Goal: Communication & Community: Answer question/provide support

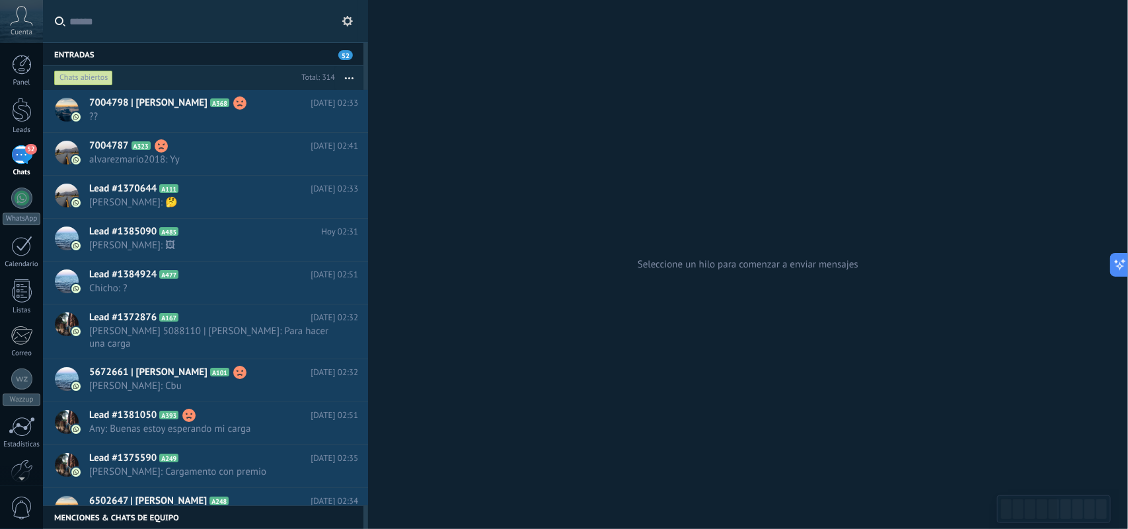
click at [264, 114] on span "??" at bounding box center [211, 116] width 244 height 13
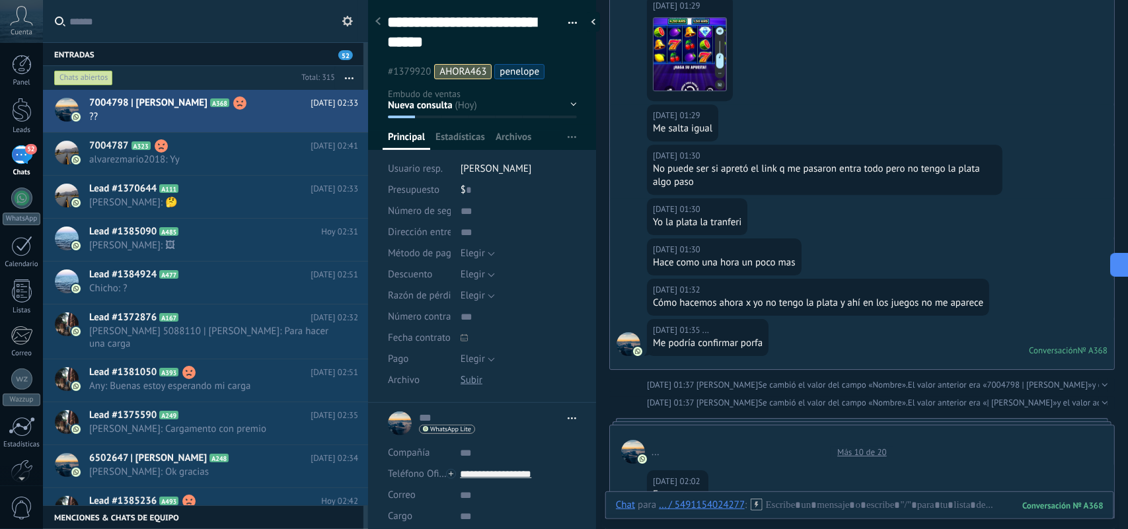
scroll to position [1423, 0]
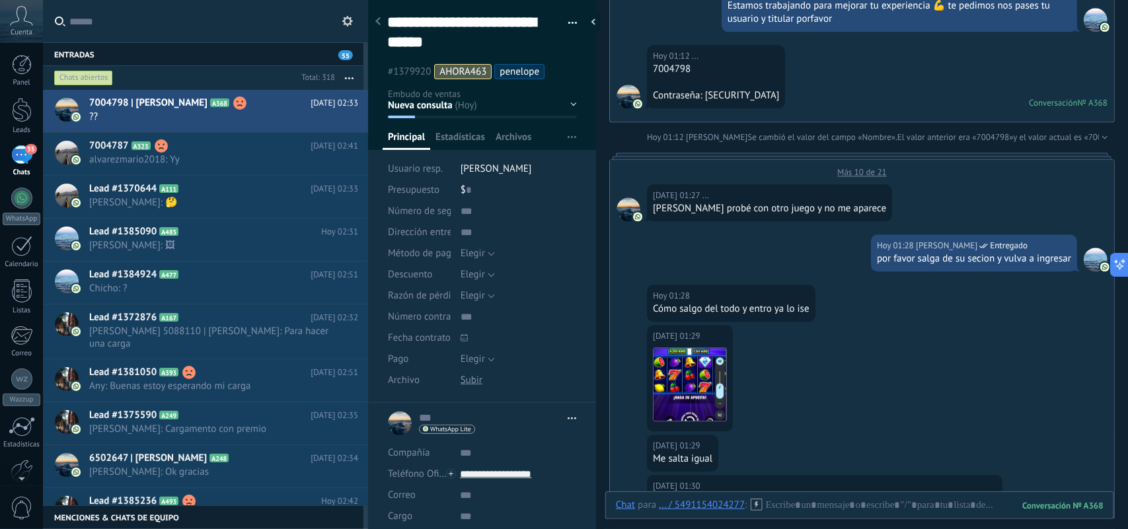
drag, startPoint x: 645, startPoint y: 0, endPoint x: 10, endPoint y: 509, distance: 814.0
click at [11, 509] on span "0" at bounding box center [22, 508] width 22 height 23
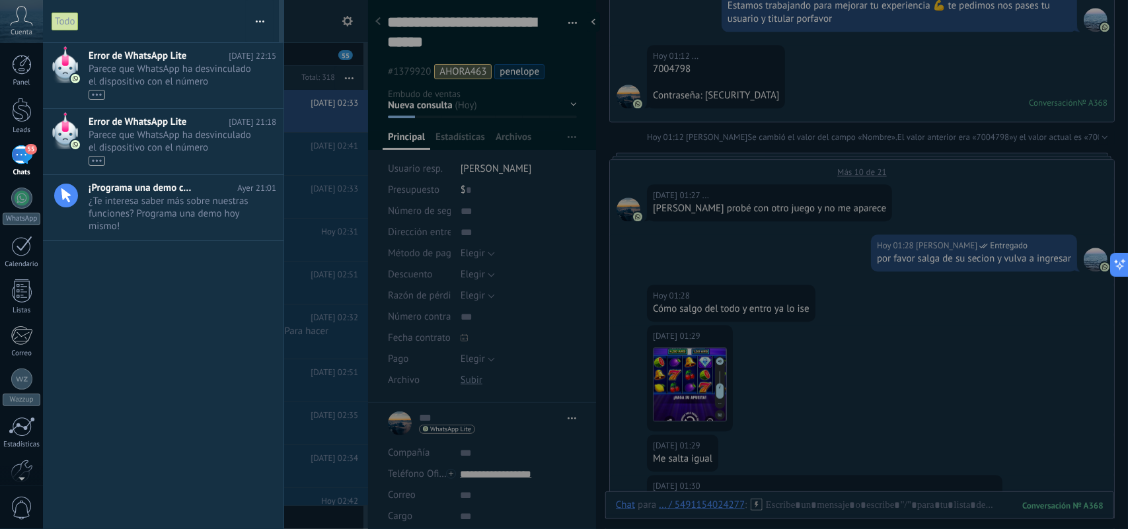
click at [288, 30] on div at bounding box center [564, 264] width 1128 height 529
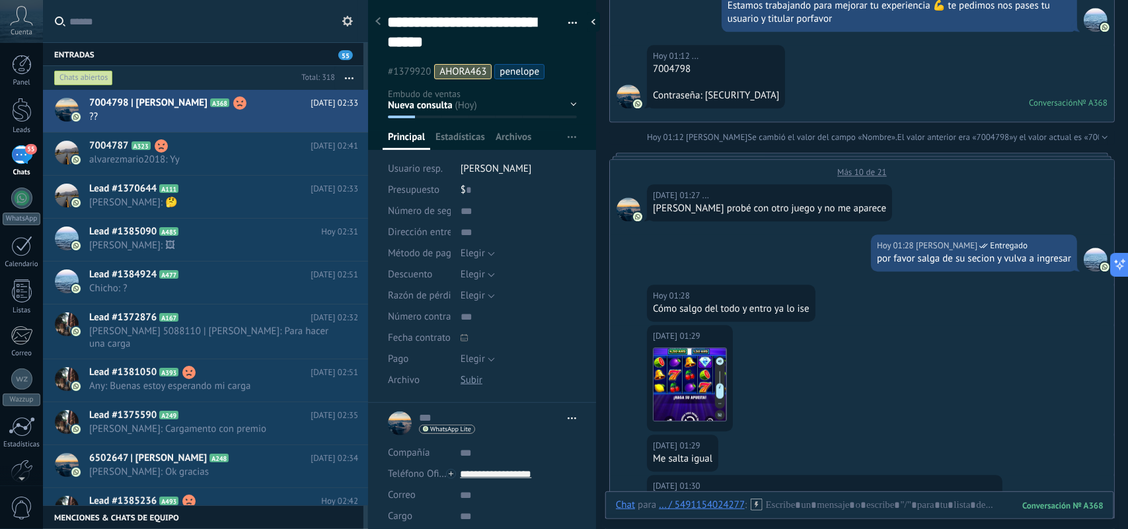
click at [346, 24] on icon at bounding box center [347, 21] width 11 height 11
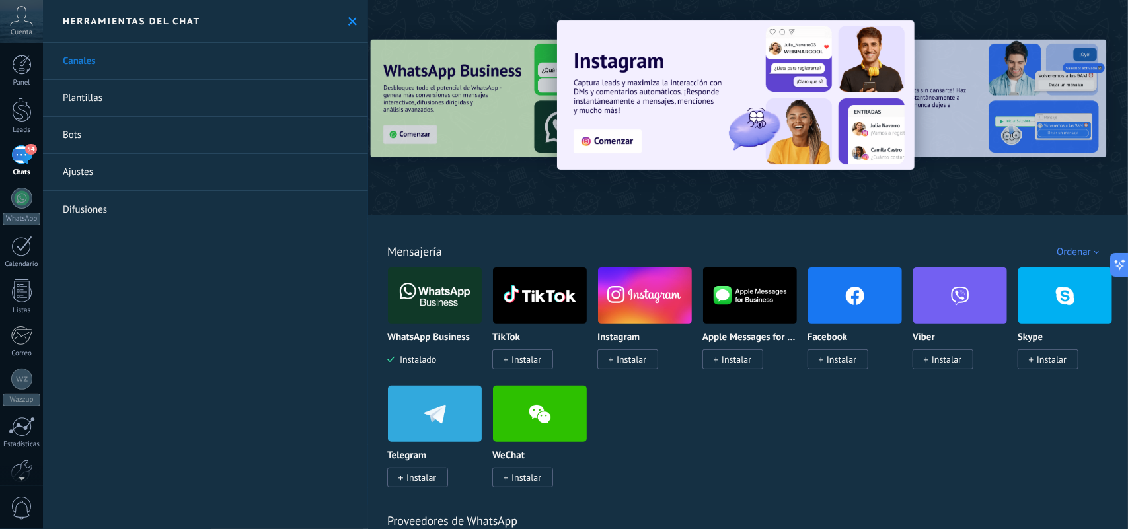
click at [20, 166] on link "54 Chats" at bounding box center [21, 161] width 43 height 32
click at [22, 149] on div "54" at bounding box center [21, 154] width 21 height 19
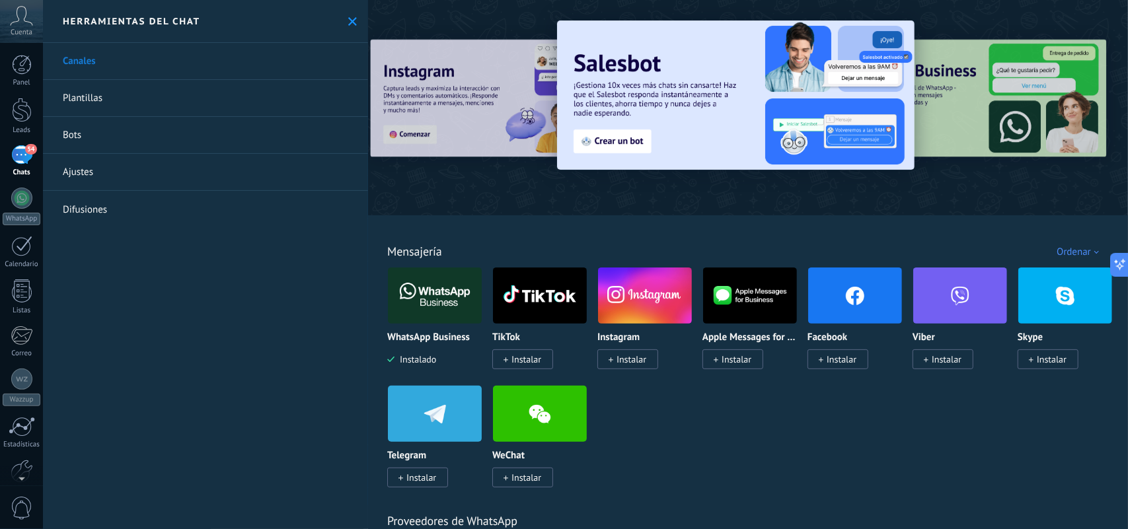
click at [347, 16] on button at bounding box center [352, 21] width 11 height 11
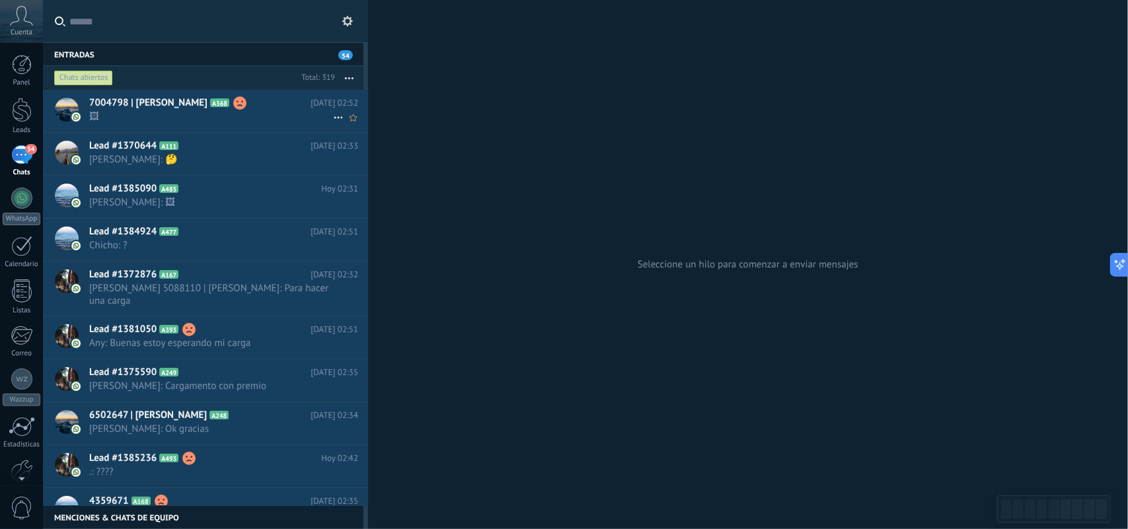
click at [261, 117] on span "🖼" at bounding box center [211, 116] width 244 height 13
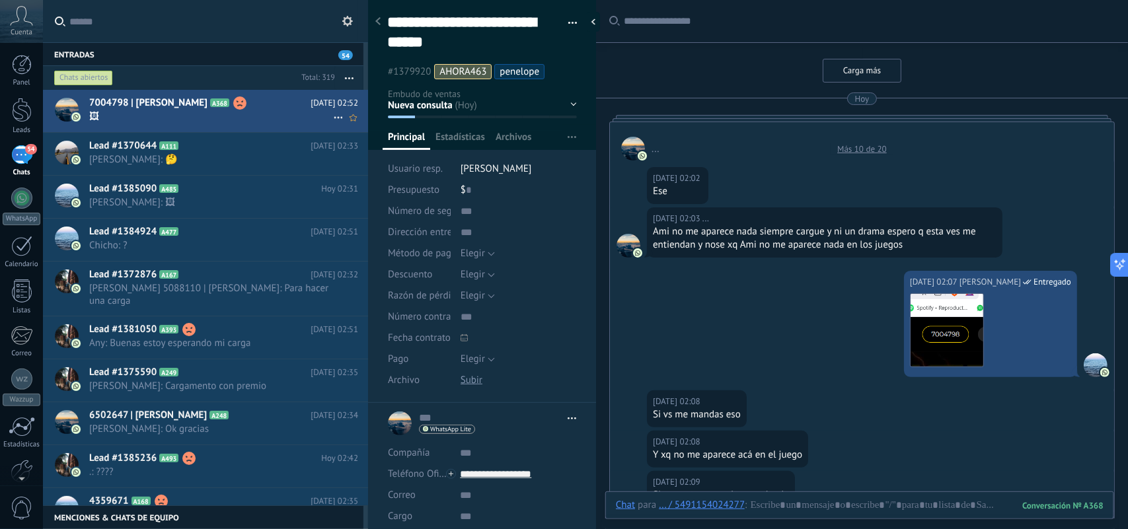
scroll to position [1058, 0]
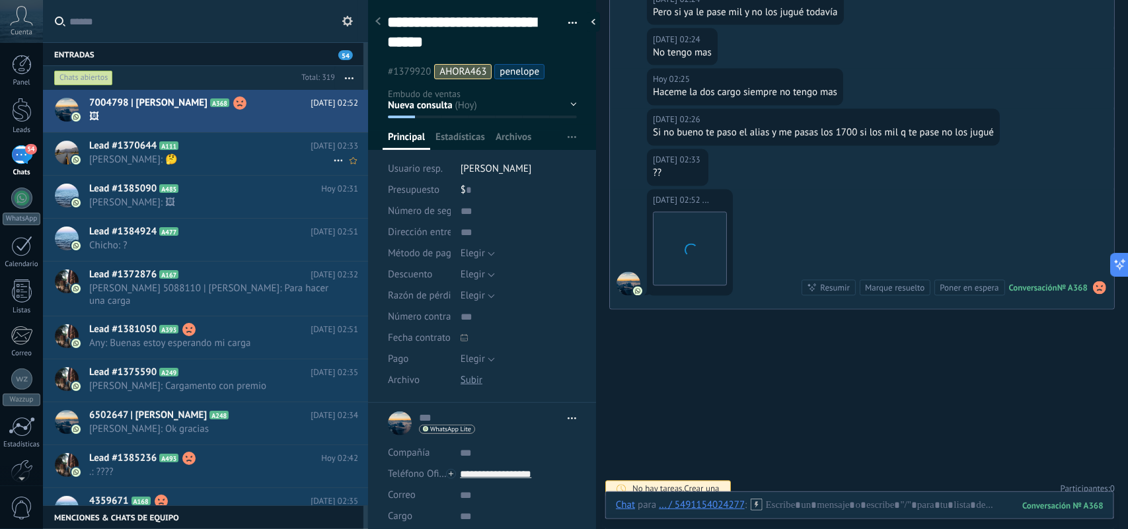
click at [280, 155] on span "[PERSON_NAME]: 🤔" at bounding box center [211, 159] width 244 height 13
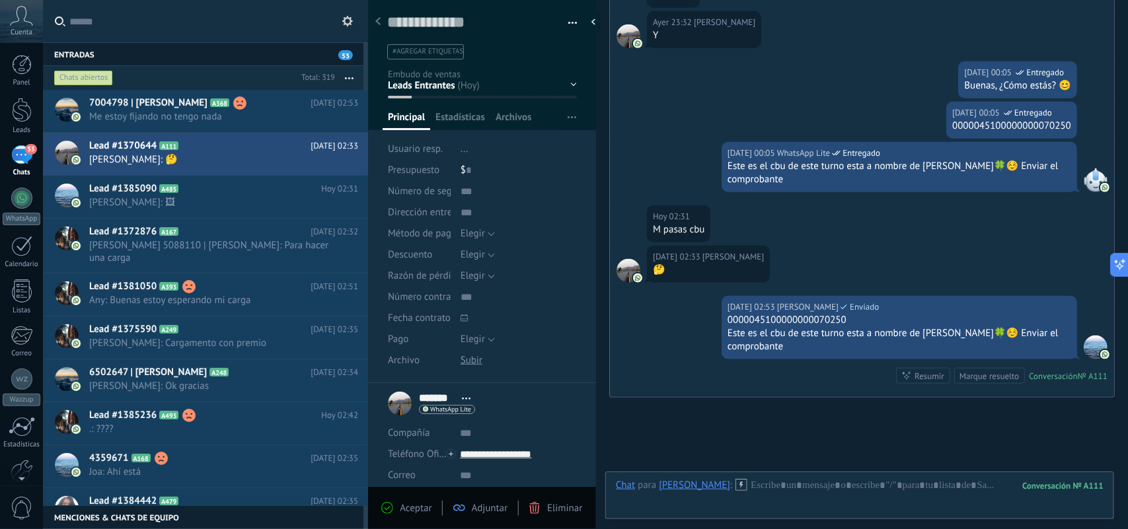
scroll to position [635, 0]
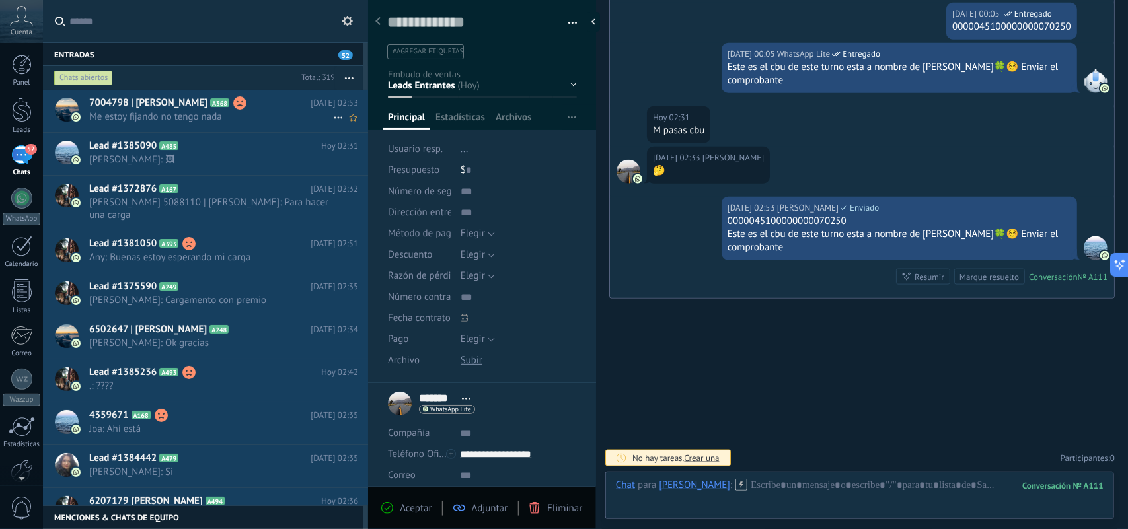
click at [284, 108] on h2 "7004798 | Kevin Nahuel Quintana A368" at bounding box center [199, 103] width 221 height 13
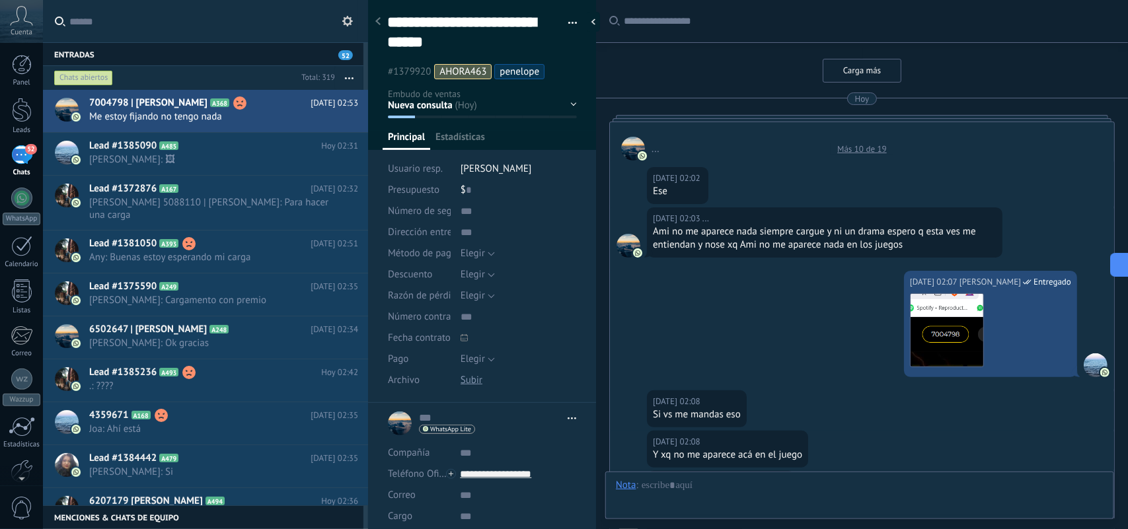
type textarea "**********"
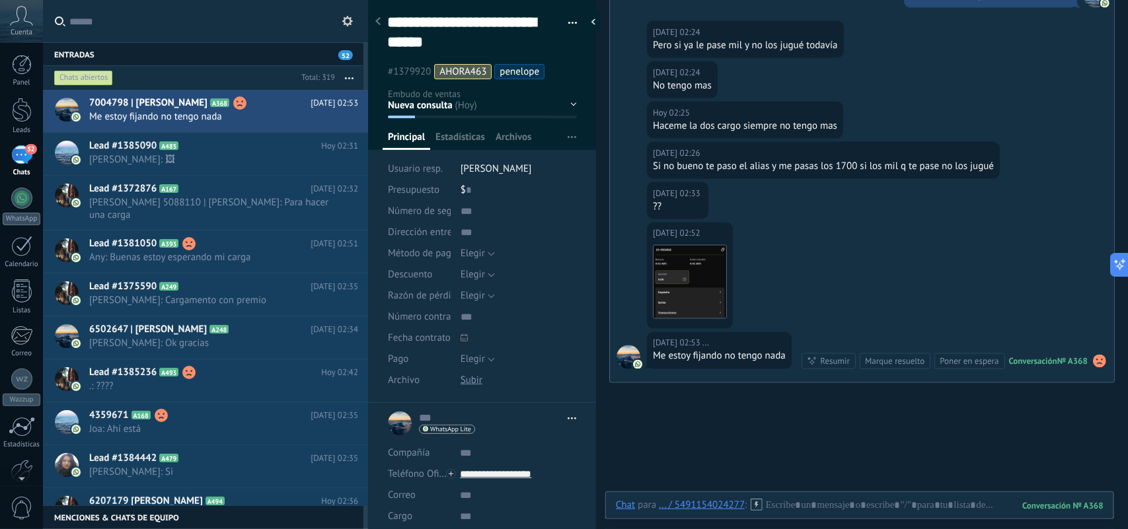
scroll to position [850, 0]
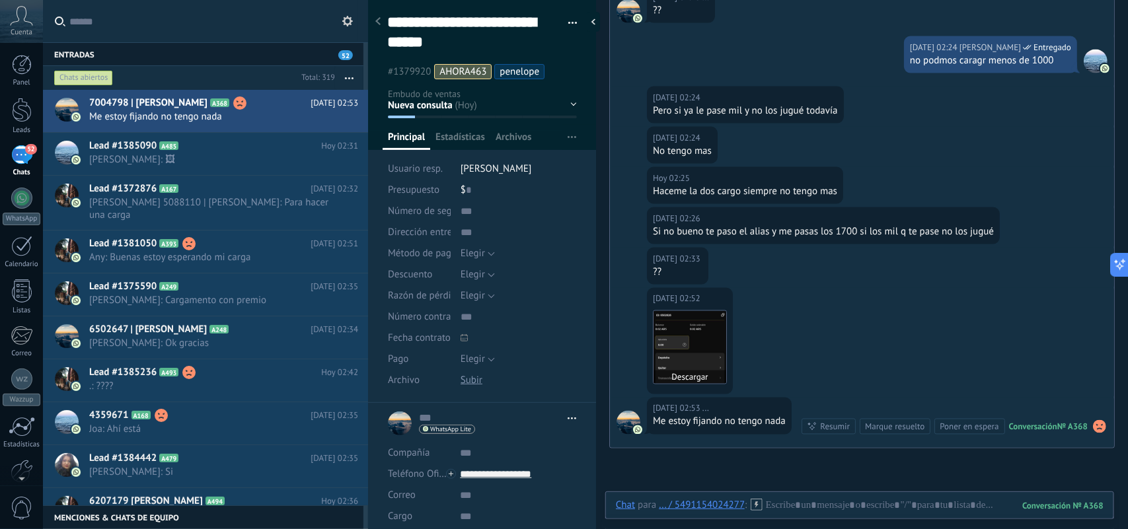
click at [682, 380] on img at bounding box center [690, 347] width 73 height 73
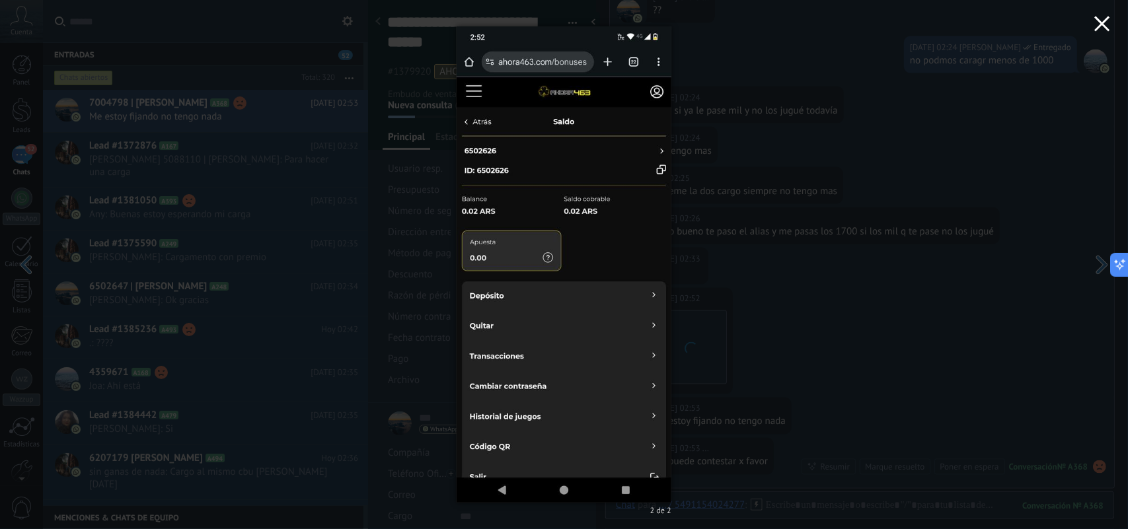
scroll to position [894, 0]
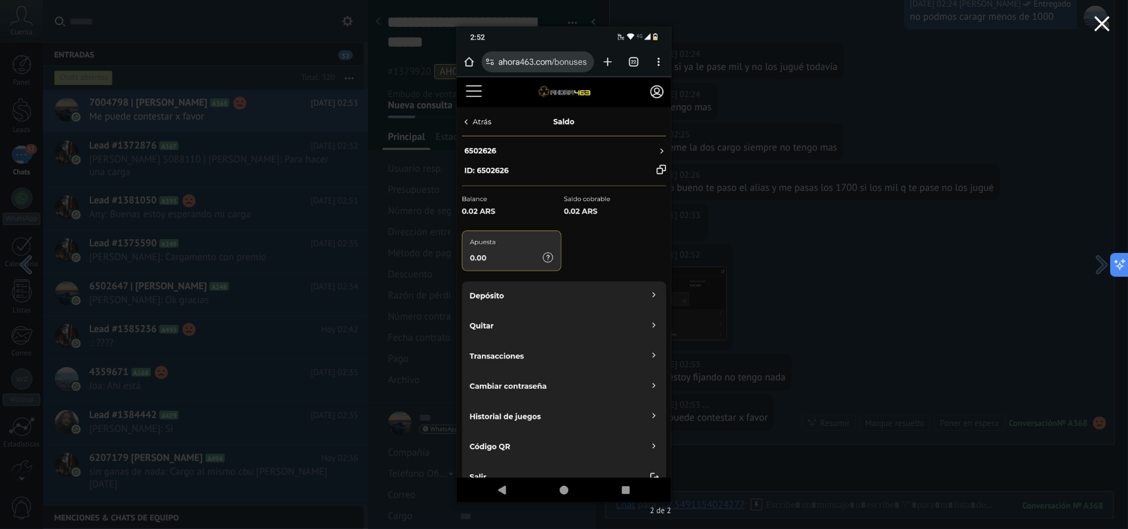
click at [1109, 14] on button "button" at bounding box center [1103, 26] width 52 height 52
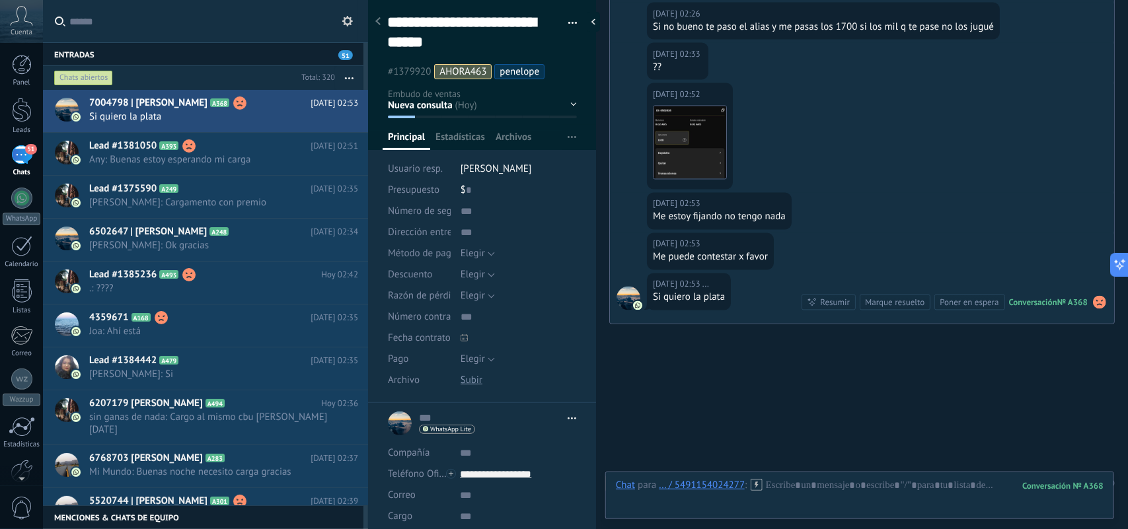
scroll to position [3298, 0]
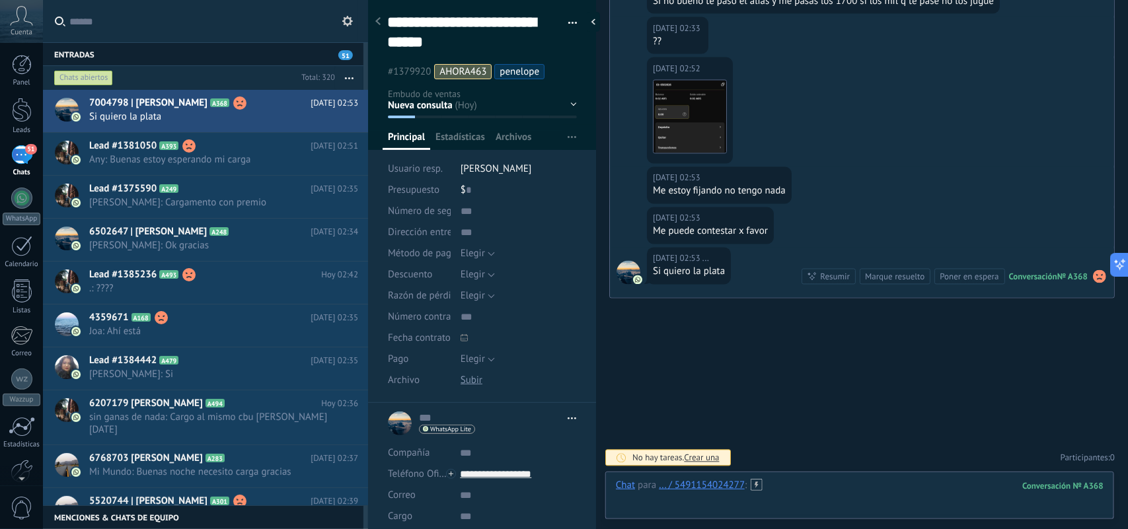
click at [785, 510] on div at bounding box center [860, 499] width 488 height 40
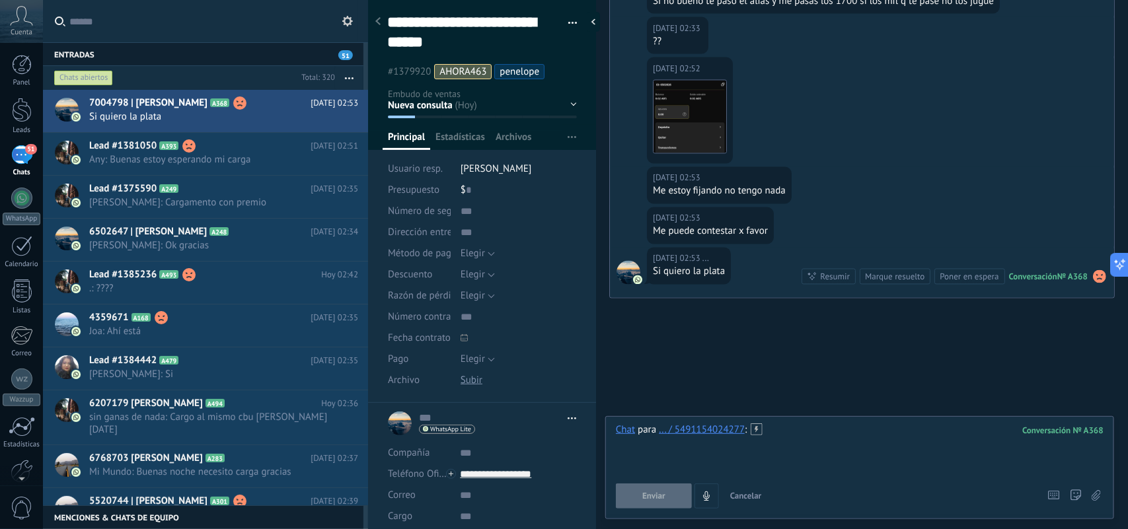
click at [800, 458] on div at bounding box center [860, 449] width 488 height 50
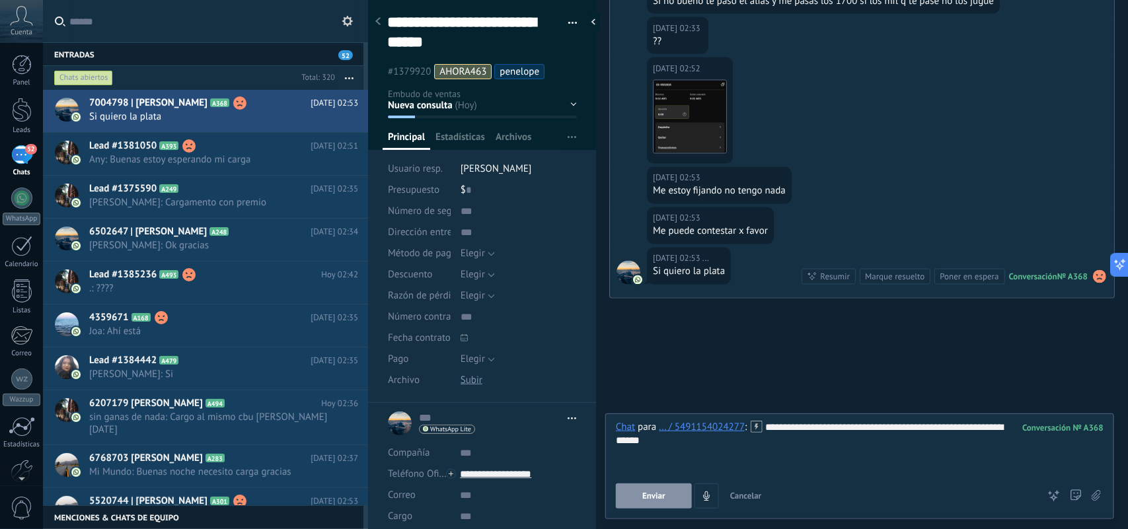
click at [683, 488] on button "Enviar" at bounding box center [654, 496] width 76 height 25
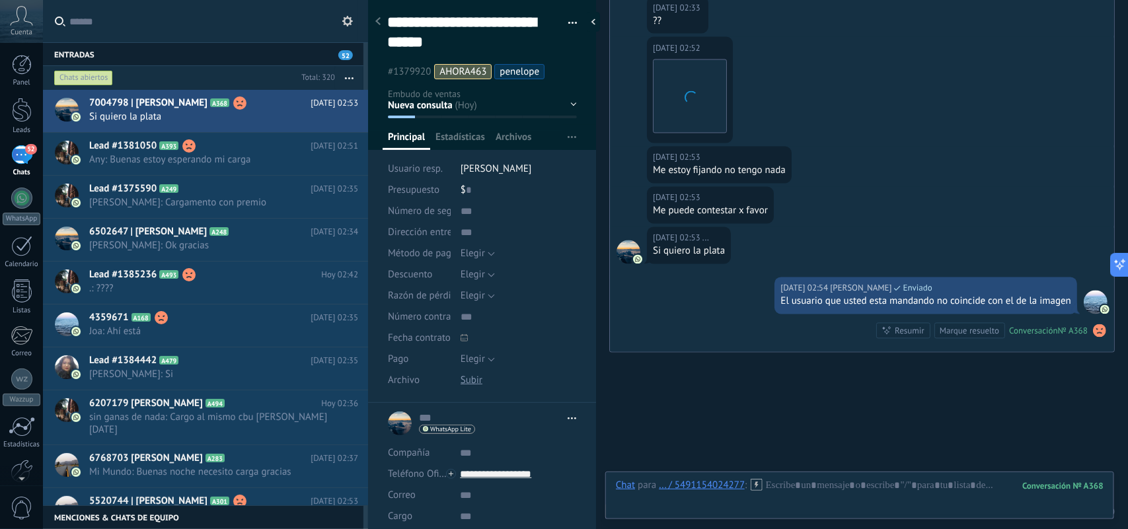
scroll to position [3373, 0]
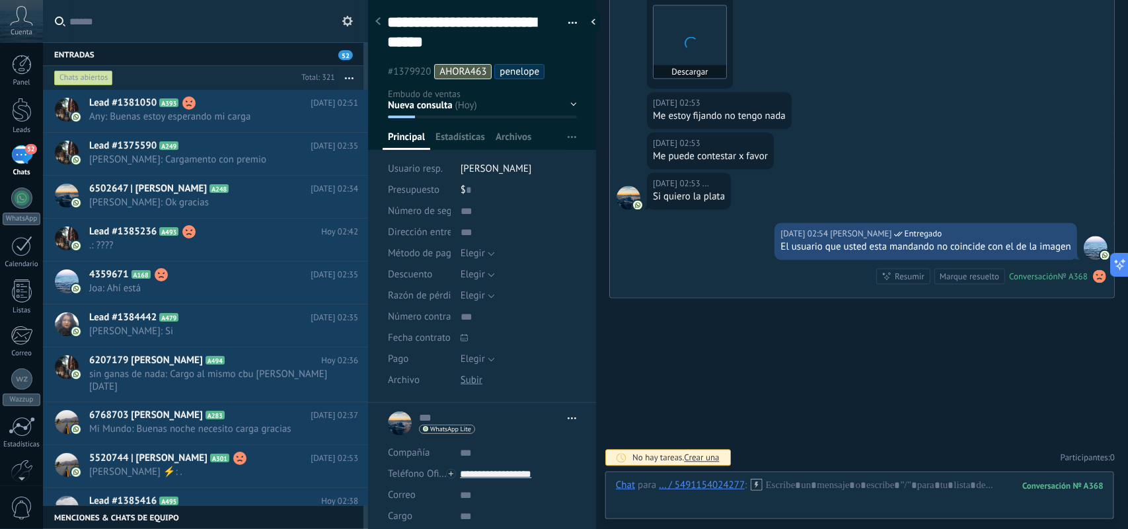
click at [680, 47] on img at bounding box center [690, 42] width 73 height 73
drag, startPoint x: 774, startPoint y: 510, endPoint x: 775, endPoint y: 500, distance: 9.3
click at [775, 502] on div at bounding box center [860, 499] width 488 height 40
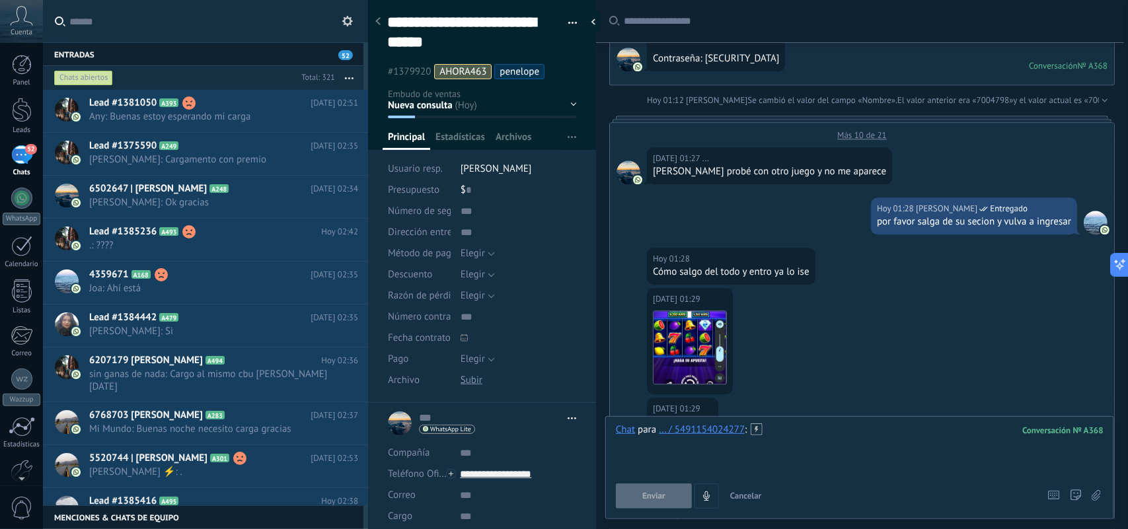
scroll to position [1307, 0]
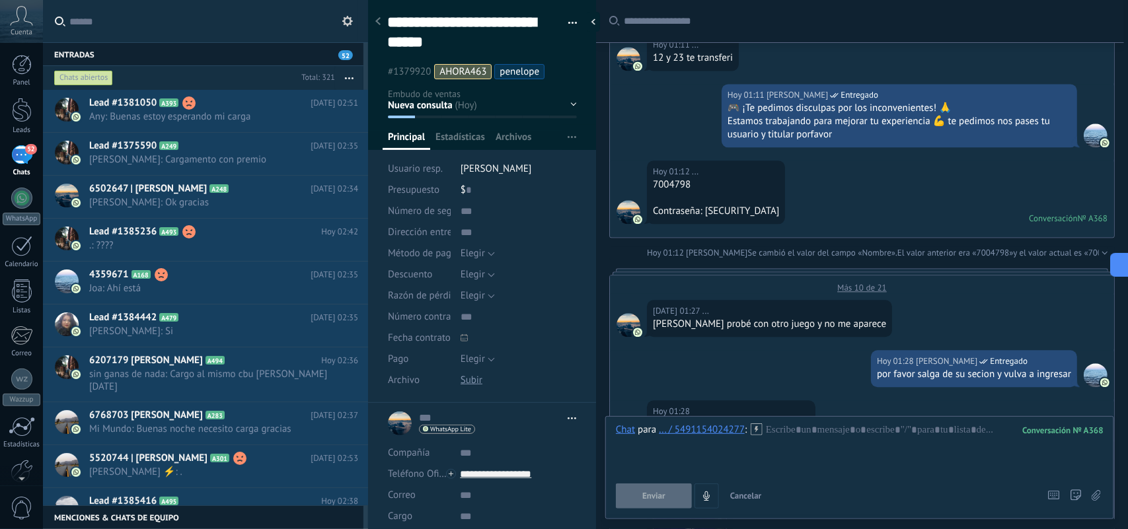
click at [678, 192] on div "7004798" at bounding box center [716, 184] width 126 height 13
copy div "7004798"
click at [709, 464] on div at bounding box center [860, 449] width 488 height 50
click at [785, 451] on div at bounding box center [860, 449] width 488 height 50
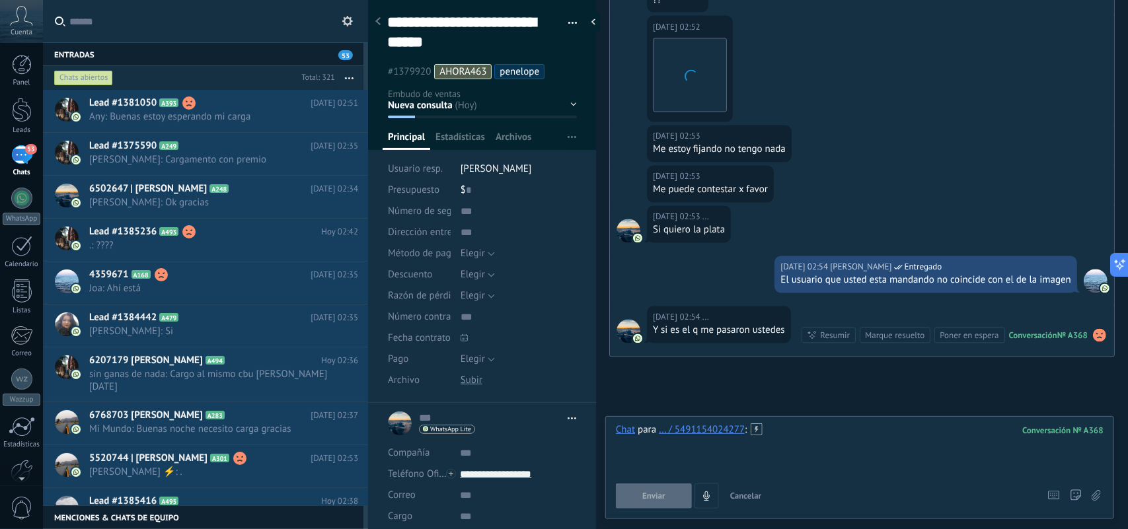
scroll to position [3398, 0]
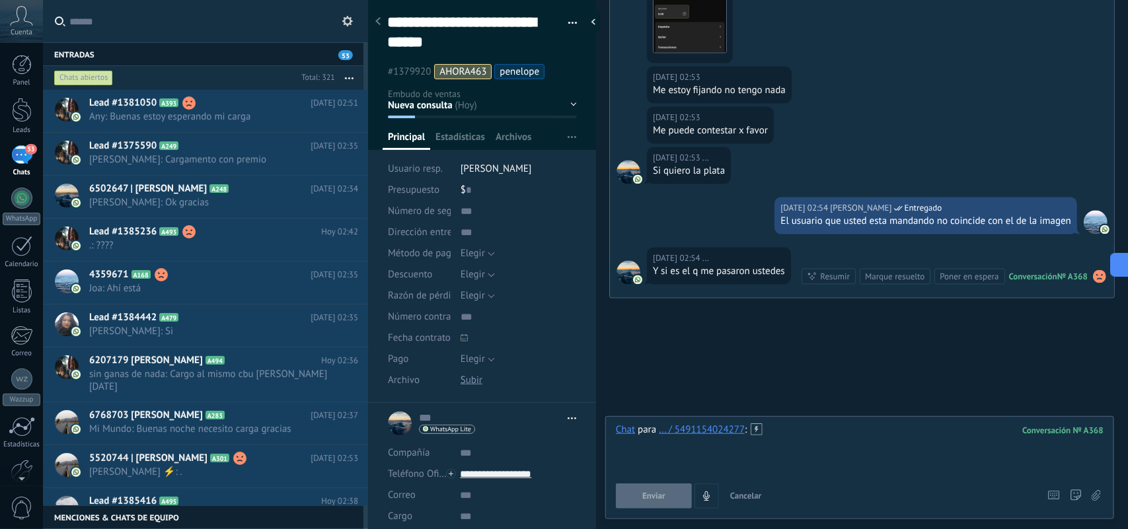
click at [858, 460] on div at bounding box center [860, 449] width 488 height 50
paste div
click at [669, 485] on button "Enviar" at bounding box center [654, 496] width 76 height 25
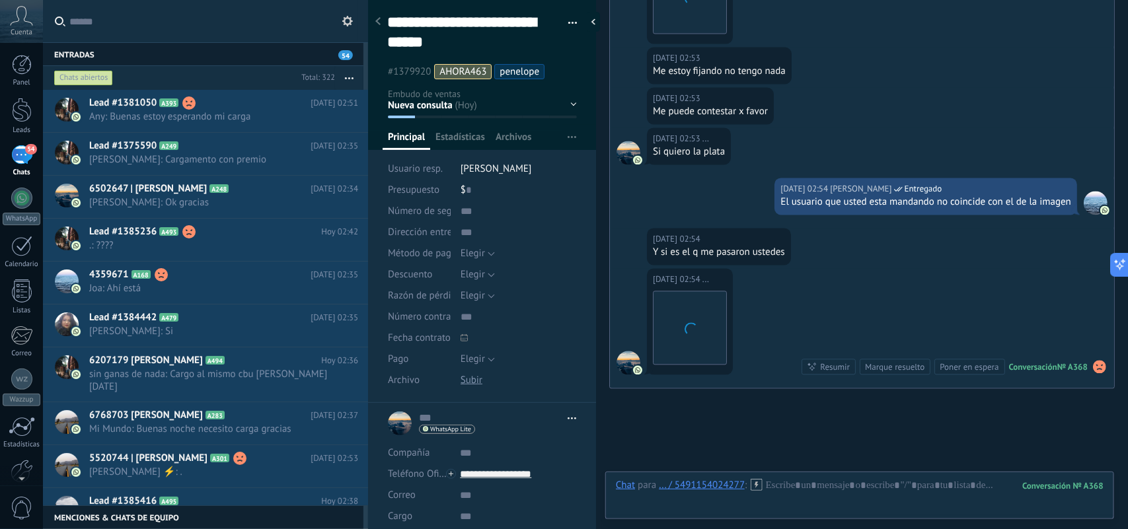
scroll to position [3597, 0]
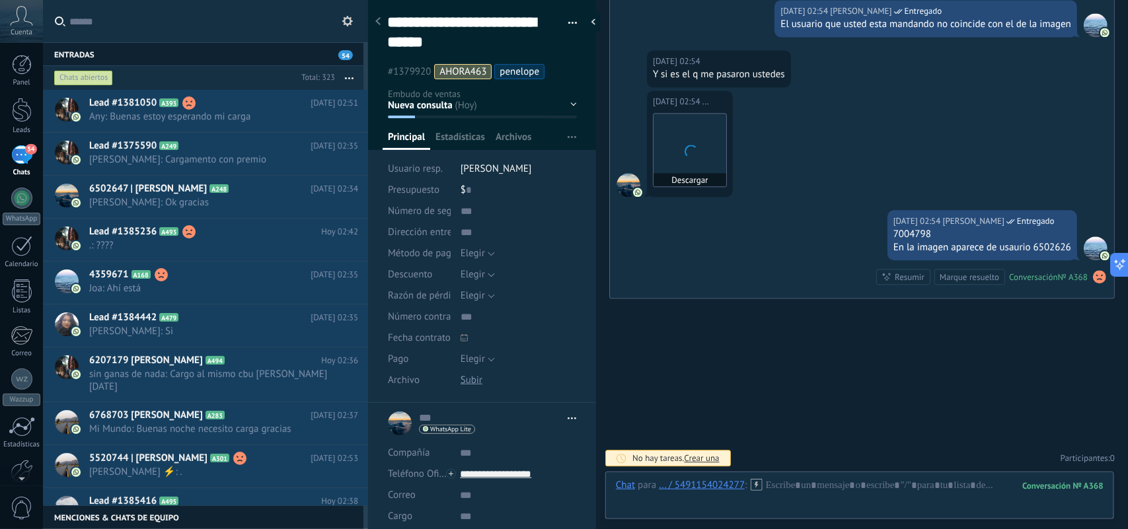
click at [679, 141] on img at bounding box center [690, 150] width 73 height 73
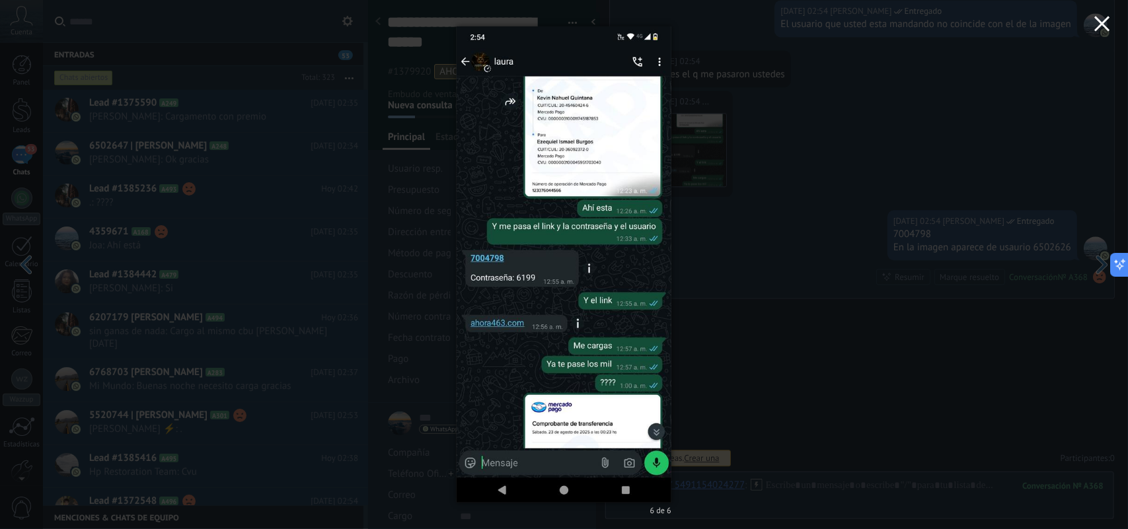
click at [1105, 20] on icon "button" at bounding box center [1103, 24] width 16 height 16
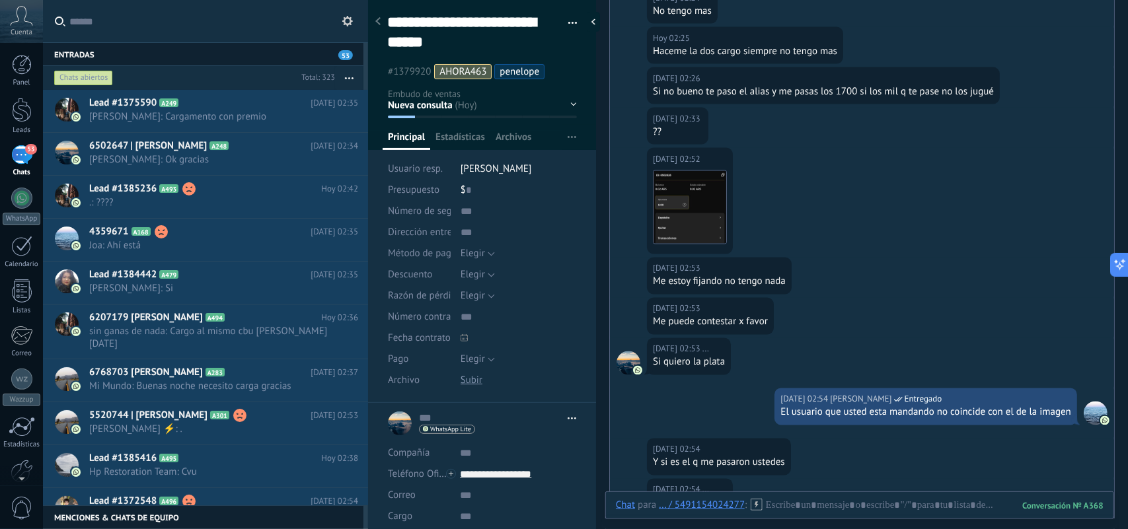
scroll to position [3183, 0]
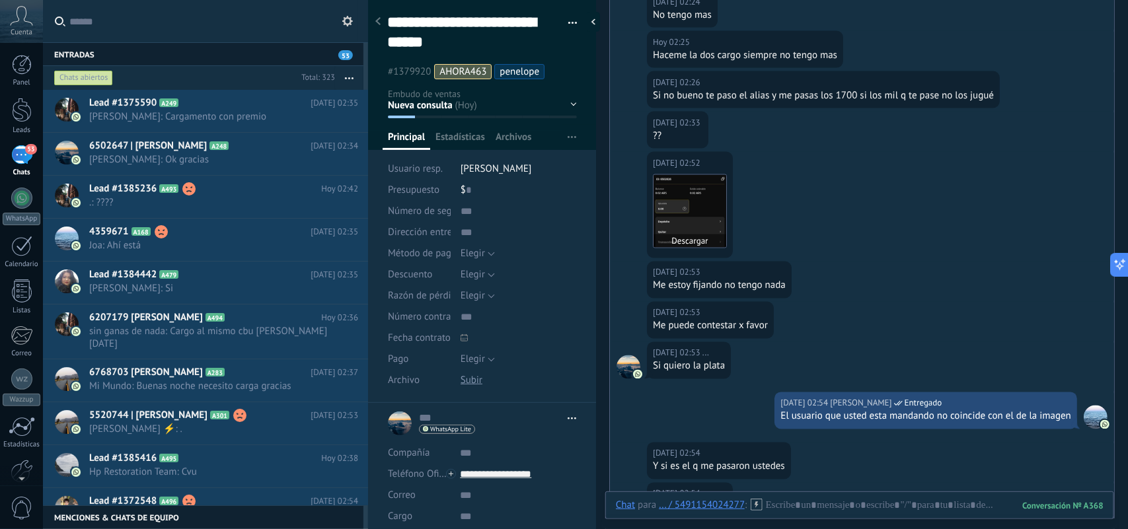
click at [696, 228] on img at bounding box center [690, 211] width 73 height 73
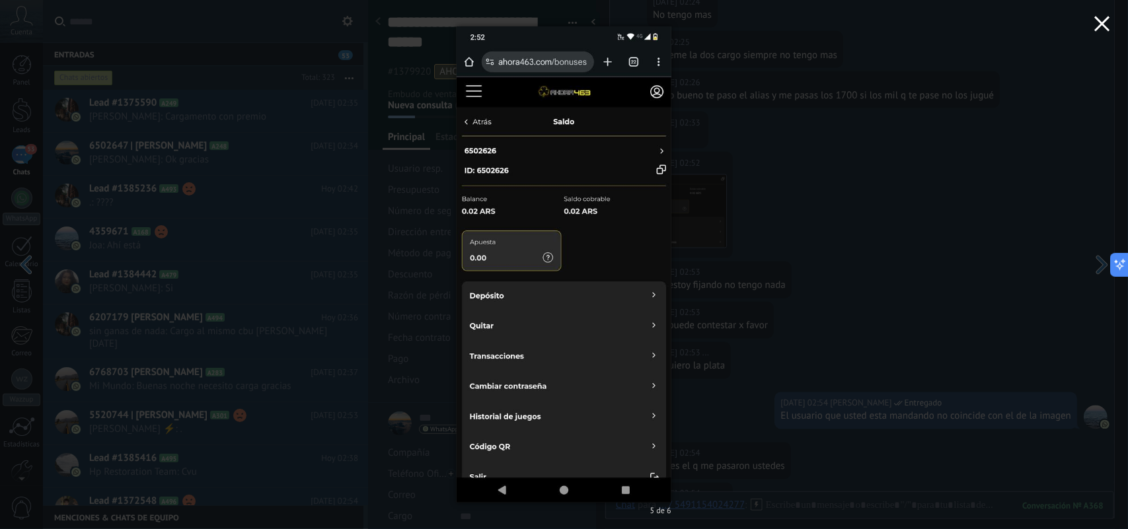
click at [1112, 28] on button "button" at bounding box center [1103, 26] width 52 height 52
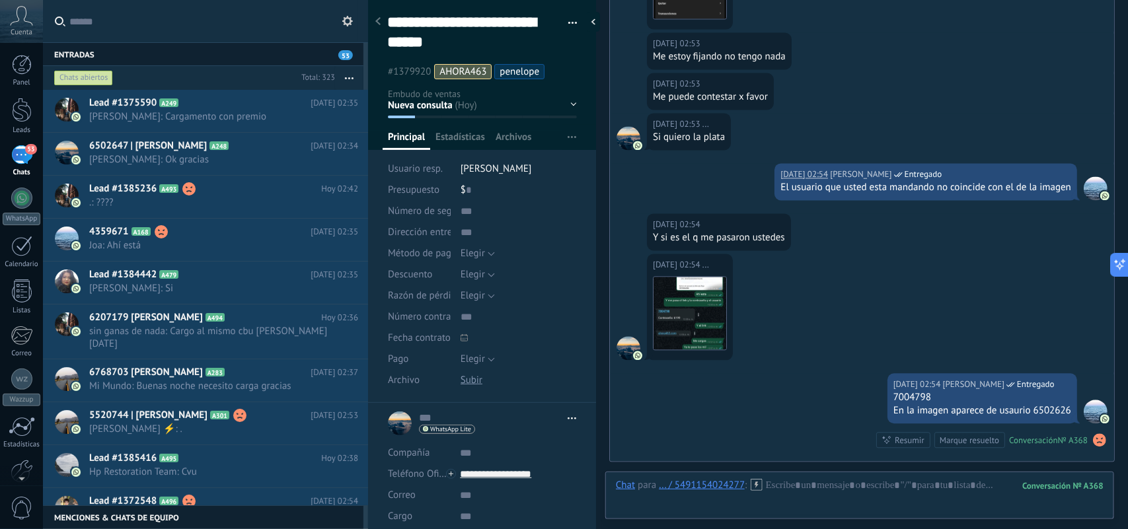
scroll to position [3597, 0]
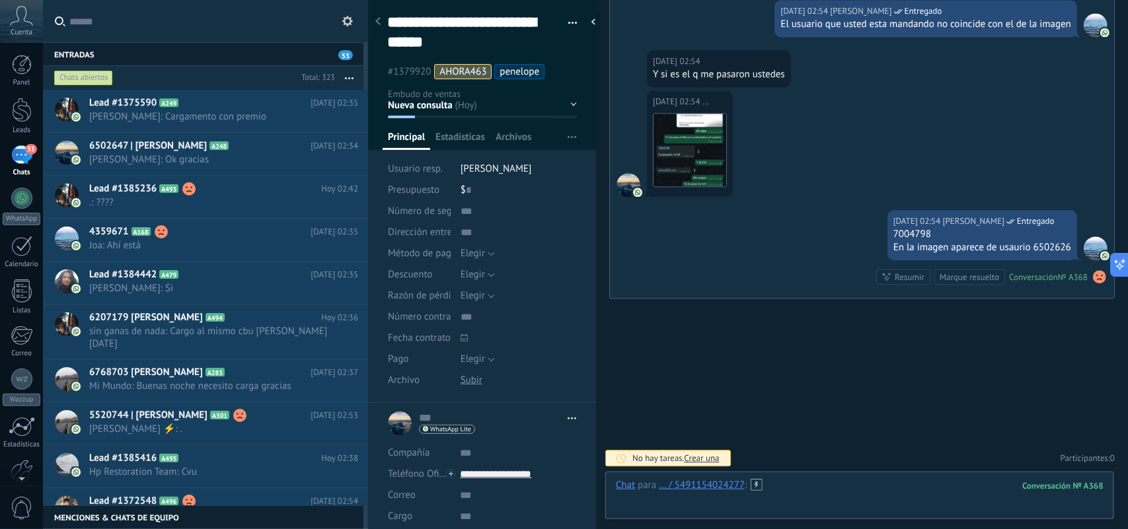
click at [849, 511] on div at bounding box center [860, 499] width 488 height 40
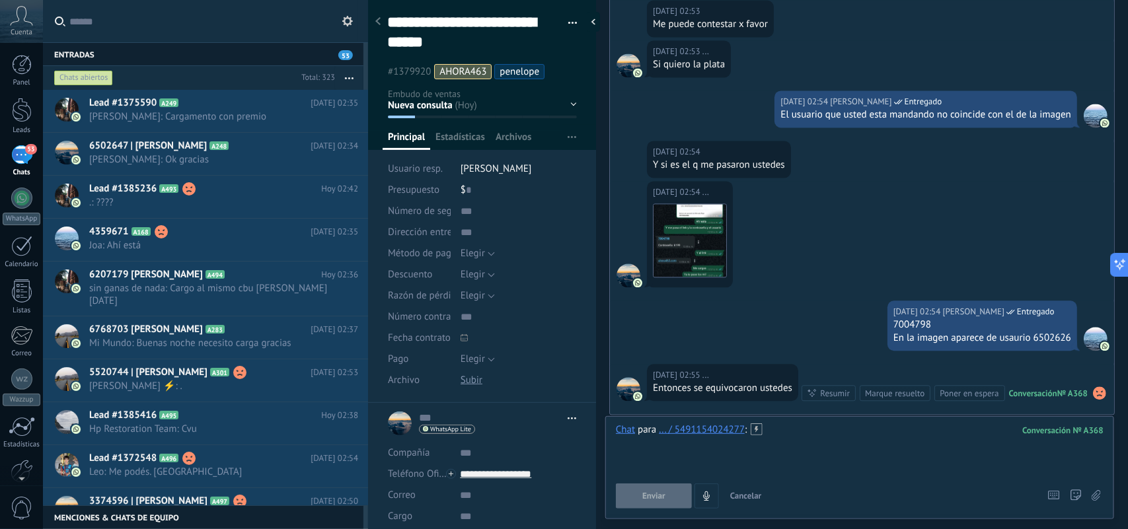
scroll to position [3651, 0]
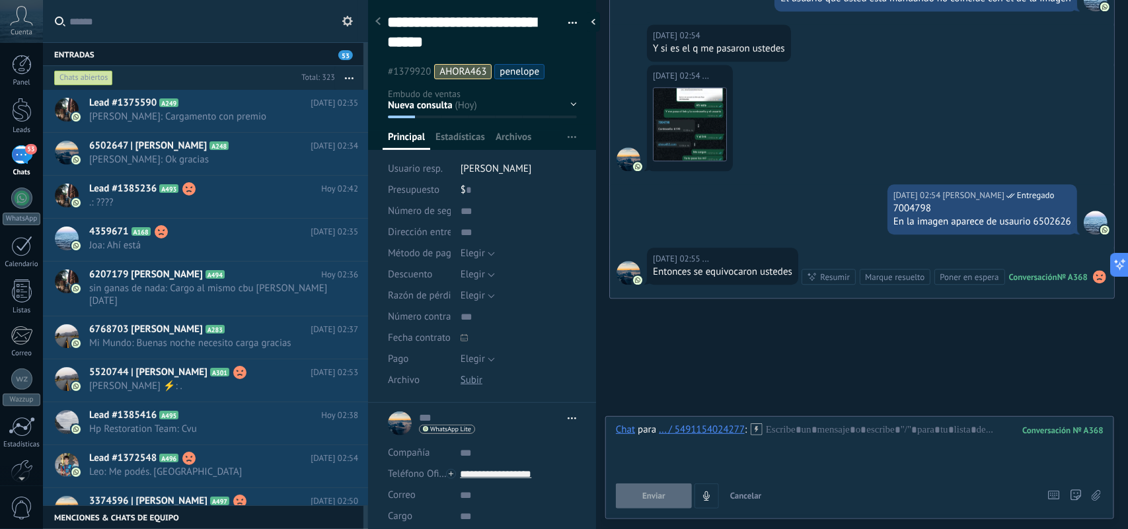
click at [1056, 215] on div "En la imagen aparece de usaurio 6502626" at bounding box center [983, 221] width 178 height 13
copy div "6502626"
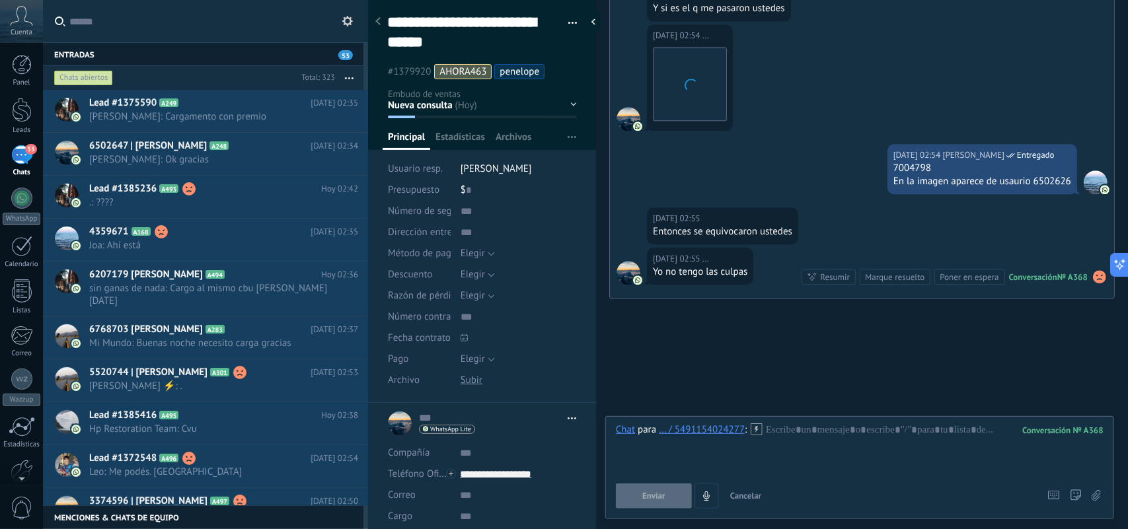
scroll to position [3663, 0]
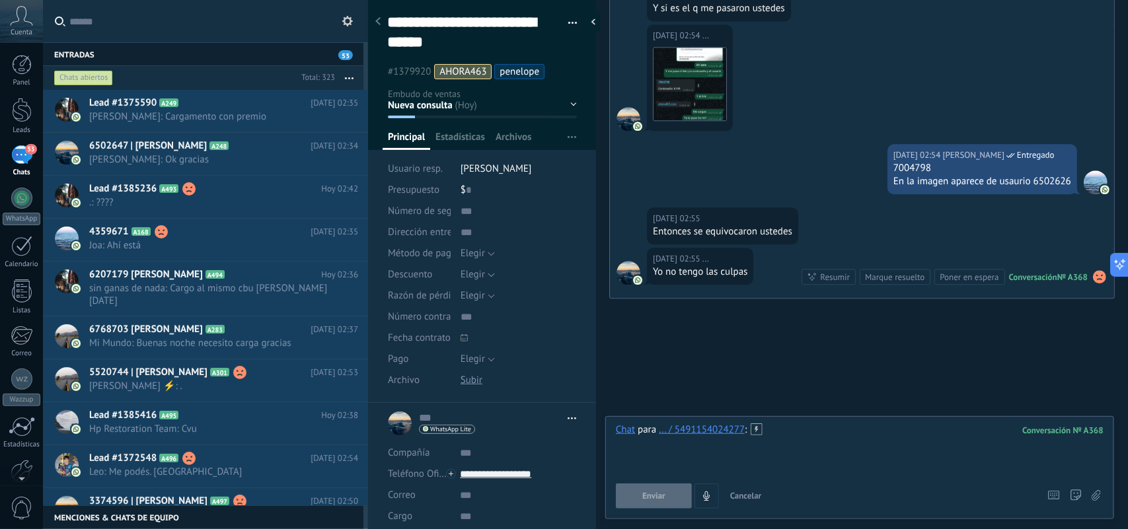
click at [781, 463] on div at bounding box center [860, 449] width 488 height 50
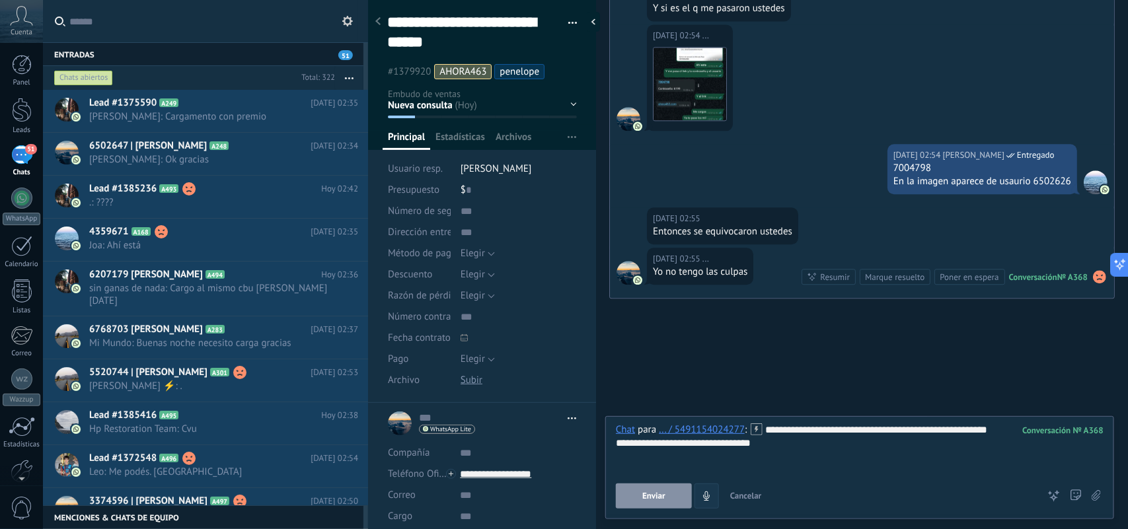
click at [663, 504] on button "Enviar" at bounding box center [654, 496] width 76 height 25
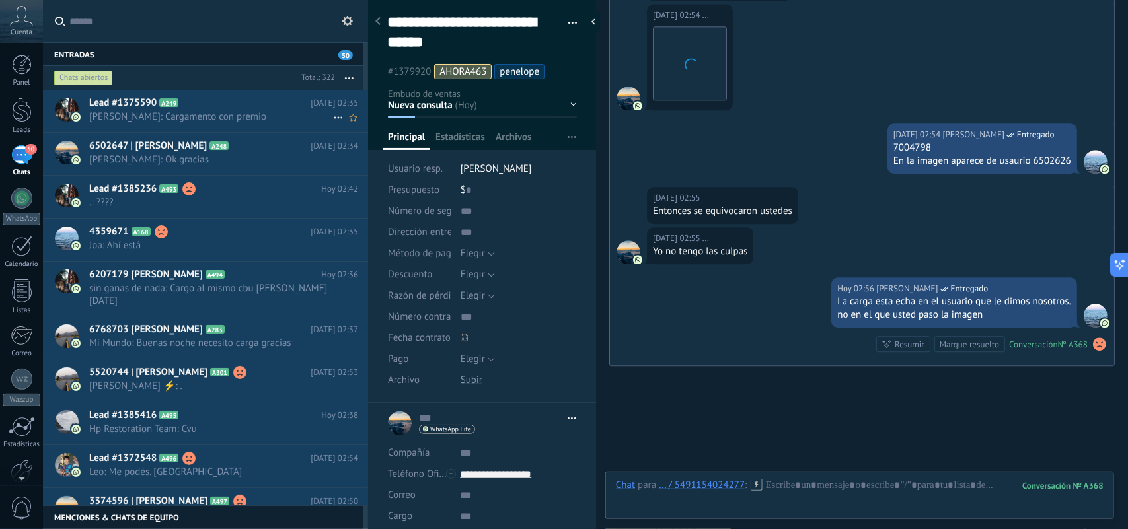
scroll to position [3750, 0]
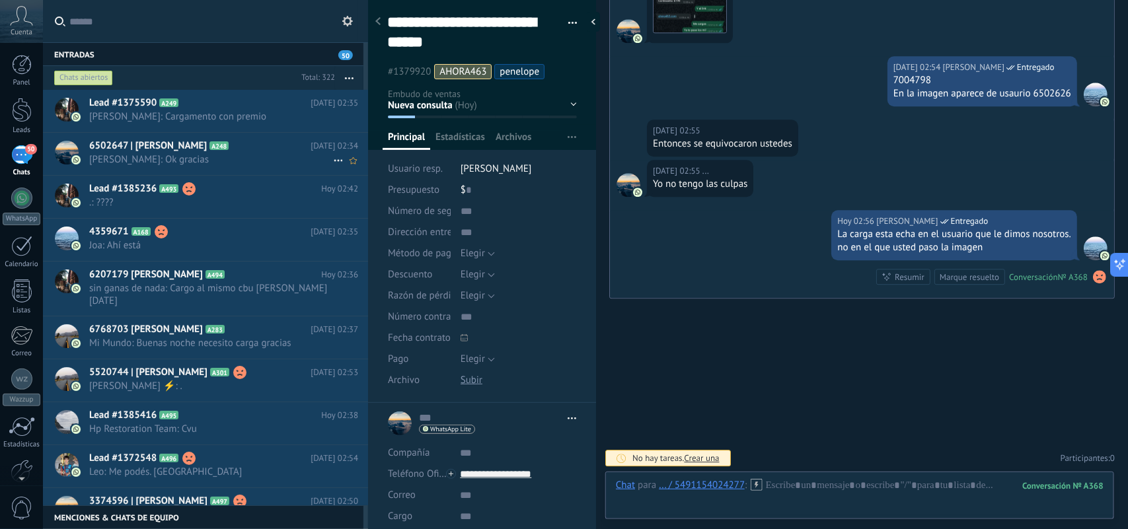
click at [207, 146] on span "6502647 | Diego Martin Garcia" at bounding box center [148, 145] width 118 height 13
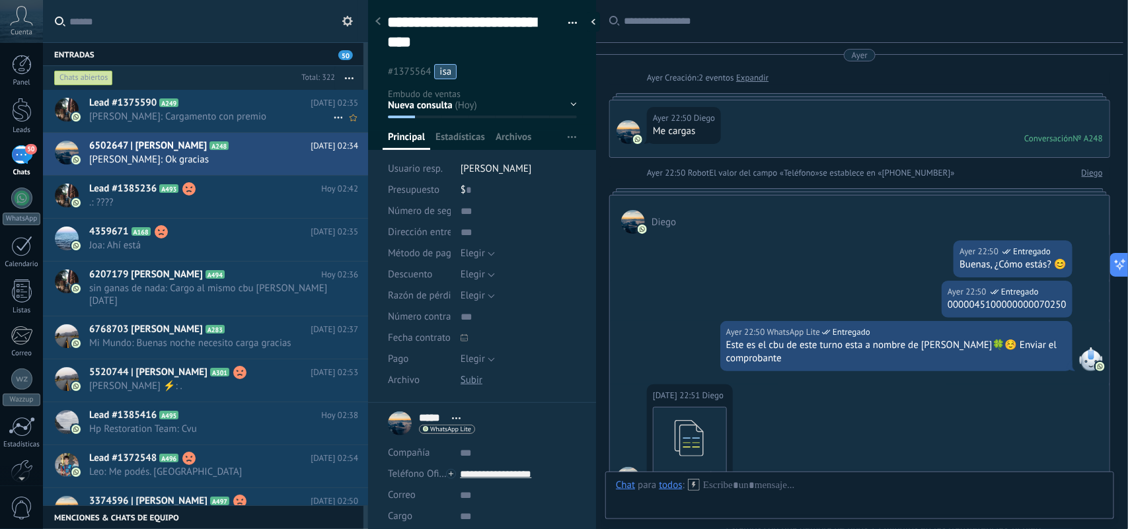
scroll to position [40, 0]
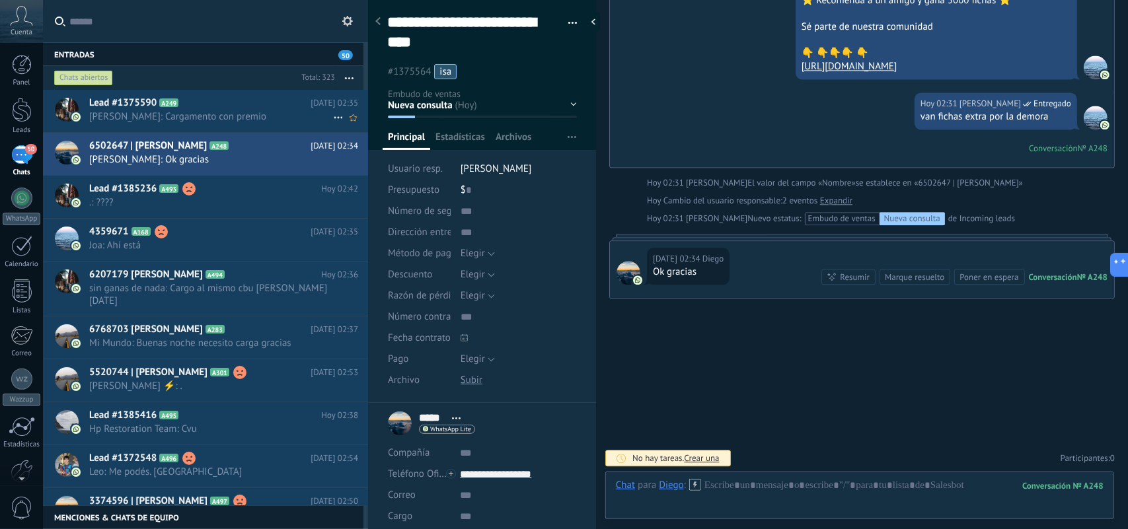
click at [243, 100] on h2 "Lead #1375590 A249" at bounding box center [199, 103] width 221 height 13
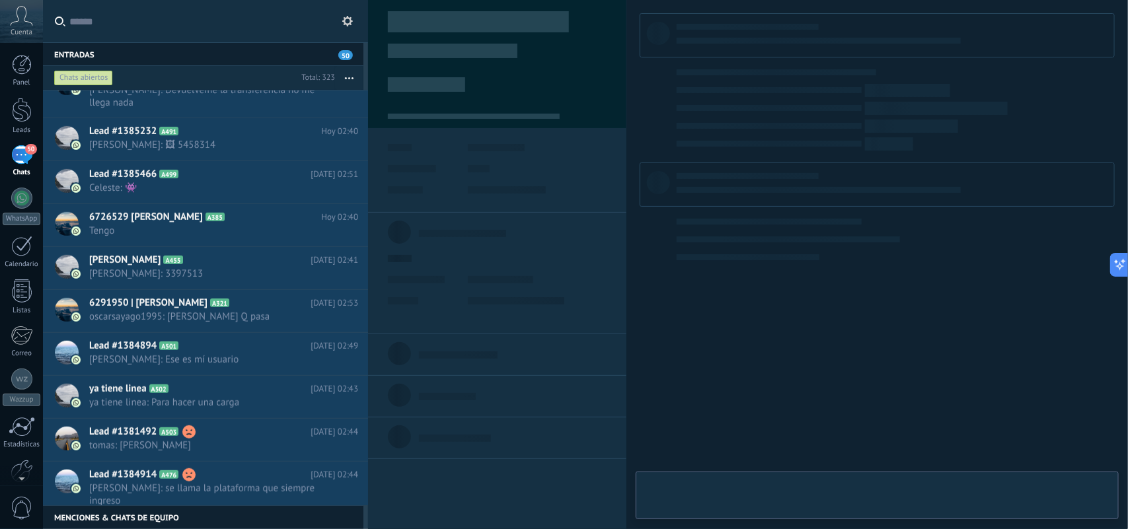
scroll to position [992, 0]
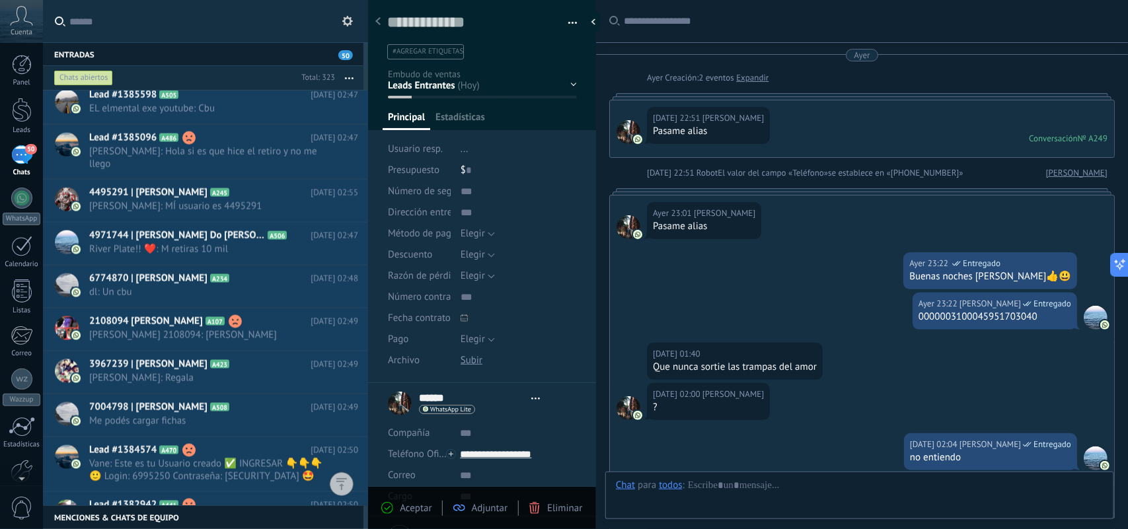
click at [351, 79] on button "button" at bounding box center [349, 78] width 28 height 24
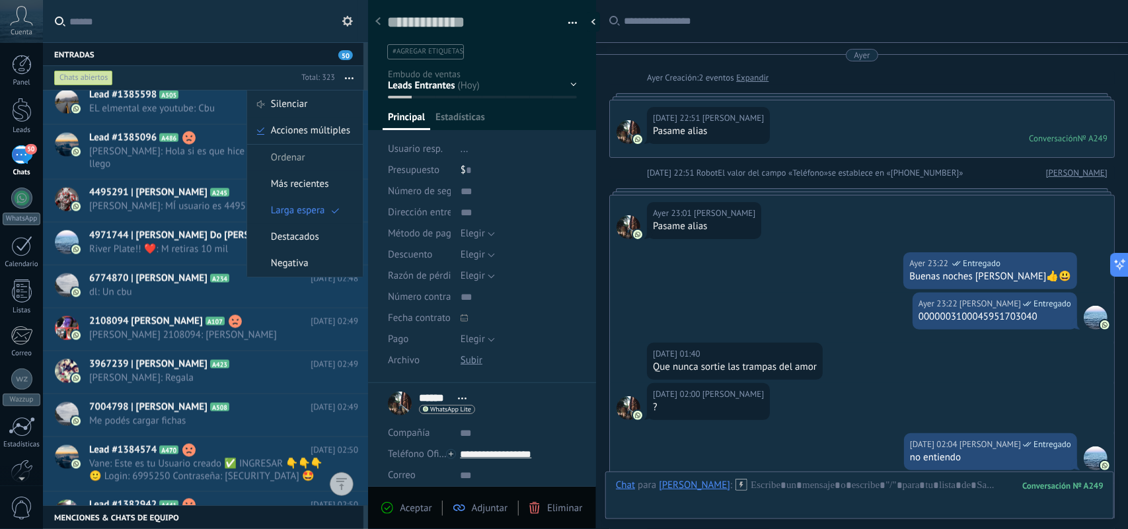
scroll to position [278, 0]
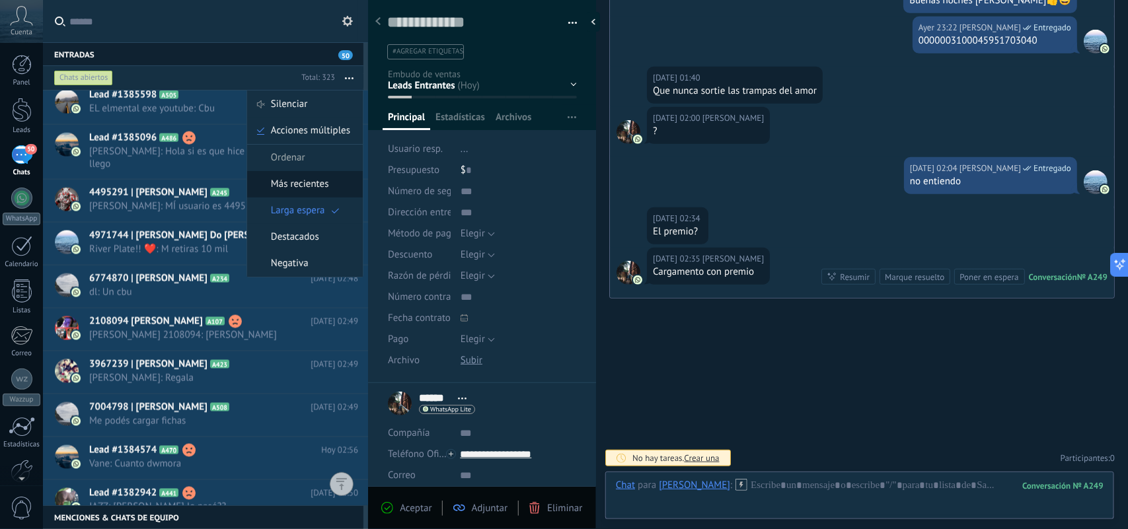
click at [289, 178] on span "Más recientes" at bounding box center [300, 184] width 58 height 26
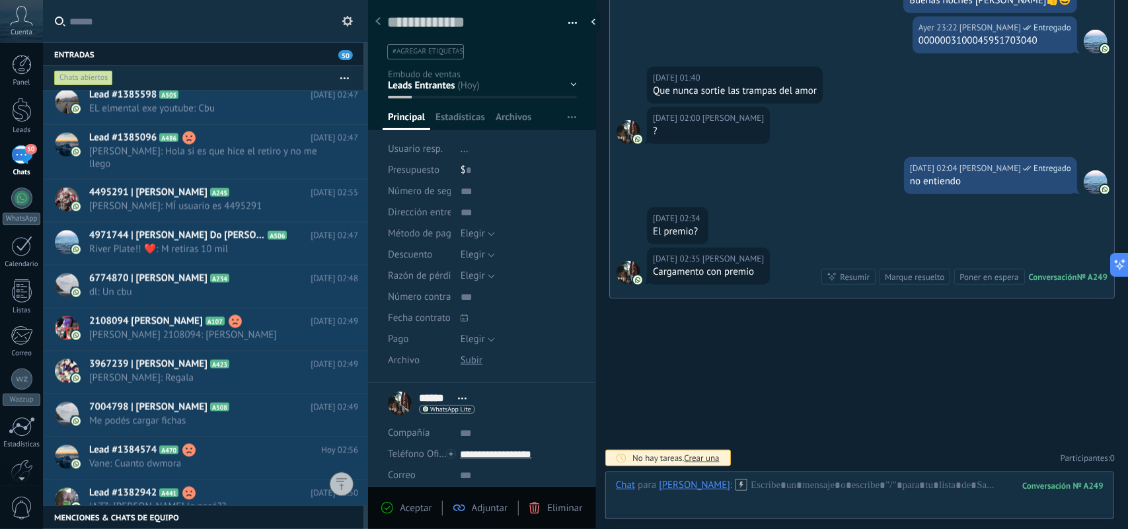
scroll to position [0, 0]
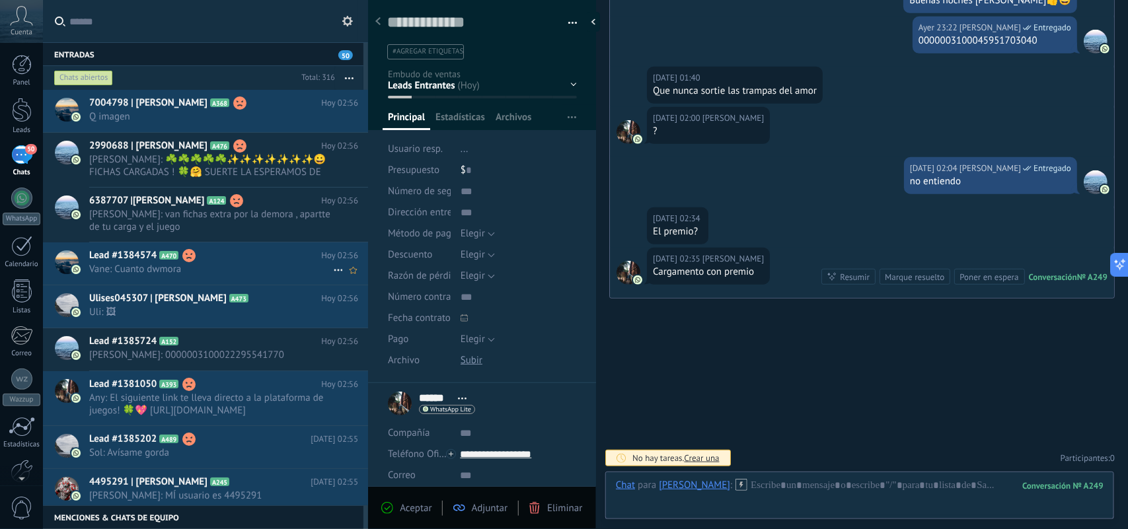
click at [264, 273] on span "Vane: Cuanto dwmora" at bounding box center [211, 269] width 244 height 13
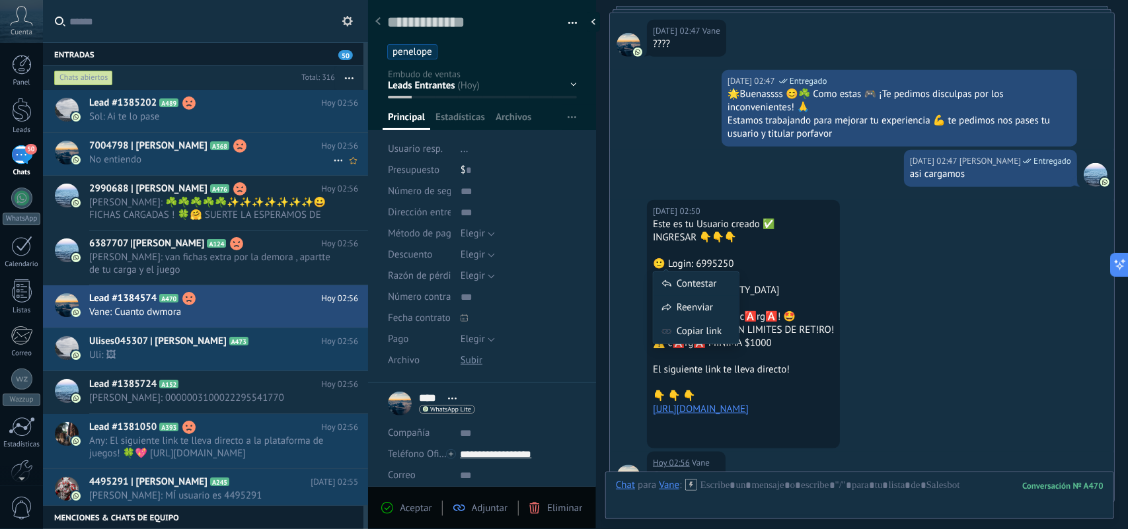
scroll to position [693, 0]
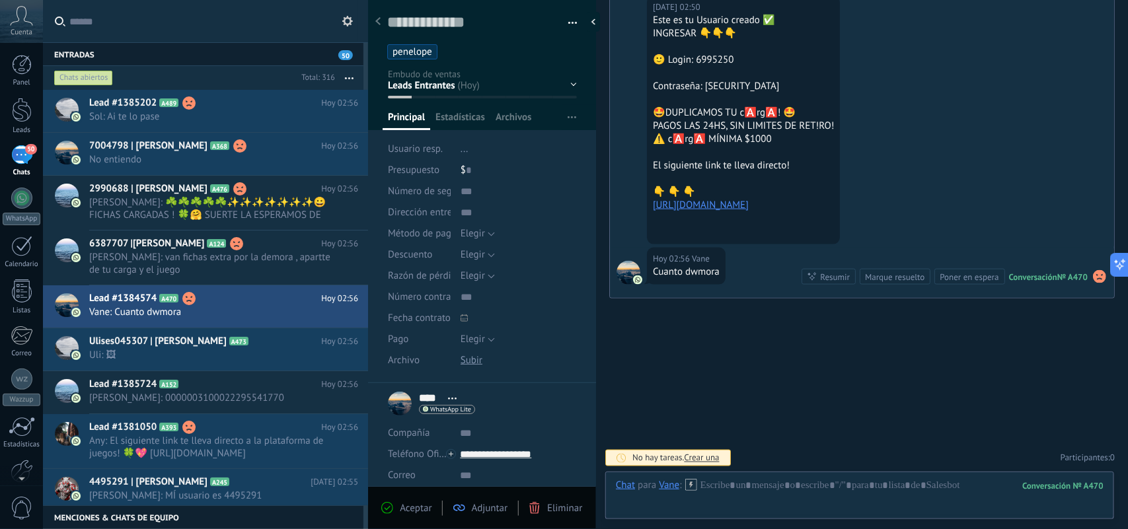
click at [351, 77] on icon "button" at bounding box center [349, 78] width 9 height 2
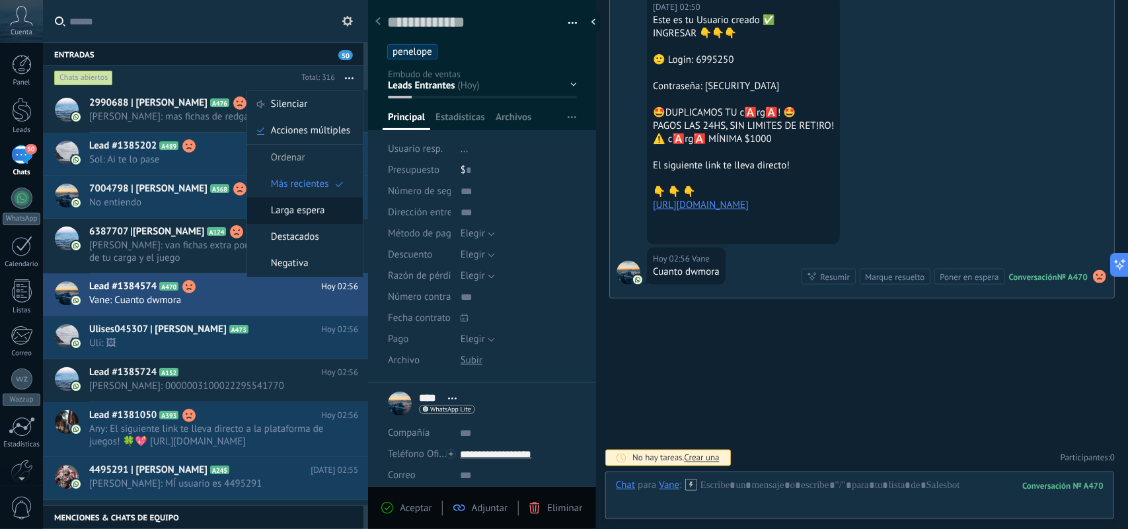
click at [317, 223] on span "Larga espera" at bounding box center [298, 211] width 54 height 26
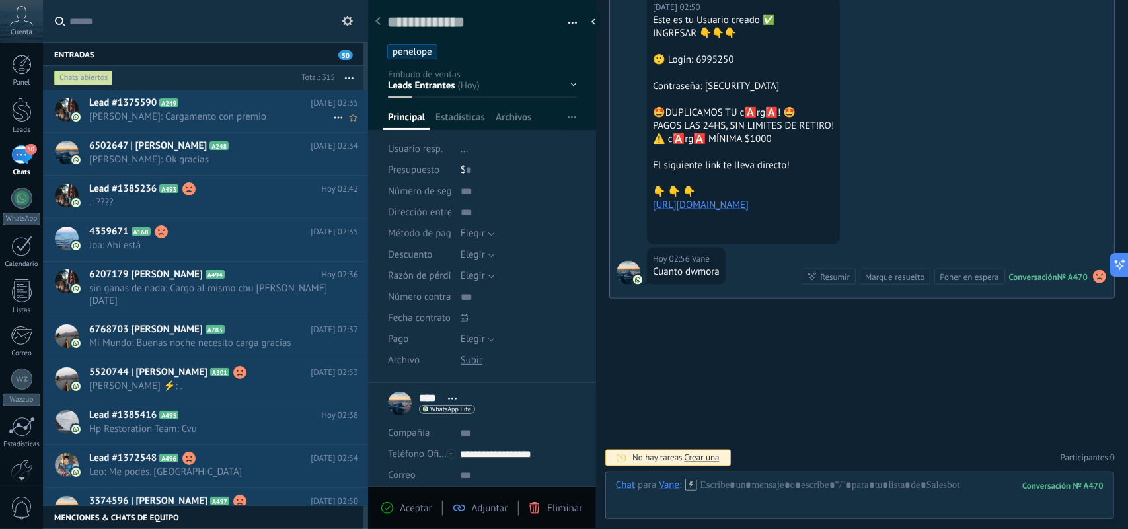
click at [256, 110] on span "Rosana: Cargamento con premio" at bounding box center [211, 116] width 244 height 13
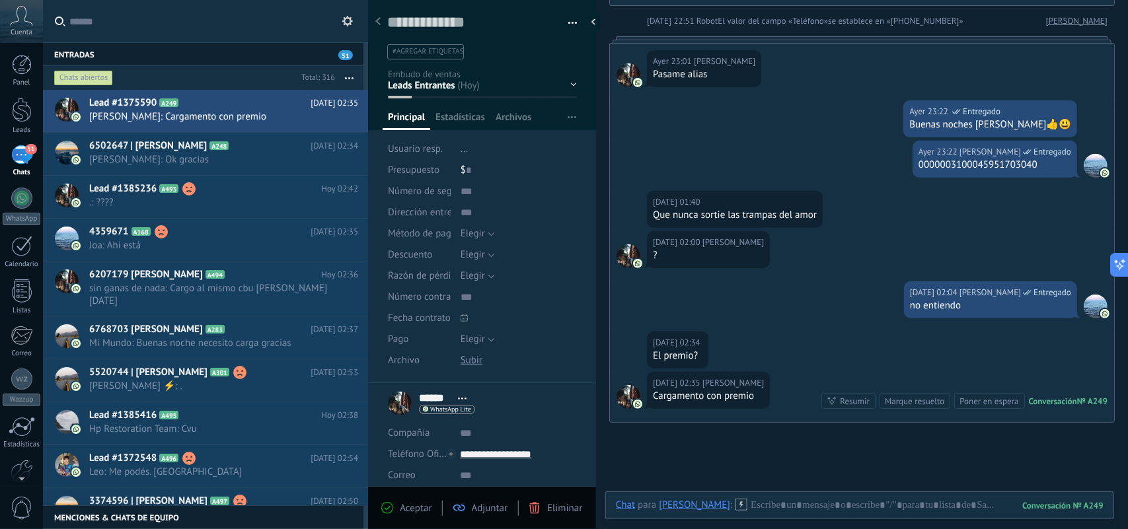
scroll to position [278, 0]
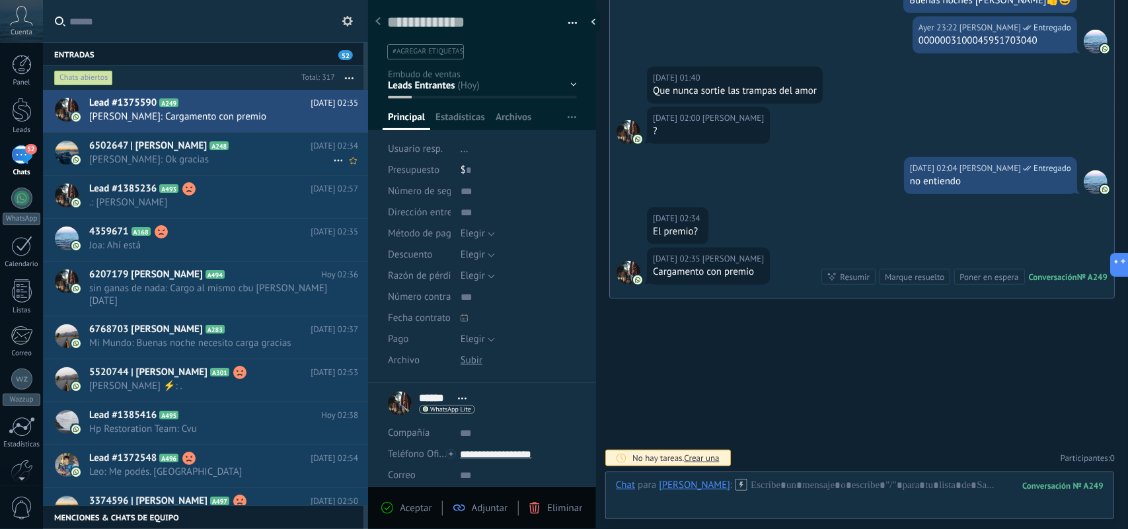
click at [186, 155] on span "Diego: Ok gracias" at bounding box center [211, 159] width 244 height 13
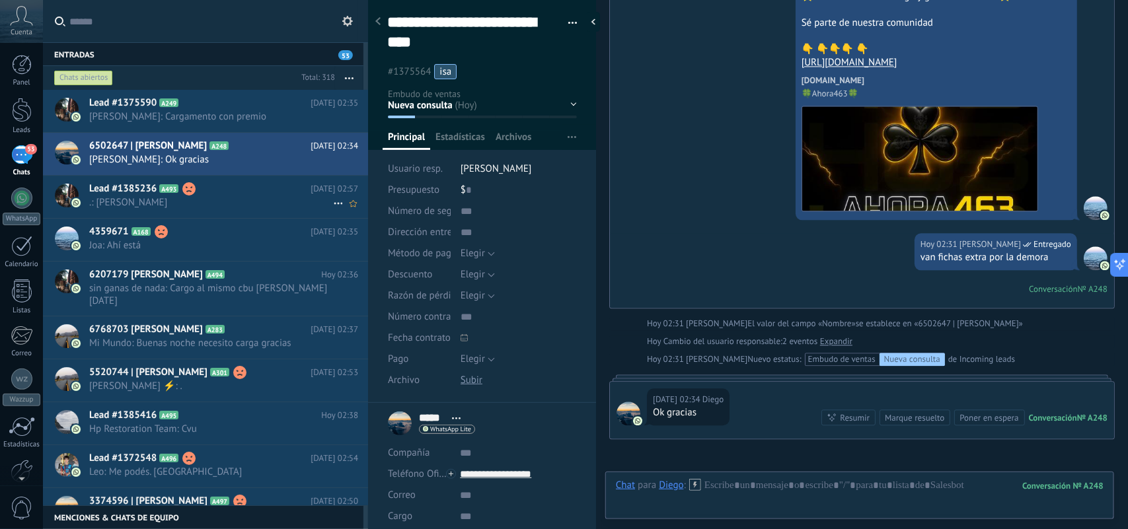
scroll to position [1422, 0]
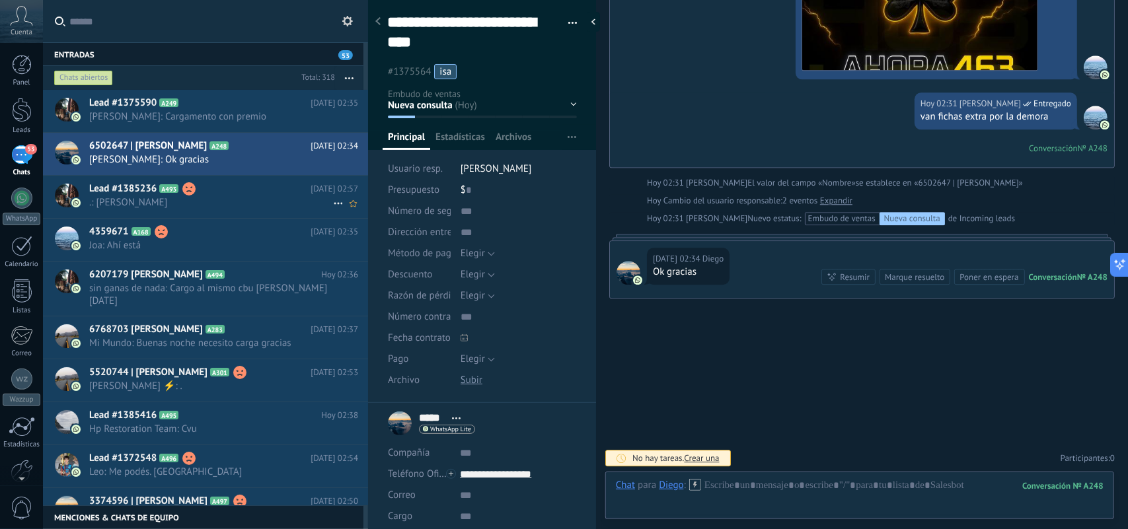
click at [194, 200] on span ".: Rey" at bounding box center [211, 202] width 244 height 13
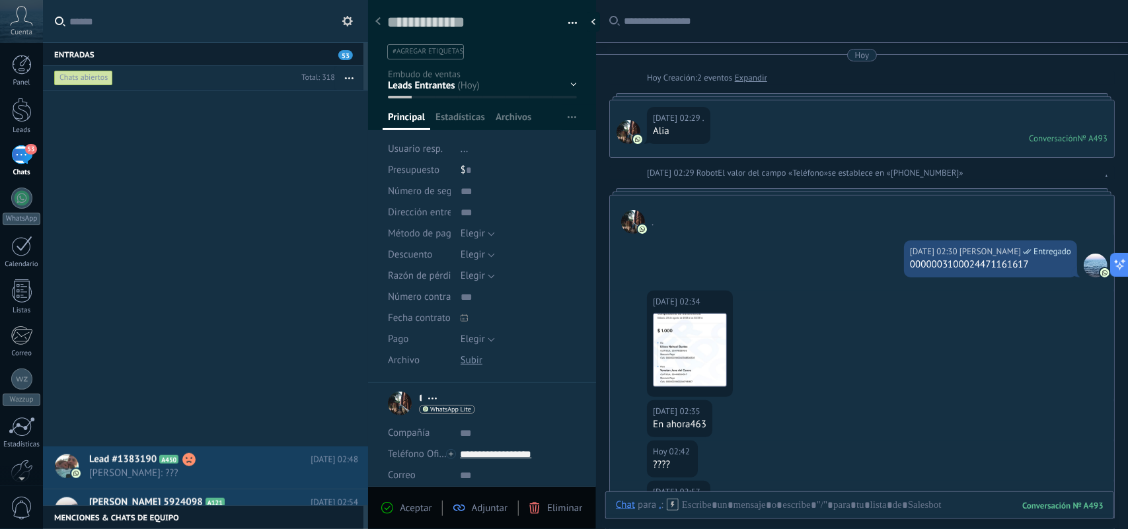
scroll to position [910, 0]
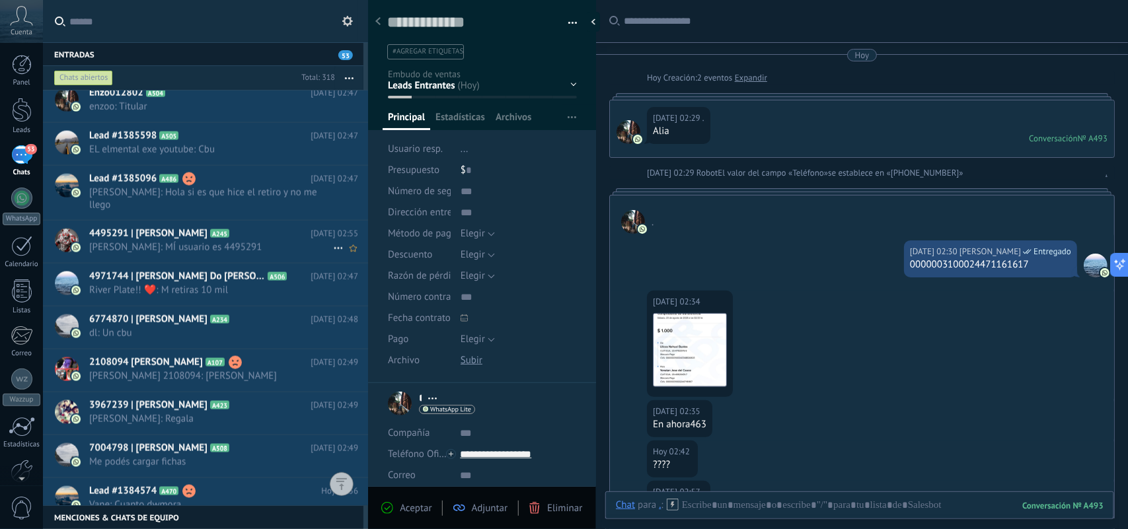
click at [331, 241] on icon at bounding box center [339, 249] width 16 height 16
click at [331, 236] on li "[PERSON_NAME] respondió" at bounding box center [403, 244] width 151 height 26
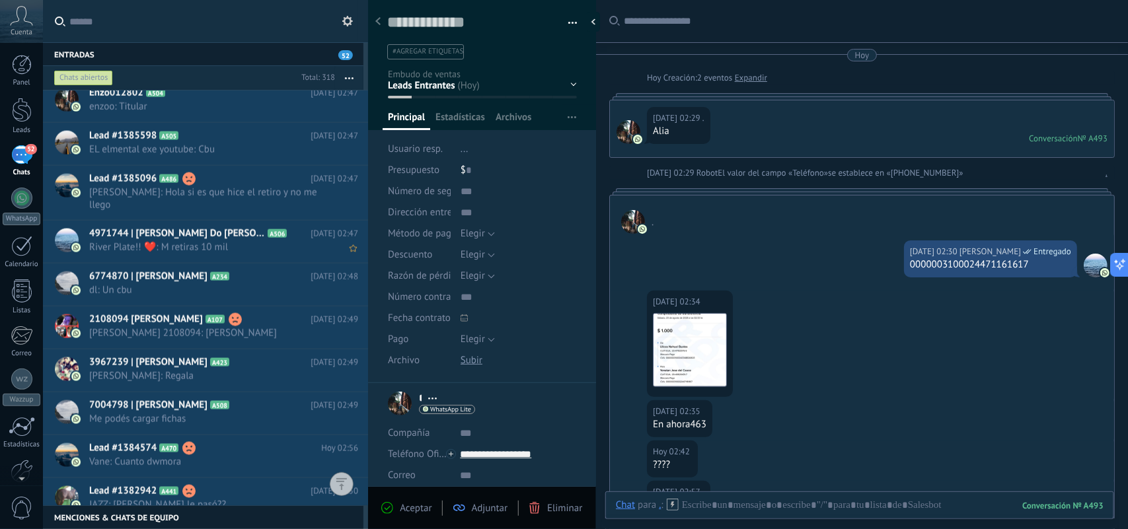
click at [229, 241] on span "River Plate!! ❤️: M retiras 10 mil" at bounding box center [211, 247] width 244 height 13
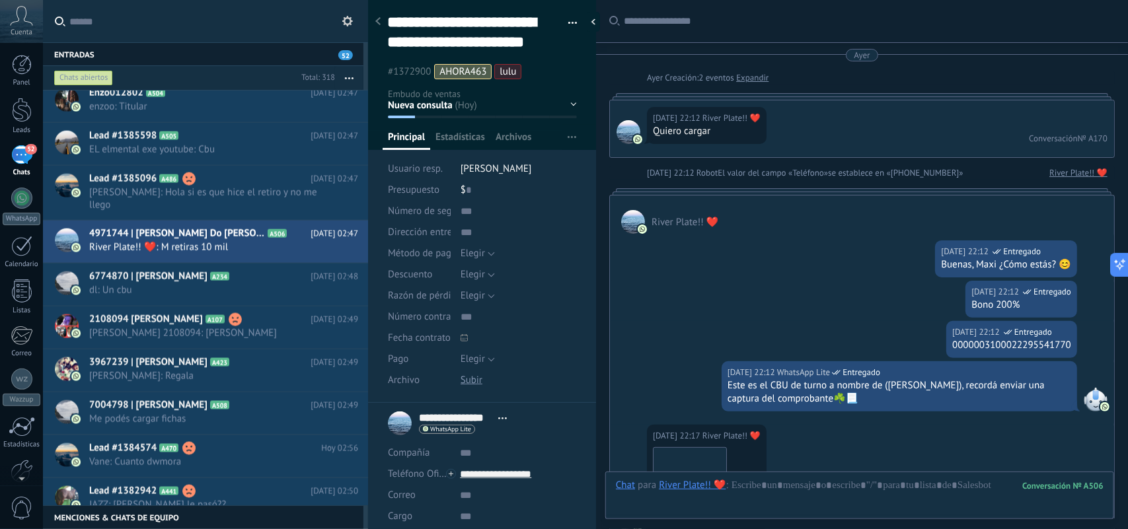
scroll to position [40, 0]
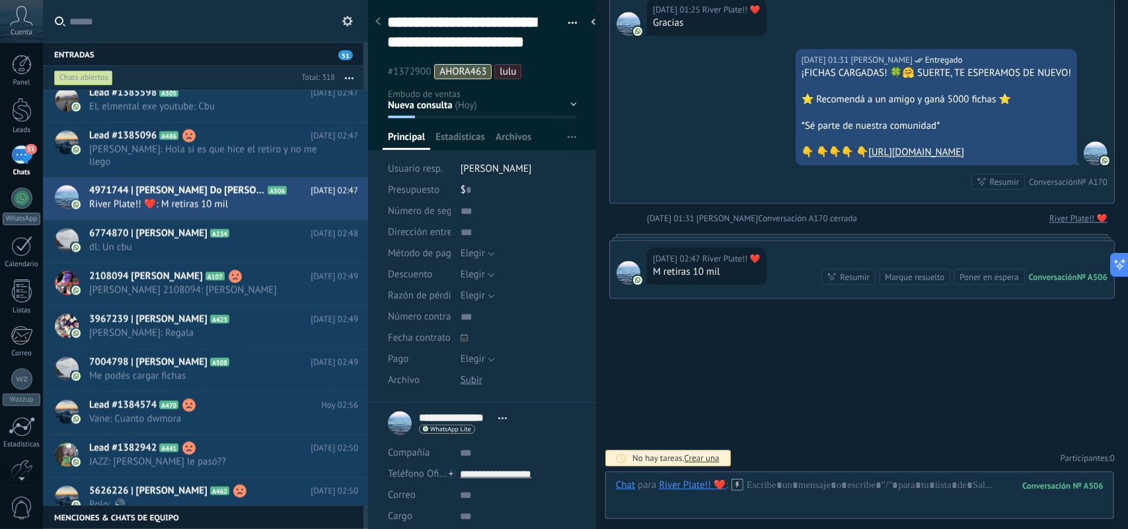
click at [572, 101] on div "**********" at bounding box center [482, 60] width 229 height 139
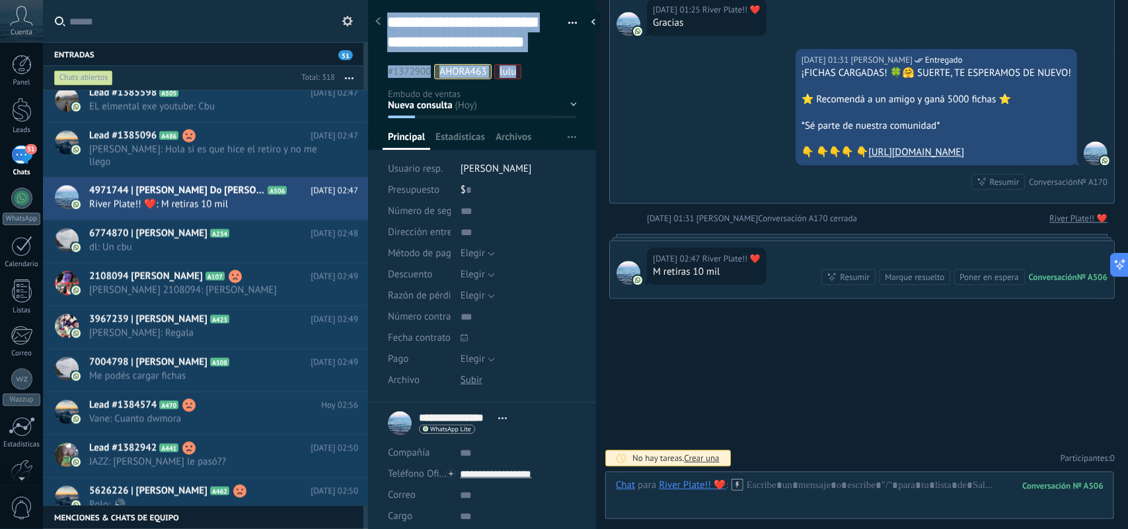
click at [0, 0] on div "Nueva consulta Cualificado Cotización enviada Pedido creado Pedido completado P…" at bounding box center [0, 0] width 0 height 0
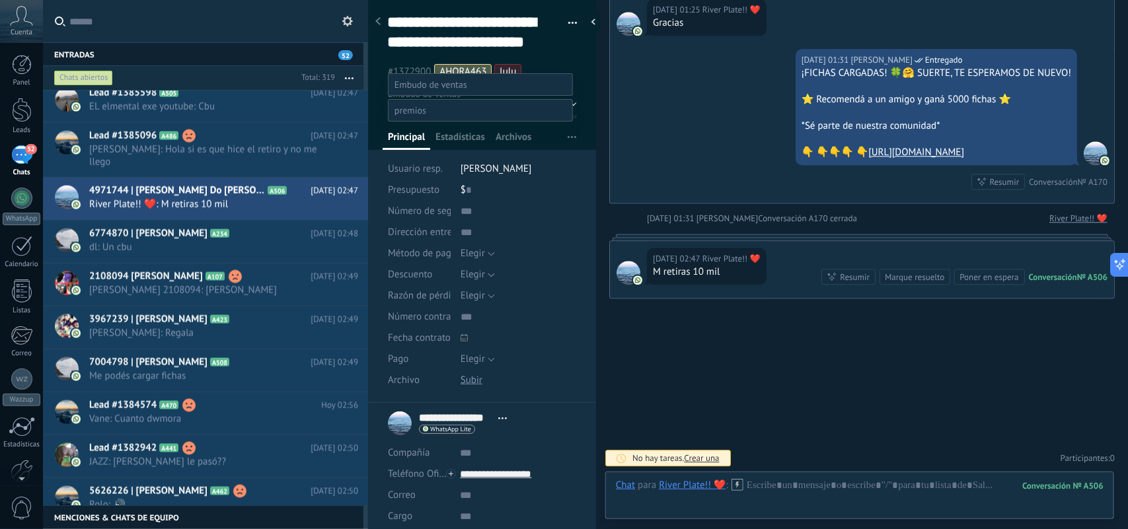
scroll to position [0, 0]
click at [556, 83] on div at bounding box center [585, 264] width 1085 height 529
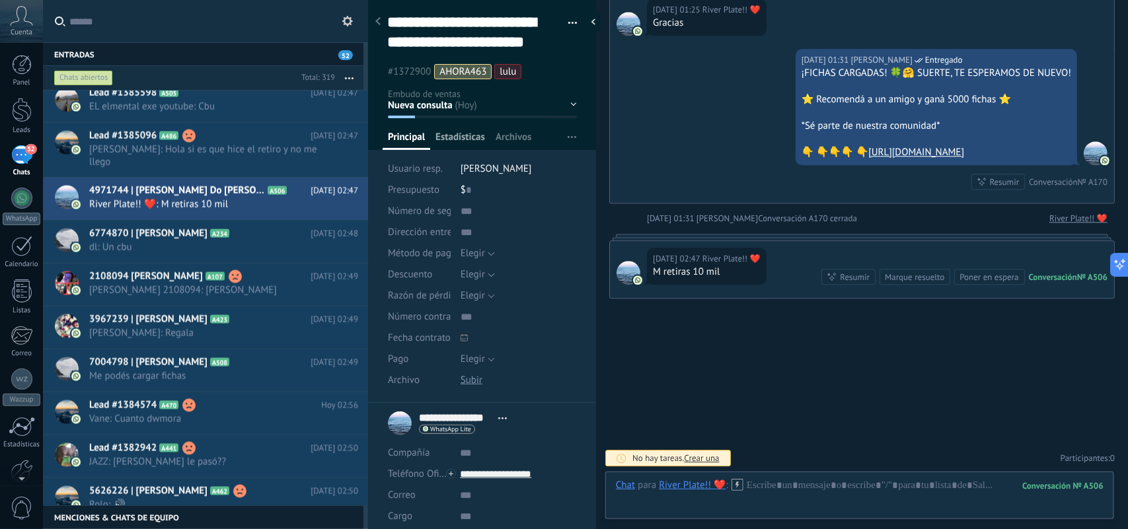
click at [464, 140] on span "Estadísticas" at bounding box center [461, 140] width 50 height 19
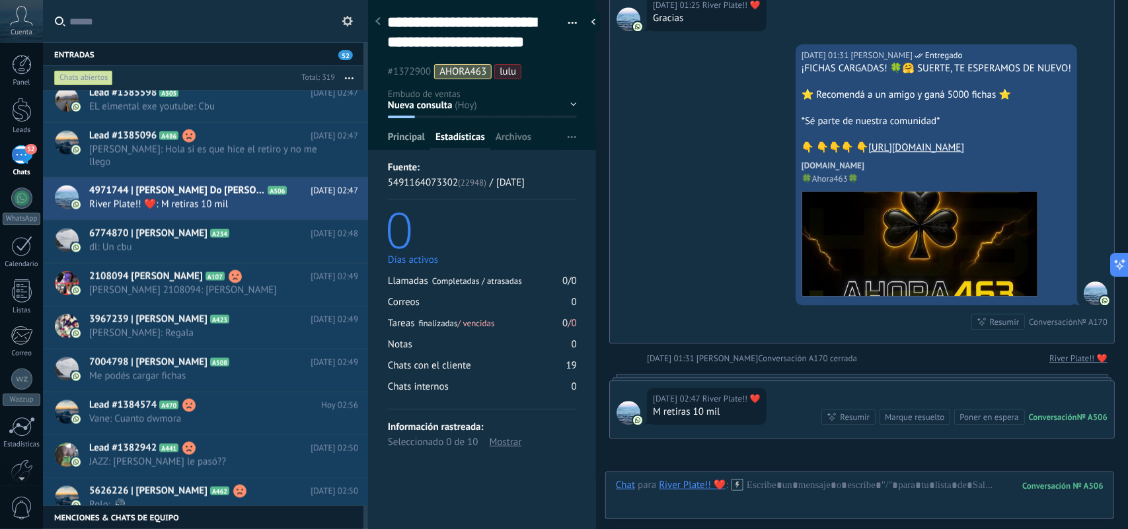
click at [423, 134] on span "Principal" at bounding box center [406, 140] width 37 height 19
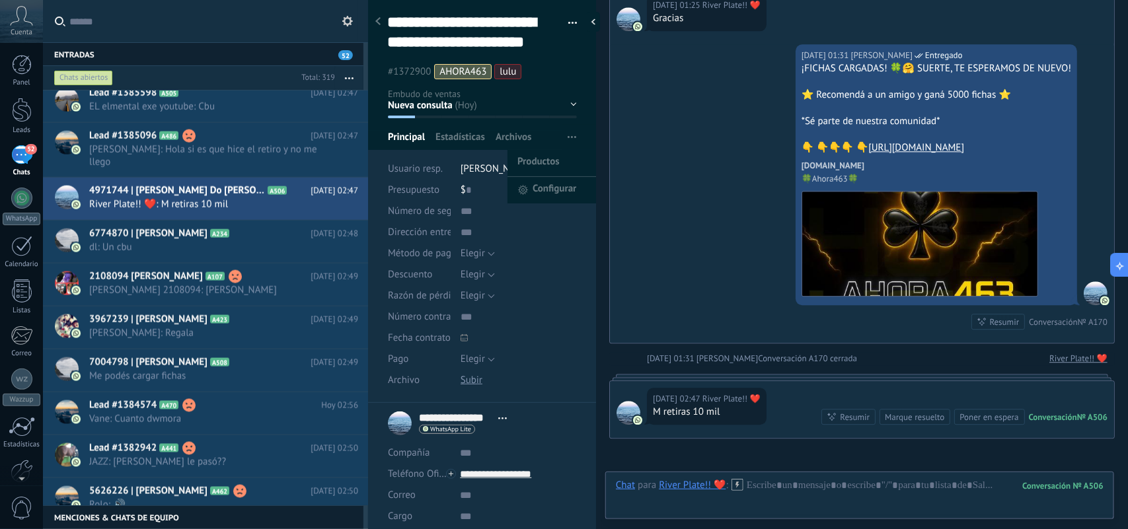
click at [569, 132] on span "button" at bounding box center [572, 137] width 9 height 25
click at [479, 67] on span "AHORA463" at bounding box center [463, 71] width 47 height 13
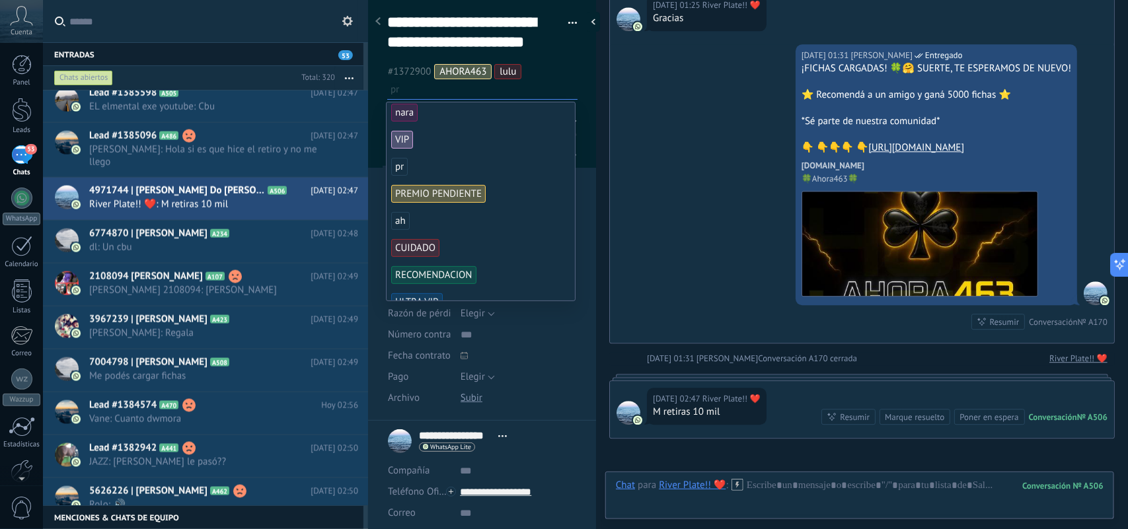
scroll to position [165, 0]
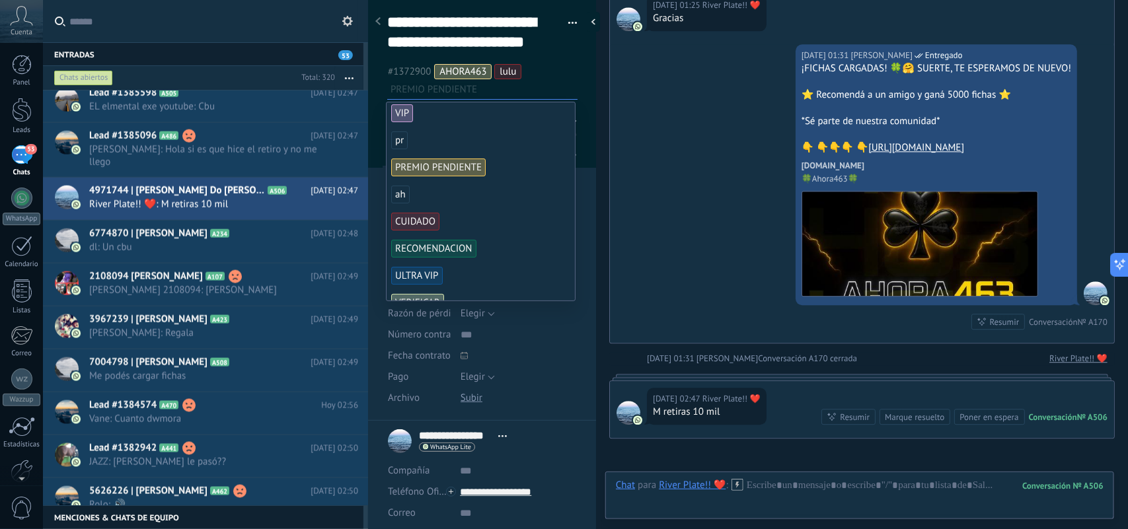
click at [444, 169] on span "PREMIO PENDIENTE" at bounding box center [438, 168] width 95 height 18
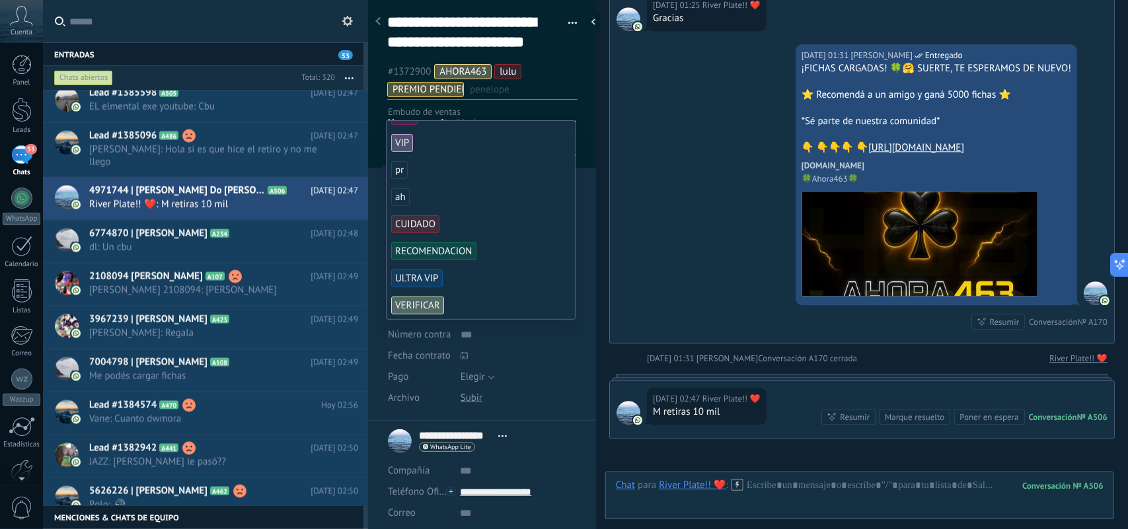
scroll to position [0, 0]
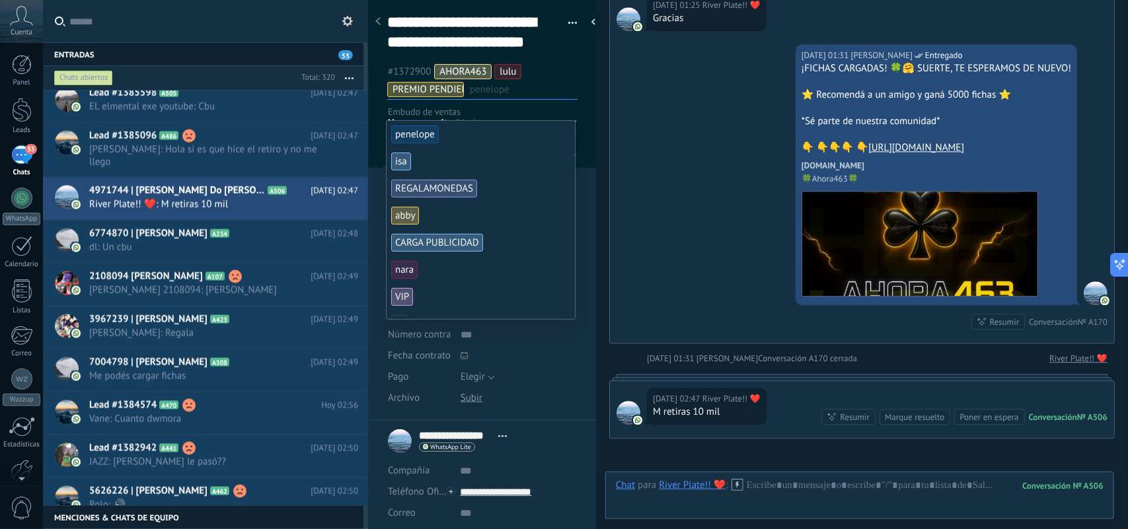
click at [493, 95] on ul "#1372900 AHORA463 lulu PREMIO PENDIENTE penelope" at bounding box center [482, 81] width 193 height 36
click at [377, 162] on div at bounding box center [482, 79] width 229 height 176
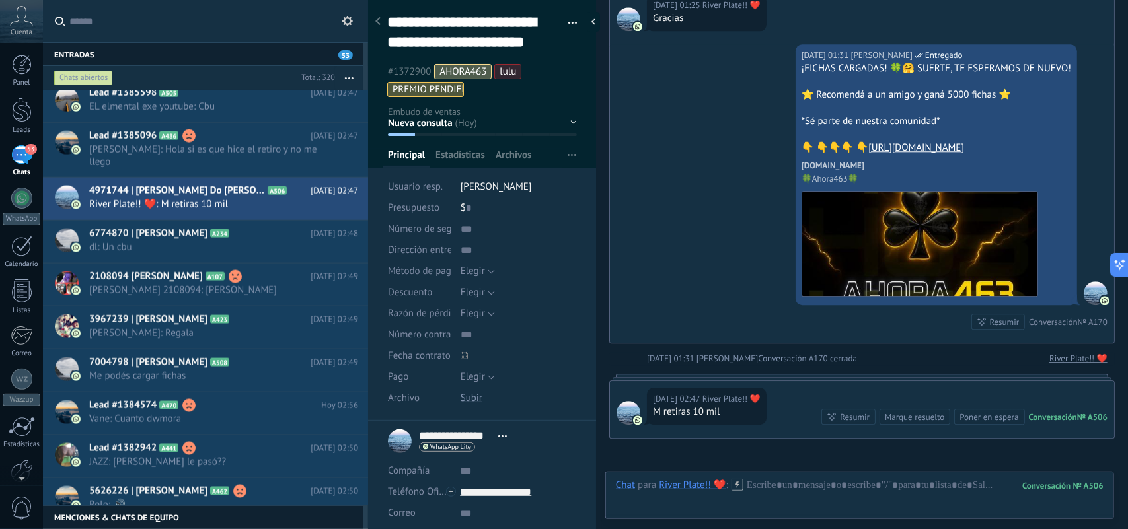
click at [492, 93] on ul "#1372900 AHORA463 lulu PREMIO PENDIENTE" at bounding box center [482, 81] width 193 height 36
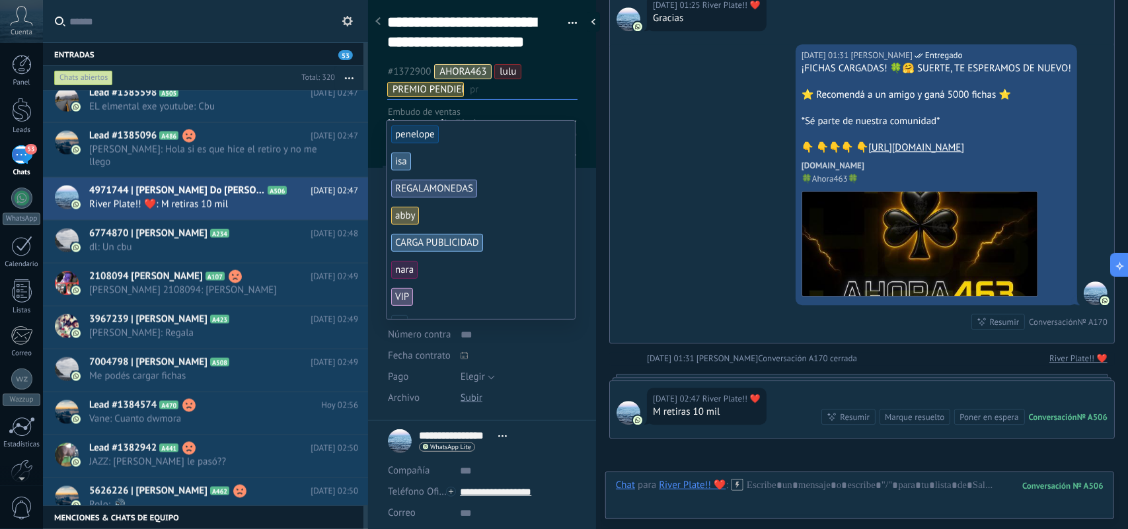
click at [623, 286] on div "Hoy 01:31 Laura Ahora Entregado ¡FICHAS CARGADAS! 🍀🤗 SUERTE, TE ESPERAMOS DE NU…" at bounding box center [862, 193] width 504 height 299
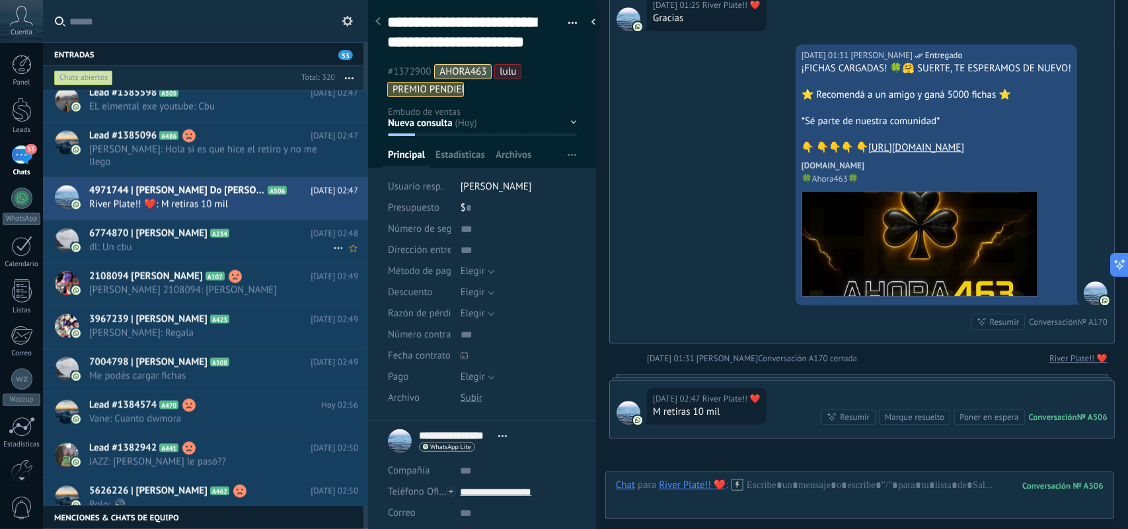
click at [186, 241] on span "dl: Un cbu" at bounding box center [211, 247] width 244 height 13
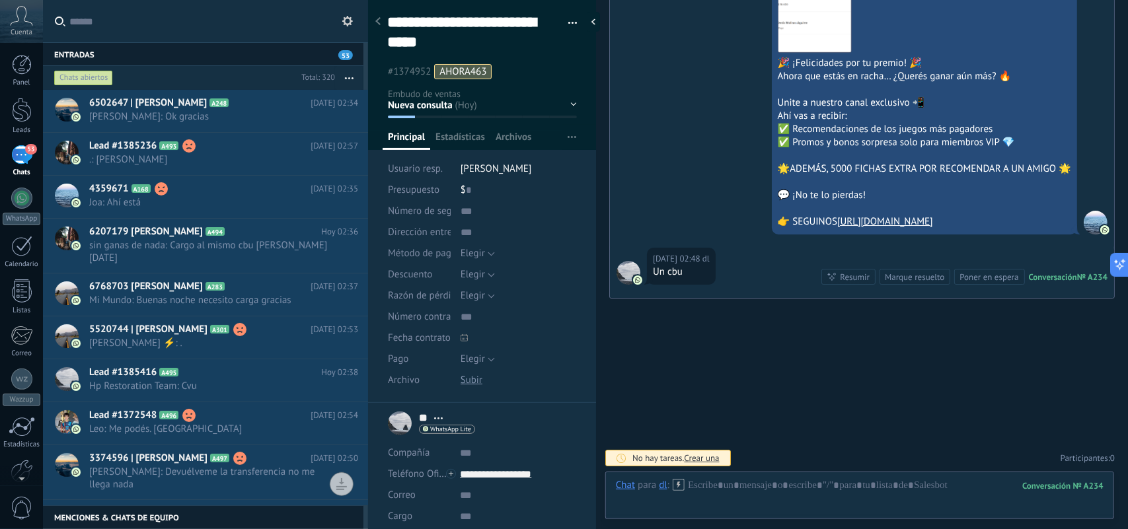
click at [344, 55] on span "53" at bounding box center [345, 55] width 15 height 10
click at [263, 114] on span "Diego: Ok gracias" at bounding box center [211, 116] width 244 height 13
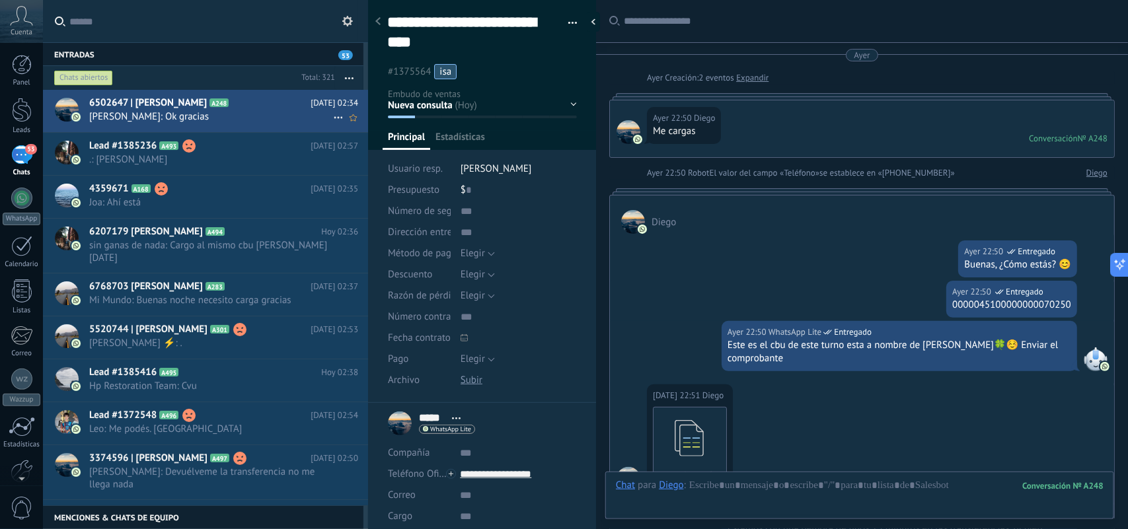
scroll to position [1277, 0]
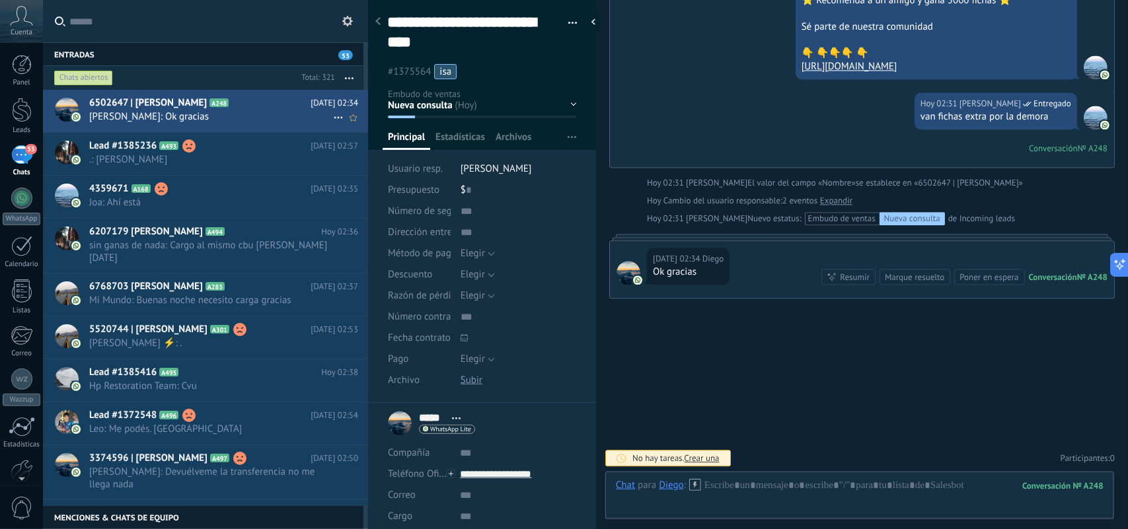
click at [336, 119] on icon at bounding box center [339, 118] width 16 height 16
click at [357, 155] on span "Conversación cerrada" at bounding box center [398, 150] width 90 height 26
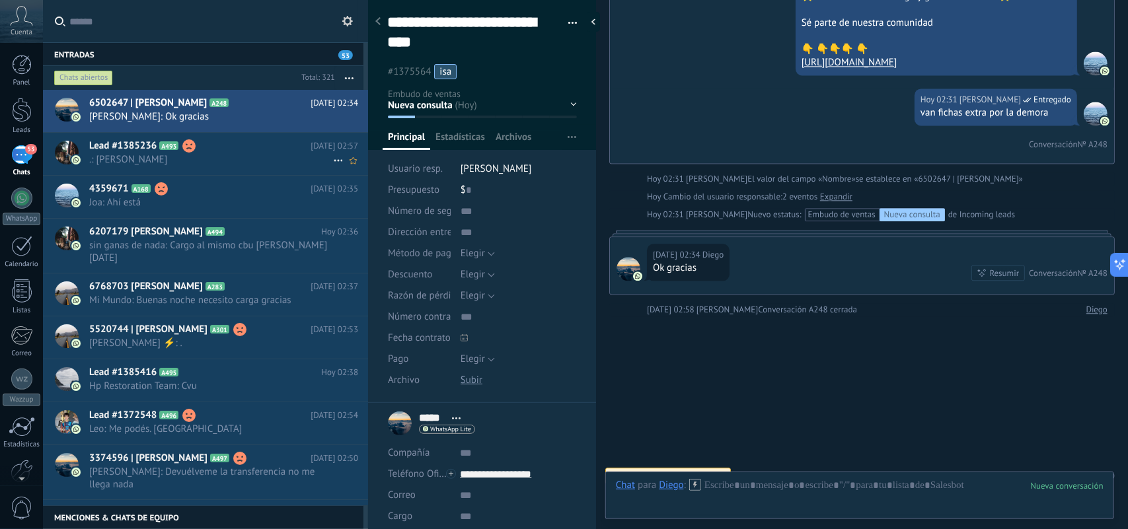
scroll to position [1299, 0]
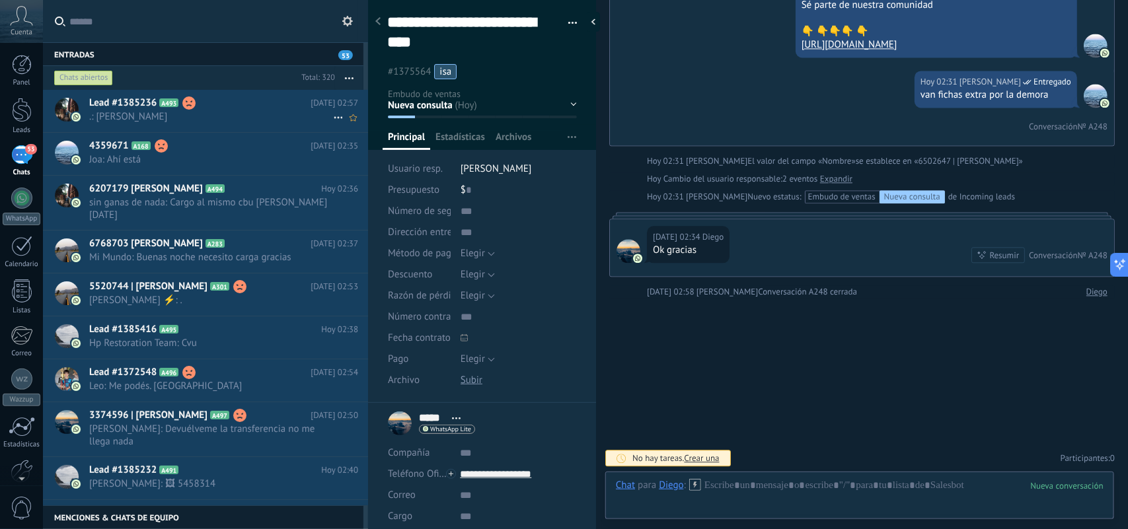
click at [278, 112] on span ".: Rey" at bounding box center [211, 116] width 244 height 13
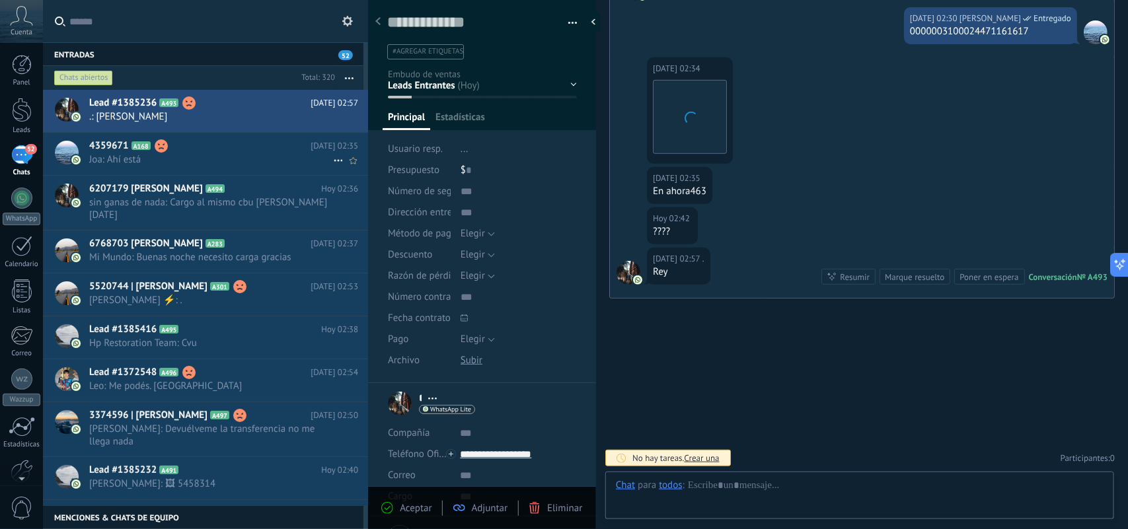
scroll to position [20, 0]
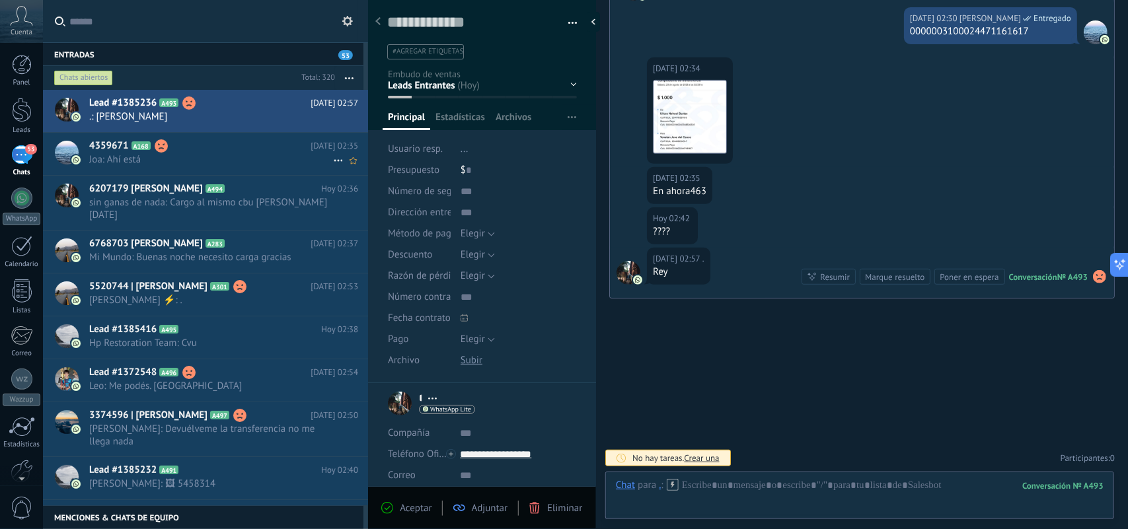
click at [281, 161] on span "Joa: Ahí está" at bounding box center [211, 159] width 244 height 13
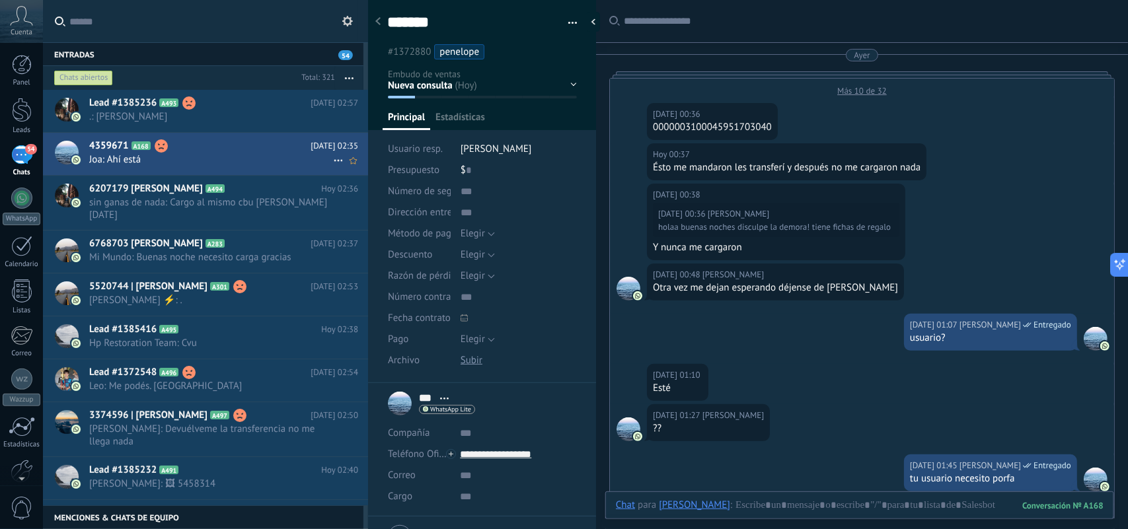
scroll to position [768, 0]
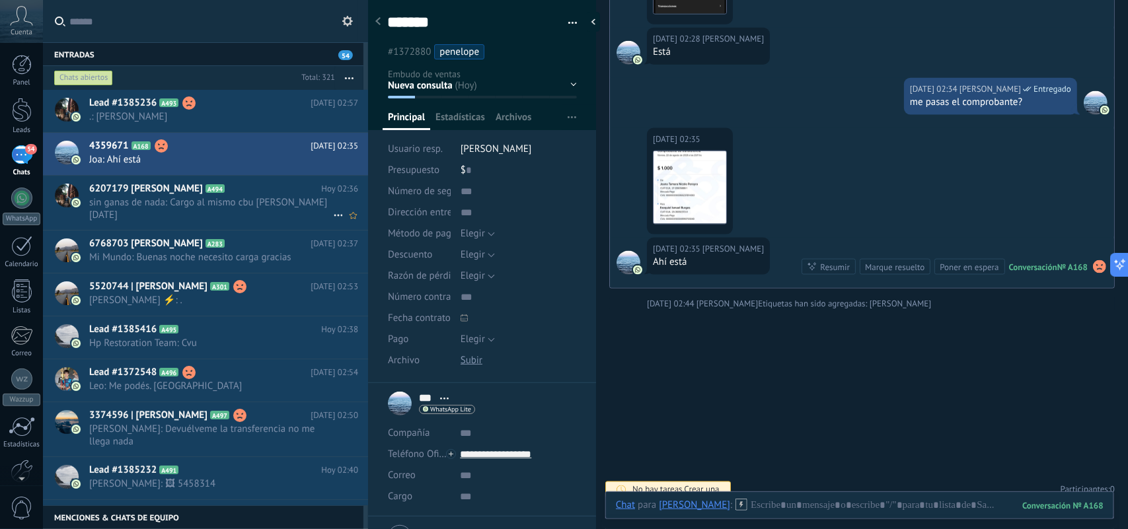
click at [283, 199] on span "sin ganas de nada: Cargo al mismo cbu de hoy" at bounding box center [211, 208] width 244 height 25
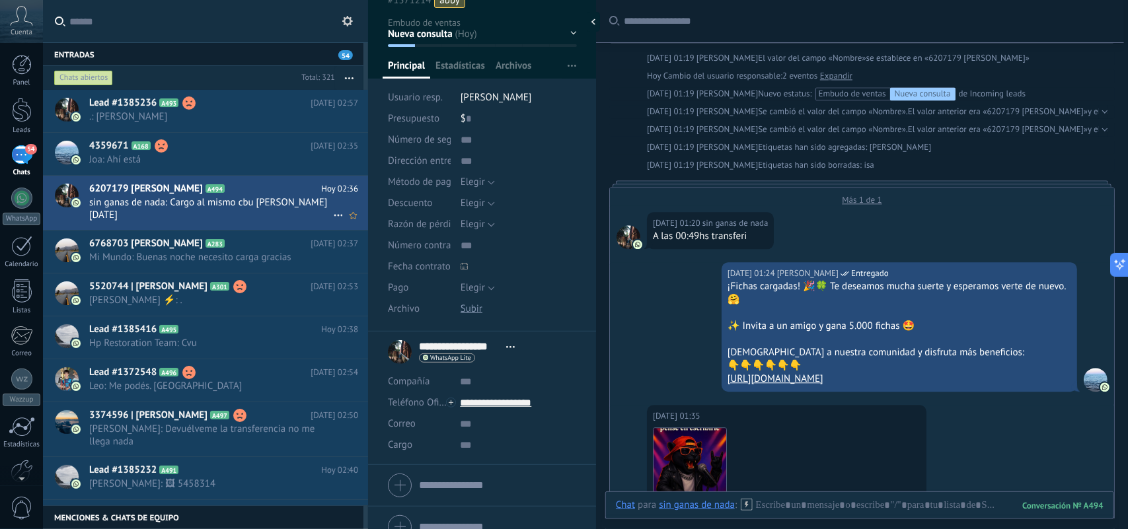
scroll to position [70, 0]
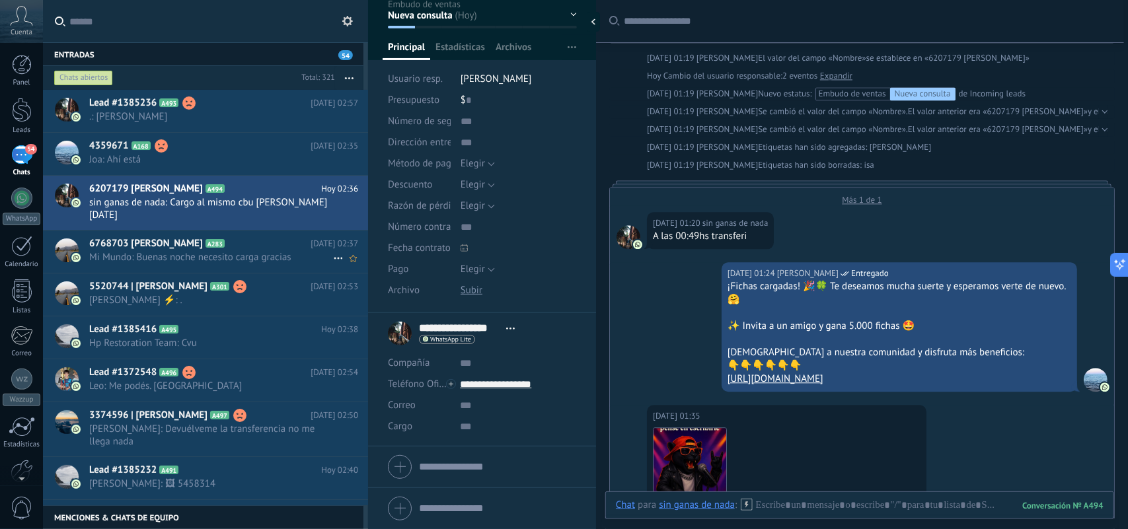
click at [248, 251] on span "Mi Mundo: Buenas noche necesito carga gracias" at bounding box center [211, 257] width 244 height 13
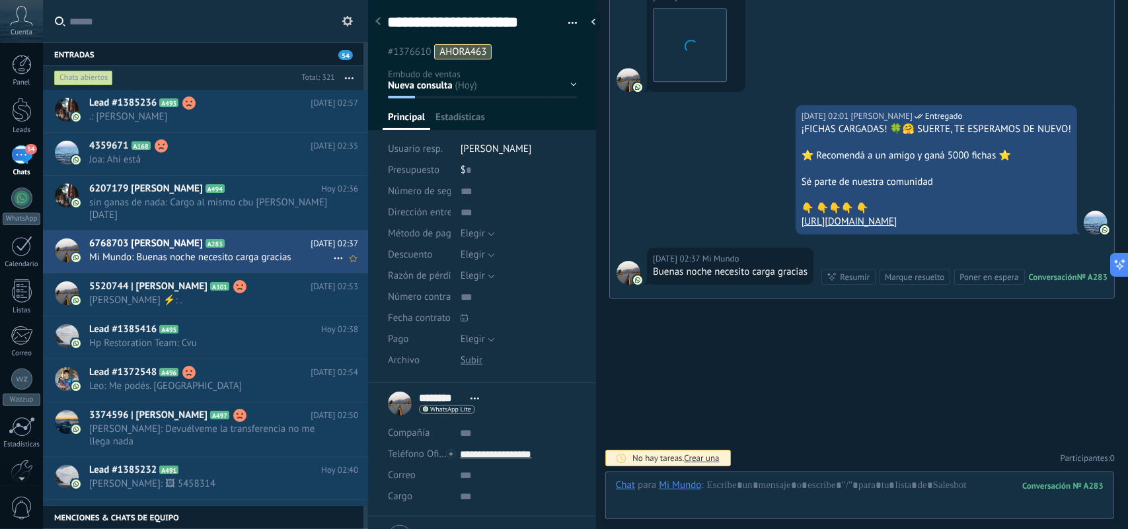
scroll to position [20, 0]
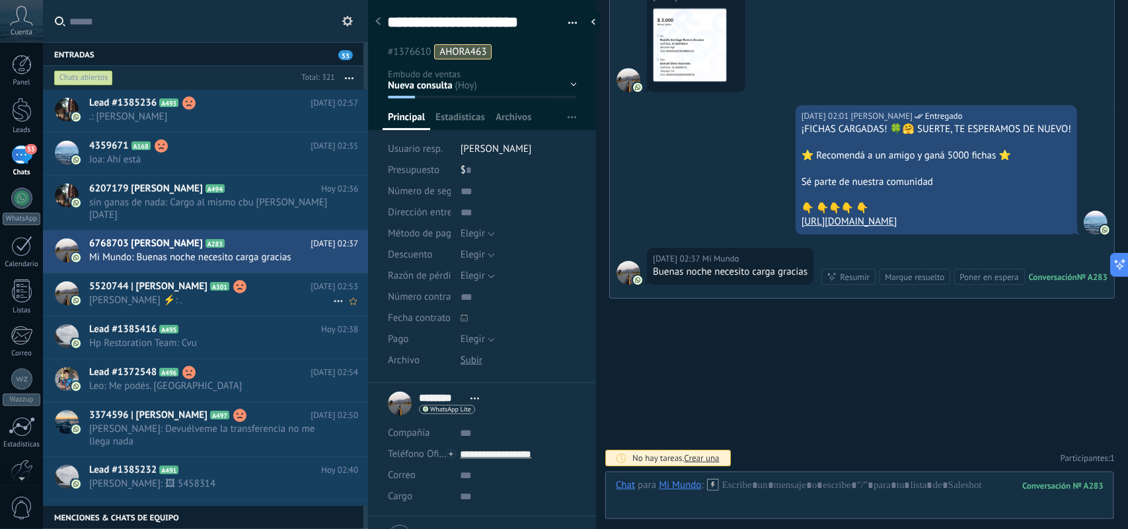
click at [290, 294] on span "Marcos ⚡: ." at bounding box center [211, 300] width 244 height 13
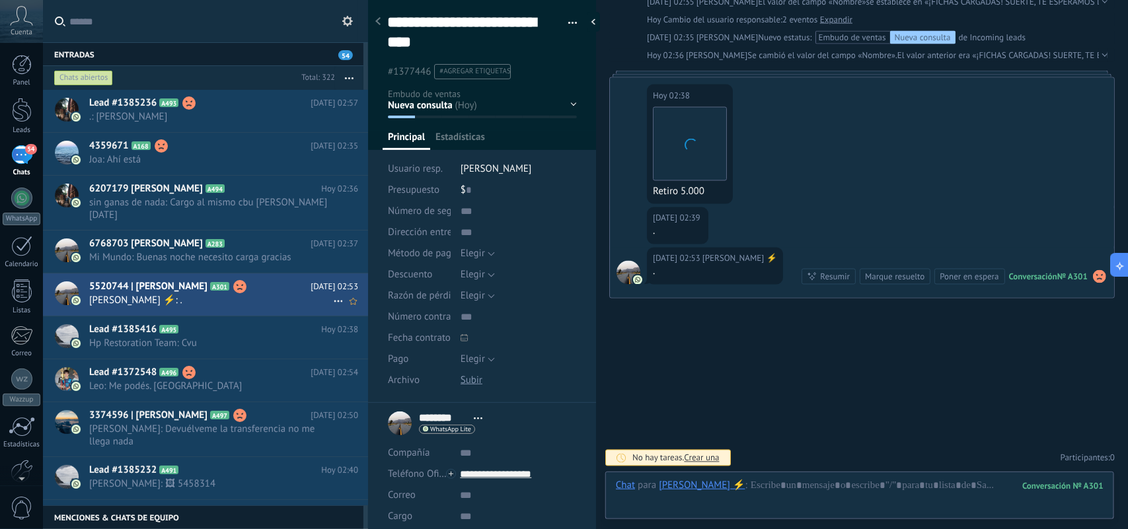
scroll to position [40, 0]
click at [443, 73] on span "#agregar etiquetas" at bounding box center [475, 71] width 71 height 9
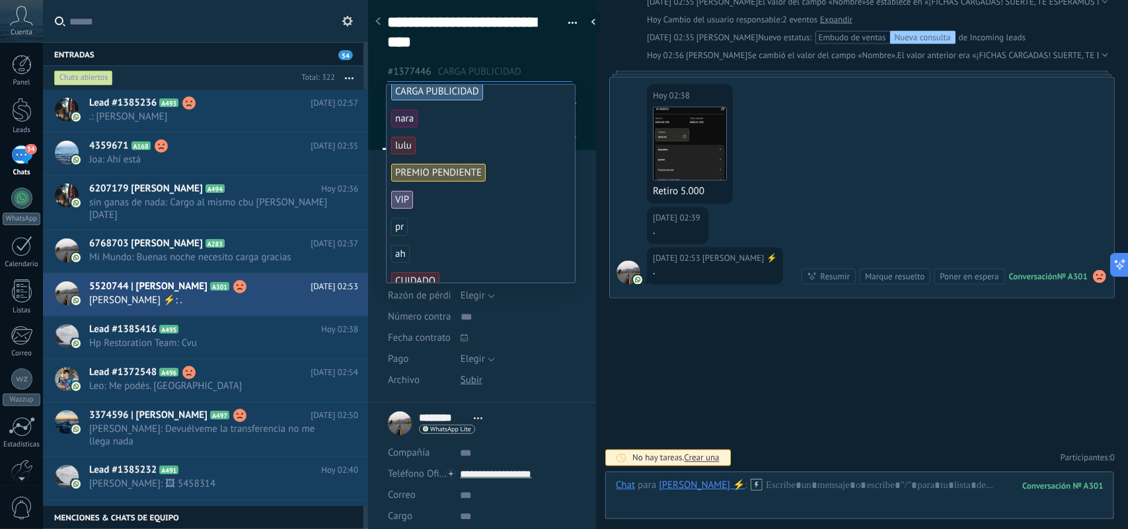
scroll to position [165, 0]
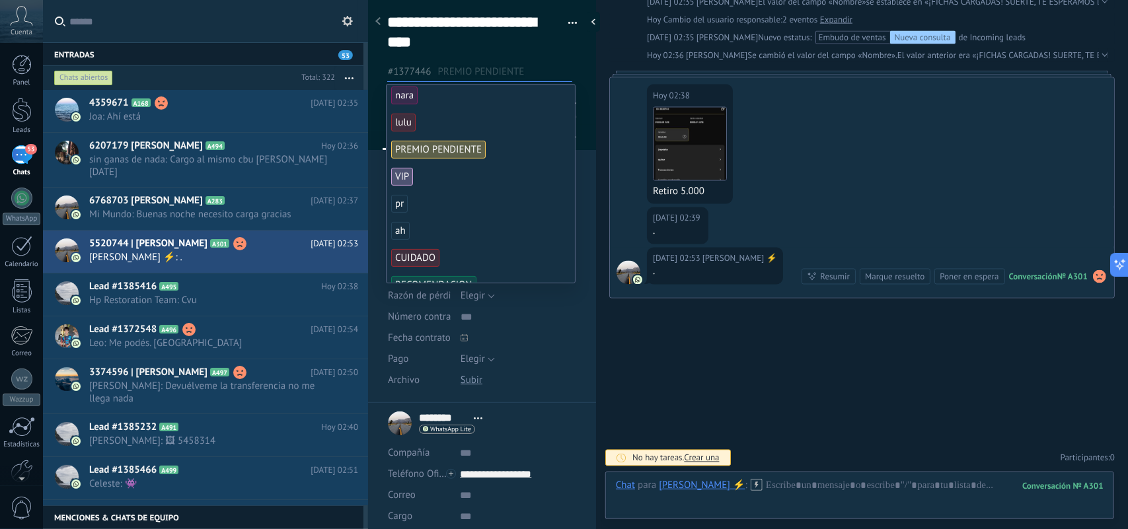
click at [414, 149] on span "PREMIO PENDIENTE" at bounding box center [438, 150] width 95 height 18
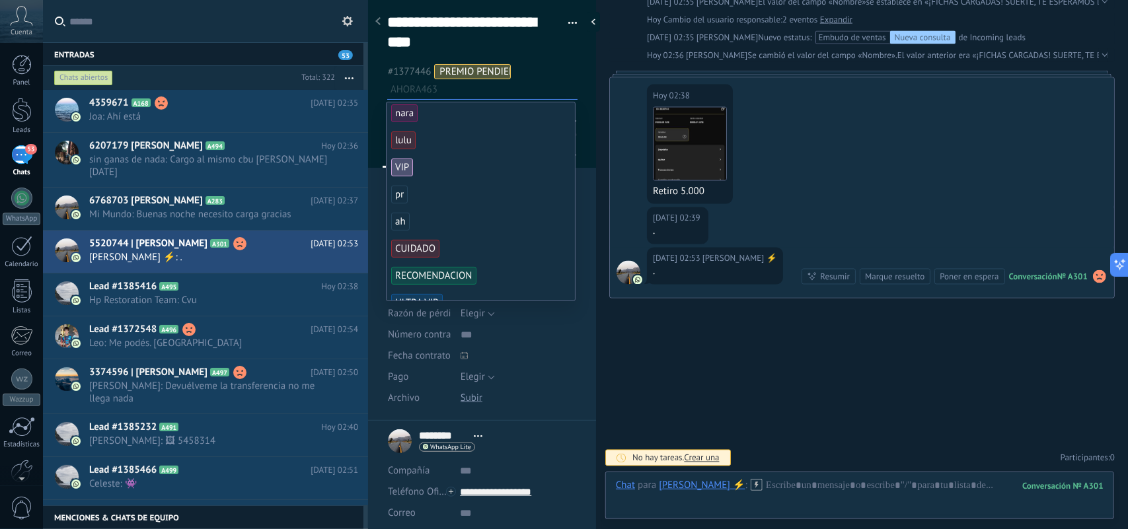
scroll to position [0, 0]
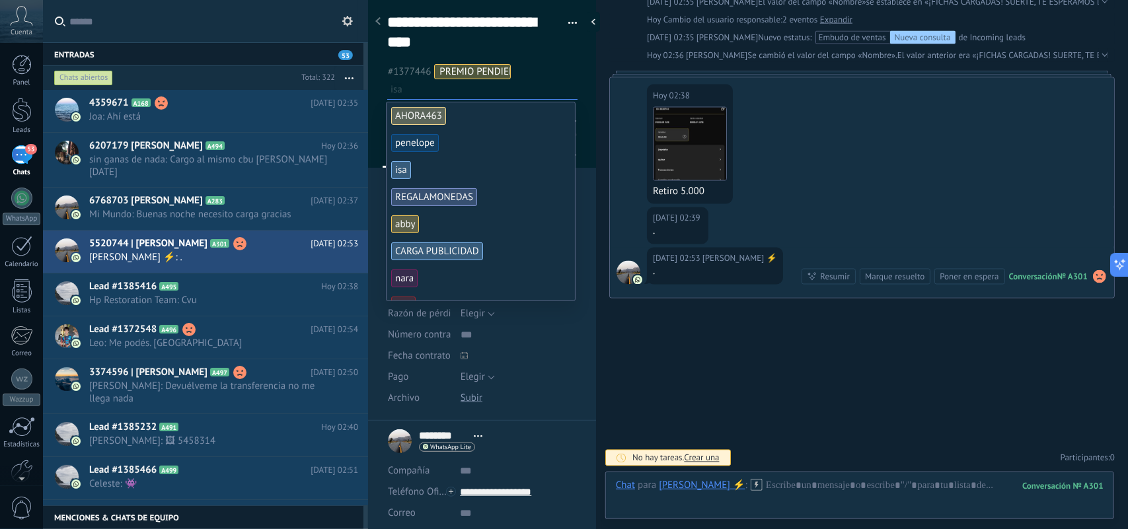
click at [560, 73] on ul "#1377446 PREMIO PENDIENTE isa" at bounding box center [482, 81] width 193 height 36
click at [373, 38] on div "**********" at bounding box center [482, 44] width 229 height 106
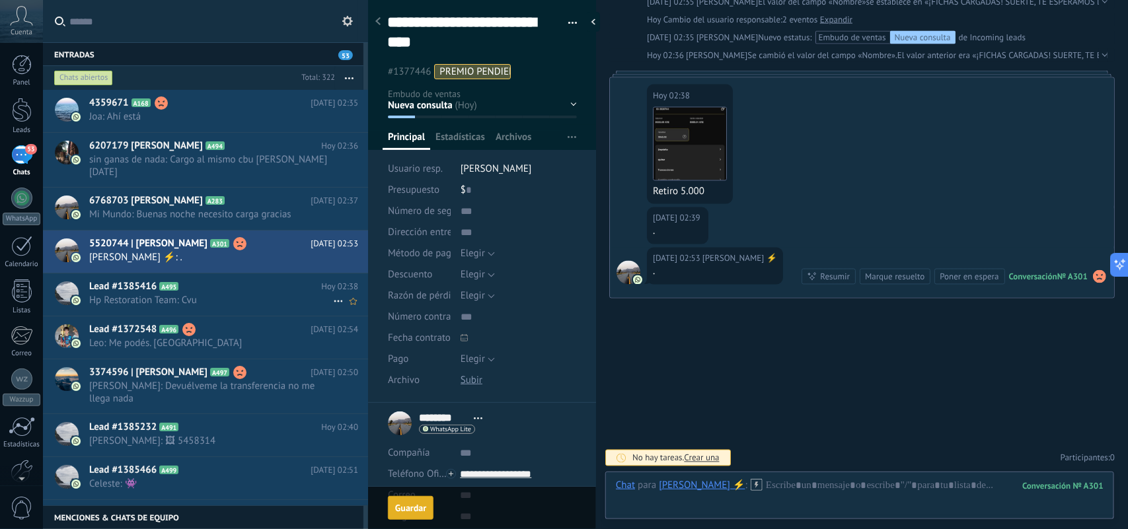
click at [235, 294] on span "Hp Restoration Team: Cvu" at bounding box center [211, 300] width 244 height 13
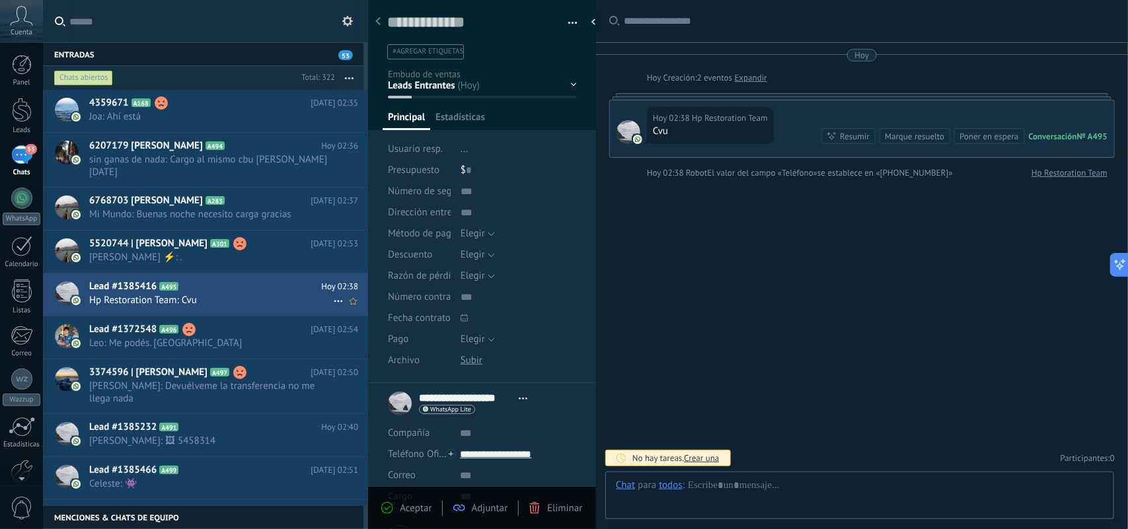
scroll to position [20, 0]
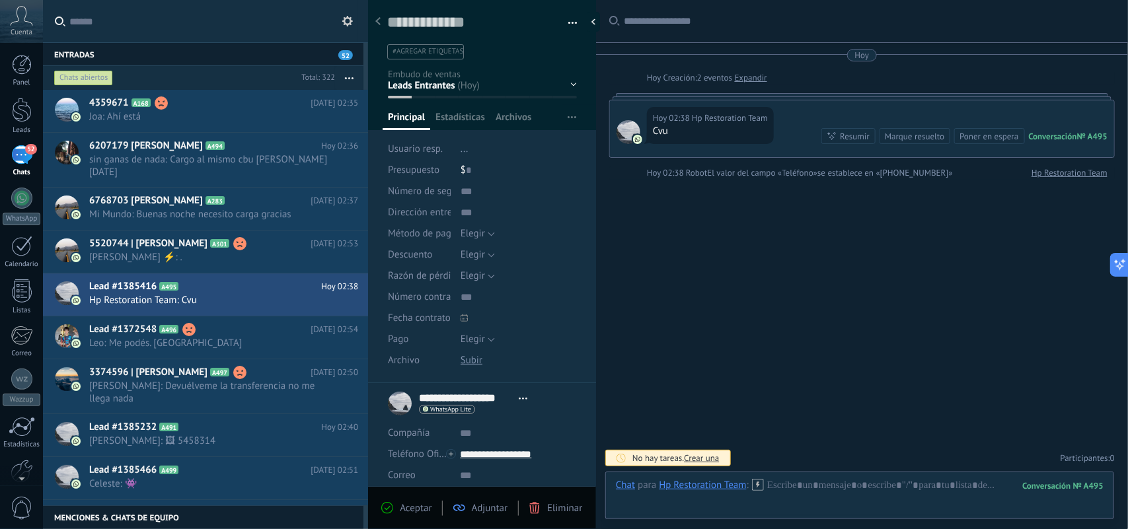
click at [398, 508] on div "Aceptar" at bounding box center [406, 508] width 50 height 12
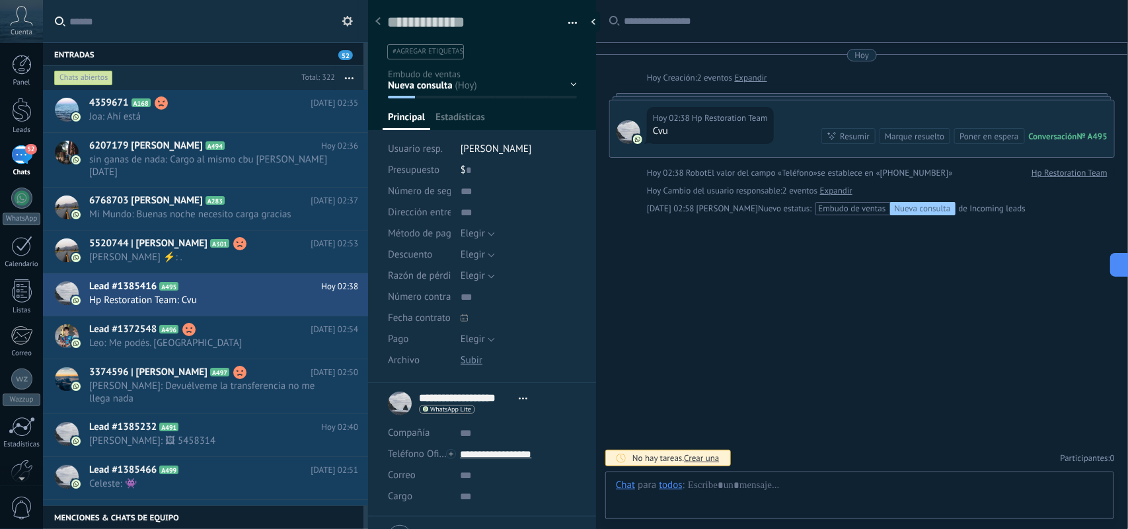
scroll to position [20, 0]
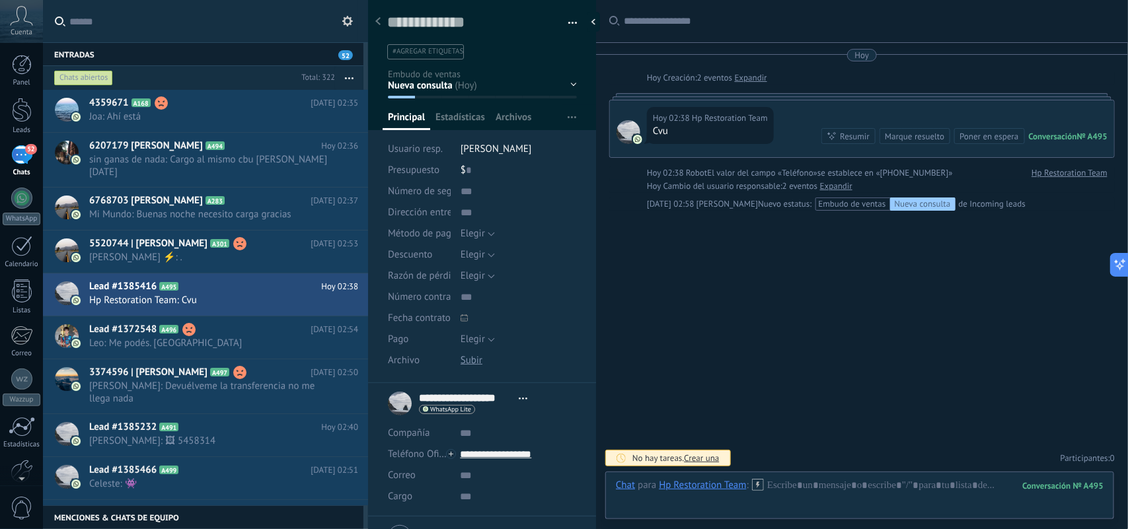
click at [799, 322] on div "Buscar Carga más Hoy Hoy Creación: 2 eventos Expandir Hoy 02:38 Hp Restoration …" at bounding box center [862, 264] width 532 height 529
click at [215, 337] on span "Leo: Me podés. Cargar" at bounding box center [211, 343] width 244 height 13
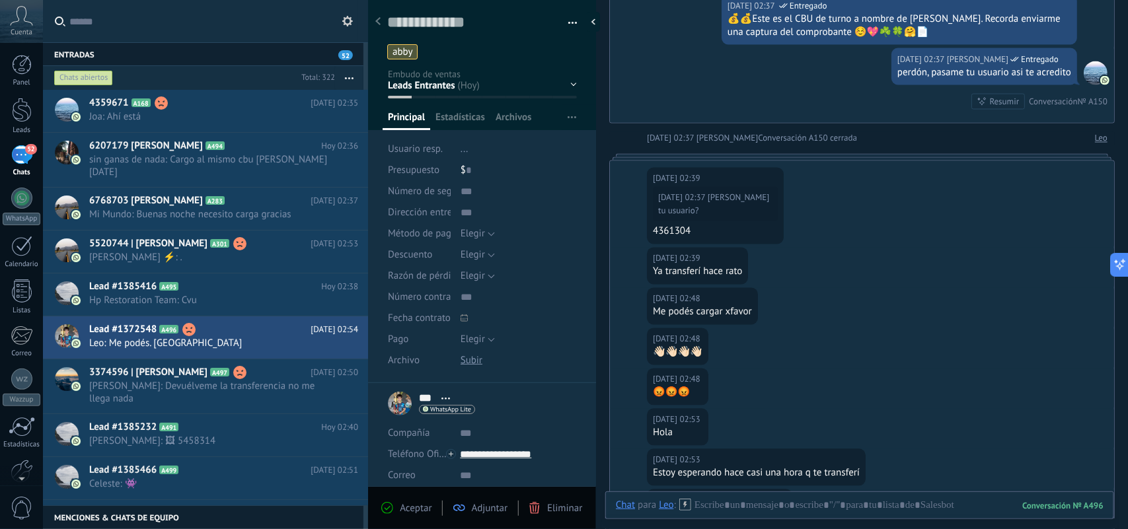
scroll to position [1038, 0]
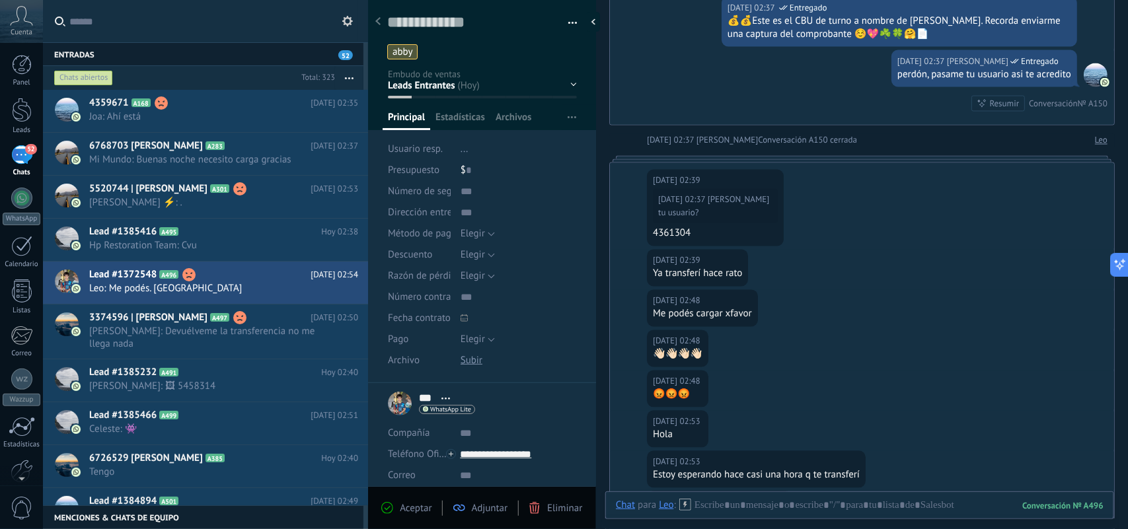
click at [678, 239] on div "4361304" at bounding box center [715, 233] width 125 height 13
copy div "4361304"
click at [185, 334] on span "Valentín: Devuélveme la transferencia no me llega nada" at bounding box center [211, 337] width 244 height 25
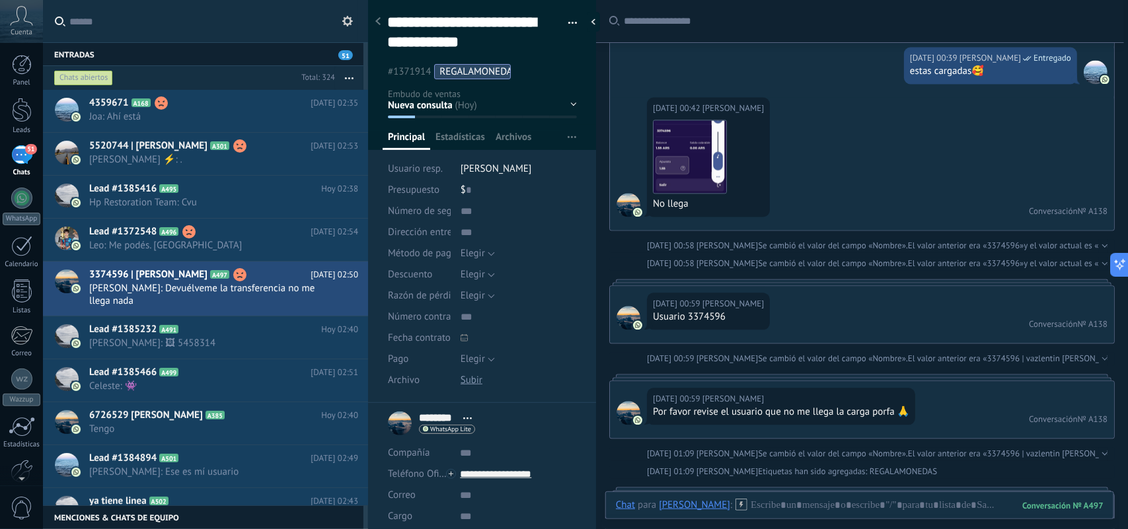
scroll to position [1048, 0]
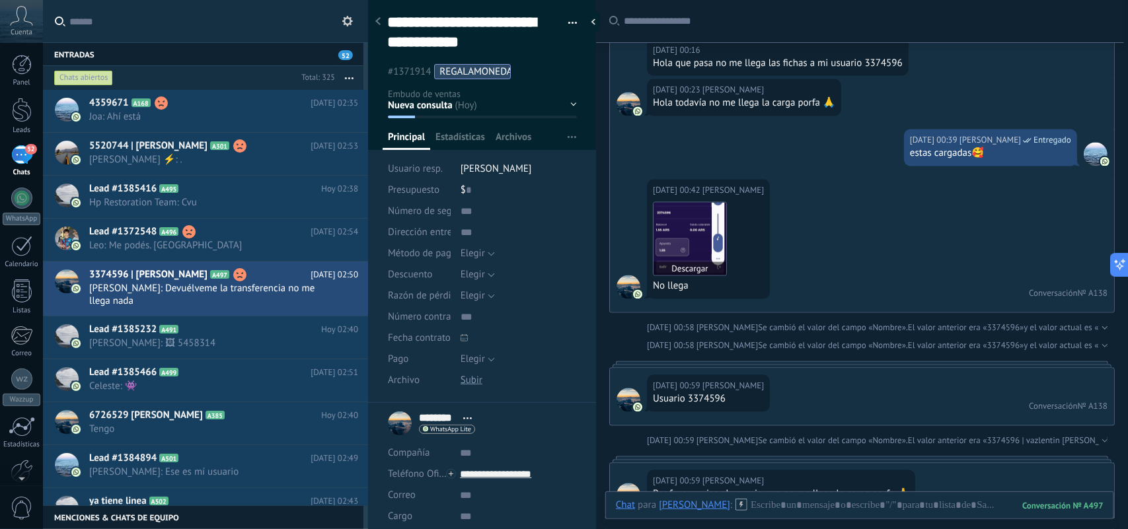
click at [662, 239] on img at bounding box center [690, 239] width 73 height 73
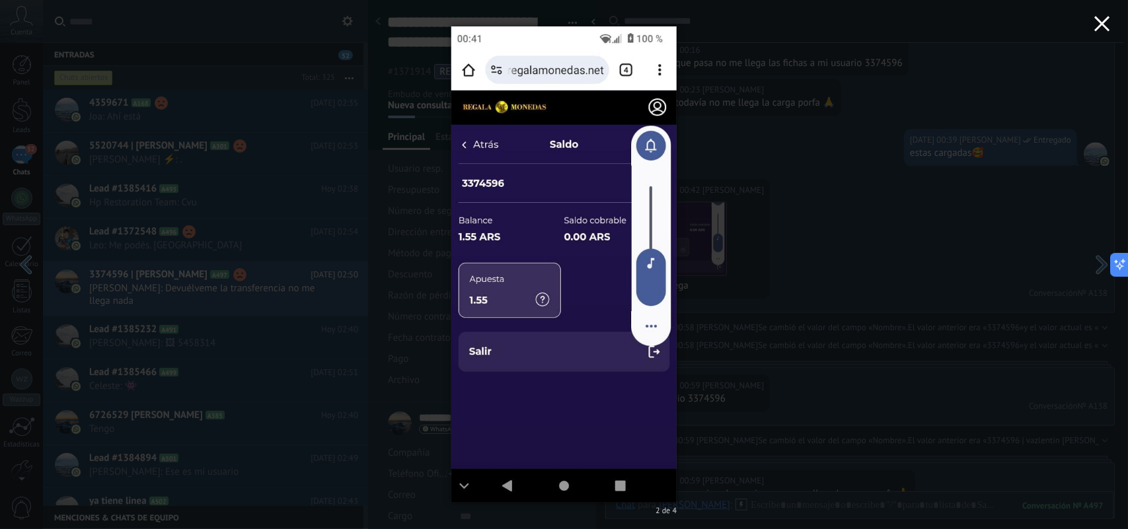
click at [1108, 23] on icon "button" at bounding box center [1103, 24] width 16 height 16
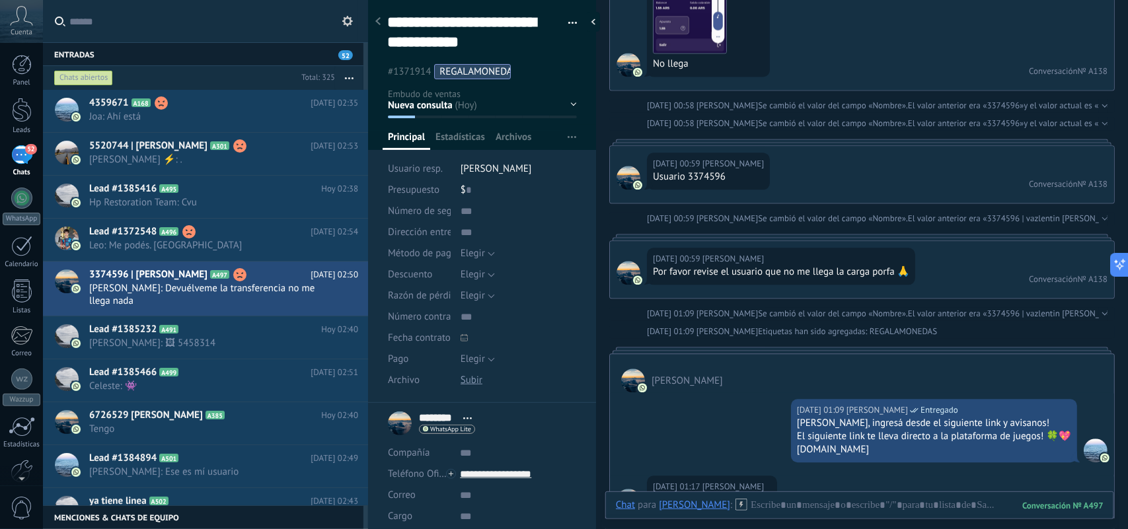
scroll to position [1213, 0]
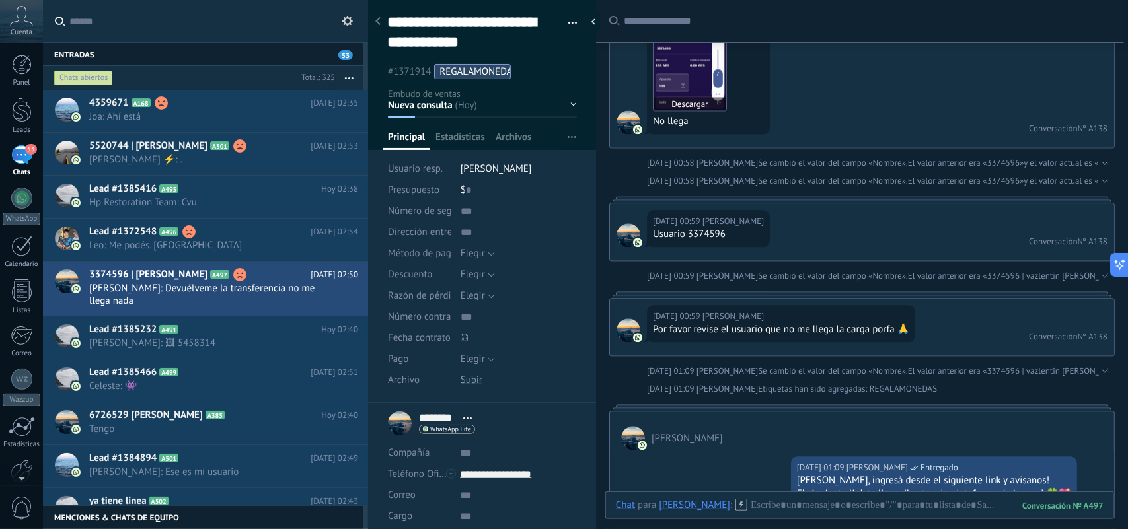
click at [692, 98] on img at bounding box center [690, 74] width 73 height 73
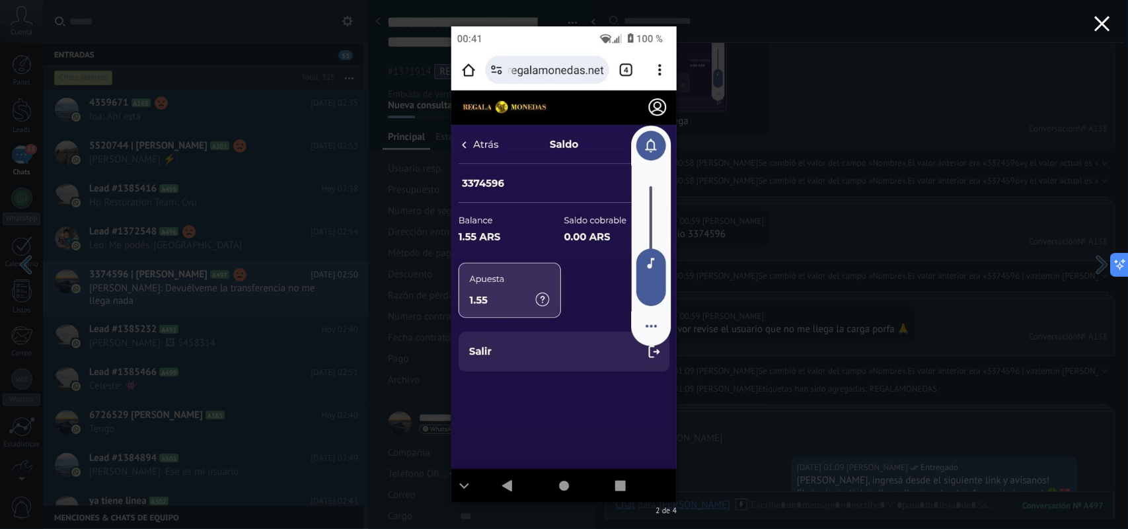
click at [1107, 18] on icon "button" at bounding box center [1103, 24] width 16 height 16
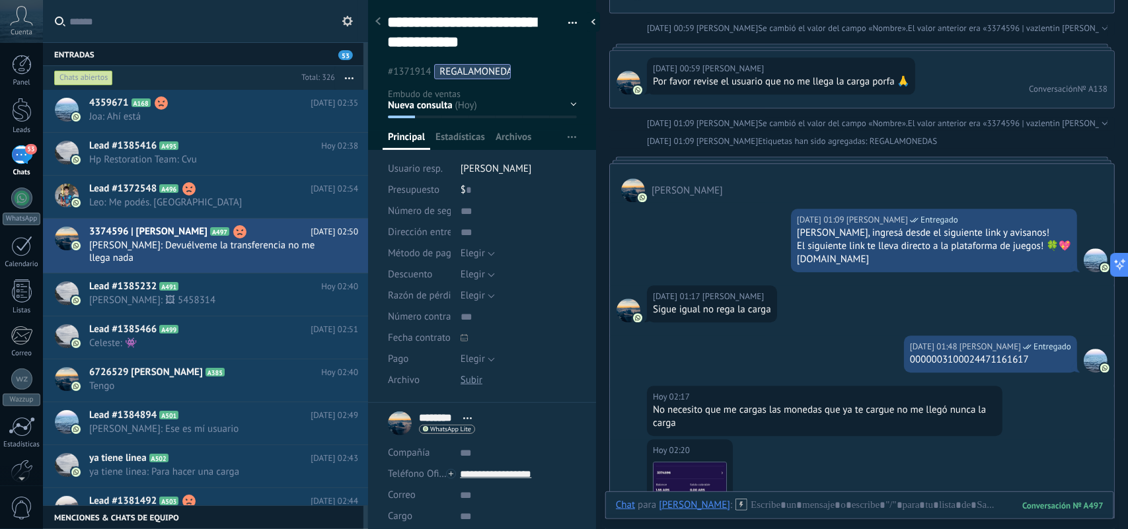
scroll to position [1626, 0]
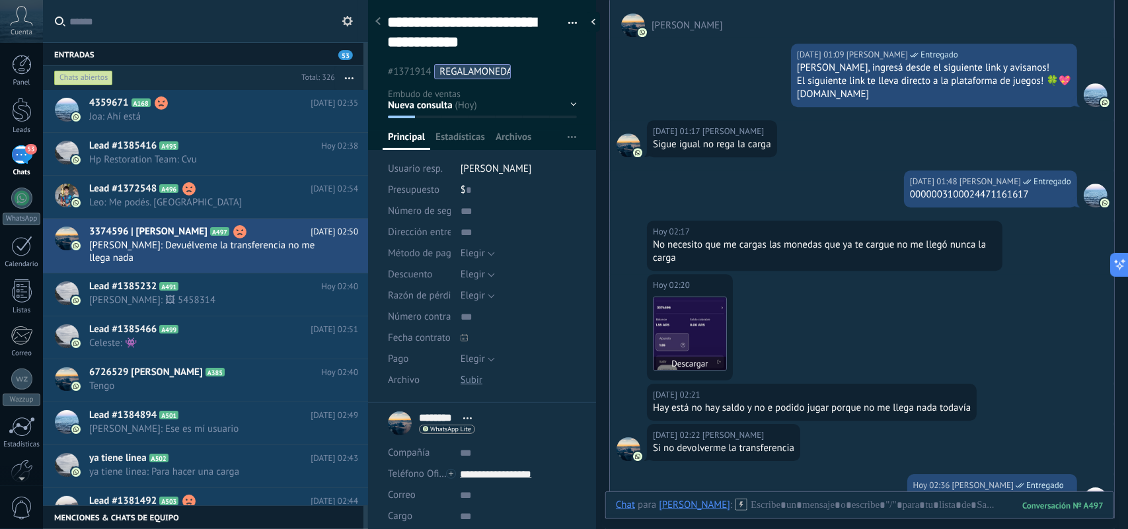
click at [699, 337] on img at bounding box center [690, 333] width 73 height 73
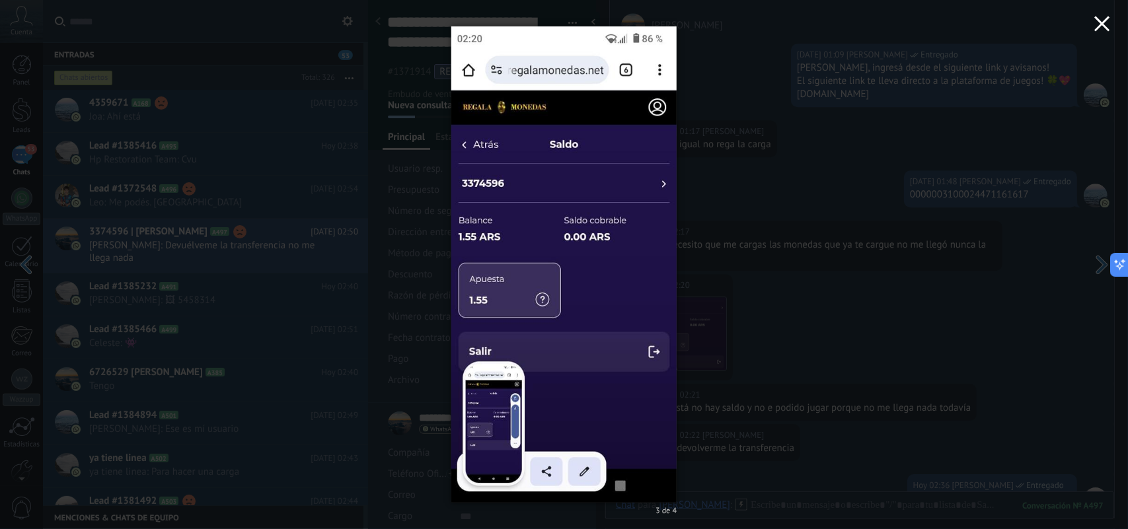
click at [1097, 25] on icon "button" at bounding box center [1103, 24] width 16 height 16
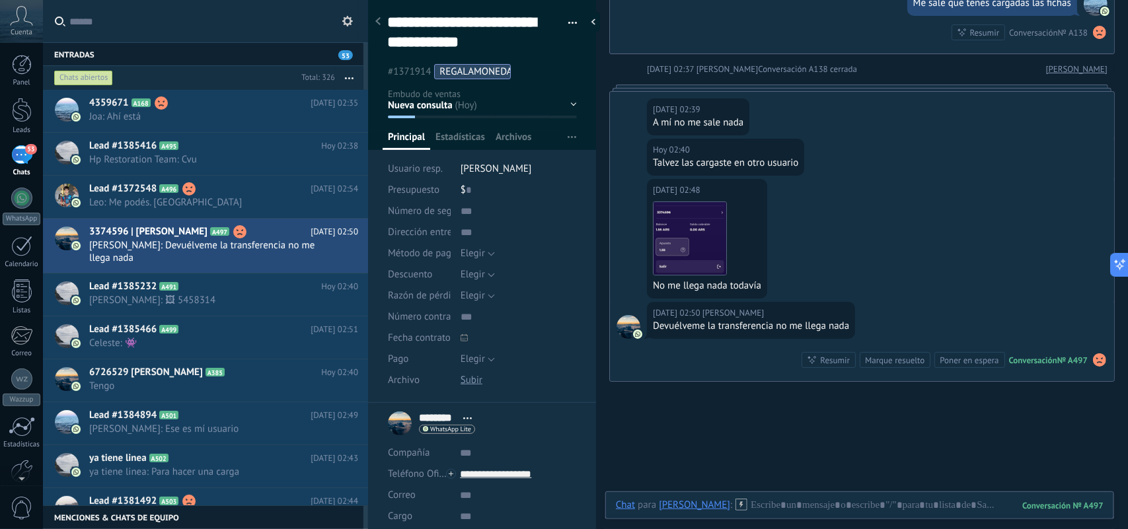
scroll to position [2266, 0]
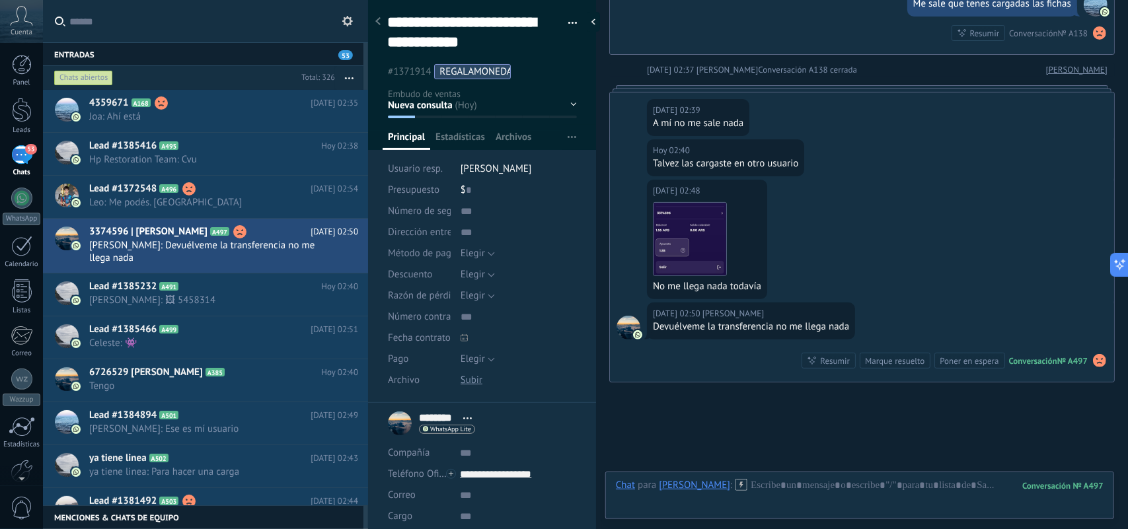
click at [1092, 360] on div at bounding box center [1100, 361] width 16 height 16
click at [828, 266] on div "Hoy 02:48 Valentín Descargar No me llega nada todavía" at bounding box center [862, 241] width 504 height 123
click at [264, 294] on span "Medina Luján: 🖼 5458314" at bounding box center [211, 300] width 244 height 13
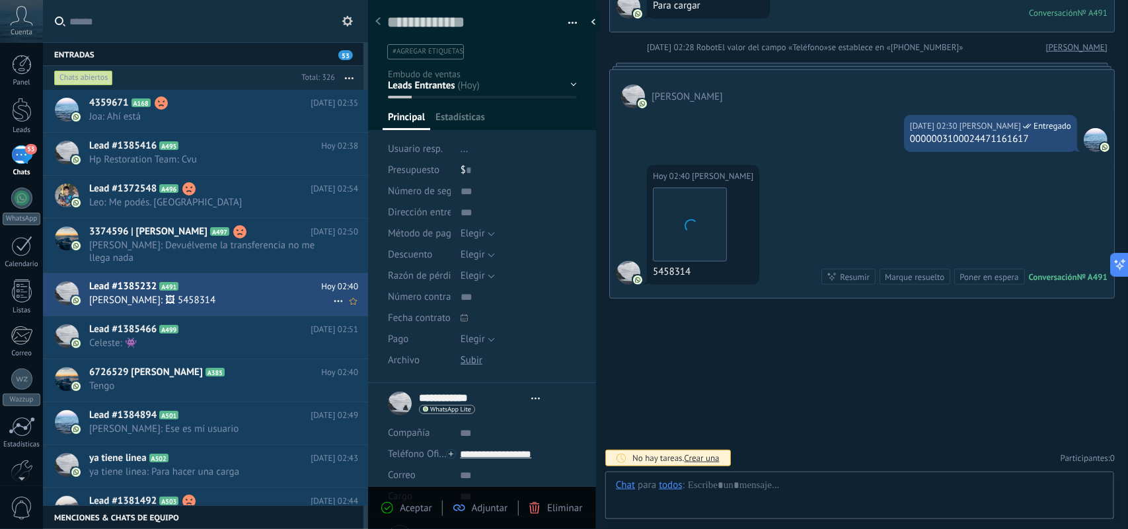
scroll to position [20, 0]
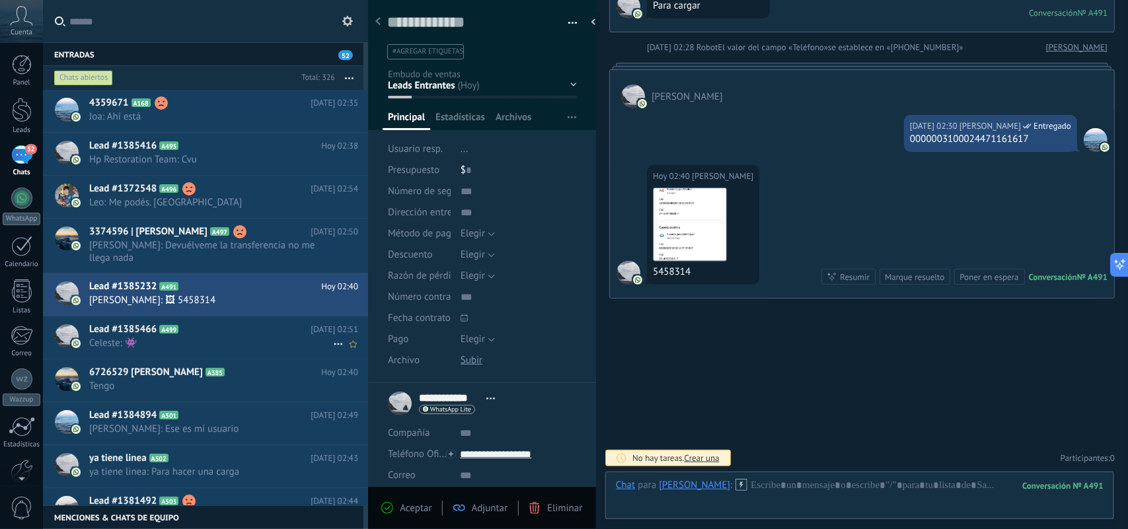
click at [230, 337] on span "Celeste: 👾" at bounding box center [211, 343] width 244 height 13
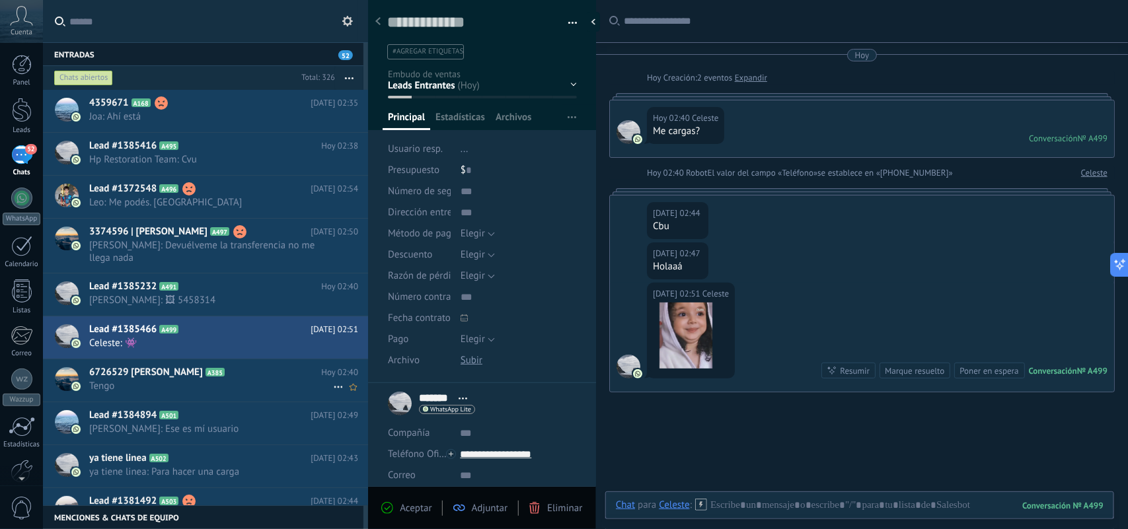
click at [196, 366] on span "6726529 maximiliano cabrera" at bounding box center [146, 372] width 114 height 13
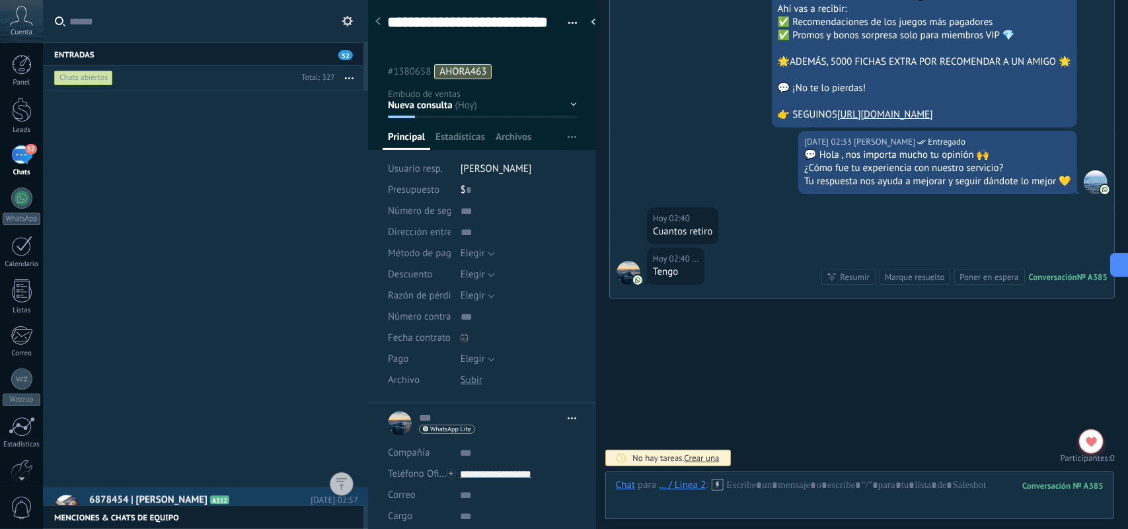
scroll to position [1917, 0]
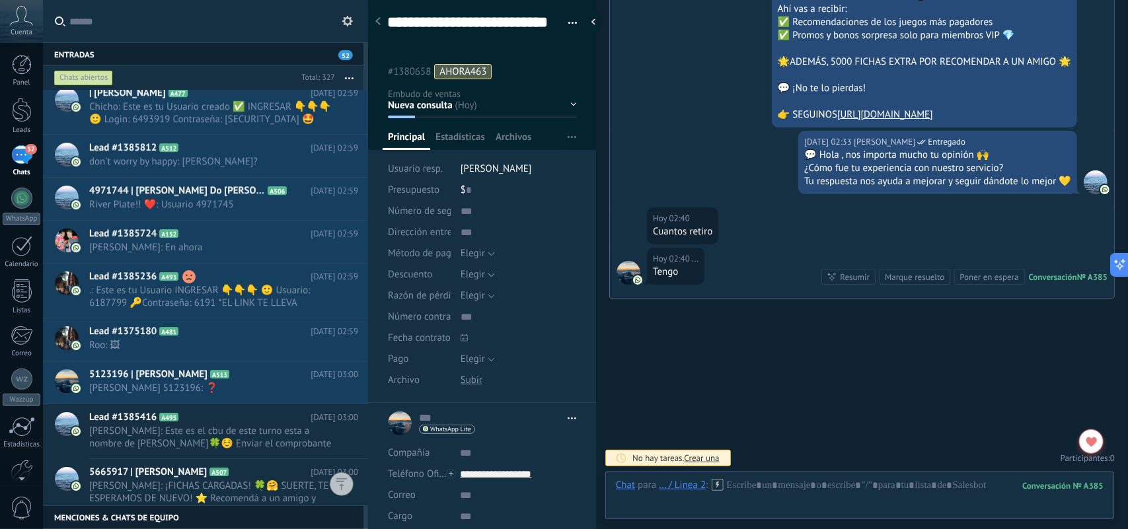
click at [350, 73] on button "button" at bounding box center [349, 78] width 28 height 24
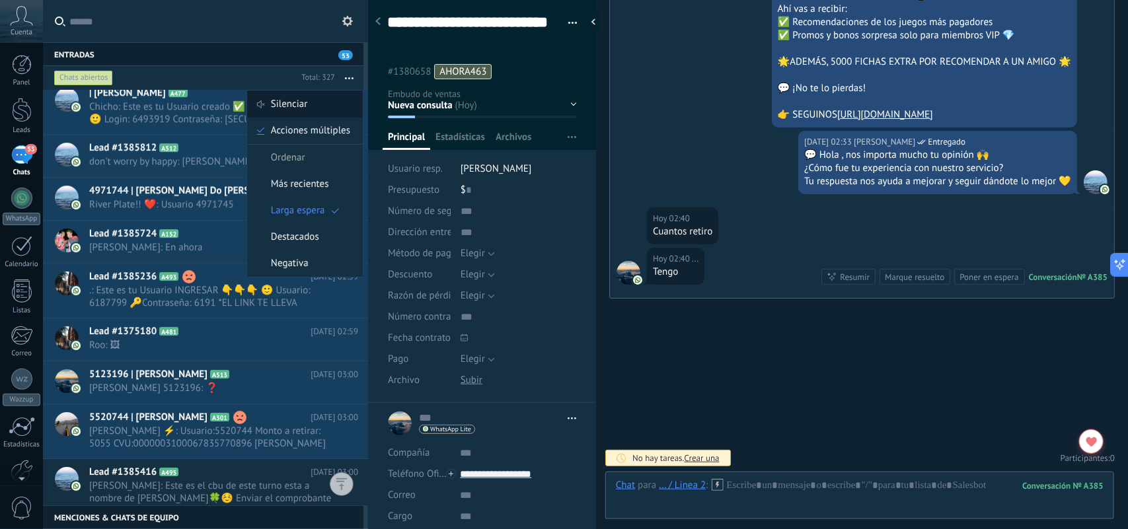
click at [296, 103] on span "Silenciar" at bounding box center [289, 104] width 37 height 26
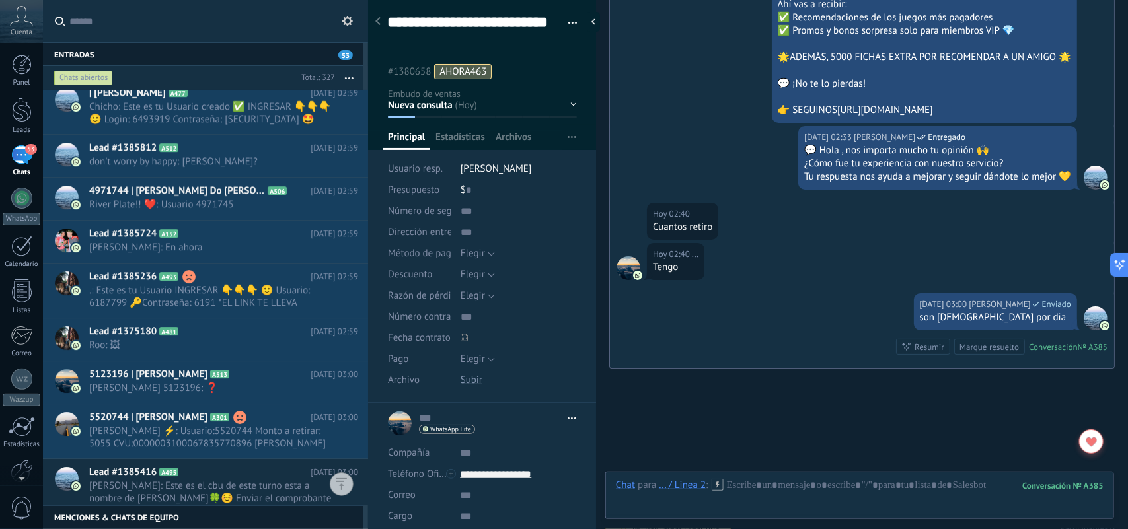
scroll to position [2241, 0]
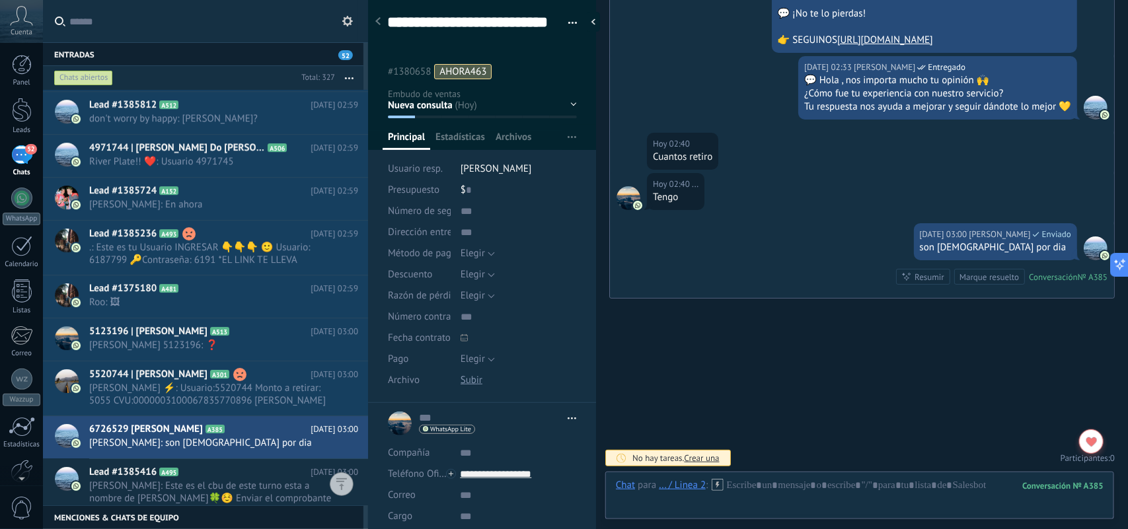
click at [348, 73] on button "button" at bounding box center [349, 78] width 28 height 24
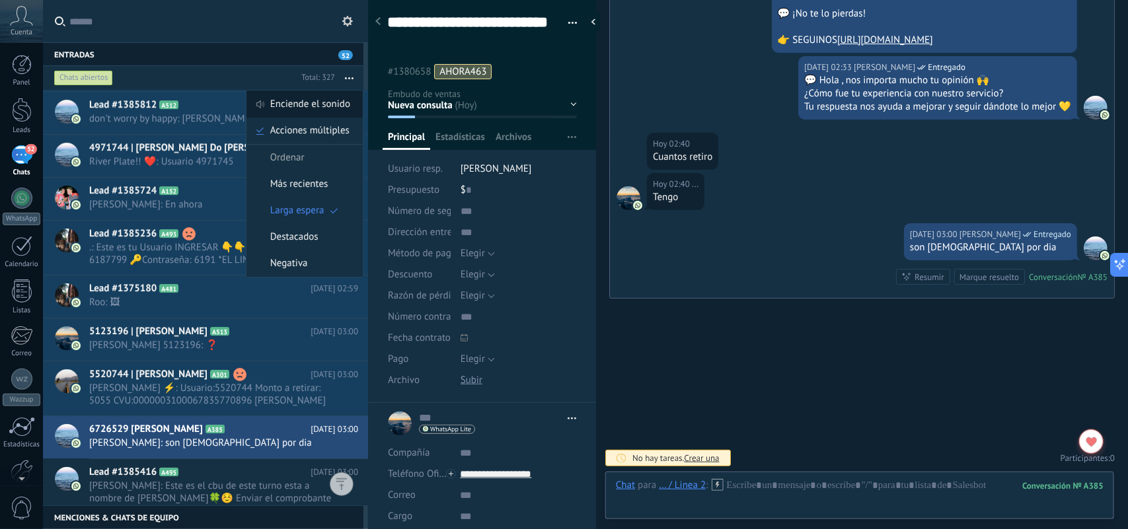
click at [336, 104] on span "Enciende el sonido" at bounding box center [310, 104] width 80 height 26
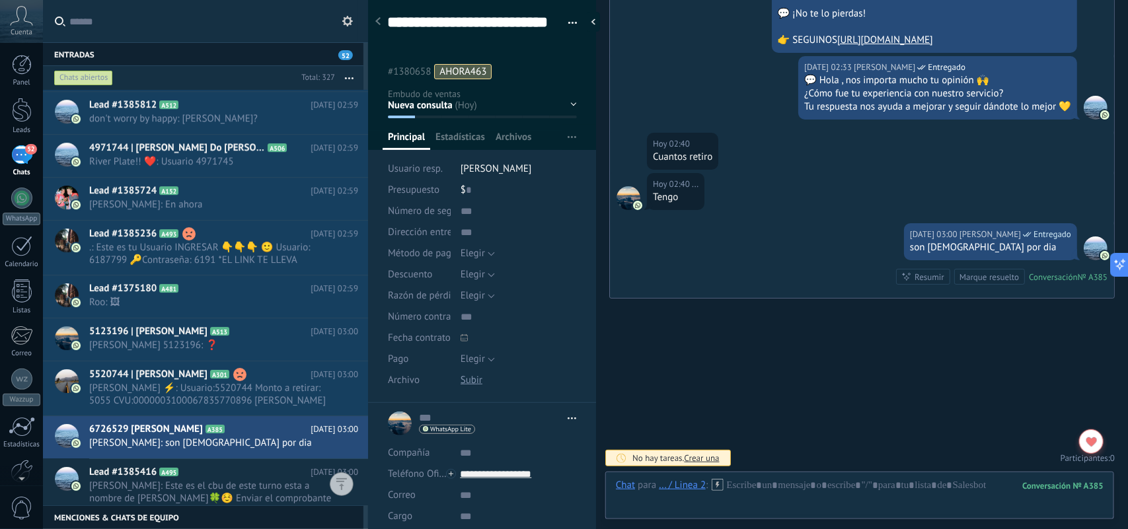
click at [345, 77] on button "button" at bounding box center [349, 78] width 28 height 24
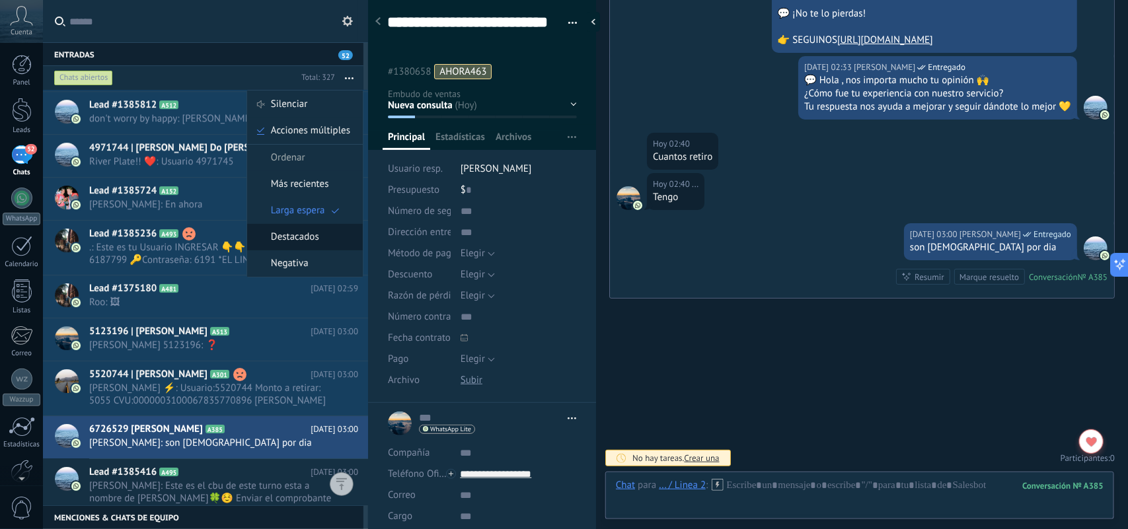
click at [313, 235] on span "Destacados" at bounding box center [295, 237] width 48 height 26
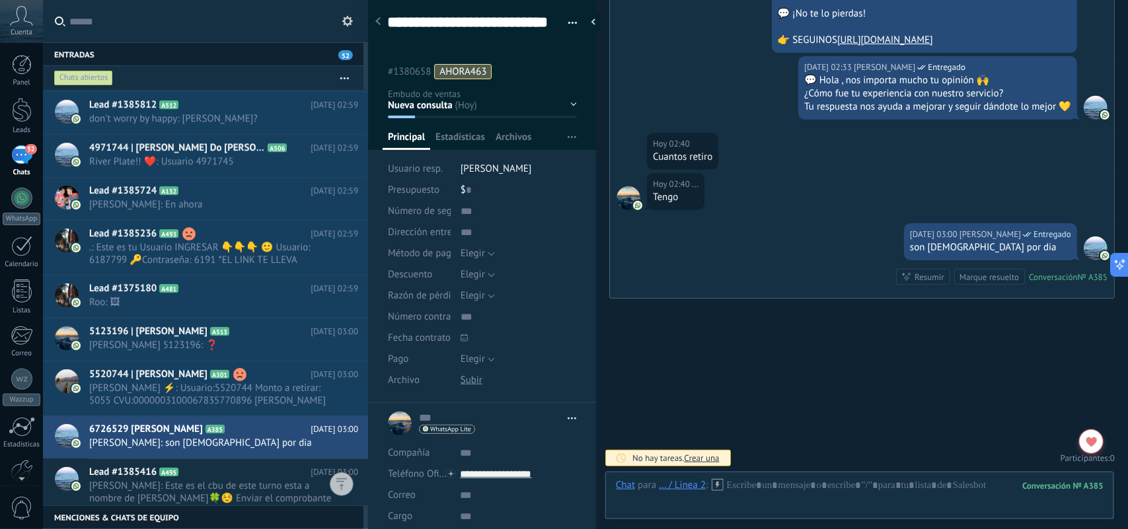
scroll to position [0, 0]
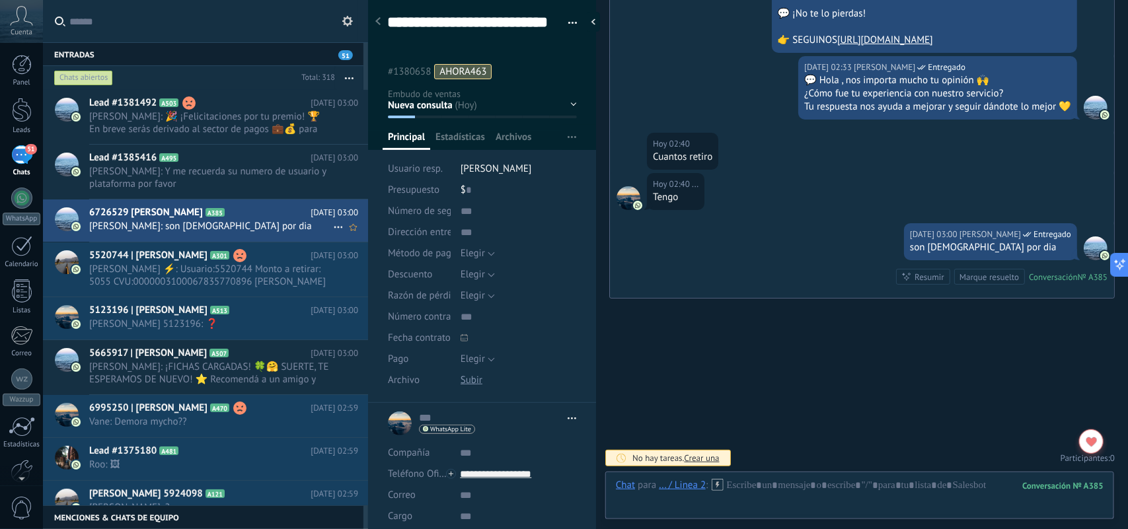
click at [240, 220] on span "Laura Ahora: son 3 por dia" at bounding box center [211, 226] width 244 height 13
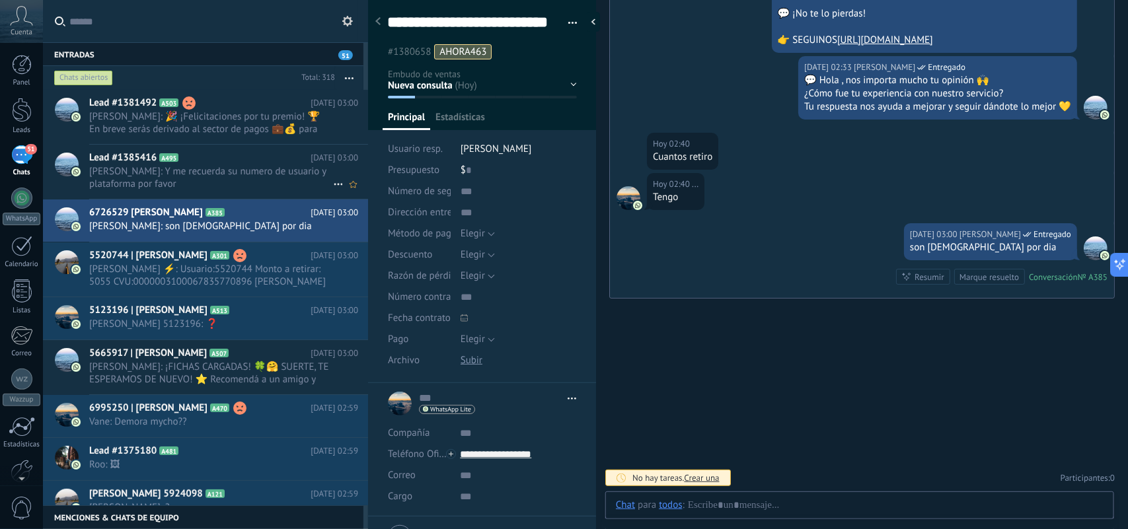
scroll to position [40, 0]
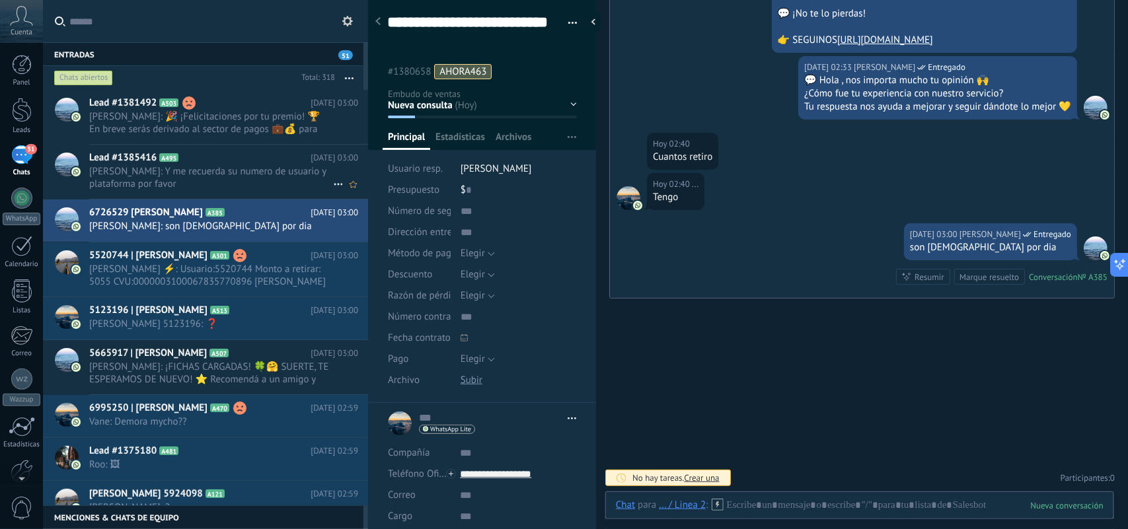
click at [263, 173] on span "Laura Ahora: Y me recuerda su numero de usuario y plataforma por favor" at bounding box center [211, 177] width 244 height 25
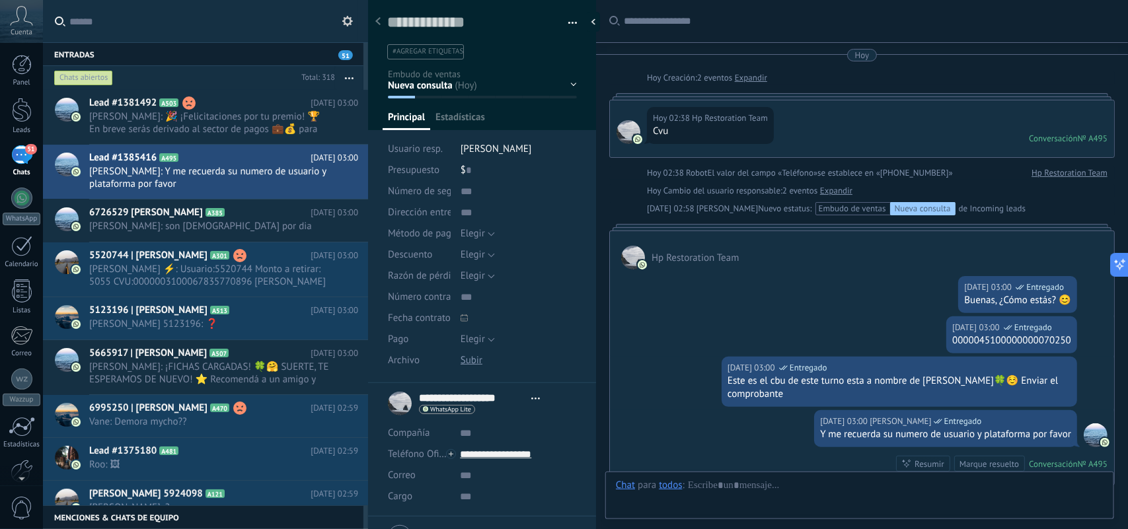
scroll to position [20, 0]
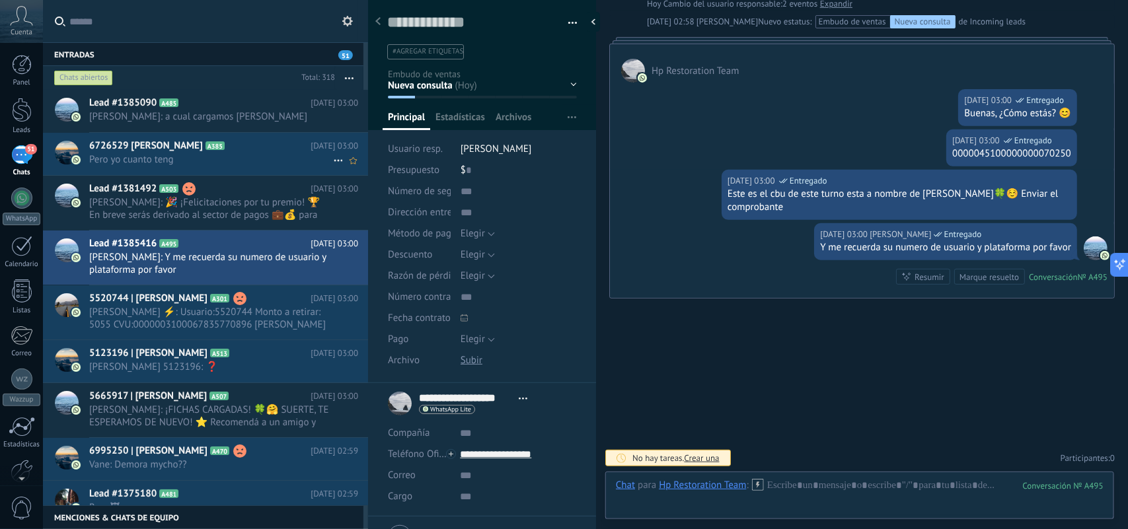
click at [279, 159] on span "Pero yo cuanto teng" at bounding box center [211, 159] width 244 height 13
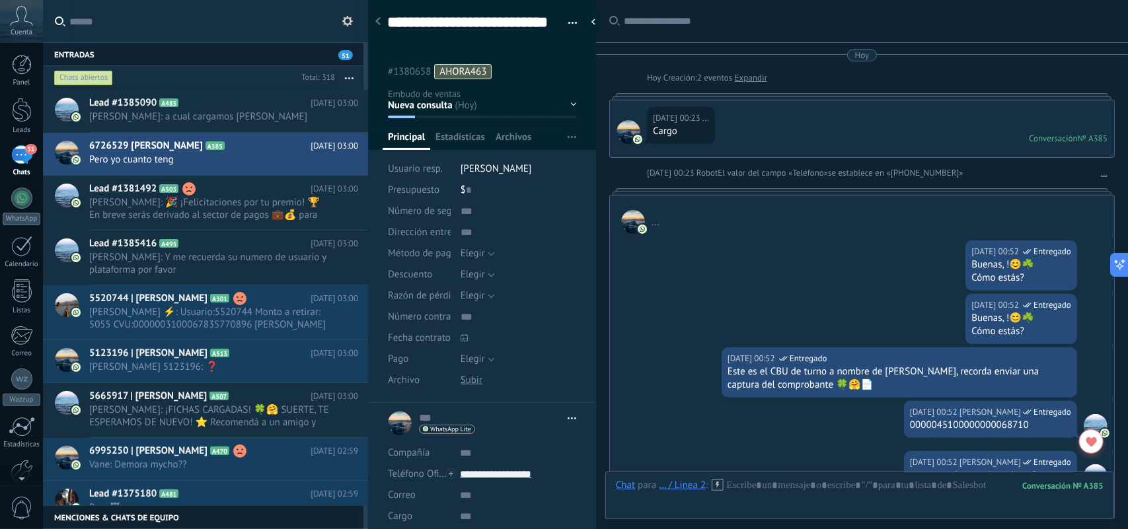
scroll to position [2203, 0]
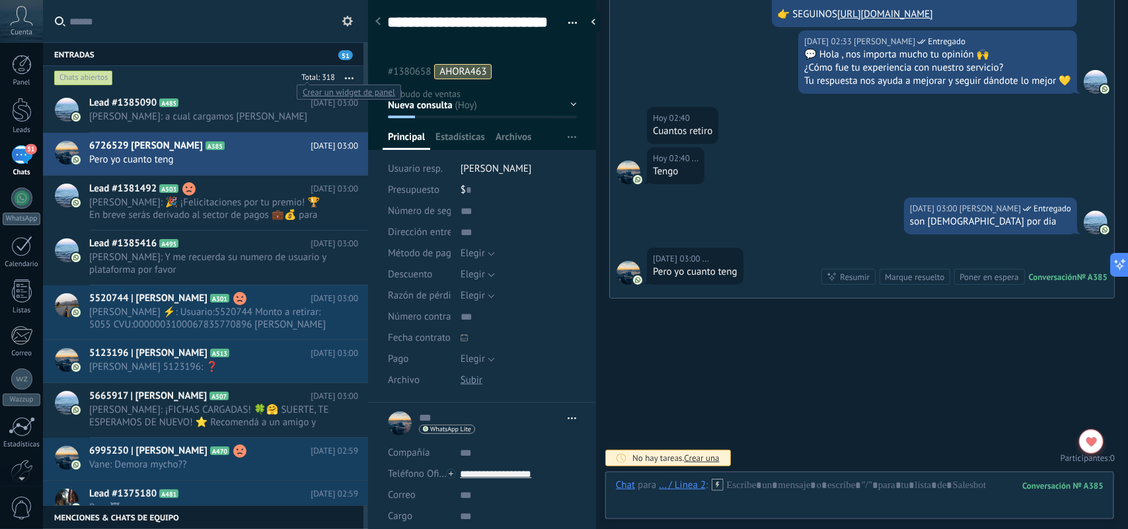
click at [327, 77] on div at bounding box center [316, 78] width 39 height 13
click at [347, 75] on button "button" at bounding box center [349, 78] width 28 height 24
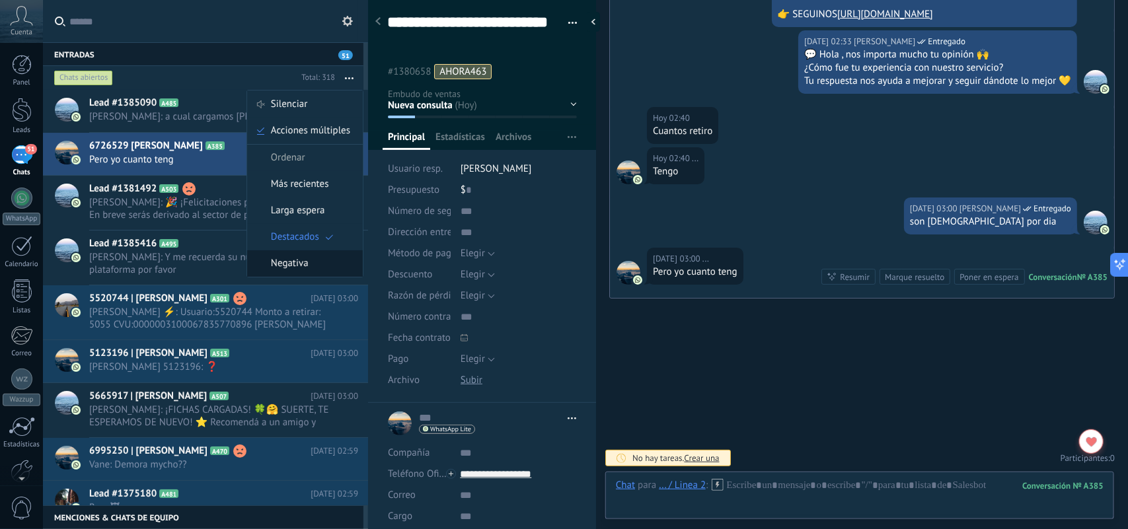
click at [295, 270] on span "Negativa" at bounding box center [290, 264] width 38 height 26
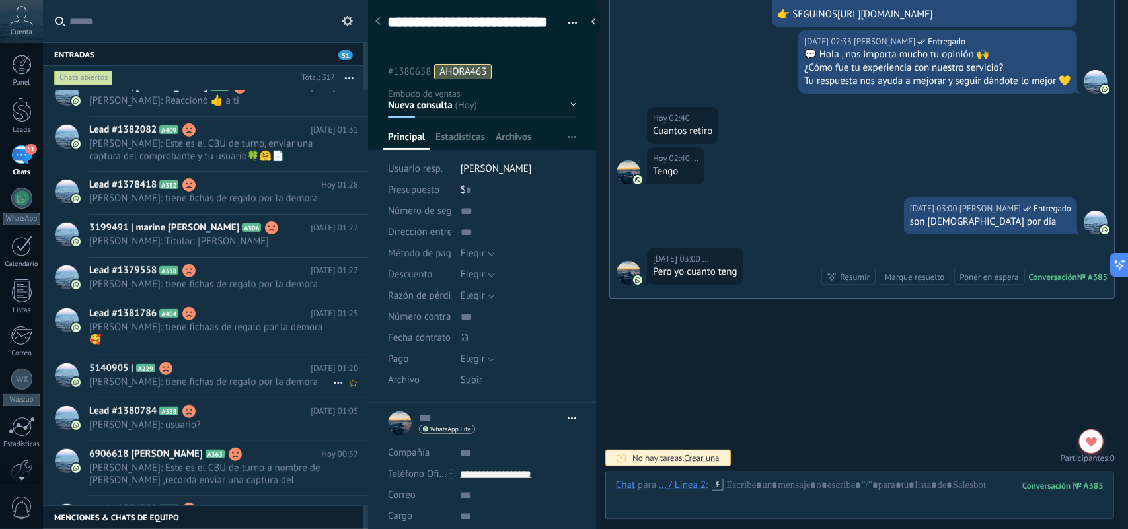
scroll to position [2623, 0]
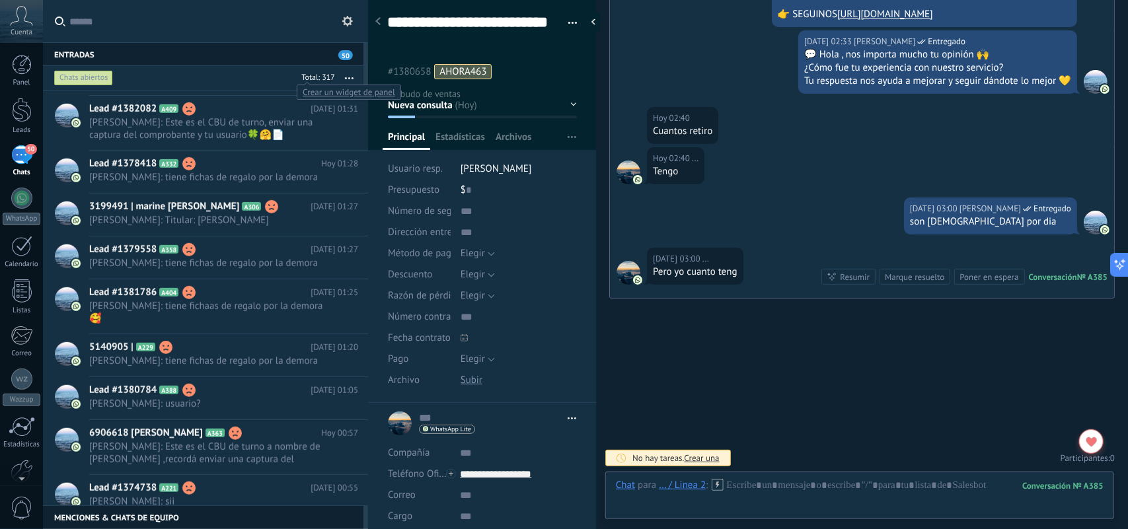
click at [329, 78] on div at bounding box center [316, 78] width 39 height 13
click at [346, 54] on span "50" at bounding box center [345, 55] width 15 height 10
click at [78, 48] on div "Entradas 50" at bounding box center [203, 54] width 321 height 24
click at [222, 482] on h2 "Lead #1374738 A221" at bounding box center [199, 488] width 221 height 13
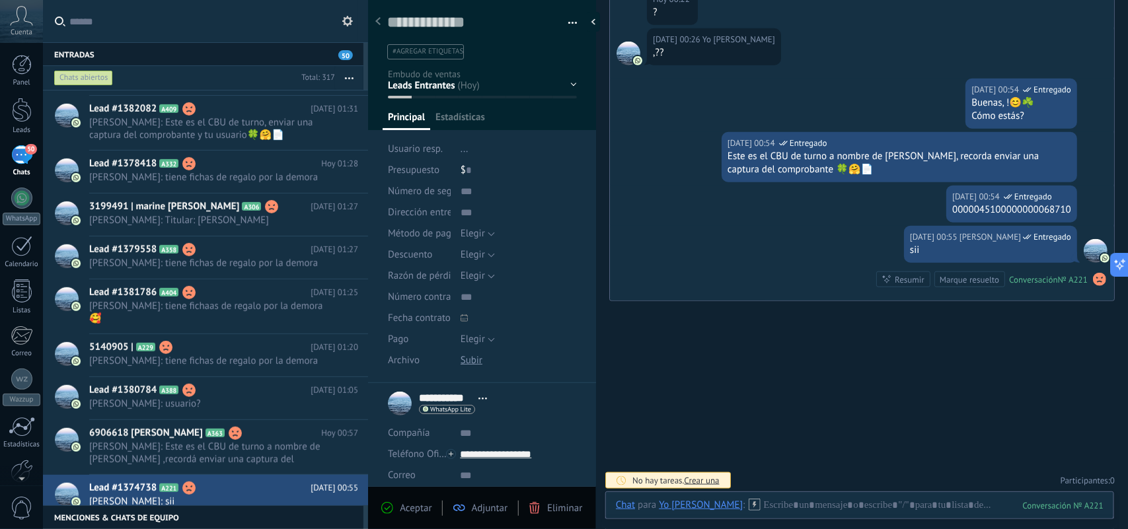
scroll to position [20, 0]
click at [248, 441] on span "Laura Ahora: Este es el CBU de turno a nombre de Jonatan Jose del Cauce ,record…" at bounding box center [211, 453] width 244 height 25
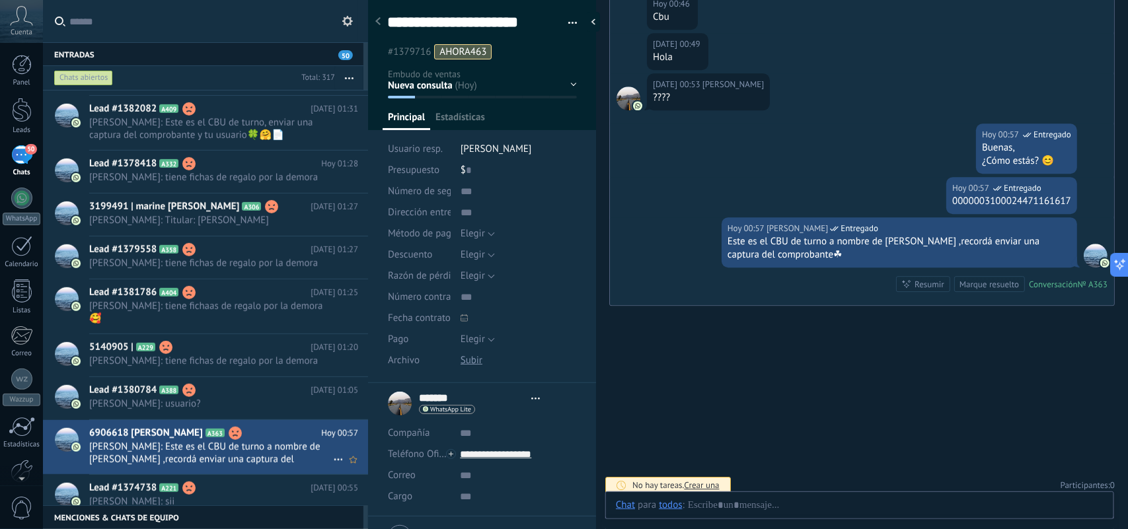
scroll to position [20, 0]
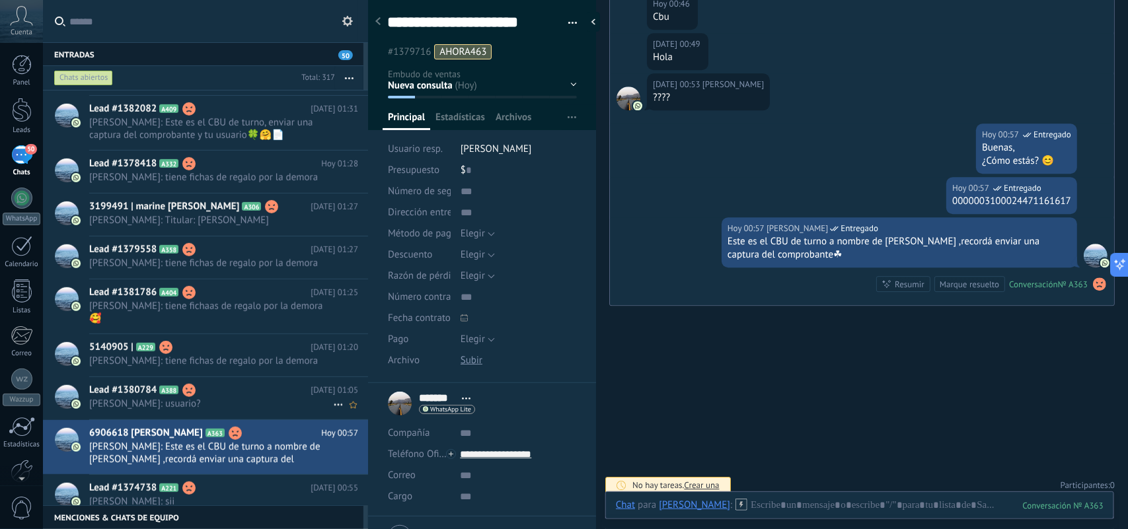
click at [249, 398] on span "Laura Ahora: usuario?" at bounding box center [211, 404] width 244 height 13
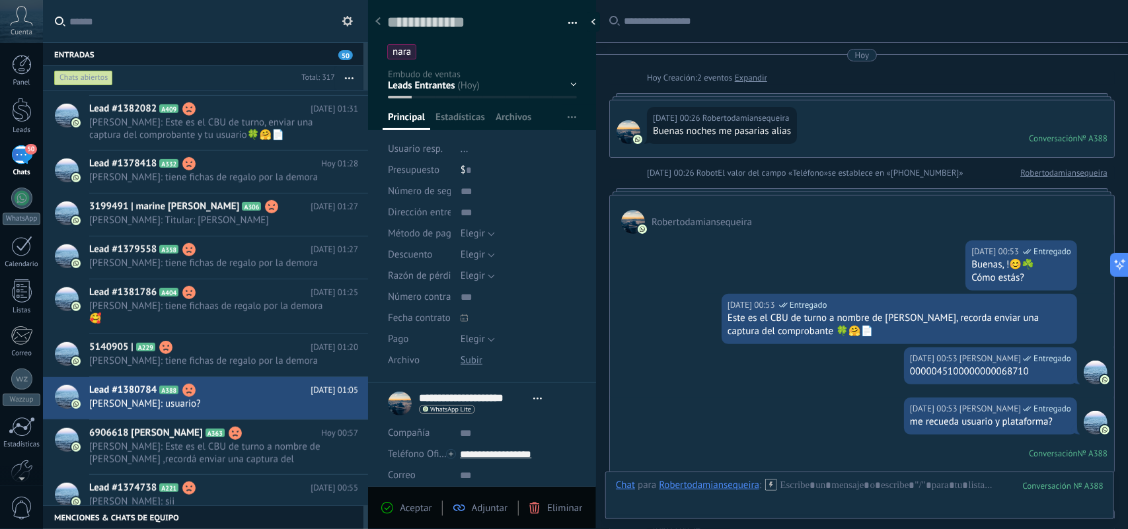
scroll to position [20, 0]
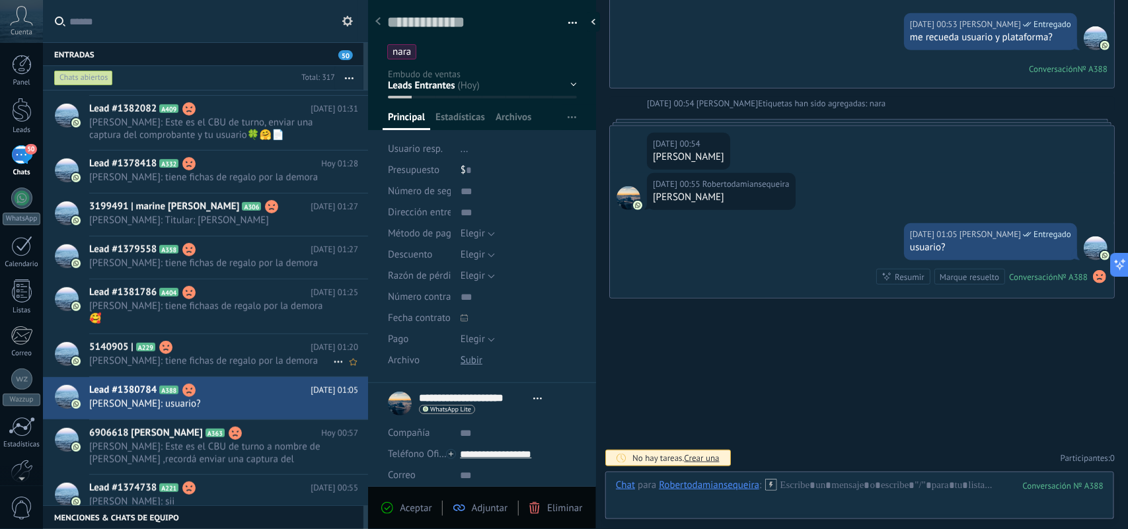
click at [264, 355] on span "Laura Ahora: tiene fichas de regalo por la demora" at bounding box center [211, 361] width 244 height 13
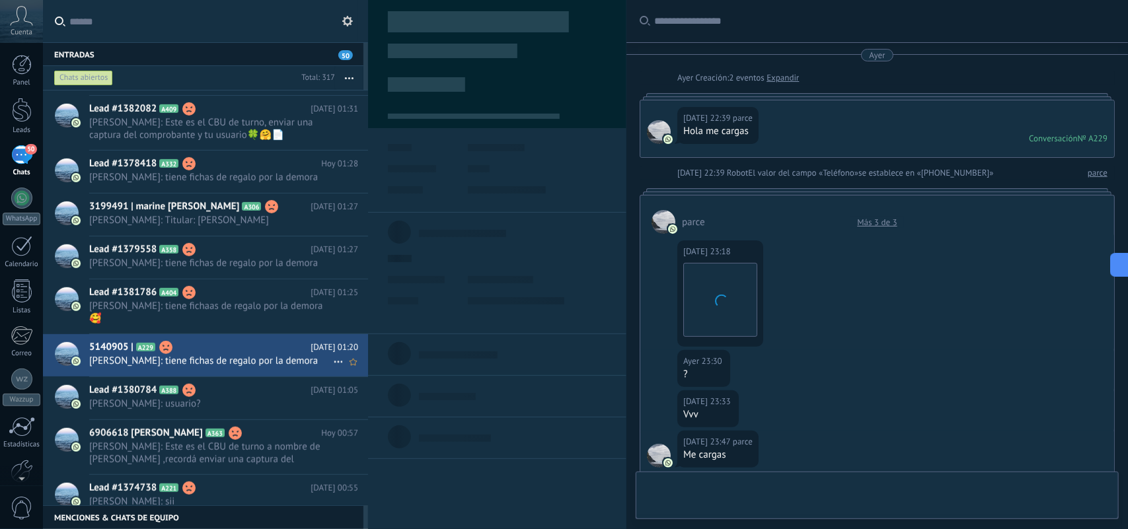
type textarea "*********"
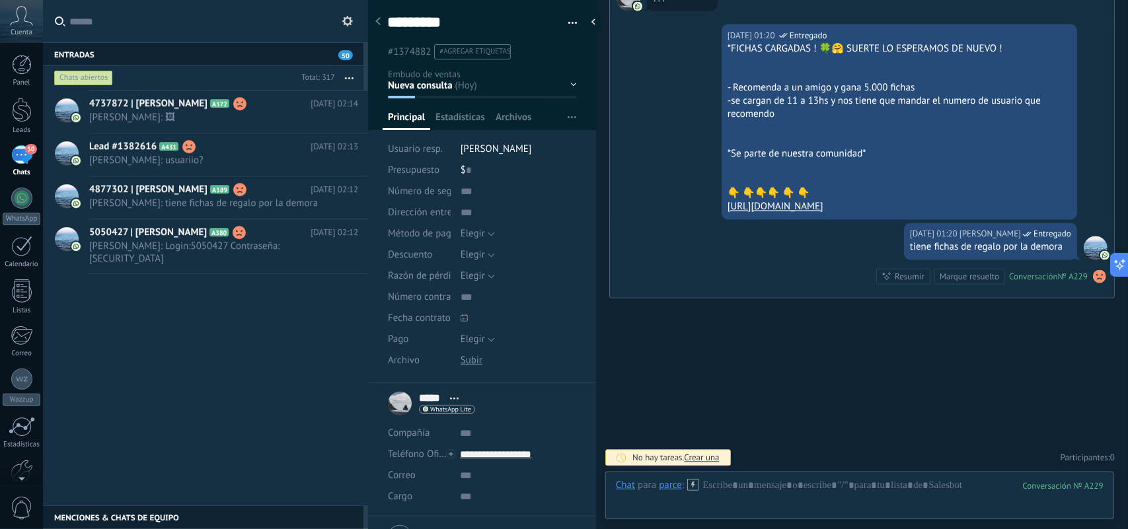
scroll to position [1466, 0]
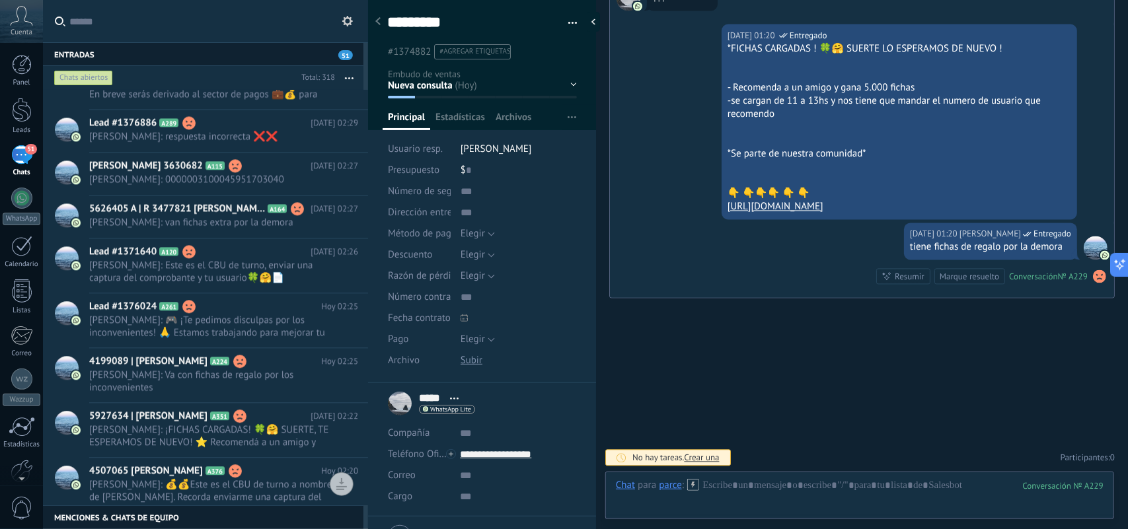
click at [345, 77] on button "button" at bounding box center [349, 78] width 28 height 24
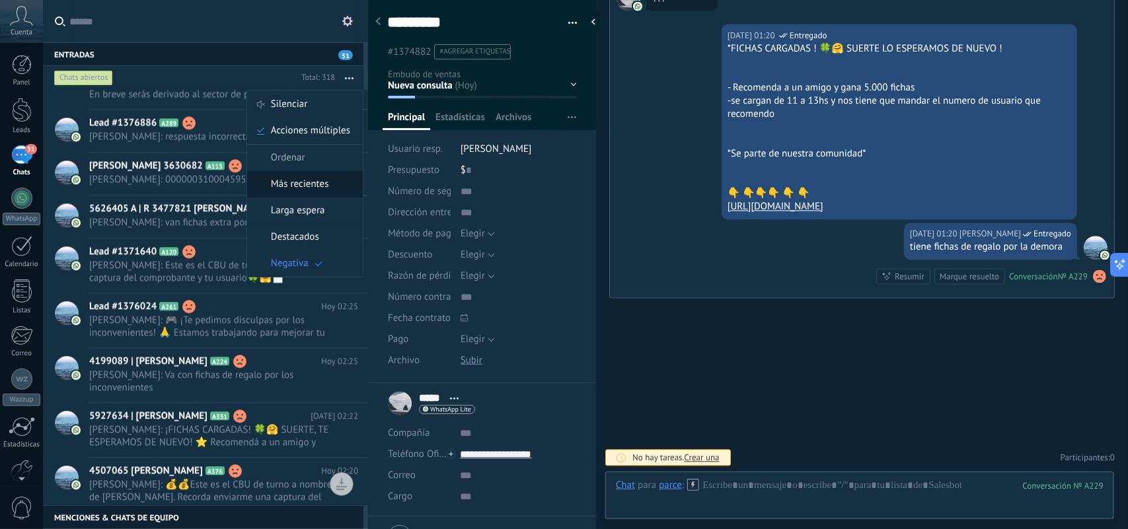
click at [283, 186] on span "Más recientes" at bounding box center [300, 184] width 58 height 26
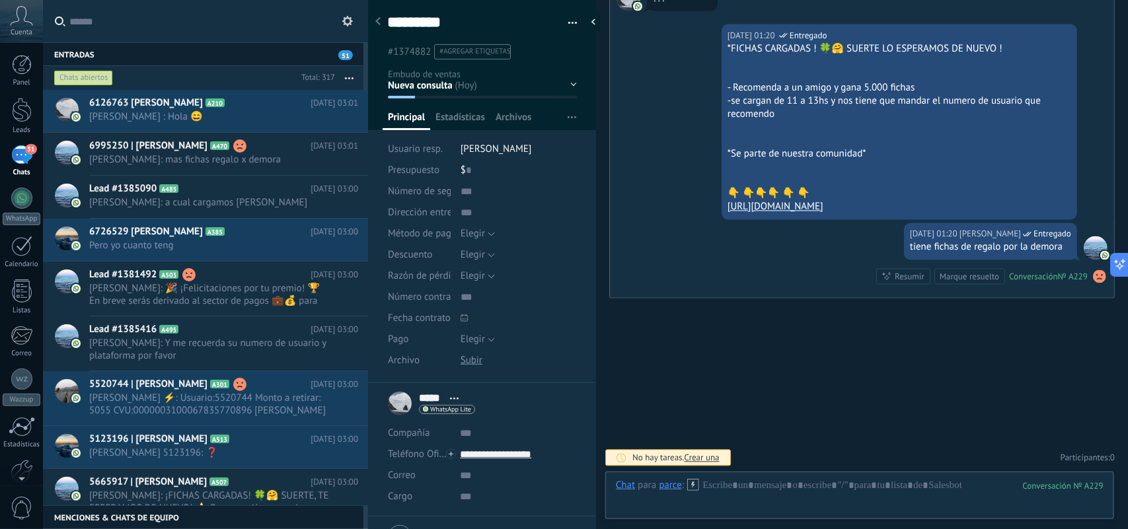
click at [348, 77] on button "button" at bounding box center [349, 78] width 28 height 24
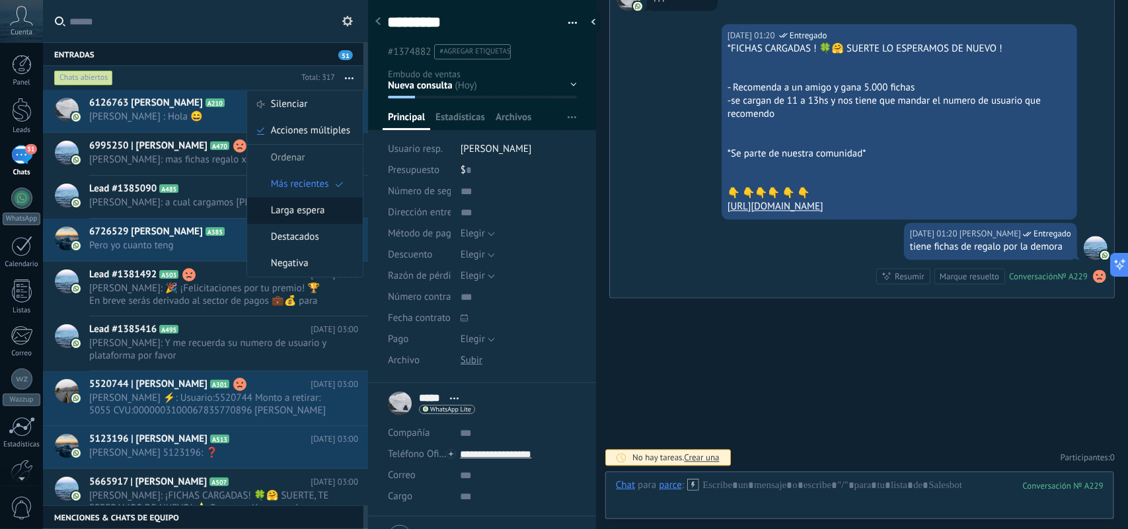
click at [334, 214] on icon at bounding box center [335, 211] width 7 height 7
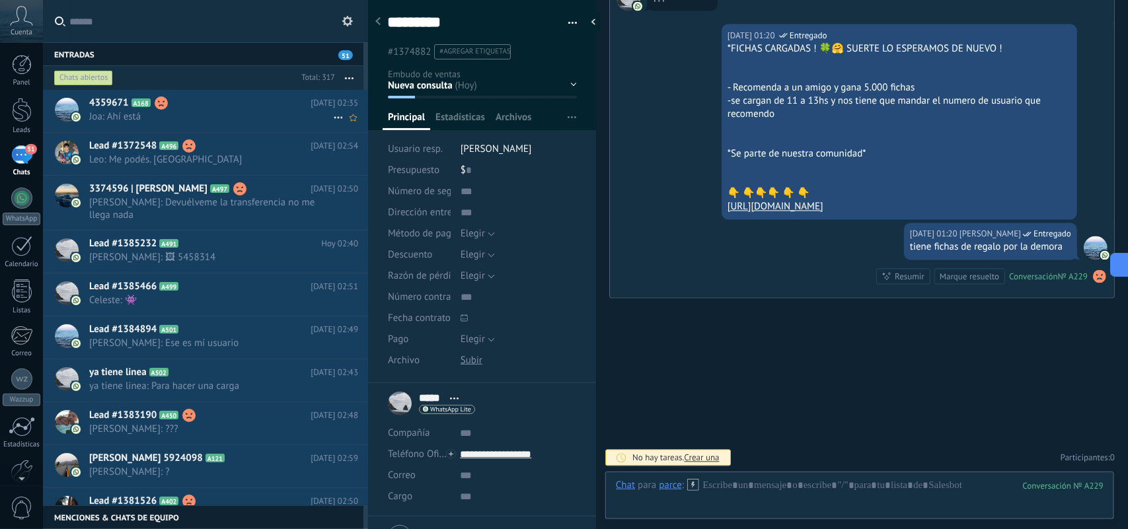
click at [284, 119] on span "Joa: Ahí está" at bounding box center [211, 116] width 244 height 13
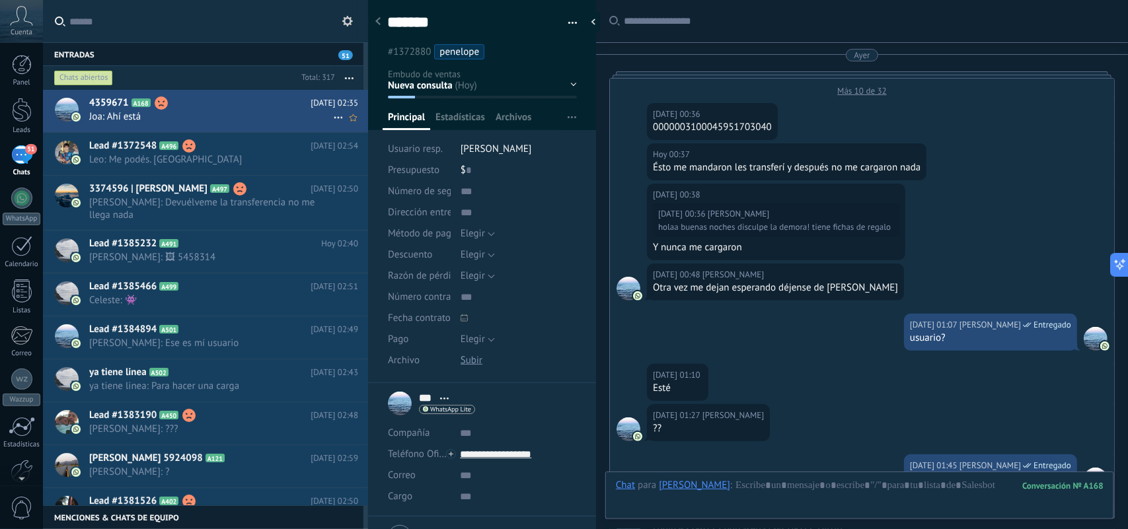
scroll to position [782, 0]
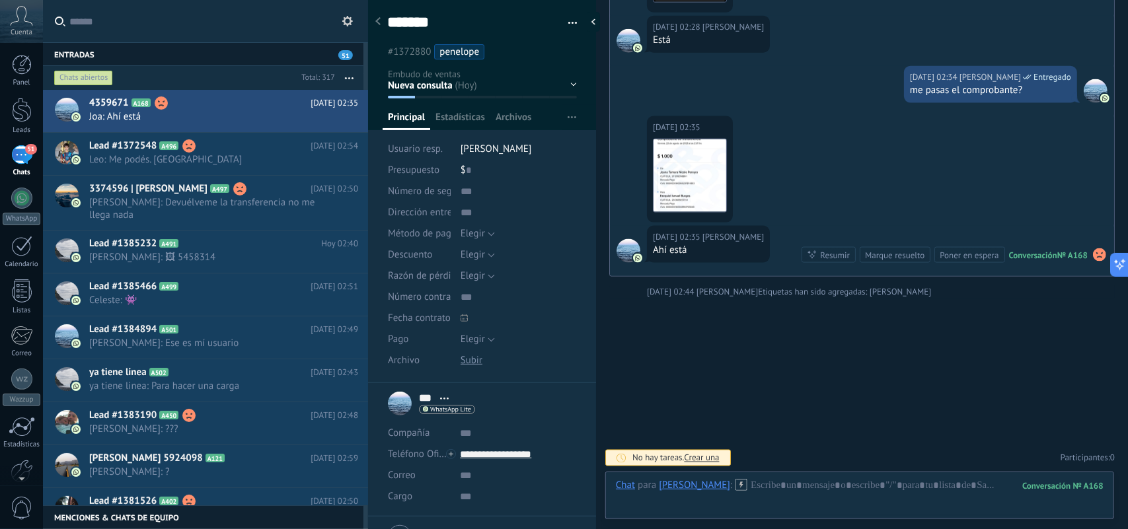
click at [350, 76] on button "button" at bounding box center [349, 78] width 28 height 24
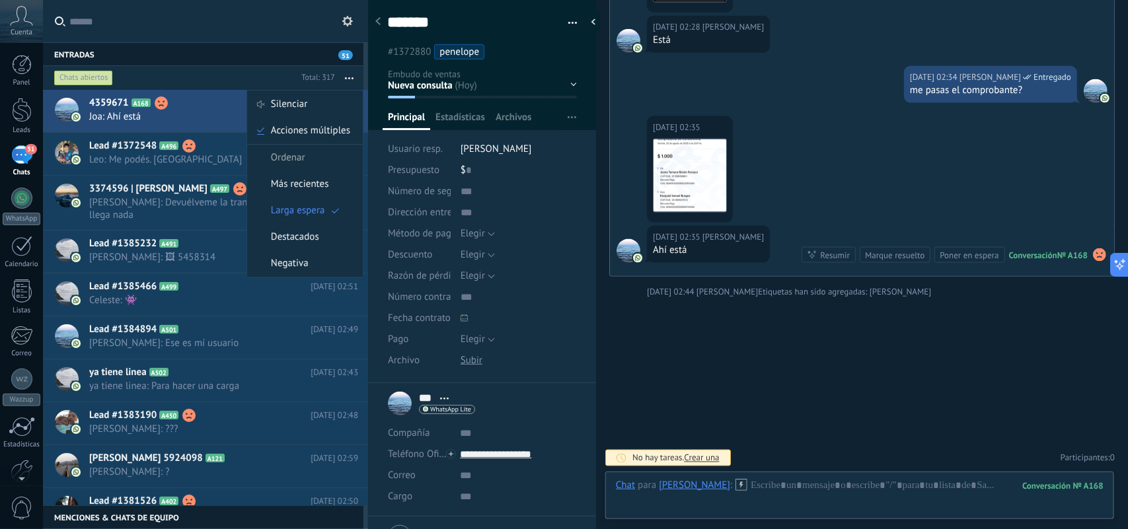
click at [350, 76] on button "button" at bounding box center [349, 78] width 28 height 24
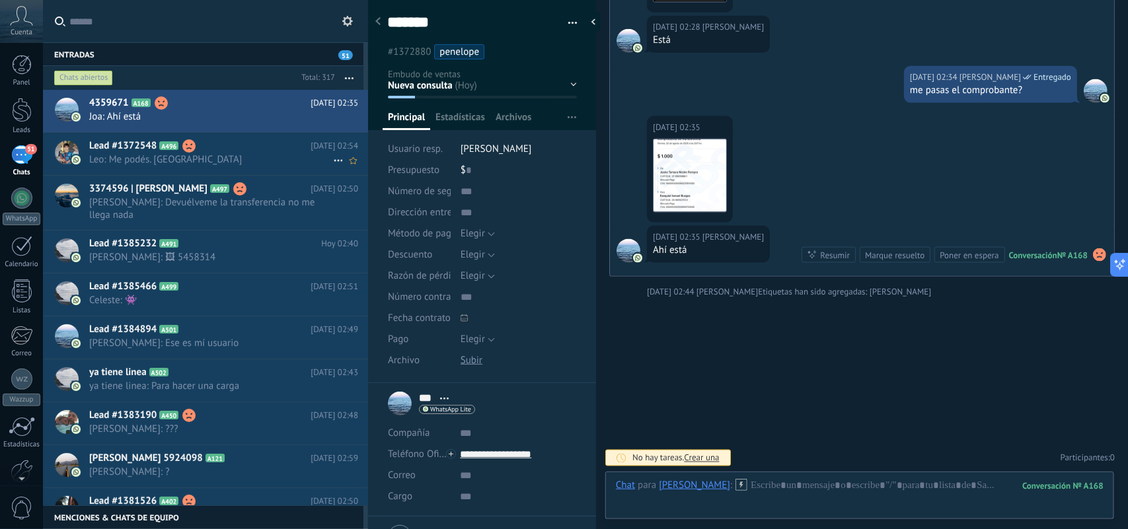
click at [332, 159] on icon at bounding box center [339, 161] width 16 height 16
click at [282, 137] on div at bounding box center [564, 264] width 1128 height 529
click at [272, 152] on h2 "Lead #1372548 A496" at bounding box center [199, 145] width 221 height 13
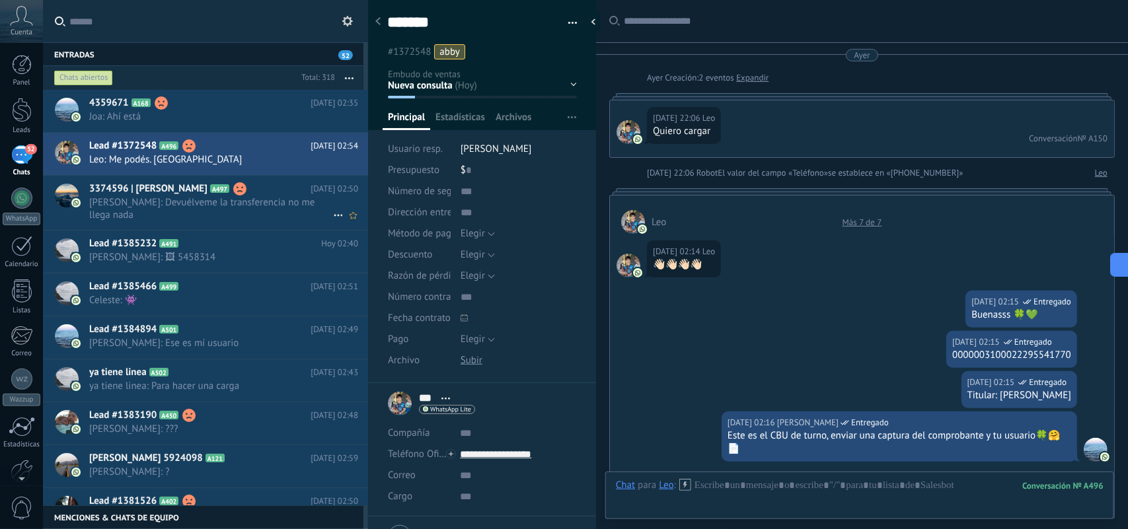
scroll to position [1343, 0]
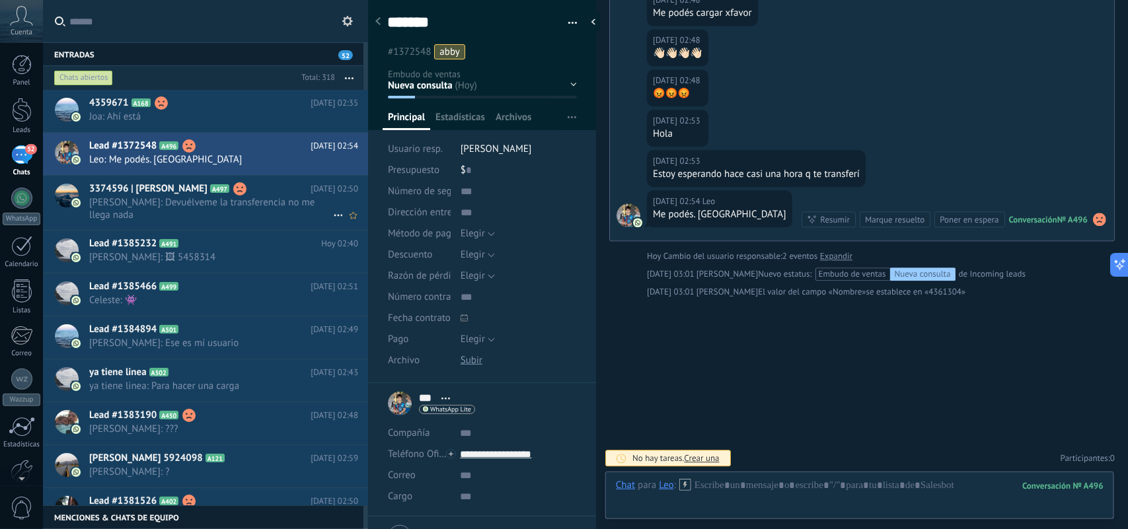
click at [249, 202] on span "[PERSON_NAME]: Devuélveme la transferencia no me llega nada" at bounding box center [211, 208] width 244 height 25
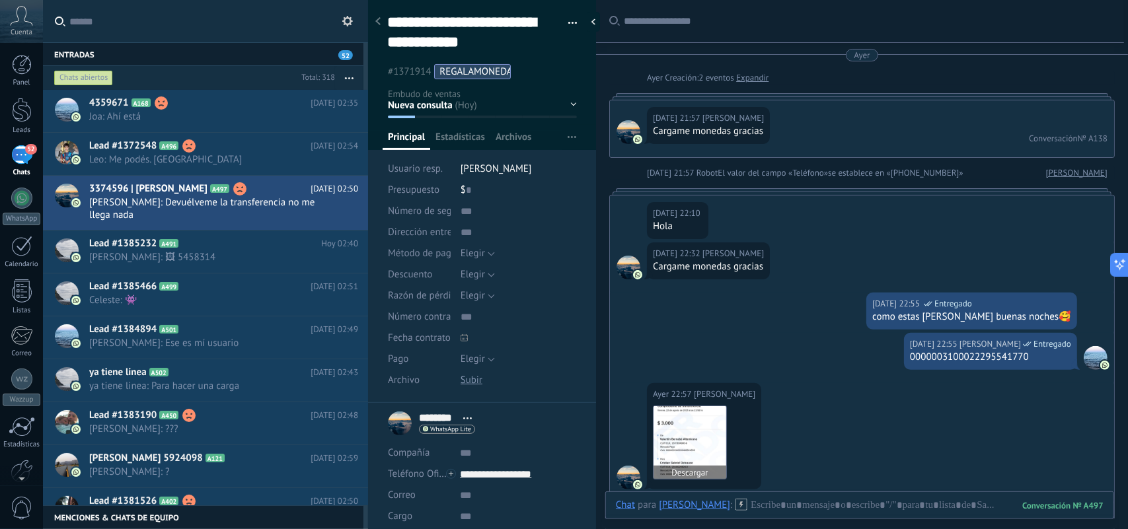
click at [670, 448] on img at bounding box center [690, 443] width 73 height 73
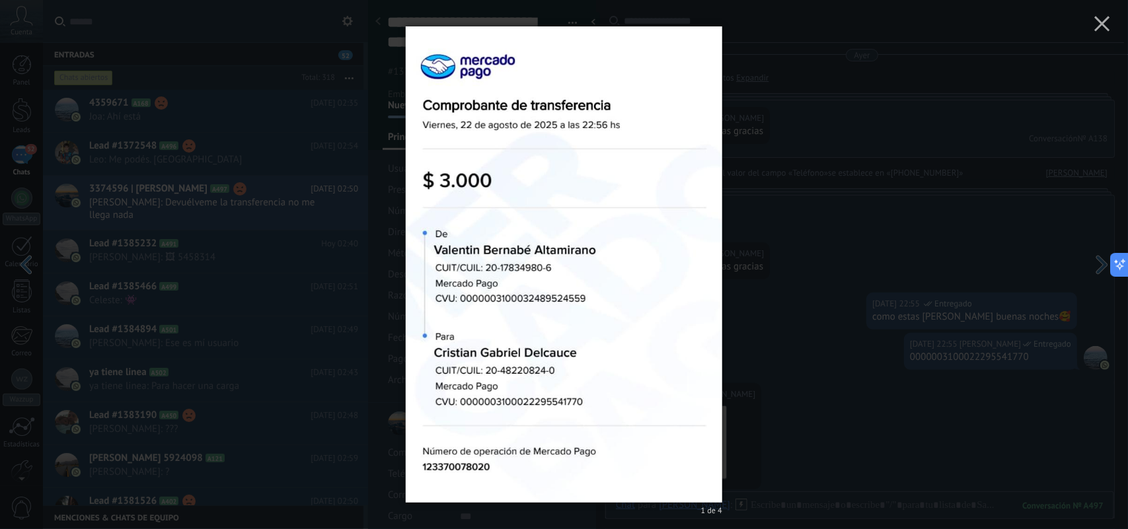
click at [837, 285] on div "1 de 4" at bounding box center [564, 264] width 1128 height 529
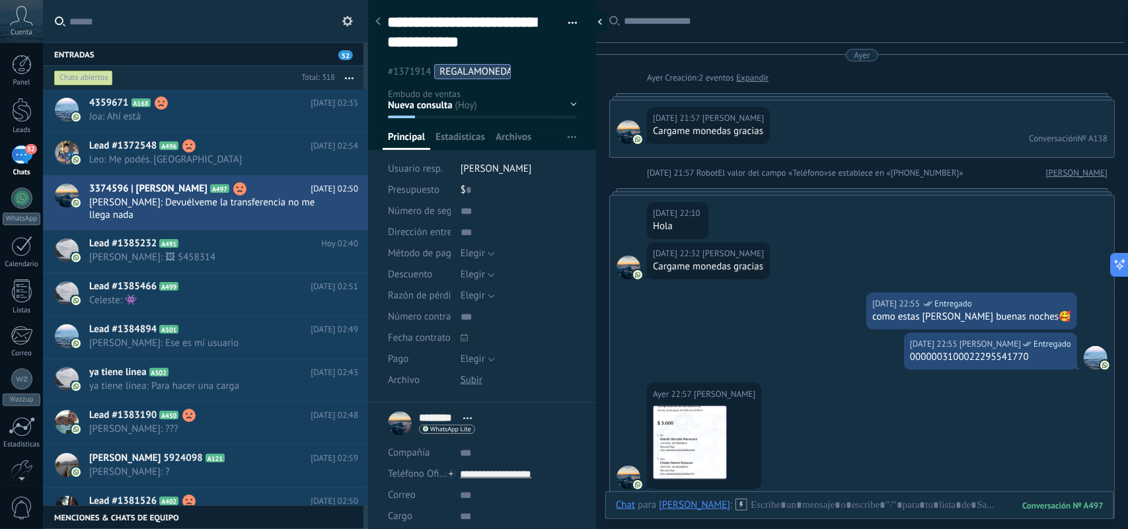
click at [596, 20] on div at bounding box center [597, 22] width 20 height 20
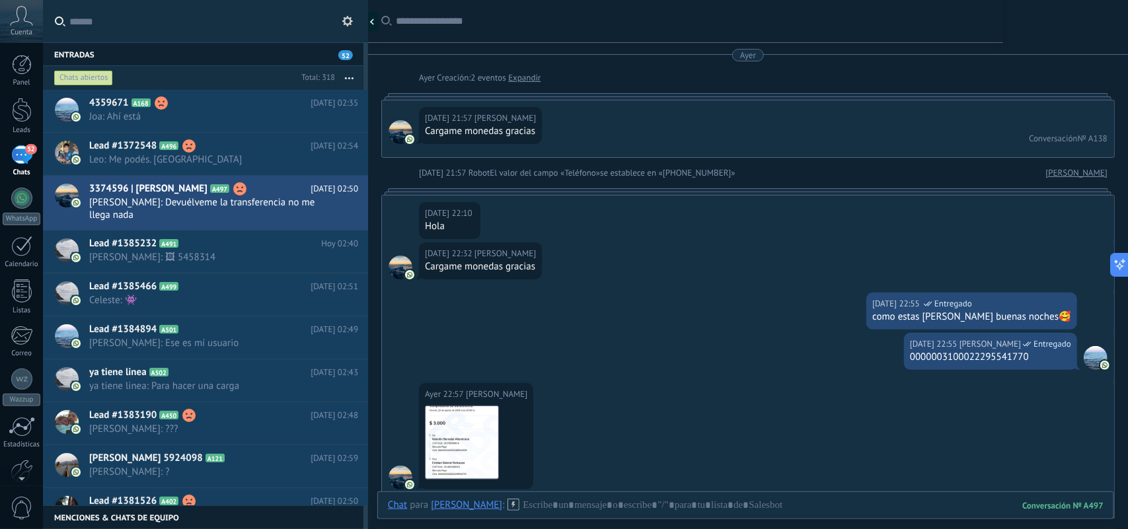
type textarea "*******"
click at [336, 208] on icon at bounding box center [339, 216] width 16 height 16
click at [348, 71] on div at bounding box center [564, 264] width 1128 height 529
click at [349, 78] on use "button" at bounding box center [349, 78] width 9 height 2
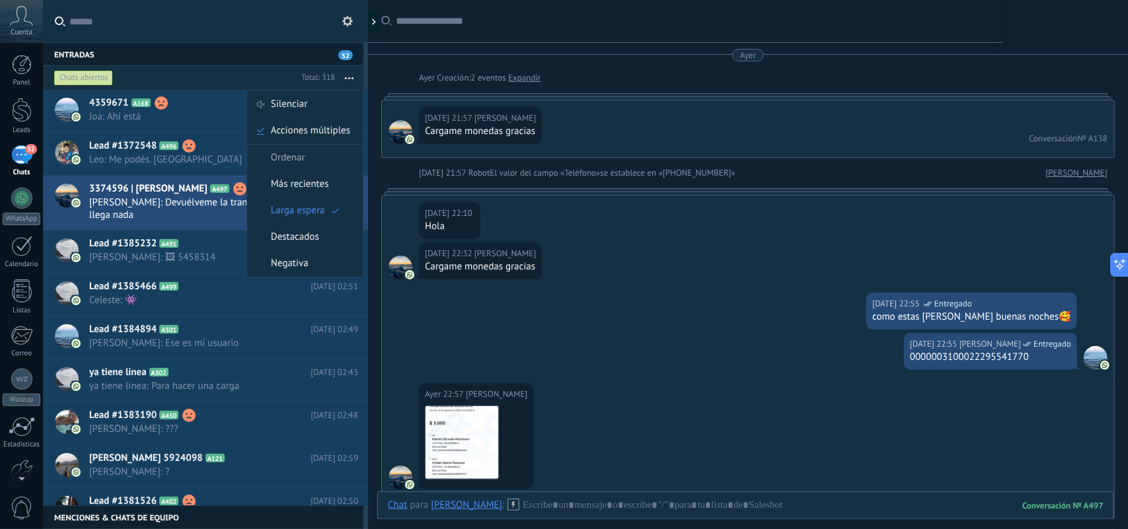
click at [302, 156] on span "Ordenar" at bounding box center [288, 158] width 34 height 26
click at [297, 192] on span "Más recientes" at bounding box center [300, 184] width 58 height 26
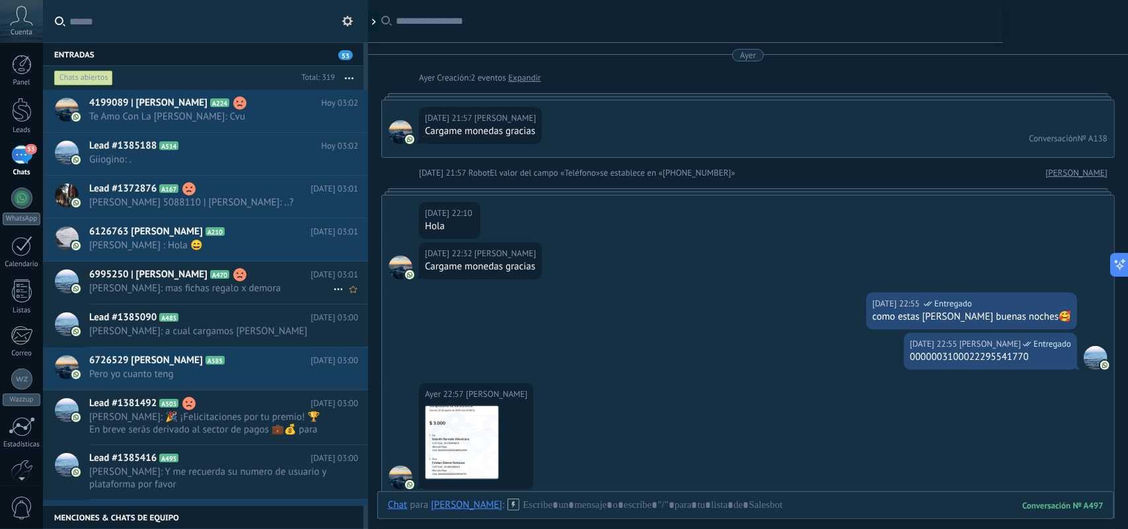
click at [260, 284] on span "Laura Ahora: mas fichas regalo x demora" at bounding box center [211, 288] width 244 height 13
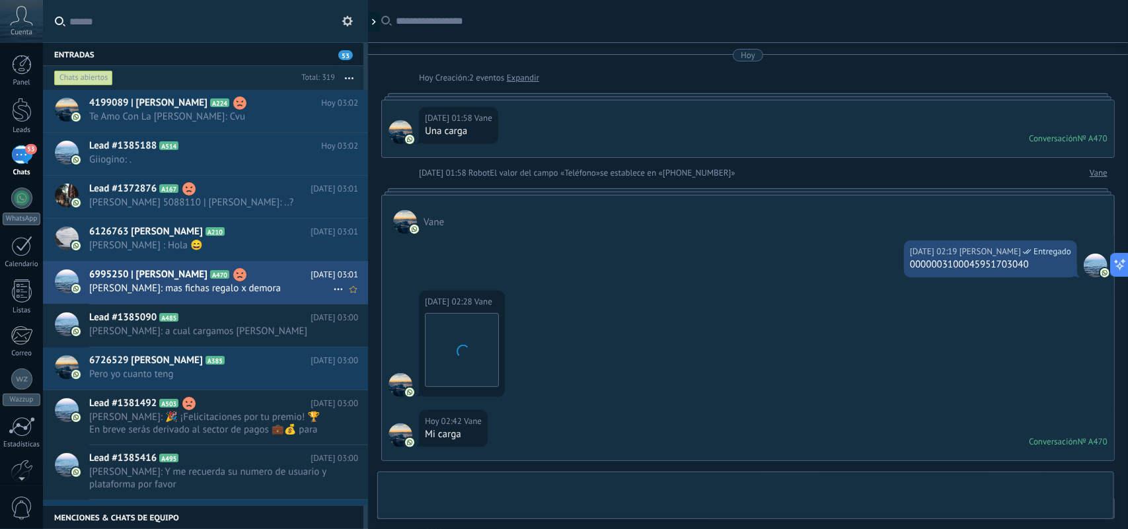
scroll to position [1165, 0]
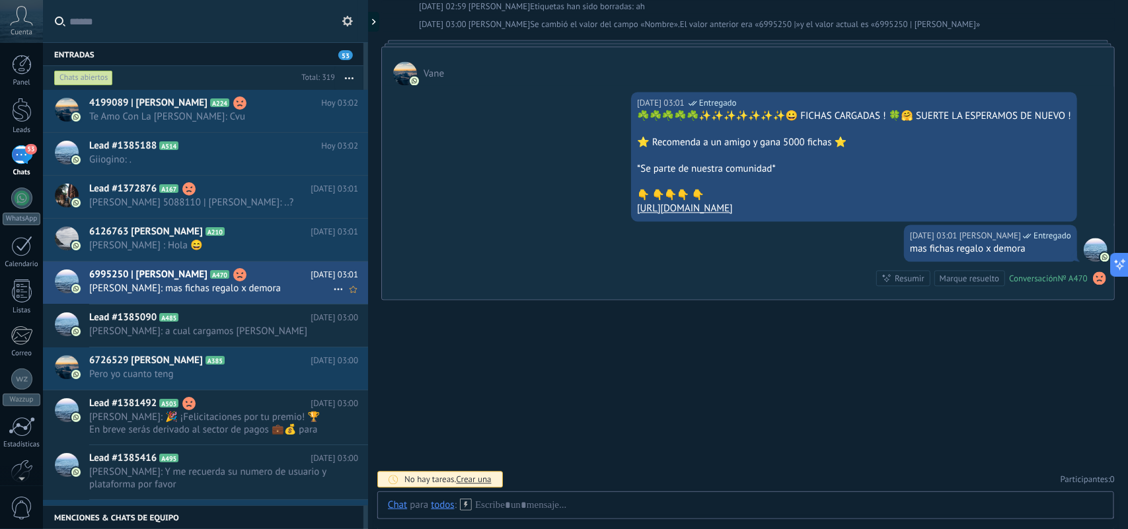
click at [335, 286] on icon at bounding box center [339, 290] width 16 height 16
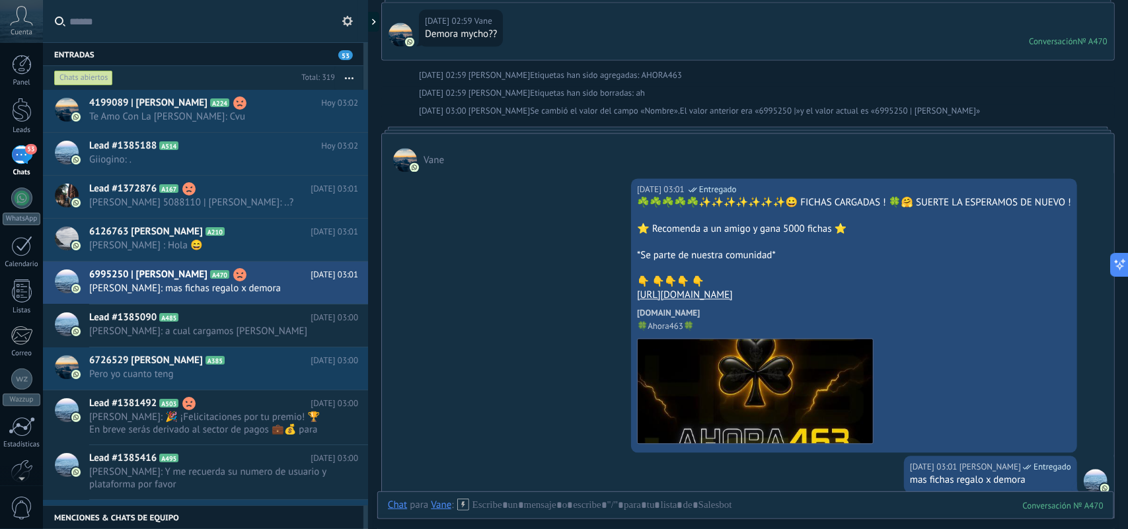
scroll to position [1000, 0]
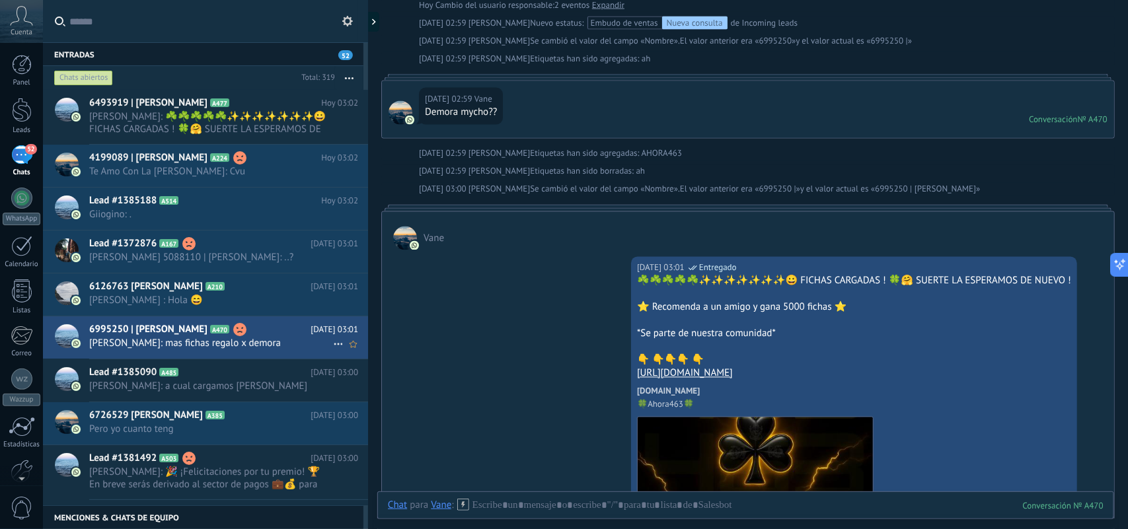
click at [331, 342] on icon at bounding box center [339, 344] width 16 height 16
click at [366, 351] on span "Conversación cerrada" at bounding box center [398, 351] width 90 height 26
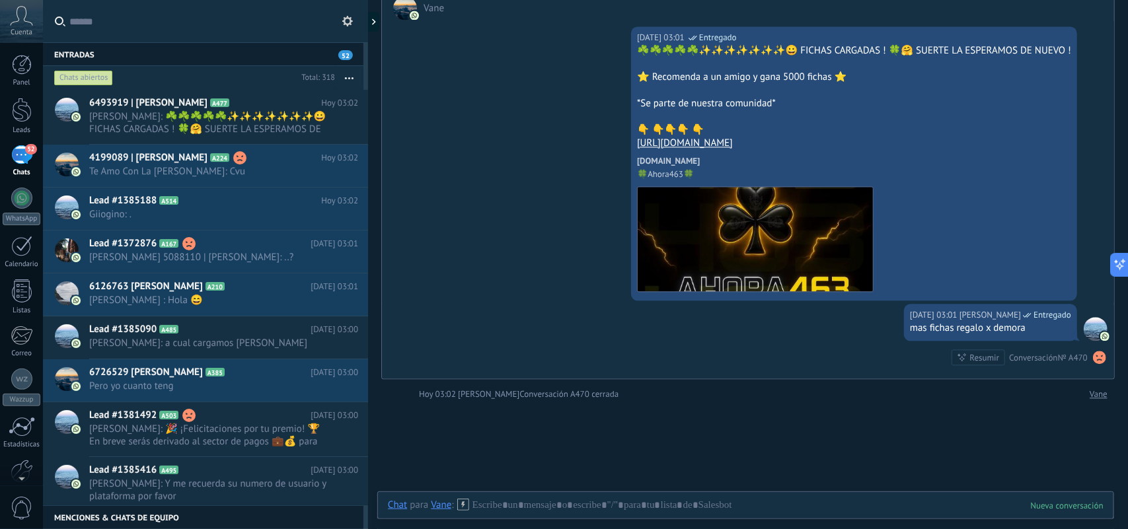
scroll to position [1337, 0]
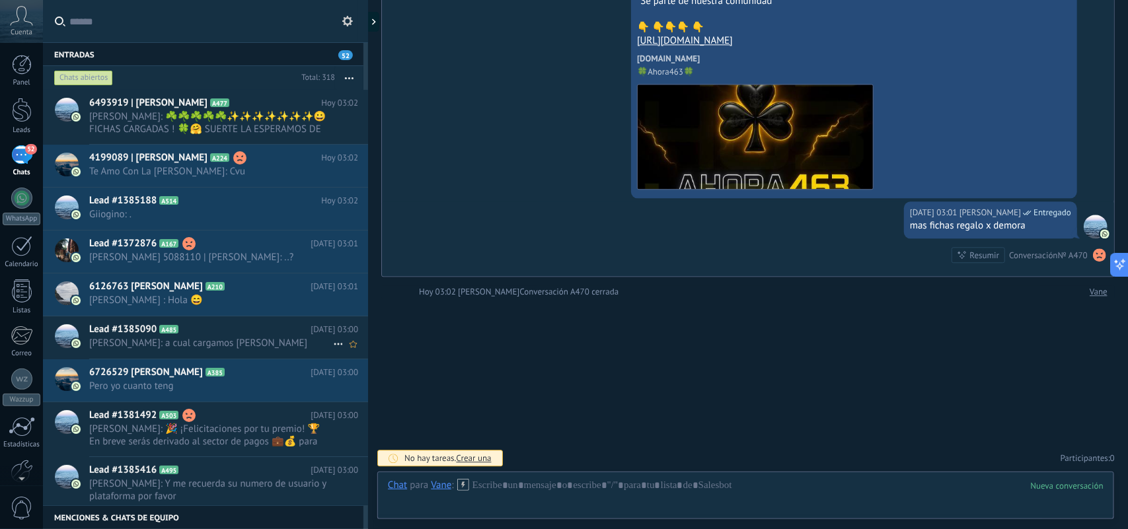
click at [334, 339] on icon at bounding box center [339, 344] width 16 height 16
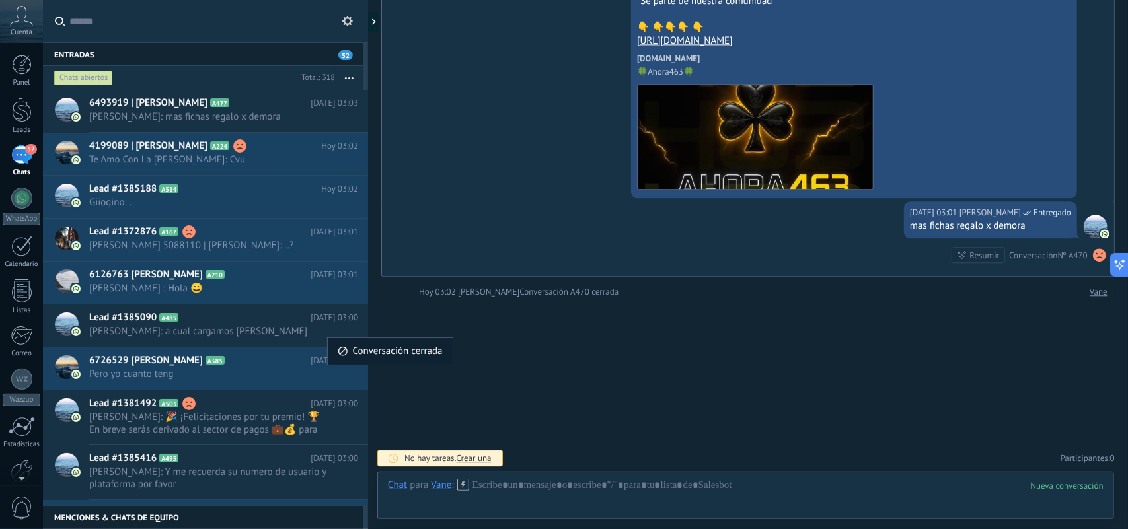
click at [351, 354] on div "Conversación cerrada" at bounding box center [390, 351] width 105 height 26
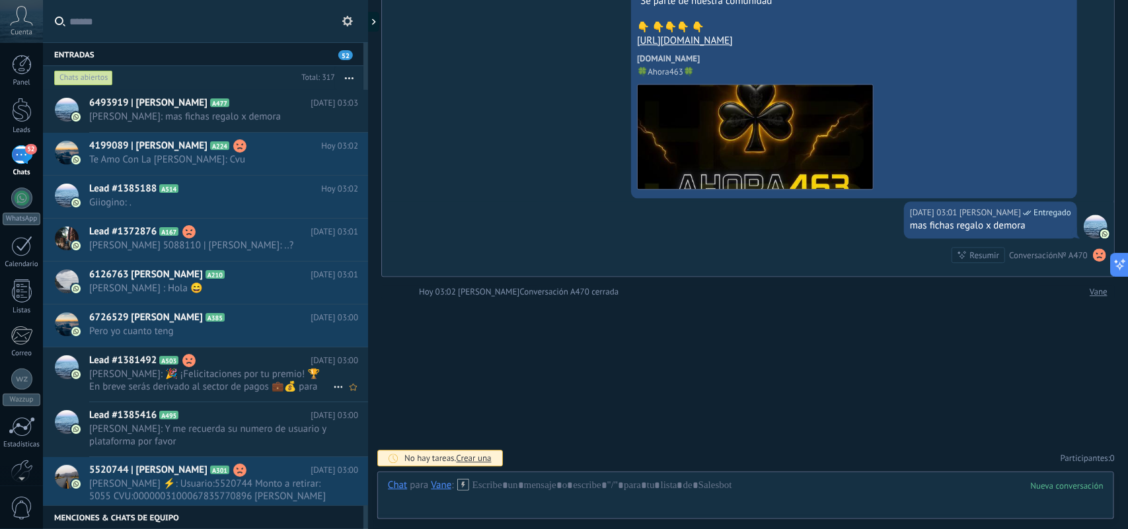
click at [334, 389] on use at bounding box center [338, 388] width 9 height 2
click at [292, 385] on div at bounding box center [564, 264] width 1128 height 529
click at [334, 387] on icon "Conversación cerrada" at bounding box center [339, 387] width 16 height 16
click at [0, 0] on span "Conversación cerrada" at bounding box center [0, 0] width 0 height 0
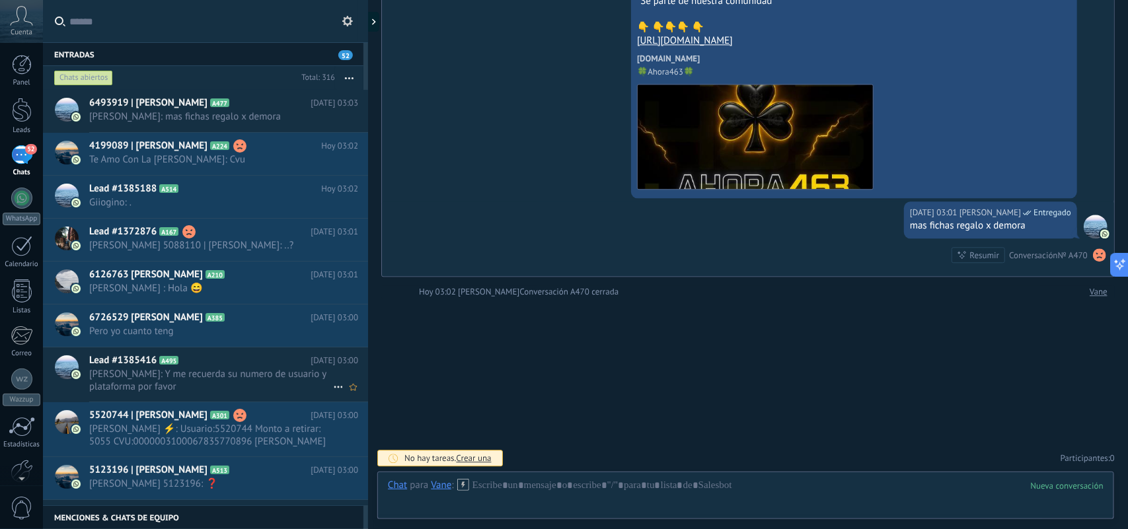
click at [292, 387] on span "[PERSON_NAME]: Y me recuerda su numero de usuario y plataforma por favor" at bounding box center [211, 380] width 244 height 25
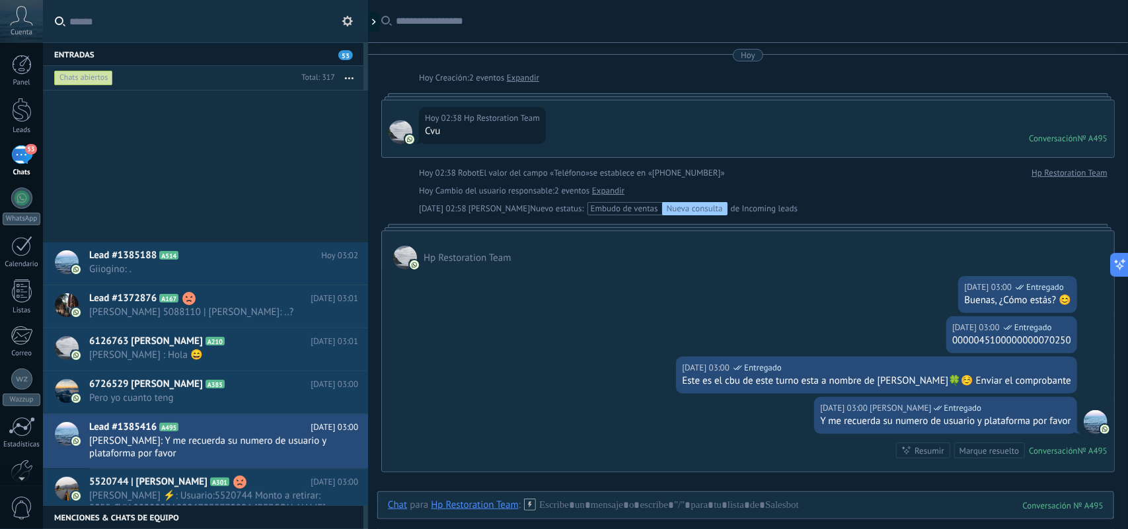
scroll to position [331, 0]
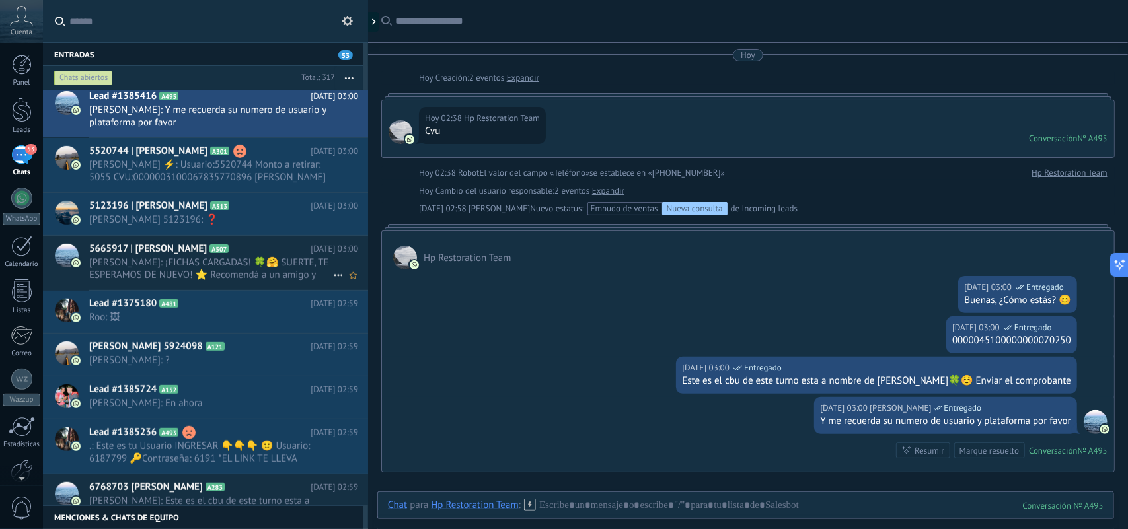
click at [292, 266] on span "[PERSON_NAME]: ¡FICHAS CARGADAS! 🍀🤗 SUERTE, TE ESPERAMOS DE NUEVO! ⭐ Recomendá …" at bounding box center [211, 268] width 244 height 25
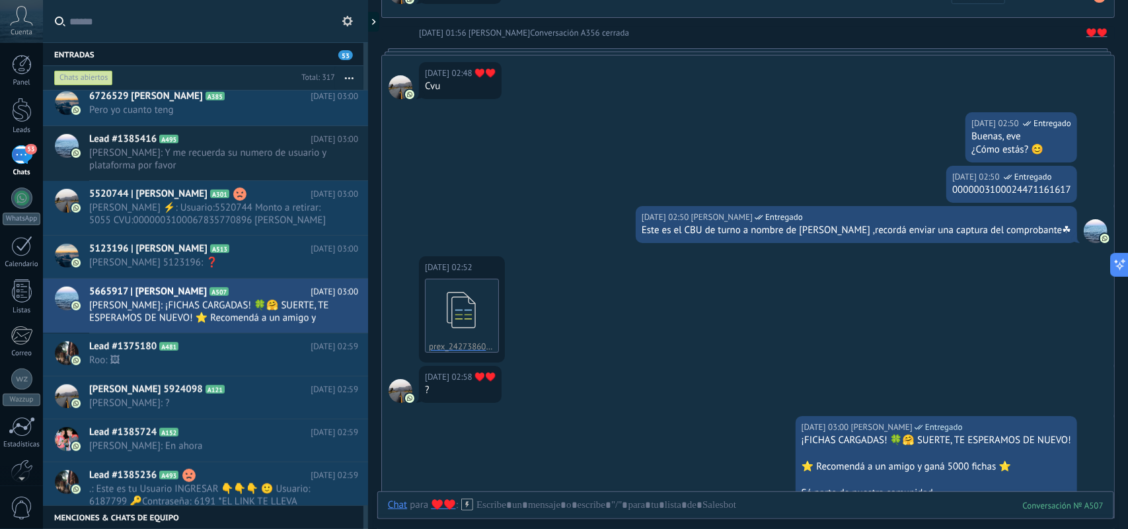
scroll to position [2015, 0]
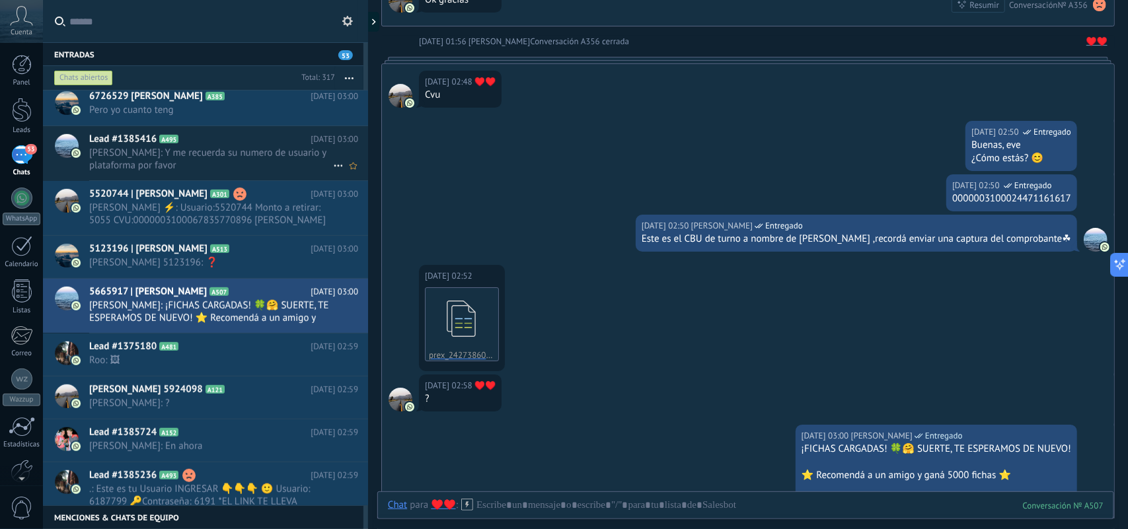
click at [272, 141] on h2 "Lead #1385416 A495" at bounding box center [199, 139] width 221 height 13
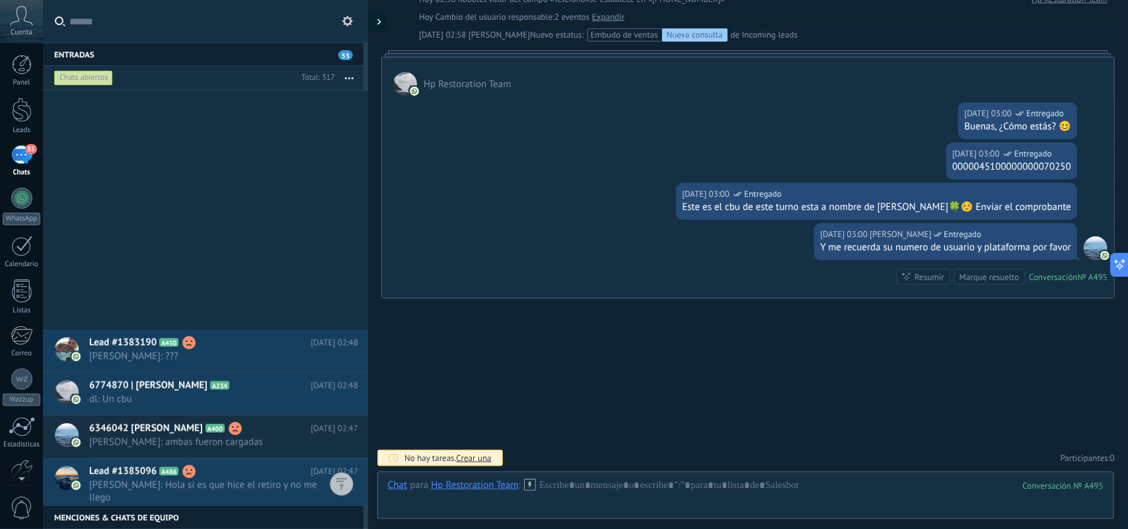
scroll to position [3474, 0]
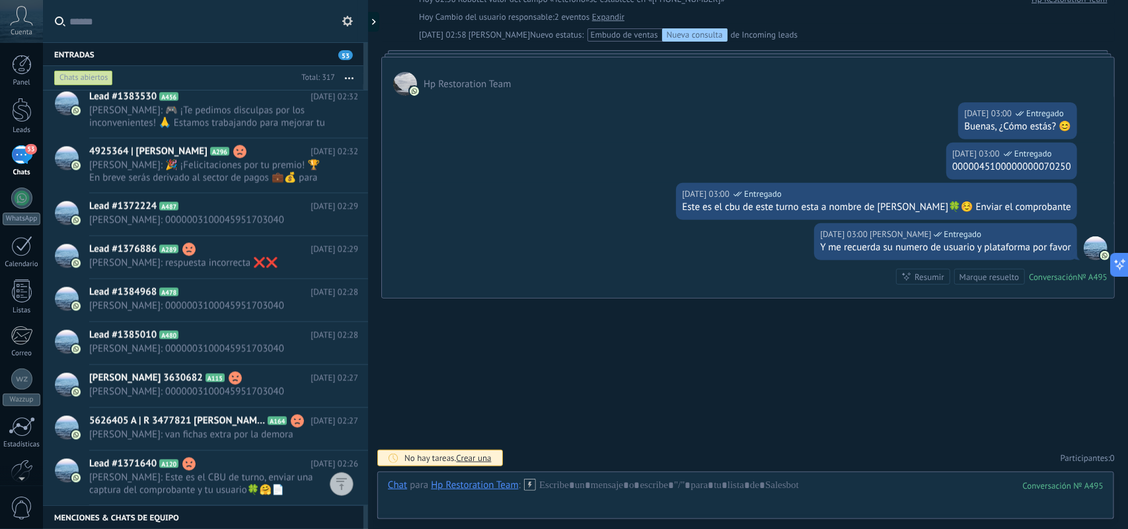
click at [342, 78] on button "button" at bounding box center [349, 78] width 28 height 24
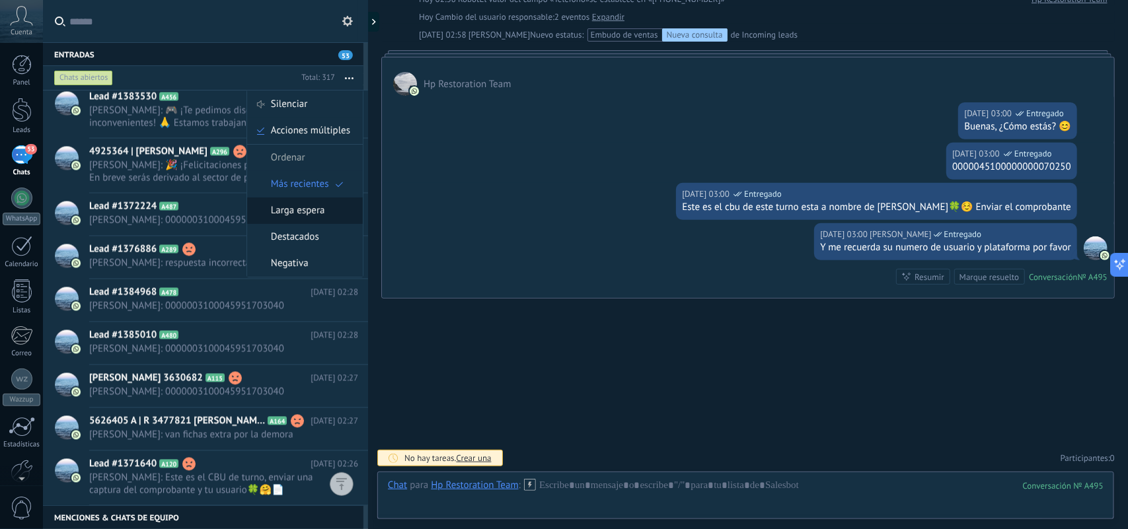
click at [315, 210] on span "Larga espera" at bounding box center [298, 211] width 54 height 26
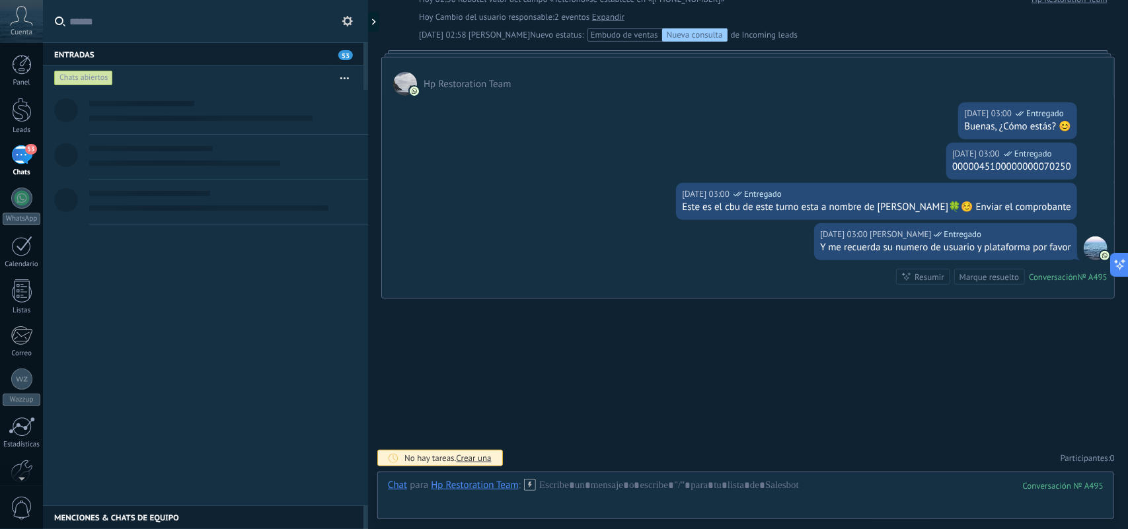
scroll to position [0, 0]
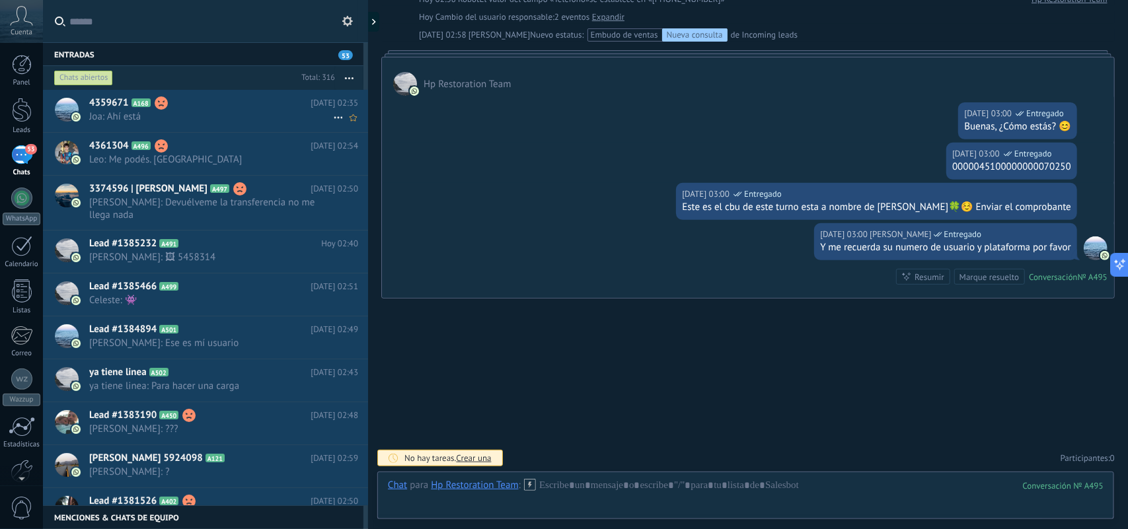
click at [319, 106] on span "[DATE] 02:35" at bounding box center [335, 103] width 48 height 13
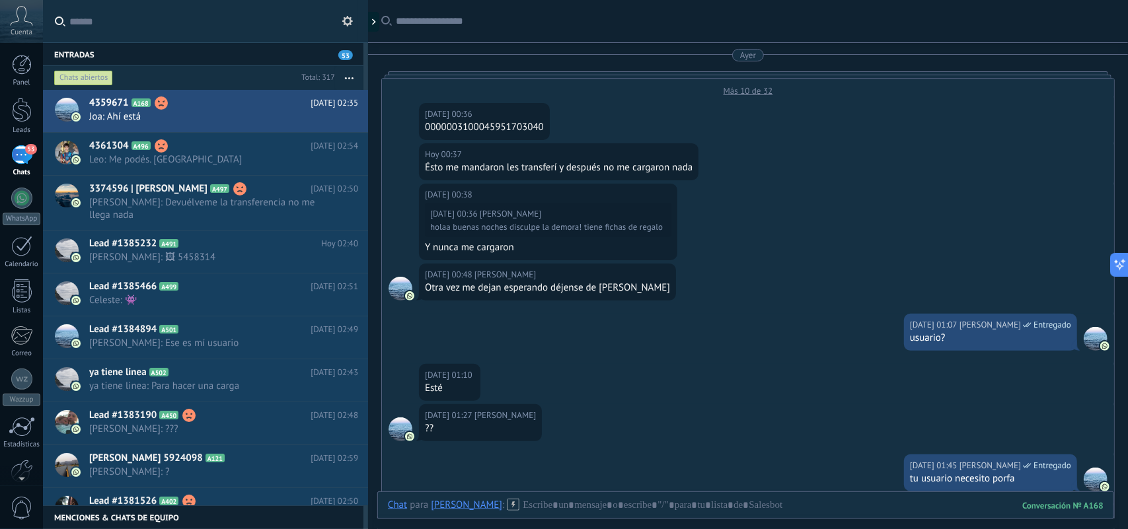
scroll to position [768, 0]
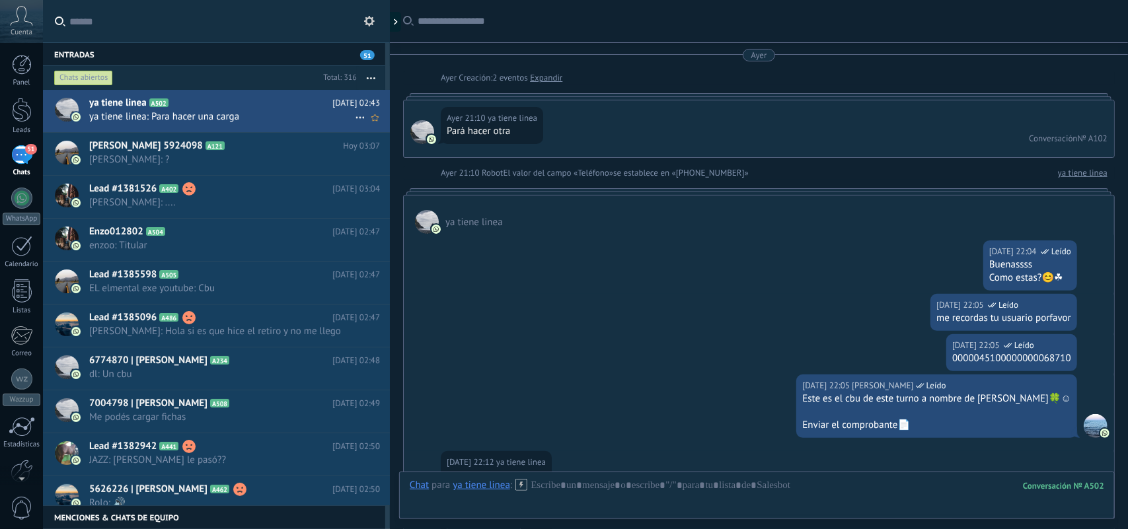
scroll to position [717, 0]
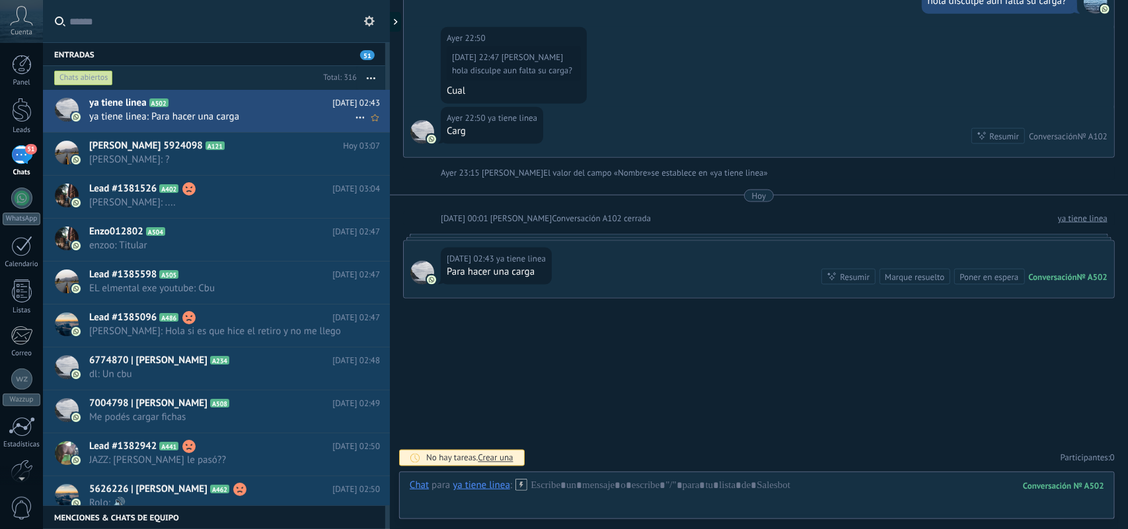
click at [355, 116] on icon at bounding box center [360, 118] width 16 height 16
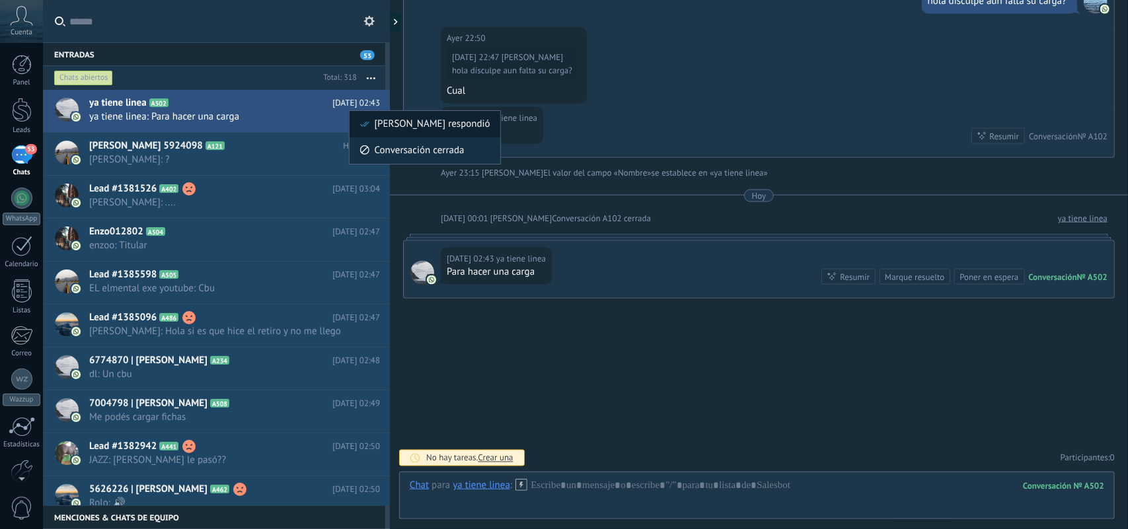
scroll to position [0, 0]
click at [399, 152] on span "Conversación cerrada" at bounding box center [420, 150] width 90 height 26
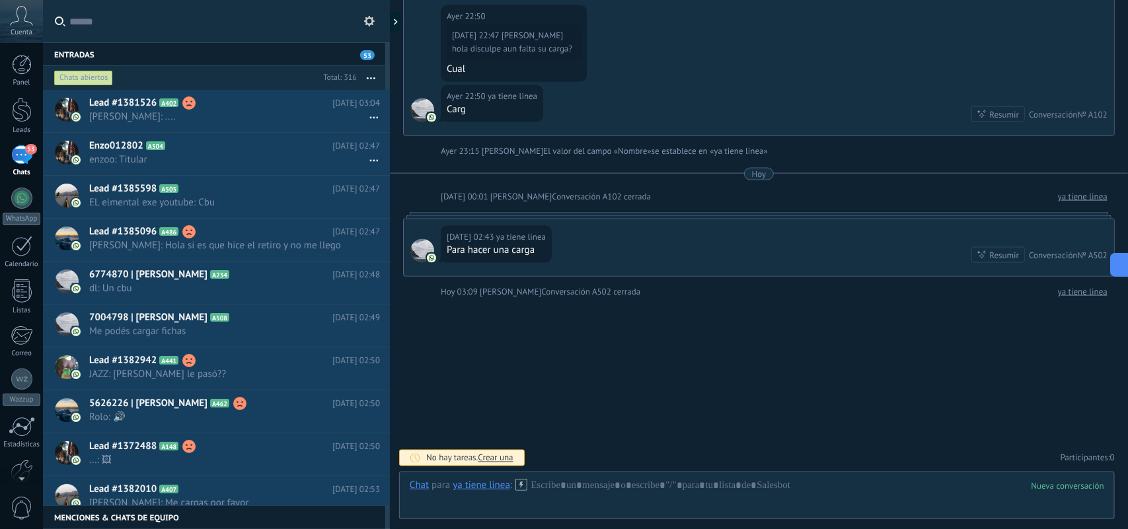
click at [390, 18] on div at bounding box center [390, 264] width 0 height 529
click at [400, 24] on use at bounding box center [401, 22] width 4 height 6
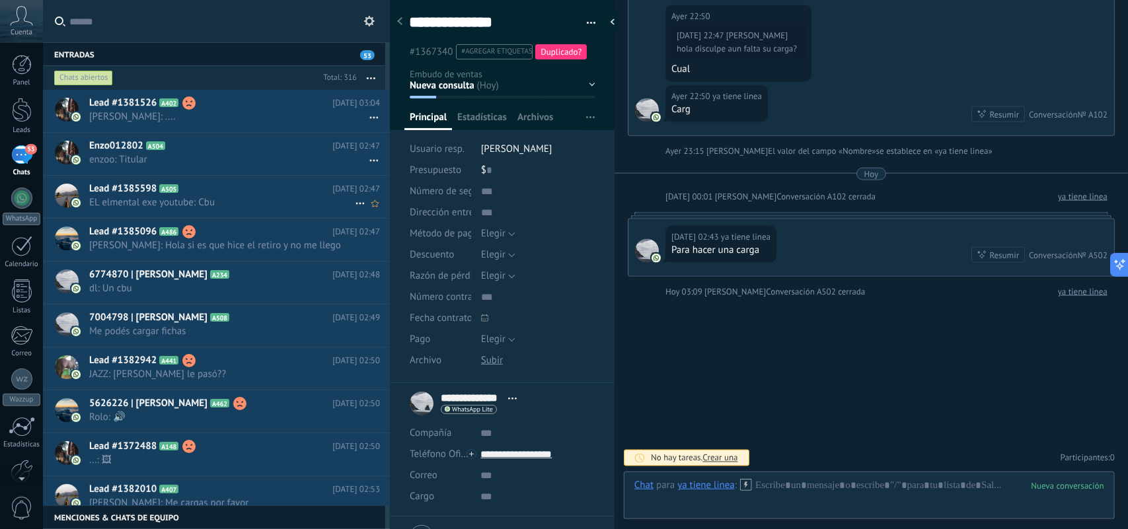
scroll to position [20, 0]
drag, startPoint x: 497, startPoint y: 53, endPoint x: 523, endPoint y: 41, distance: 28.4
click at [497, 53] on span "#agregar etiquetas" at bounding box center [496, 51] width 71 height 9
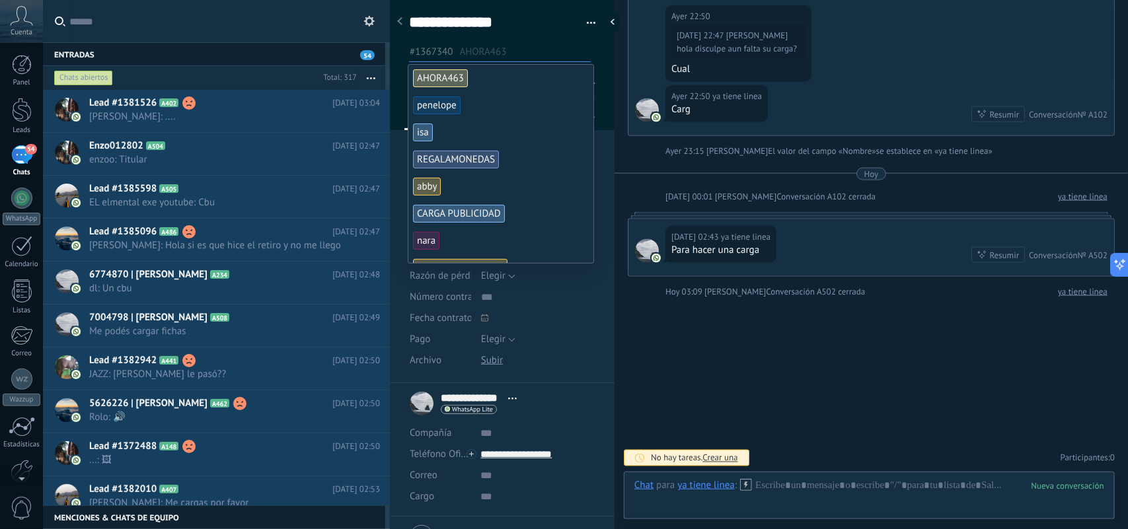
click at [73, 77] on div "Chats abiertos" at bounding box center [83, 78] width 59 height 16
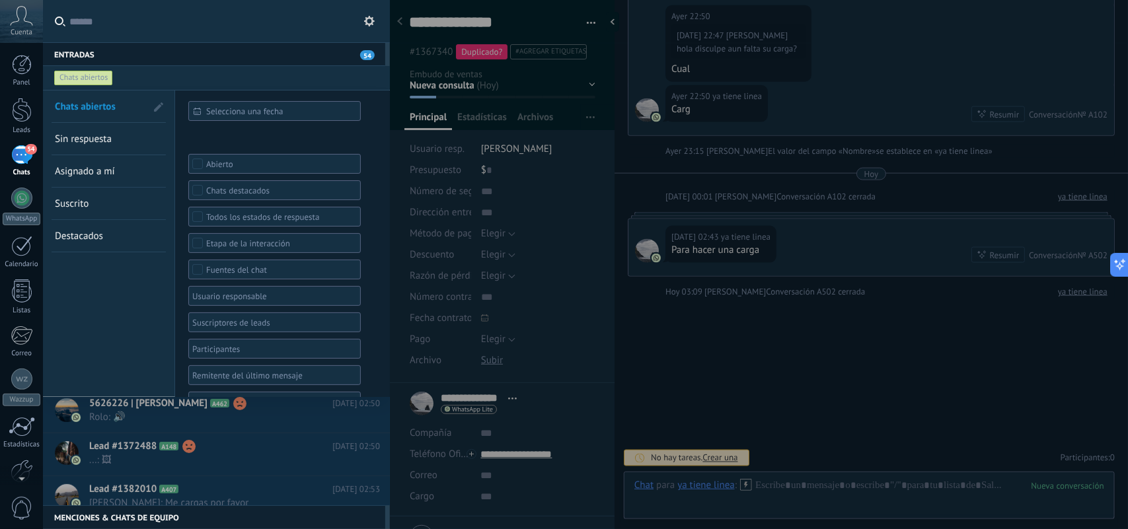
click at [276, 77] on div "Chats abiertos" at bounding box center [204, 78] width 305 height 24
click at [159, 61] on div "Entradas 54" at bounding box center [214, 54] width 342 height 24
click at [100, 75] on div "Chats abiertos" at bounding box center [83, 78] width 59 height 16
click at [103, 78] on div "Chats abiertos" at bounding box center [83, 78] width 59 height 16
click at [370, 54] on span "55" at bounding box center [367, 55] width 15 height 10
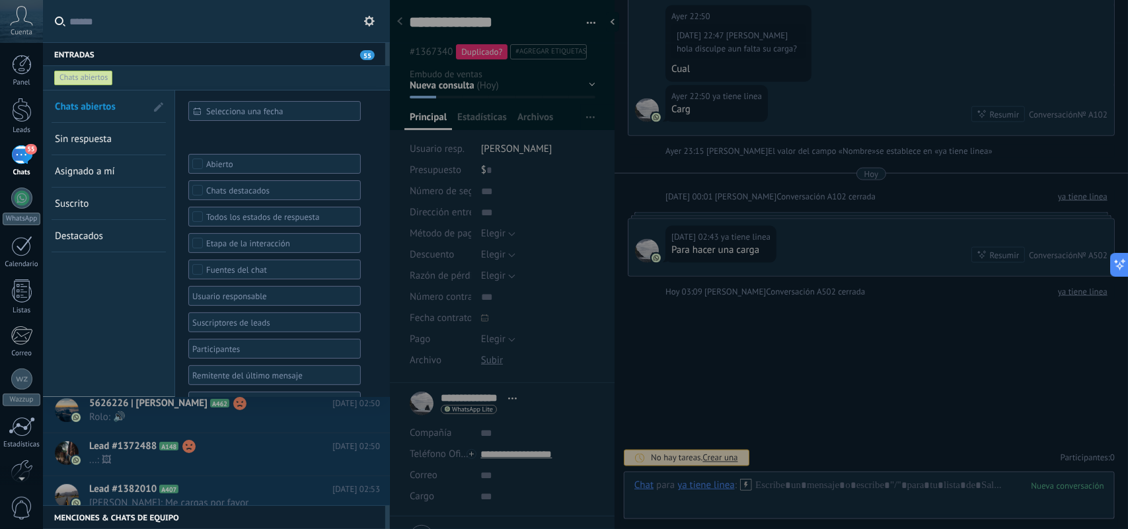
click at [334, 24] on input "text" at bounding box center [224, 21] width 310 height 42
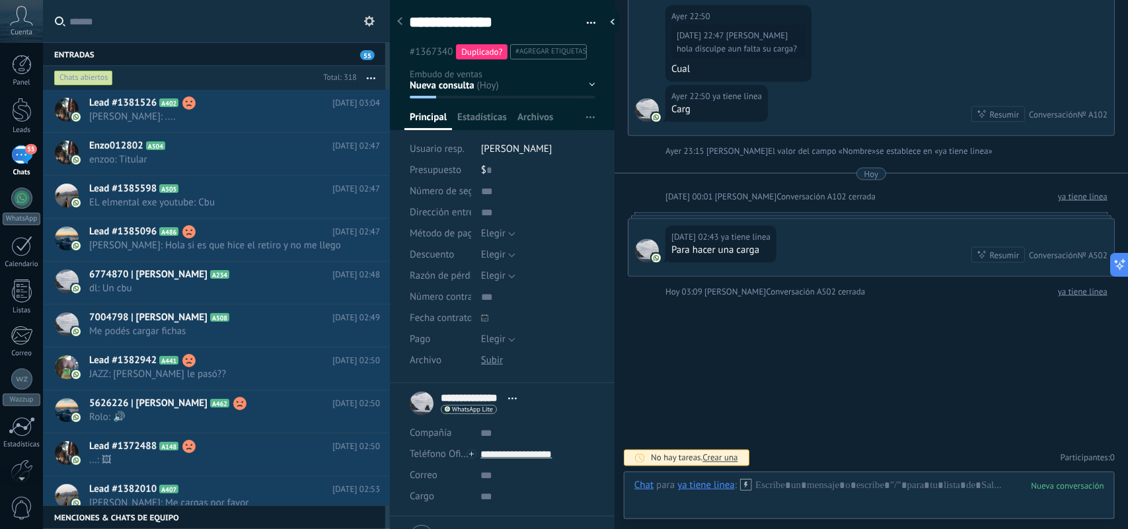
click at [98, 79] on div "Chats abiertos" at bounding box center [83, 78] width 59 height 16
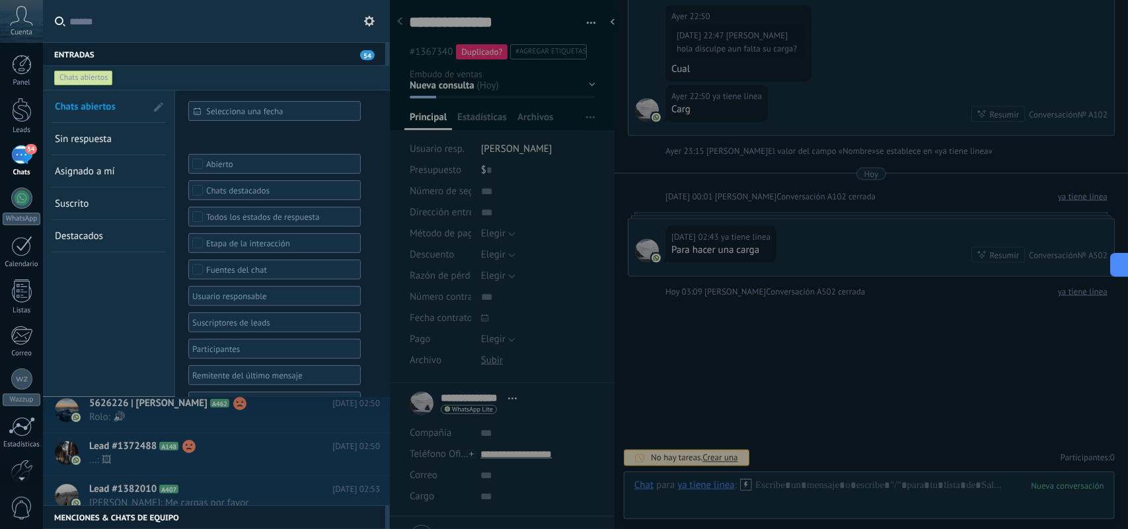
scroll to position [58, 0]
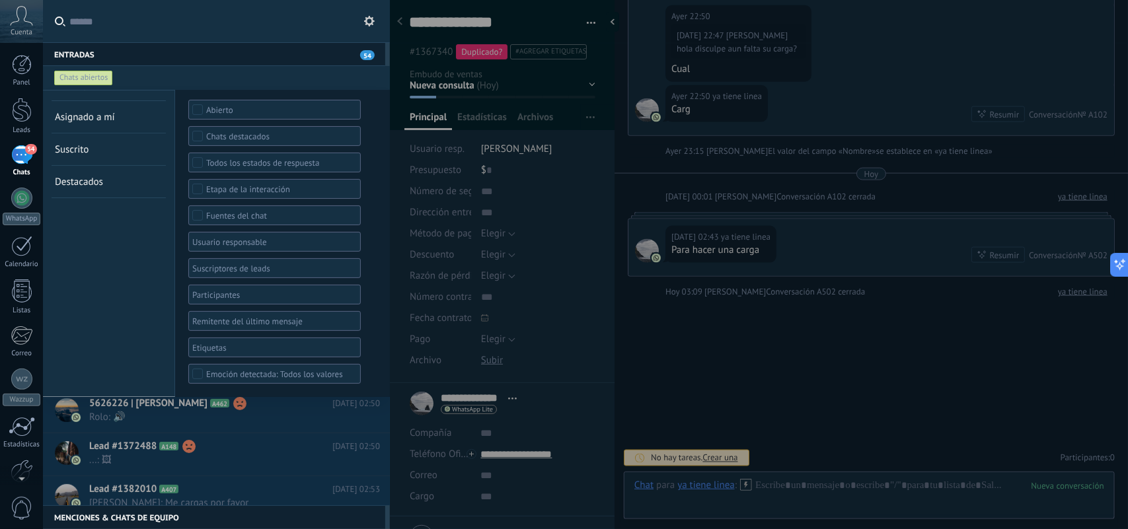
click at [241, 354] on div at bounding box center [269, 348] width 159 height 16
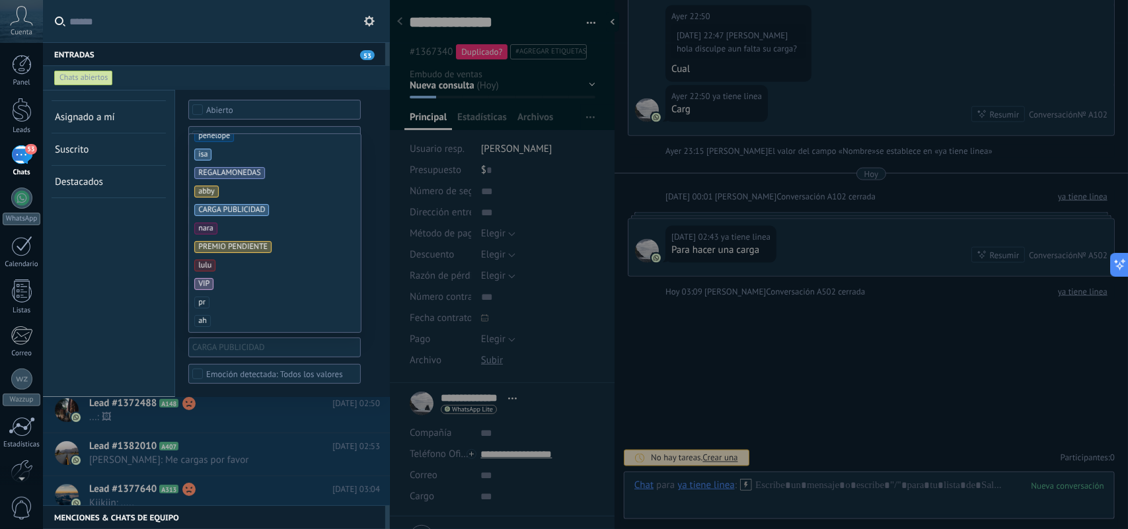
scroll to position [0, 0]
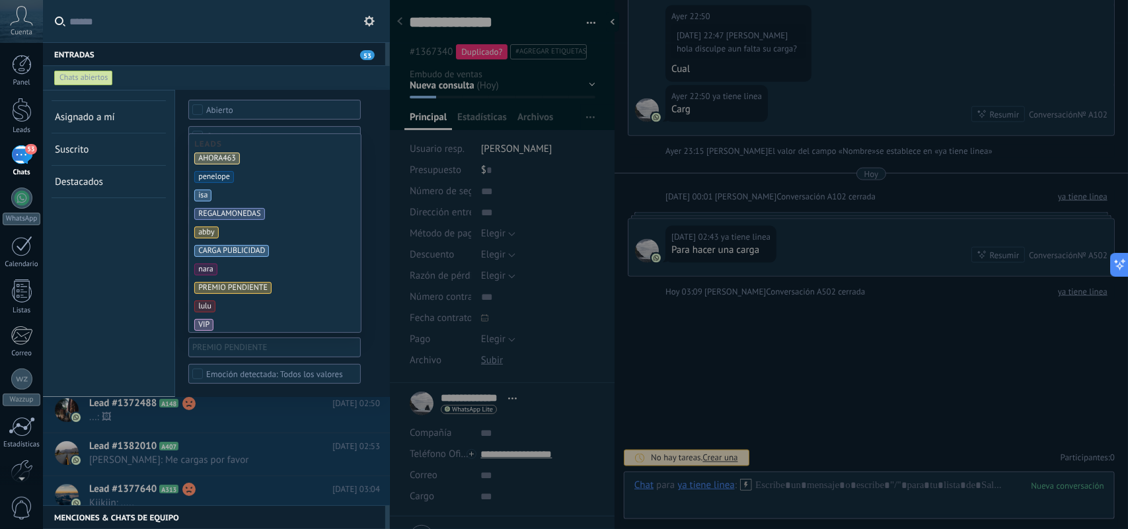
click at [251, 288] on span "PREMIO PENDIENTE" at bounding box center [232, 288] width 77 height 12
click at [295, 347] on input "text" at bounding box center [302, 348] width 66 height 16
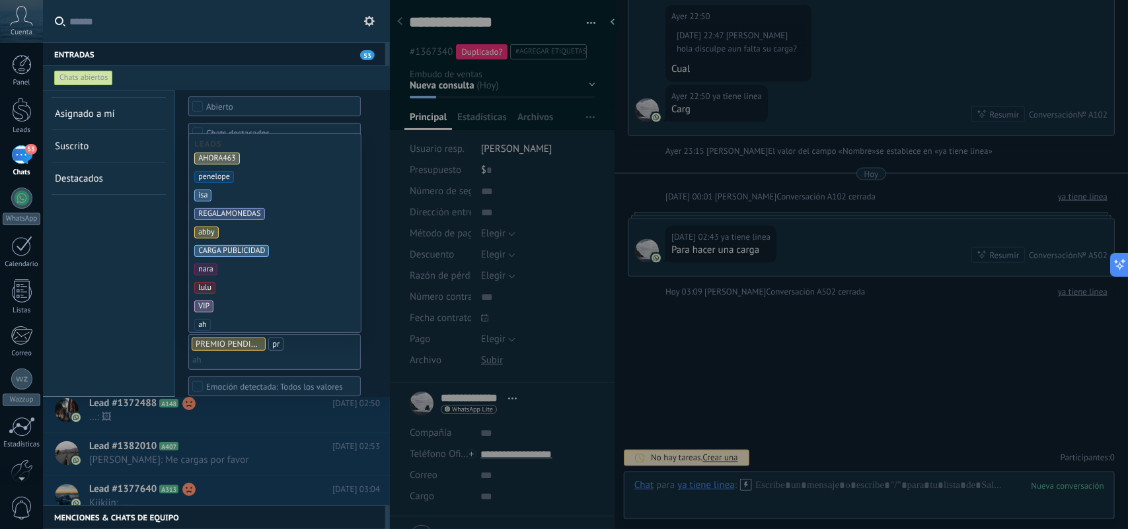
click at [151, 359] on div "Chats abiertos Sin respuesta Asignado a mí Suscrito Destacados Guardar" at bounding box center [109, 221] width 132 height 377
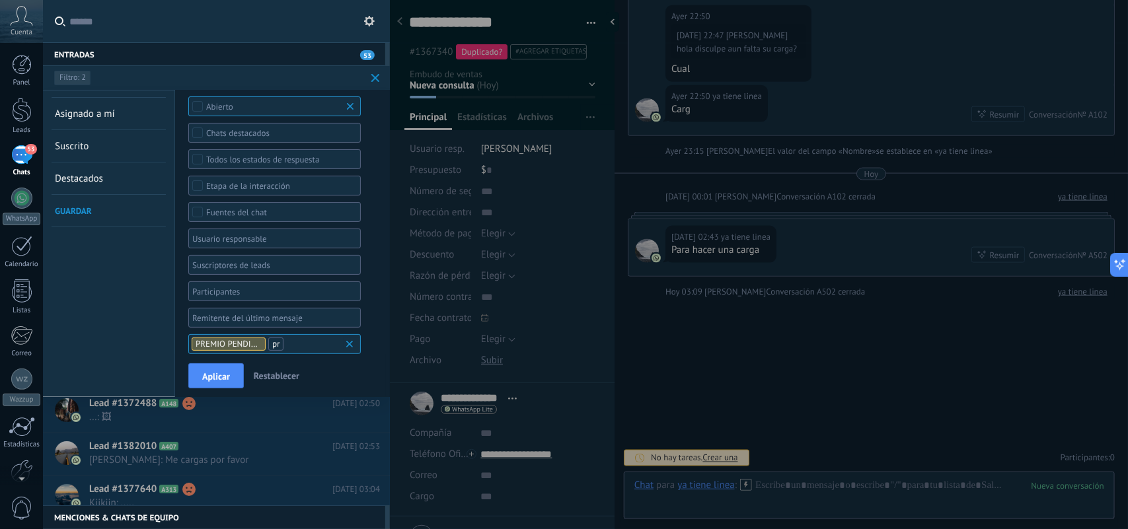
scroll to position [74, 0]
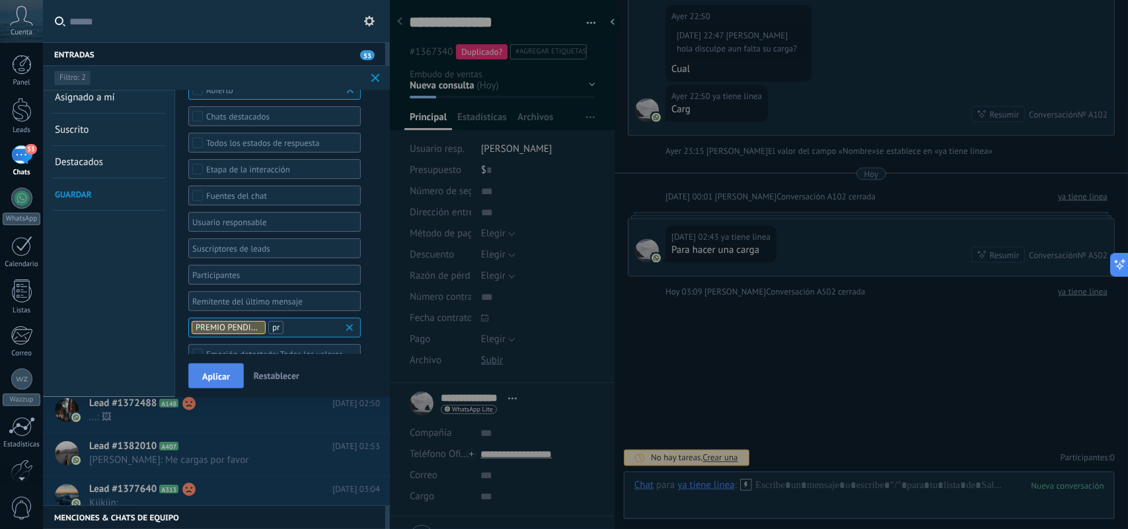
click at [214, 387] on button "Aplicar" at bounding box center [216, 376] width 56 height 25
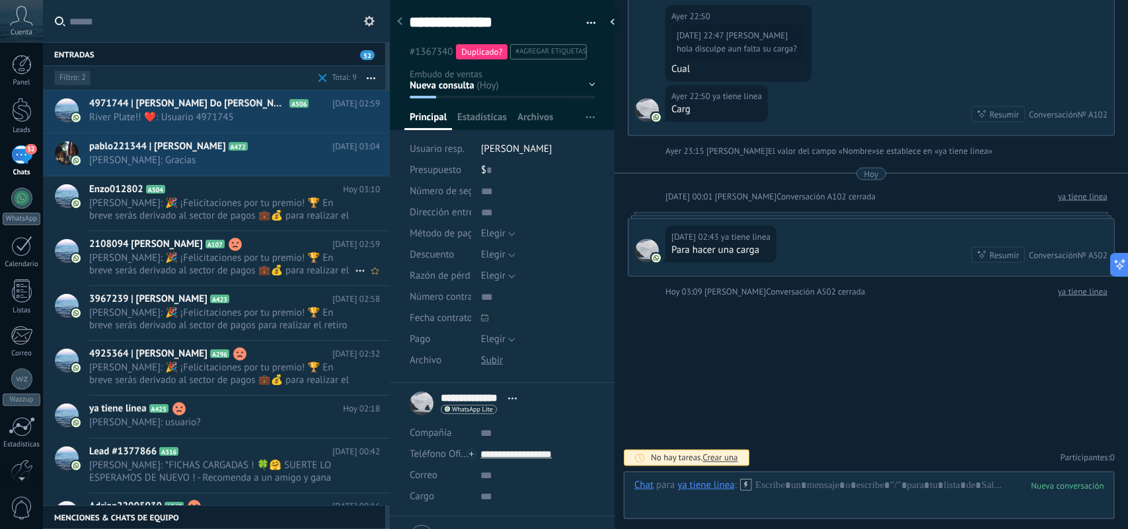
scroll to position [19, 0]
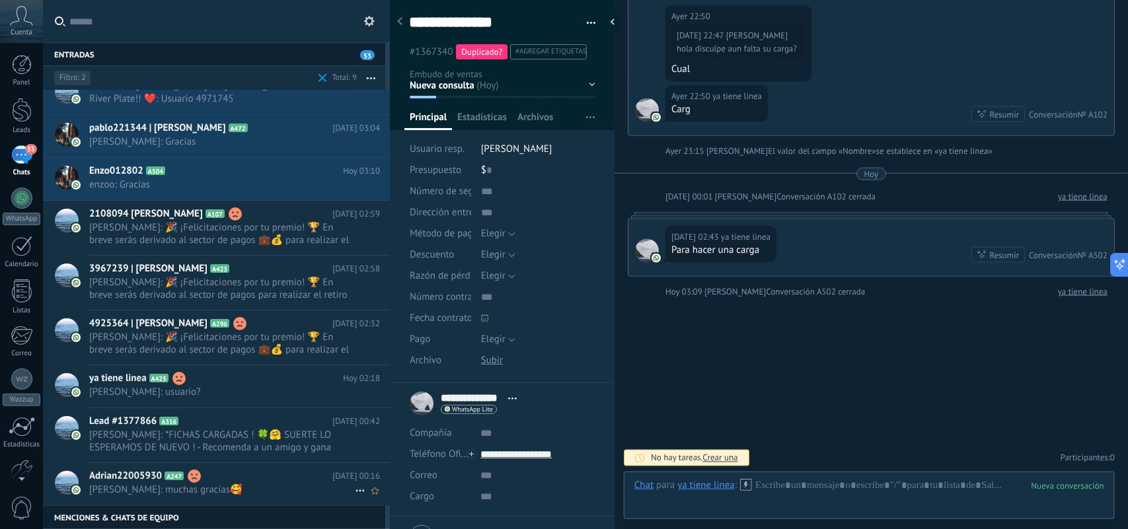
click at [356, 491] on use at bounding box center [360, 491] width 9 height 2
click at [281, 490] on div at bounding box center [564, 264] width 1128 height 529
click at [246, 481] on h2 "Adrian22005930 A247" at bounding box center [210, 476] width 243 height 13
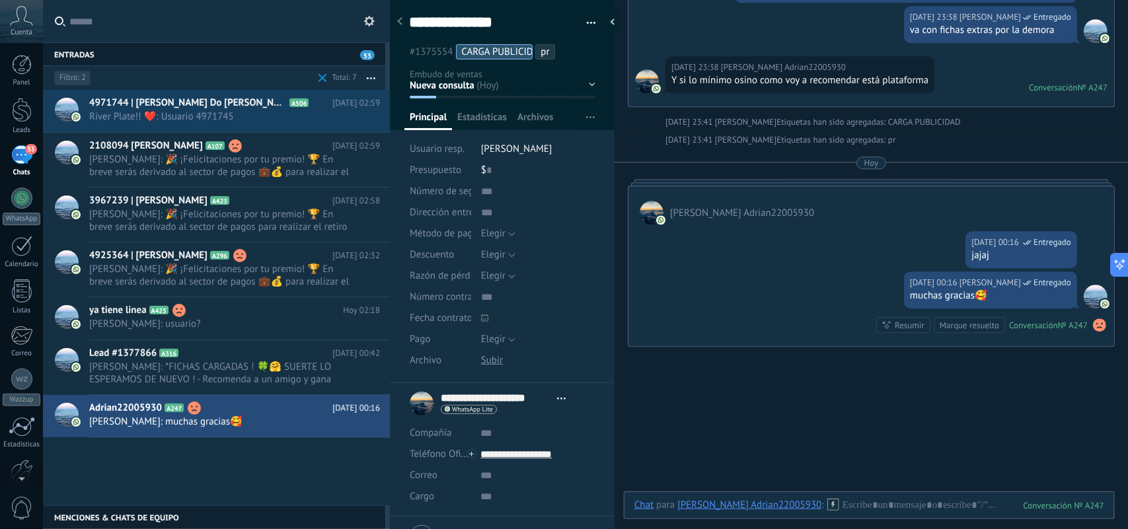
scroll to position [1623, 0]
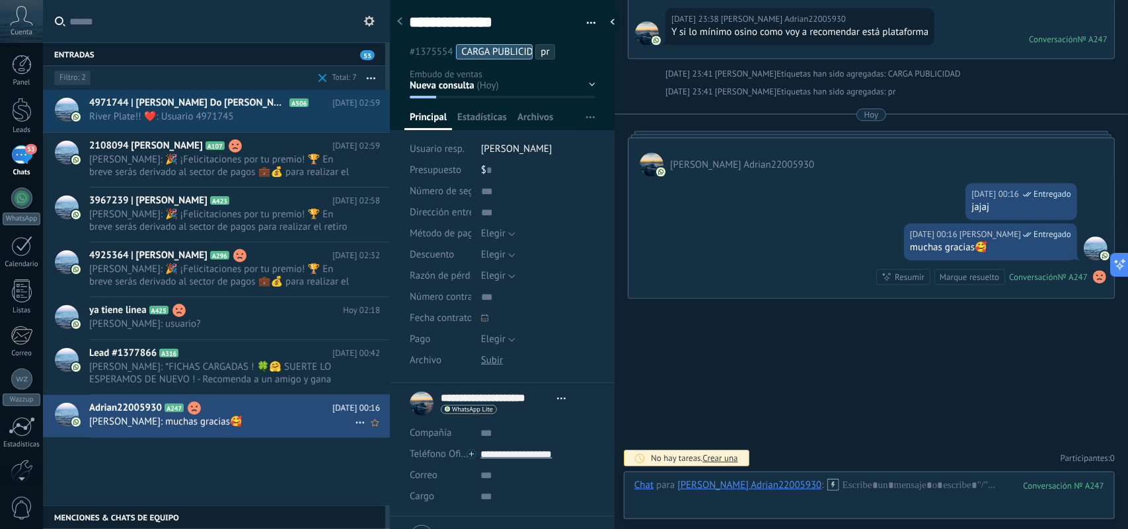
click at [358, 423] on icon at bounding box center [360, 423] width 16 height 16
click at [377, 428] on span "Conversación cerrada" at bounding box center [420, 430] width 90 height 26
click at [303, 374] on span "Laura Ahora: *FICHAS CARGADAS ! 🍀🤗 SUERTE LO ESPERAMOS DE NUEVO ! - Recomenda a…" at bounding box center [222, 373] width 266 height 25
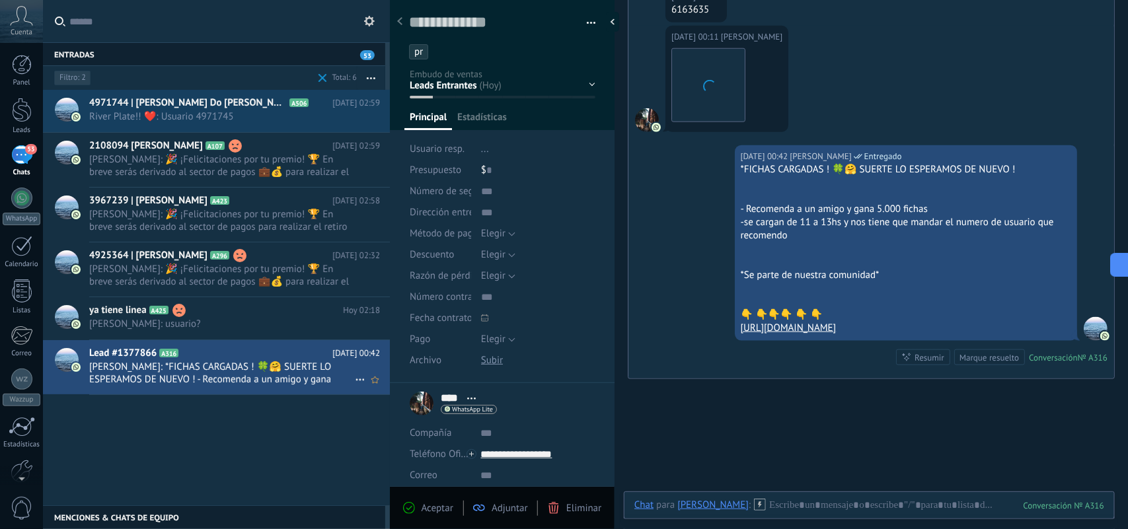
scroll to position [20, 0]
click at [354, 377] on icon at bounding box center [360, 380] width 16 height 16
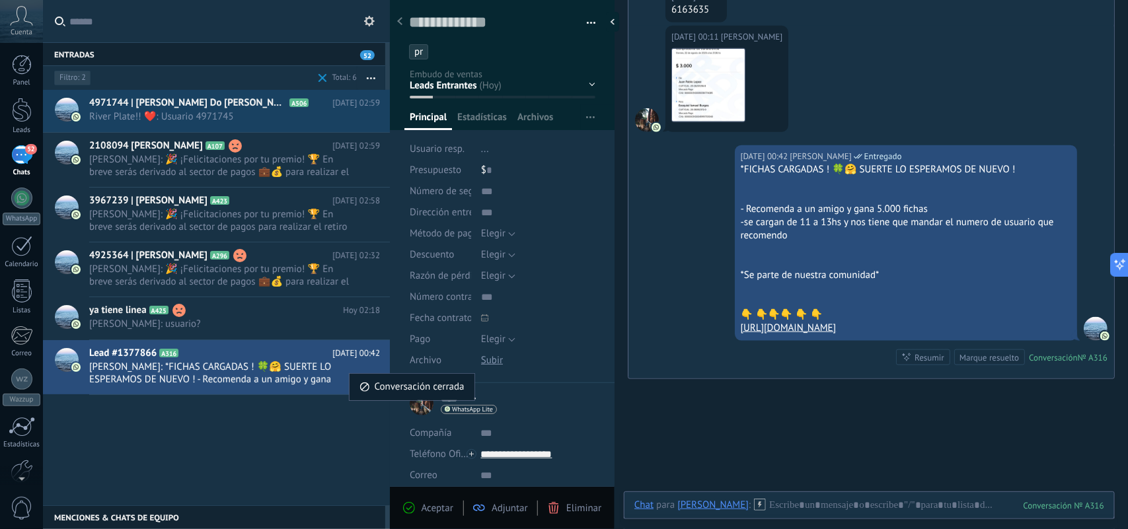
click at [395, 387] on span "Conversación cerrada" at bounding box center [420, 387] width 90 height 26
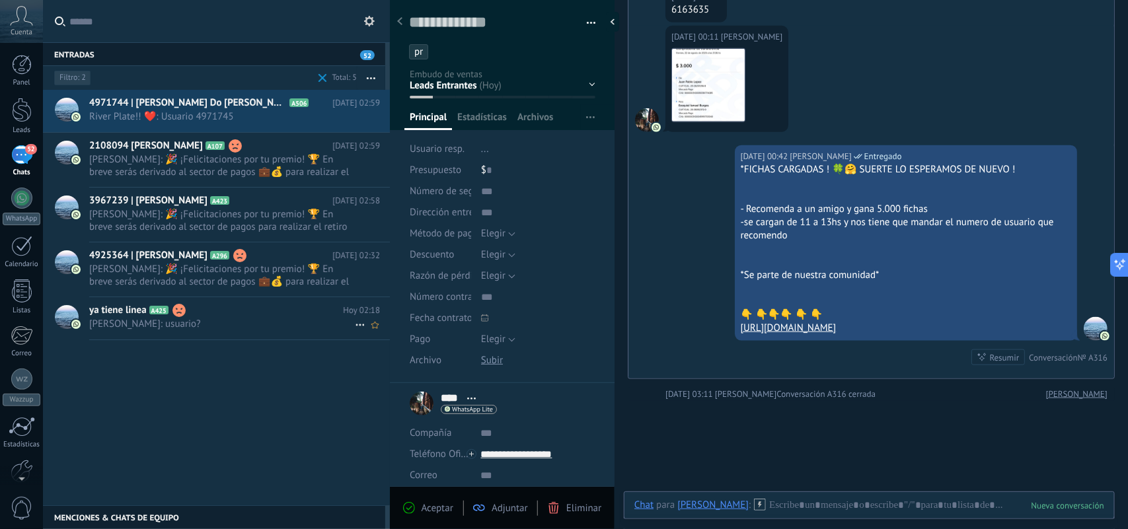
scroll to position [578, 0]
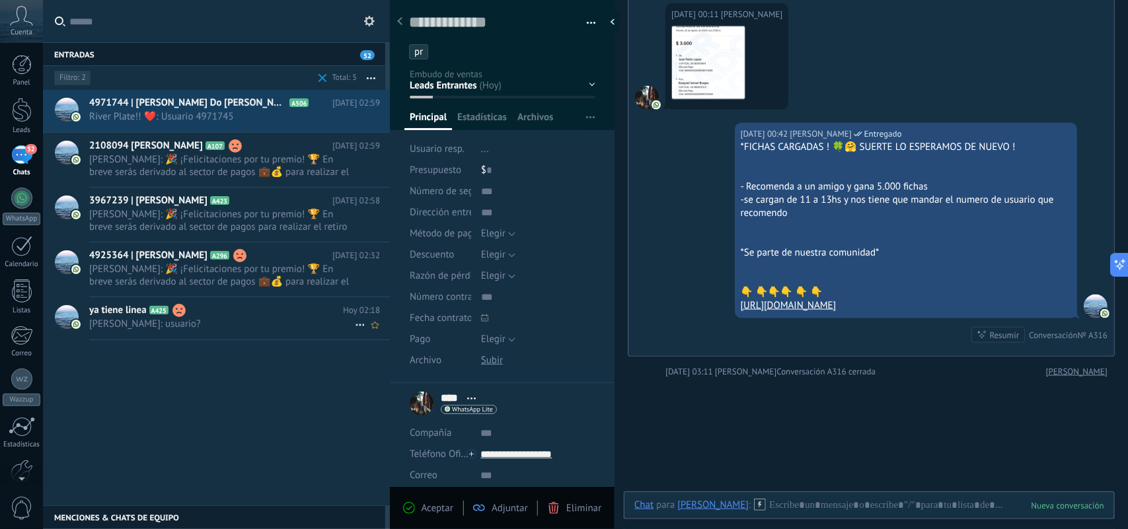
click at [302, 329] on span "Laura Ahora: usuario?" at bounding box center [222, 324] width 266 height 13
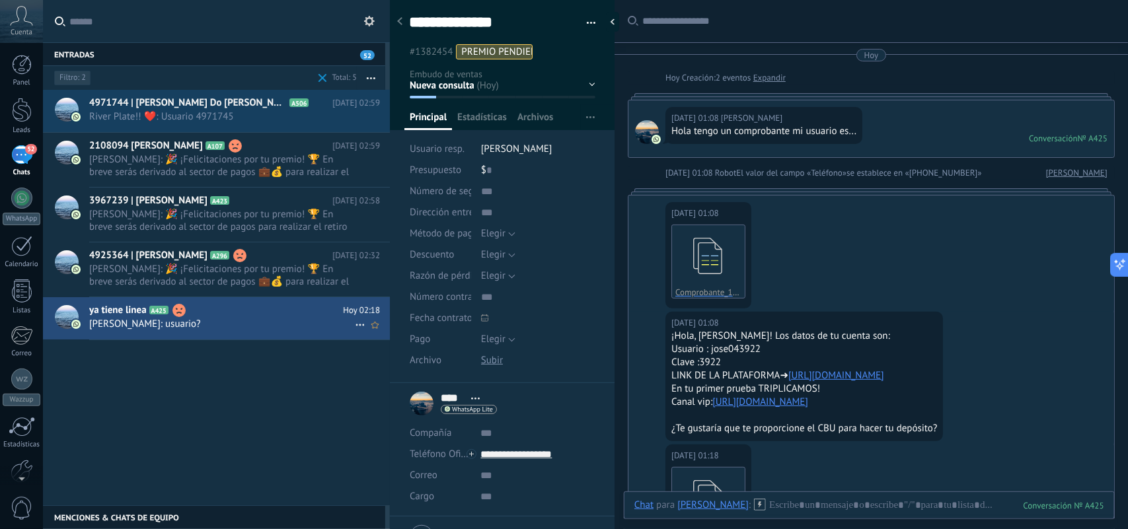
drag, startPoint x: 711, startPoint y: 352, endPoint x: 272, endPoint y: 325, distance: 439.1
click at [711, 352] on div "Usuario : jose043922" at bounding box center [805, 349] width 266 height 13
click at [372, 325] on use at bounding box center [374, 325] width 7 height 7
drag, startPoint x: 709, startPoint y: 352, endPoint x: 764, endPoint y: 352, distance: 54.9
click at [764, 352] on div "Usuario : jose043922" at bounding box center [805, 349] width 266 height 13
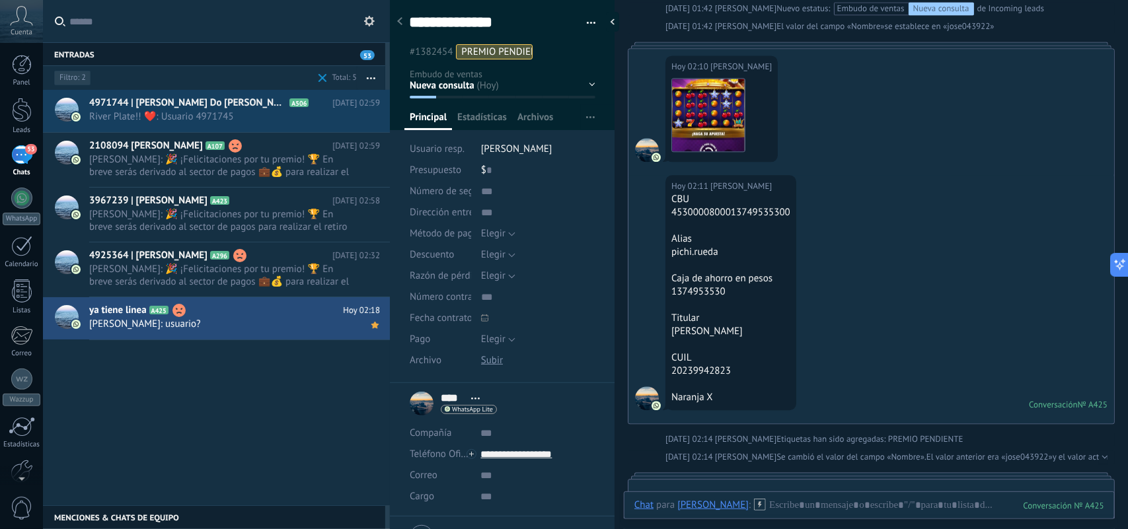
scroll to position [1779, 0]
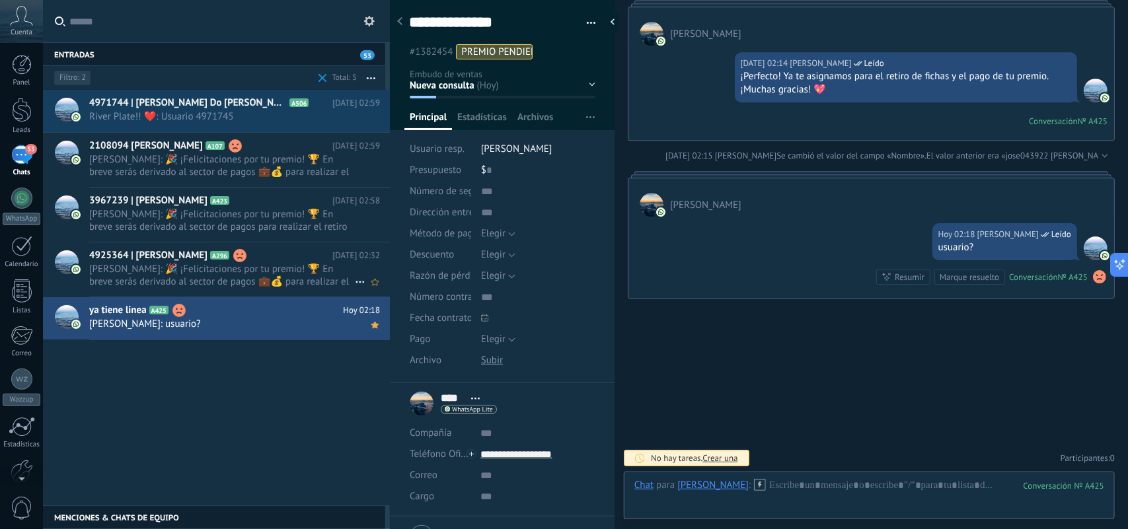
click at [285, 278] on span "Laura Ahora: 🎉 ¡Felicitaciones por tu premio! 🏆 En breve serás derivado al sect…" at bounding box center [222, 275] width 266 height 25
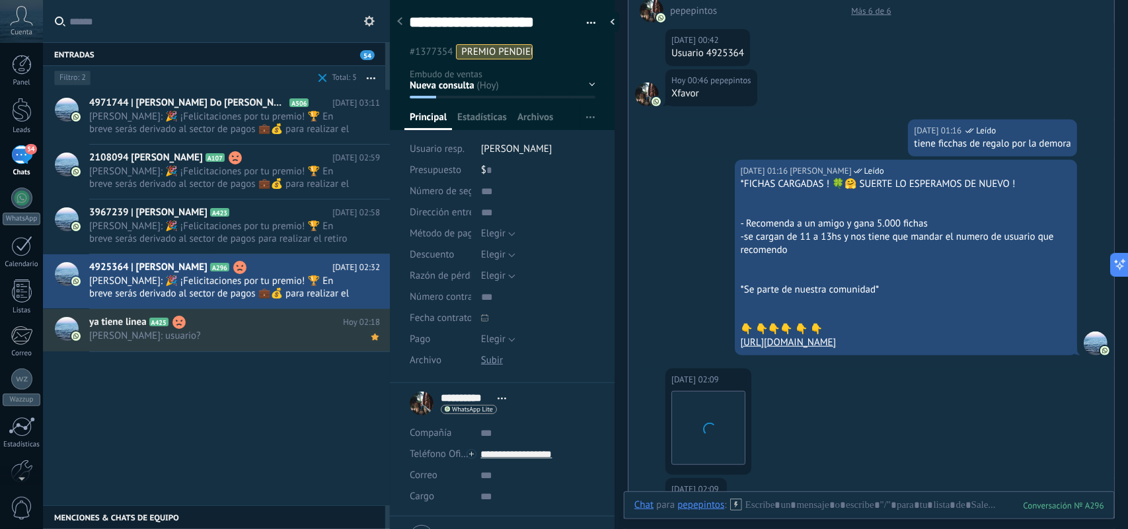
scroll to position [542, 0]
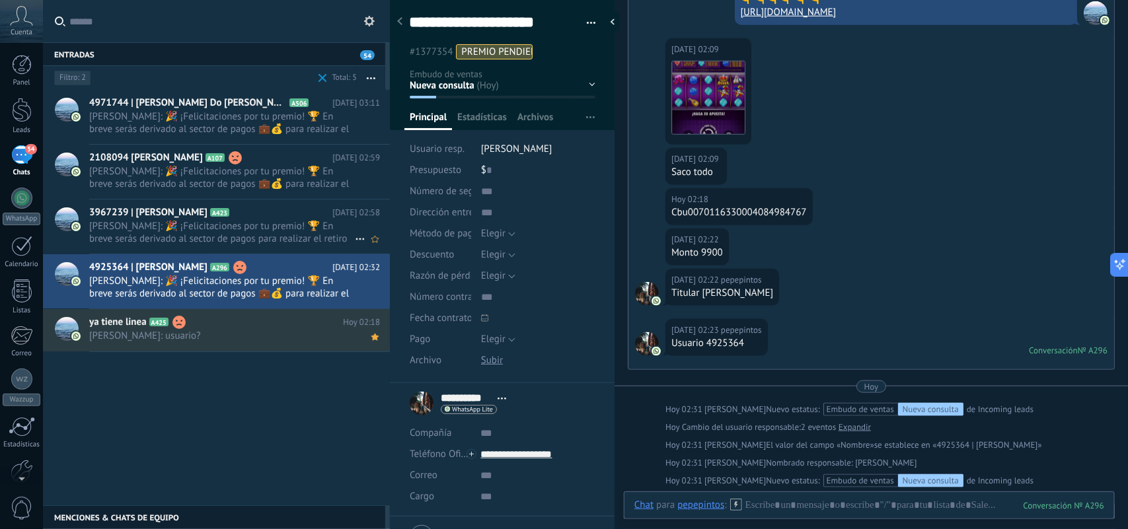
click at [280, 239] on span "Laura Ahora: 🎉 ¡Felicitaciones por tu premio! 🏆 En breve serás derivado al sect…" at bounding box center [222, 232] width 266 height 25
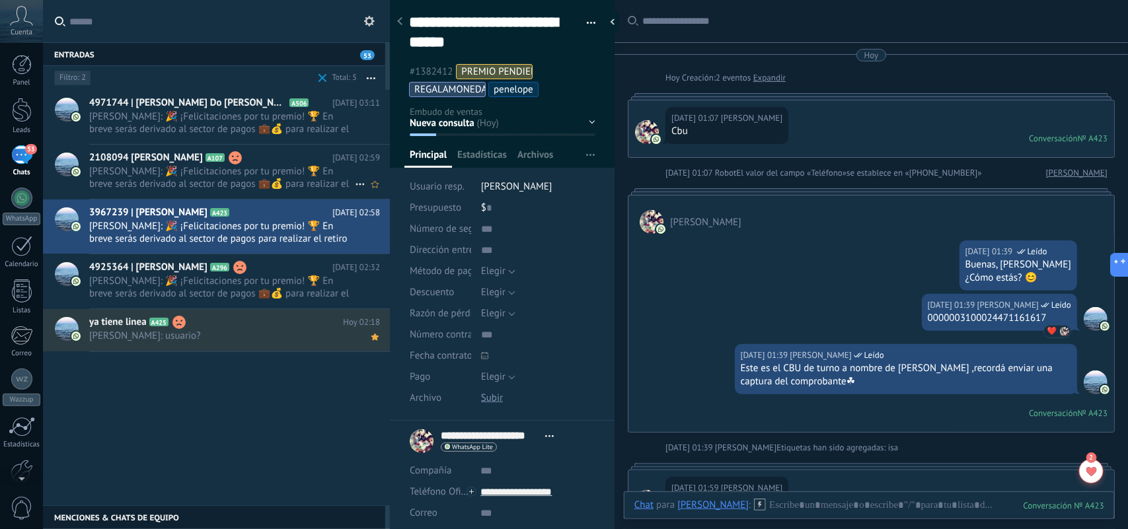
click at [272, 177] on span "Laura Ahora: 🎉 ¡Felicitaciones por tu premio! 🏆 En breve serás derivado al sect…" at bounding box center [222, 177] width 266 height 25
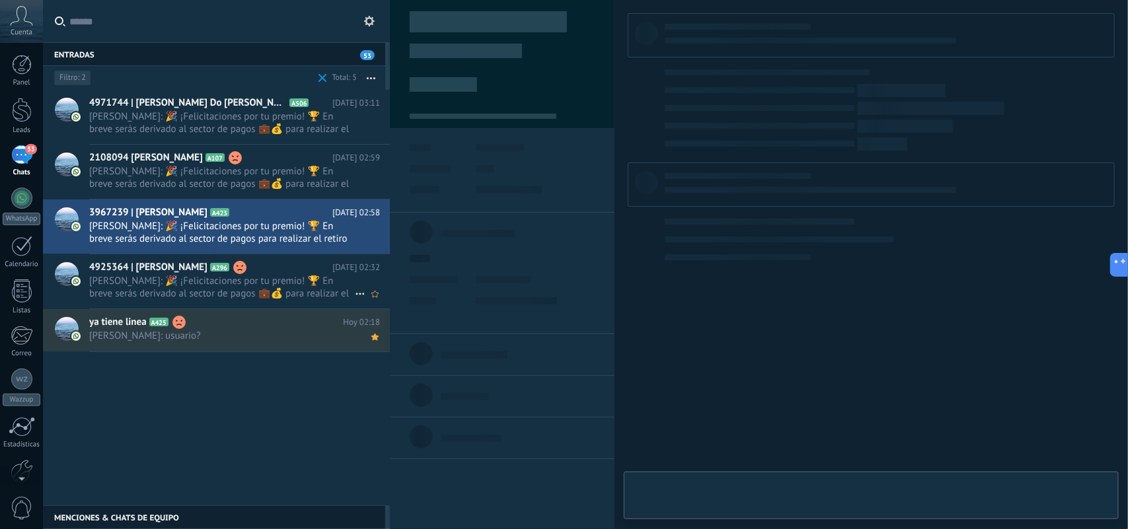
scroll to position [40, 0]
click at [275, 282] on span "Laura Ahora: 🎉 ¡Felicitaciones por tu premio! 🏆 En breve serás derivado al sect…" at bounding box center [222, 287] width 266 height 25
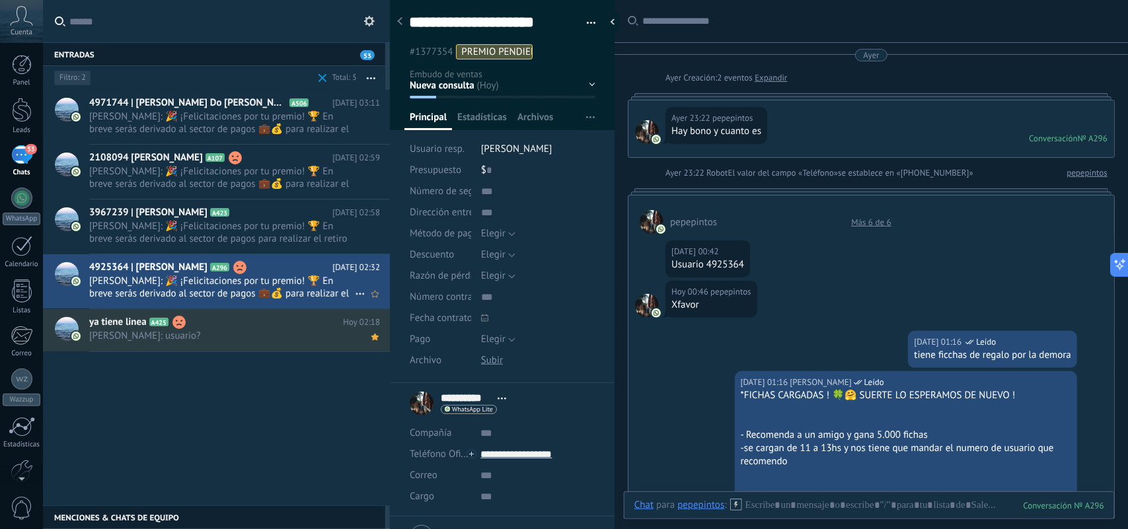
scroll to position [873, 0]
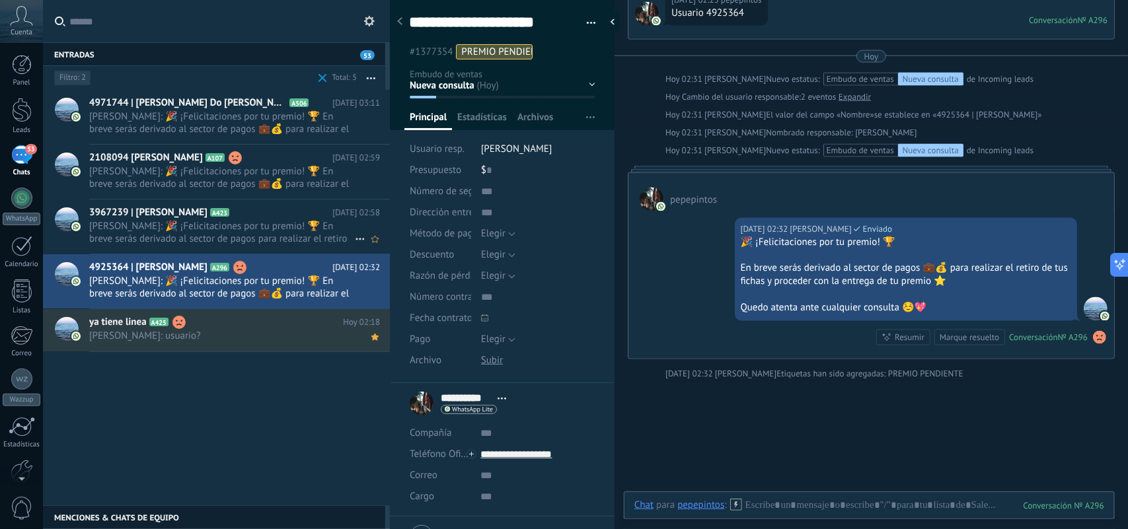
click at [264, 233] on span "Laura Ahora: 🎉 ¡Felicitaciones por tu premio! 🏆 En breve serás derivado al sect…" at bounding box center [222, 232] width 266 height 25
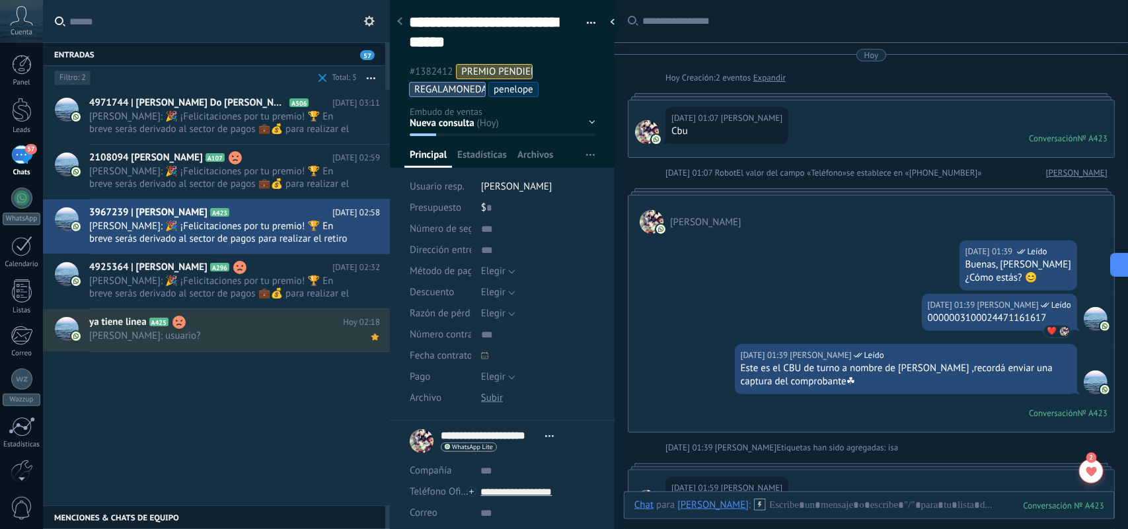
click at [441, 67] on span "#1382412" at bounding box center [431, 71] width 43 height 13
click at [535, 91] on li "penelope" at bounding box center [513, 89] width 50 height 15
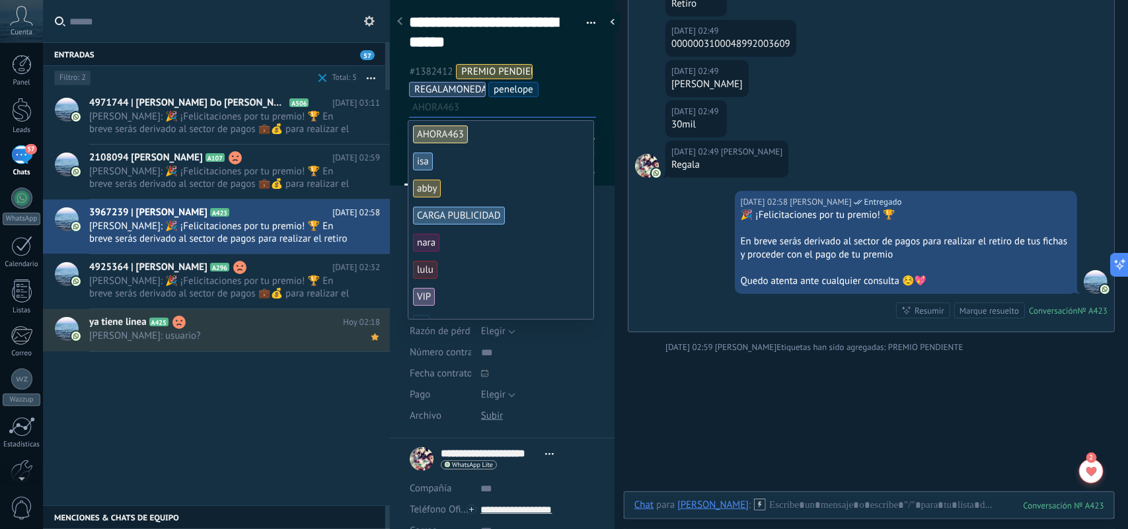
click at [510, 90] on span "penelope" at bounding box center [514, 89] width 40 height 13
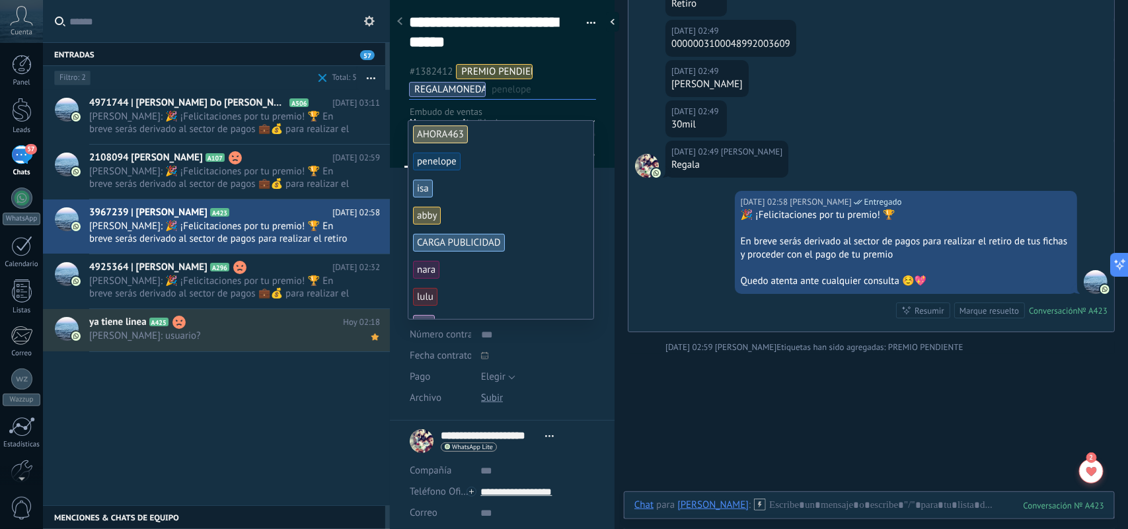
click at [592, 78] on ul "#1382412 PREMIO PENDIENTE REGALAMONEDAS penelope" at bounding box center [503, 81] width 190 height 36
click at [273, 176] on span "Laura Ahora: 🎉 ¡Felicitaciones por tu premio! 🏆 En breve serás derivado al sect…" at bounding box center [222, 177] width 266 height 25
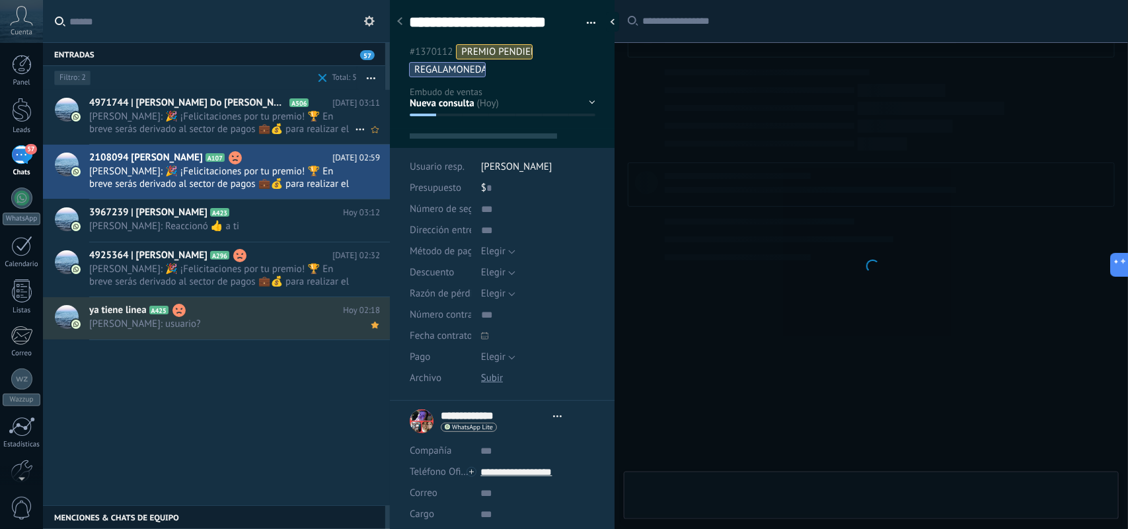
click at [272, 118] on span "Laura Ahora: 🎉 ¡Felicitaciones por tu premio! 🏆 En breve serás derivado al sect…" at bounding box center [222, 122] width 266 height 25
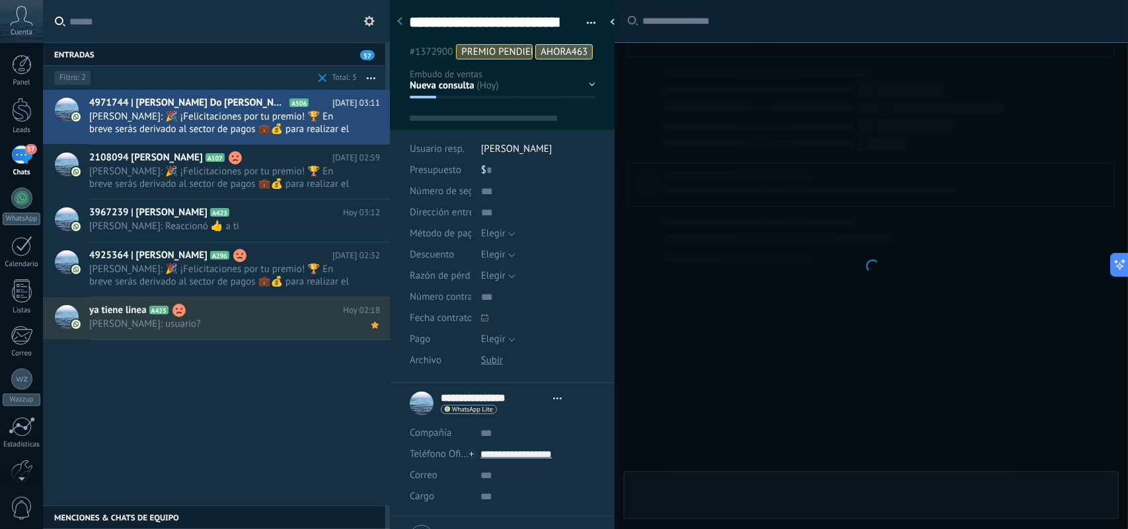
click at [124, 66] on div "Estado de conversación Etiquetas: 2 Filtro: 2" at bounding box center [184, 78] width 264 height 24
click at [210, 77] on div "Estado de conversación Etiquetas: 2 Filtro: 2" at bounding box center [131, 77] width 158 height 21
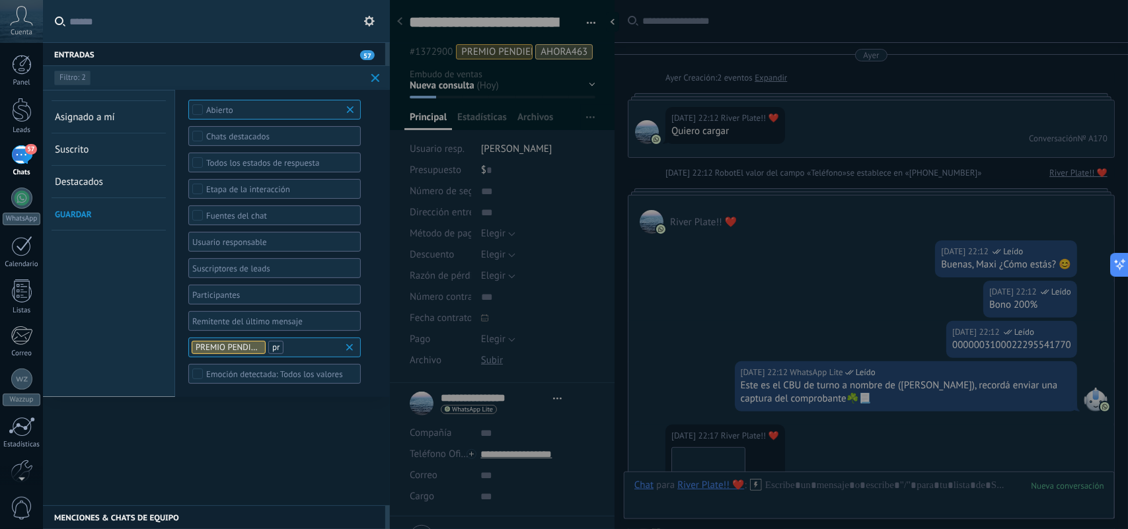
click at [350, 348] on b at bounding box center [352, 347] width 16 height 13
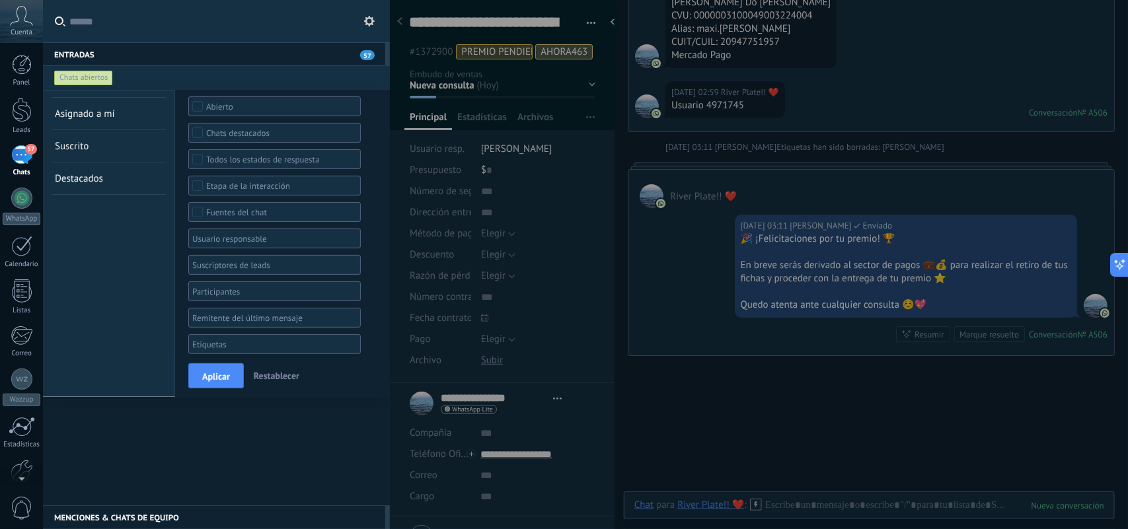
scroll to position [40, 0]
click at [372, 52] on span "57" at bounding box center [367, 55] width 15 height 10
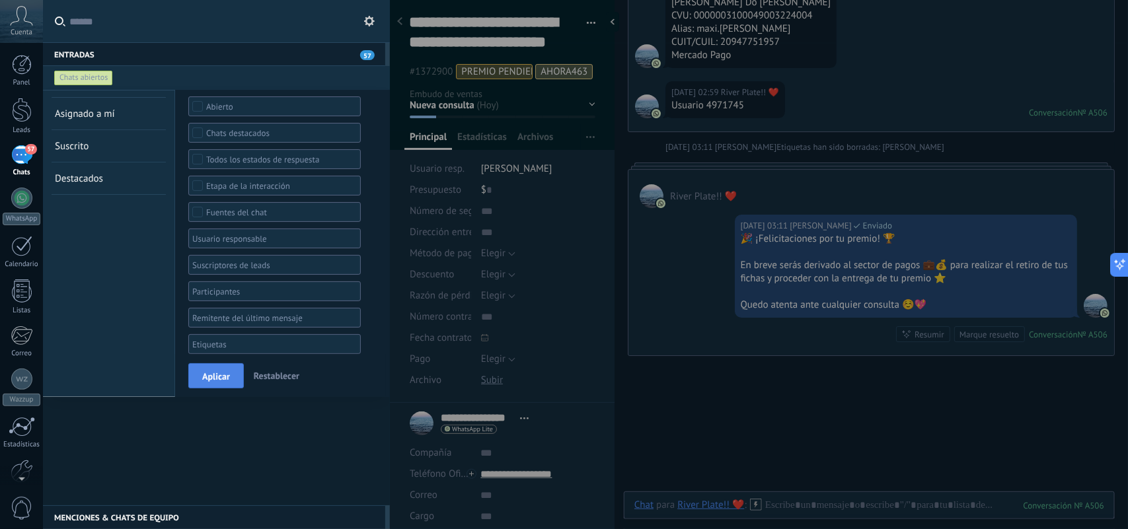
click at [215, 380] on span "Aplicar" at bounding box center [216, 376] width 28 height 9
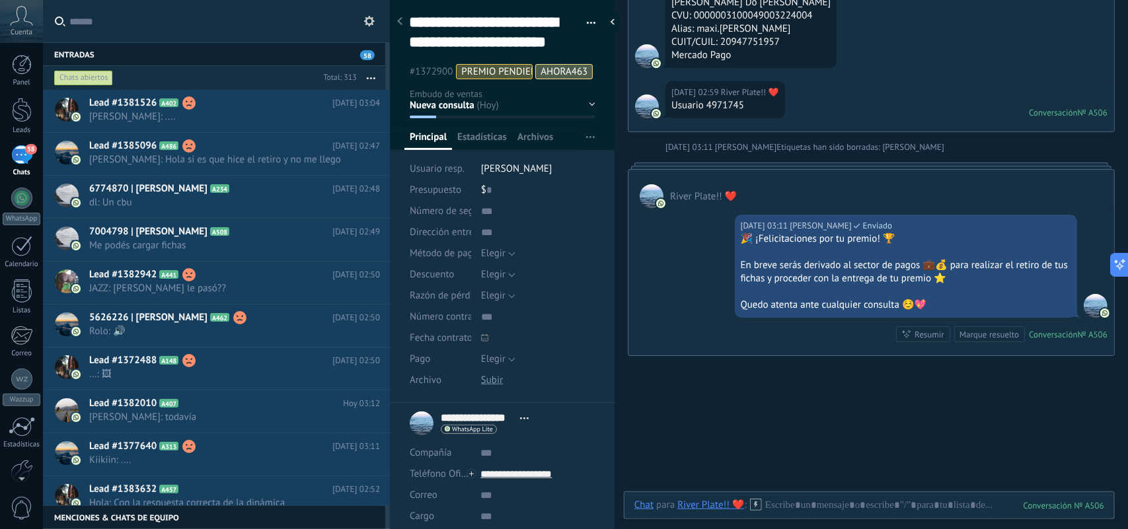
click at [368, 76] on button "button" at bounding box center [371, 78] width 28 height 24
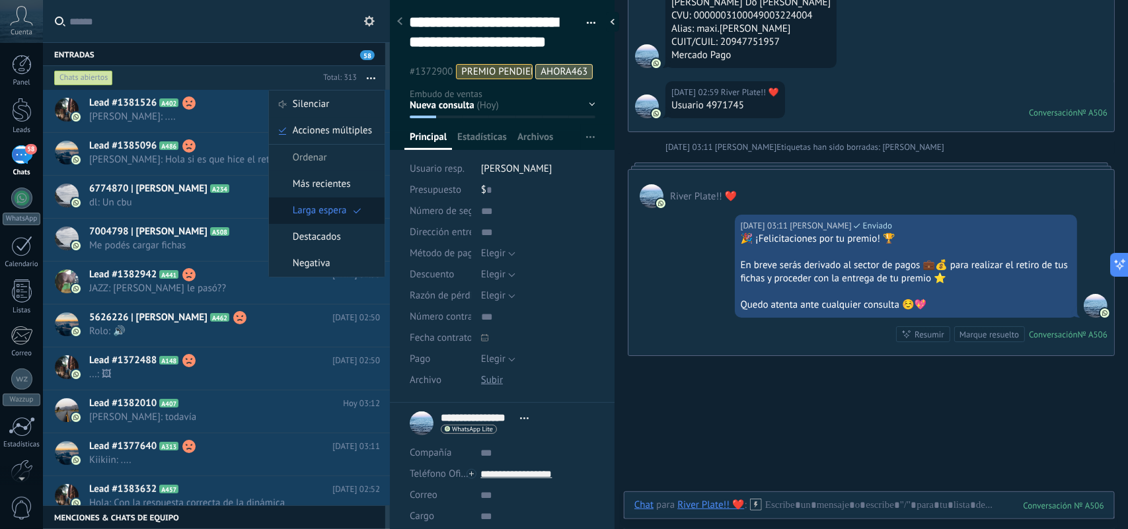
click at [336, 210] on span "Larga espera" at bounding box center [320, 211] width 54 height 26
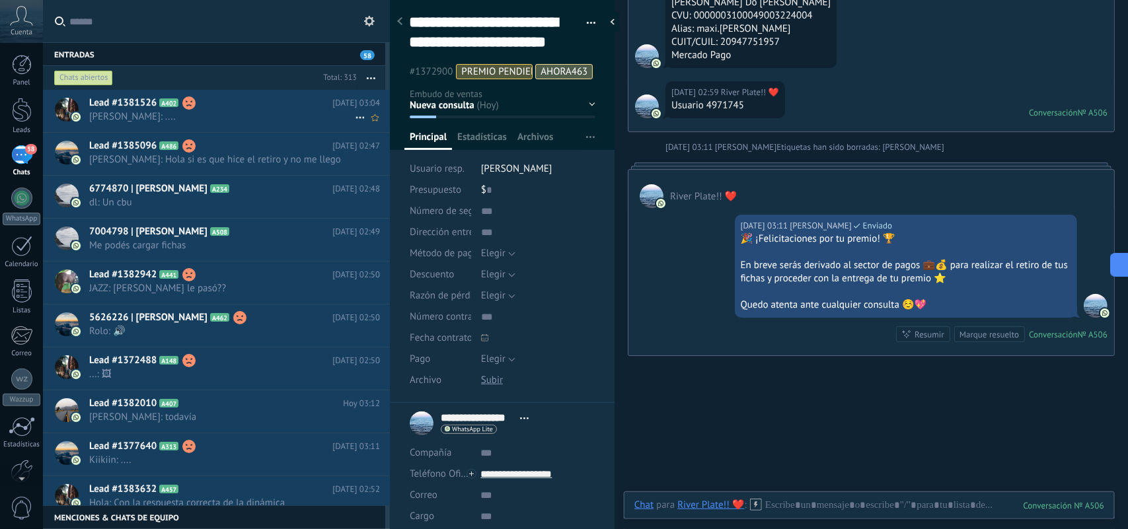
click at [304, 119] on span "[PERSON_NAME]: ...." at bounding box center [222, 116] width 266 height 13
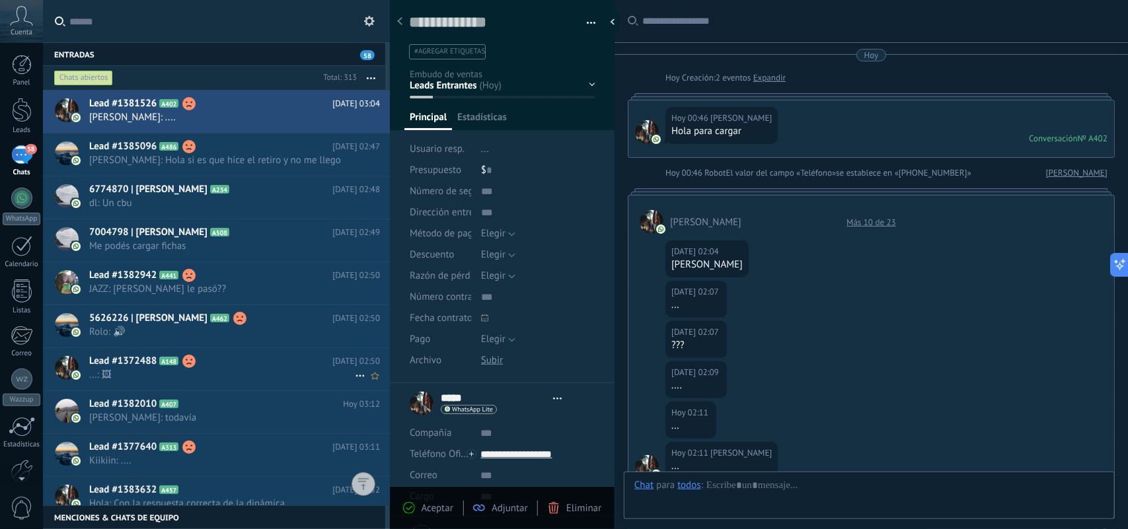
click at [268, 355] on h2 "Lead #1372488 A148" at bounding box center [210, 361] width 243 height 13
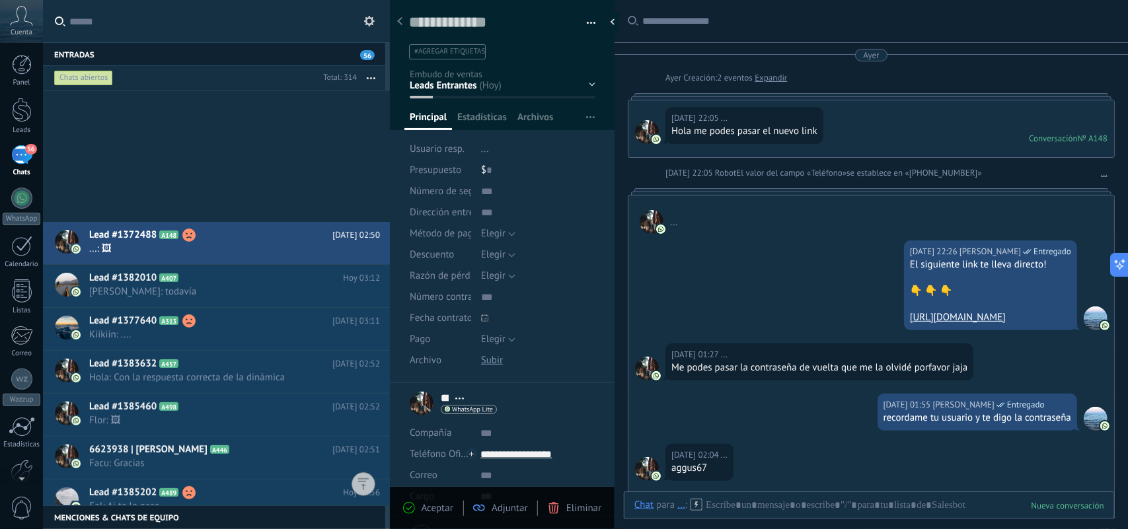
scroll to position [20, 0]
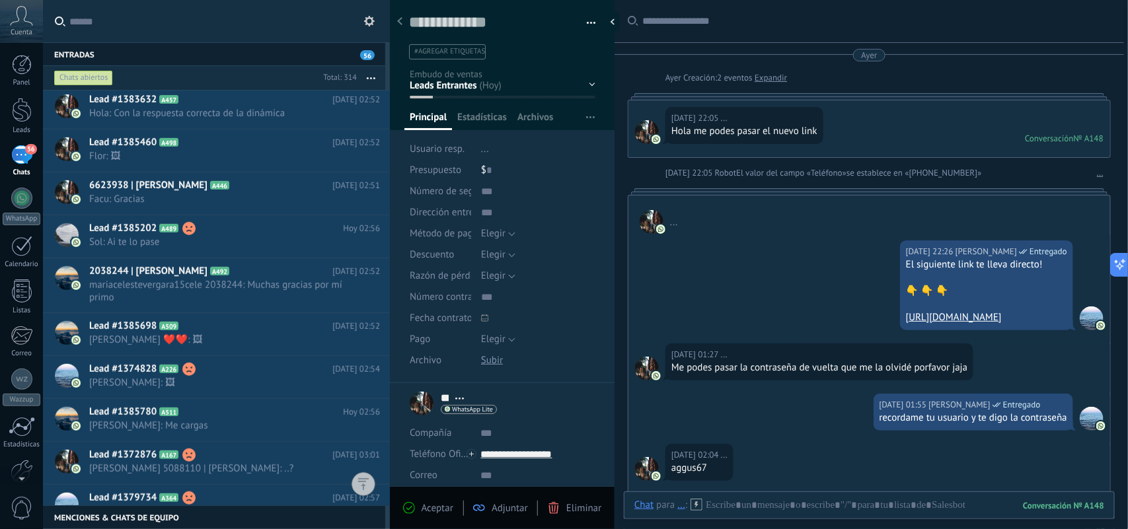
click at [378, 66] on button "button" at bounding box center [371, 78] width 28 height 24
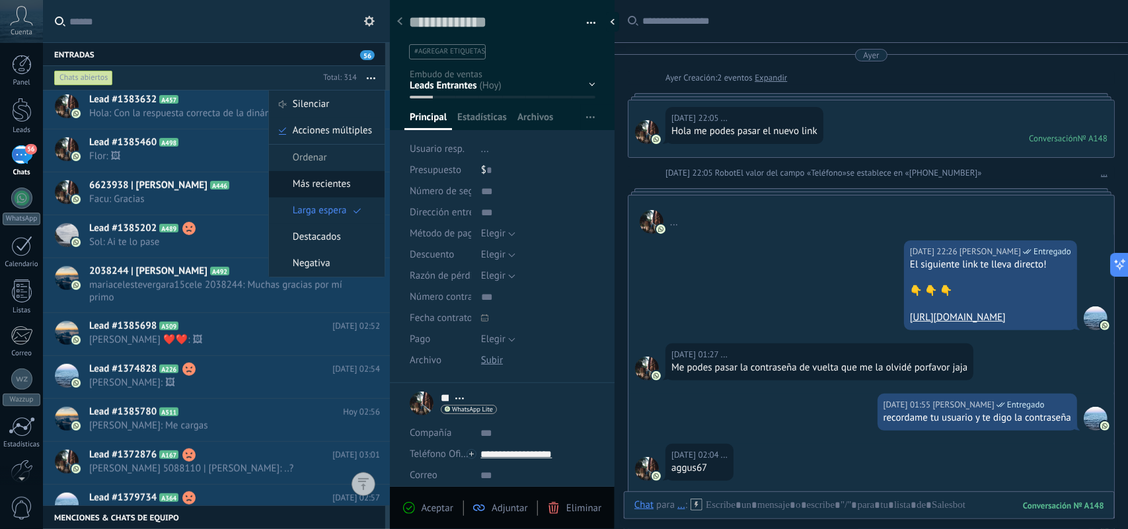
scroll to position [521, 0]
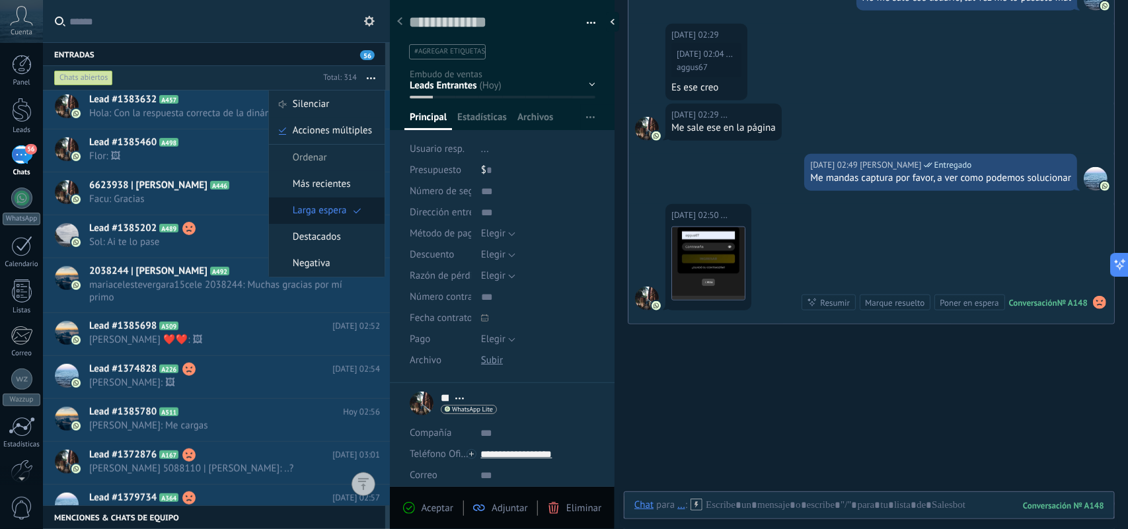
click at [324, 210] on span "Larga espera" at bounding box center [320, 211] width 54 height 26
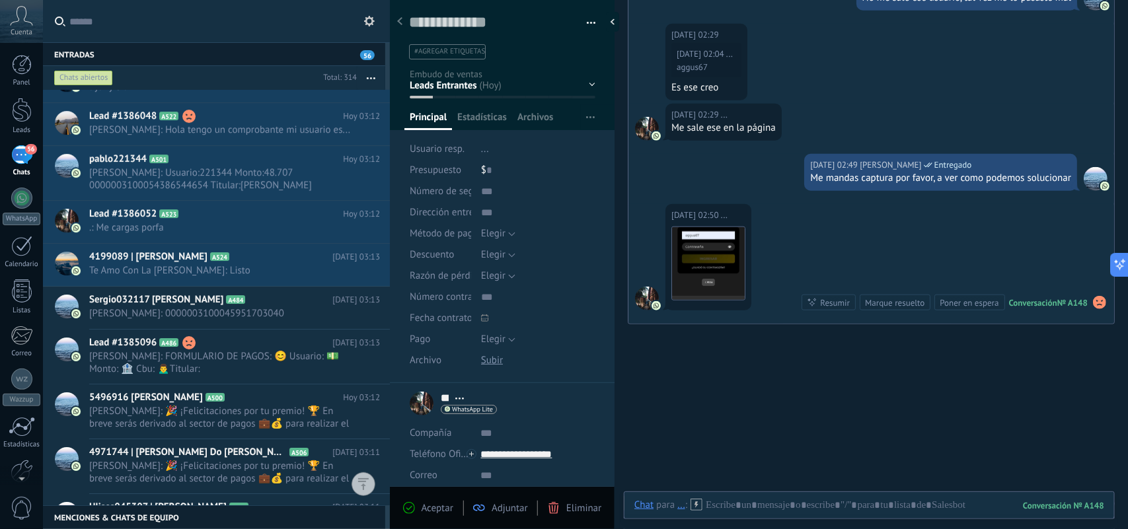
scroll to position [2066, 0]
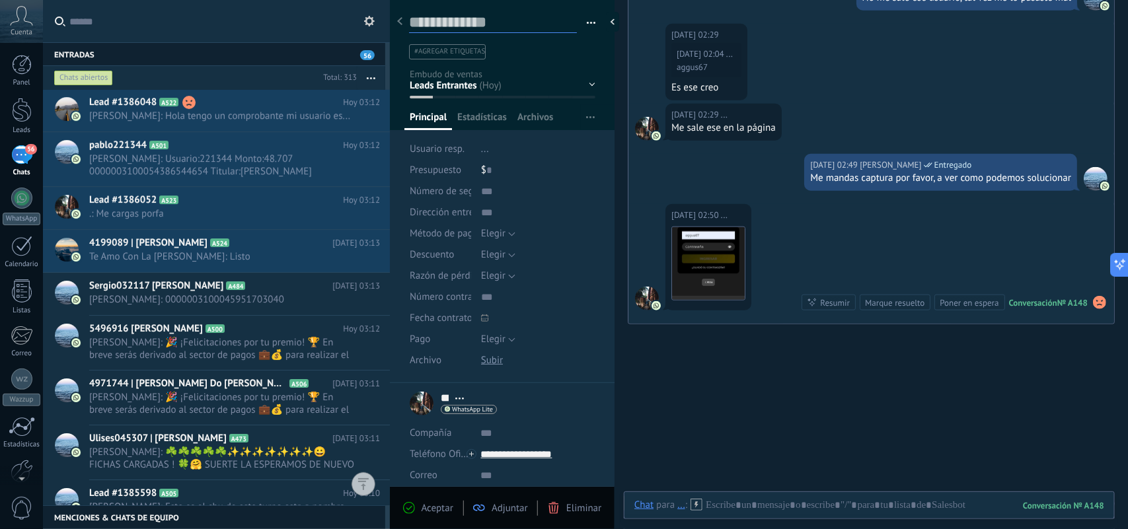
click at [488, 32] on textarea at bounding box center [493, 23] width 168 height 20
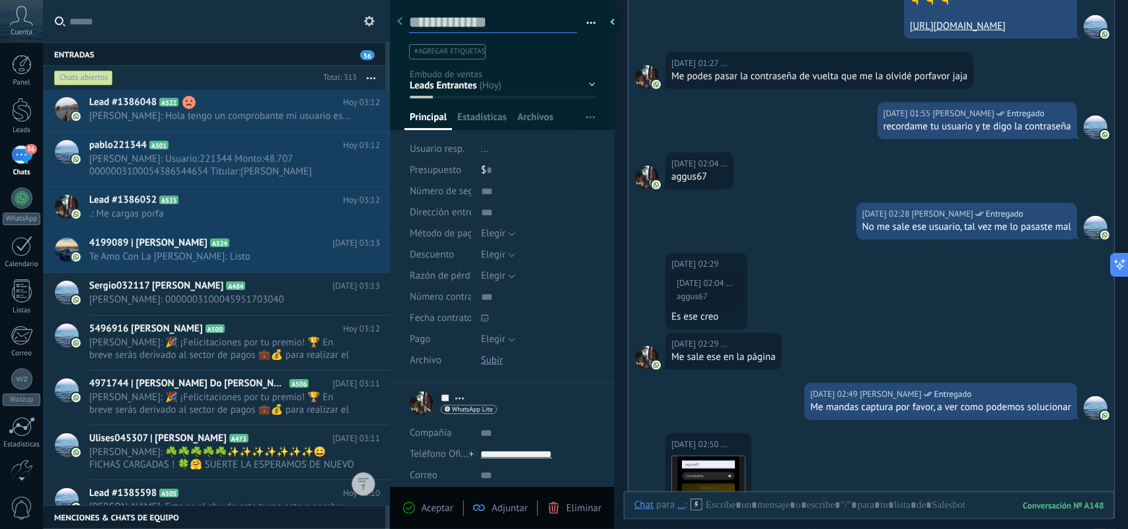
scroll to position [190, 0]
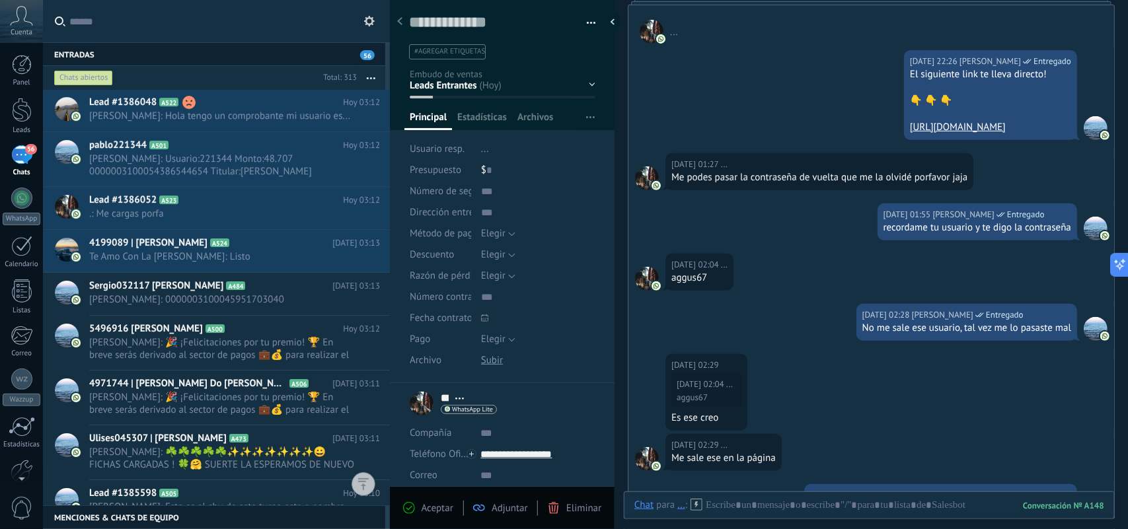
click at [691, 278] on div "aggus67" at bounding box center [700, 278] width 56 height 13
copy div "aggus67"
click at [477, 11] on div "Guardar y crear Imprimir Administrar etiquetas Exportar a excel" at bounding box center [502, 25] width 225 height 68
click at [490, 20] on textarea at bounding box center [493, 23] width 168 height 20
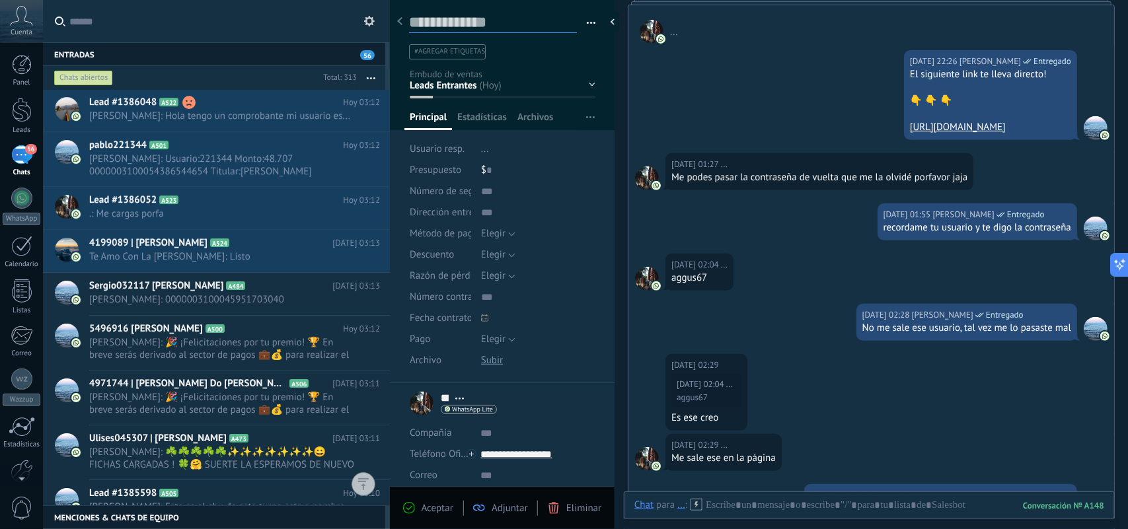
paste textarea "*******"
type textarea "*******"
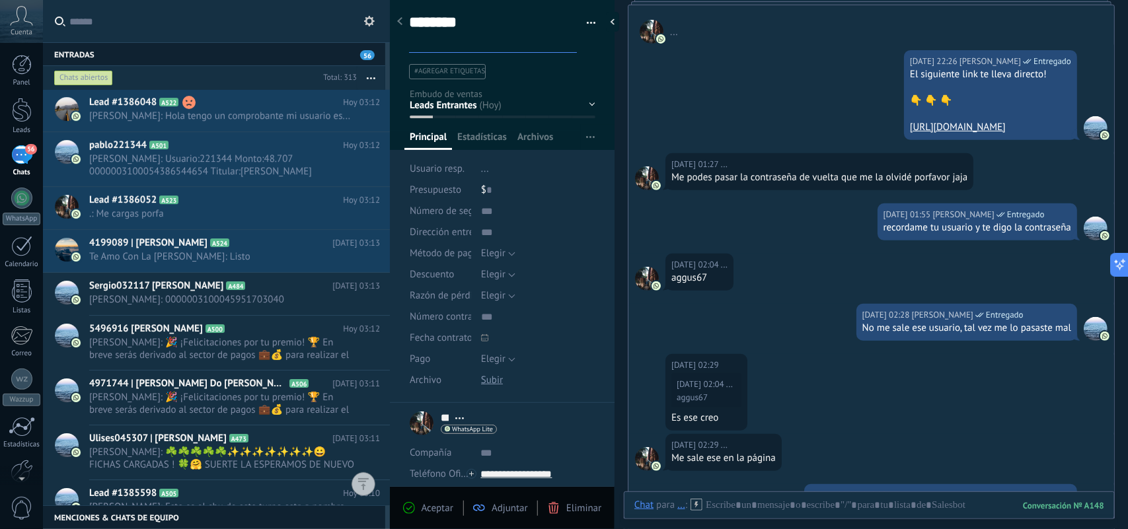
scroll to position [40, 0]
click at [623, 94] on div "Buscar Carga más Ayer Ayer Creación: 2 eventos Expandir Ayer 22:05 ... Hola me …" at bounding box center [872, 348] width 514 height 1076
type textarea "*******"
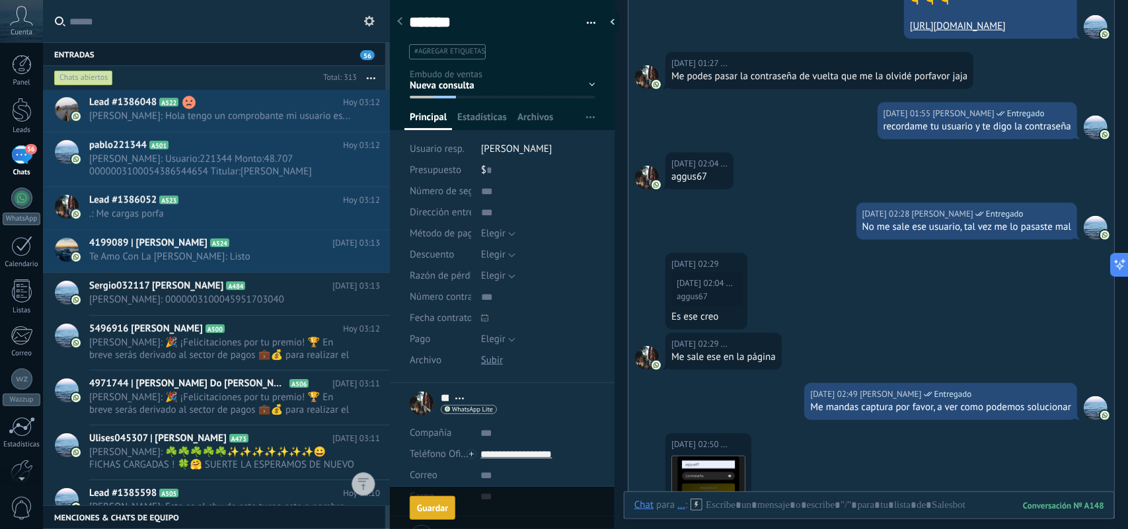
scroll to position [20, 0]
click at [436, 504] on div "Guardar" at bounding box center [432, 508] width 31 height 9
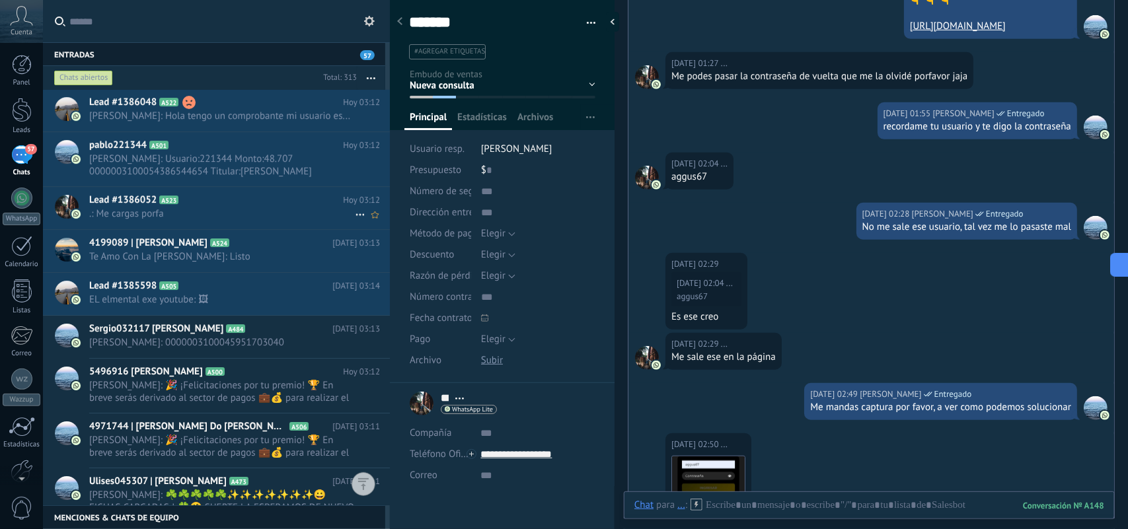
scroll to position [1984, 0]
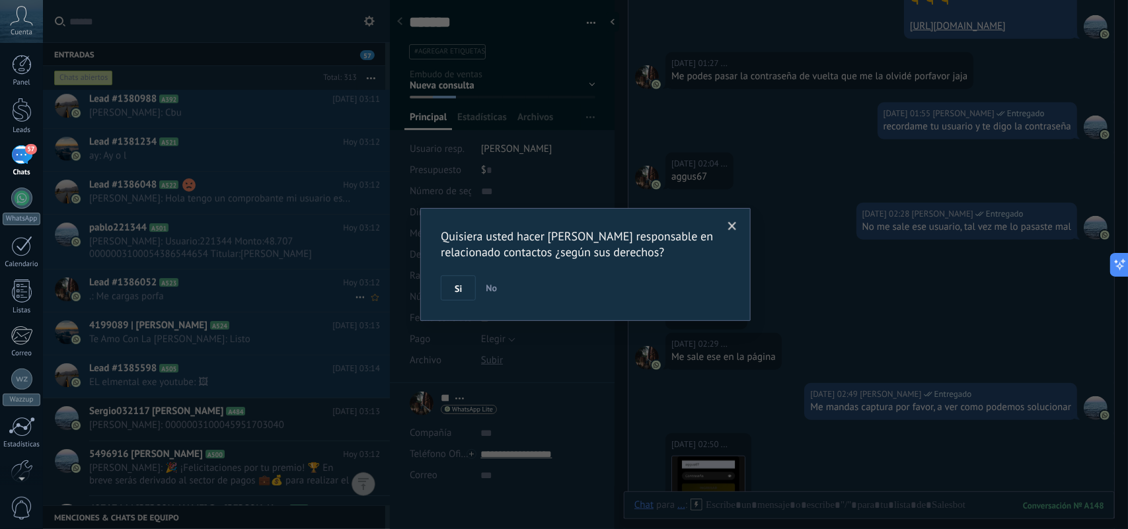
click at [212, 289] on div "Quisiera usted hacer [PERSON_NAME] responsable en relacionado contactos ¿según …" at bounding box center [585, 264] width 1085 height 529
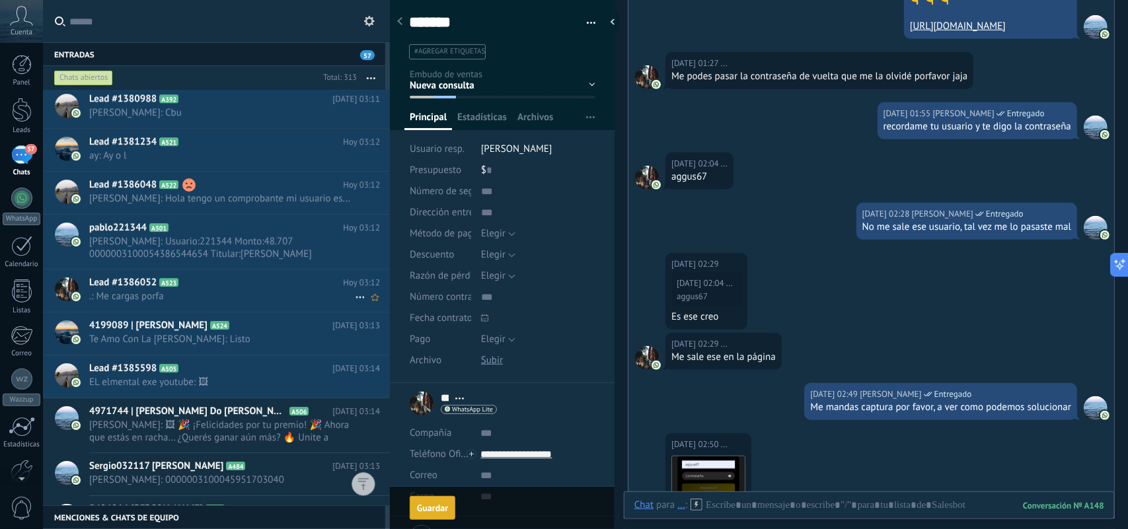
click at [206, 288] on h2 "Lead #1386052 A523" at bounding box center [216, 282] width 254 height 13
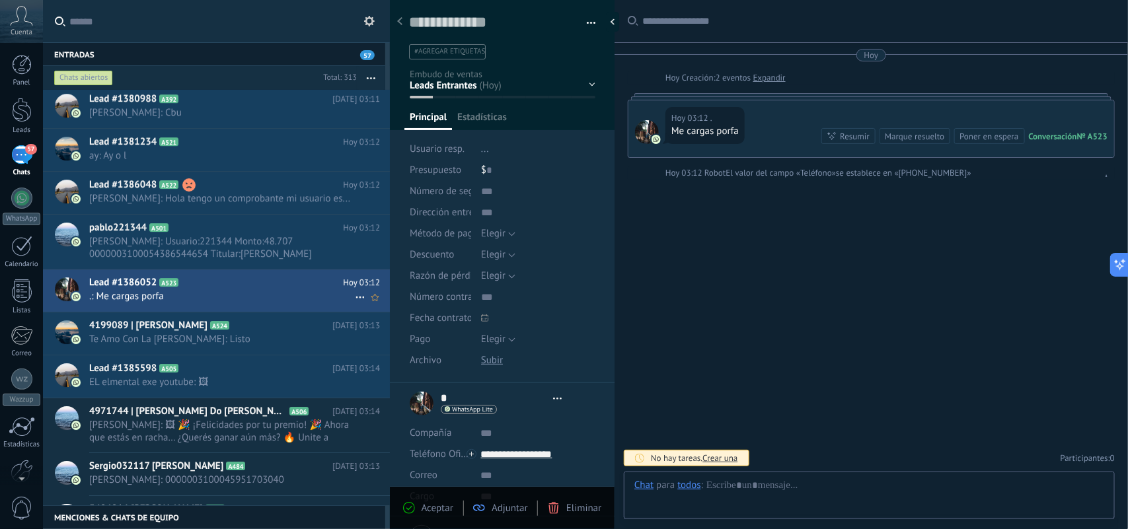
scroll to position [20, 0]
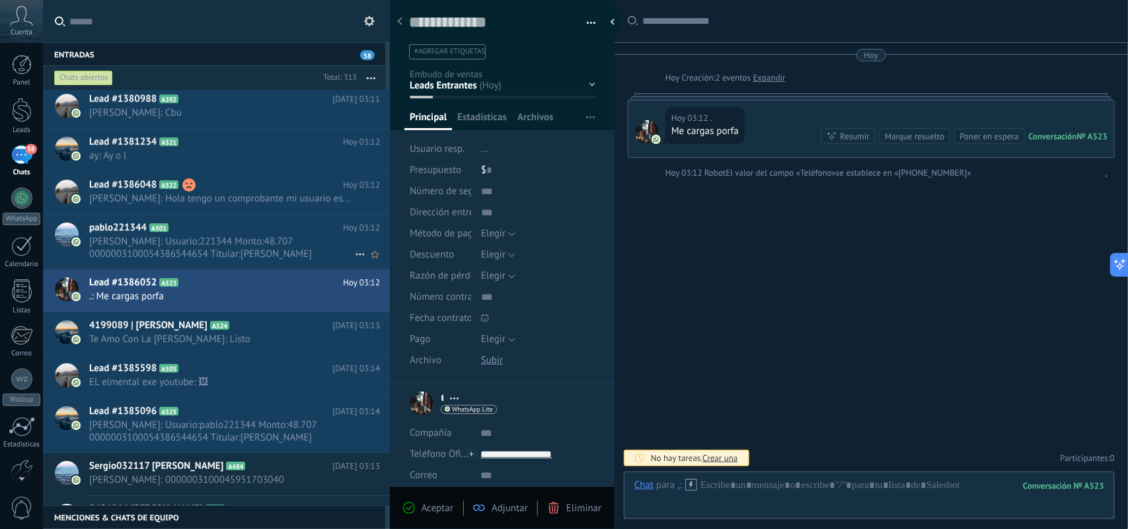
click at [206, 239] on span "Pablo: Usuario:221344 Monto:48.707 0000003100054386544654 Titular:Pablo David S…" at bounding box center [222, 247] width 266 height 25
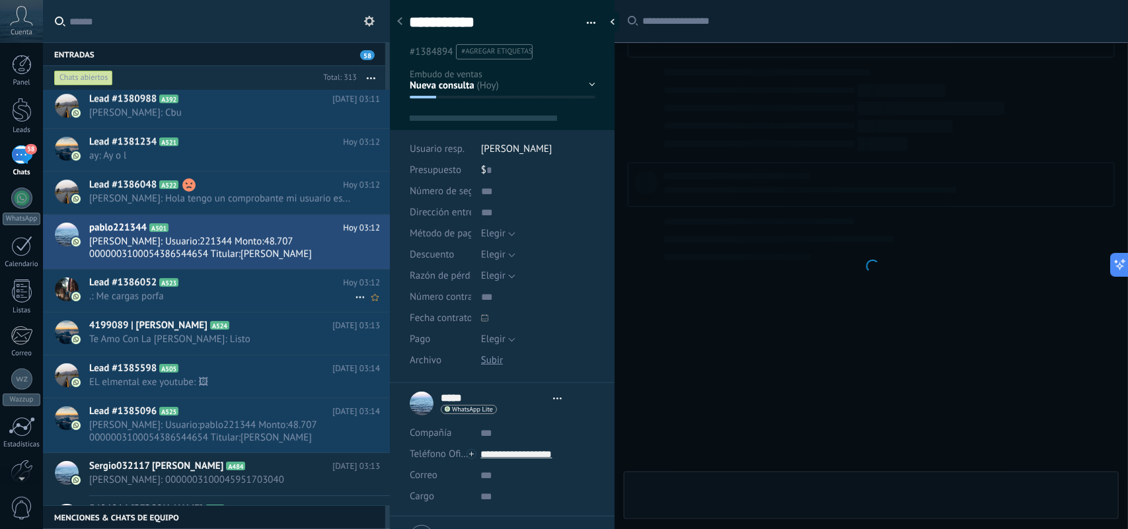
click at [192, 292] on span ".: Me cargas porfa" at bounding box center [222, 296] width 266 height 13
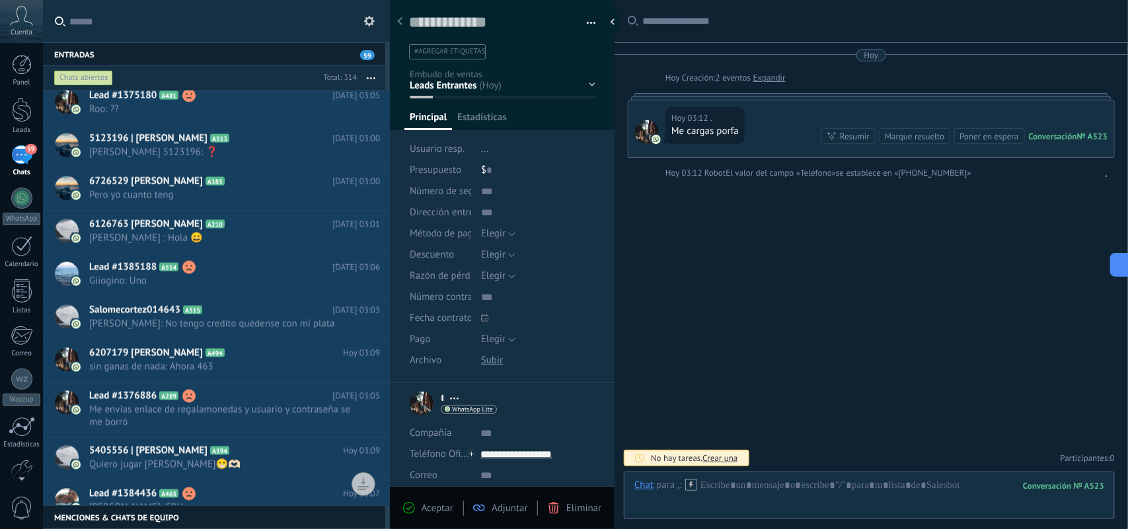
scroll to position [20, 0]
click at [371, 76] on button "button" at bounding box center [371, 78] width 28 height 24
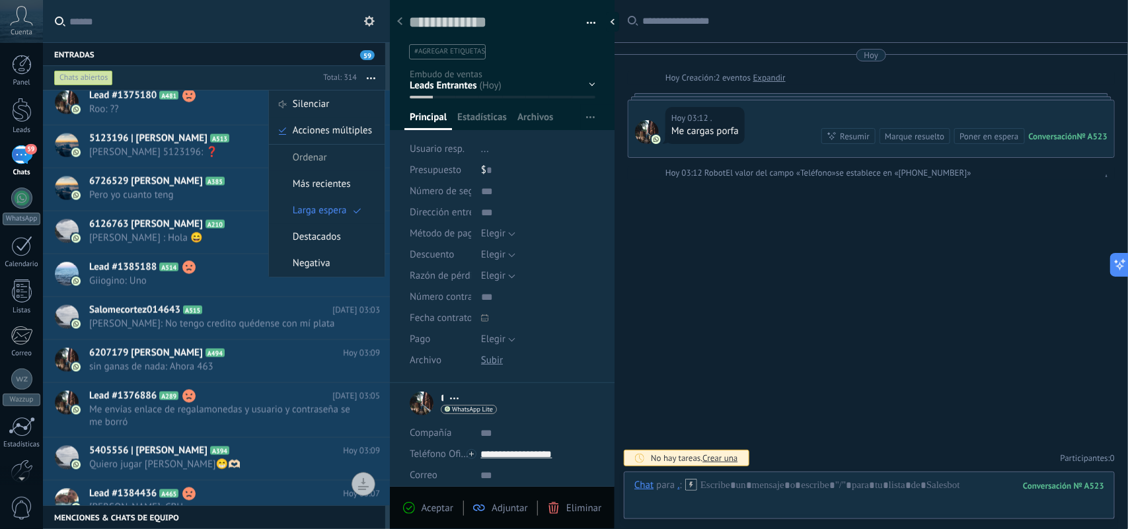
click at [900, 302] on div "Buscar Carga más Hoy Hoy Creación: 2 eventos Expandir Hoy 03:12 . Me cargas por…" at bounding box center [872, 264] width 514 height 529
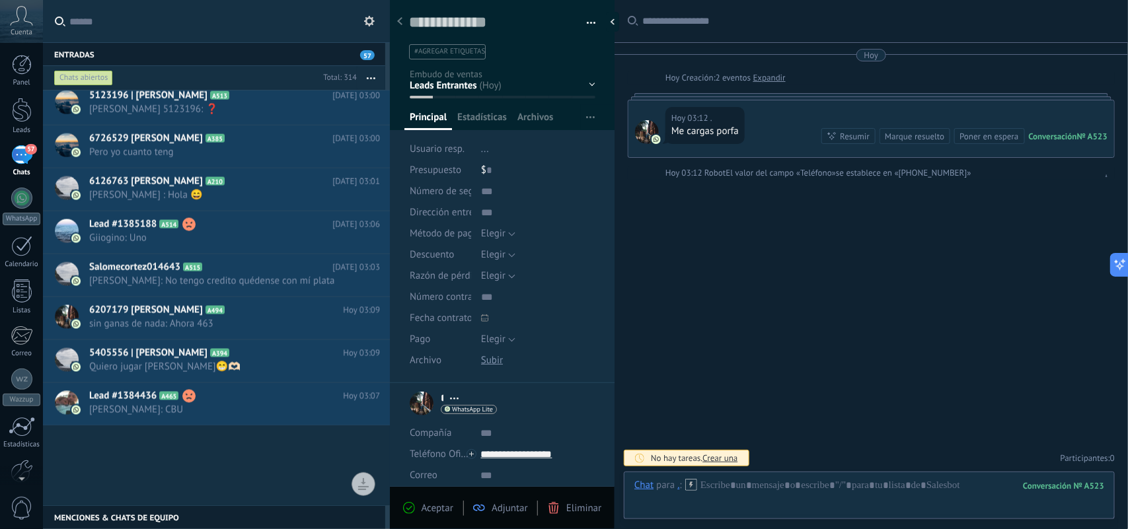
scroll to position [760, 0]
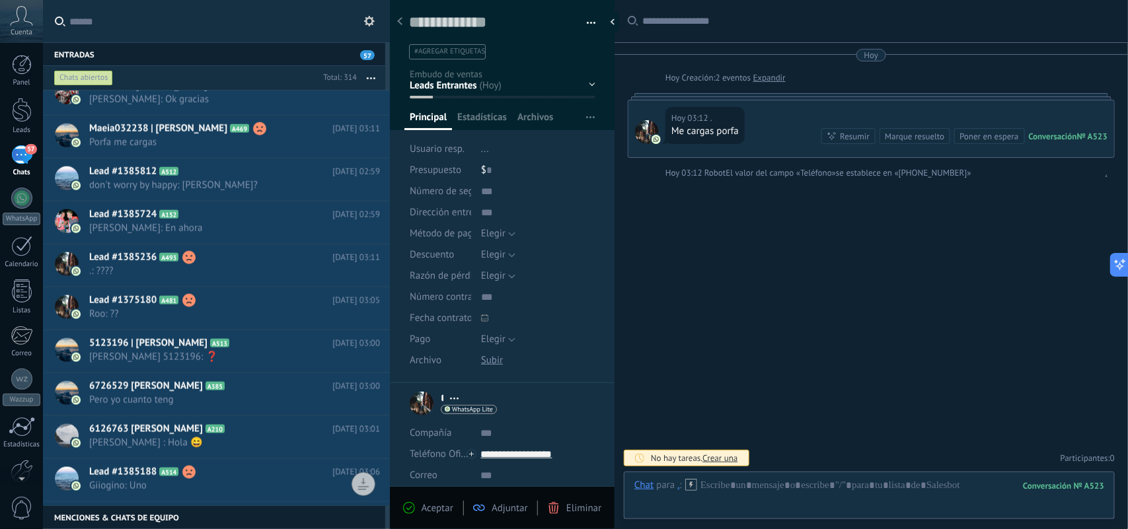
click at [369, 77] on button "button" at bounding box center [371, 78] width 28 height 24
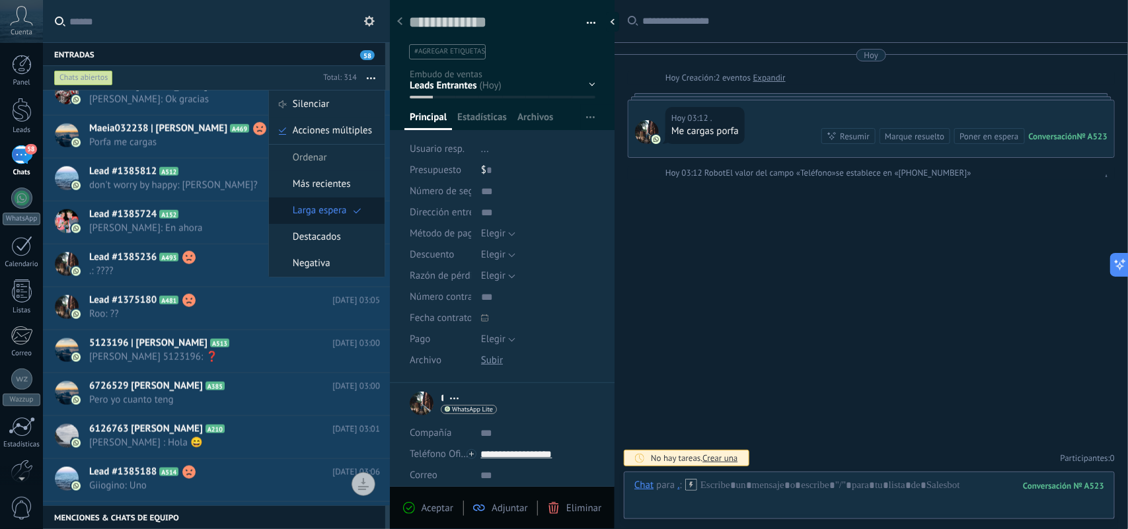
click at [324, 212] on span "Larga espera" at bounding box center [320, 211] width 54 height 26
click at [324, 212] on h2 "Lead #1385724 A152" at bounding box center [210, 214] width 243 height 13
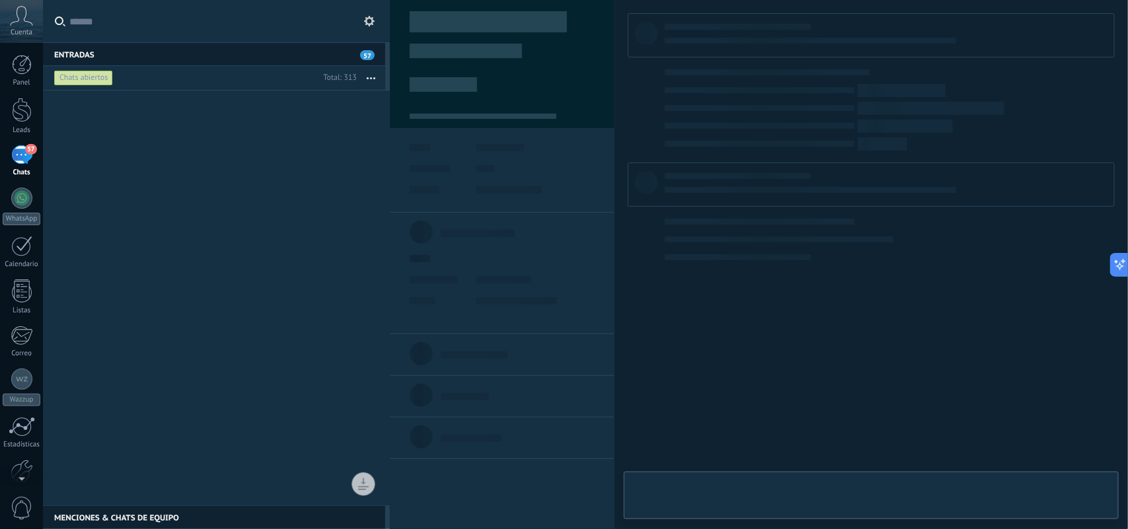
scroll to position [99, 0]
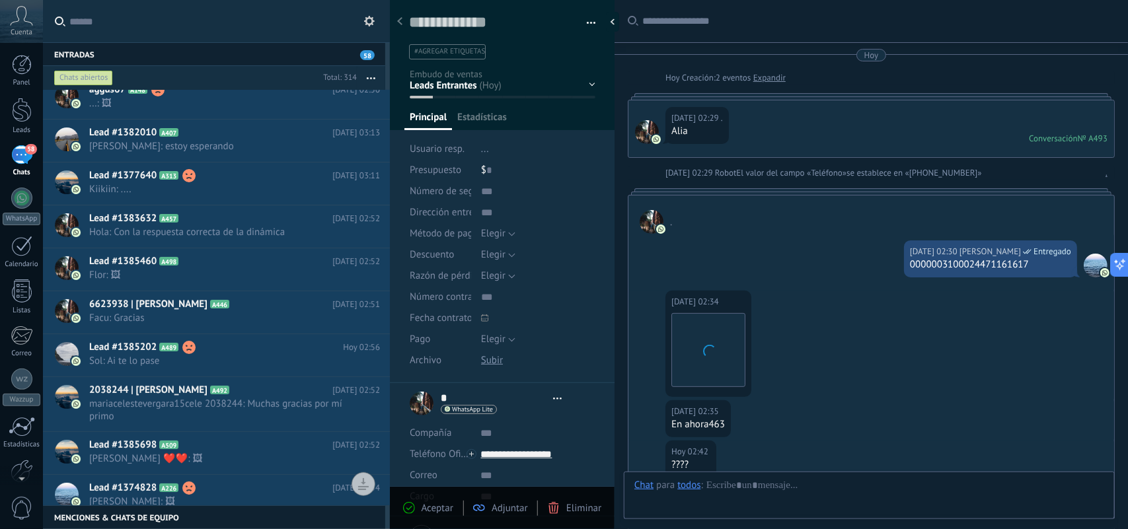
click at [231, 11] on h2 "Lead #1382942 A441" at bounding box center [210, 3] width 243 height 13
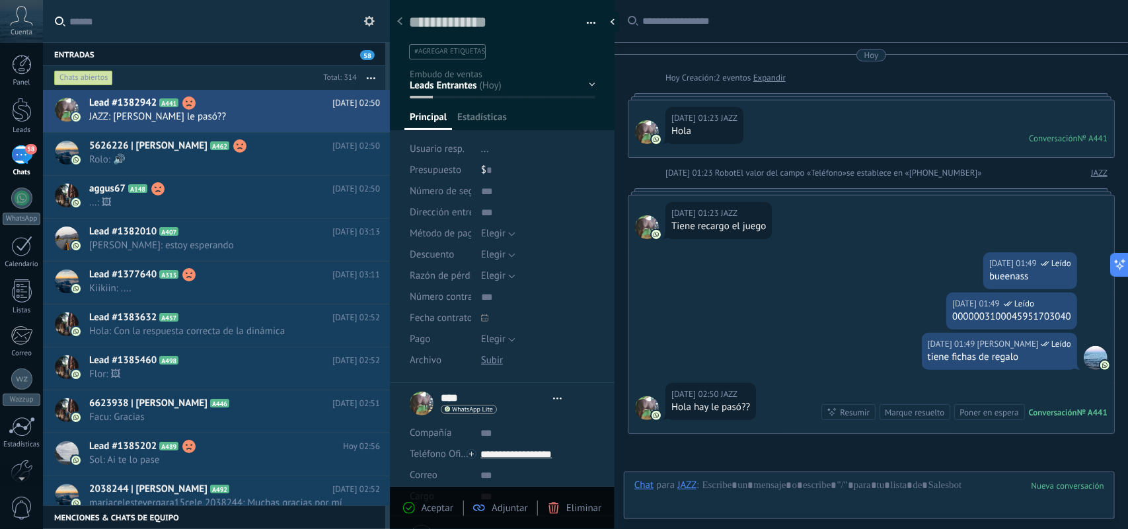
scroll to position [137, 0]
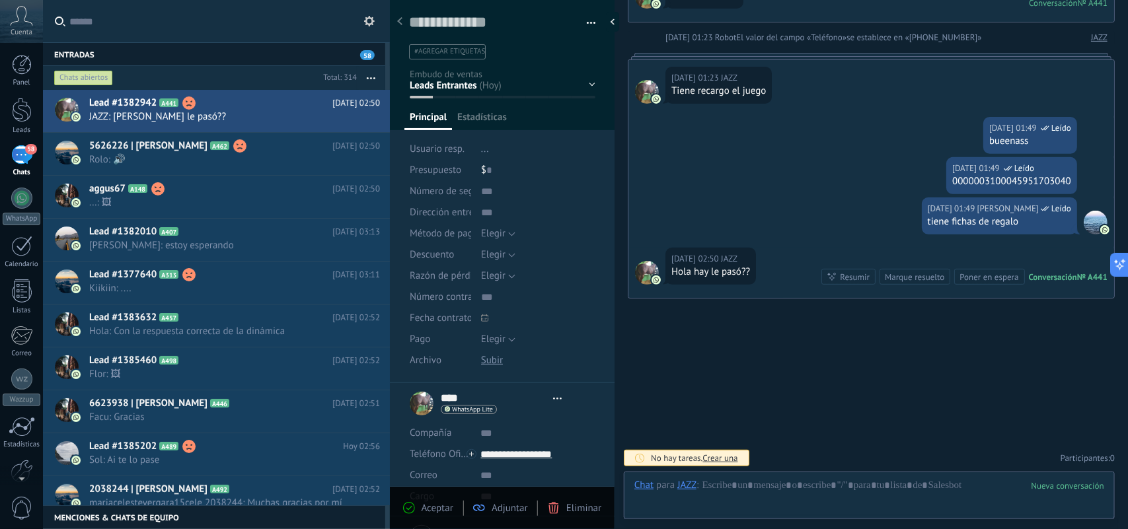
type textarea "**********"
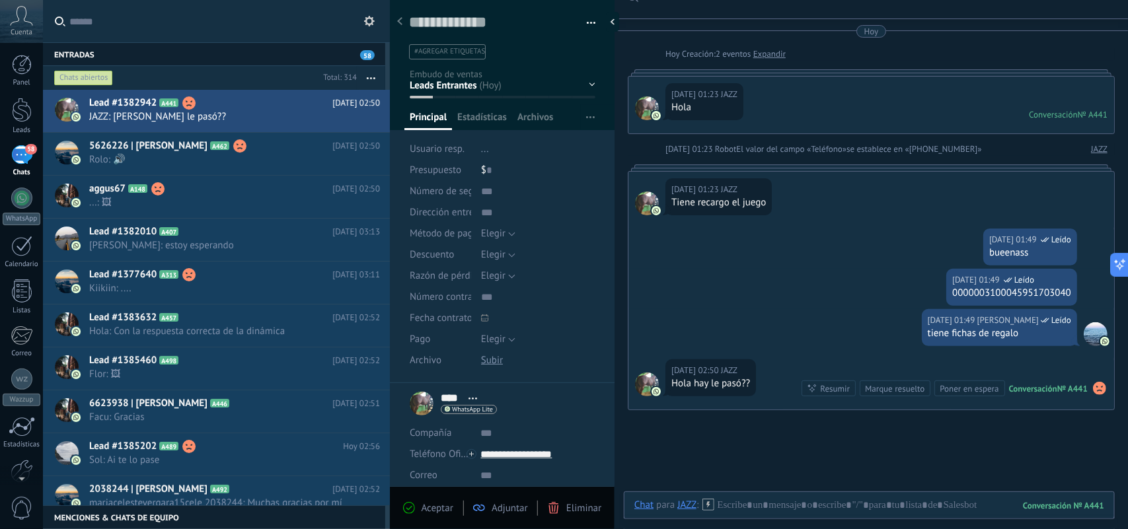
scroll to position [0, 0]
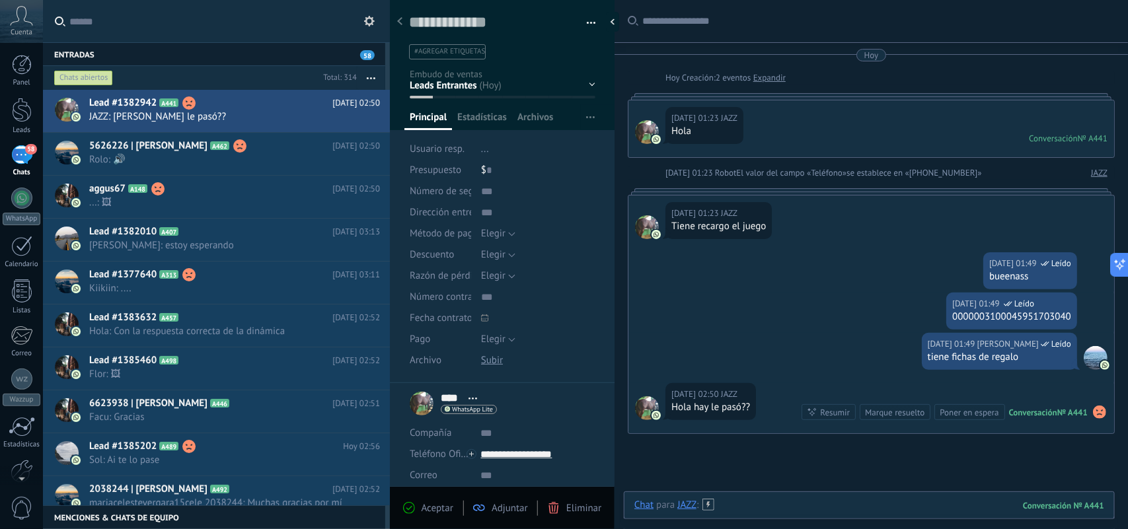
click at [804, 507] on div at bounding box center [870, 519] width 470 height 40
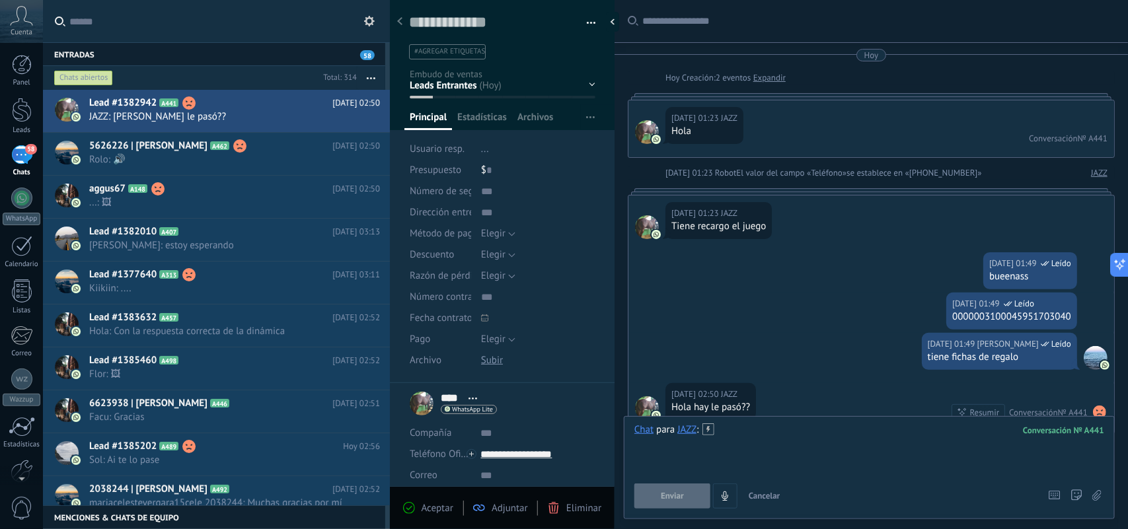
scroll to position [21, 0]
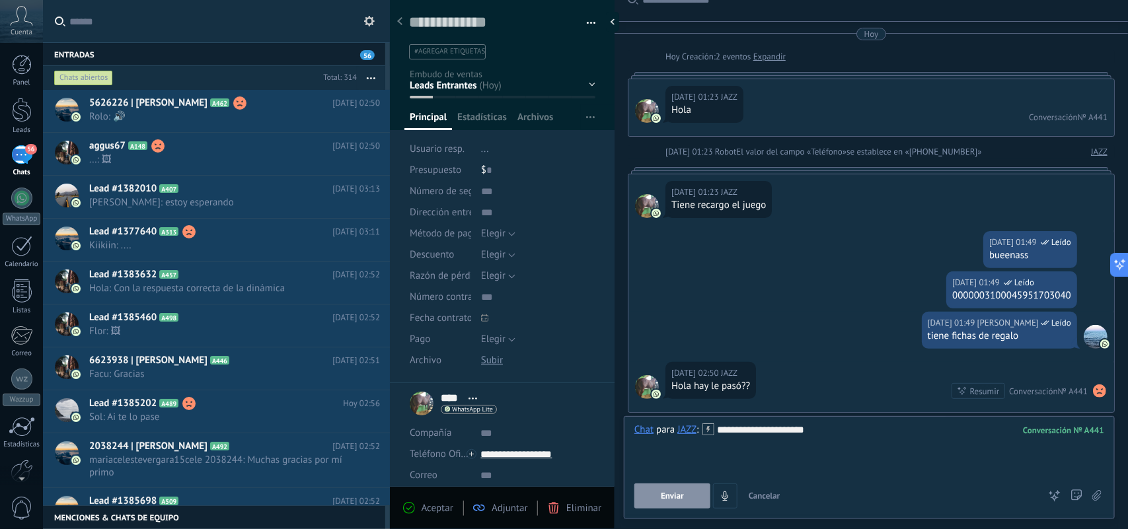
click at [669, 494] on span "Enviar" at bounding box center [672, 496] width 23 height 9
click at [673, 493] on span "Enviar" at bounding box center [672, 496] width 23 height 9
click at [841, 466] on div "**********" at bounding box center [870, 449] width 470 height 50
drag, startPoint x: 662, startPoint y: 507, endPoint x: 665, endPoint y: 491, distance: 16.2
click at [662, 502] on button "Enviar" at bounding box center [673, 496] width 76 height 25
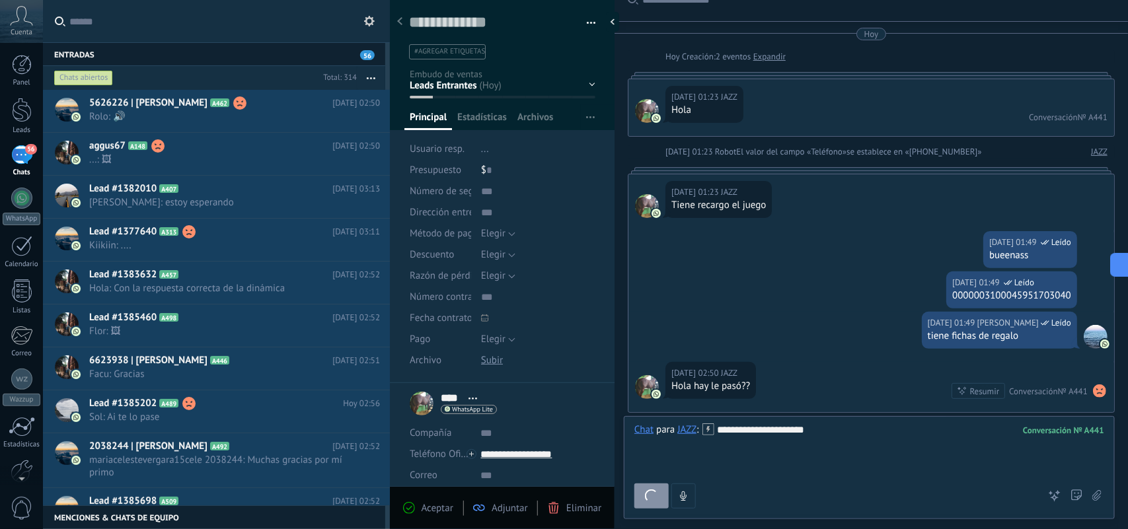
click at [665, 491] on button "Enviar" at bounding box center [652, 496] width 34 height 25
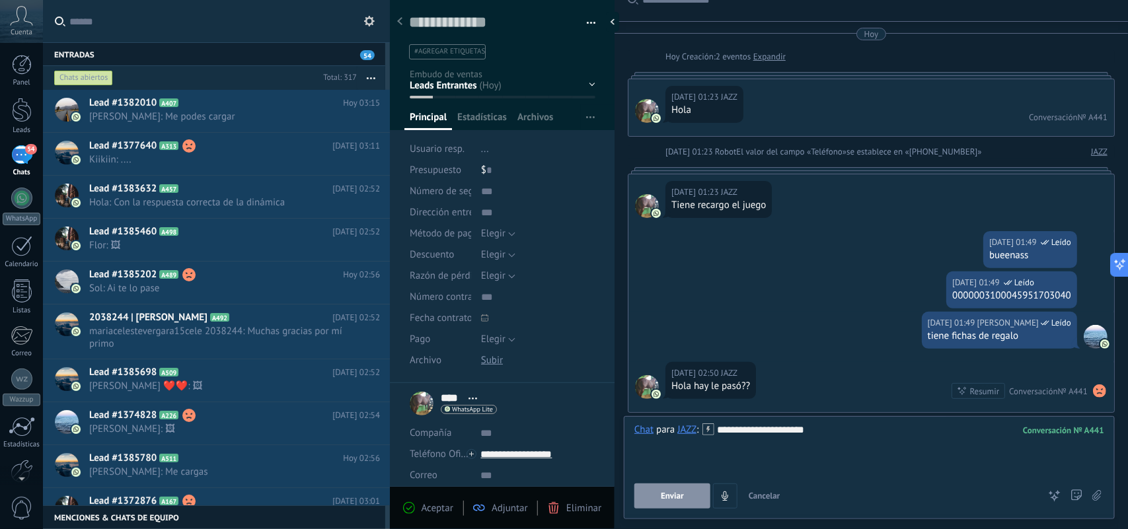
click at [445, 53] on span "#agregar etiquetas" at bounding box center [449, 51] width 71 height 9
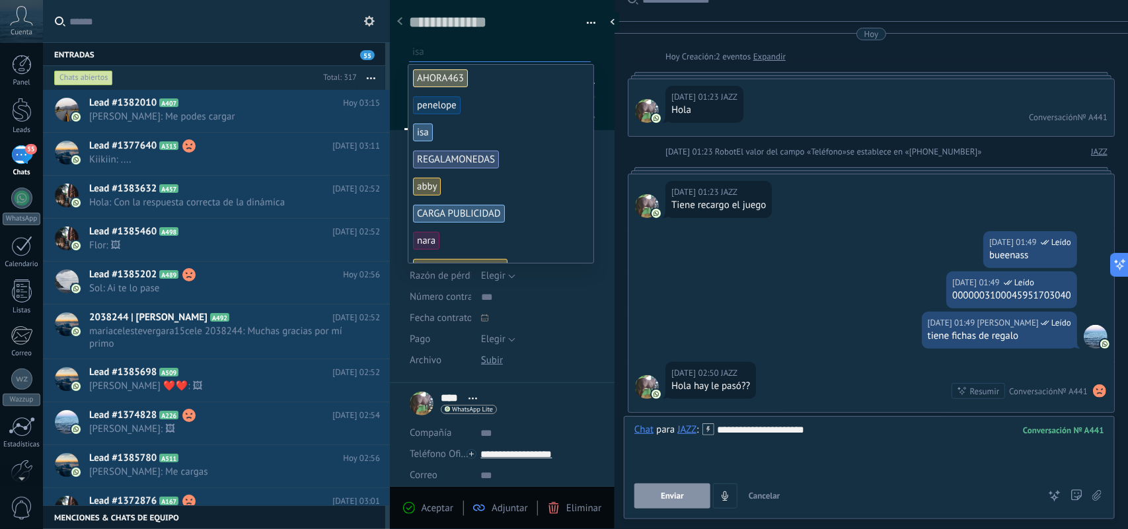
click at [854, 301] on div "Hoy 01:49 Laura Ahora Leído 0000003100045951703040" at bounding box center [872, 292] width 486 height 40
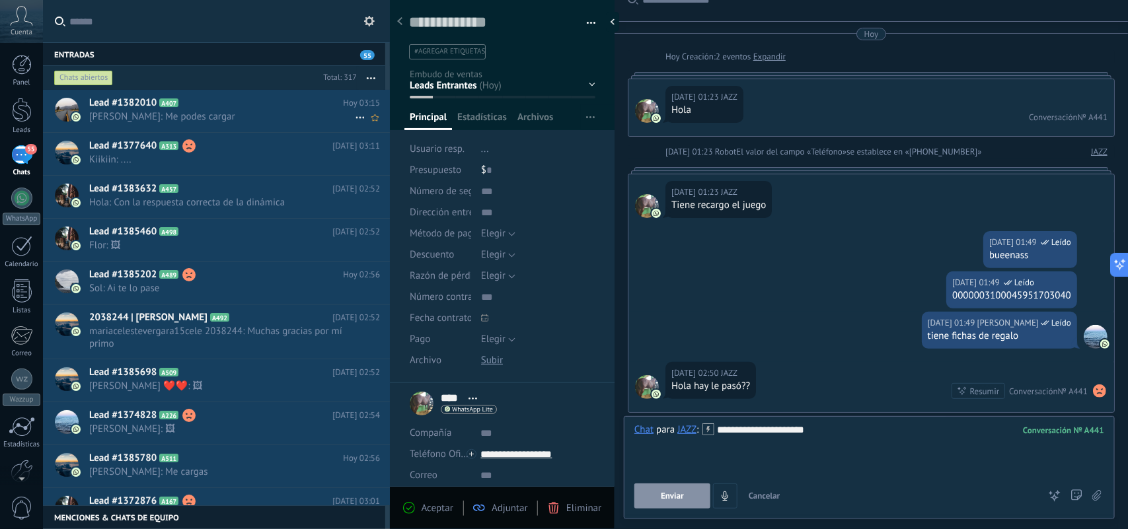
click at [270, 114] on span "Harry: Me podes cargar" at bounding box center [222, 116] width 266 height 13
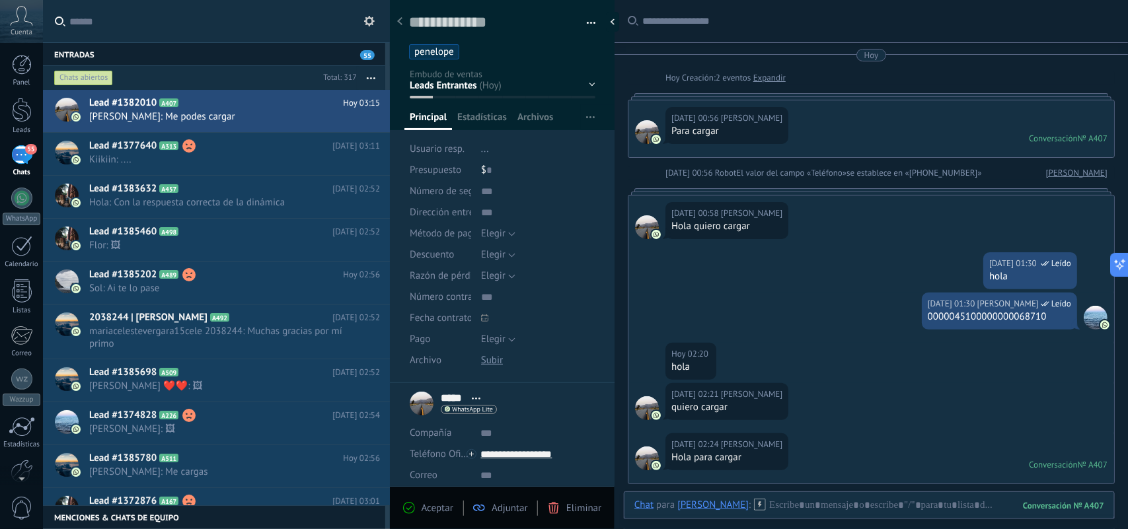
scroll to position [867, 0]
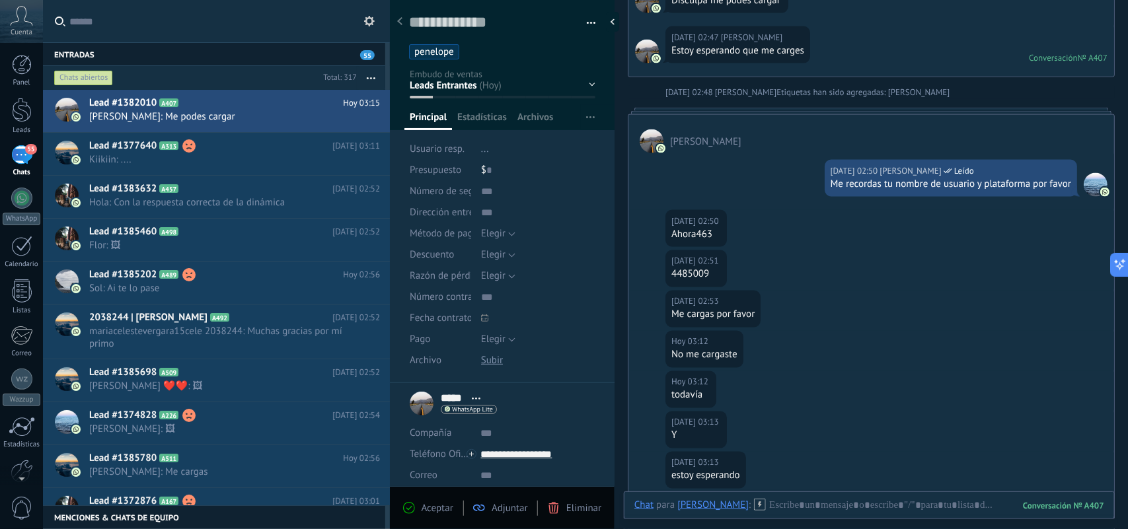
click at [695, 279] on div "4485009" at bounding box center [697, 274] width 50 height 13
copy div "4485009"
click at [433, 512] on span "Aceptar" at bounding box center [438, 508] width 32 height 13
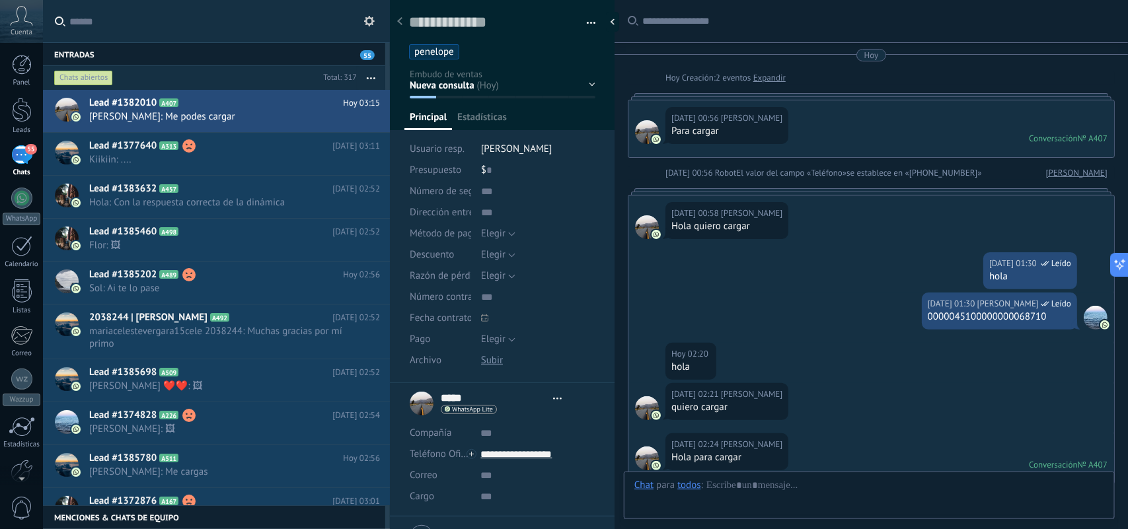
type textarea "**********"
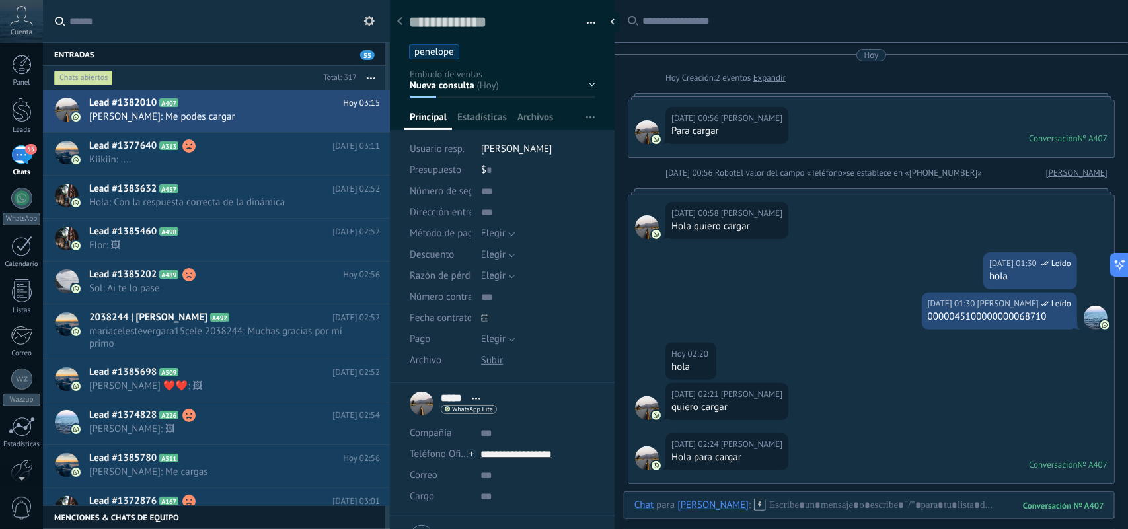
scroll to position [1122, 0]
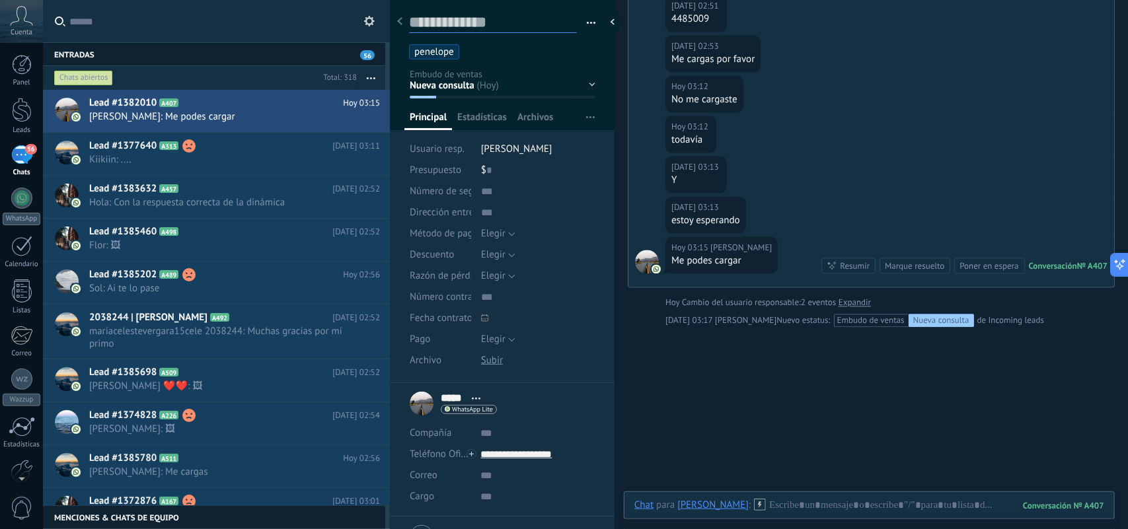
click at [487, 23] on textarea at bounding box center [493, 23] width 168 height 20
paste textarea "**********"
type textarea "**********"
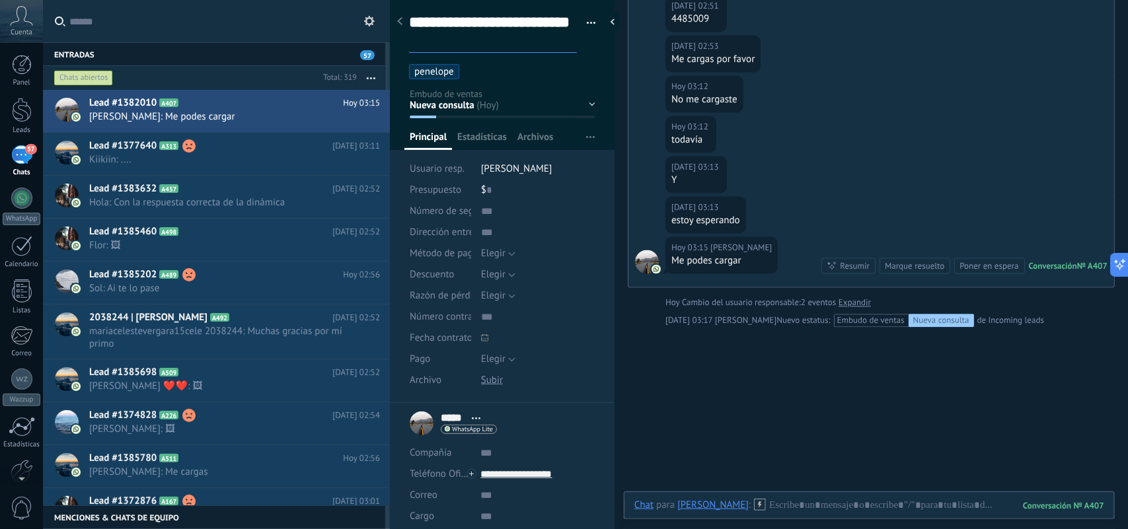
scroll to position [40, 0]
type textarea "**********"
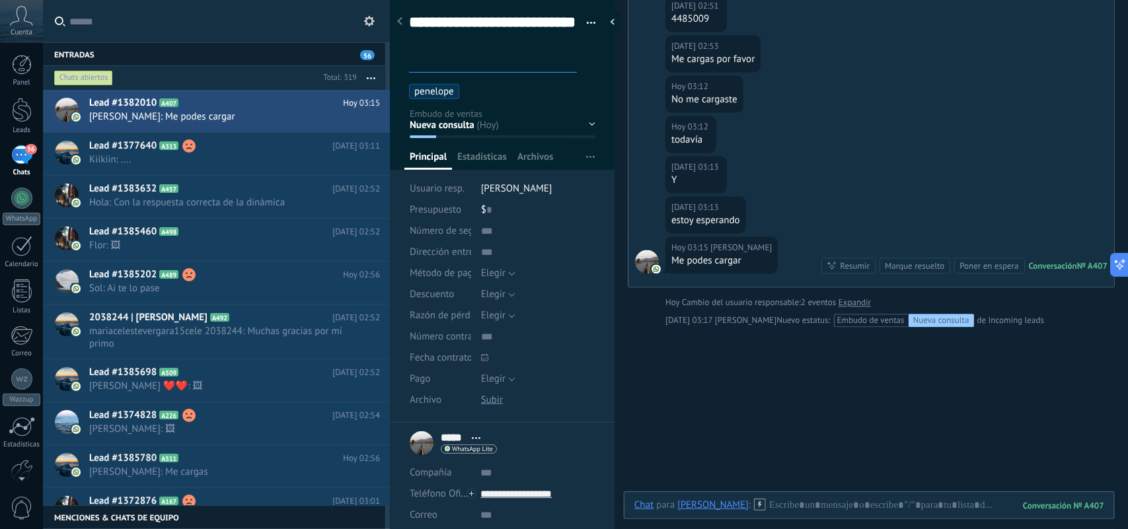
scroll to position [59, 0]
drag, startPoint x: 618, startPoint y: 124, endPoint x: 926, endPoint y: 5, distance: 330.2
click at [615, 124] on div at bounding box center [615, 264] width 0 height 529
click at [641, 124] on div "Hoy 03:12 Harry todavía" at bounding box center [872, 136] width 486 height 40
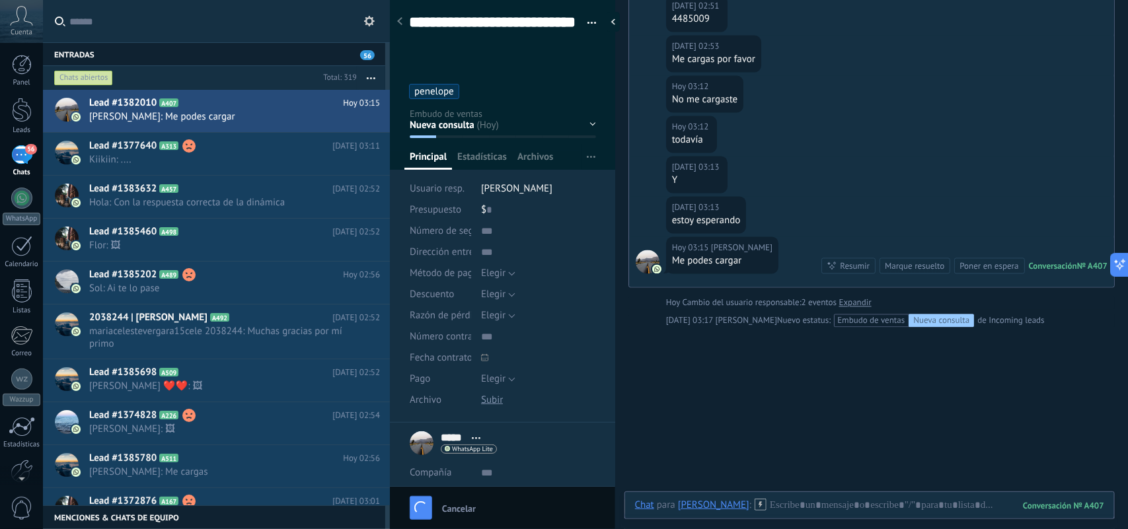
type textarea "**********"
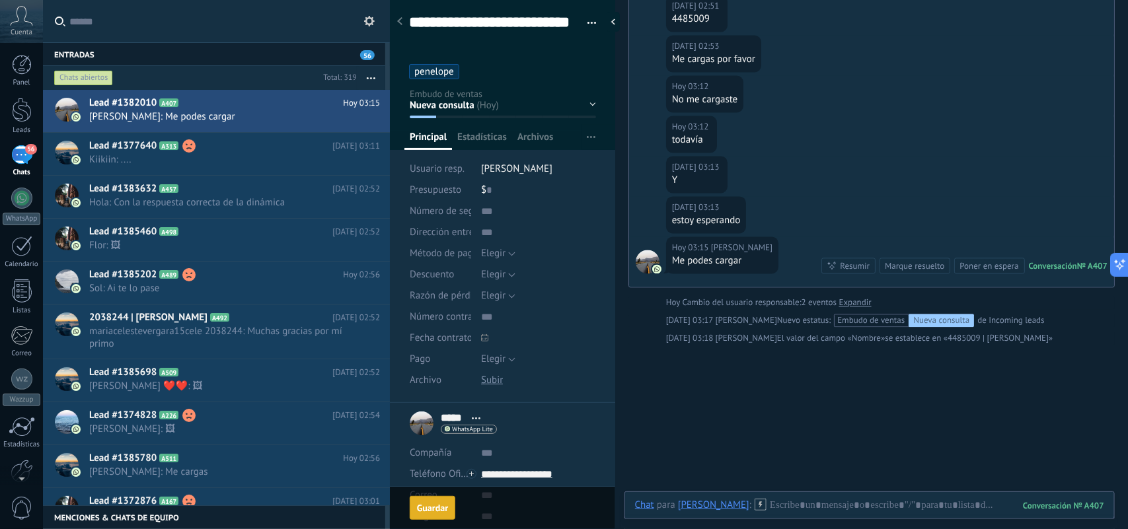
scroll to position [1141, 0]
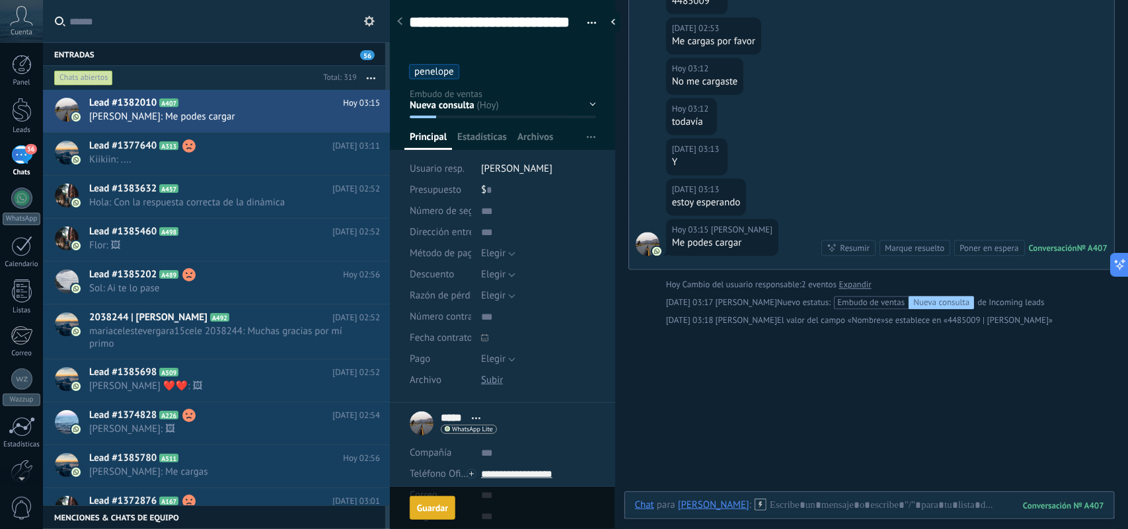
click at [436, 510] on div "Guardar" at bounding box center [432, 508] width 31 height 9
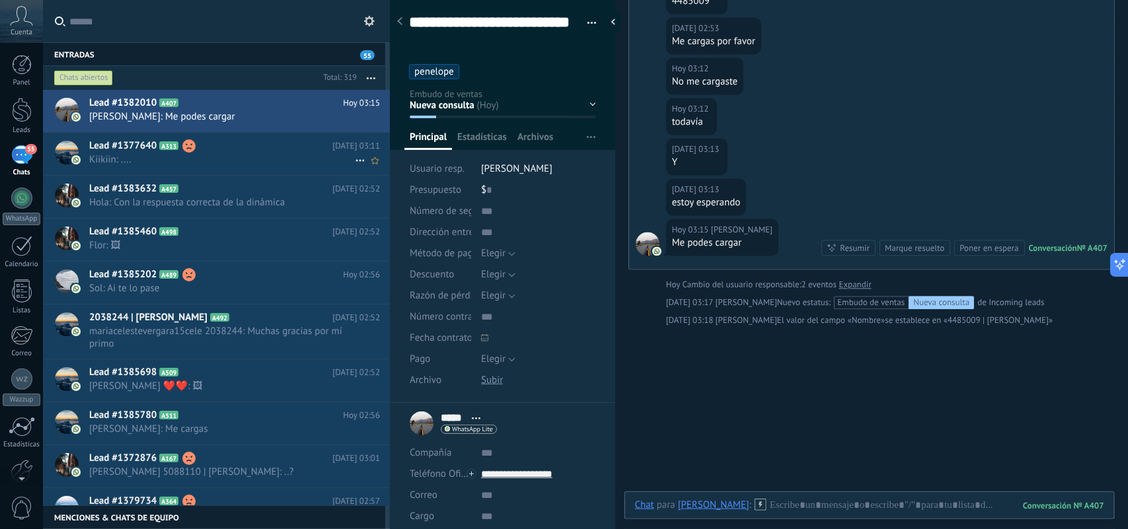
click at [229, 151] on h2 "Lead #1377640 A313" at bounding box center [210, 145] width 243 height 13
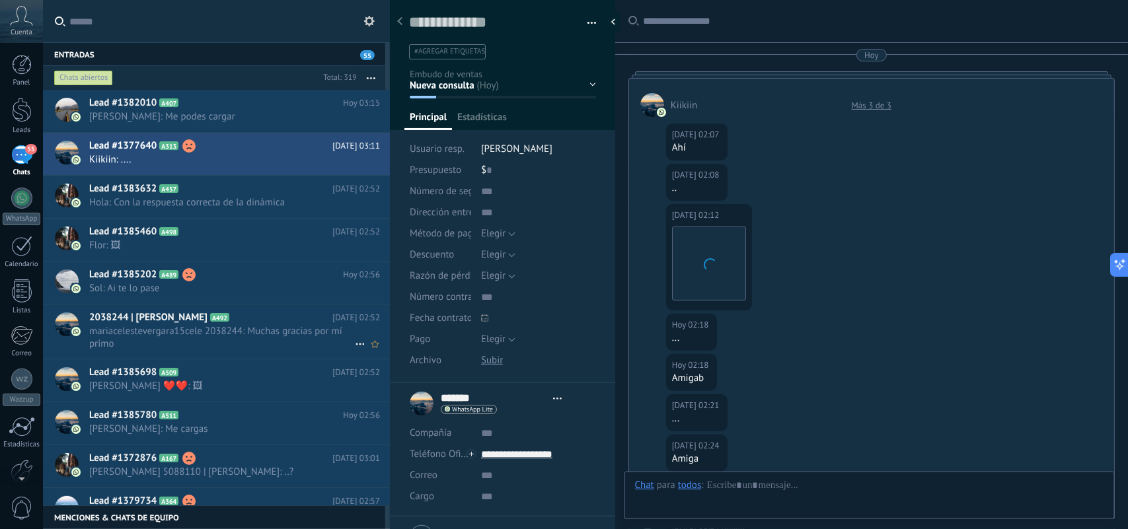
type textarea "**********"
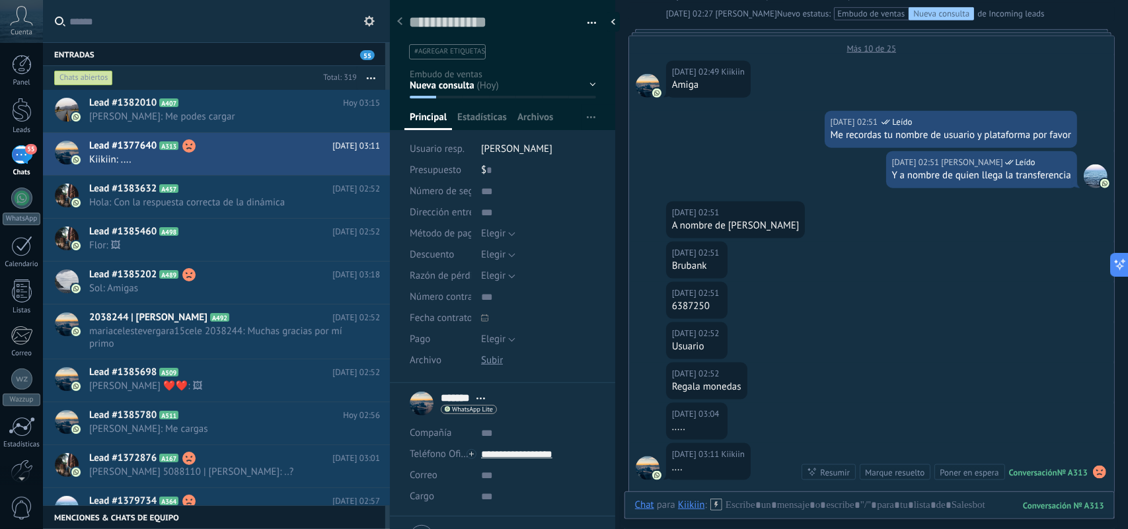
scroll to position [661, 0]
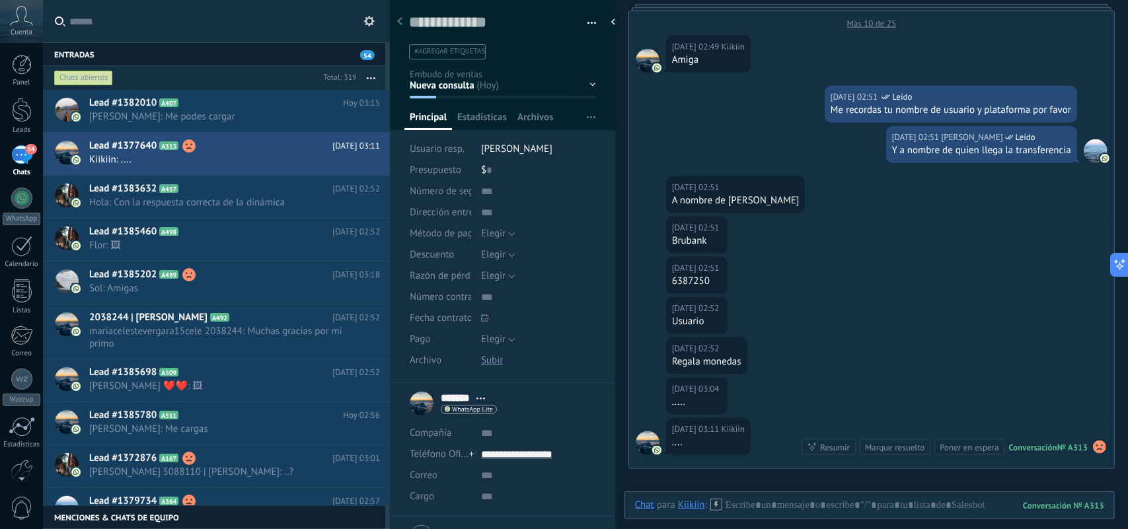
click at [458, 11] on div "Guardar y crear Imprimir Administrar etiquetas Exportar a excel" at bounding box center [503, 25] width 226 height 68
click at [458, 14] on textarea at bounding box center [493, 23] width 169 height 20
click at [484, 17] on textarea at bounding box center [493, 23] width 169 height 20
paste textarea "**********"
type textarea "**********"
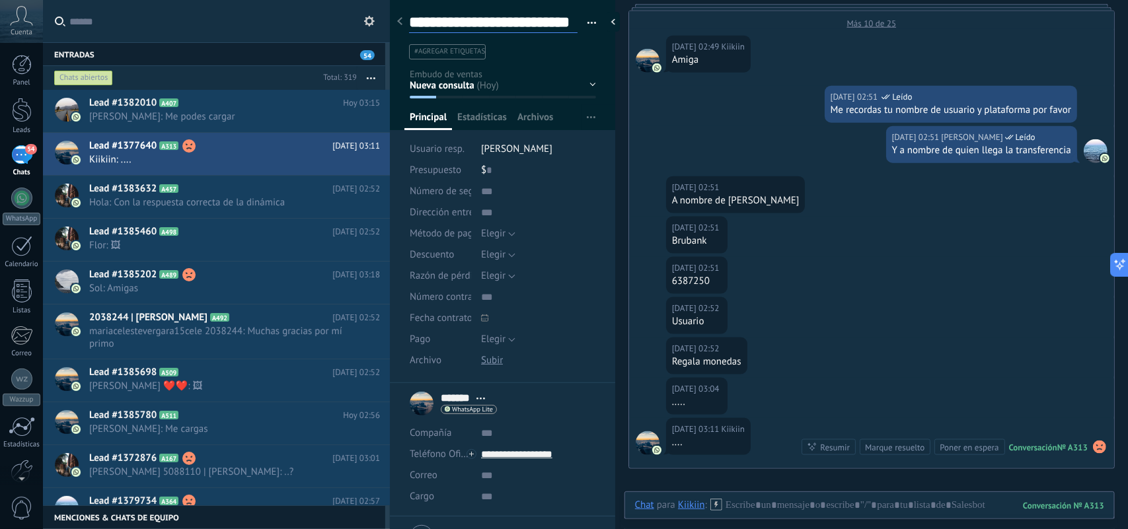
scroll to position [40, 0]
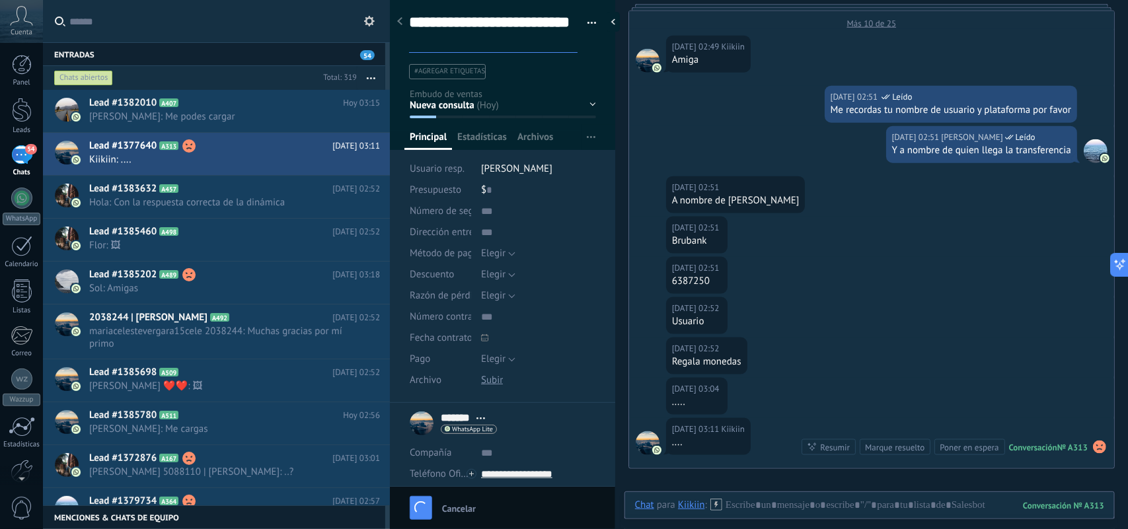
type textarea "**********"
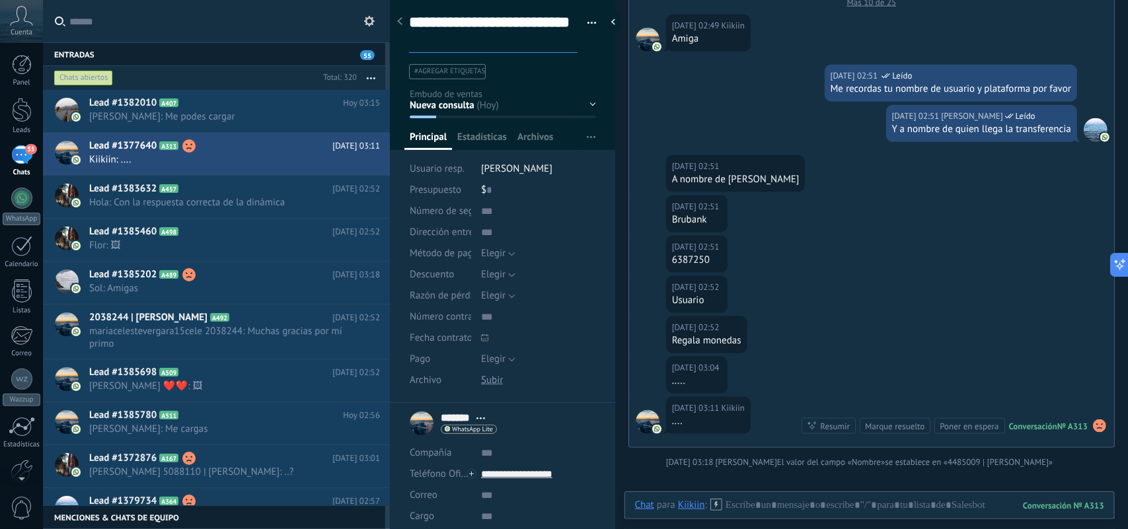
type textarea "**********"
click at [691, 262] on div "6387250" at bounding box center [697, 260] width 50 height 13
copy div "6387250"
click at [457, 37] on textarea "**********" at bounding box center [493, 33] width 169 height 40
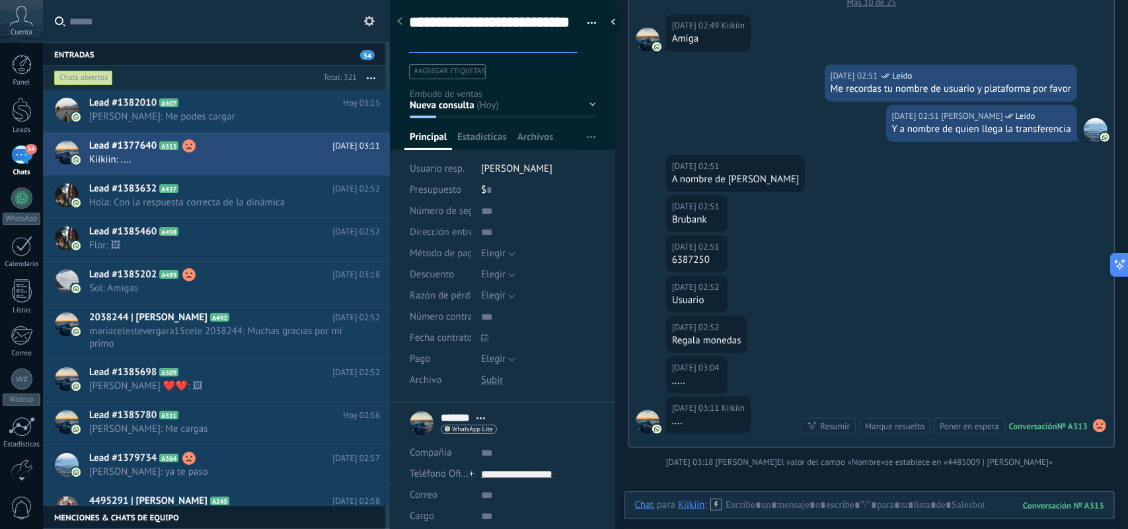
drag, startPoint x: 434, startPoint y: 38, endPoint x: 410, endPoint y: 17, distance: 32.8
click at [410, 17] on textarea "**********" at bounding box center [493, 33] width 169 height 40
type textarea "**********"
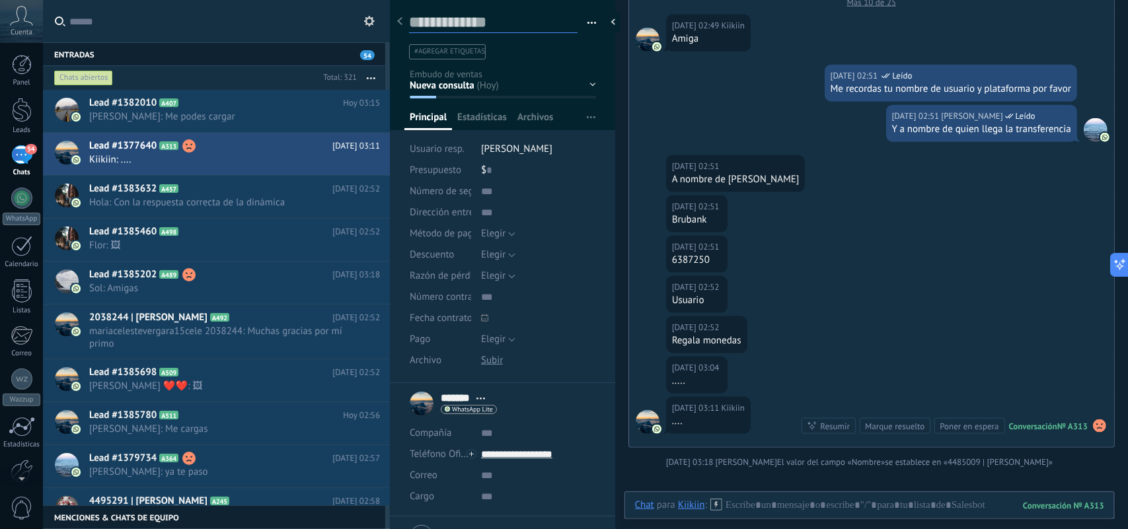
paste textarea "**********"
type textarea "**********"
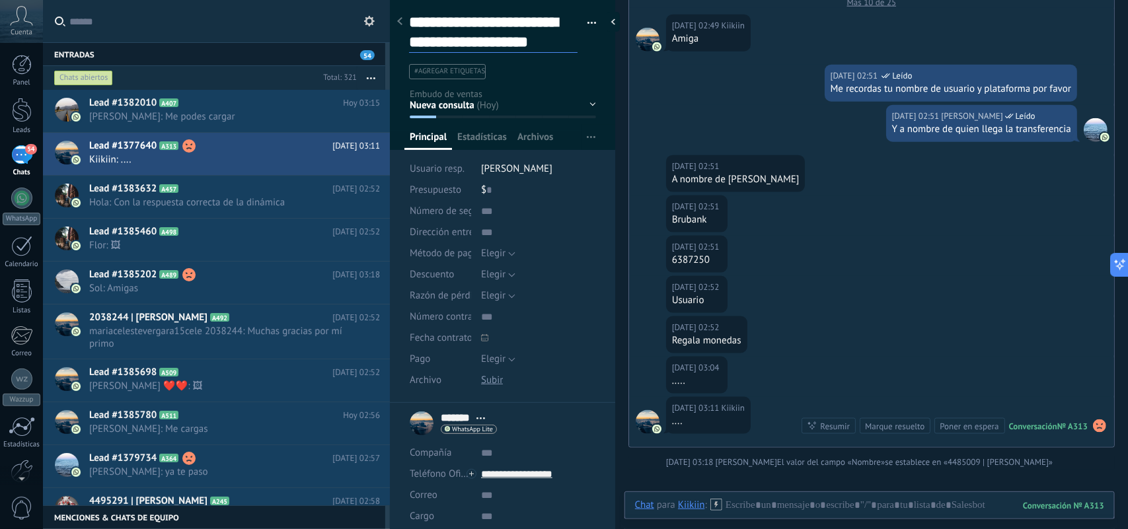
scroll to position [40, 0]
type textarea "**********"
click at [596, 67] on div "**********" at bounding box center [503, 35] width 226 height 88
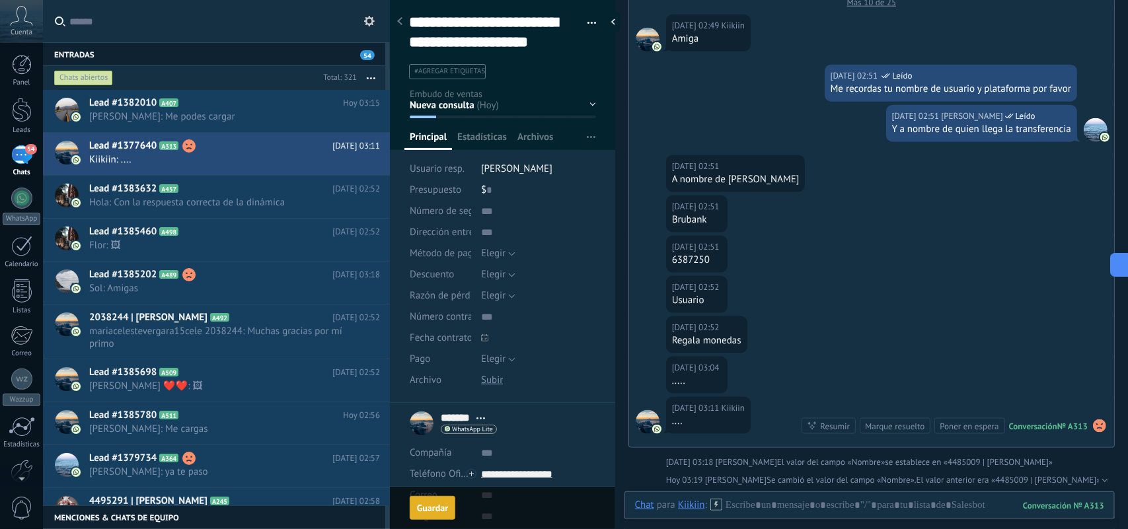
scroll to position [701, 0]
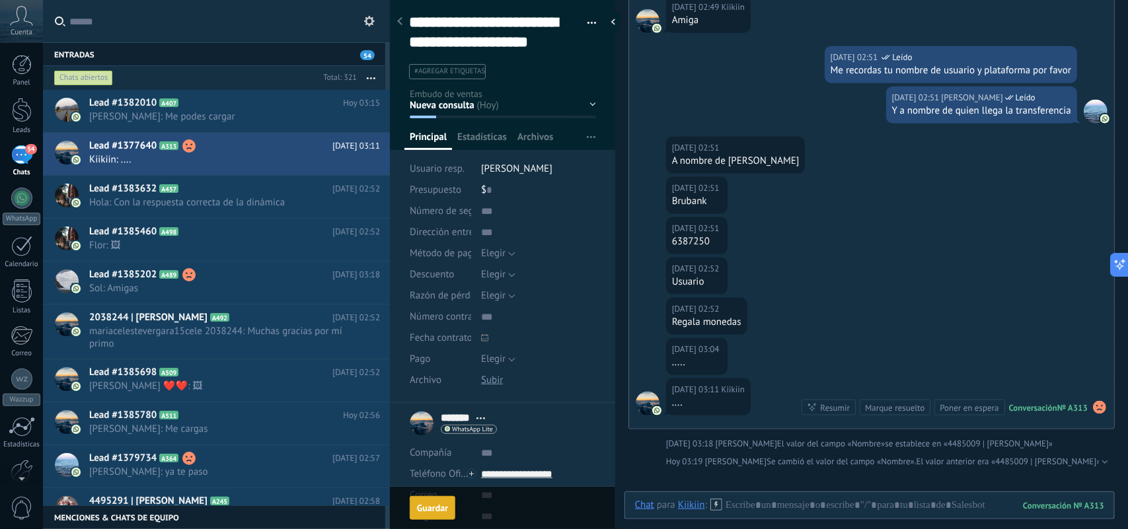
click at [426, 507] on div "Guardar" at bounding box center [432, 508] width 31 height 9
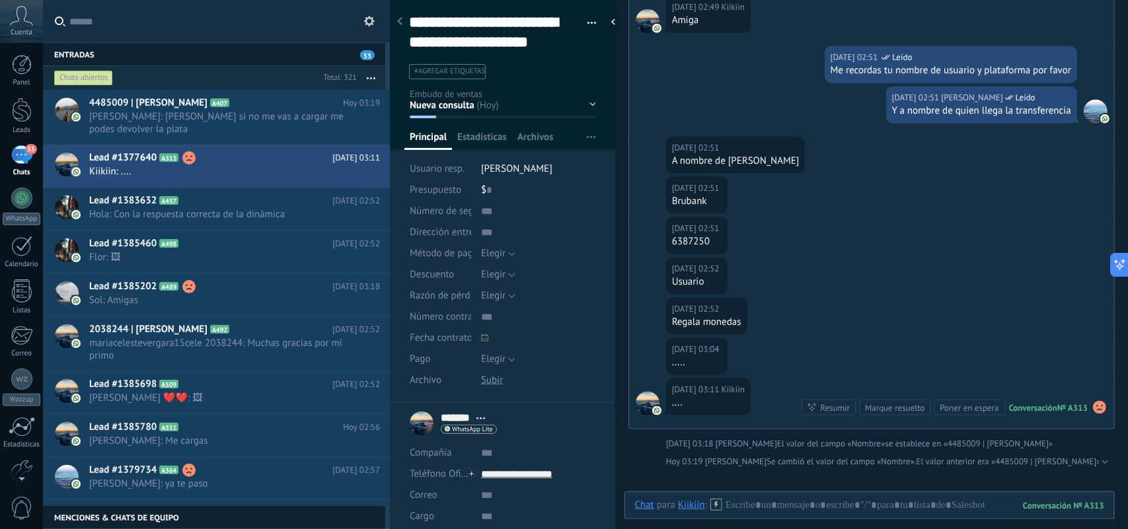
click at [814, 276] on div "Hoy 02:52 Kiikiin Usuario" at bounding box center [871, 278] width 485 height 40
click at [190, 210] on span "Hola: Con la respuesta correcta de la dinámica" at bounding box center [222, 214] width 266 height 13
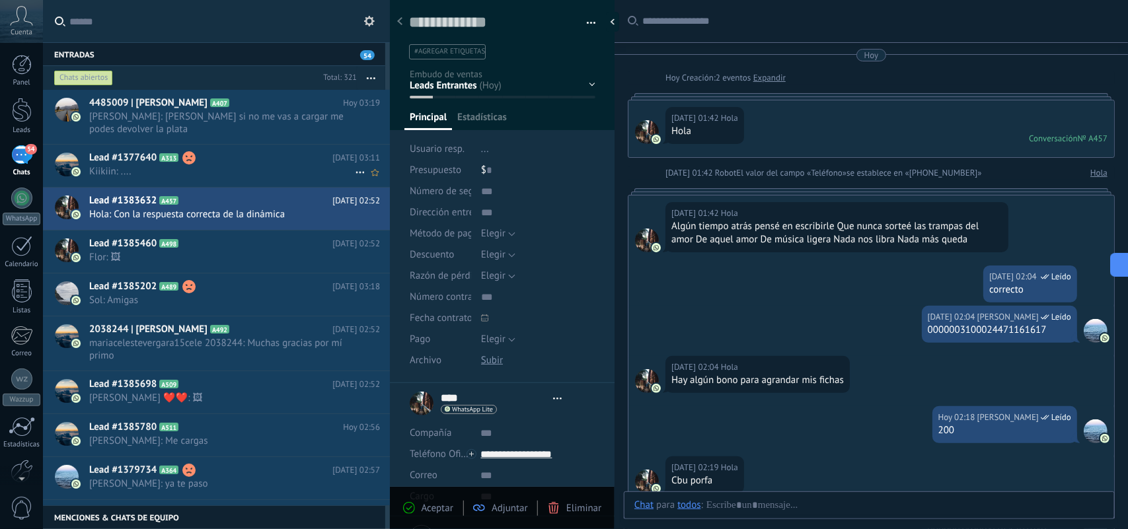
scroll to position [20, 0]
click at [232, 153] on h2 "Lead #1377640 A313" at bounding box center [210, 157] width 243 height 13
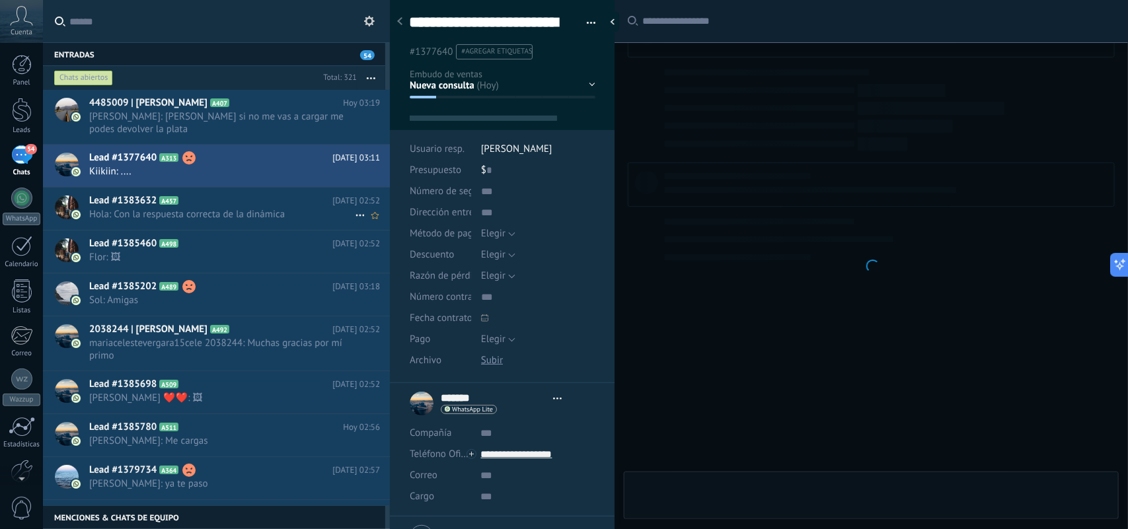
click at [207, 206] on h2 "Lead #1383632 A457" at bounding box center [210, 200] width 243 height 13
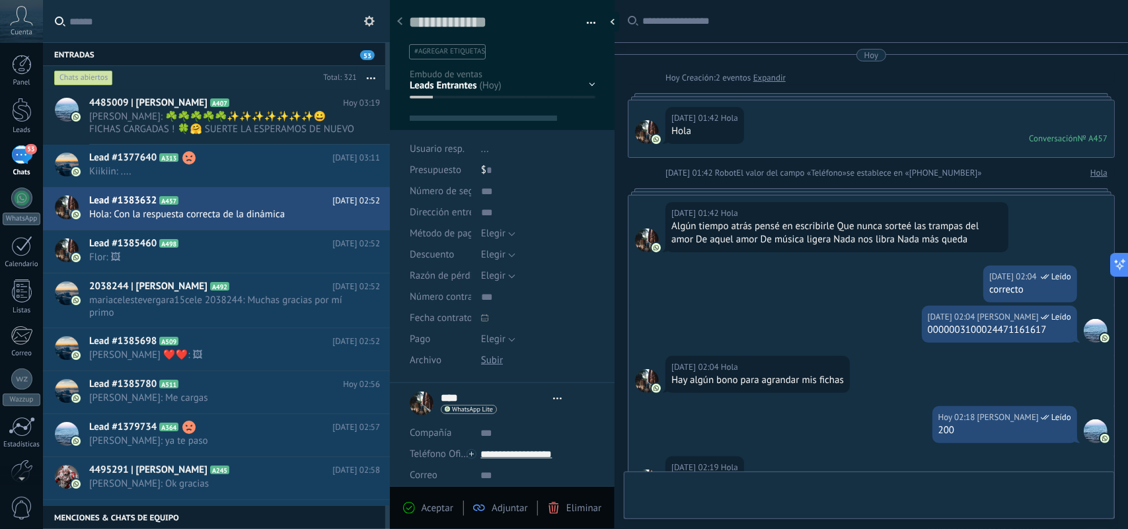
scroll to position [484, 0]
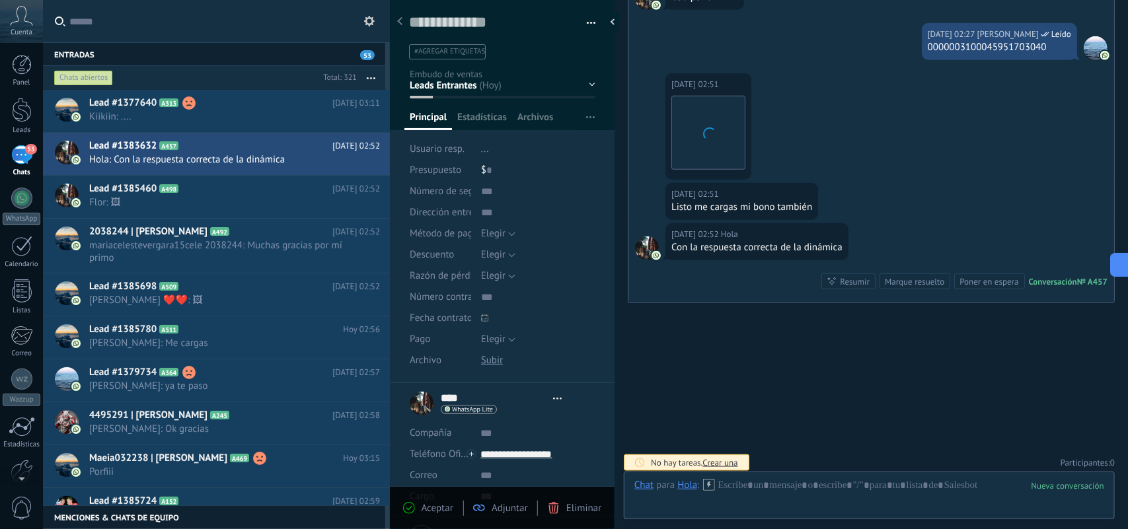
click at [423, 510] on span "Aceptar" at bounding box center [438, 508] width 32 height 13
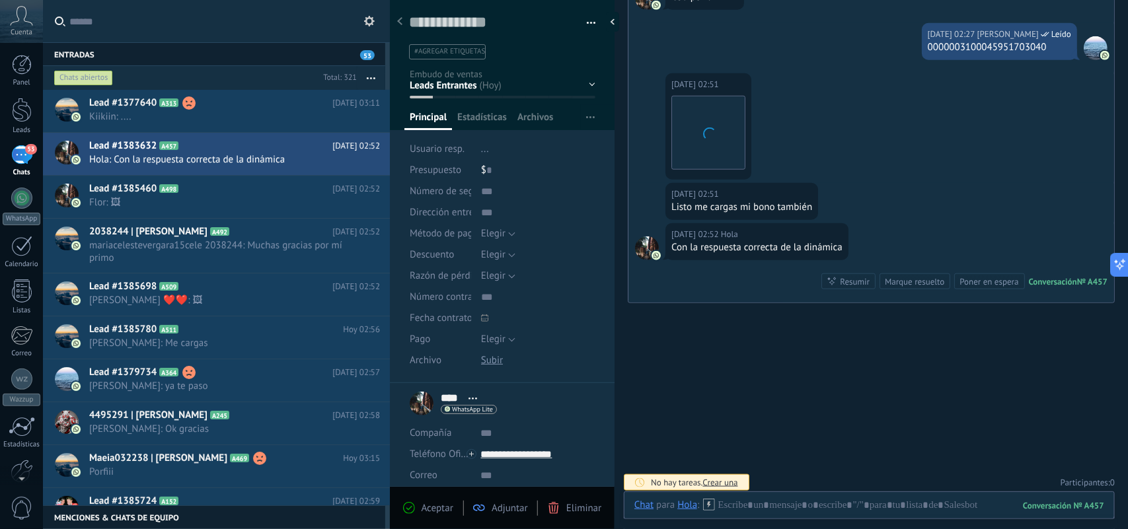
scroll to position [20, 0]
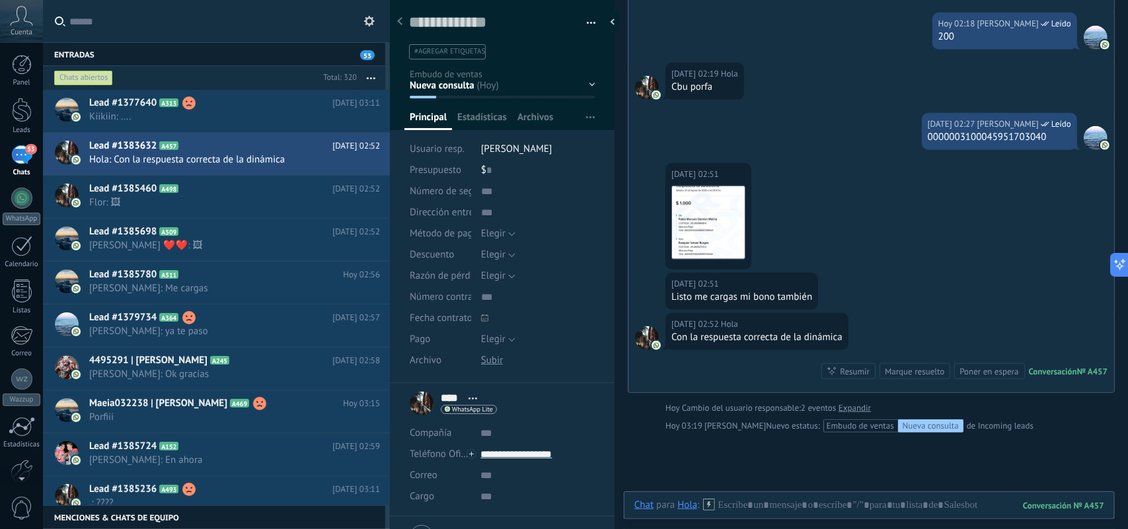
scroll to position [248, 0]
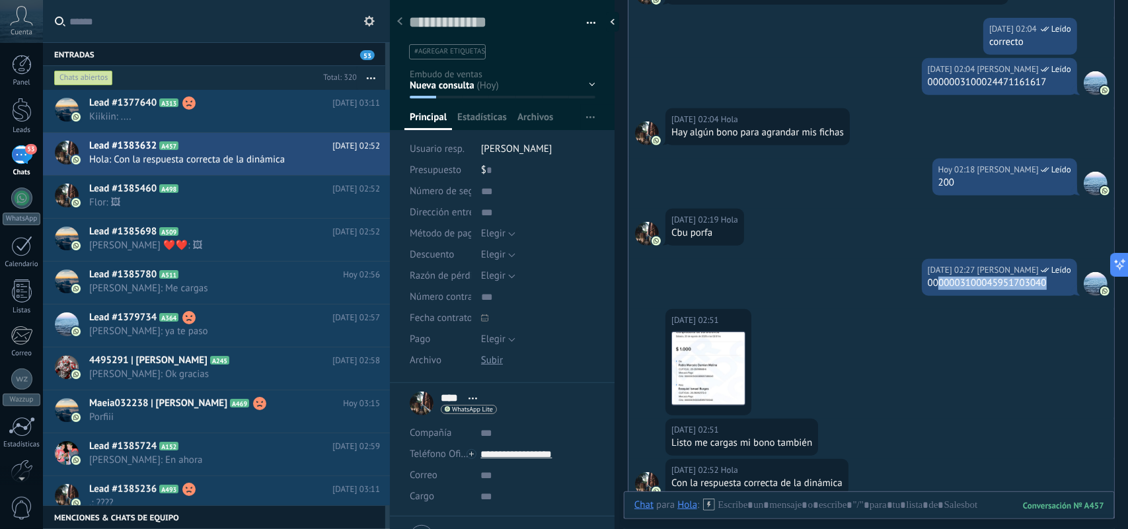
drag, startPoint x: 1066, startPoint y: 284, endPoint x: 969, endPoint y: 325, distance: 104.9
click at [956, 290] on div "0000003100045951703040" at bounding box center [999, 283] width 143 height 13
click at [983, 349] on div "Hoy 02:51 Hola Descargar" at bounding box center [872, 364] width 486 height 110
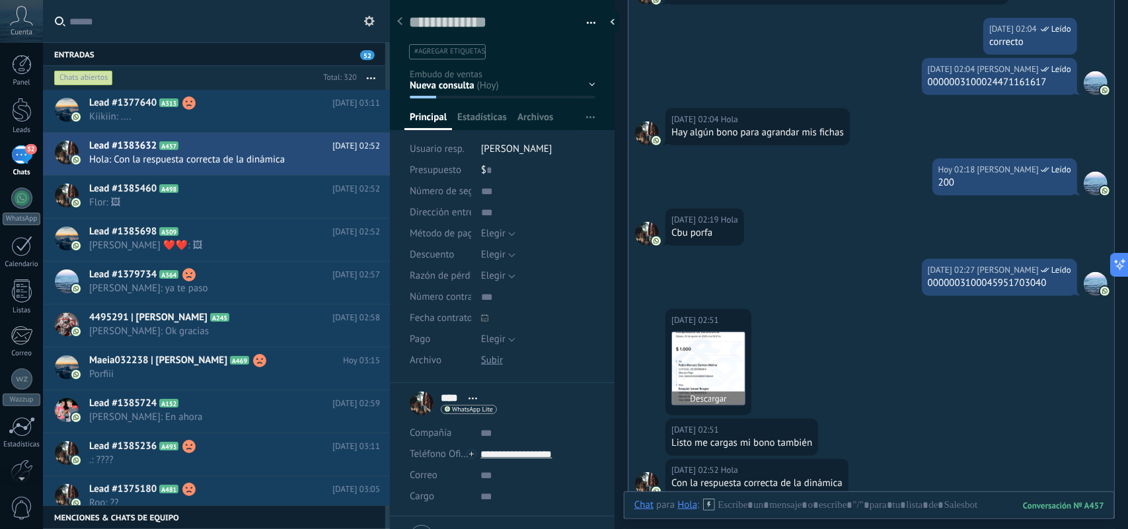
click at [701, 371] on img at bounding box center [708, 368] width 73 height 73
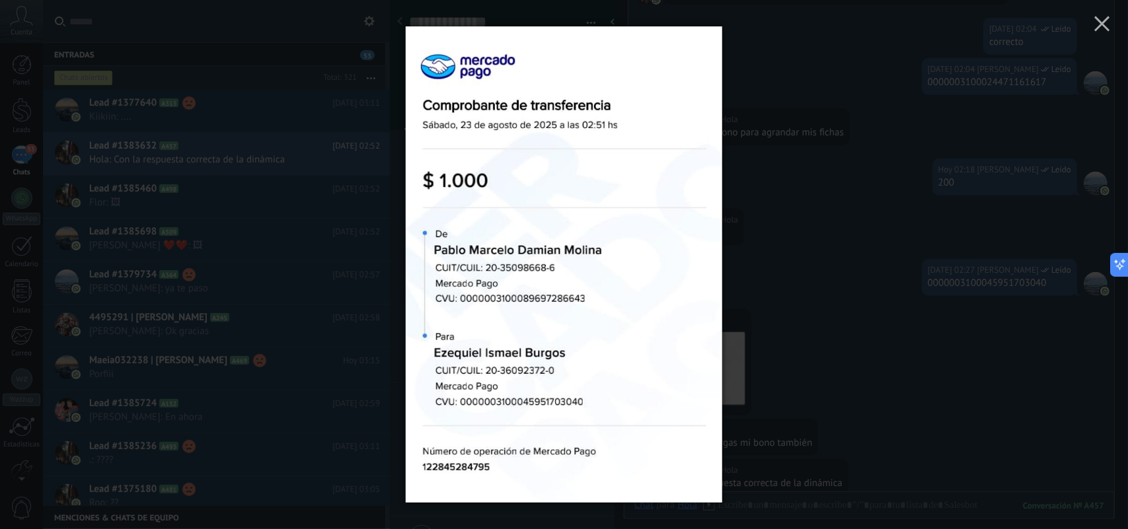
click at [847, 189] on div at bounding box center [564, 264] width 1128 height 529
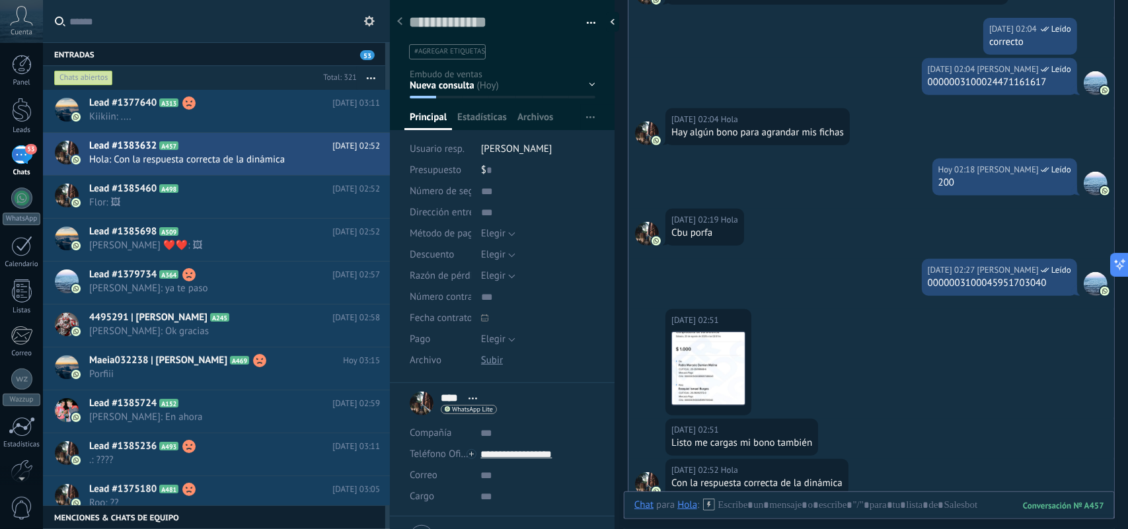
click at [471, 54] on span "#agregar etiquetas" at bounding box center [449, 51] width 71 height 9
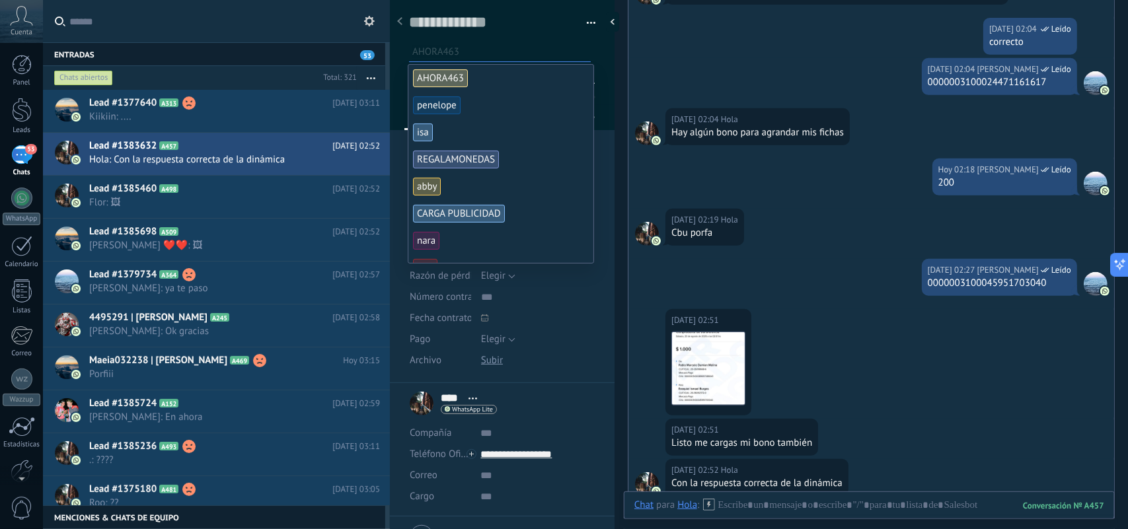
click at [493, 48] on input "text" at bounding box center [501, 52] width 178 height 14
click at [451, 107] on span "penelope" at bounding box center [437, 106] width 48 height 18
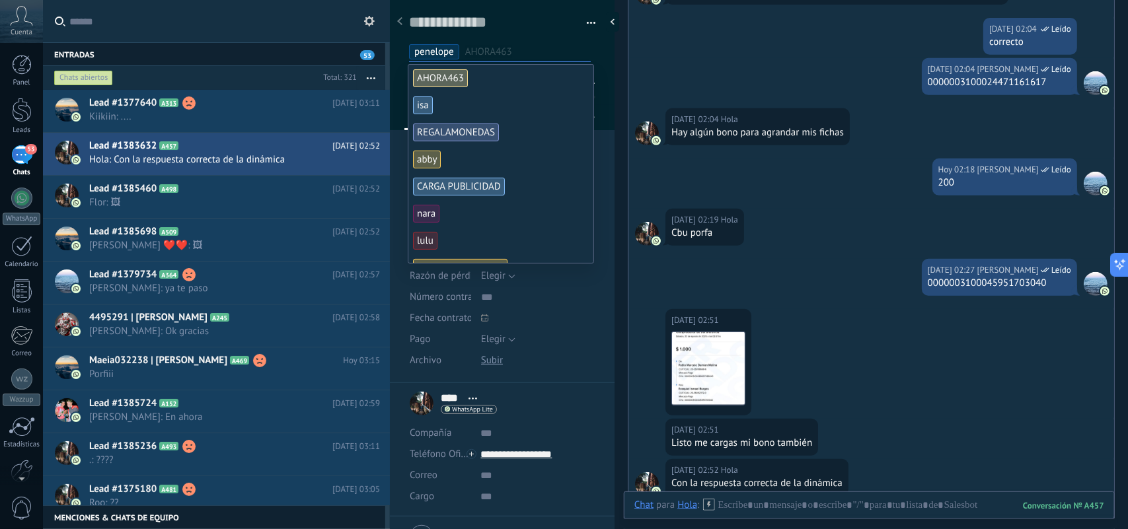
click at [605, 50] on div "Guardar y crear Imprimir Administrar etiquetas Exportar a excel" at bounding box center [502, 25] width 225 height 68
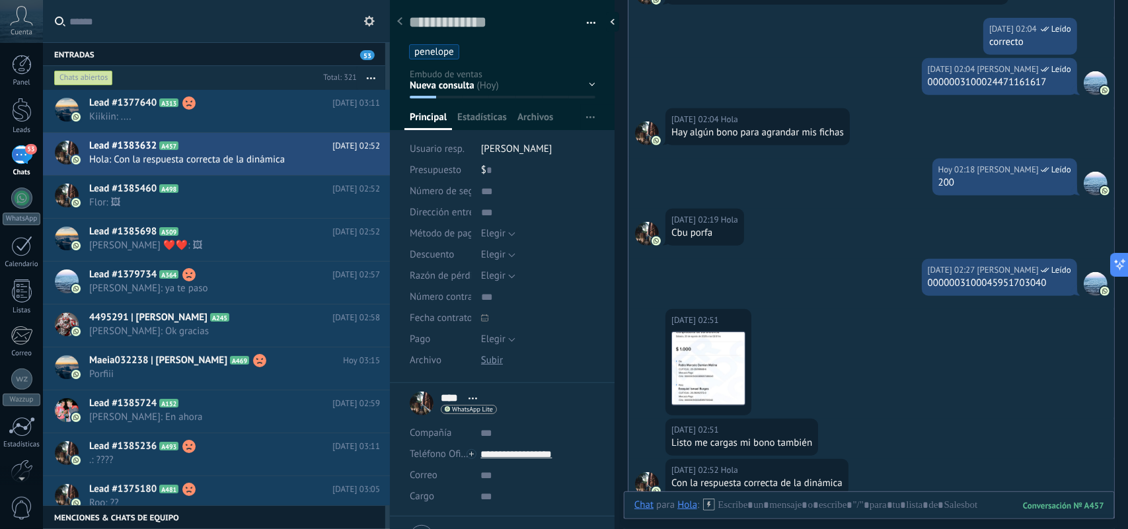
click at [434, 514] on div "Guardar y crear Imprimir Administrar etiquetas" at bounding box center [502, 264] width 225 height 529
click at [213, 195] on h2 "Lead #1385460 A498" at bounding box center [210, 188] width 243 height 13
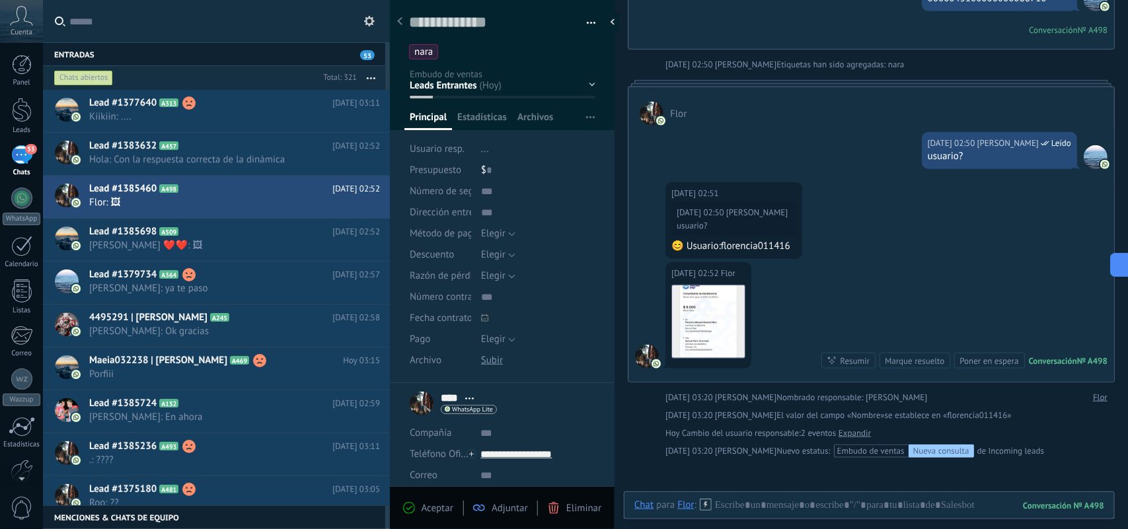
scroll to position [243, 0]
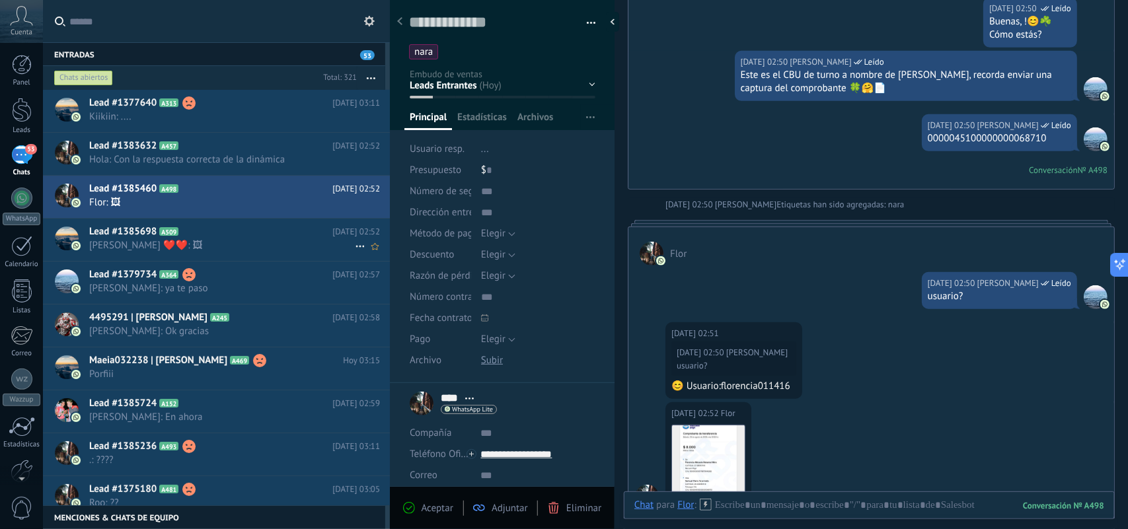
click at [213, 235] on h2 "Lead #1385698 A509" at bounding box center [210, 231] width 243 height 13
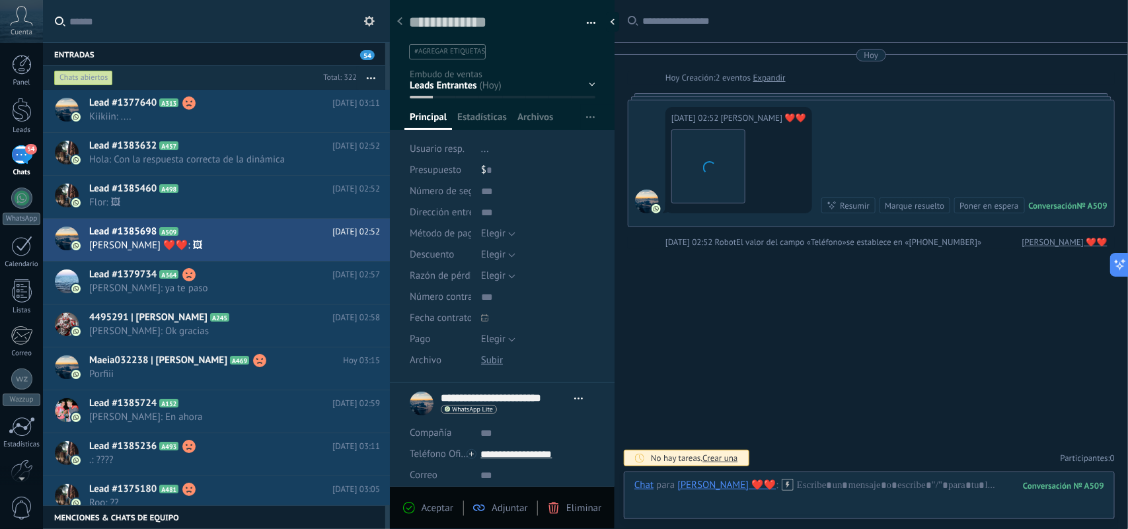
scroll to position [20, 0]
click at [709, 157] on img at bounding box center [708, 166] width 73 height 73
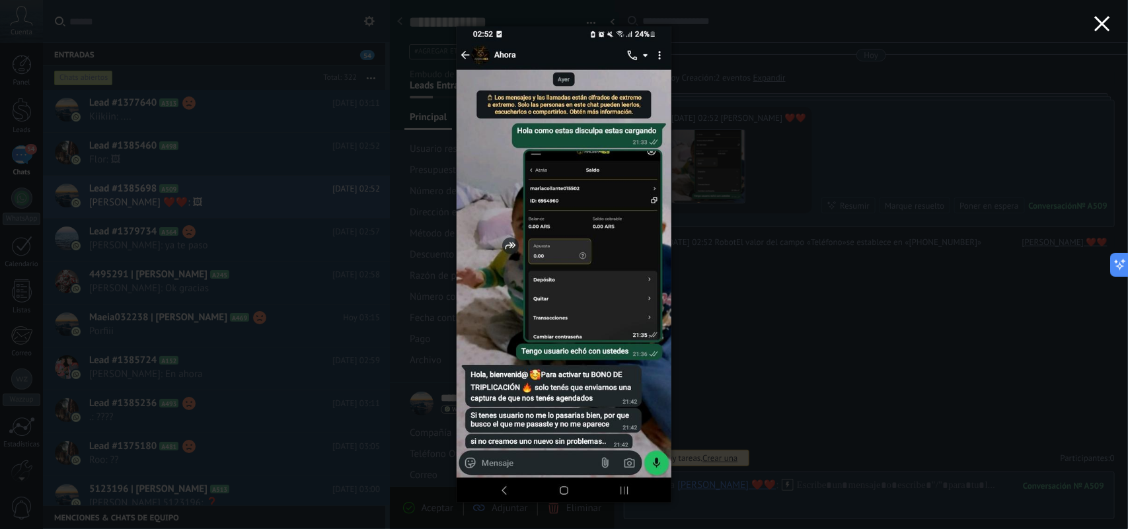
click at [1099, 23] on icon "button" at bounding box center [1103, 24] width 16 height 16
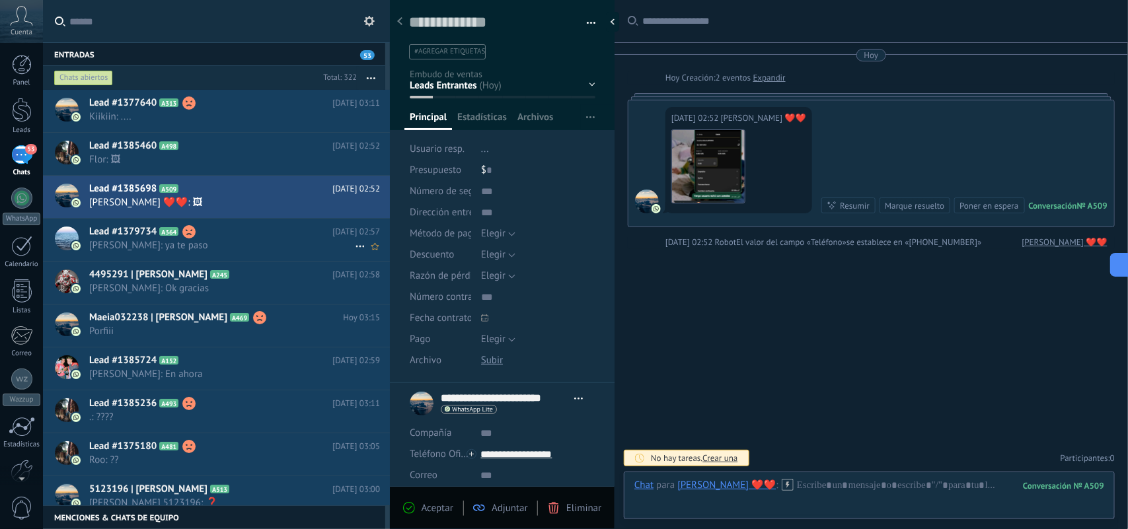
click at [235, 239] on h2 "Lead #1379734 A364" at bounding box center [210, 231] width 243 height 13
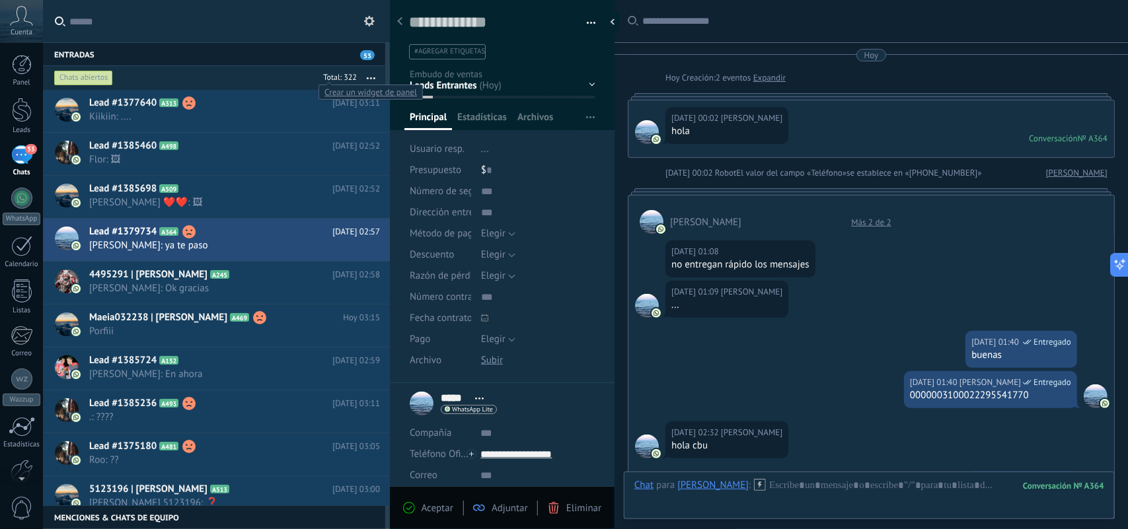
scroll to position [424, 0]
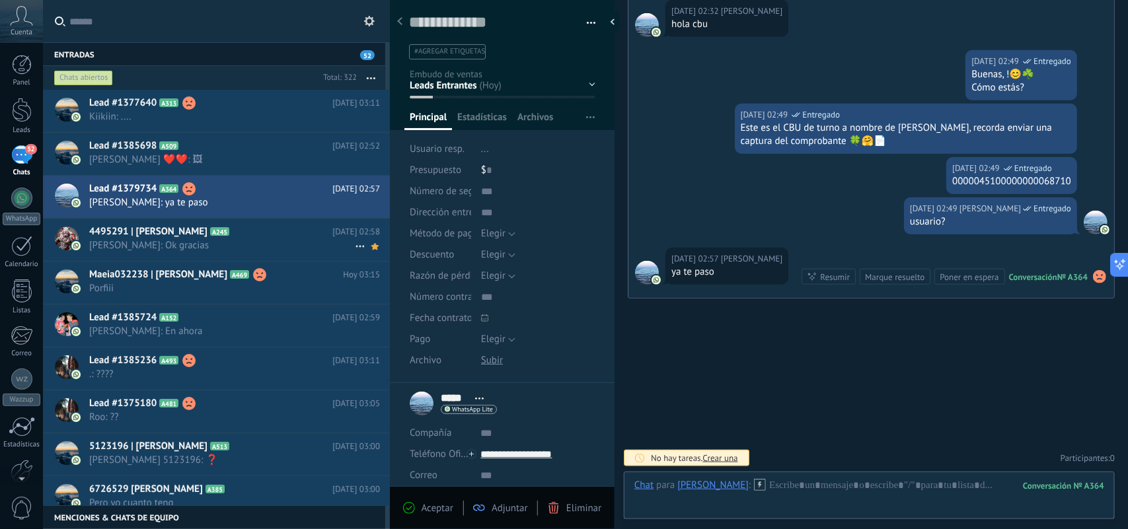
click at [274, 243] on span "Dany: Ok gracias" at bounding box center [222, 245] width 266 height 13
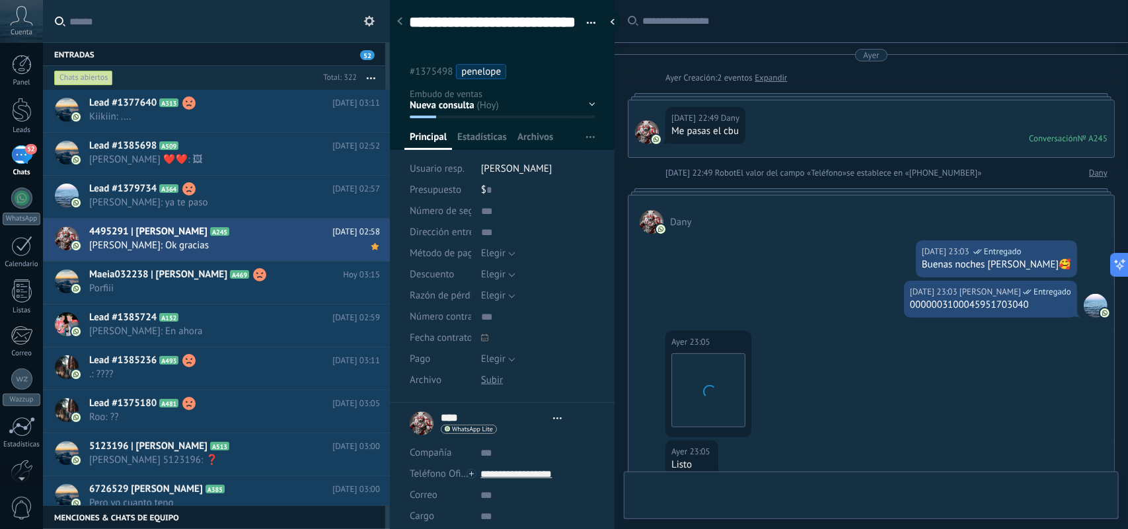
type textarea "**********"
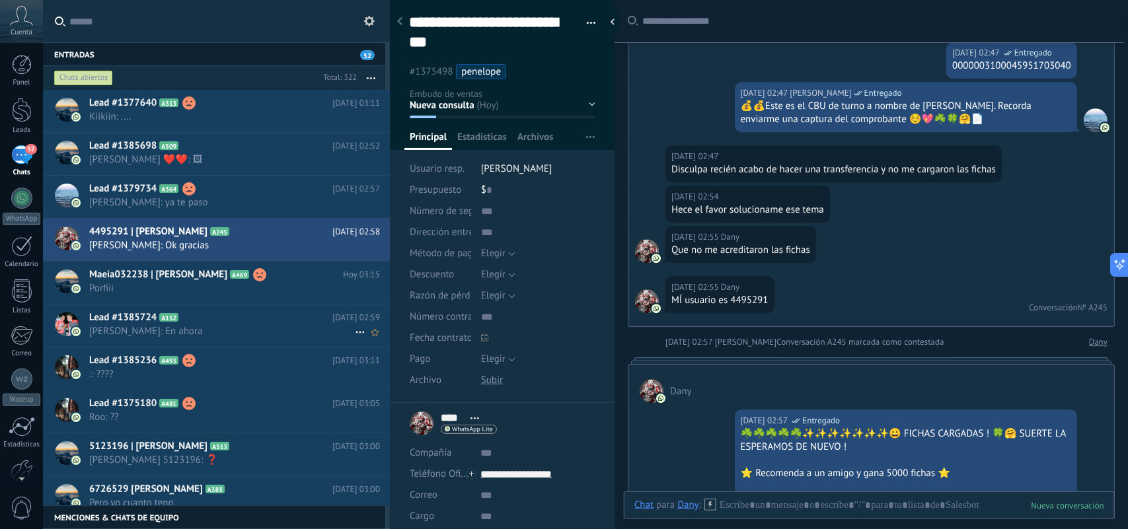
scroll to position [1795, 0]
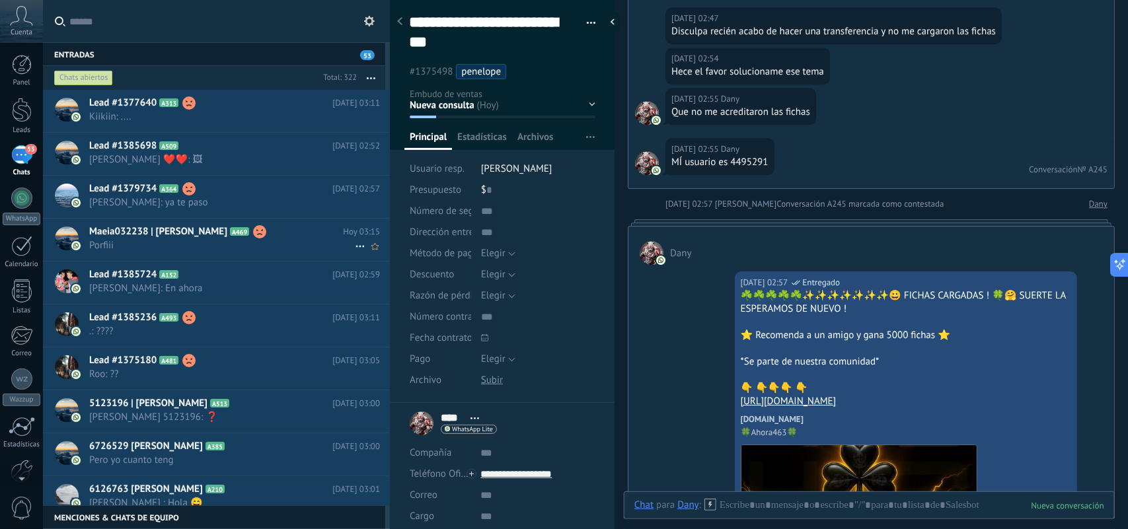
click at [356, 247] on use at bounding box center [360, 247] width 9 height 2
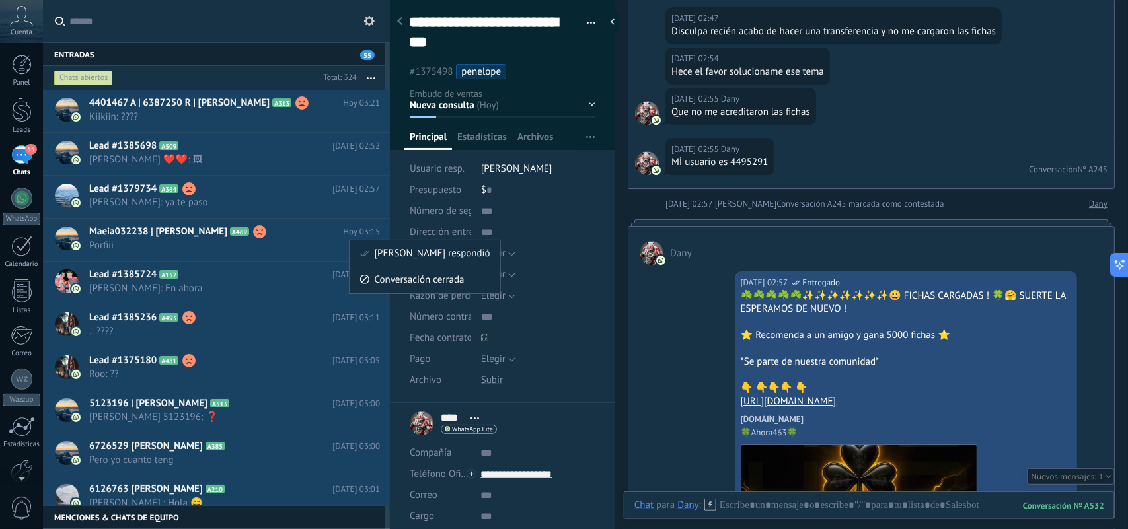
click at [595, 182] on div at bounding box center [564, 264] width 1128 height 529
click at [354, 203] on icon at bounding box center [360, 204] width 16 height 16
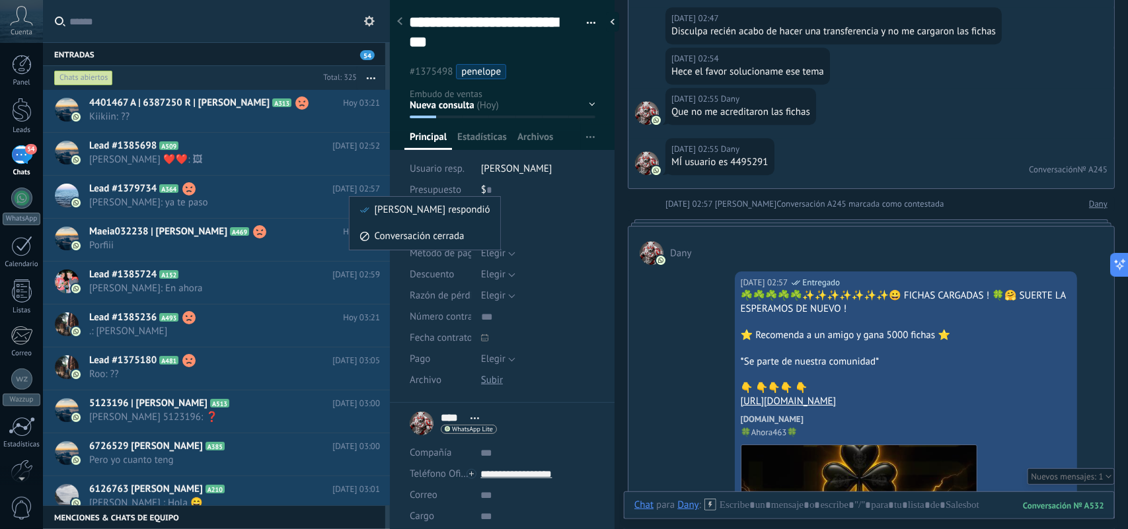
click at [317, 194] on div at bounding box center [564, 264] width 1128 height 529
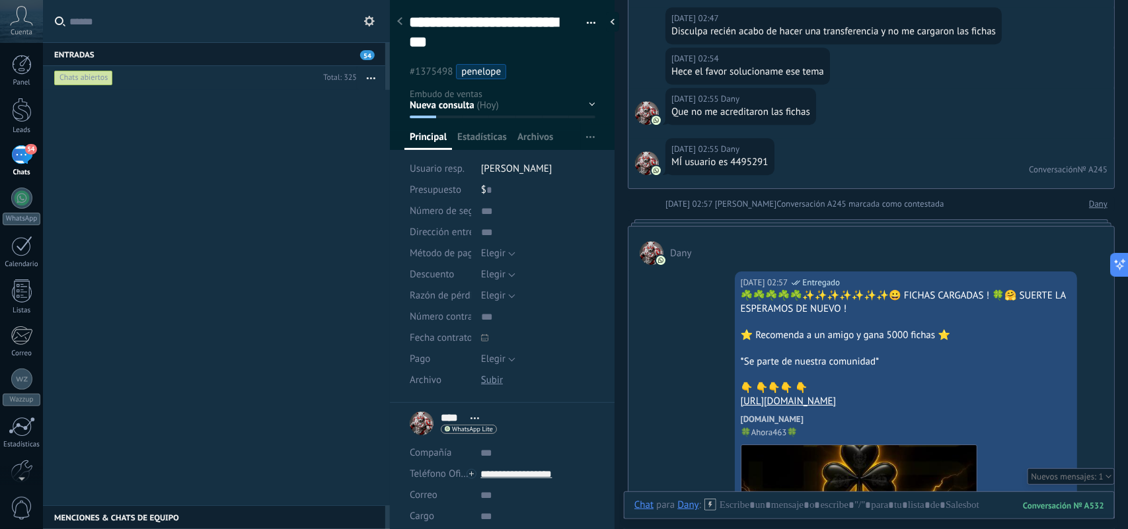
scroll to position [0, 0]
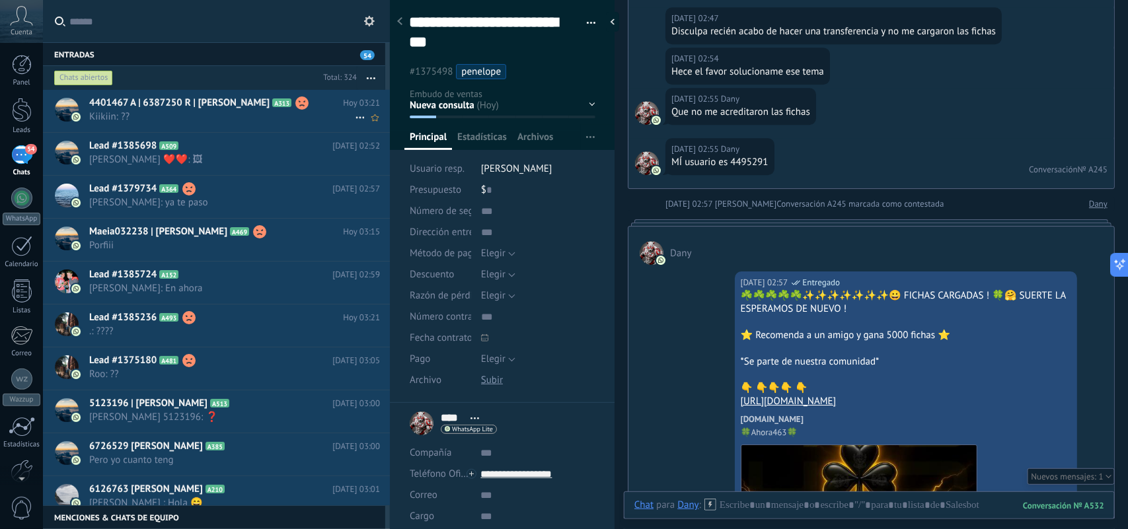
click at [356, 117] on use at bounding box center [360, 118] width 9 height 2
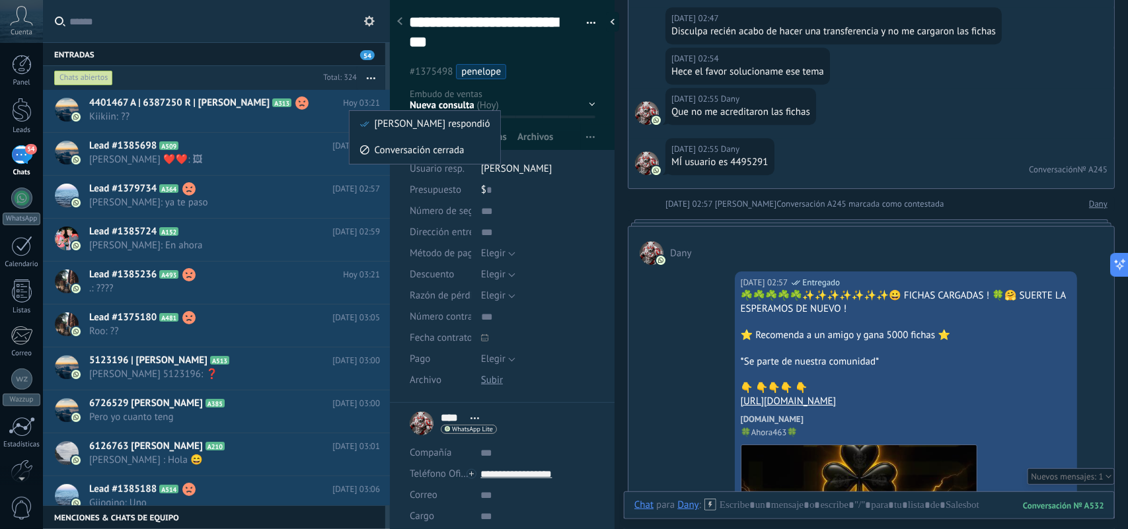
click at [311, 159] on div at bounding box center [564, 264] width 1128 height 529
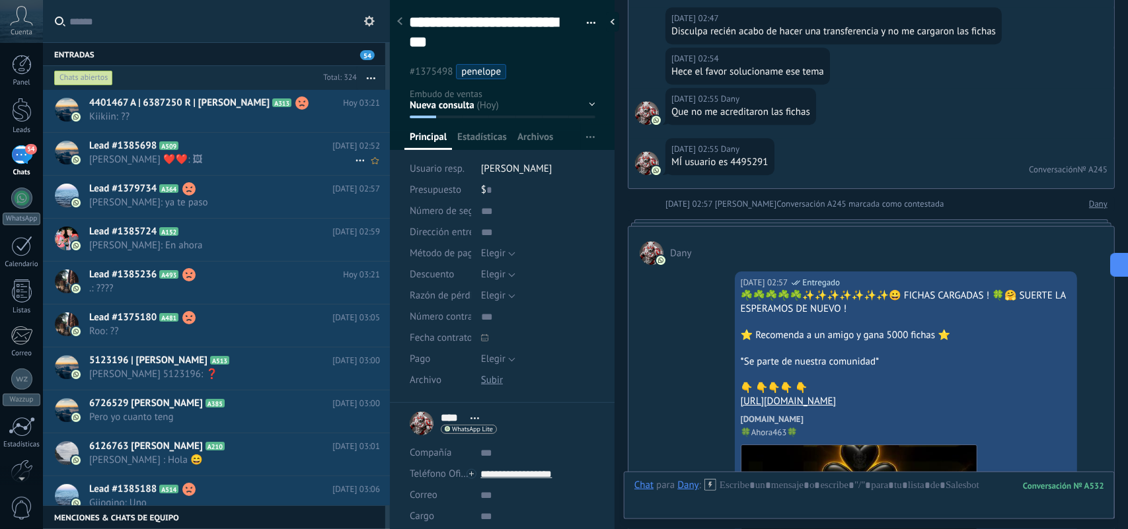
scroll to position [2261, 0]
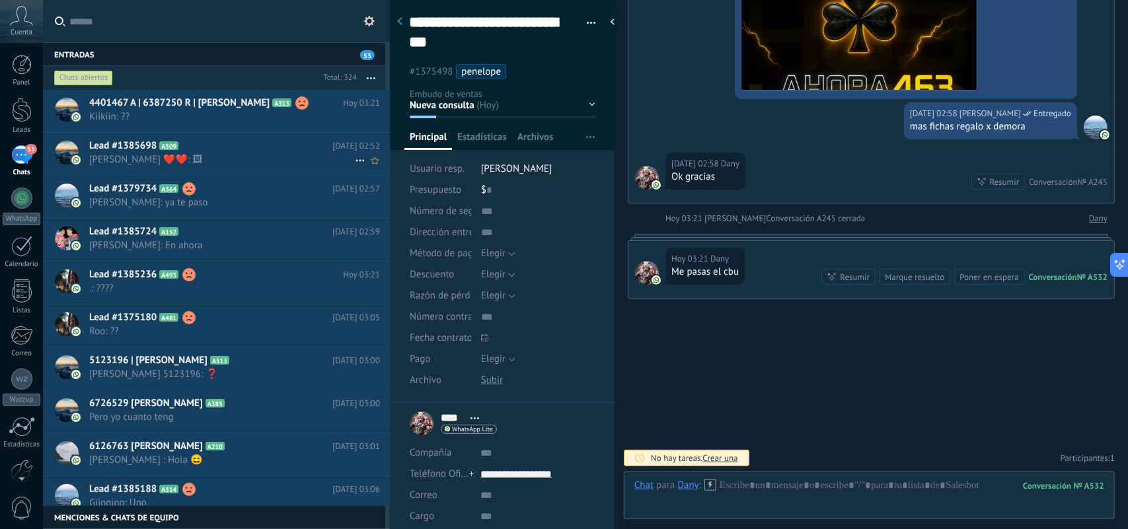
click at [271, 153] on span "[PERSON_NAME] ❤️❤️: 🖼" at bounding box center [222, 159] width 266 height 13
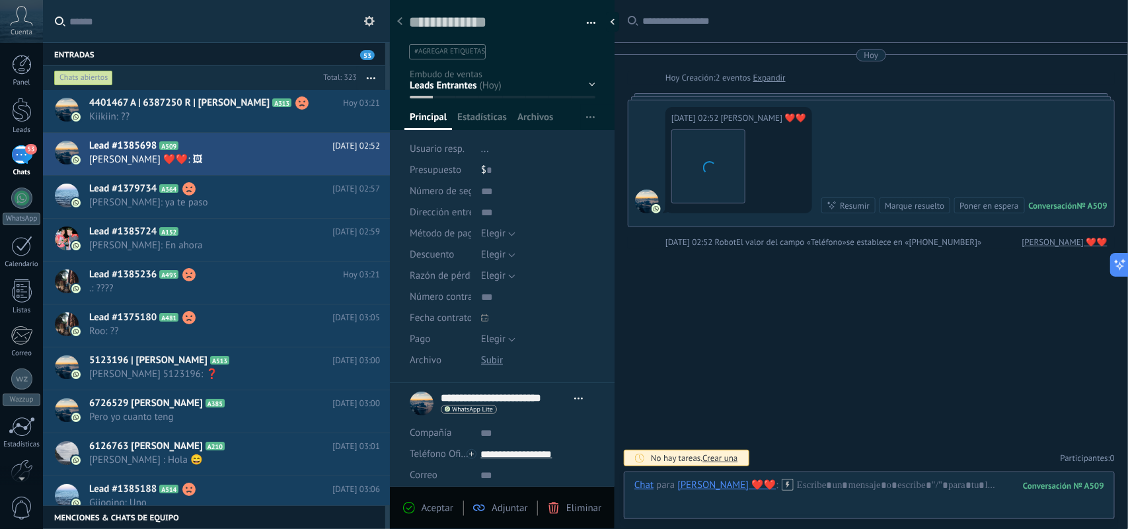
scroll to position [20, 0]
click at [354, 159] on icon at bounding box center [360, 161] width 16 height 16
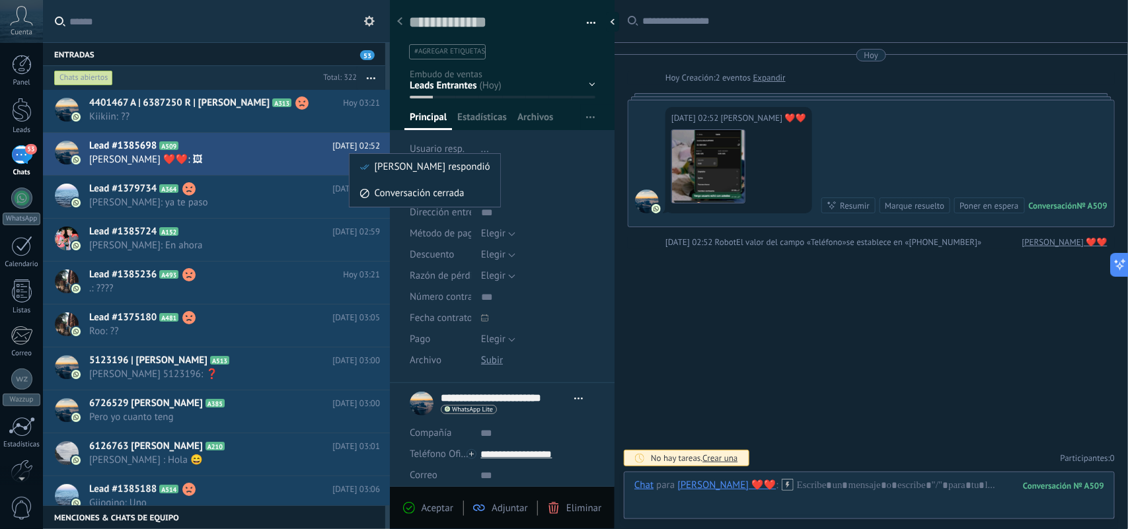
click at [278, 196] on div at bounding box center [564, 264] width 1128 height 529
click at [281, 202] on span "[PERSON_NAME]: ya te paso" at bounding box center [222, 202] width 266 height 13
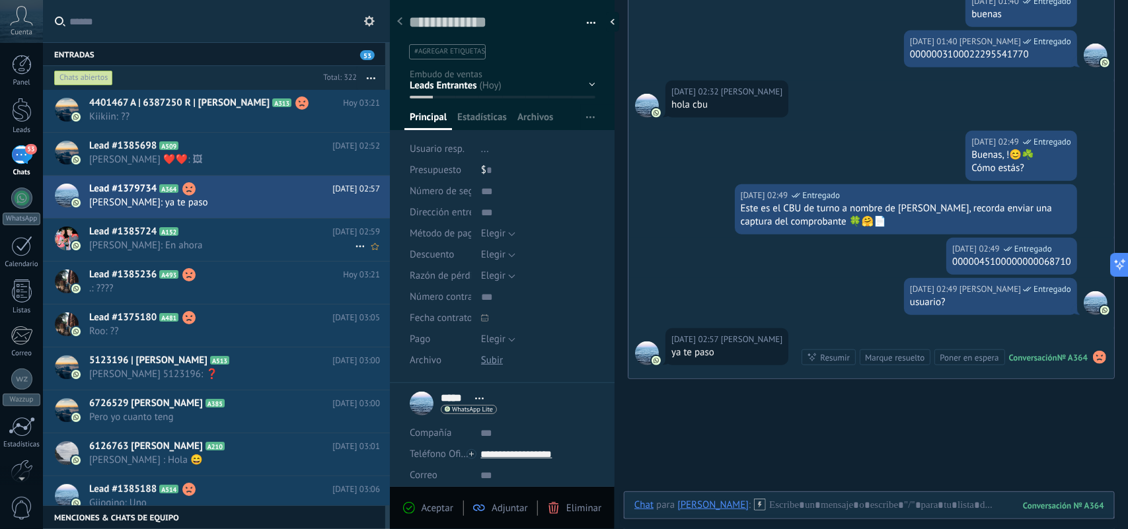
scroll to position [341, 0]
click at [356, 202] on icon at bounding box center [360, 204] width 16 height 16
click at [377, 235] on span "Conversación cerrada" at bounding box center [420, 236] width 90 height 26
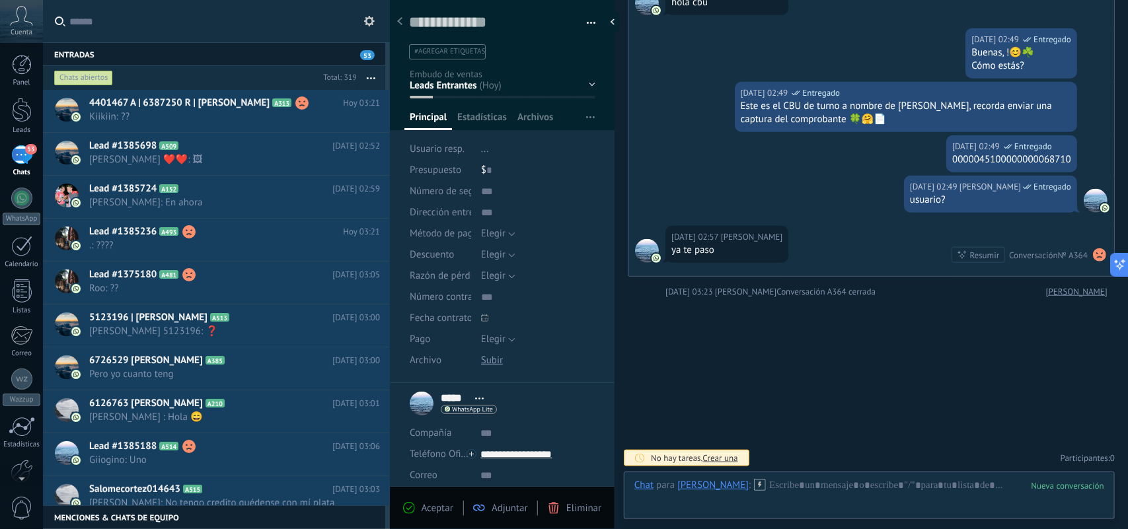
scroll to position [445, 0]
click at [736, 289] on div "Copiar link" at bounding box center [709, 306] width 87 height 52
click at [770, 328] on div "Buscar Carga más Hoy Hoy Creación: 2 eventos Expandir Hoy 00:02 Mabel hola Conv…" at bounding box center [872, 42] width 514 height 973
drag, startPoint x: 722, startPoint y: 236, endPoint x: 726, endPoint y: 190, distance: 45.8
click at [722, 236] on span "Mabel" at bounding box center [751, 237] width 61 height 13
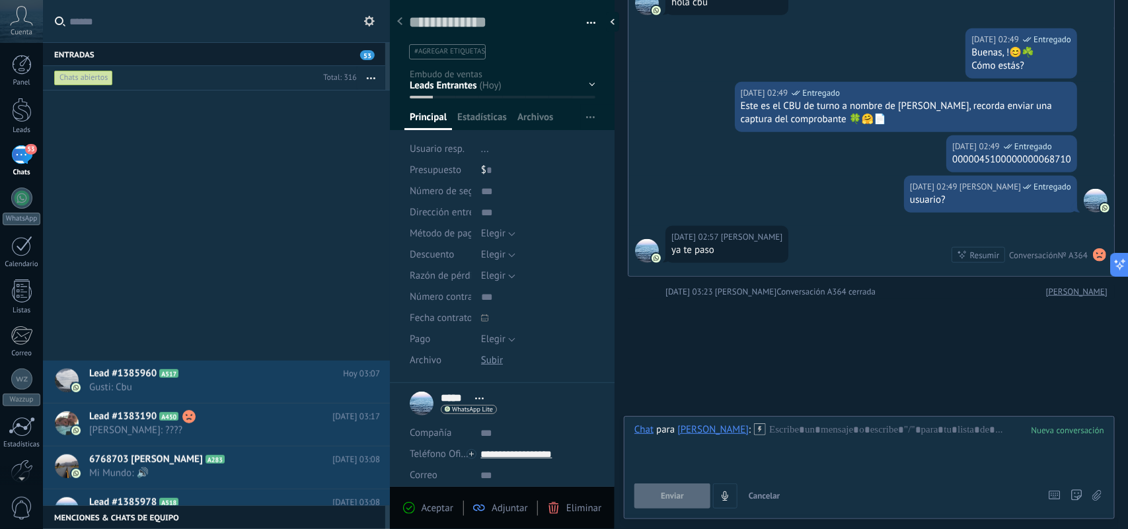
scroll to position [744, 0]
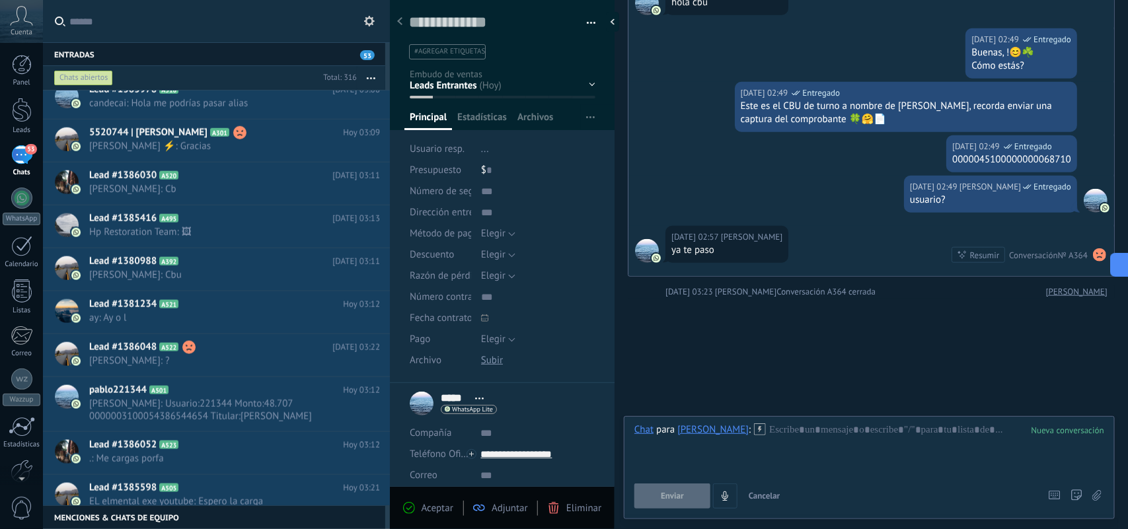
click at [729, 368] on div "Buscar Carga más Hoy Hoy Creación: 2 eventos Expandir Hoy 00:02 Mabel hola Conv…" at bounding box center [872, 42] width 514 height 973
click at [283, 410] on span "Pablo: Usuario:221344 Monto:48.707 0000003100054386544654 Titular:Pablo David S…" at bounding box center [222, 410] width 266 height 25
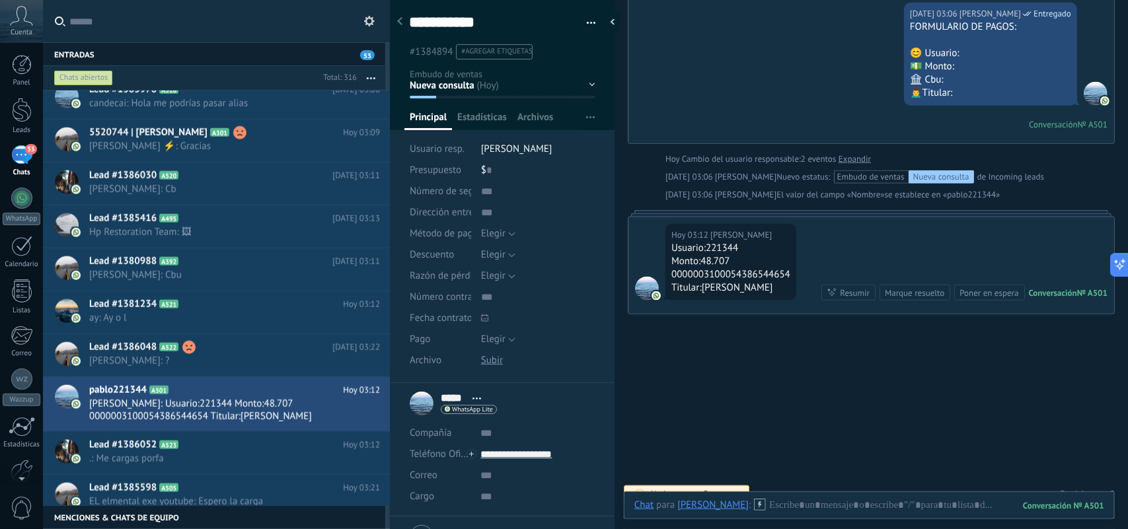
scroll to position [621, 0]
click at [500, 54] on span "#agregar etiquetas" at bounding box center [496, 51] width 71 height 9
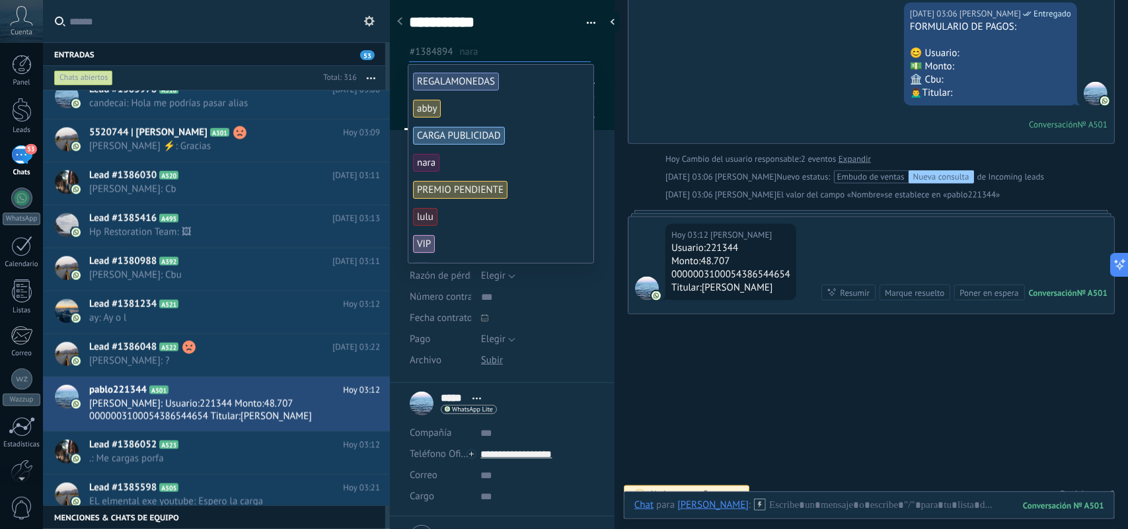
scroll to position [134, 0]
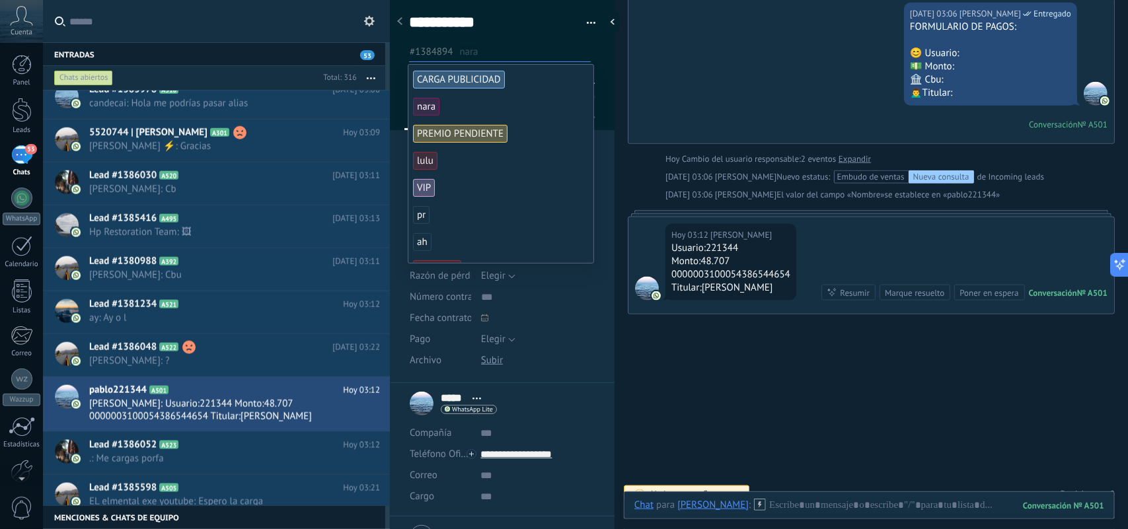
click at [475, 125] on span "PREMIO PENDIENTE" at bounding box center [460, 134] width 95 height 18
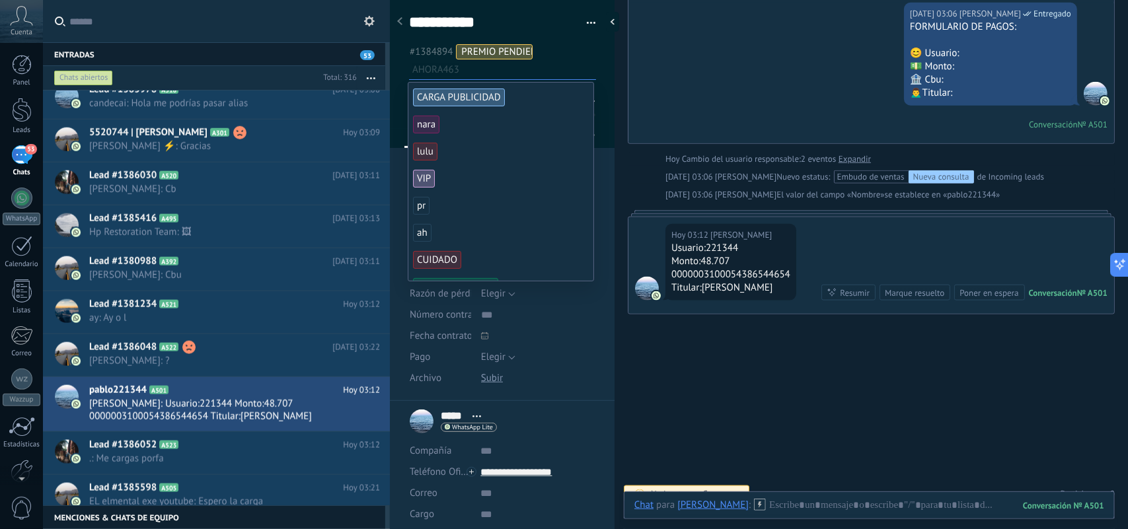
scroll to position [2, 0]
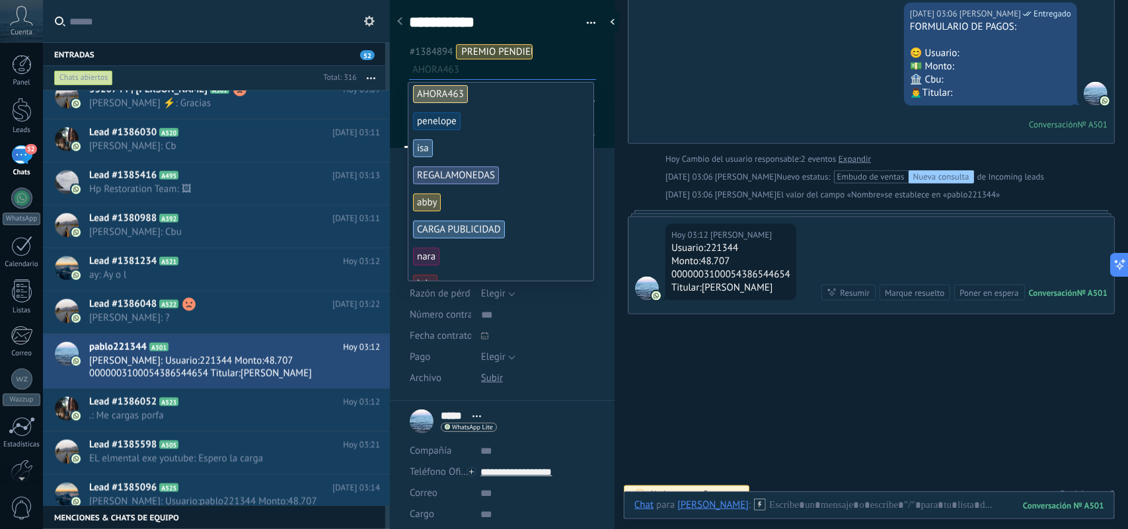
click at [586, 54] on ul "#1384894 PREMIO PENDIENTE AHORA463" at bounding box center [503, 61] width 190 height 36
click at [421, 254] on span "nara" at bounding box center [426, 257] width 26 height 18
click at [432, 258] on span "lulu" at bounding box center [425, 257] width 24 height 18
click at [573, 58] on span "lulu" at bounding box center [581, 52] width 17 height 13
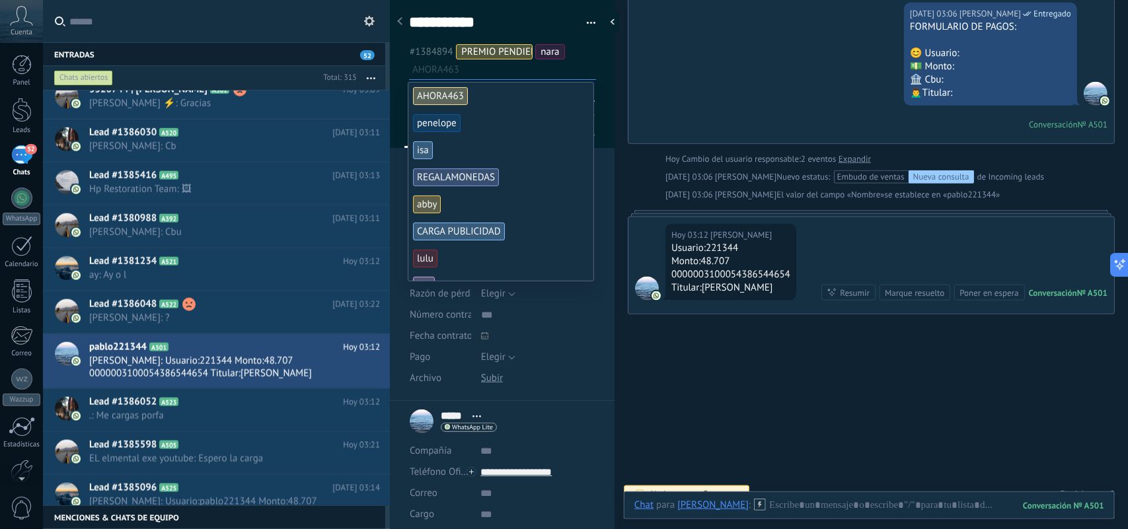
click at [596, 65] on div "**********" at bounding box center [502, 34] width 225 height 86
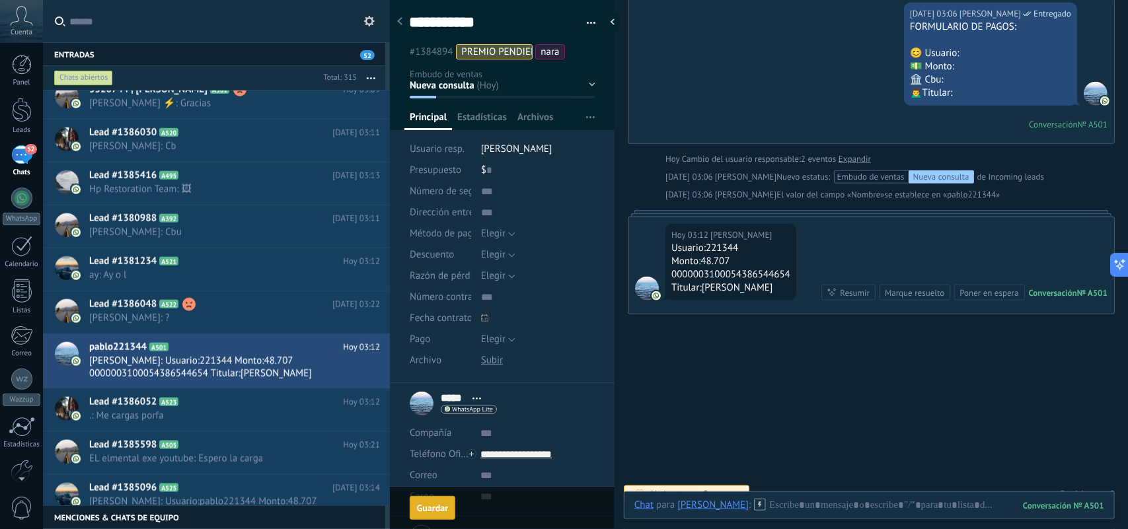
click at [428, 512] on div "Guardar" at bounding box center [432, 508] width 31 height 9
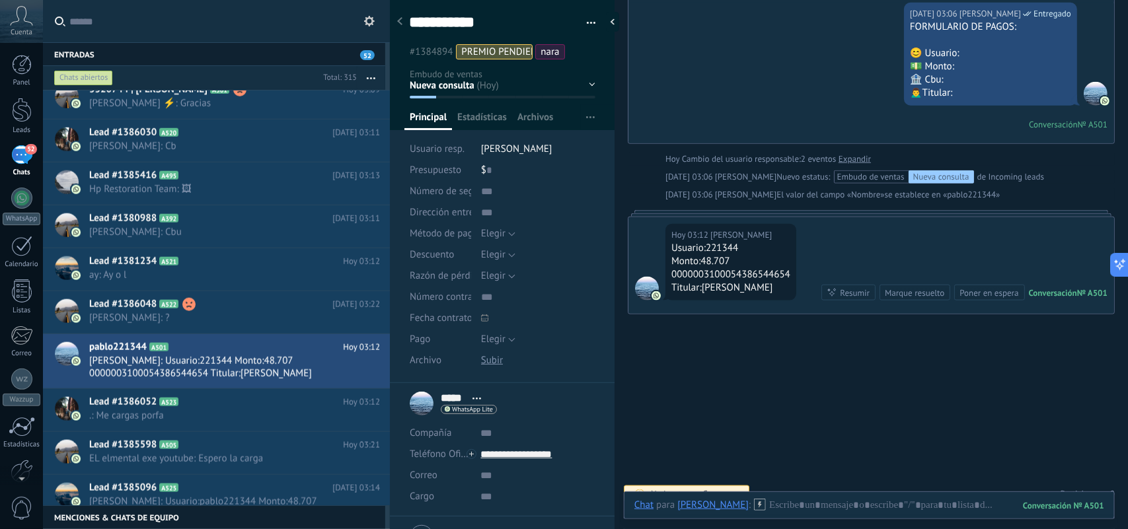
click at [438, 513] on li "***** Pablo ***** Pablo Apellido Abrir detalle Copie el nombre" at bounding box center [502, 450] width 225 height 134
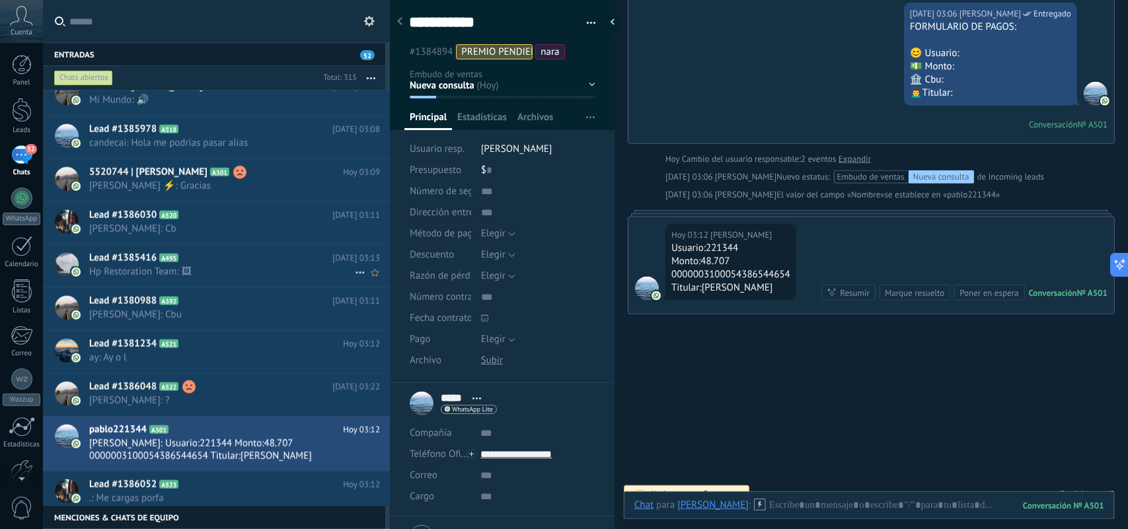
scroll to position [702, 0]
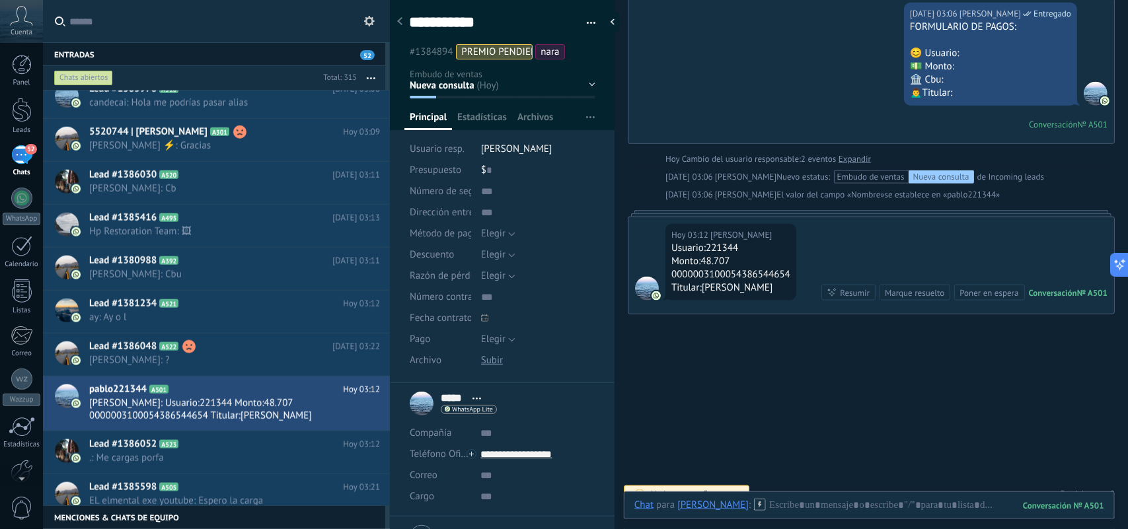
click at [369, 74] on button "button" at bounding box center [371, 78] width 28 height 24
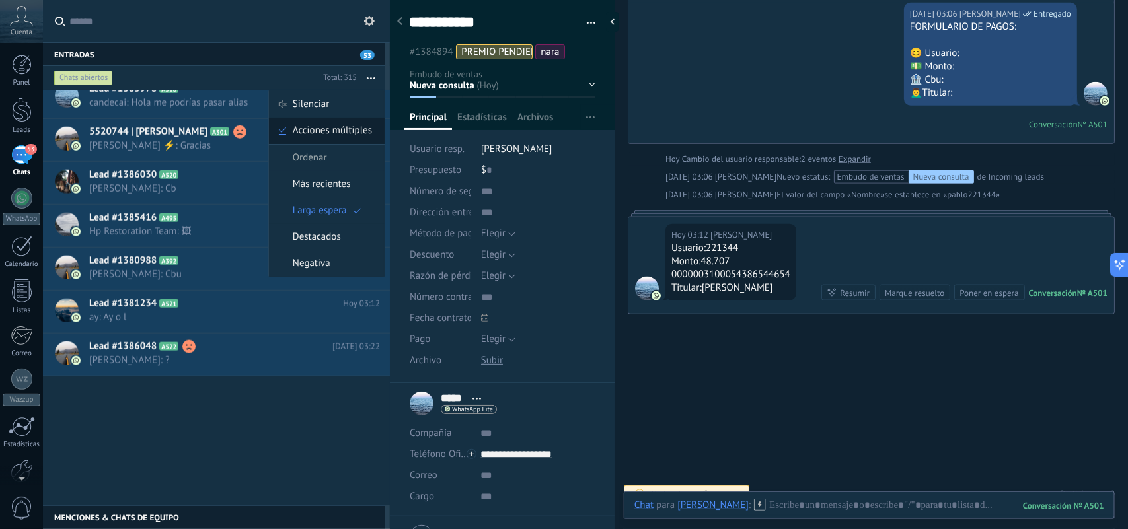
scroll to position [414, 0]
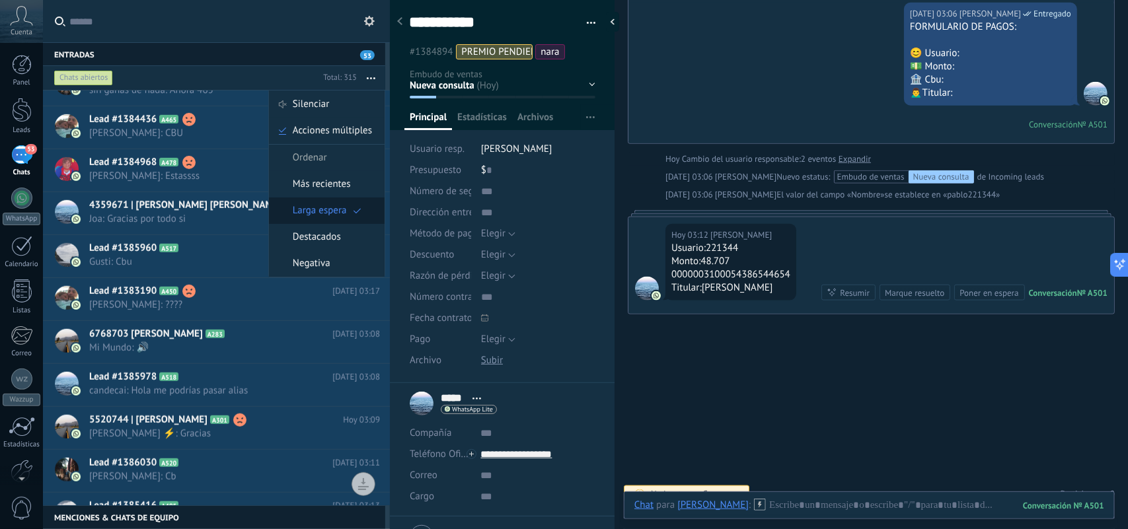
click at [321, 214] on span "Larga espera" at bounding box center [320, 211] width 54 height 26
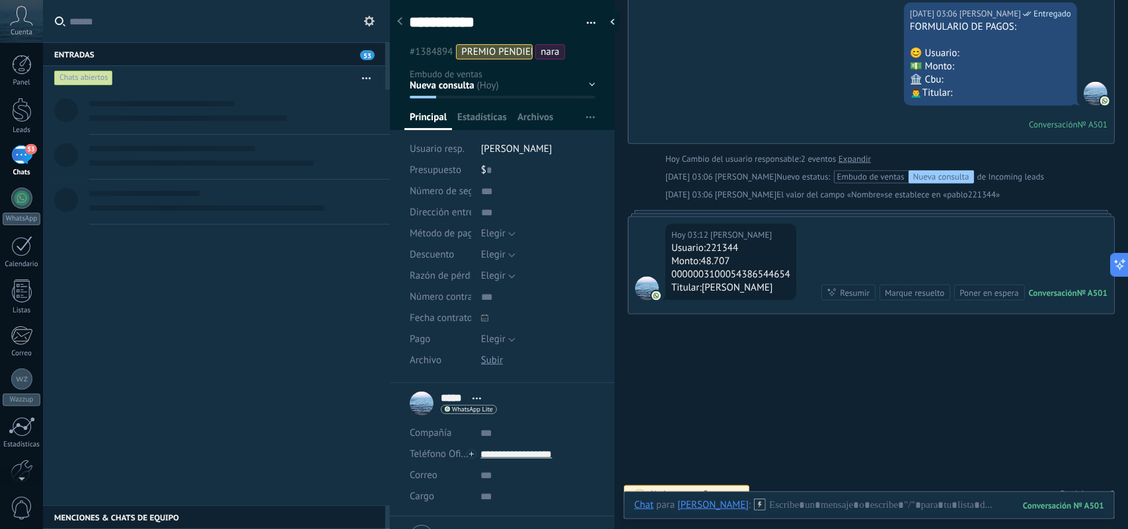
scroll to position [0, 0]
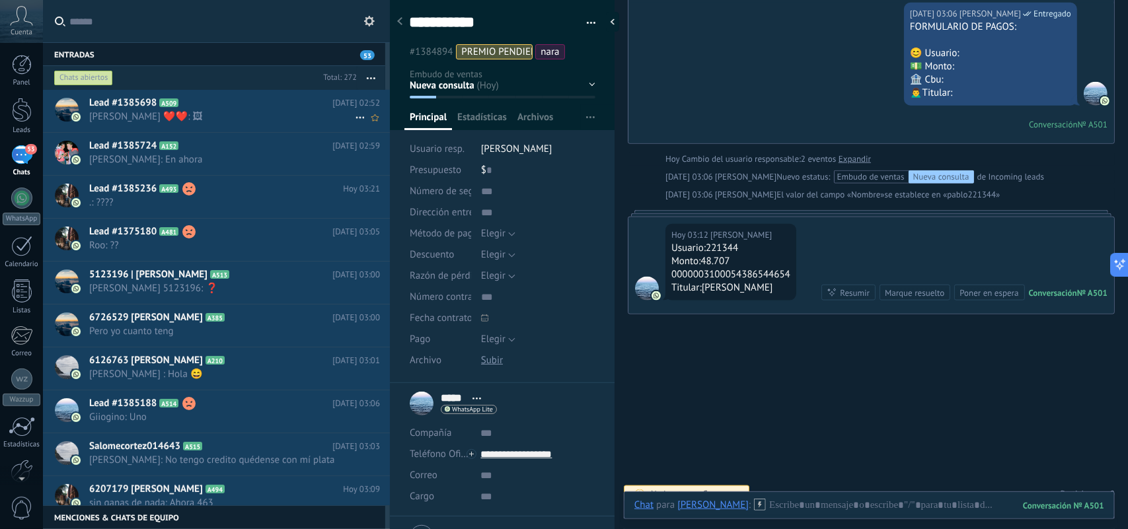
click at [280, 119] on span "Jose Maria Benjamin ❤️❤️: 🖼" at bounding box center [222, 116] width 266 height 13
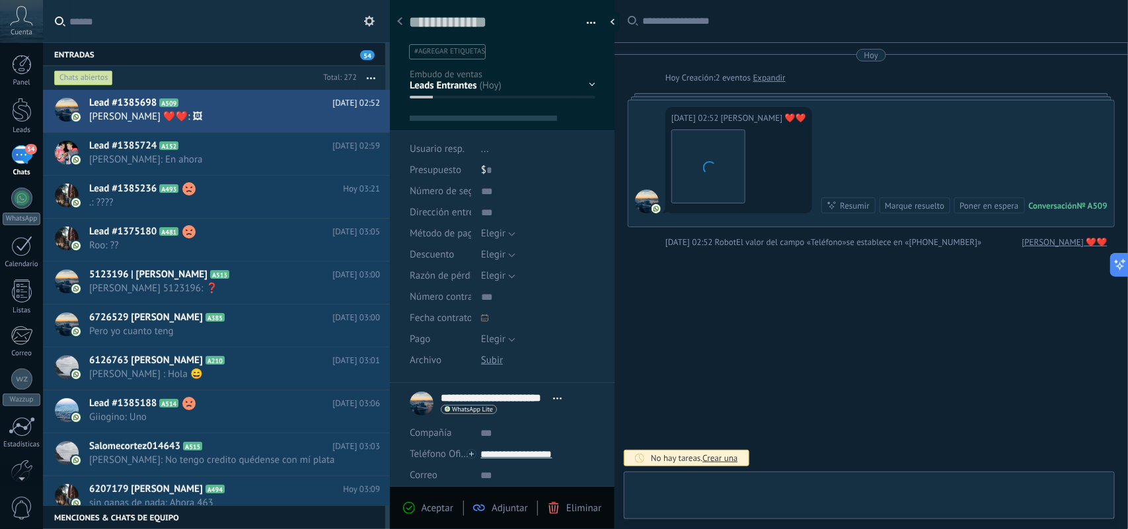
type textarea "**********"
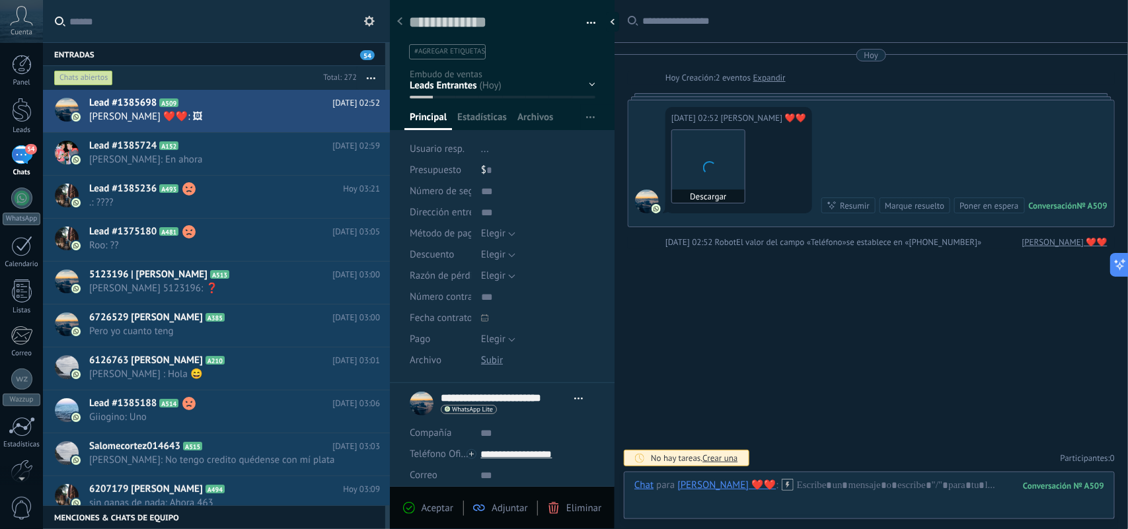
scroll to position [20, 0]
click at [807, 498] on div at bounding box center [870, 499] width 470 height 40
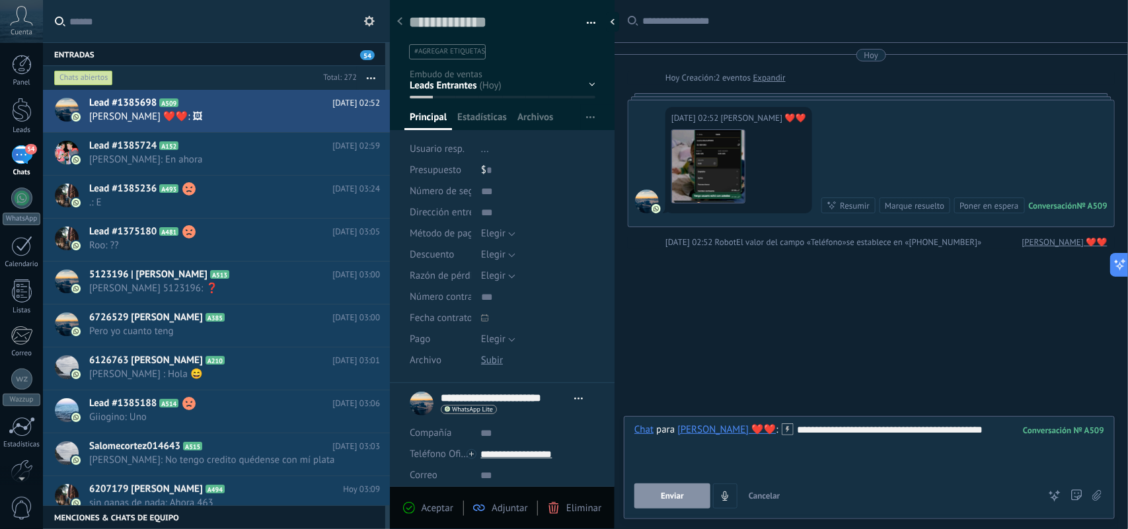
click at [665, 503] on button "Enviar" at bounding box center [673, 496] width 76 height 25
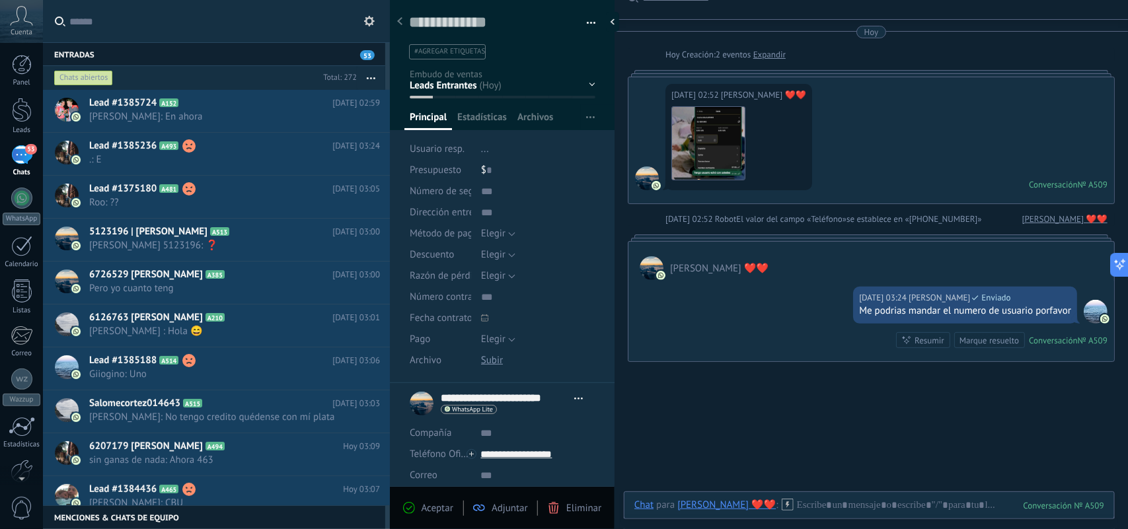
scroll to position [0, 0]
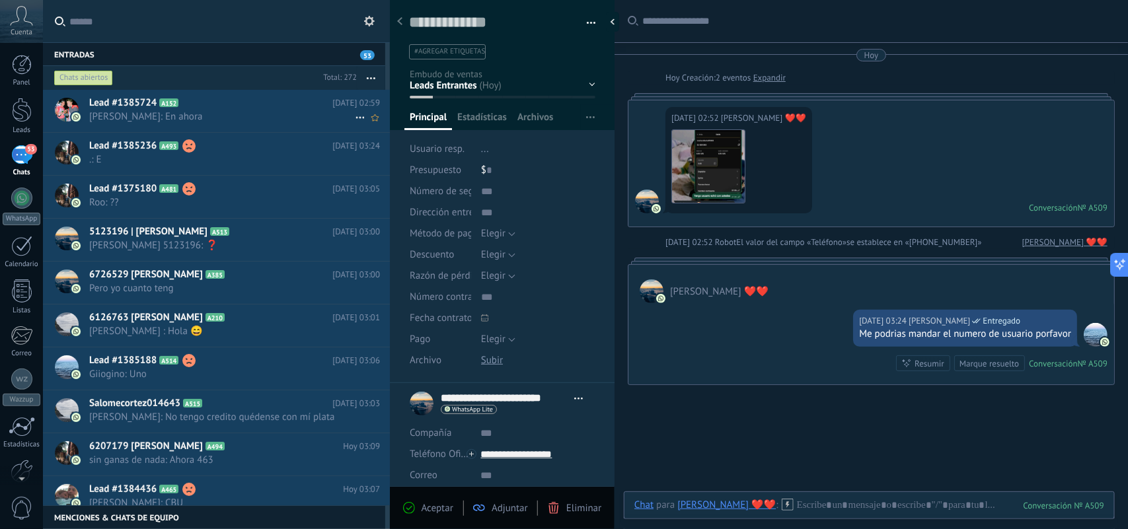
click at [258, 120] on span "Jorge: En ahora" at bounding box center [222, 116] width 266 height 13
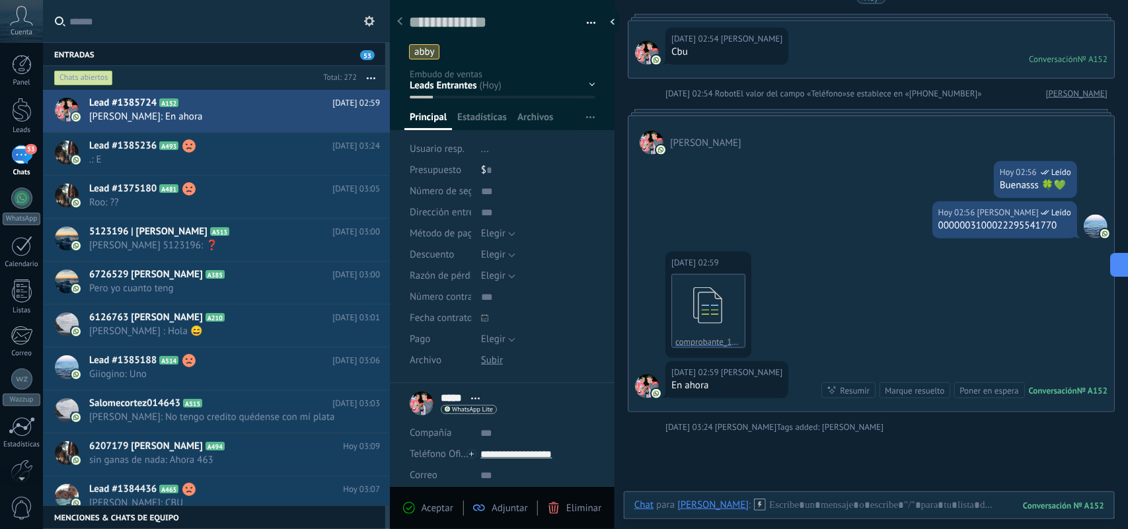
scroll to position [440, 0]
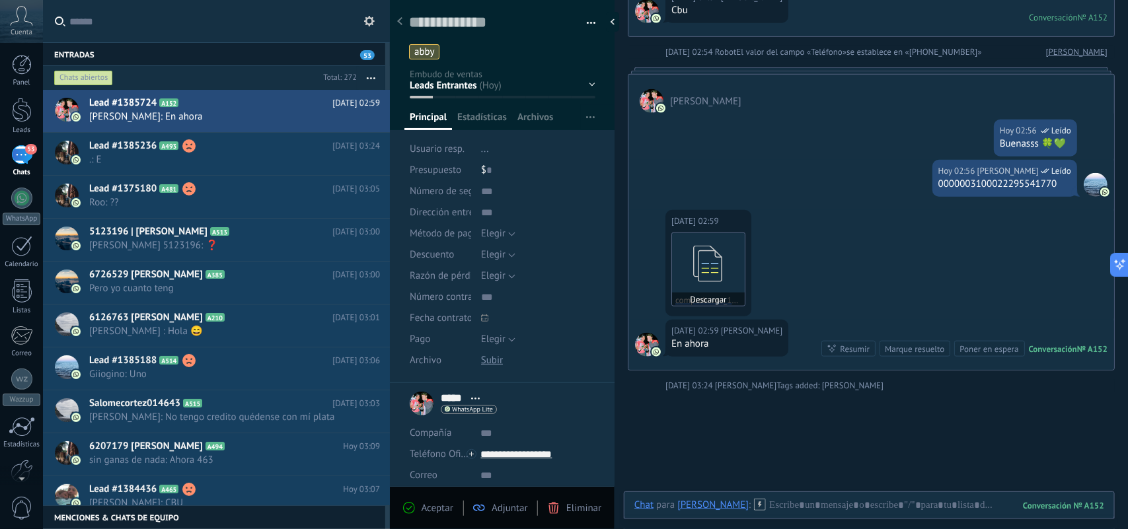
click at [716, 264] on icon at bounding box center [709, 264] width 52 height 55
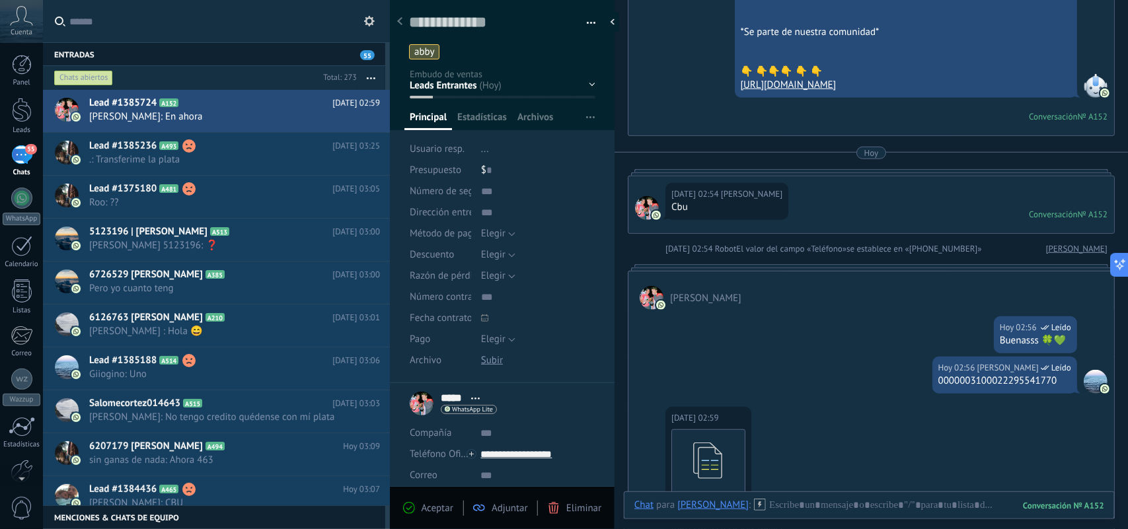
scroll to position [413, 0]
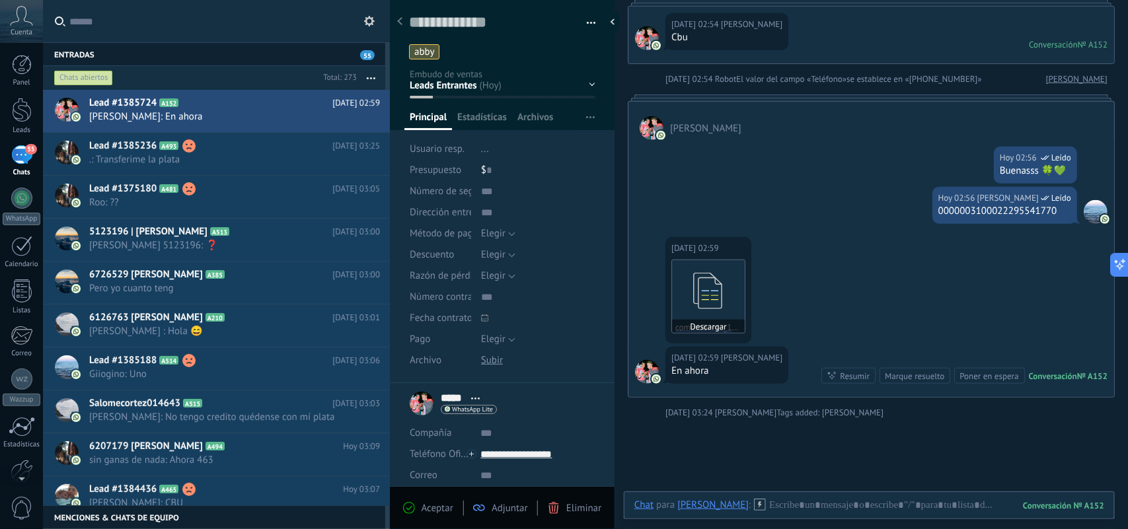
click at [715, 305] on icon at bounding box center [709, 291] width 52 height 55
click at [276, 146] on h2 "Lead #1385236 A493" at bounding box center [210, 145] width 243 height 13
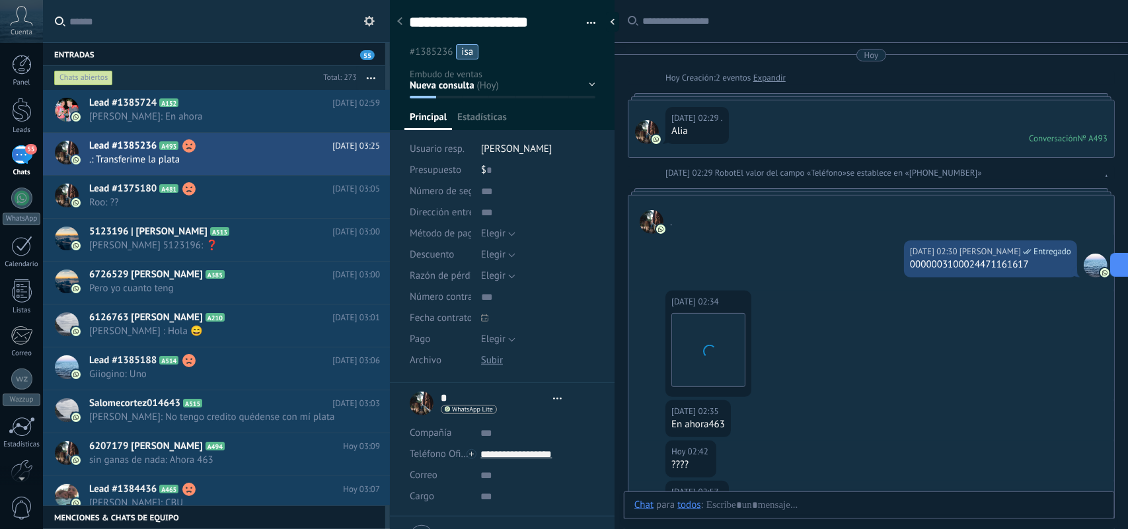
type textarea "**********"
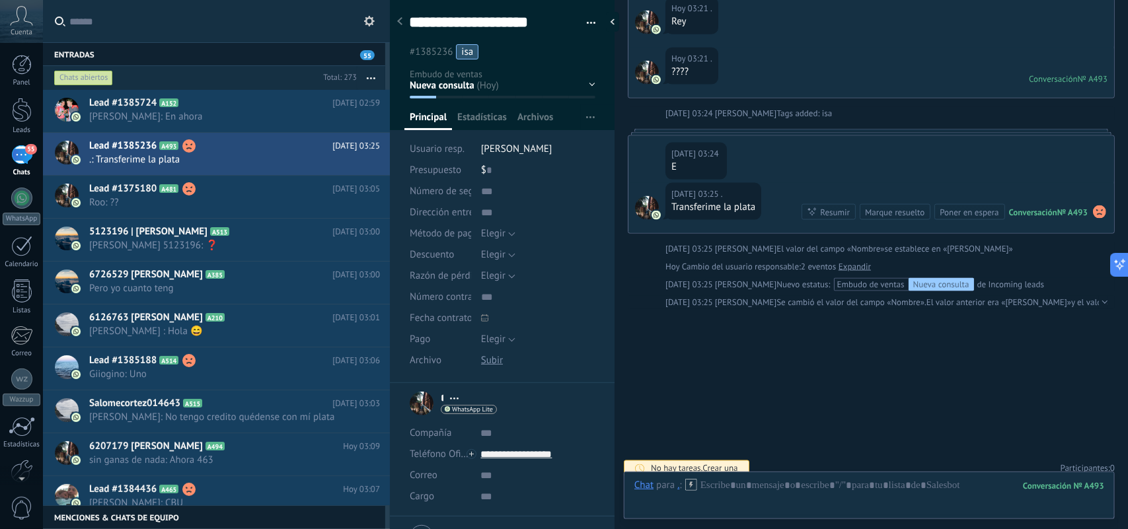
scroll to position [797, 0]
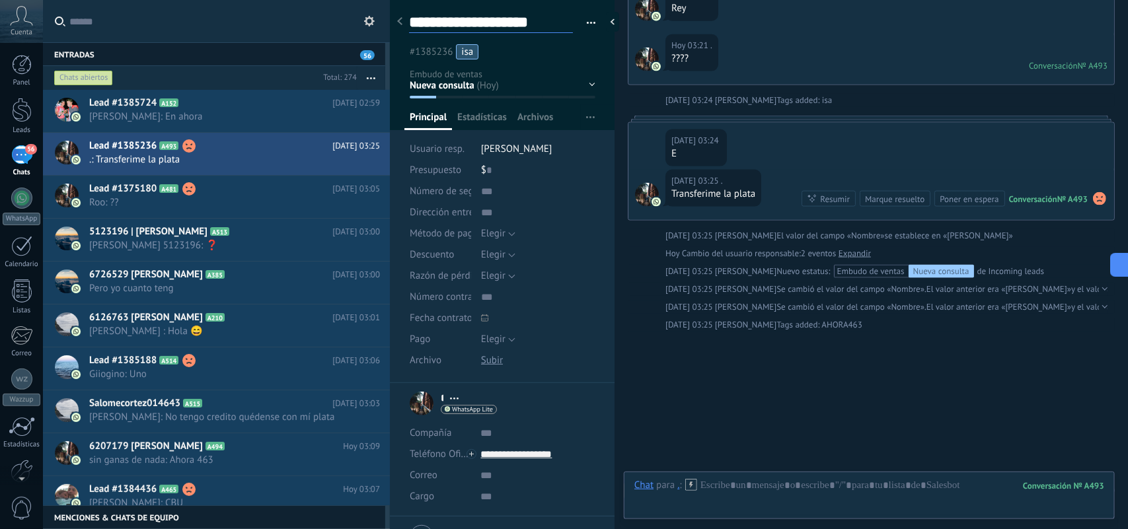
click at [494, 17] on textarea "**********" at bounding box center [491, 23] width 164 height 20
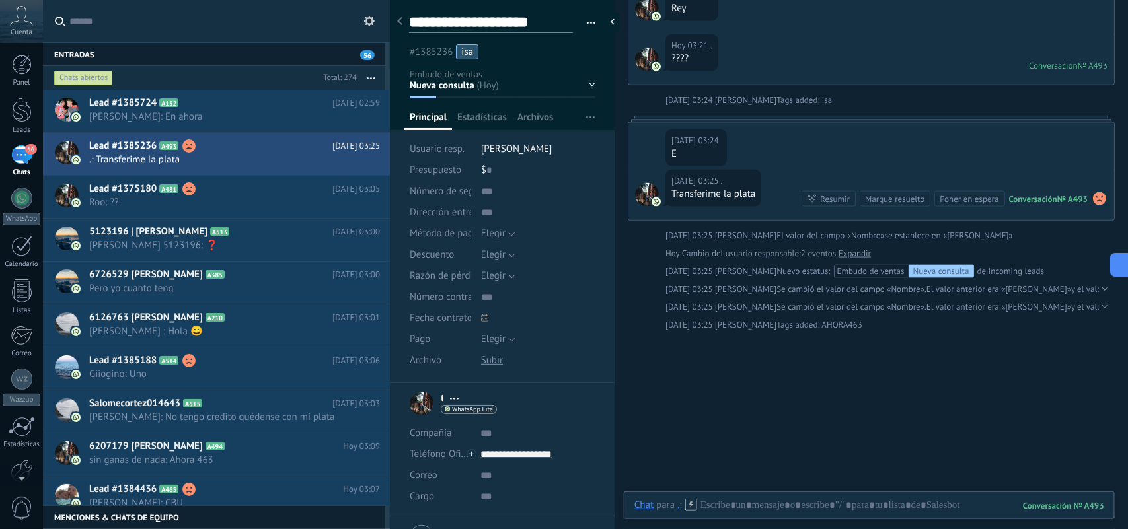
scroll to position [219, 0]
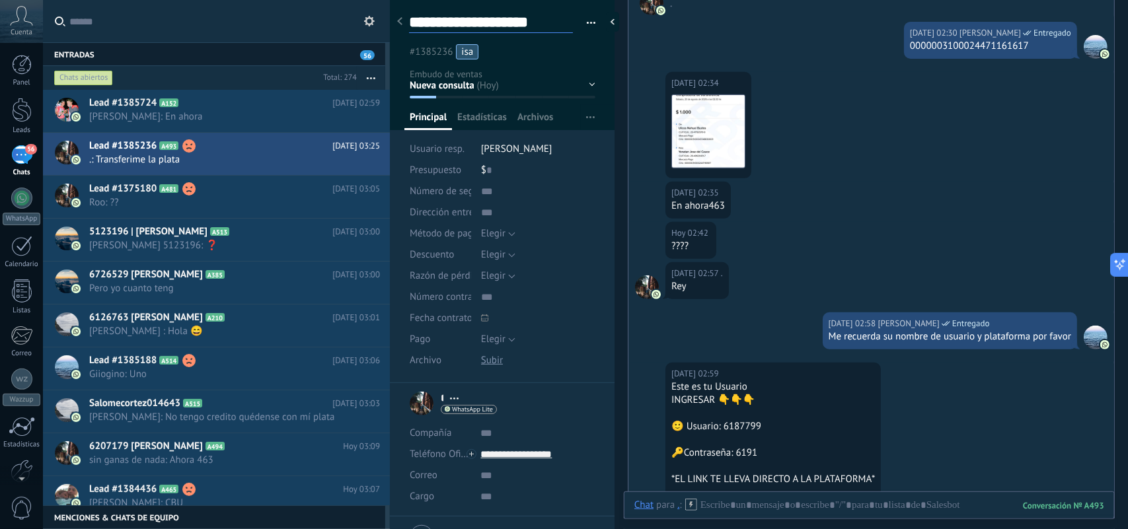
click at [554, 18] on textarea "**********" at bounding box center [491, 23] width 164 height 20
click at [739, 77] on div "Hoy 02:34 . Descargar" at bounding box center [709, 125] width 86 height 106
click at [824, 59] on div "Hoy 02:30 Laura Ahora Entregado 0000003100024471161617" at bounding box center [872, 43] width 486 height 57
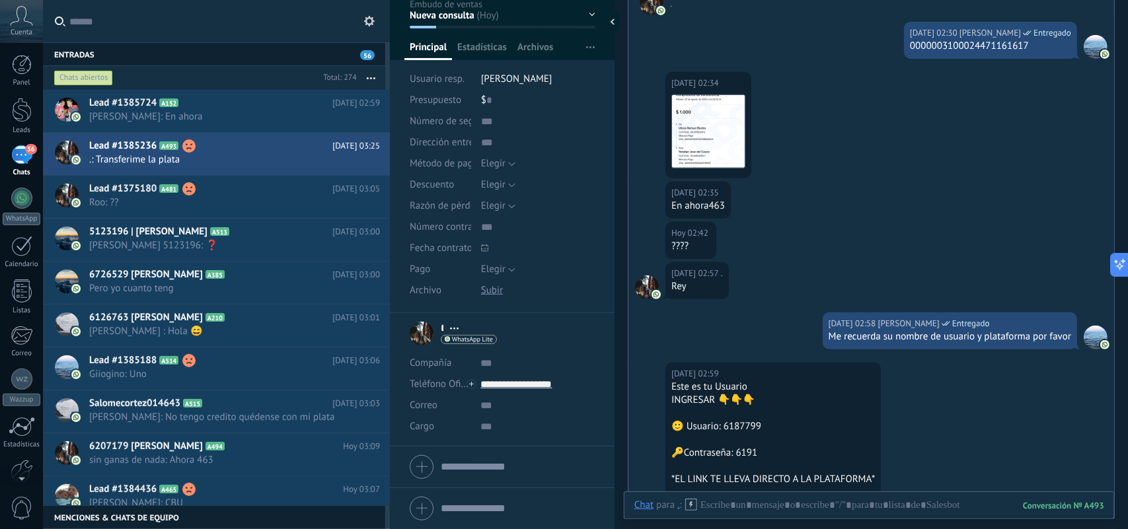
scroll to position [0, 0]
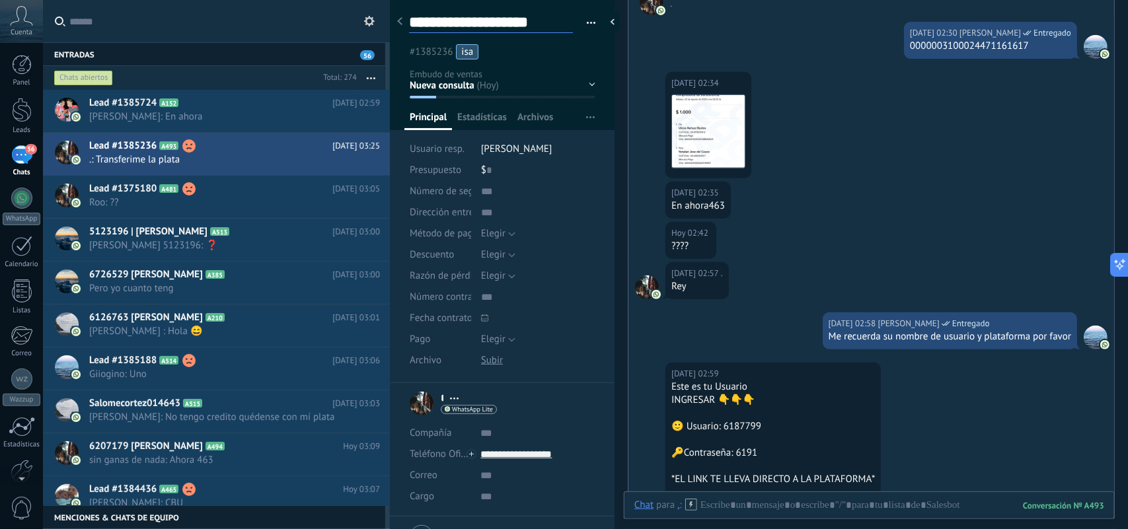
click at [516, 19] on textarea "**********" at bounding box center [491, 23] width 164 height 20
drag, startPoint x: 512, startPoint y: 22, endPoint x: 391, endPoint y: 22, distance: 121.0
click at [391, 22] on div "Entradas 56 Chats abiertos Total: 274 Silenciar Acciones múltiples" at bounding box center [564, 264] width 1128 height 529
paste textarea "**********"
type textarea "**********"
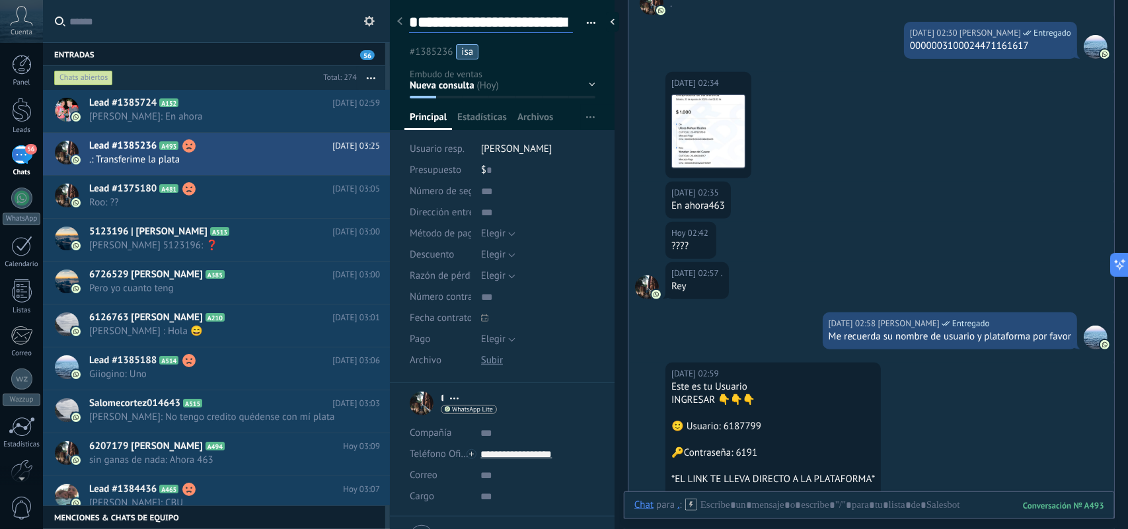
type textarea "**********"
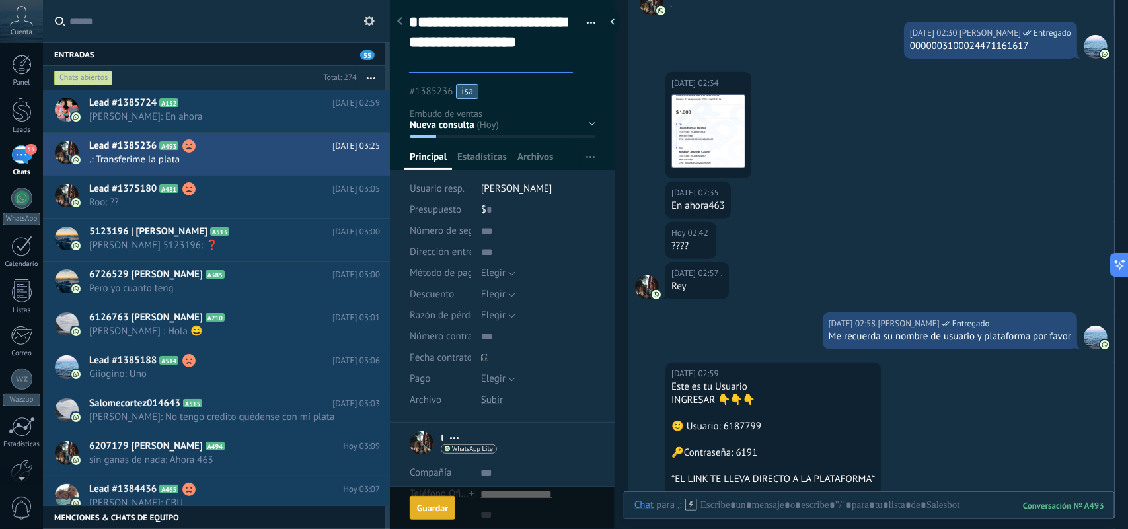
scroll to position [237, 0]
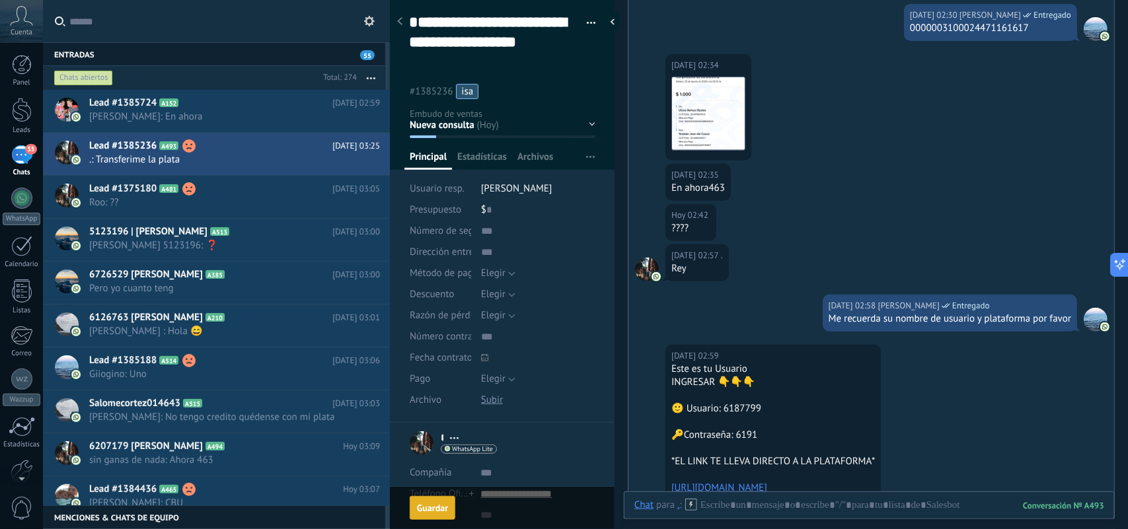
click at [443, 507] on div "Guardar" at bounding box center [432, 508] width 31 height 9
type textarea "**********"
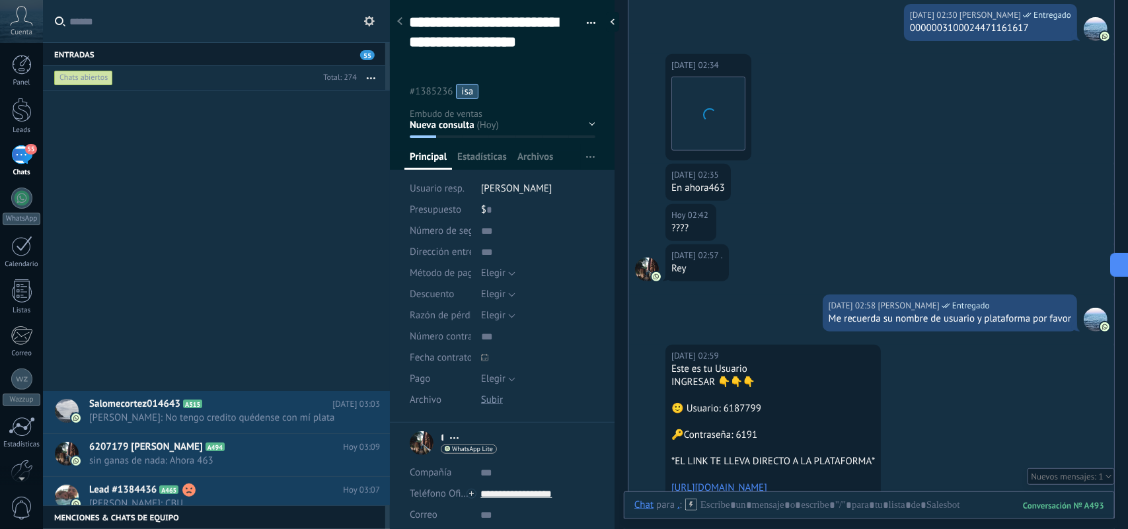
click at [368, 77] on button "button" at bounding box center [371, 78] width 28 height 24
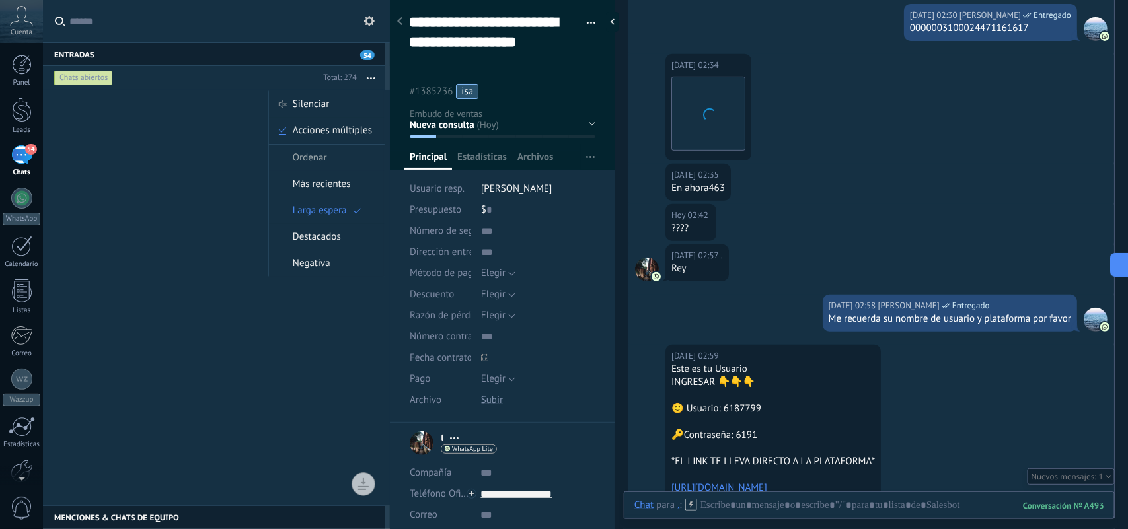
scroll to position [760, 0]
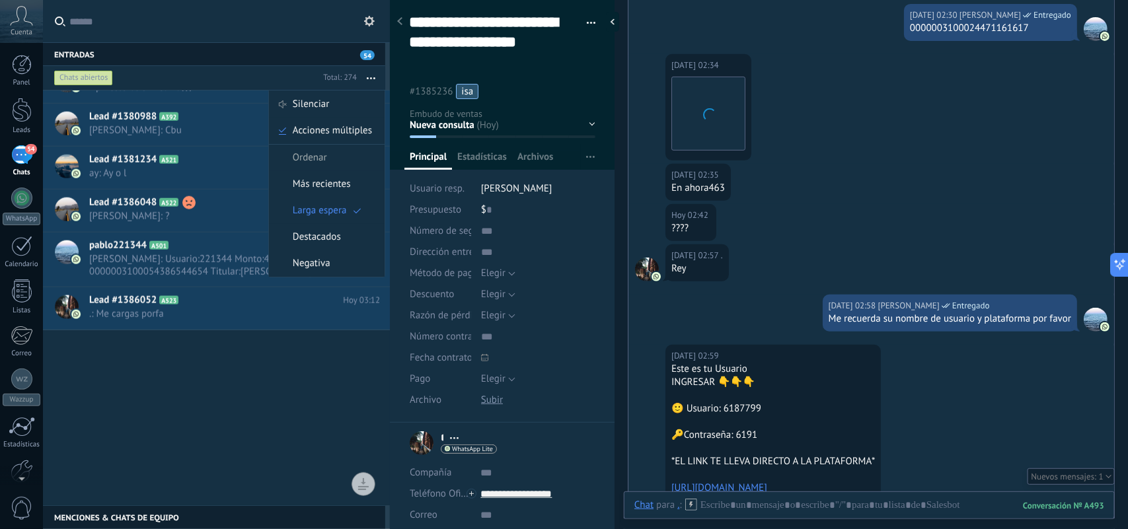
click at [221, 83] on div "Chats abiertos" at bounding box center [185, 78] width 266 height 24
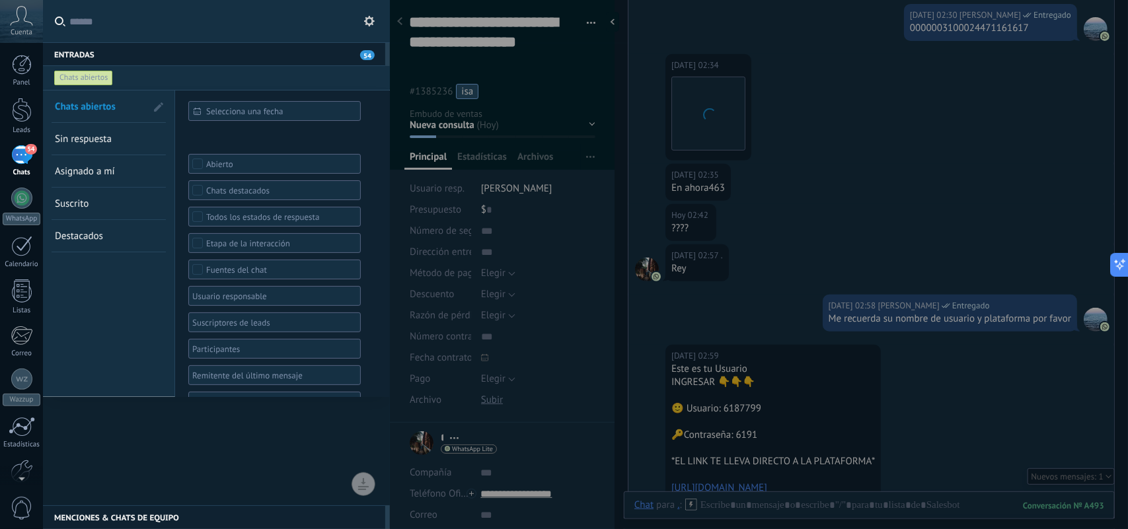
scroll to position [430, 0]
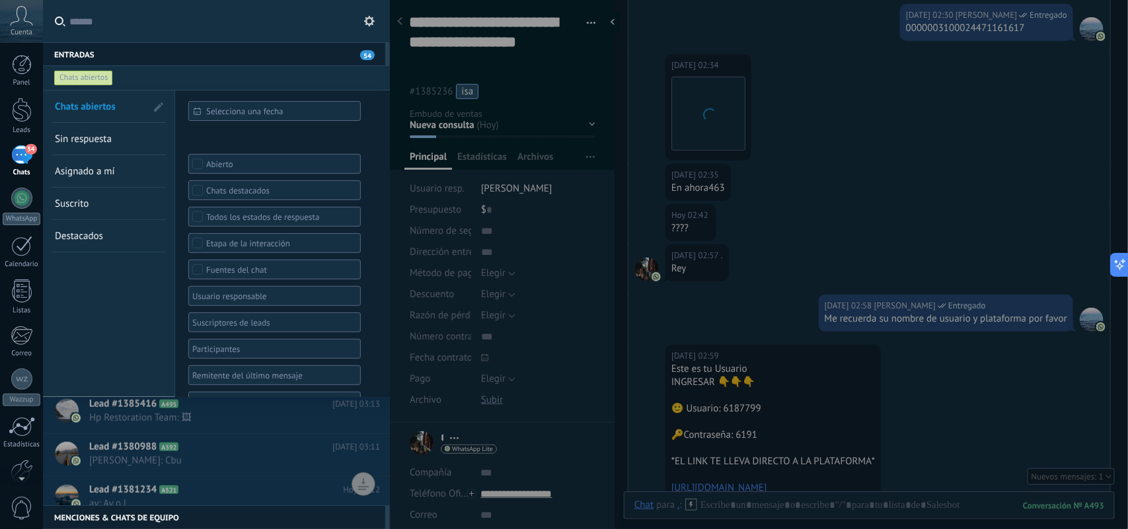
click at [334, 265] on div "Fuentes del chat" at bounding box center [274, 270] width 137 height 10
click at [366, 57] on span "54" at bounding box center [367, 55] width 15 height 10
click at [313, 50] on div "Entradas 54" at bounding box center [214, 54] width 342 height 24
click at [841, 157] on div at bounding box center [564, 264] width 1128 height 529
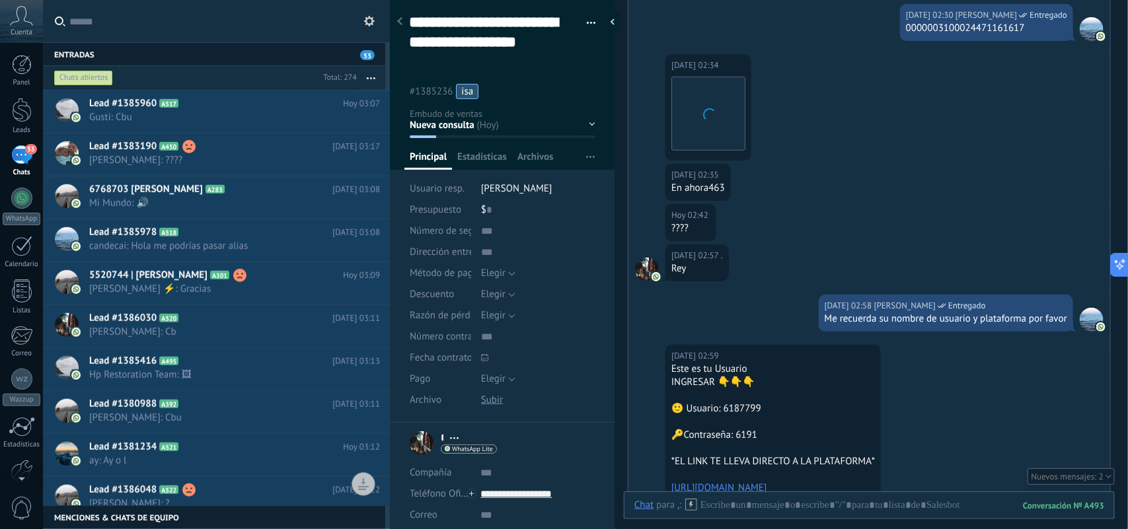
scroll to position [280, 0]
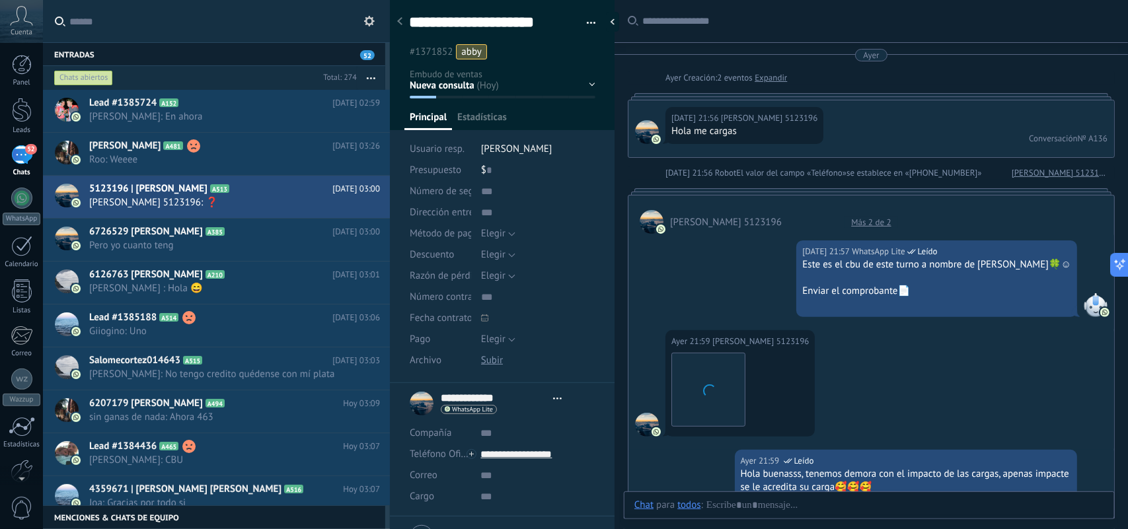
type textarea "**********"
drag, startPoint x: 998, startPoint y: 337, endPoint x: 739, endPoint y: 182, distance: 302.1
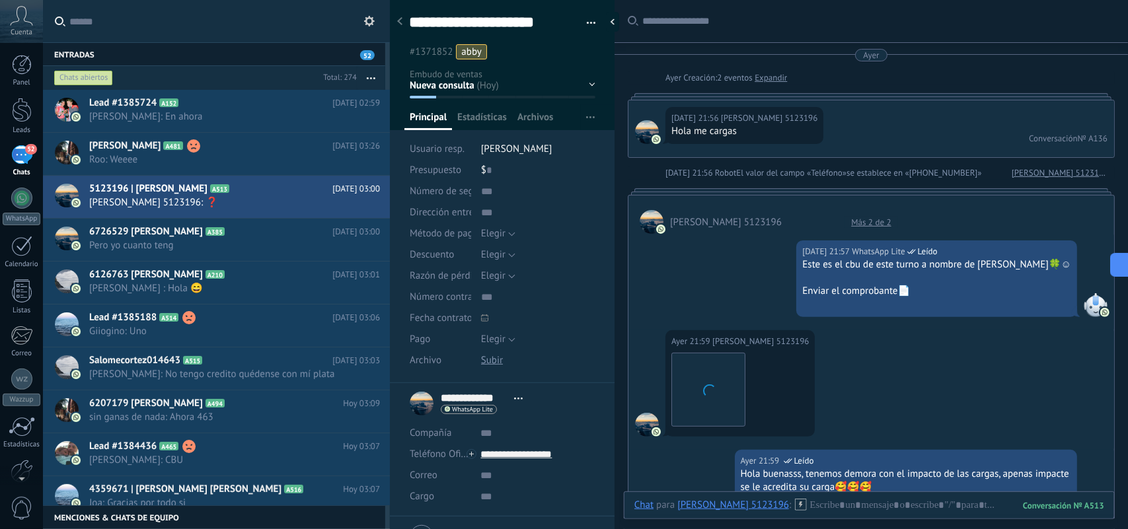
drag, startPoint x: 939, startPoint y: 250, endPoint x: 986, endPoint y: 334, distance: 97.1
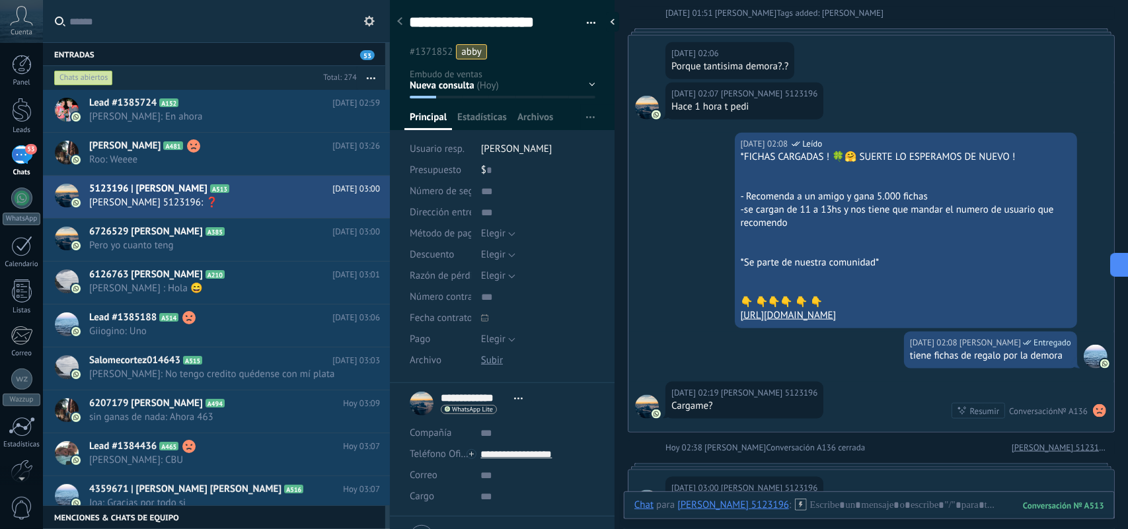
scroll to position [20, 0]
click at [841, 513] on div "Buscar Carga más Ayer Ayer Creación: 2 eventos Expandir Ayer 21:56 Celia 512319…" at bounding box center [872, 264] width 514 height 529
click at [830, 507] on div at bounding box center [870, 519] width 470 height 40
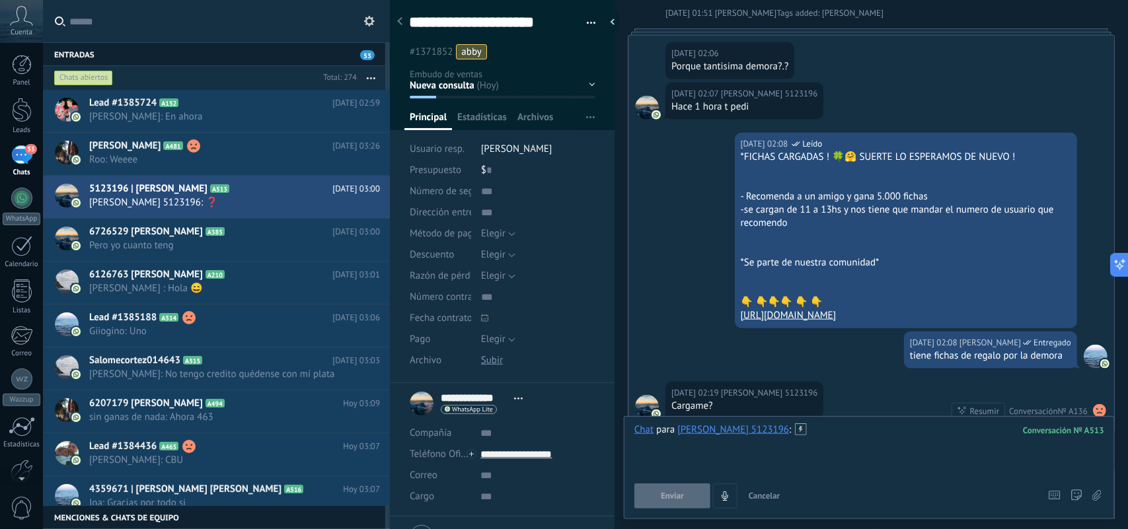
scroll to position [2749, 0]
drag, startPoint x: 993, startPoint y: 332, endPoint x: 738, endPoint y: 179, distance: 297.4
click at [738, 179] on div "Hoy 02:08 Laura Ahora Leído *FICHAS CARGADAS ! 🍀🤗 SUERTE LO ESPERAMOS DE NUEVO …" at bounding box center [906, 231] width 343 height 196
click at [775, 459] on div at bounding box center [870, 449] width 470 height 50
paste div
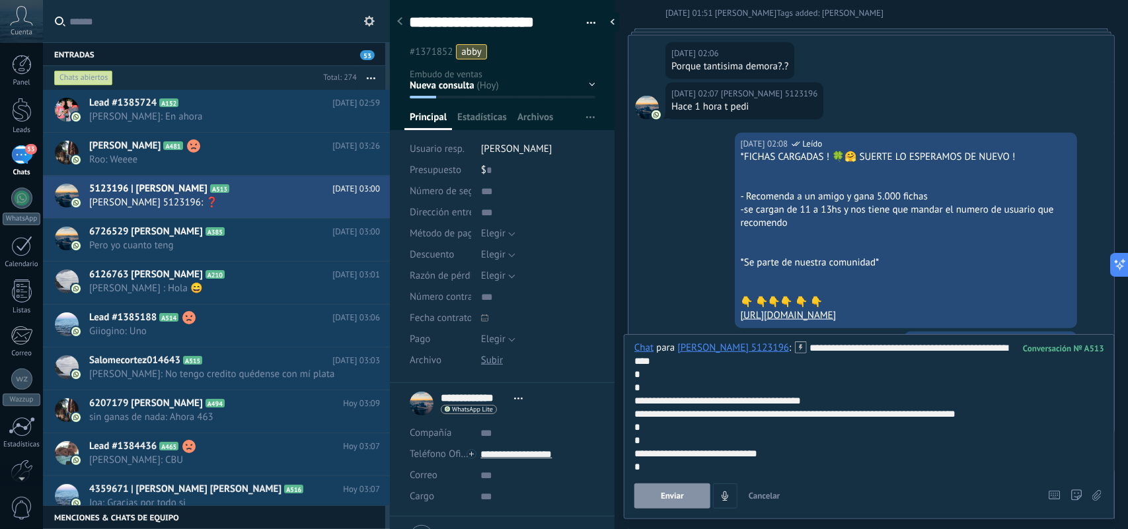
drag, startPoint x: 777, startPoint y: 457, endPoint x: 754, endPoint y: 345, distance: 114.7
click at [663, 500] on span "Enviar" at bounding box center [672, 496] width 23 height 9
click at [665, 499] on button "Enviar" at bounding box center [673, 496] width 76 height 25
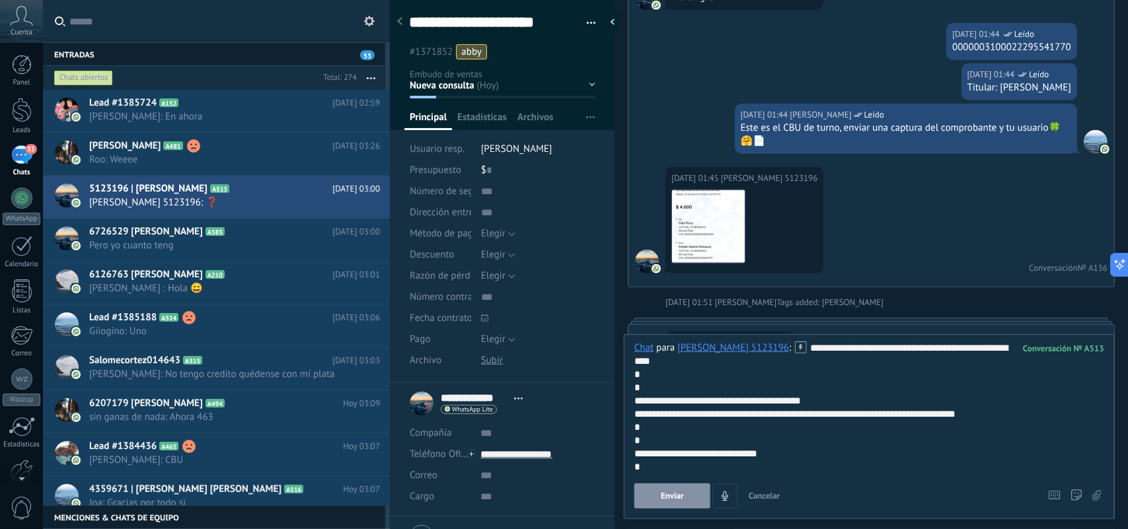
scroll to position [3061, 0]
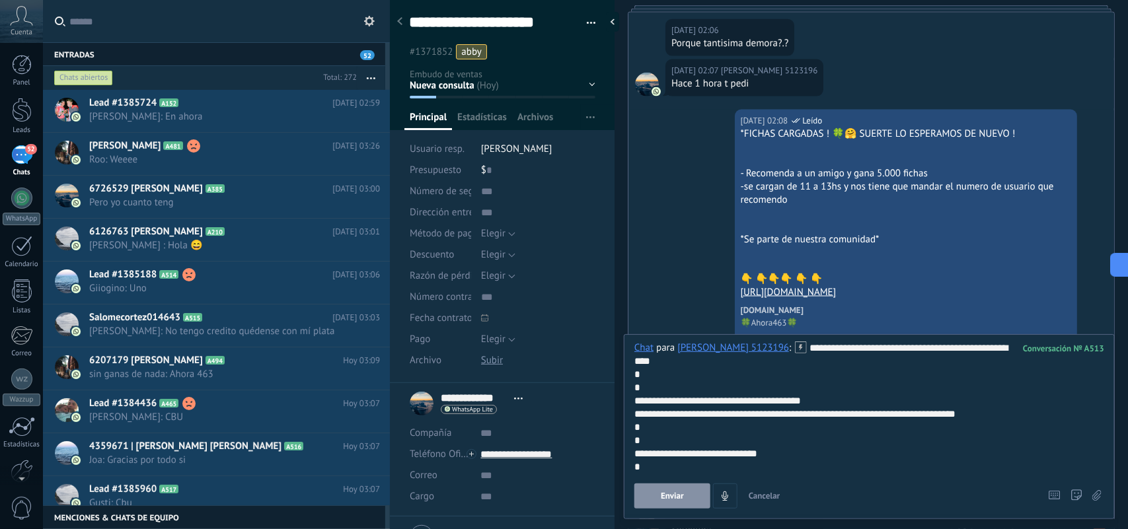
click at [673, 499] on span "Enviar" at bounding box center [672, 496] width 23 height 9
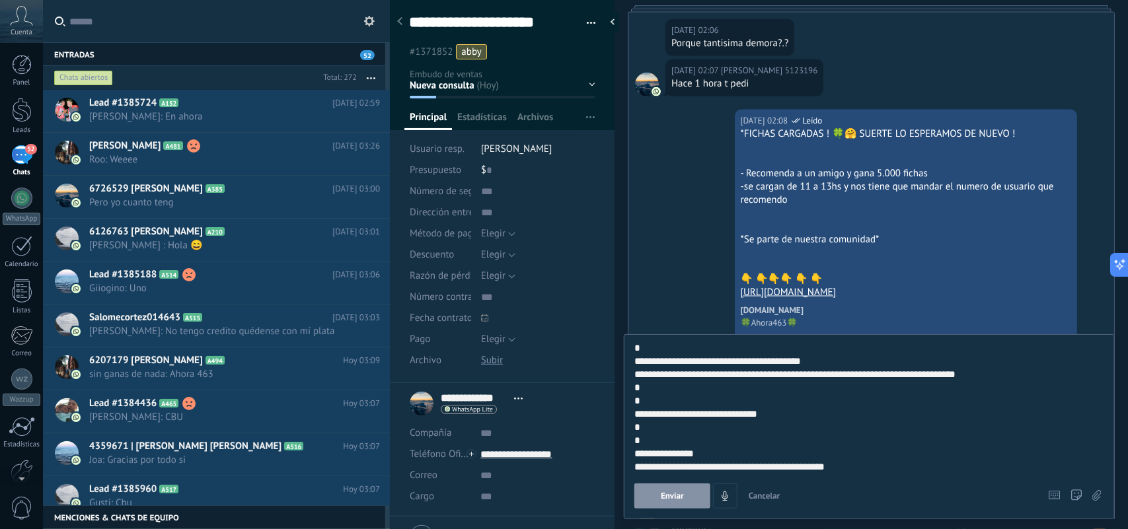
scroll to position [3454, 0]
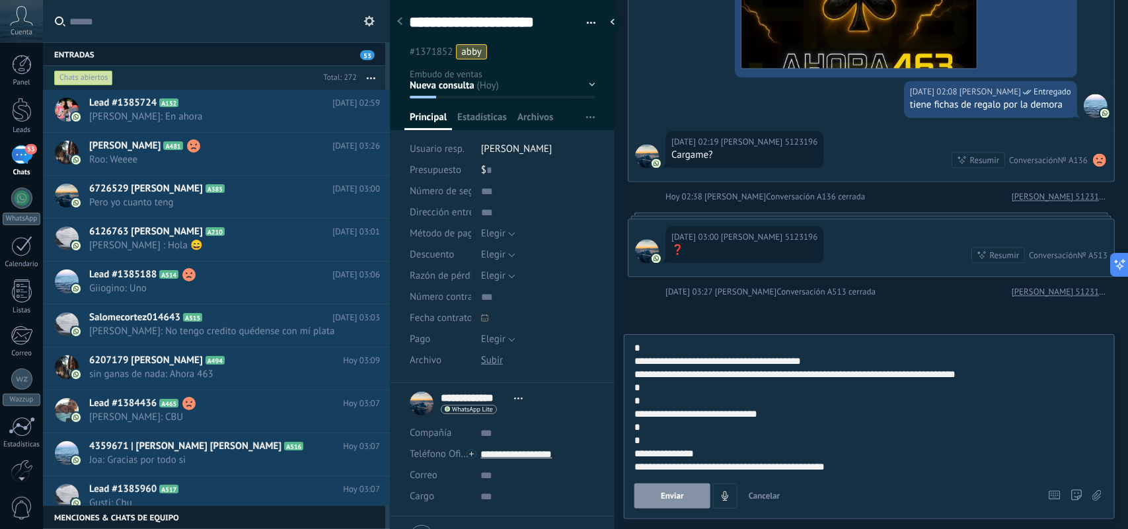
click at [937, 471] on div "**********" at bounding box center [868, 467] width 466 height 13
click at [823, 292] on div "Conversación A513 cerrada" at bounding box center [826, 292] width 99 height 13
click at [1077, 292] on link "Celia 5123196" at bounding box center [1060, 292] width 96 height 13
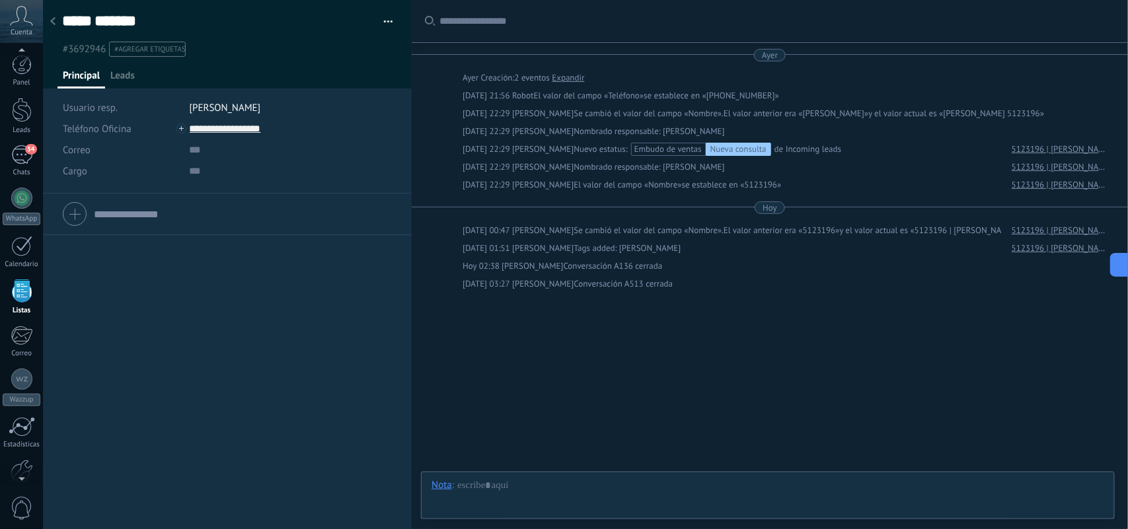
scroll to position [34, 0]
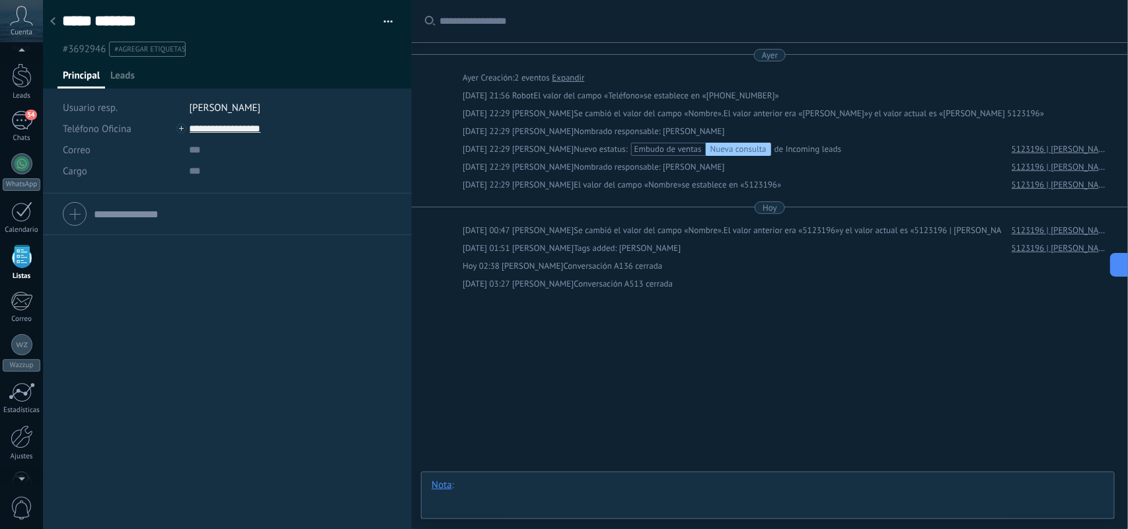
click at [582, 490] on div at bounding box center [768, 499] width 673 height 40
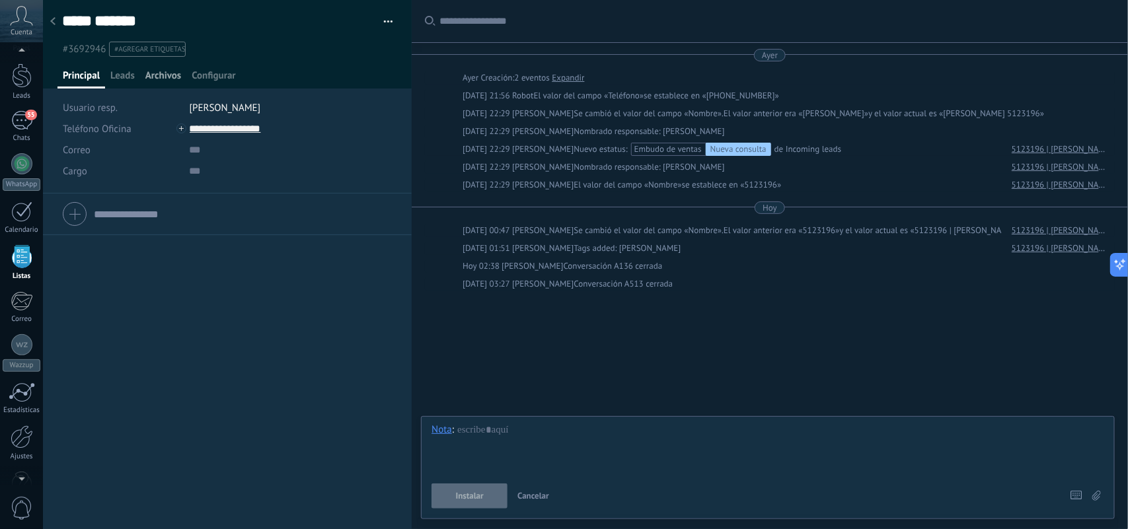
drag, startPoint x: 132, startPoint y: 80, endPoint x: 173, endPoint y: 83, distance: 41.1
click at [132, 79] on span "Leads" at bounding box center [122, 78] width 24 height 19
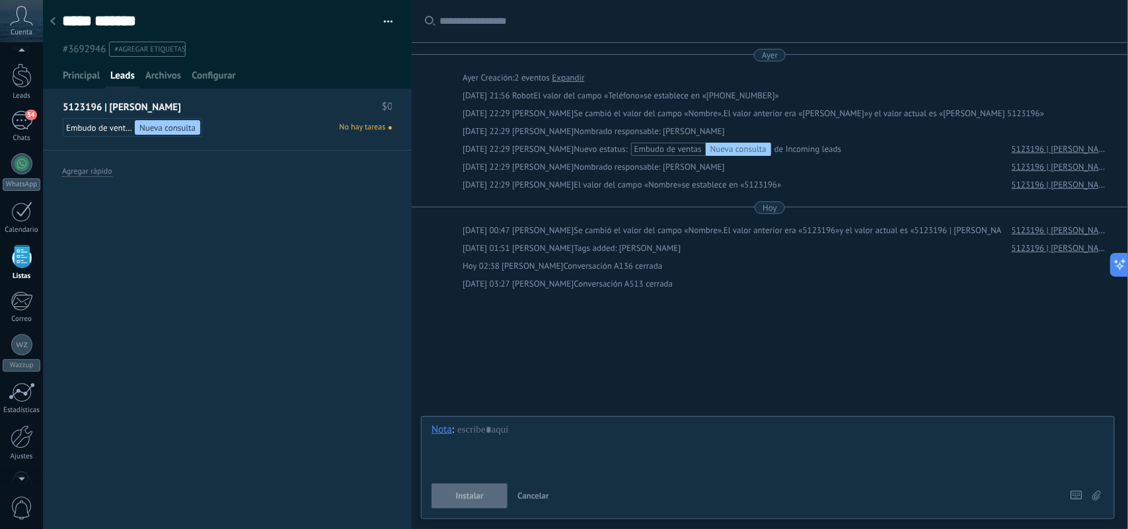
click at [369, 129] on span "No hay tareas" at bounding box center [362, 128] width 46 height 12
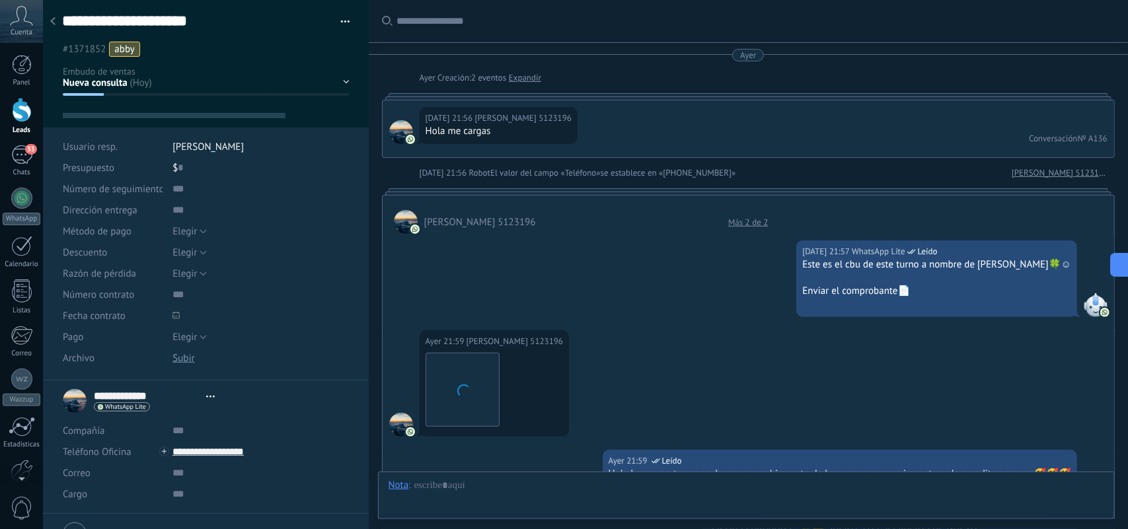
scroll to position [2939, 0]
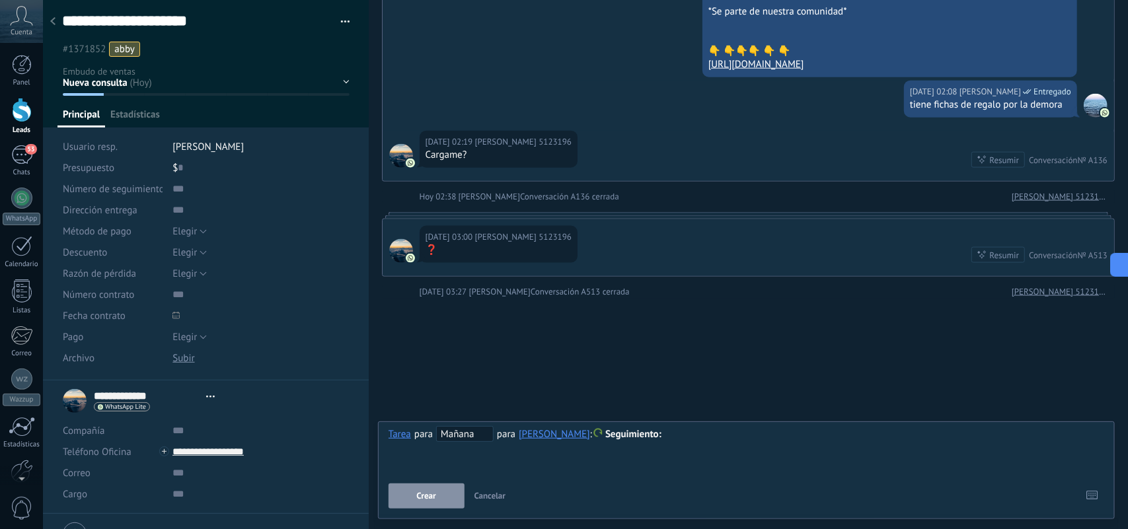
click at [621, 475] on div "**********" at bounding box center [747, 467] width 716 height 83
click at [618, 466] on div "**********" at bounding box center [747, 450] width 716 height 48
click at [711, 448] on div "**********" at bounding box center [747, 450] width 716 height 48
click at [694, 440] on div at bounding box center [747, 435] width 716 height 16
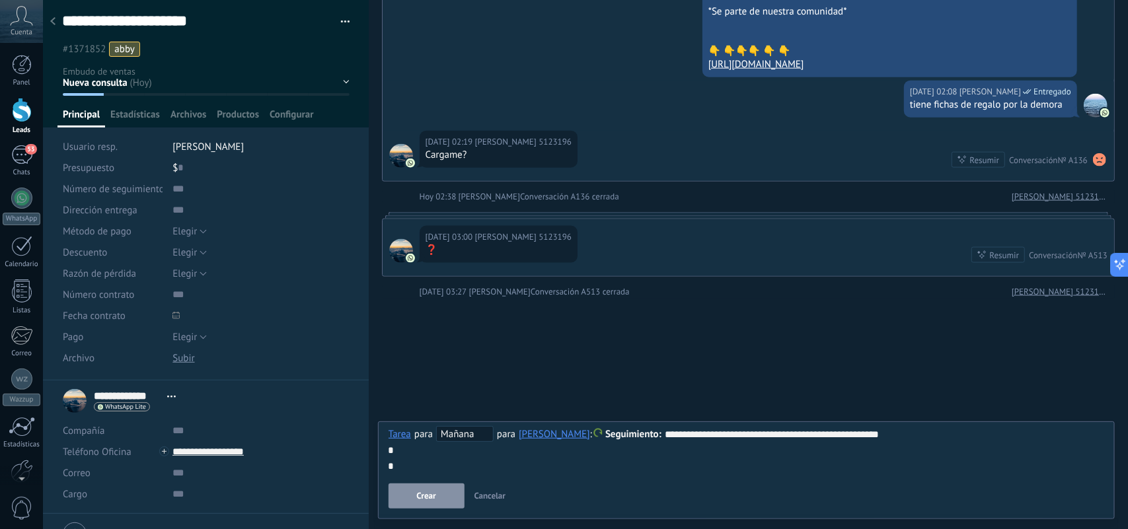
click at [438, 487] on button "Crear" at bounding box center [427, 496] width 76 height 25
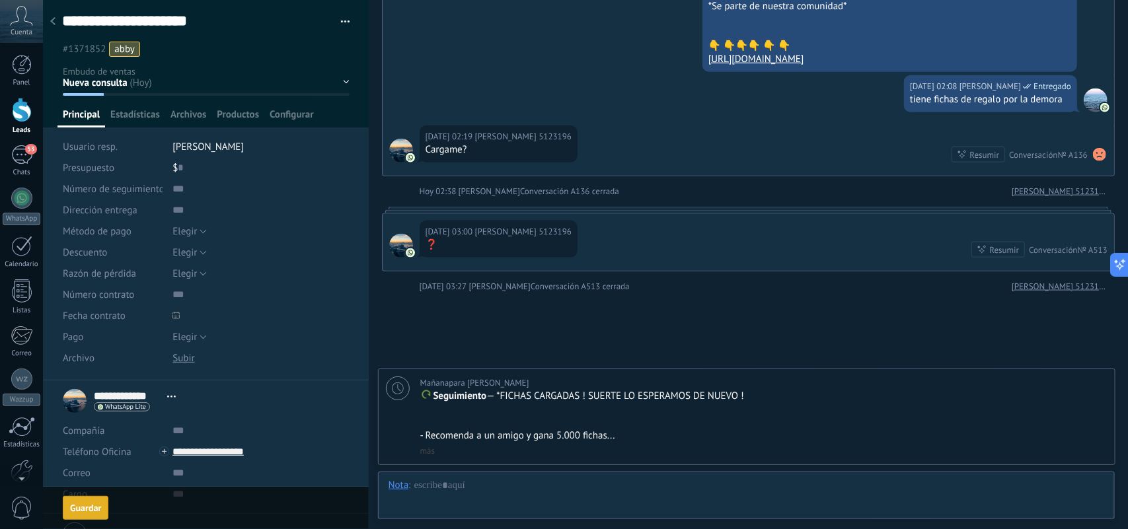
scroll to position [3039, 0]
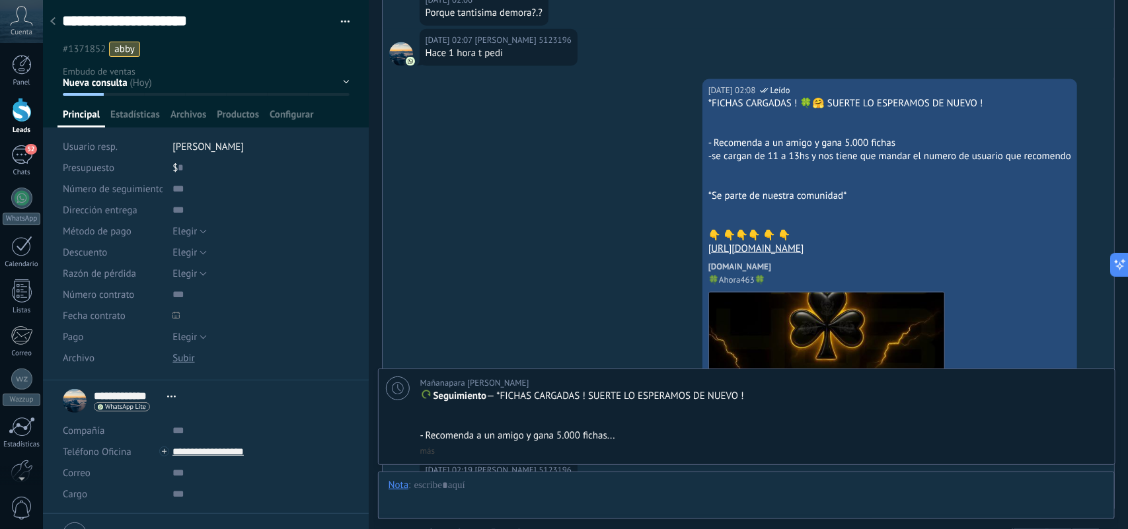
click at [392, 388] on use at bounding box center [398, 389] width 12 height 12
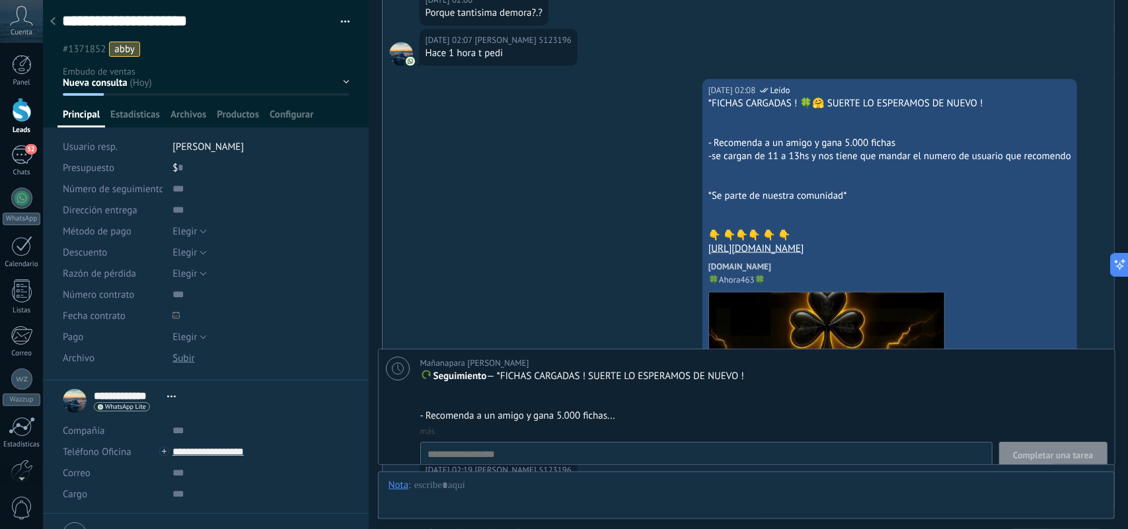
click at [428, 395] on p at bounding box center [763, 389] width 687 height 13
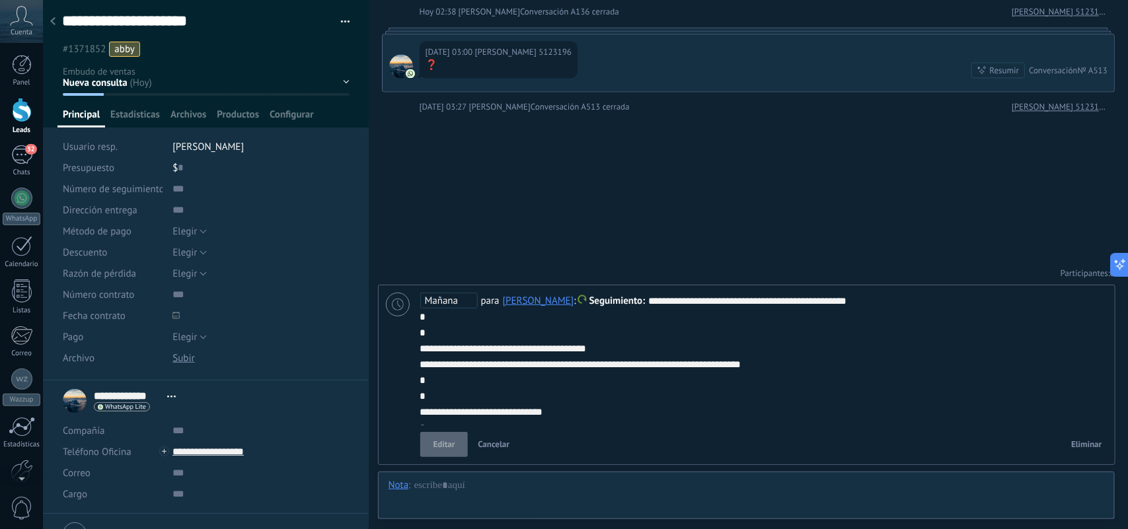
scroll to position [13, 0]
click at [23, 157] on div "52" at bounding box center [21, 154] width 21 height 19
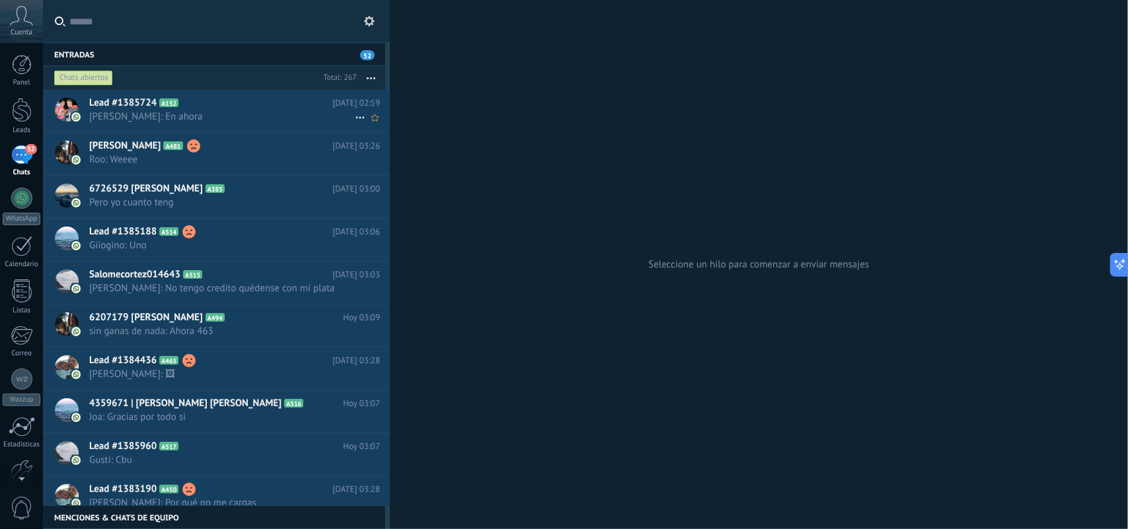
click at [235, 112] on span "Jorge: En ahora" at bounding box center [222, 116] width 266 height 13
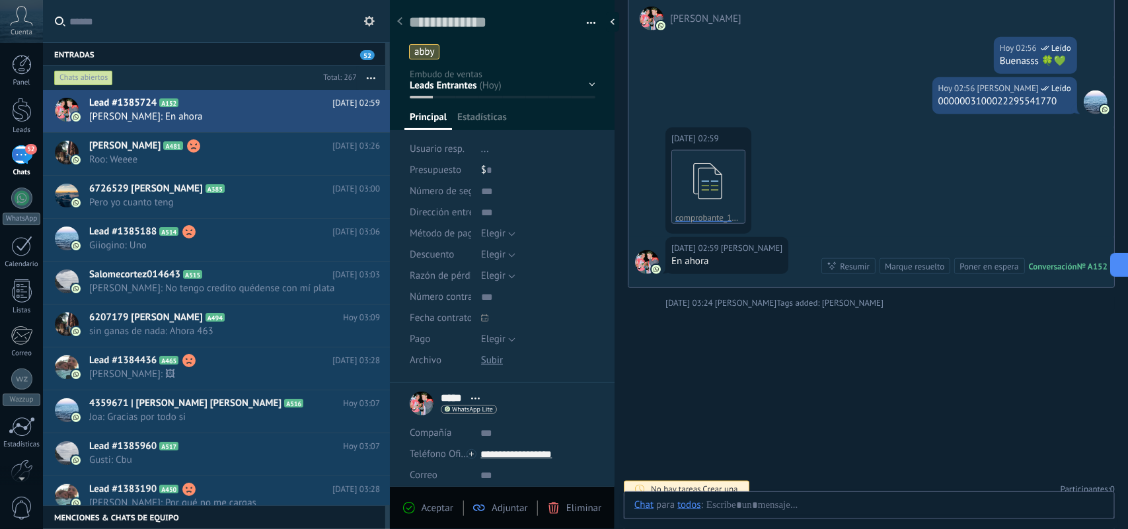
scroll to position [20, 0]
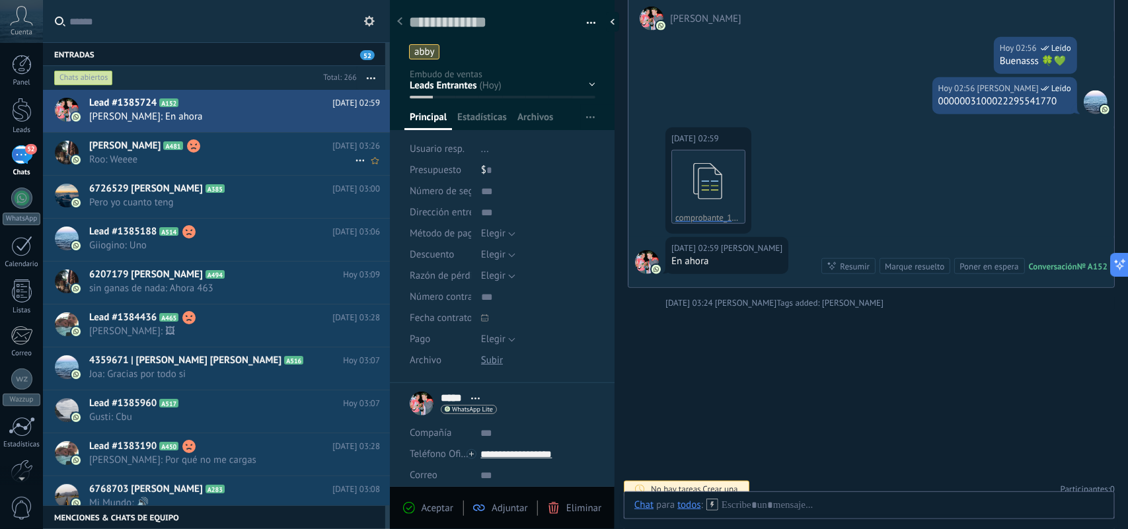
click at [266, 167] on div "rocio baez A481 Hoy 03:26 Roo: Weeee" at bounding box center [239, 154] width 301 height 42
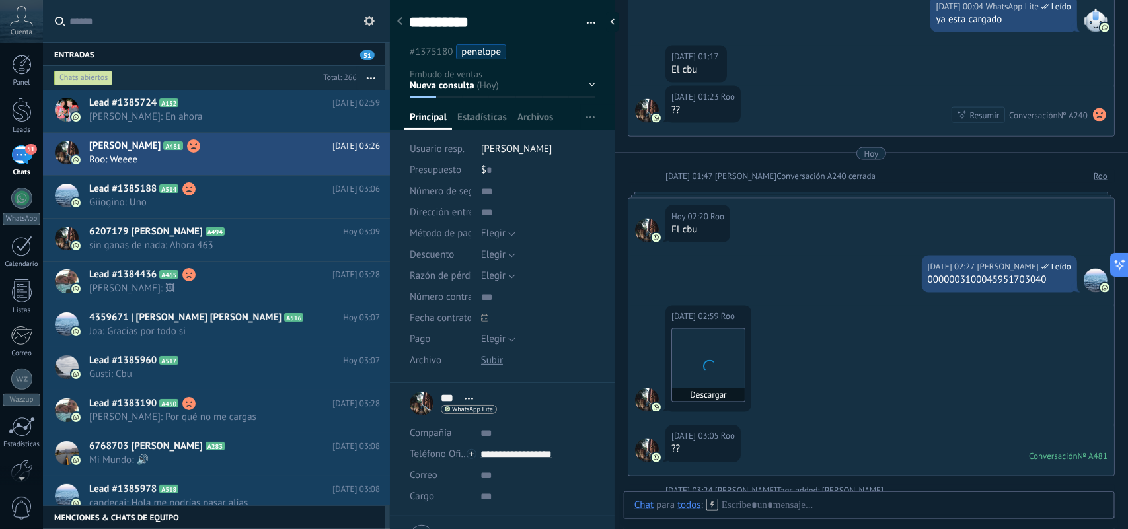
scroll to position [20, 0]
click at [711, 370] on img at bounding box center [708, 365] width 73 height 73
click at [712, 364] on img at bounding box center [708, 365] width 73 height 73
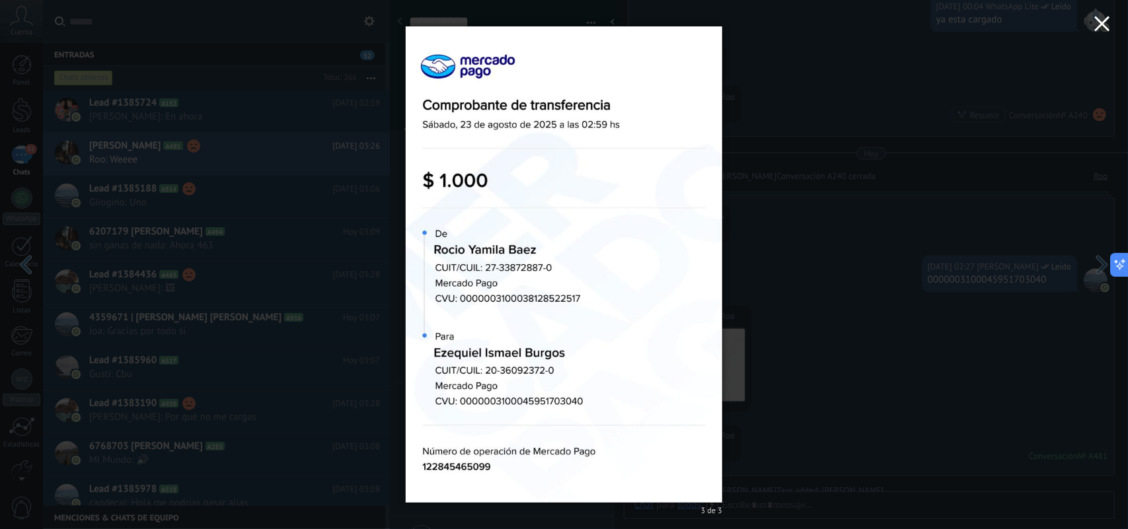
click at [1099, 21] on use "button" at bounding box center [1102, 23] width 15 height 15
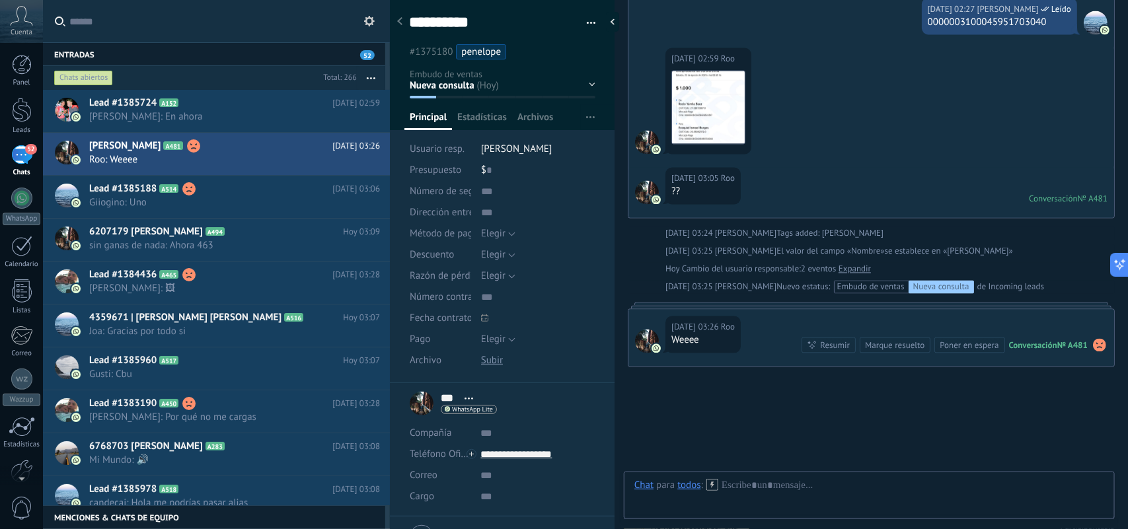
scroll to position [977, 0]
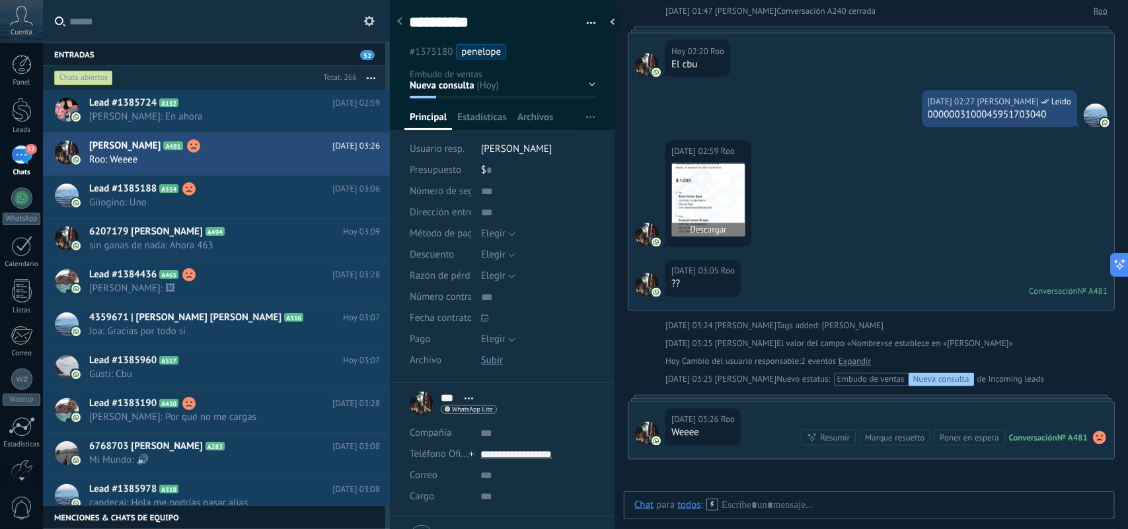
click at [704, 200] on img at bounding box center [708, 200] width 73 height 73
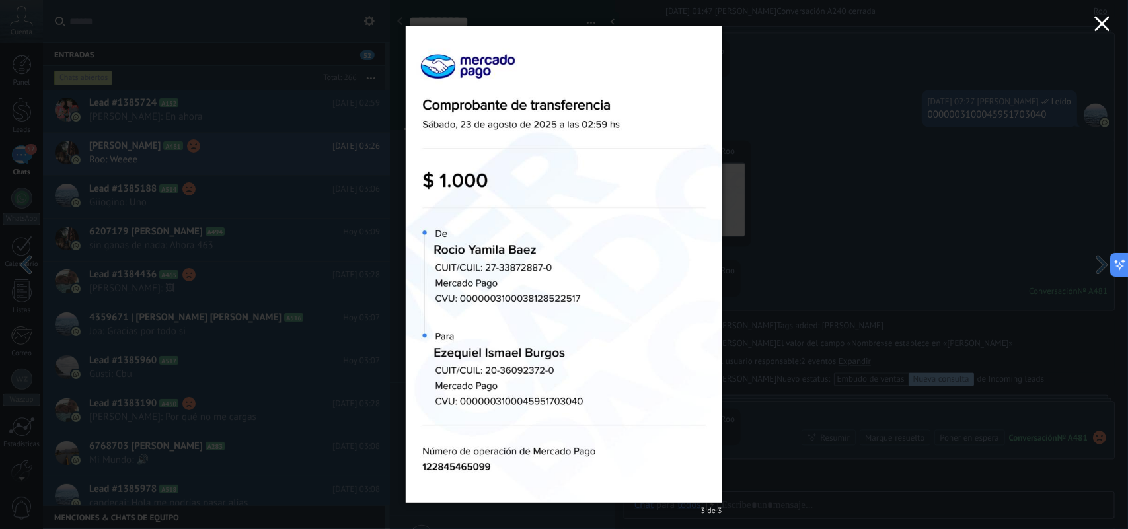
click at [1099, 17] on icon "button" at bounding box center [1103, 24] width 16 height 16
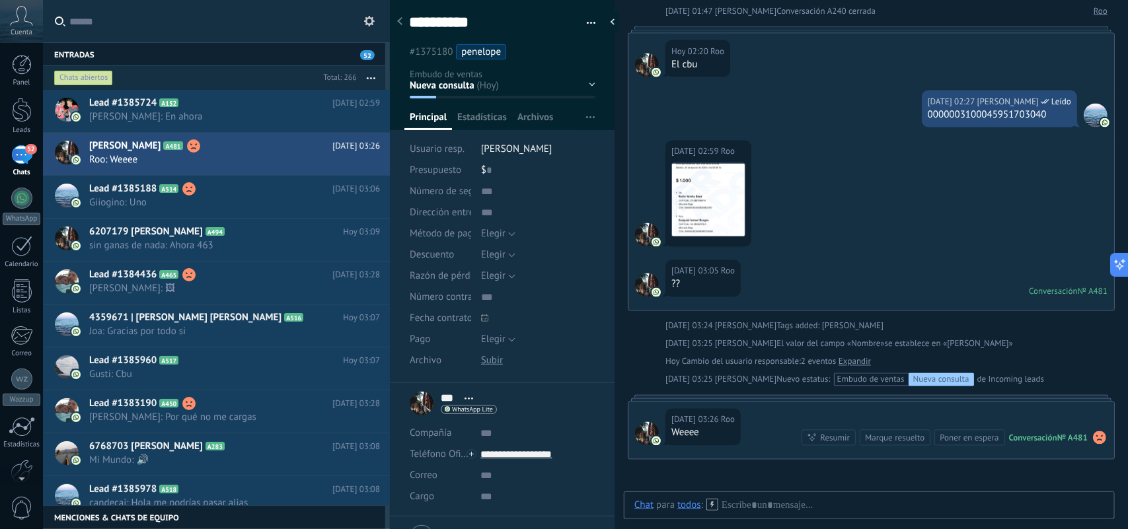
click at [481, 50] on span "penelope" at bounding box center [481, 52] width 40 height 13
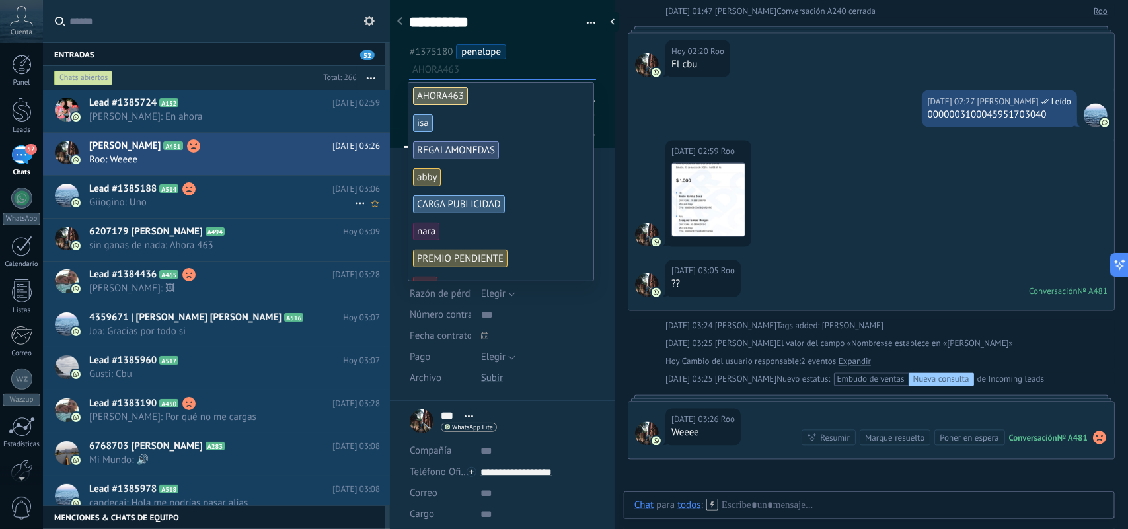
click at [188, 202] on span "Giiogino: Uno" at bounding box center [222, 202] width 266 height 13
click at [235, 205] on span "Giiogino: Uno" at bounding box center [222, 202] width 266 height 13
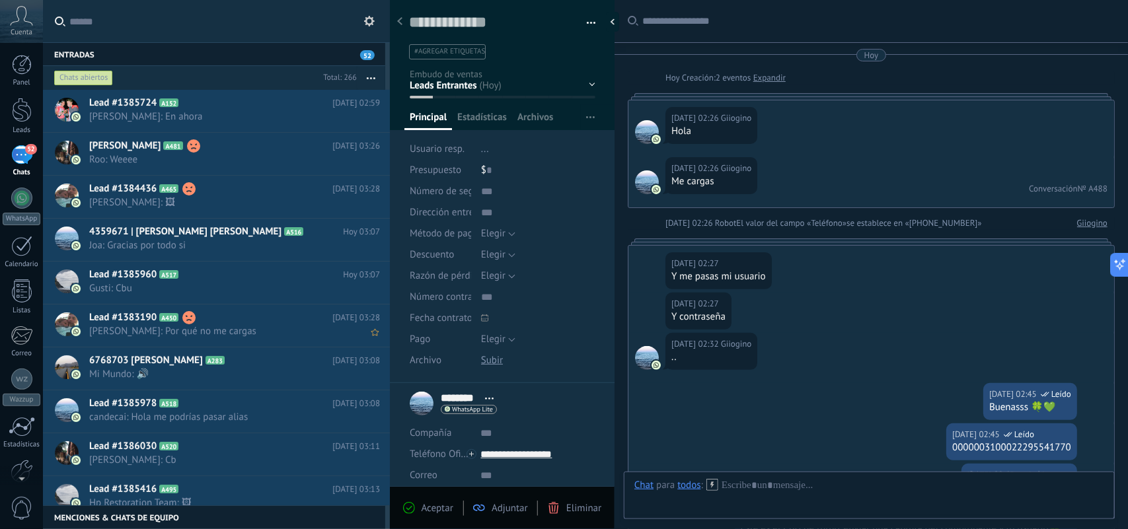
click at [221, 295] on div "Lead #1385960 A517 Hoy 03:07 Gusti: Cbu" at bounding box center [239, 283] width 301 height 42
click at [207, 332] on span "Jonathan: Por qué no me cargas" at bounding box center [222, 331] width 266 height 13
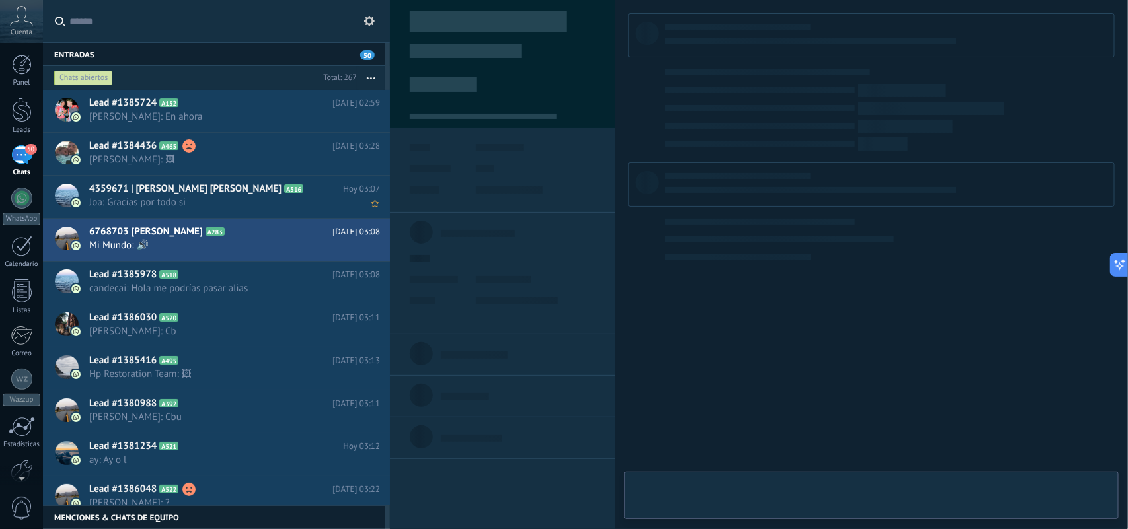
click at [235, 202] on span "Joa: Gracias por todo si" at bounding box center [222, 202] width 266 height 13
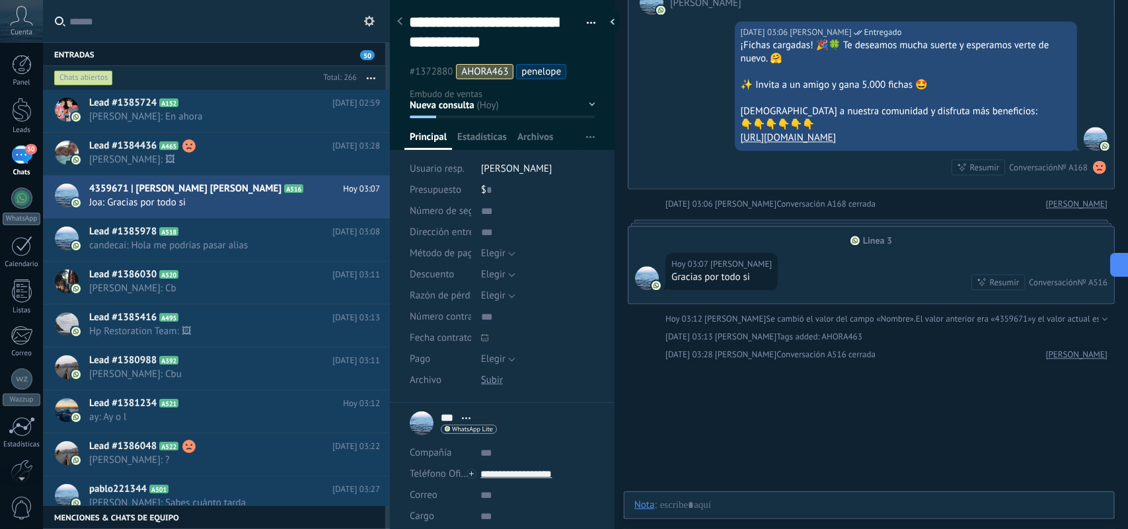
scroll to position [40, 0]
click at [356, 204] on use at bounding box center [360, 204] width 9 height 2
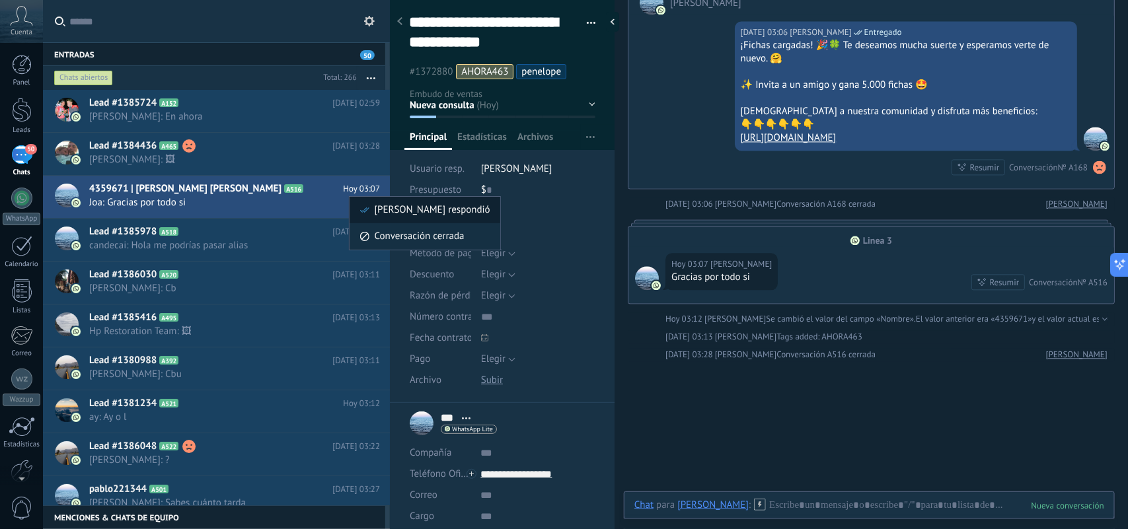
click at [370, 207] on div "[PERSON_NAME] respondió" at bounding box center [425, 210] width 131 height 26
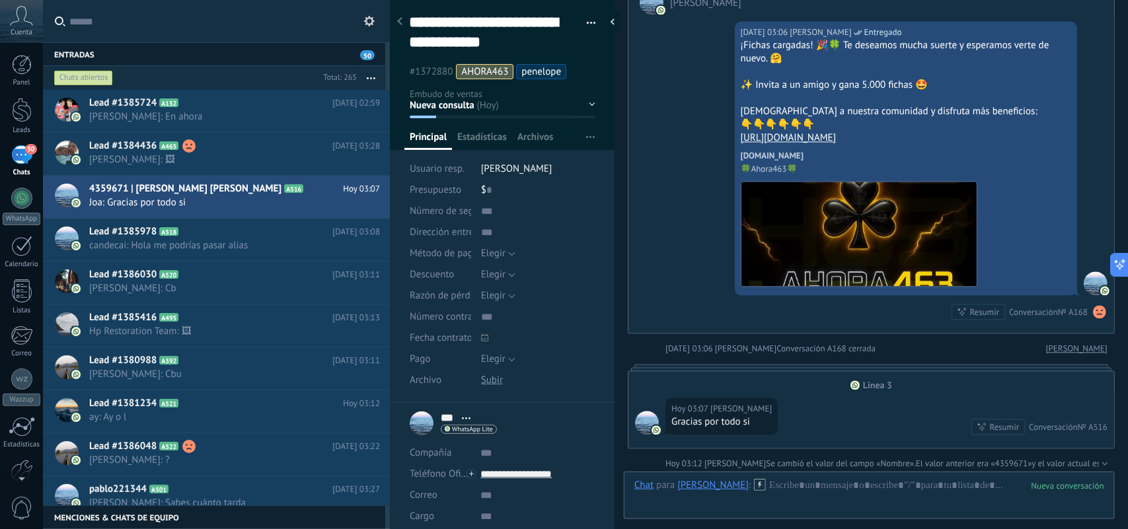
scroll to position [1391, 0]
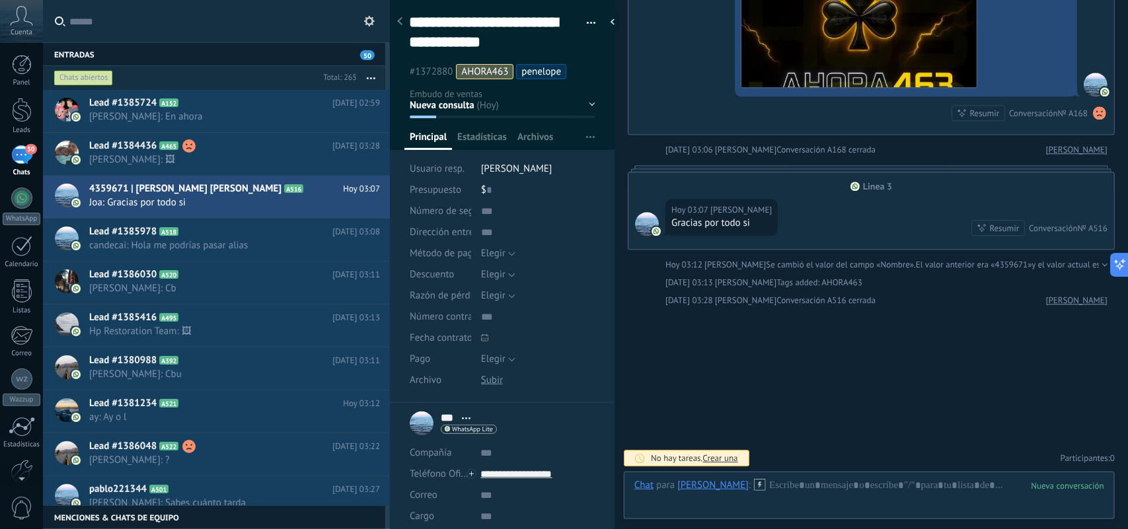
click at [355, 203] on icon at bounding box center [360, 204] width 16 height 16
click at [375, 213] on span "[PERSON_NAME] respondió" at bounding box center [433, 210] width 116 height 26
click at [352, 202] on icon at bounding box center [360, 204] width 16 height 16
click at [380, 238] on span "Conversación cerrada" at bounding box center [420, 236] width 90 height 26
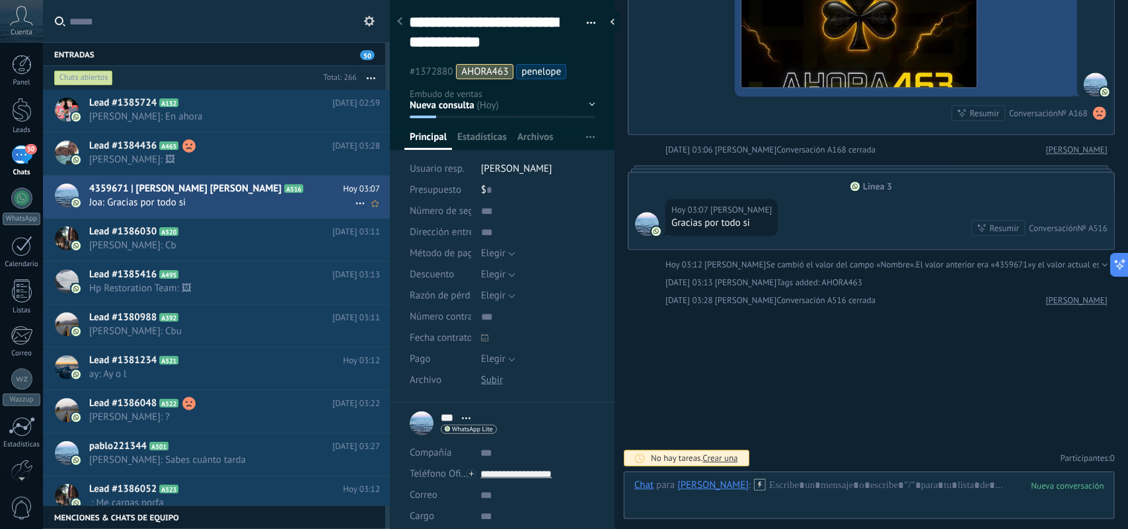
click at [292, 200] on span "Joa: Gracias por todo si" at bounding box center [222, 202] width 266 height 13
click at [305, 159] on span "[PERSON_NAME]: 🖼" at bounding box center [222, 159] width 266 height 13
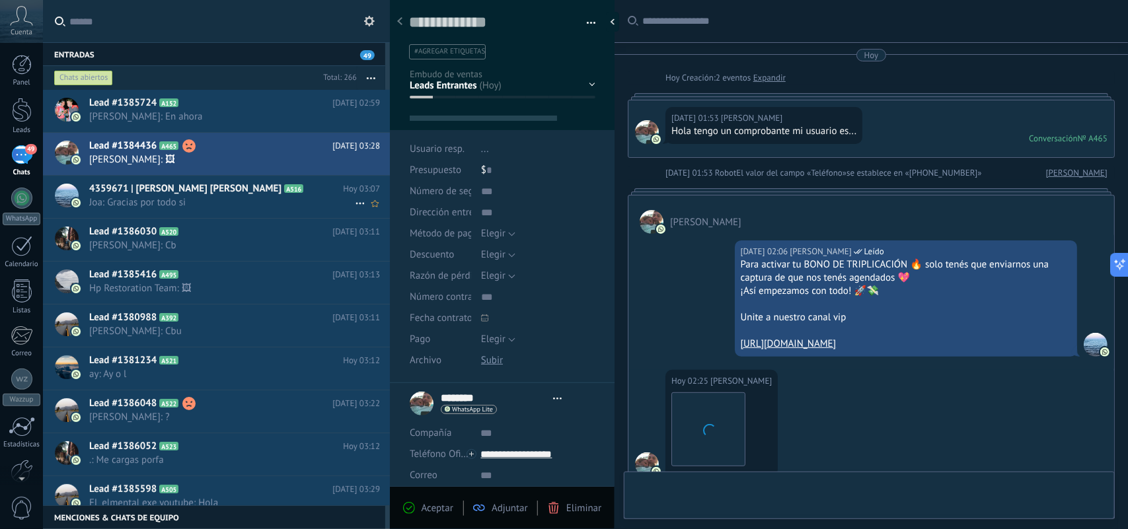
click at [355, 202] on icon at bounding box center [360, 204] width 16 height 16
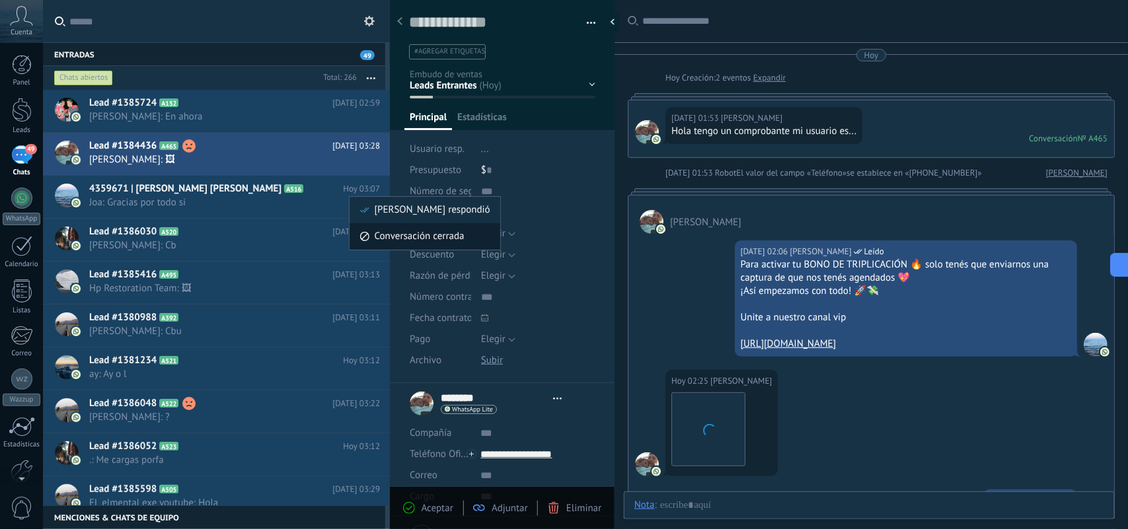
click at [368, 236] on use at bounding box center [364, 236] width 9 height 9
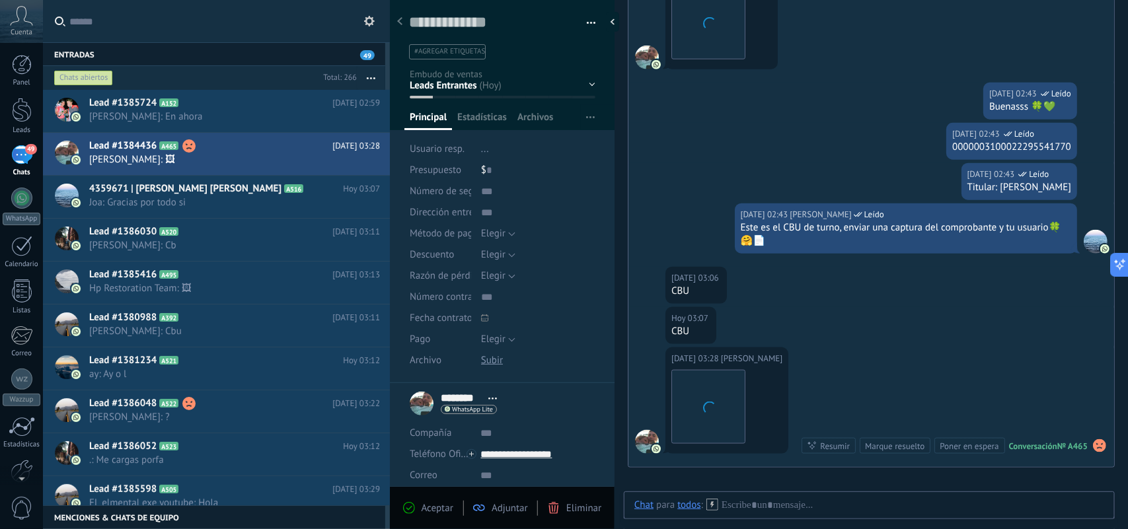
scroll to position [697, 0]
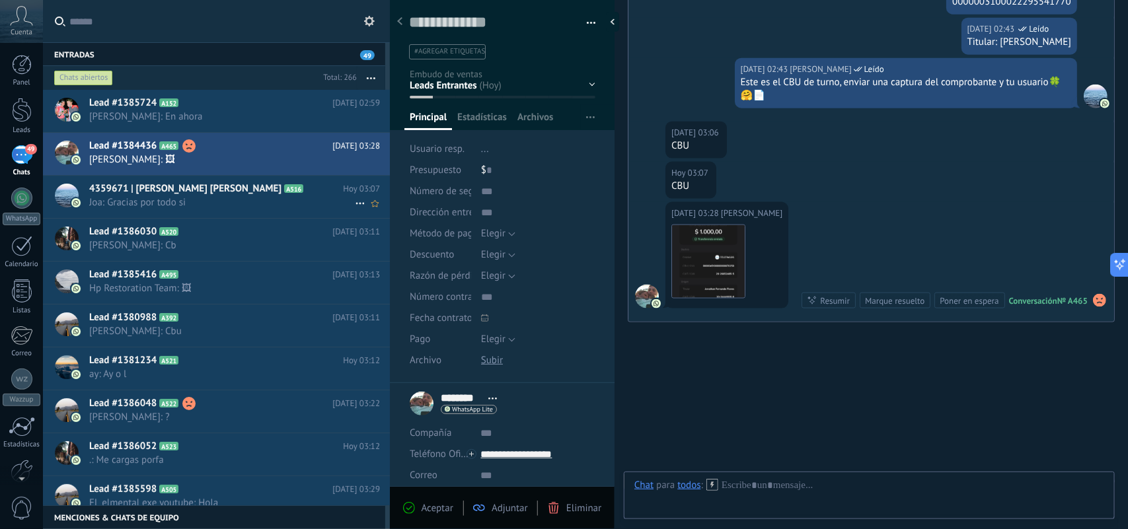
click at [319, 187] on h2 "4359671 | Joana Tamara Nicole Pereyra A516" at bounding box center [216, 188] width 254 height 13
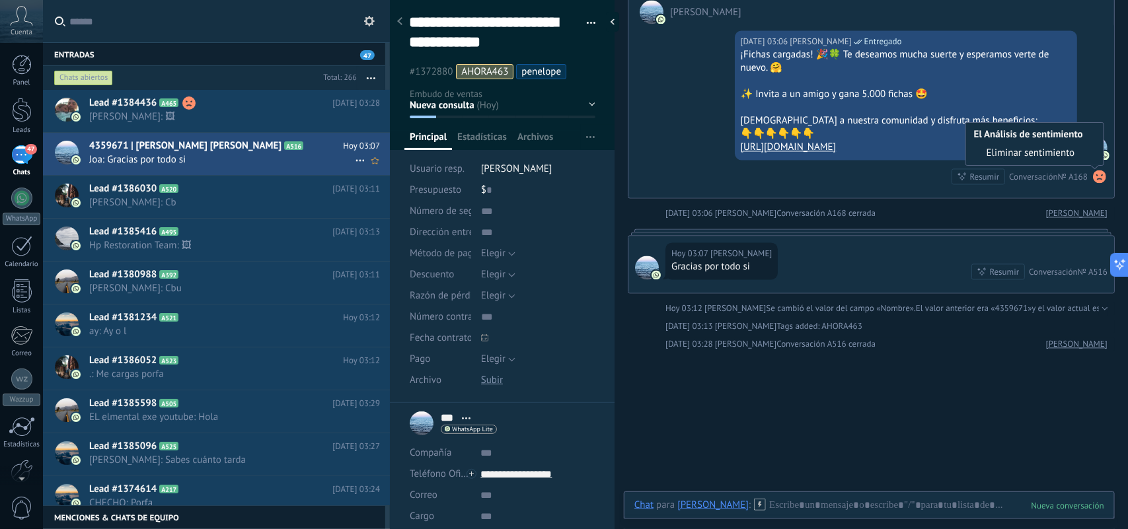
click at [243, 157] on span "Joa: Gracias por todo si" at bounding box center [222, 159] width 266 height 13
click at [237, 113] on span "[PERSON_NAME]: 🖼" at bounding box center [222, 116] width 266 height 13
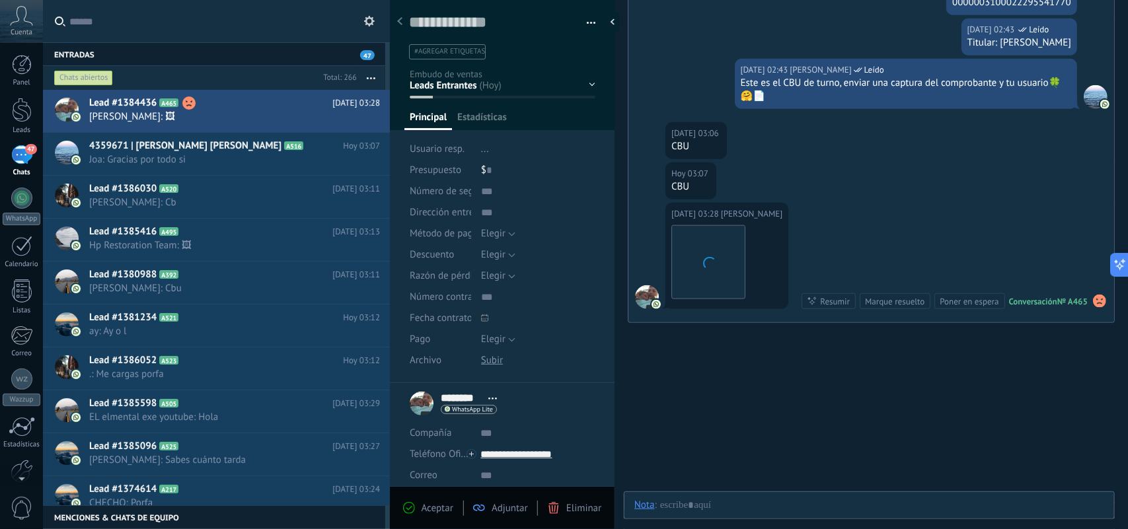
scroll to position [20, 0]
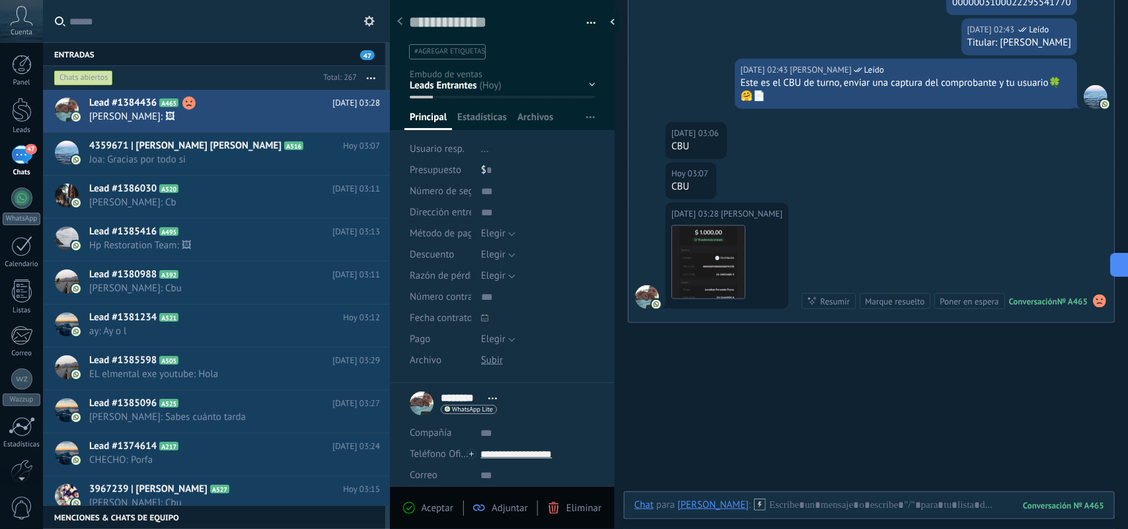
click at [474, 55] on span "#agregar etiquetas" at bounding box center [449, 51] width 71 height 9
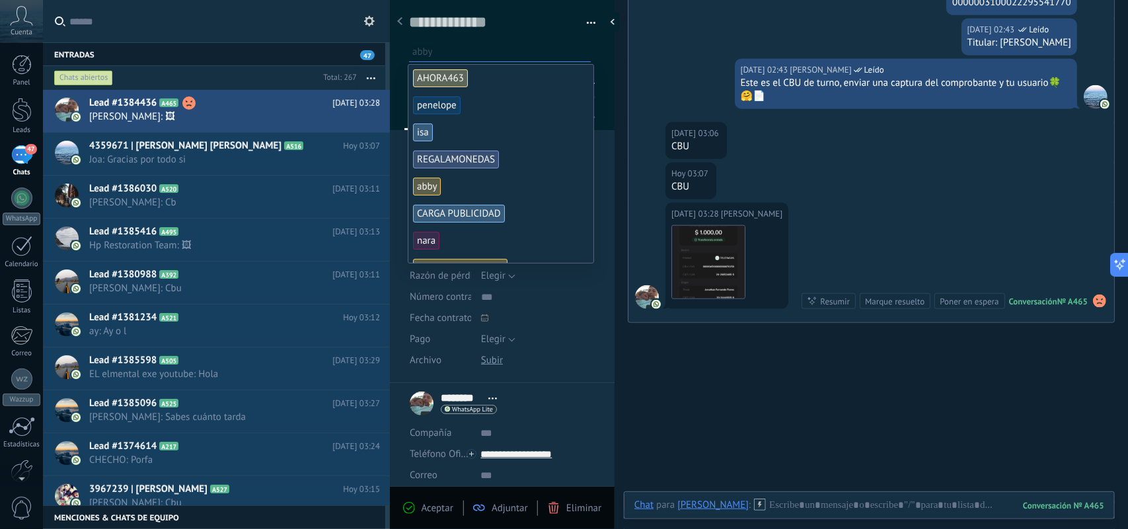
click at [438, 187] on span "abby" at bounding box center [427, 187] width 28 height 18
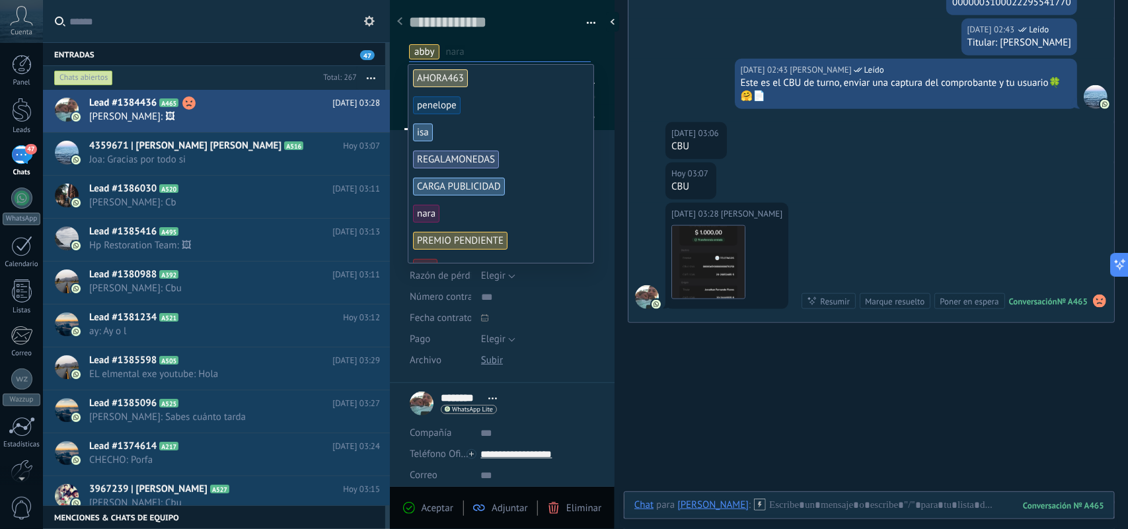
click at [430, 512] on span "Aceptar" at bounding box center [438, 508] width 32 height 13
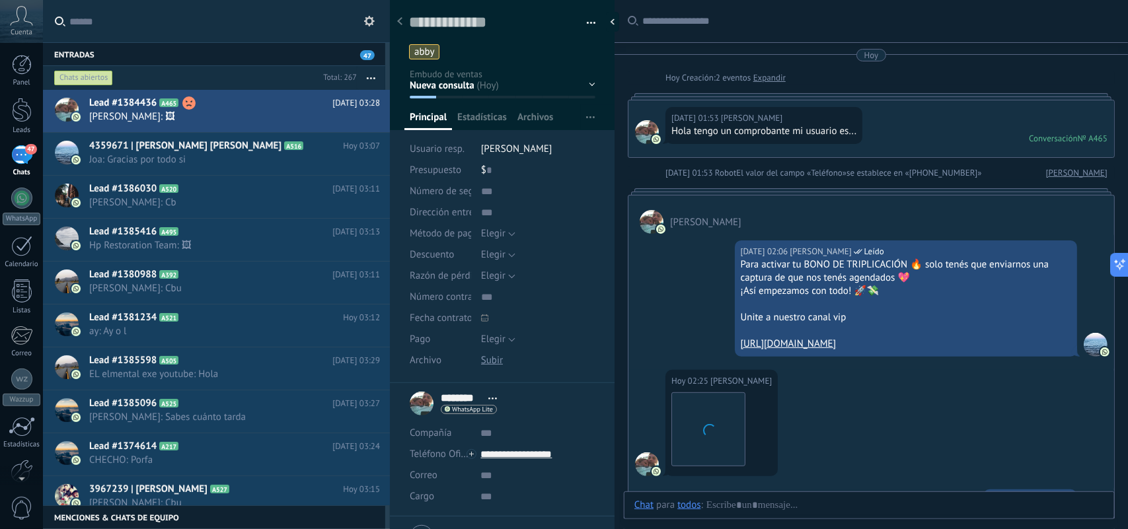
scroll to position [20, 0]
drag, startPoint x: 791, startPoint y: 447, endPoint x: 222, endPoint y: 183, distance: 626.7
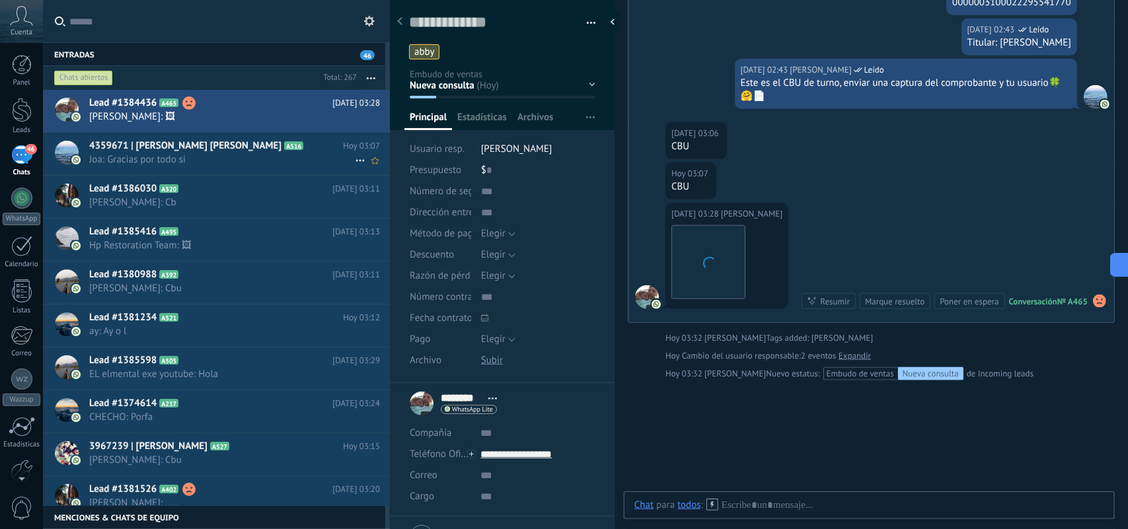
click at [222, 163] on span "Joa: Gracias por todo si" at bounding box center [222, 159] width 266 height 13
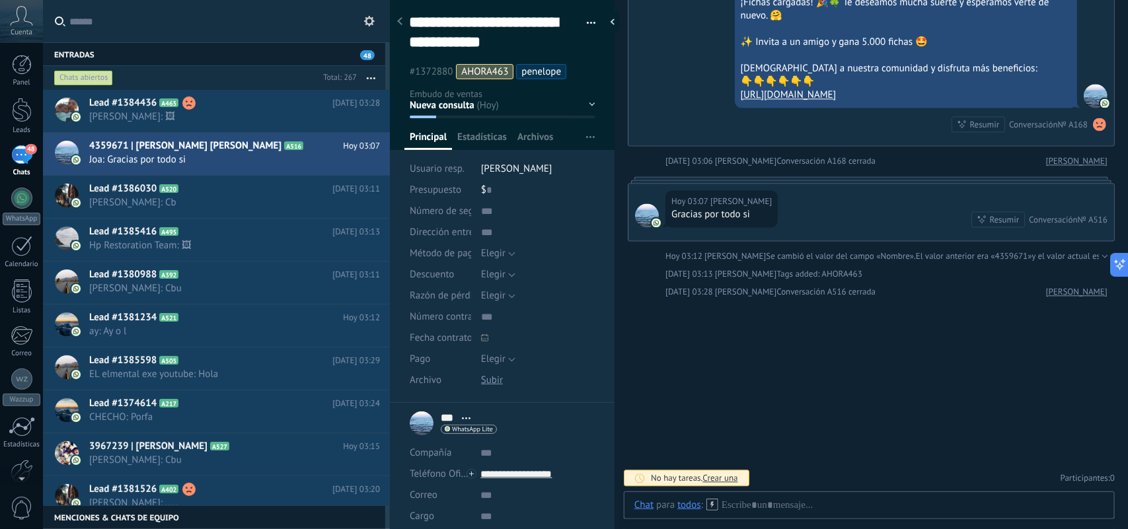
scroll to position [1175, 0]
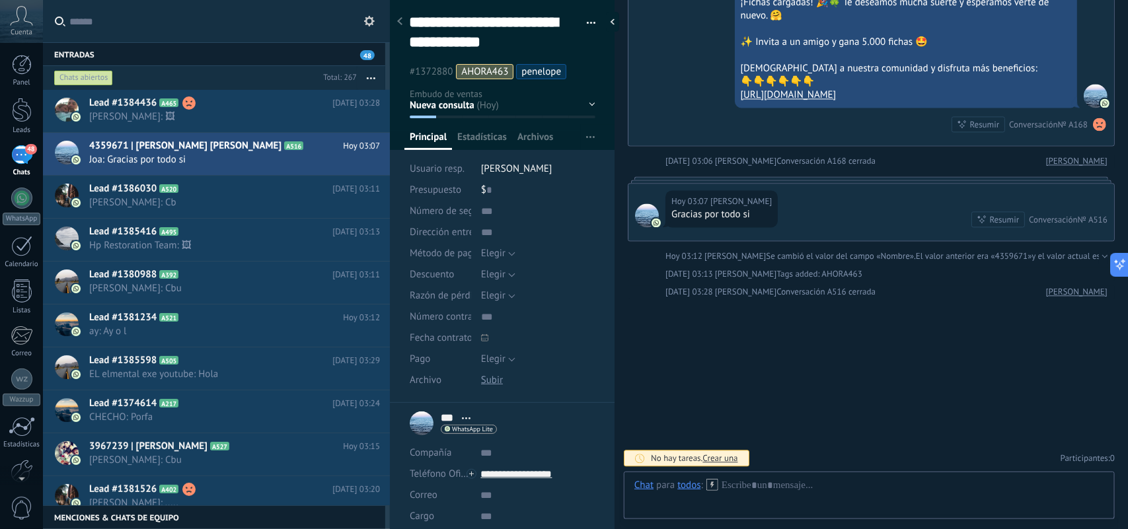
click at [711, 487] on icon at bounding box center [713, 485] width 12 height 12
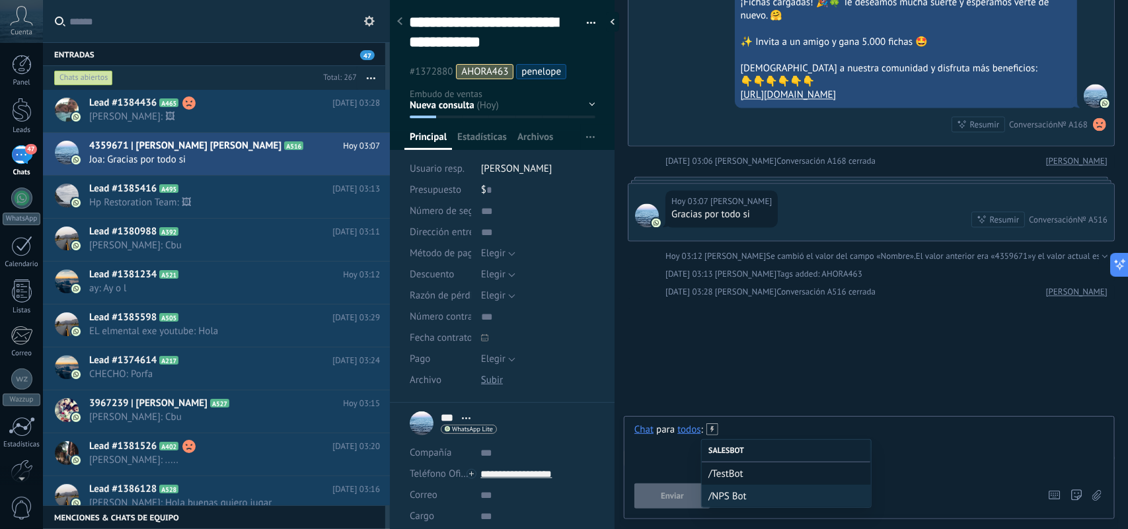
click at [664, 469] on div at bounding box center [870, 449] width 470 height 50
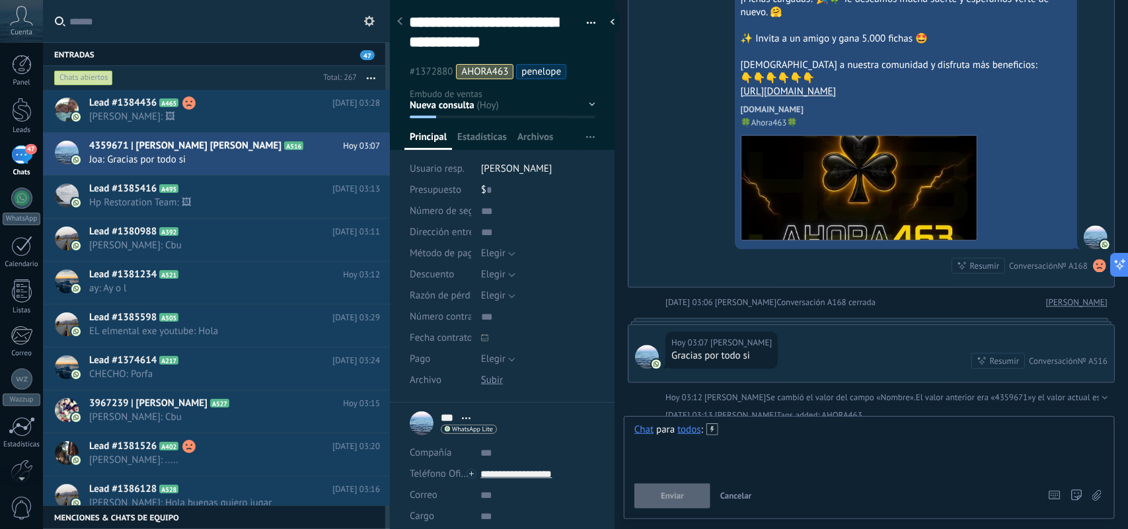
scroll to position [1320, 0]
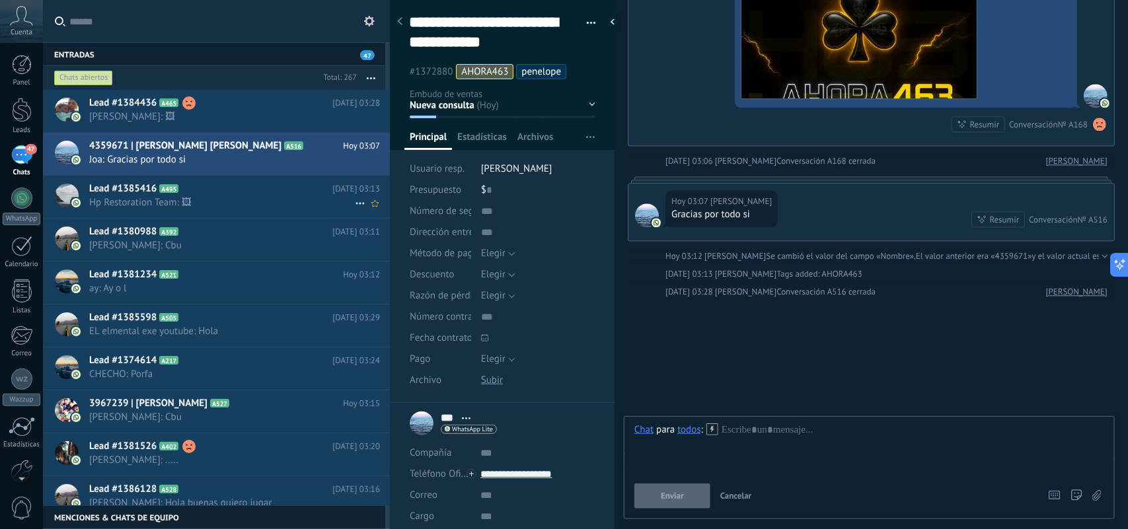
click at [216, 185] on h2 "Lead #1385416 A495" at bounding box center [210, 188] width 243 height 13
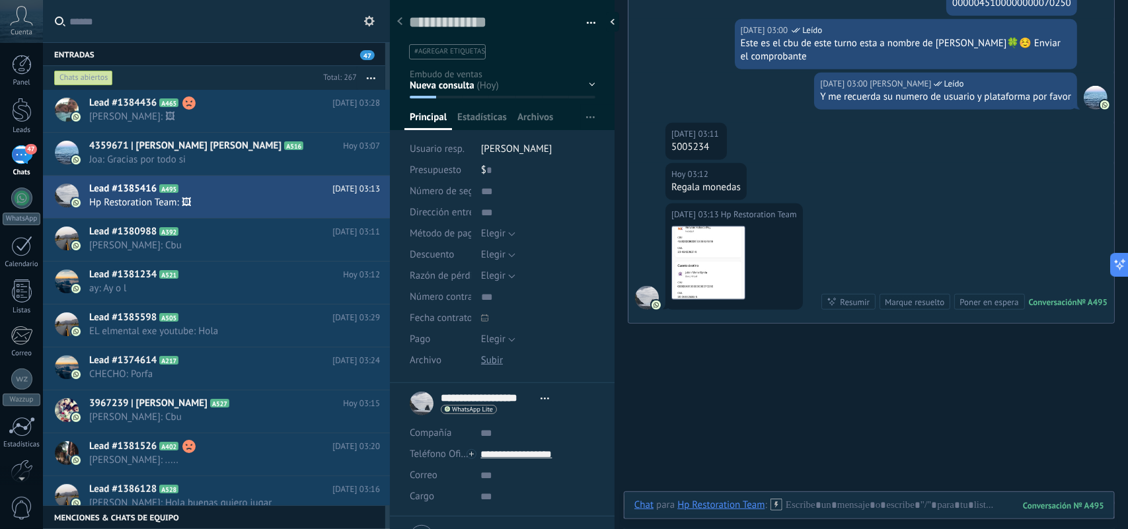
scroll to position [338, 0]
click at [725, 255] on img at bounding box center [708, 263] width 73 height 73
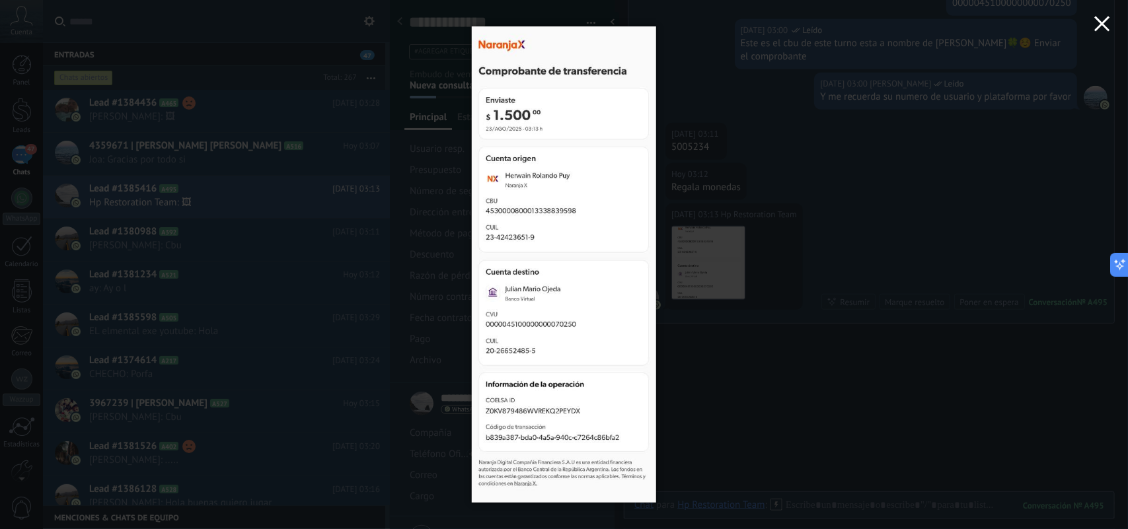
click at [1103, 27] on icon "button" at bounding box center [1103, 24] width 16 height 16
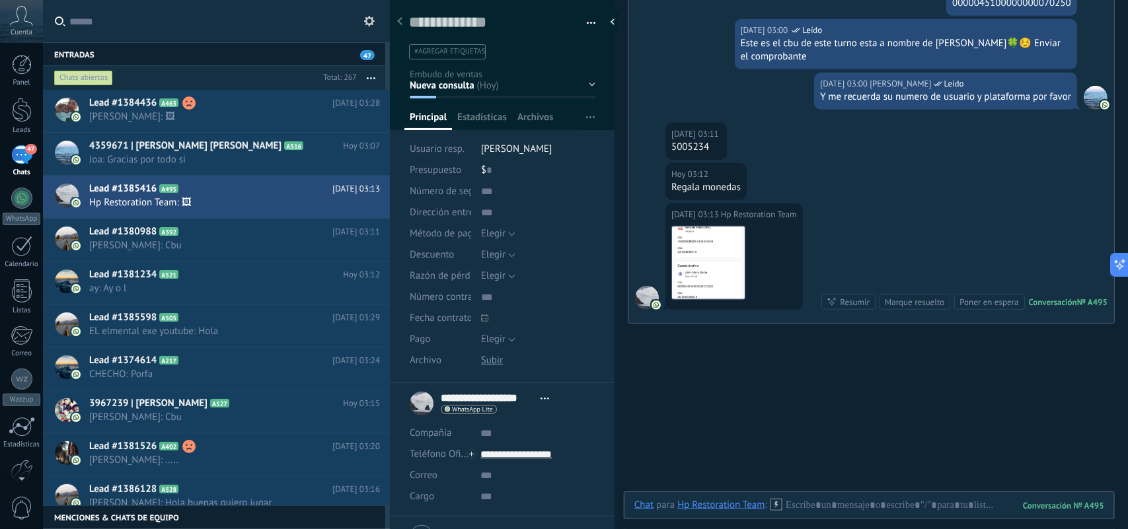
click at [458, 50] on span "#agregar etiquetas" at bounding box center [449, 51] width 71 height 9
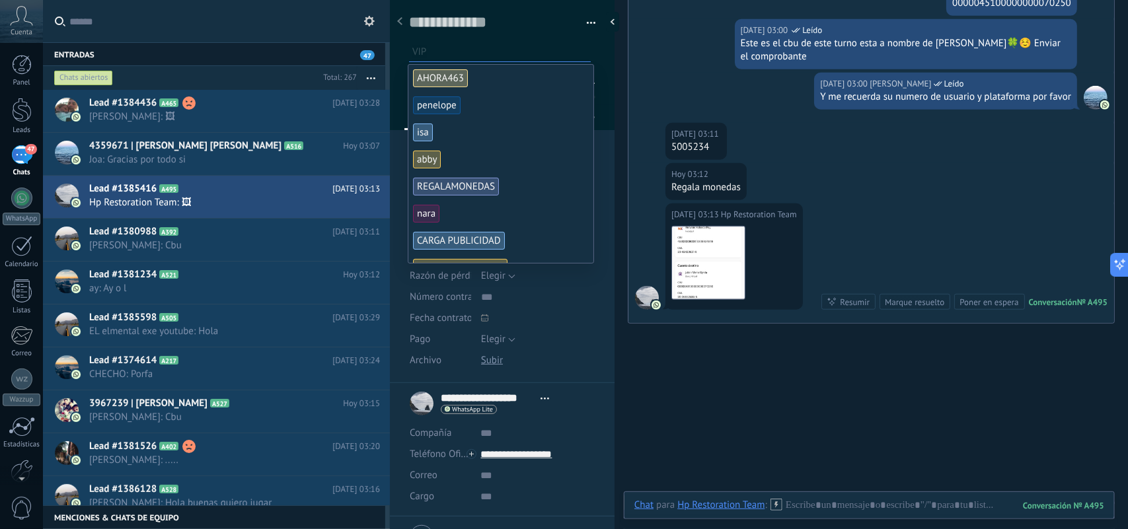
scroll to position [165, 0]
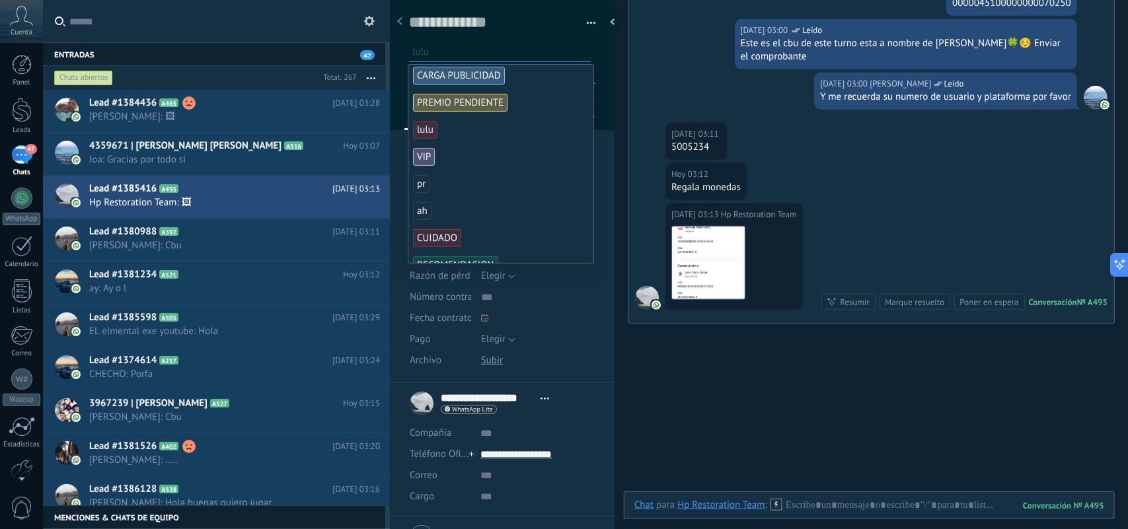
click at [424, 130] on span "lulu" at bounding box center [425, 130] width 24 height 18
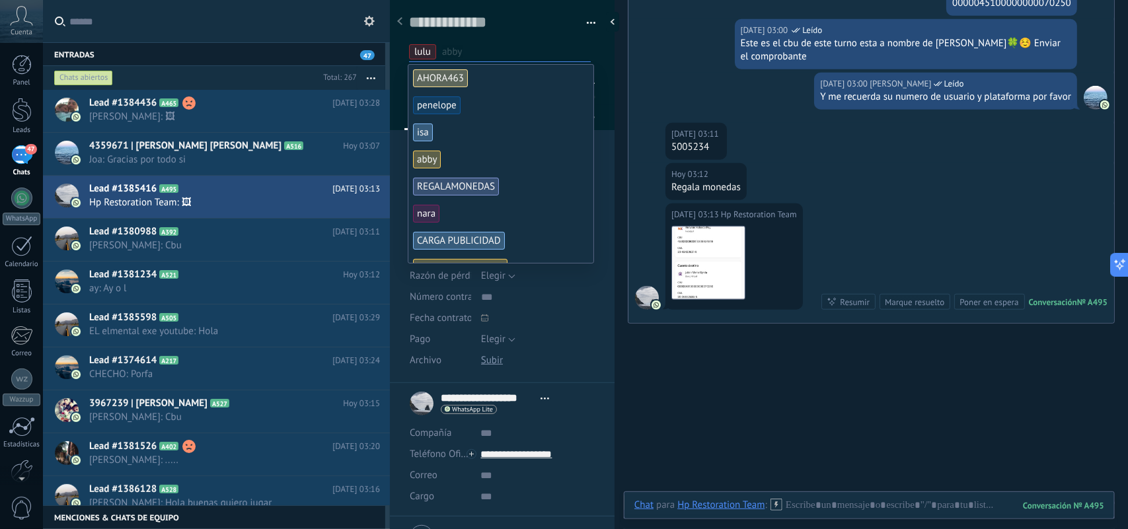
click at [645, 182] on div "Hoy 03:12 Hp Restoration Team Regala monedas" at bounding box center [872, 183] width 486 height 40
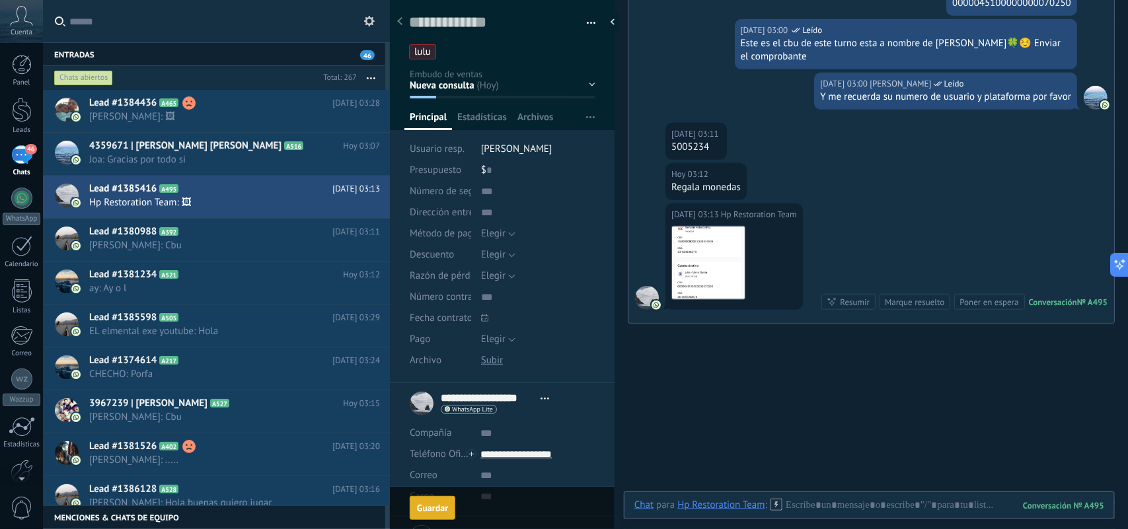
click at [436, 512] on div "Guardar" at bounding box center [432, 508] width 31 height 9
click at [434, 502] on div "Cargo" at bounding box center [440, 497] width 61 height 21
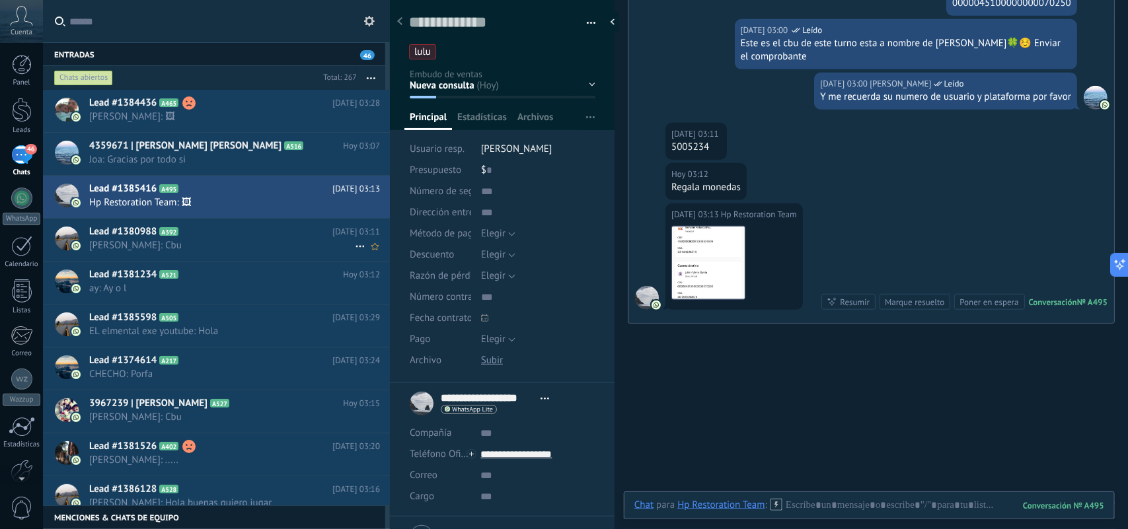
click at [266, 249] on span "Mario: Cbu" at bounding box center [222, 245] width 266 height 13
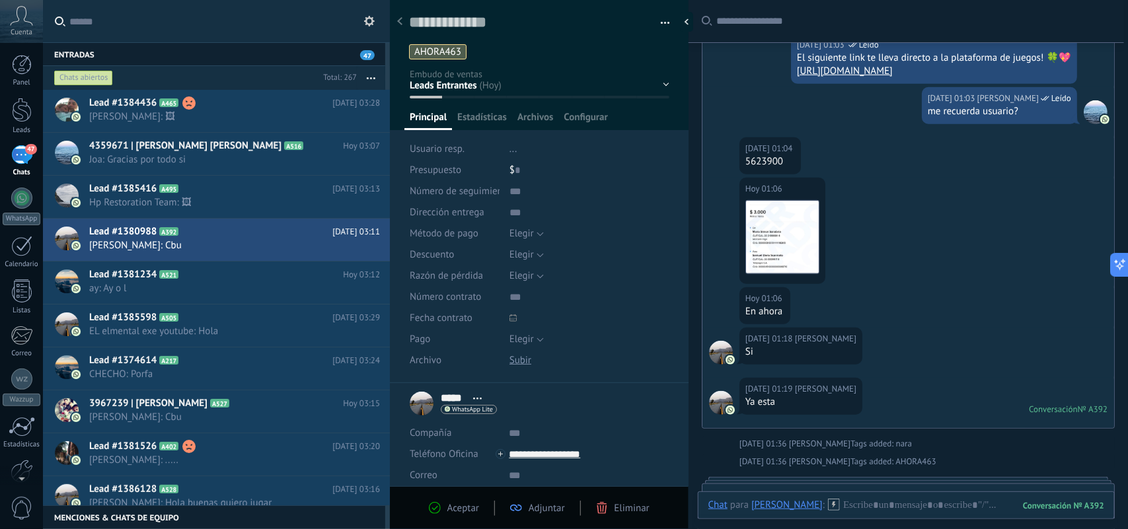
scroll to position [230, 0]
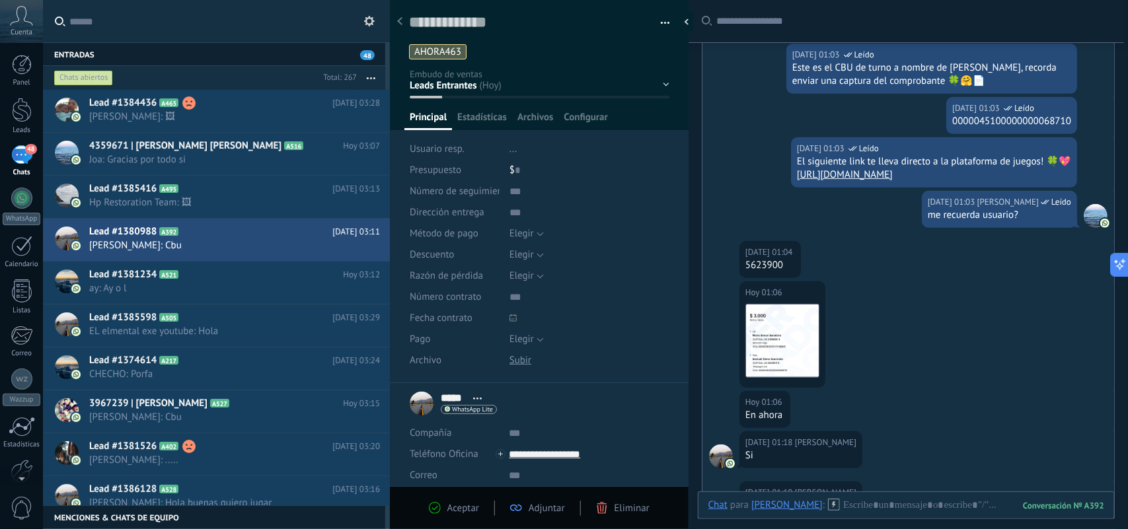
click at [769, 272] on div "5623900" at bounding box center [771, 265] width 50 height 13
copy div "5623900"
click at [484, 28] on textarea at bounding box center [530, 23] width 242 height 20
paste textarea "*******"
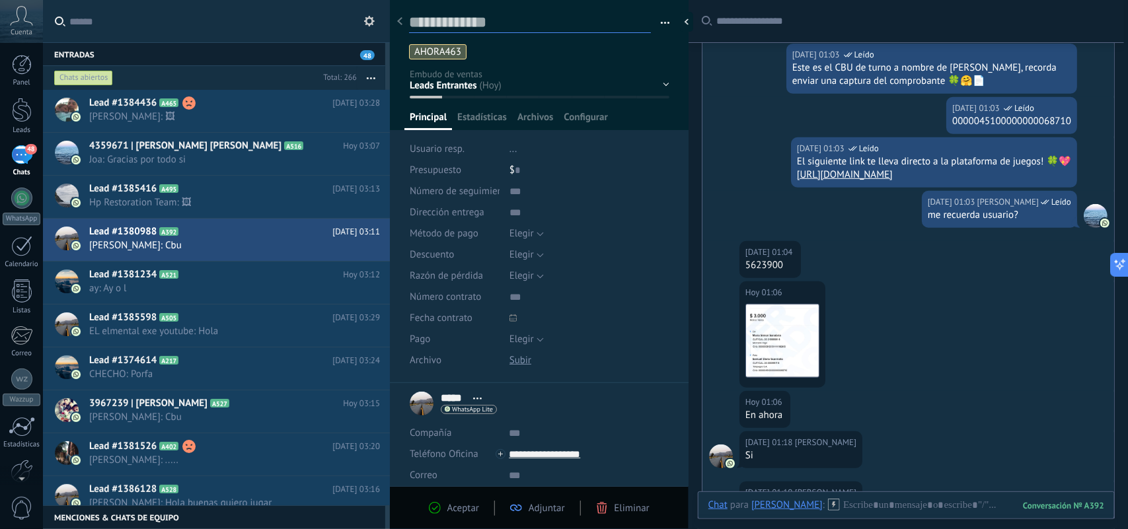
type textarea "*******"
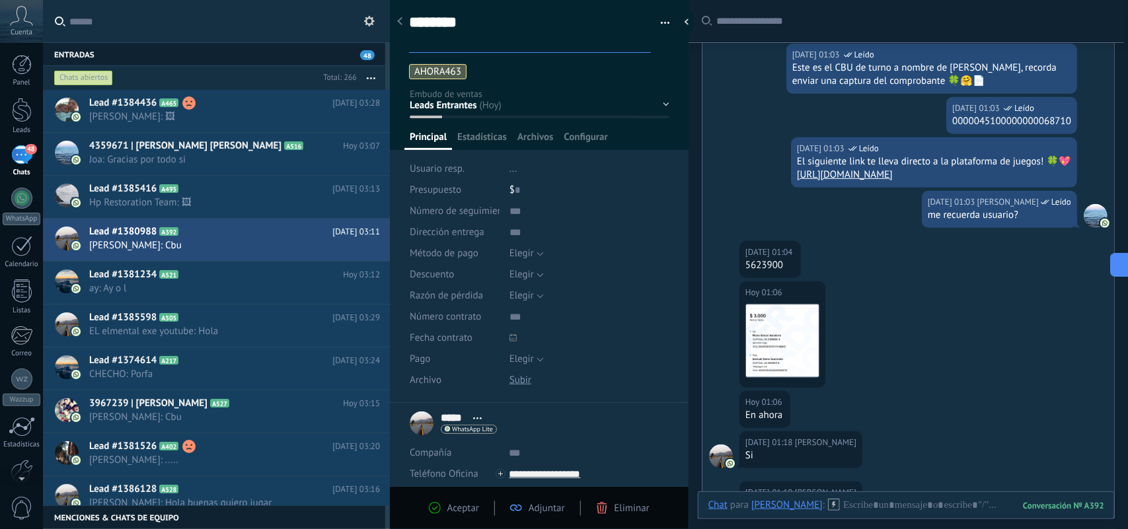
scroll to position [40, 0]
type textarea "*******"
click at [672, 179] on div "******* Guardar y crear Imprimir Administrar etiquetas Exportar a excel" at bounding box center [539, 197] width 299 height 412
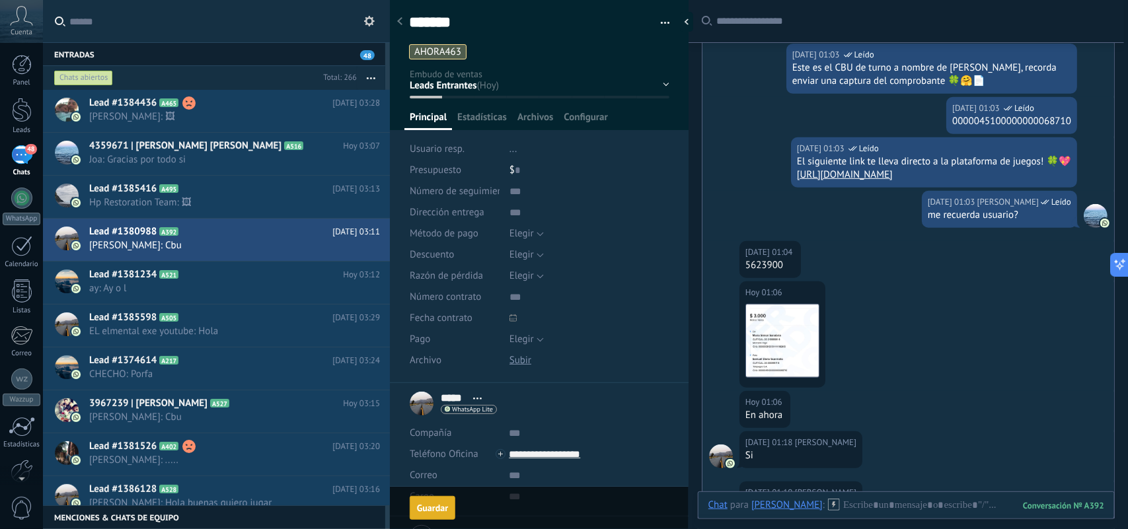
click at [418, 509] on div "Guardar" at bounding box center [432, 508] width 31 height 9
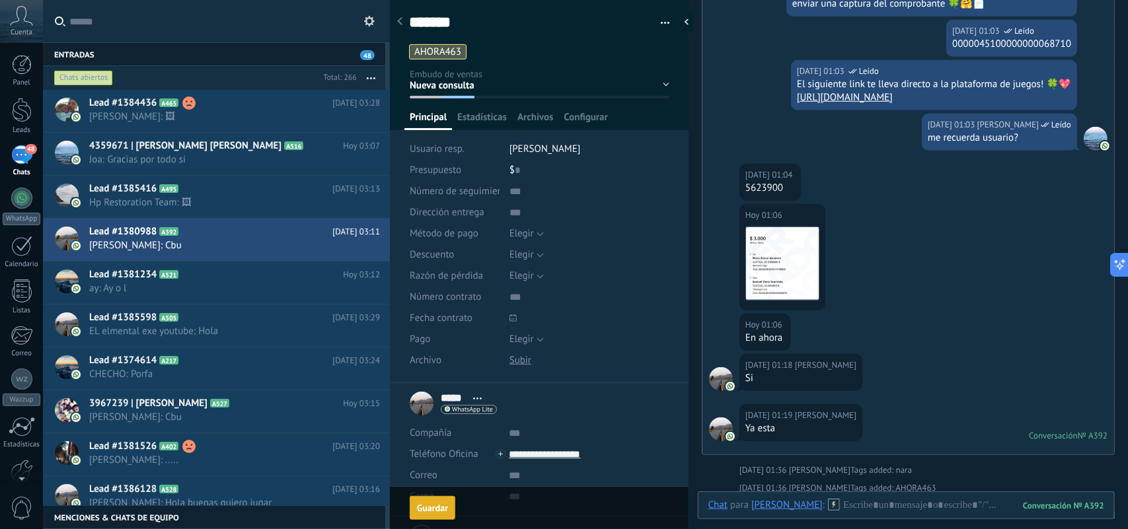
scroll to position [20, 0]
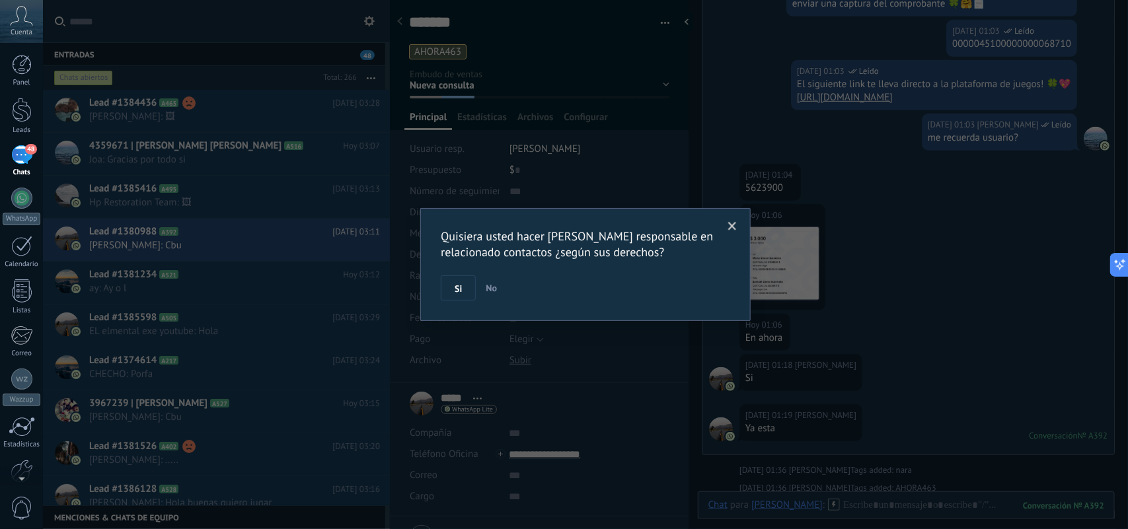
click at [463, 291] on button "Si" at bounding box center [458, 288] width 35 height 25
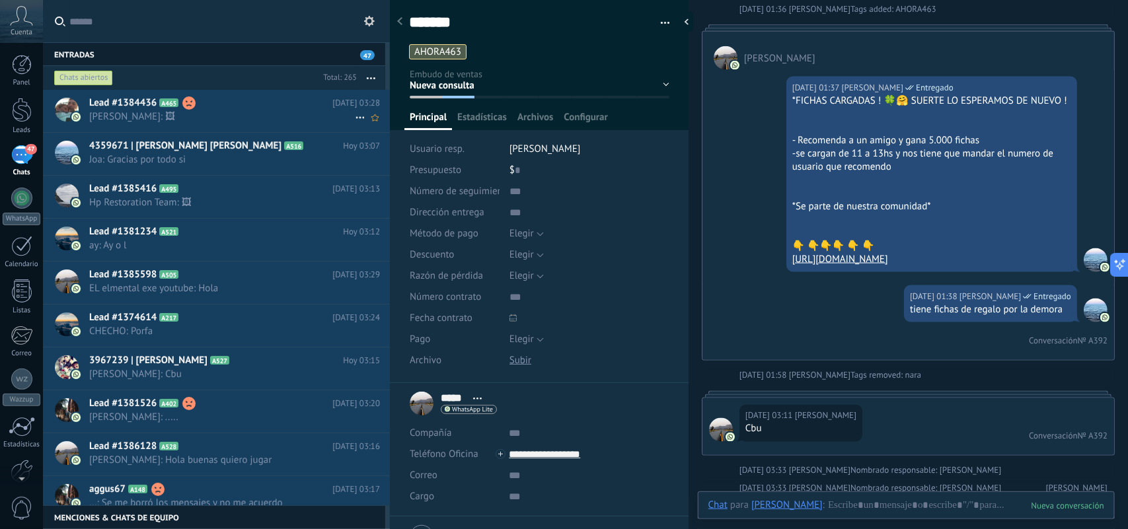
scroll to position [808, 0]
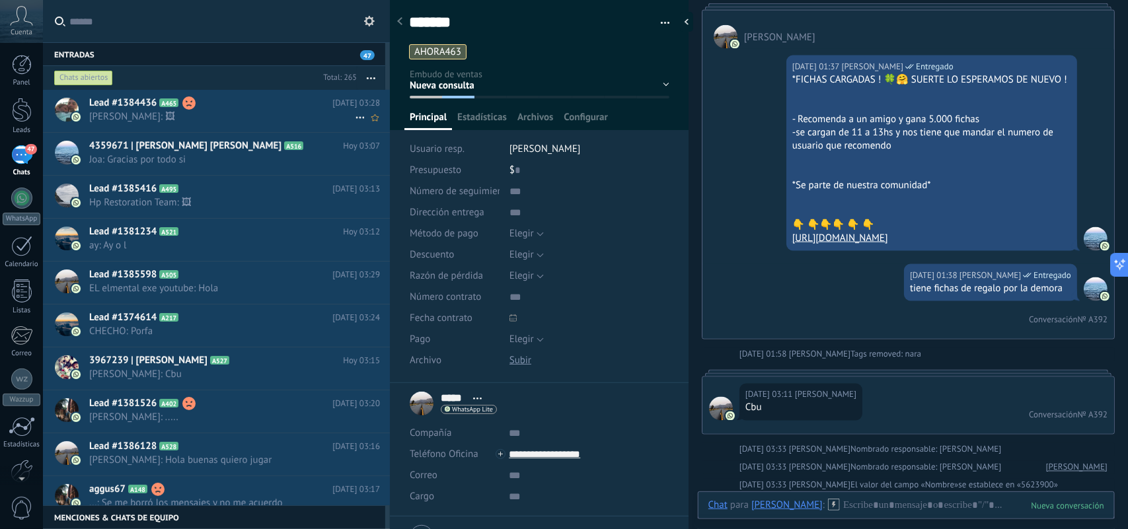
click at [264, 116] on span "[PERSON_NAME]: 🖼" at bounding box center [222, 116] width 266 height 13
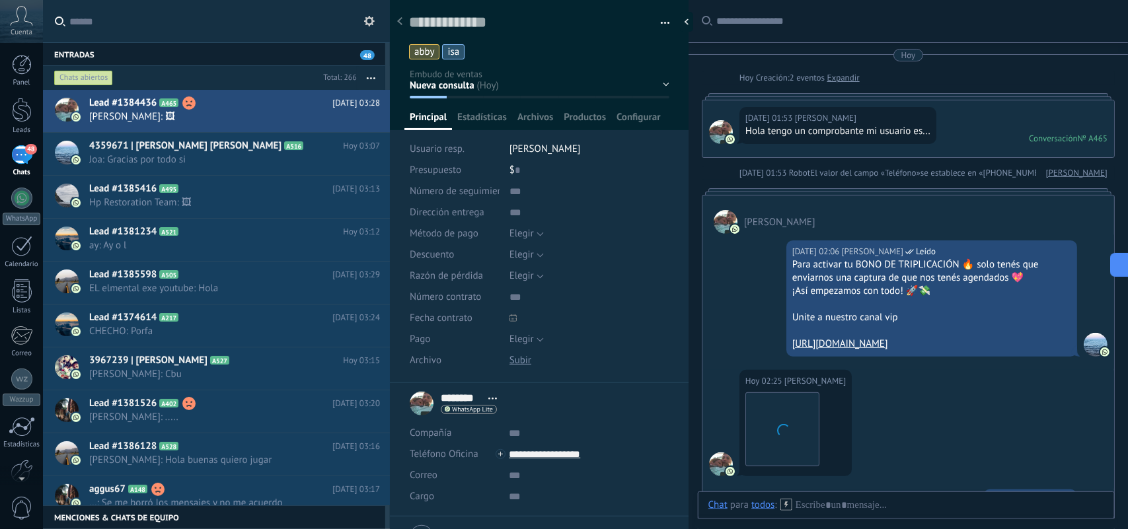
click at [432, 52] on span "abby" at bounding box center [424, 52] width 20 height 13
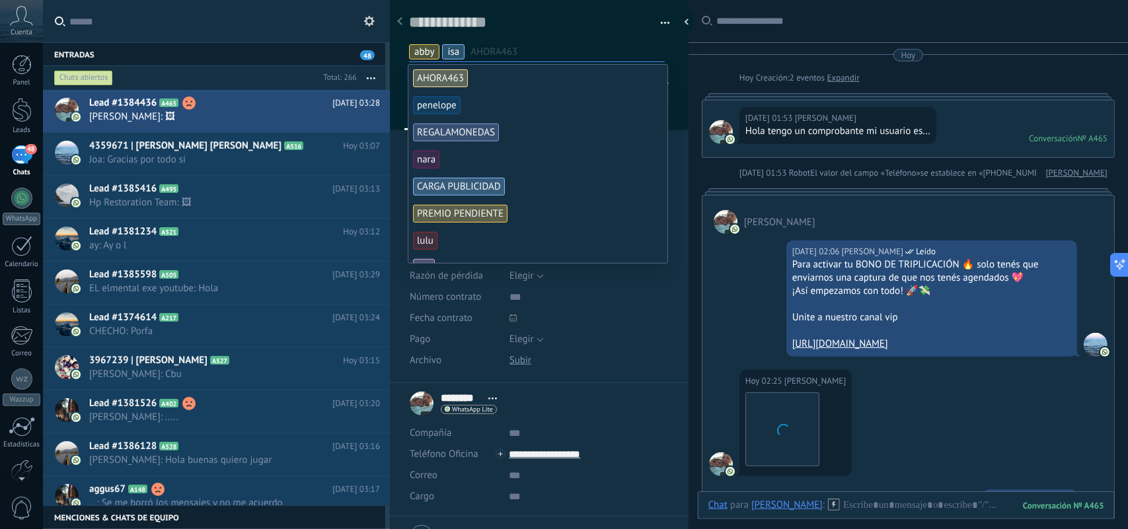
click at [451, 48] on span "isa" at bounding box center [454, 52] width 12 height 13
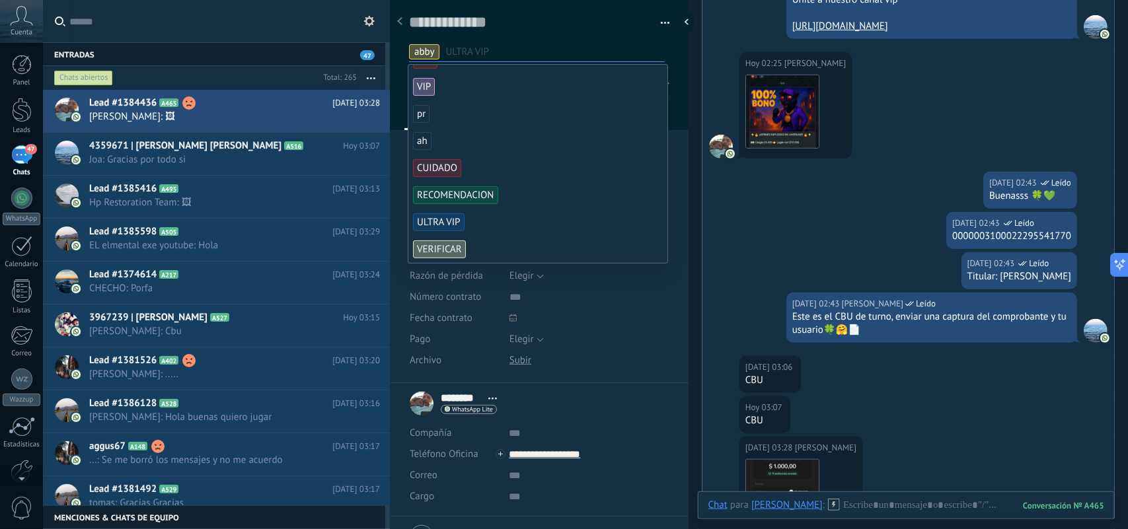
scroll to position [210, 0]
click at [654, 395] on div "******** Jonathan ******** Jonathan Apellido Abrir detalle Copie el nombre Desa…" at bounding box center [539, 403] width 259 height 33
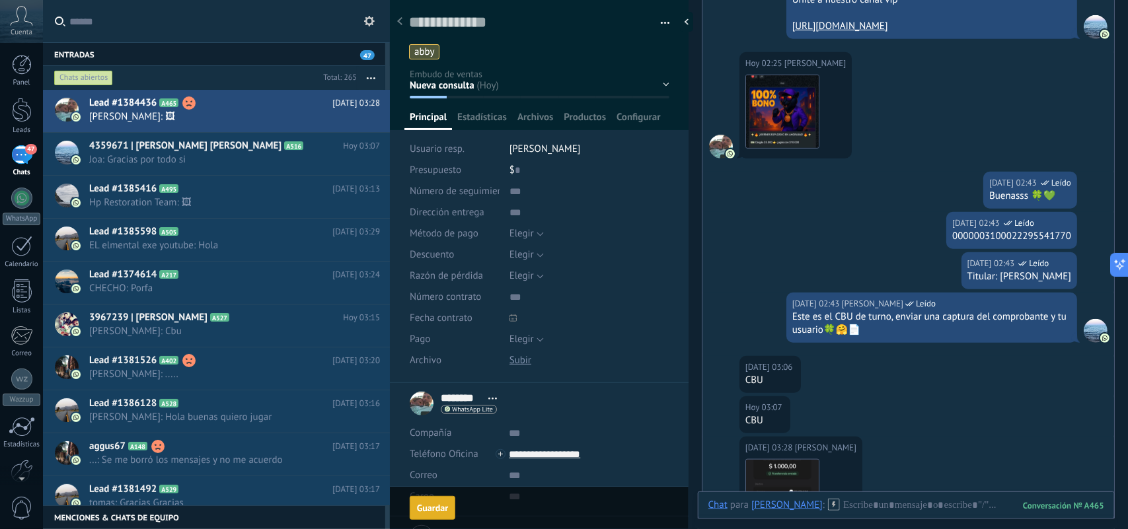
click at [434, 511] on div "Guardar" at bounding box center [432, 508] width 31 height 9
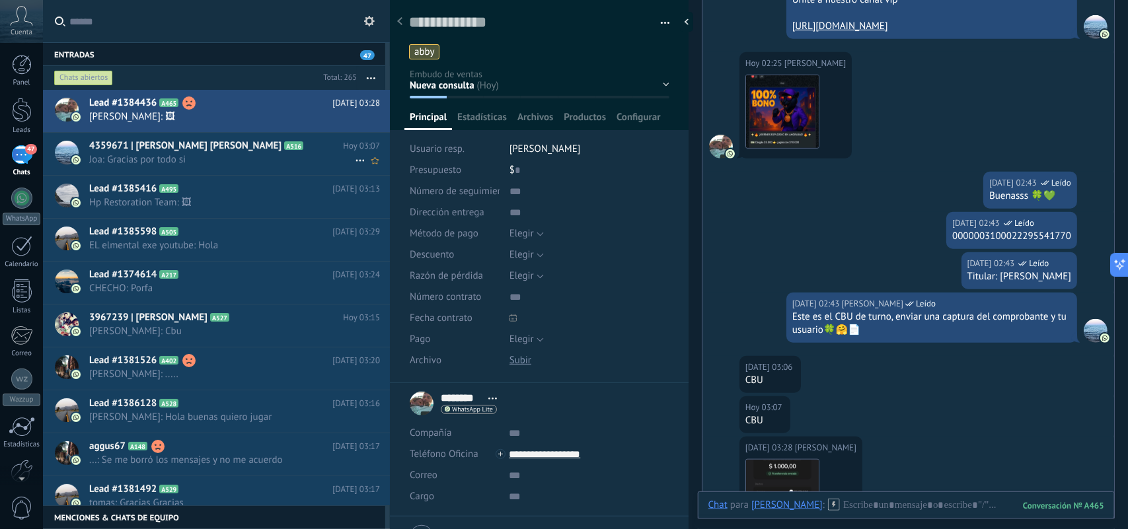
click at [239, 163] on span "Joa: Gracias por todo si" at bounding box center [222, 159] width 266 height 13
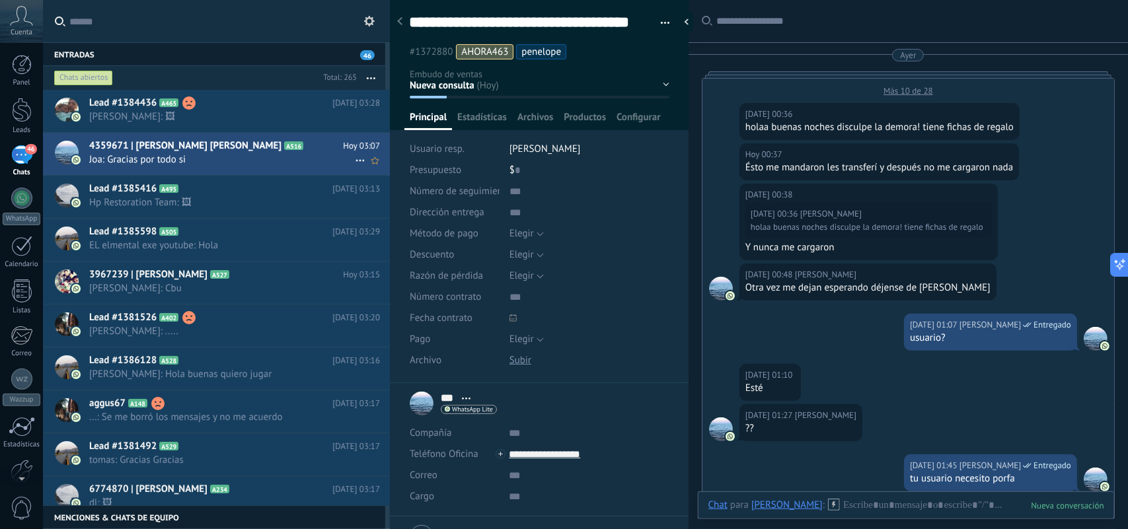
scroll to position [1118, 0]
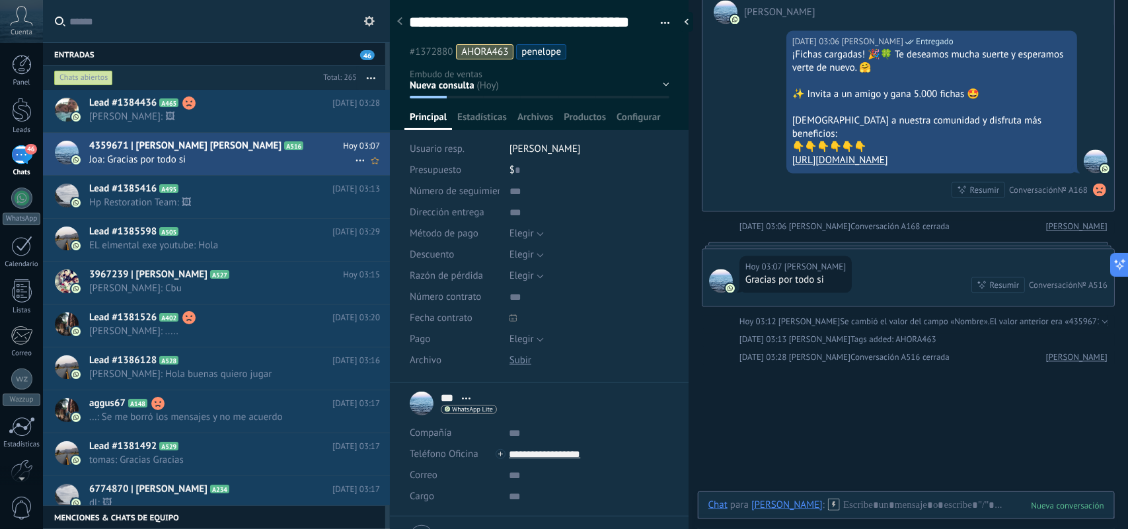
click at [352, 161] on icon at bounding box center [360, 161] width 16 height 16
click at [385, 197] on span "Conversación cerrada" at bounding box center [420, 193] width 90 height 26
click at [356, 159] on icon at bounding box center [360, 161] width 16 height 16
click at [387, 167] on span "[PERSON_NAME] respondió" at bounding box center [433, 167] width 116 height 26
click at [302, 196] on span "Hp Restoration Team: 🖼" at bounding box center [222, 202] width 266 height 13
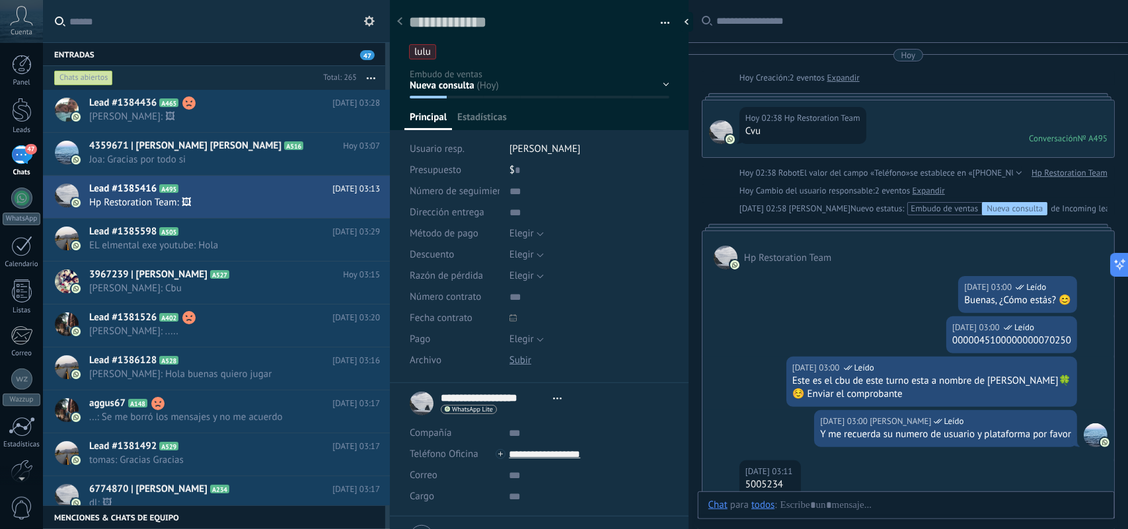
click at [375, 80] on button "button" at bounding box center [371, 78] width 28 height 24
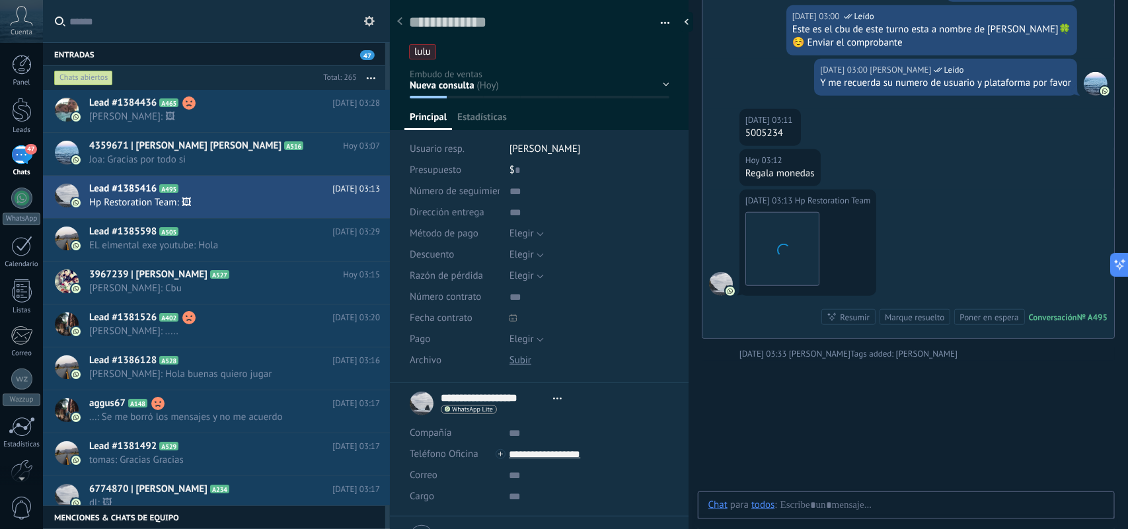
scroll to position [20, 0]
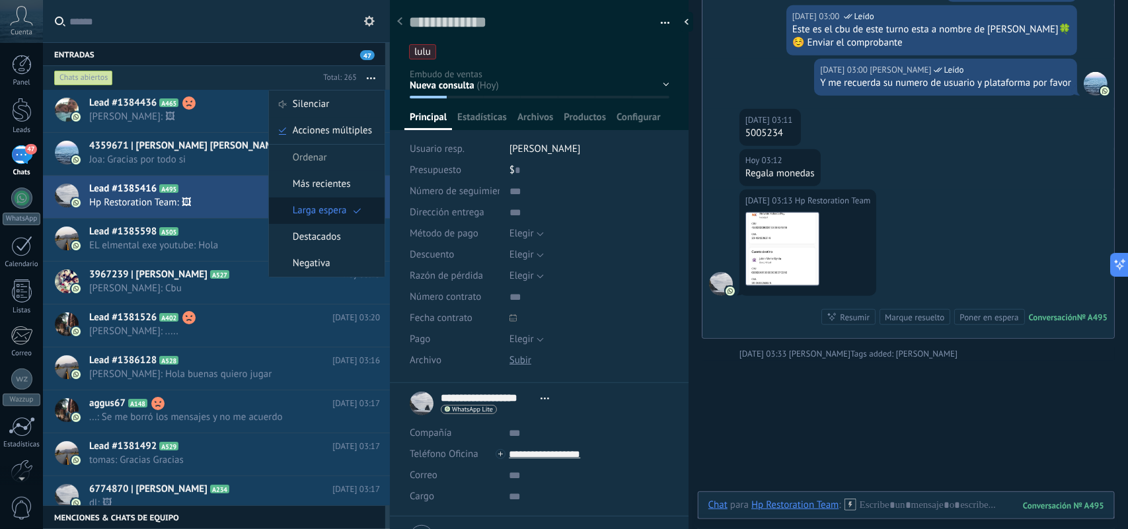
click at [339, 213] on span "Larga espera" at bounding box center [320, 211] width 54 height 26
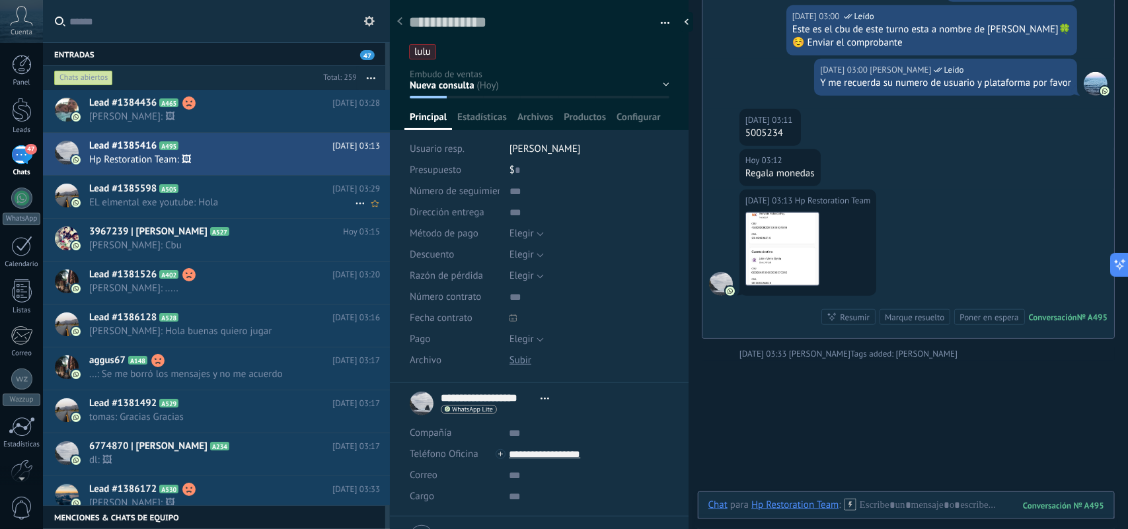
click at [252, 193] on h2 "Lead #1385598 A505" at bounding box center [210, 188] width 243 height 13
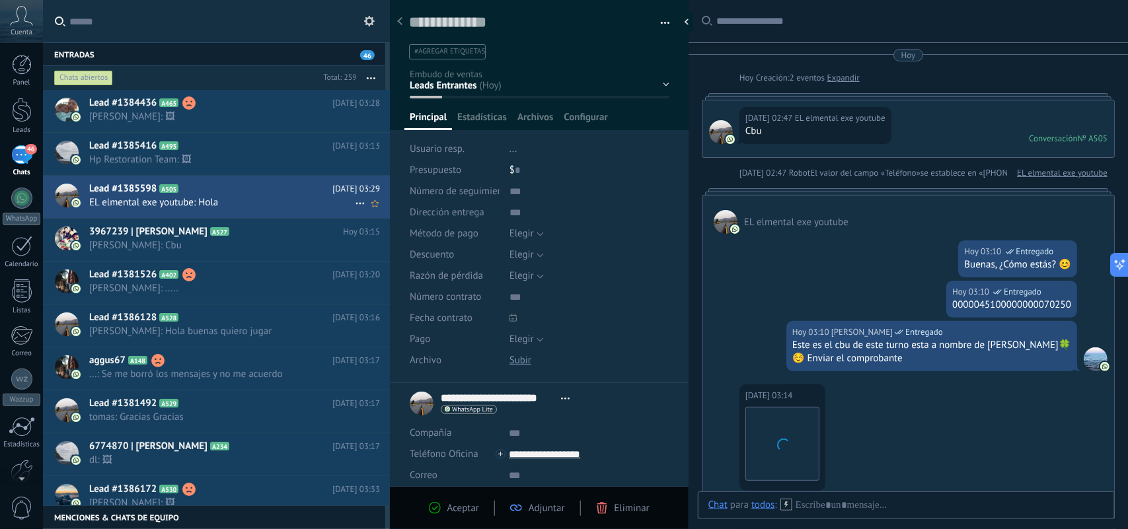
scroll to position [329, 0]
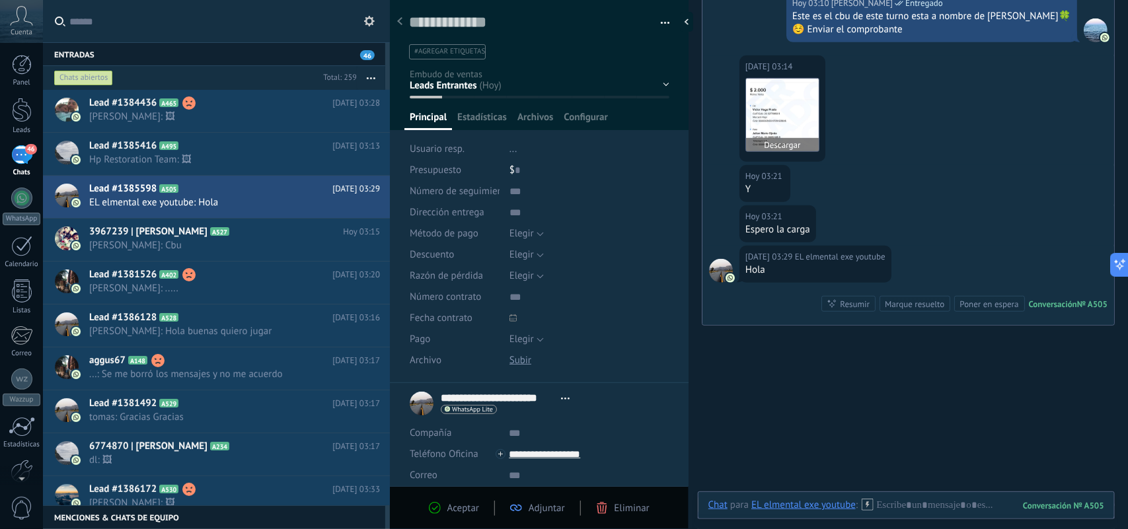
click at [797, 116] on img at bounding box center [782, 115] width 73 height 73
click at [449, 60] on ul "#agregar etiquetas" at bounding box center [537, 52] width 258 height 18
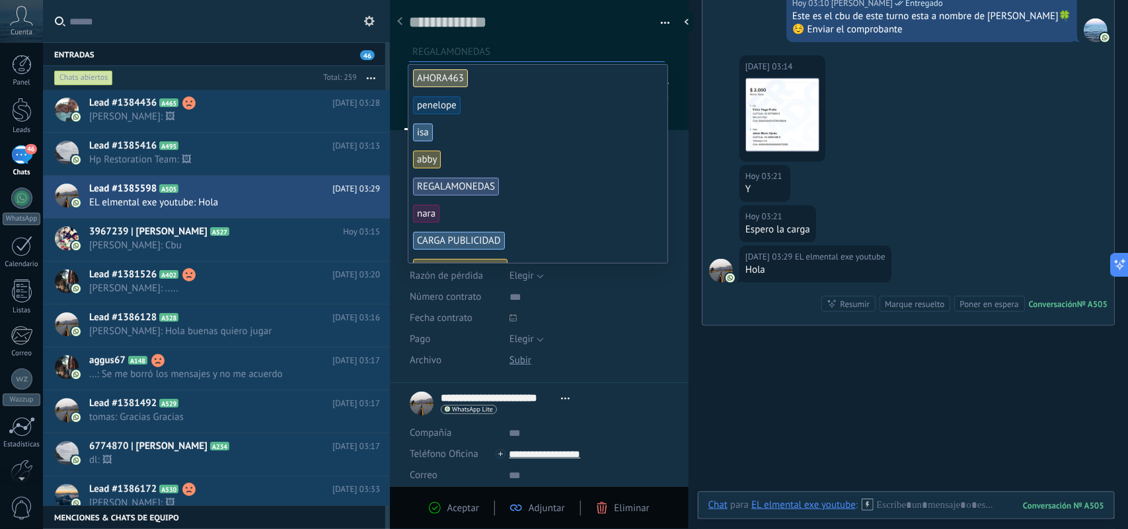
scroll to position [165, 0]
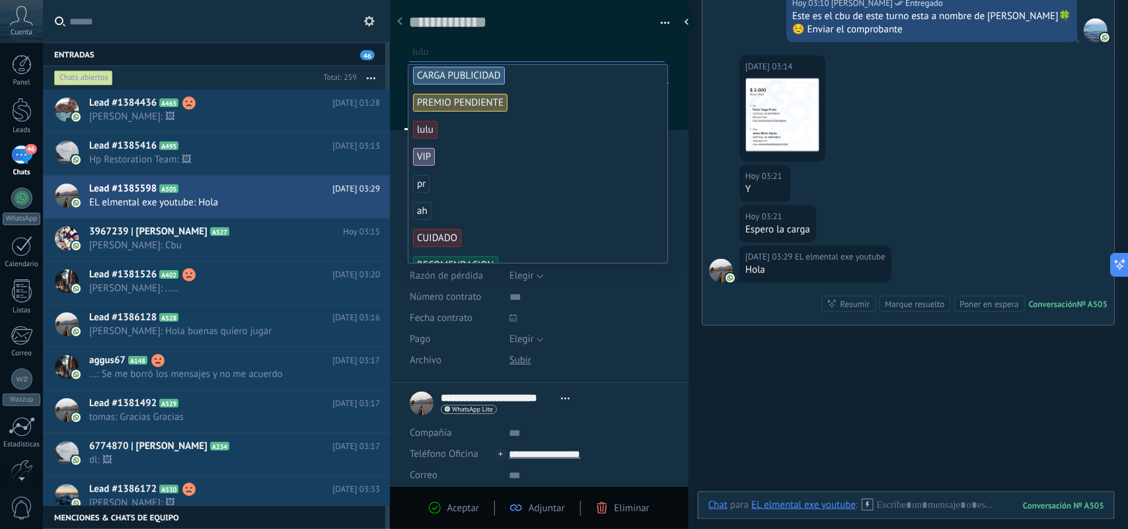
click at [425, 133] on span "lulu" at bounding box center [425, 130] width 24 height 18
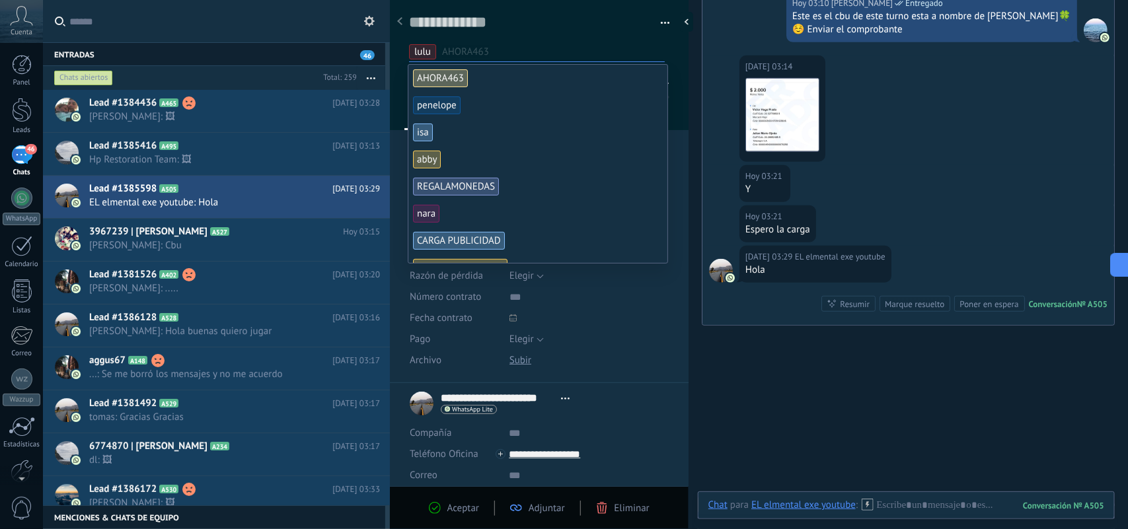
click at [553, 47] on input "text" at bounding box center [553, 52] width 222 height 14
click at [471, 519] on div "Aceptar Adjuntar Eliminar" at bounding box center [539, 508] width 299 height 43
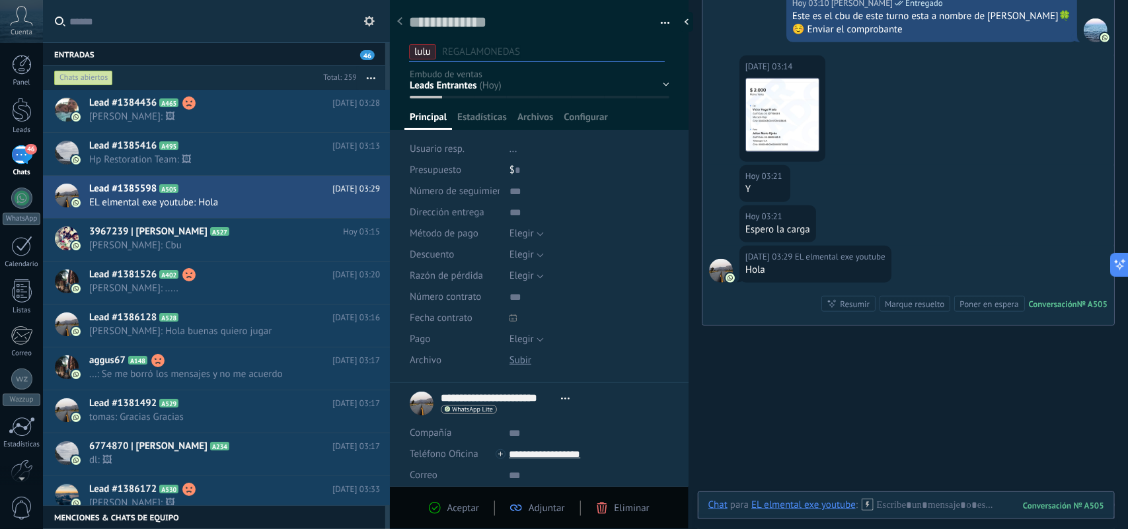
click at [0, 0] on div "Guardar Cancelar" at bounding box center [0, 0] width 0 height 0
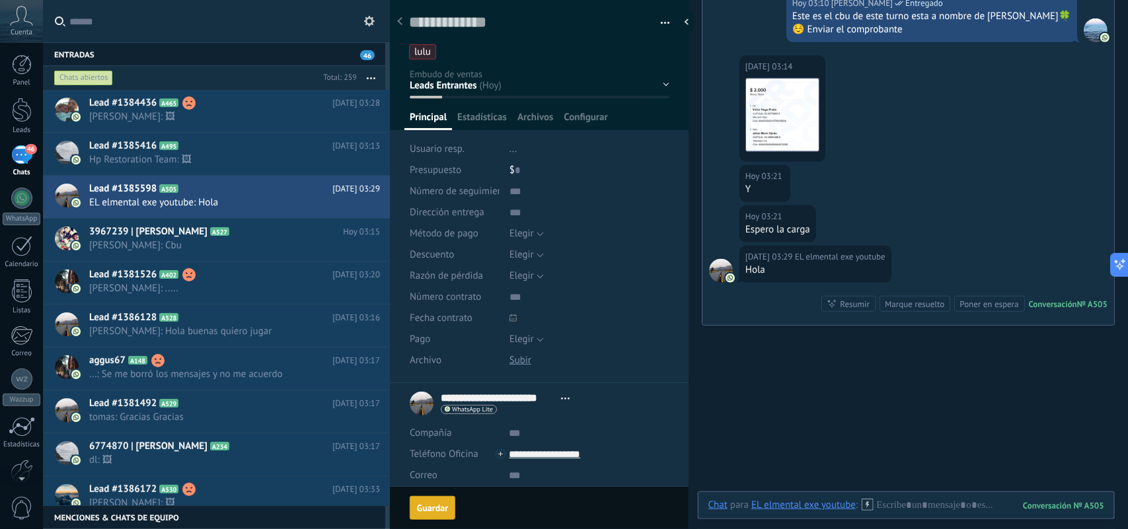
click at [450, 511] on button "Guardar Guardar" at bounding box center [433, 508] width 46 height 24
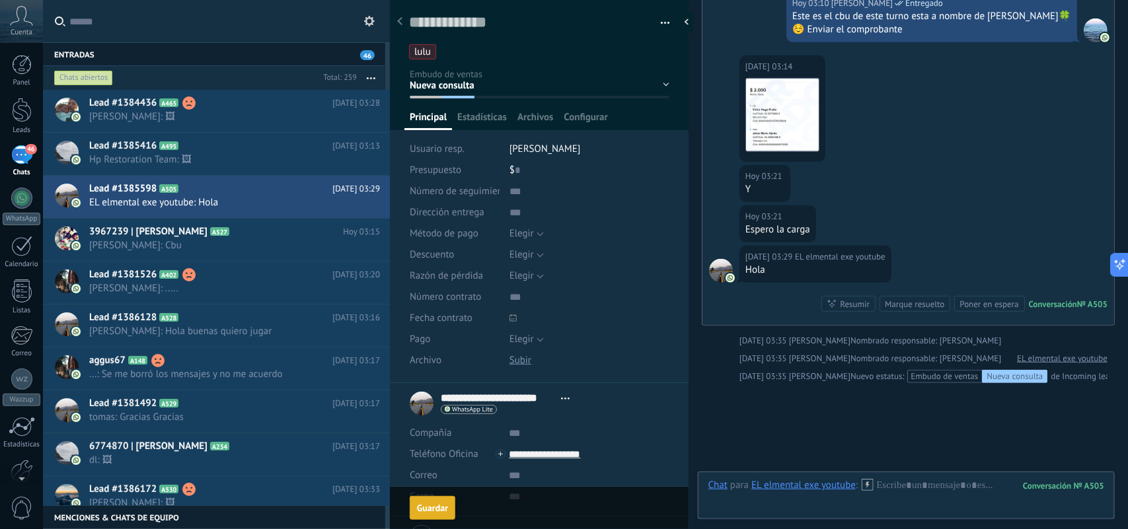
scroll to position [388, 0]
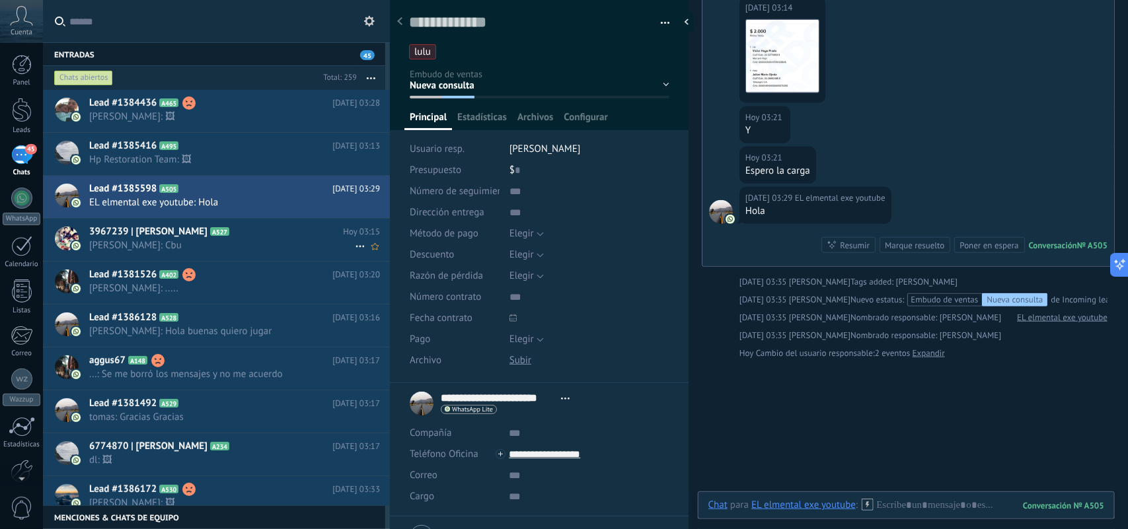
click at [216, 241] on span "Daniel Ricardo Acosta: Cbu" at bounding box center [222, 245] width 266 height 13
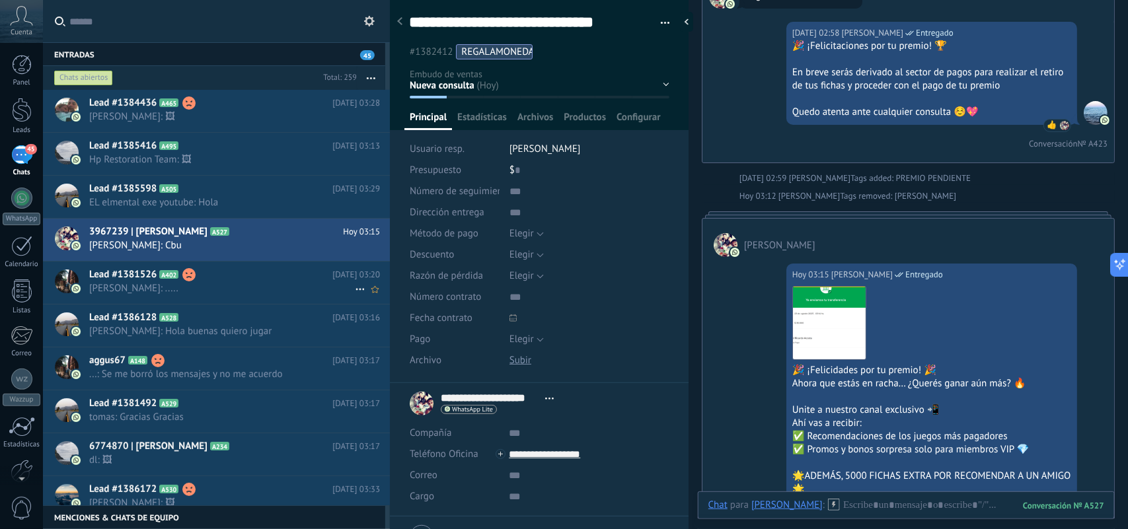
scroll to position [70, 0]
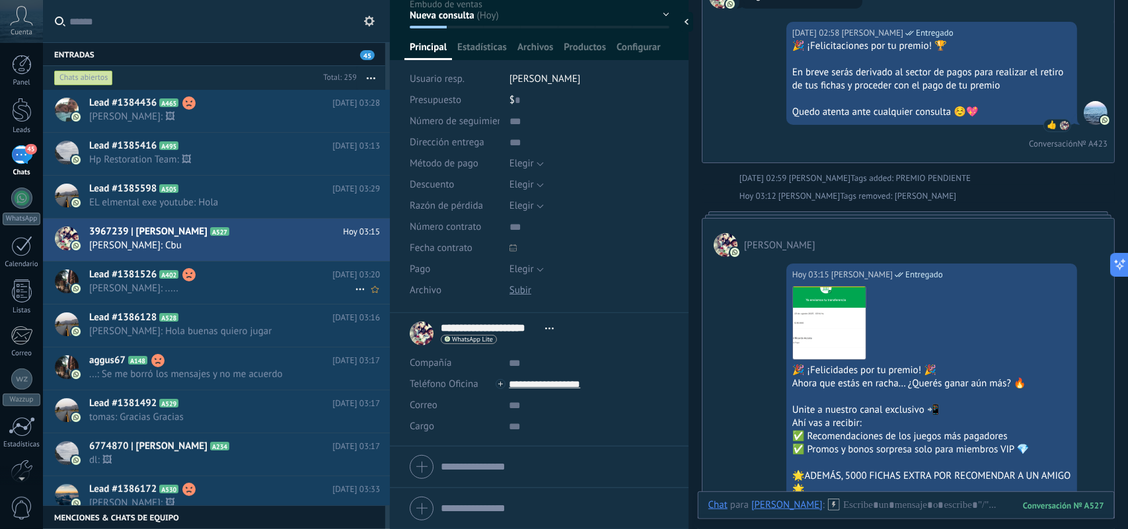
click at [246, 275] on h2 "Lead #1381526 A402" at bounding box center [210, 274] width 243 height 13
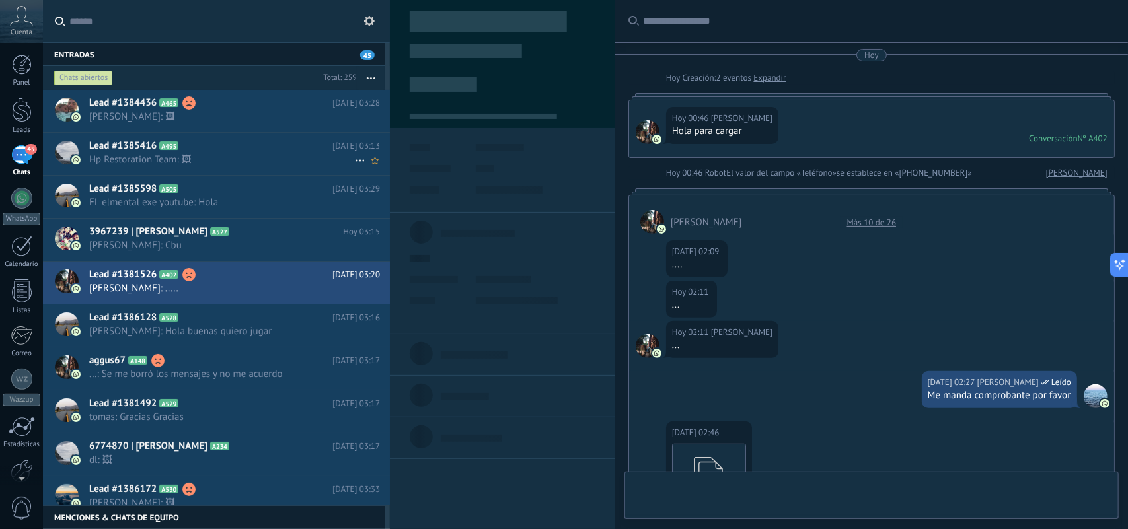
type textarea "**********"
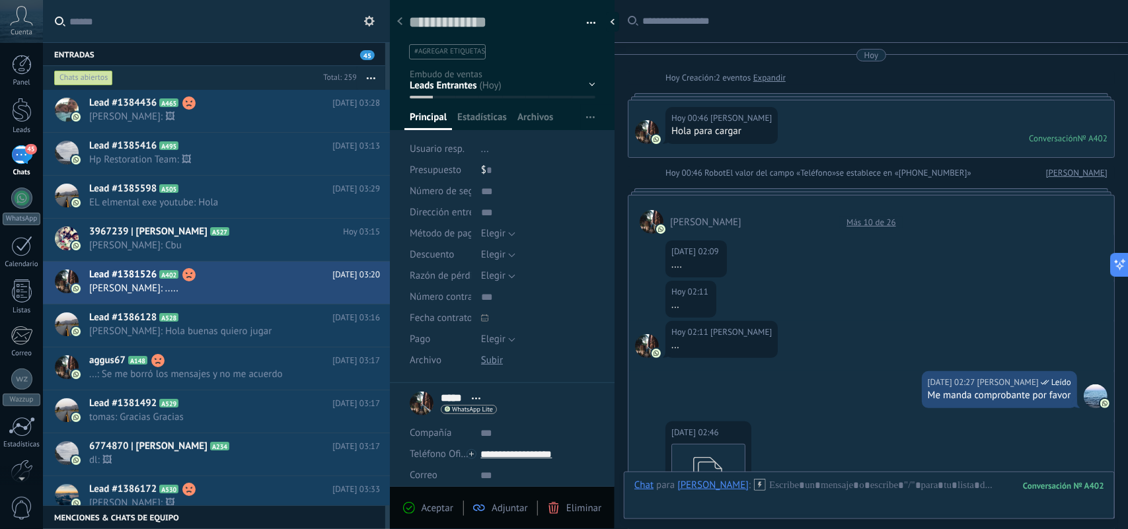
scroll to position [467, 0]
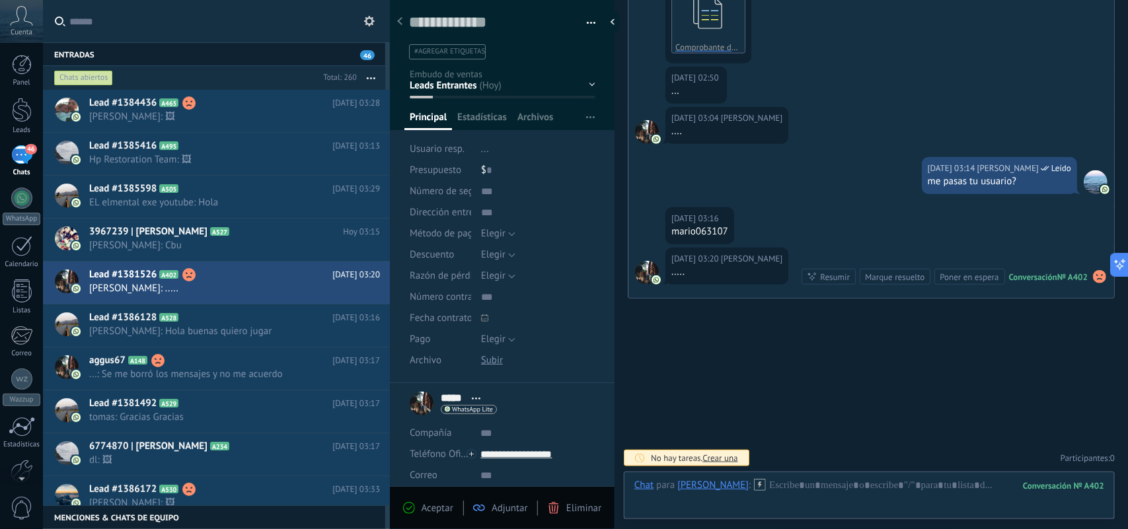
click at [685, 225] on body ".abccls-1,.abccls-2{fill-rule:evenodd}.abccls-2{fill:#fff} .abfcls-1{fill:none}…" at bounding box center [564, 264] width 1128 height 529
click at [685, 225] on div "[DATE] 03:16" at bounding box center [697, 218] width 50 height 13
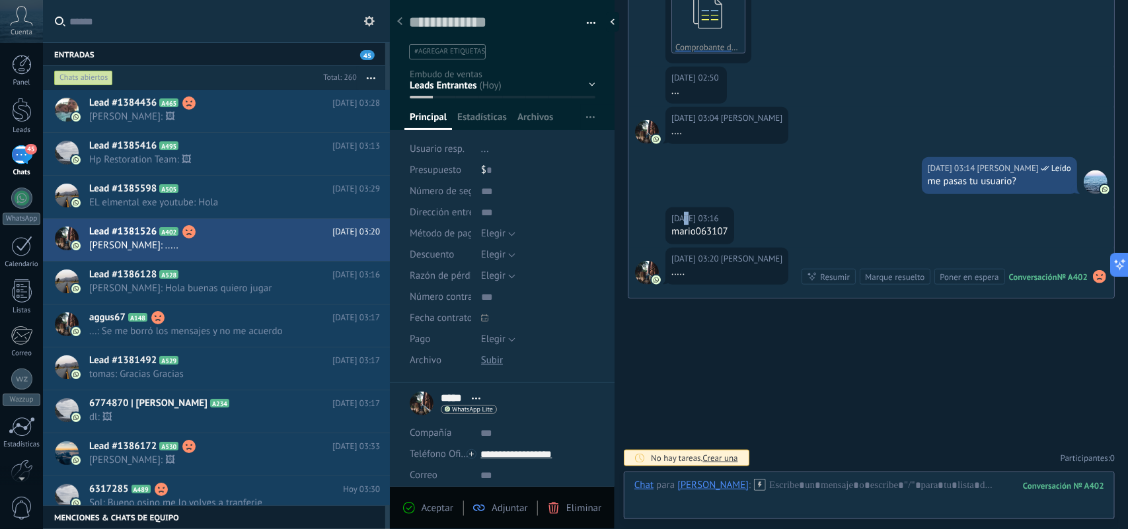
click at [755, 230] on div "[DATE] 03:16 [PERSON_NAME] mario063107" at bounding box center [872, 228] width 486 height 40
click at [713, 233] on div "mario063107" at bounding box center [700, 231] width 57 height 13
copy div "mario063107"
click at [475, 28] on textarea at bounding box center [493, 23] width 168 height 20
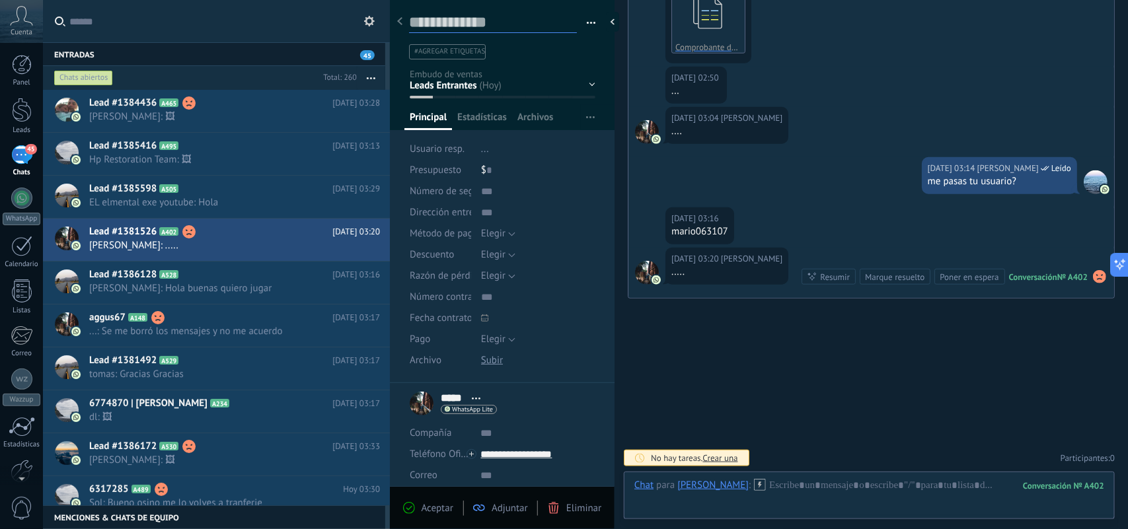
paste textarea "**********"
type textarea "**********"
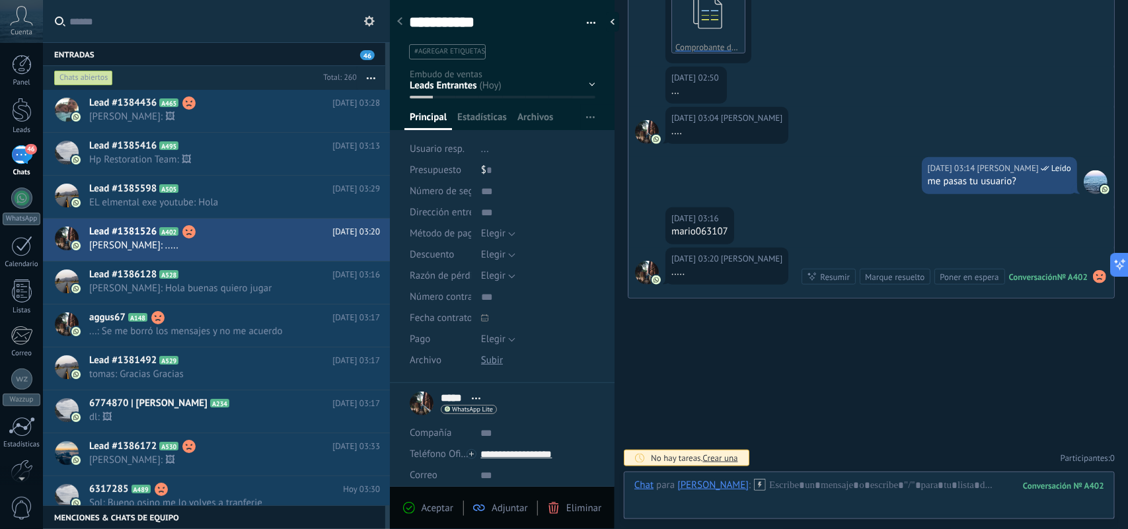
click at [464, 58] on li "#agregar etiquetas" at bounding box center [447, 51] width 77 height 15
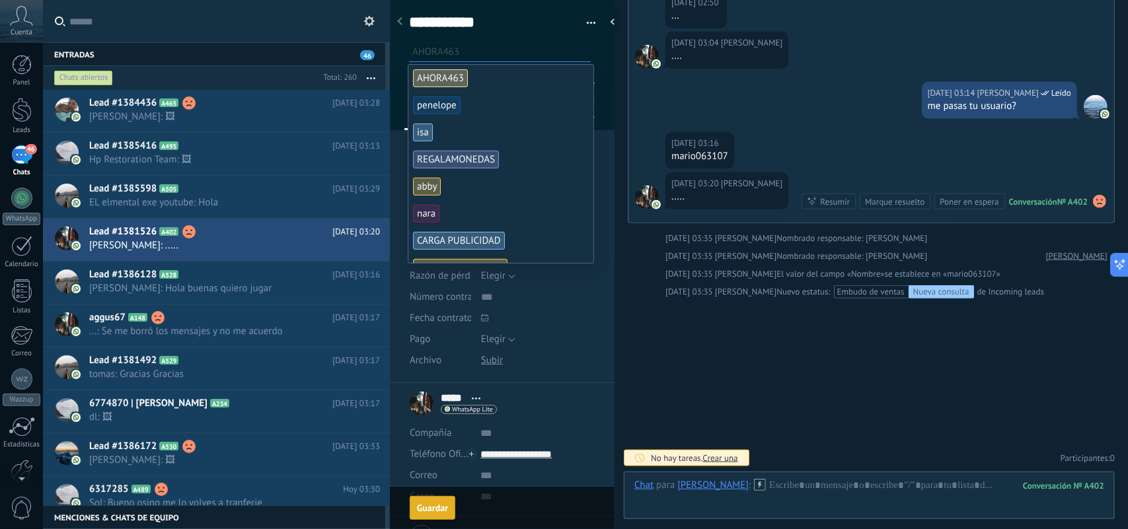
click at [444, 75] on span "AHORA463" at bounding box center [440, 78] width 55 height 18
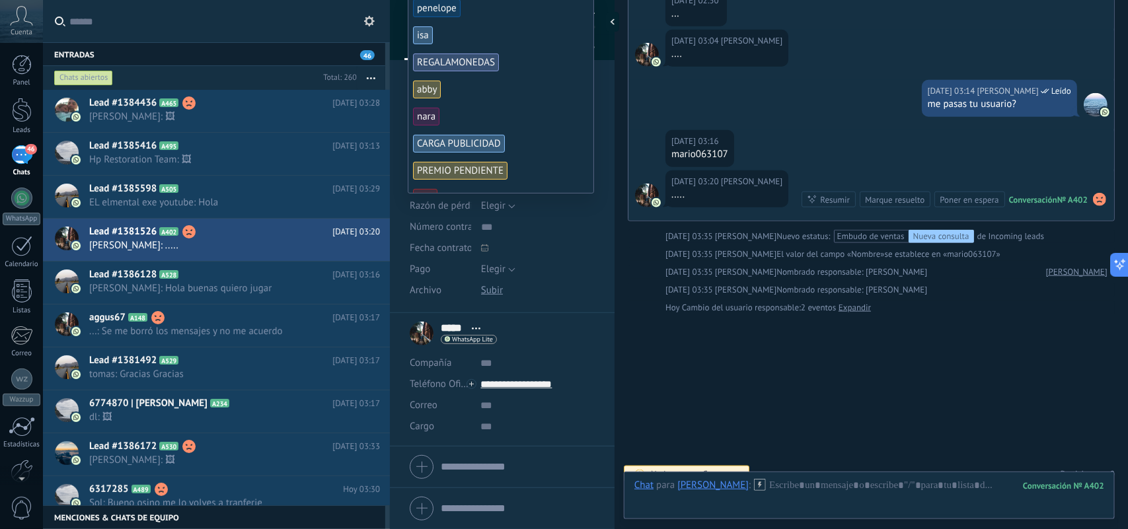
scroll to position [0, 0]
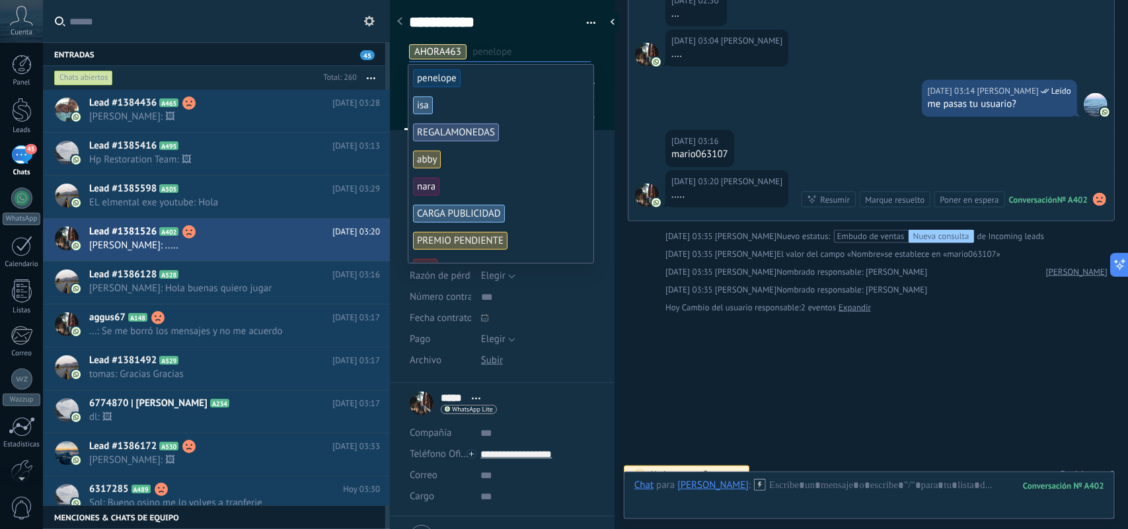
click at [541, 33] on div "**********" at bounding box center [502, 36] width 187 height 47
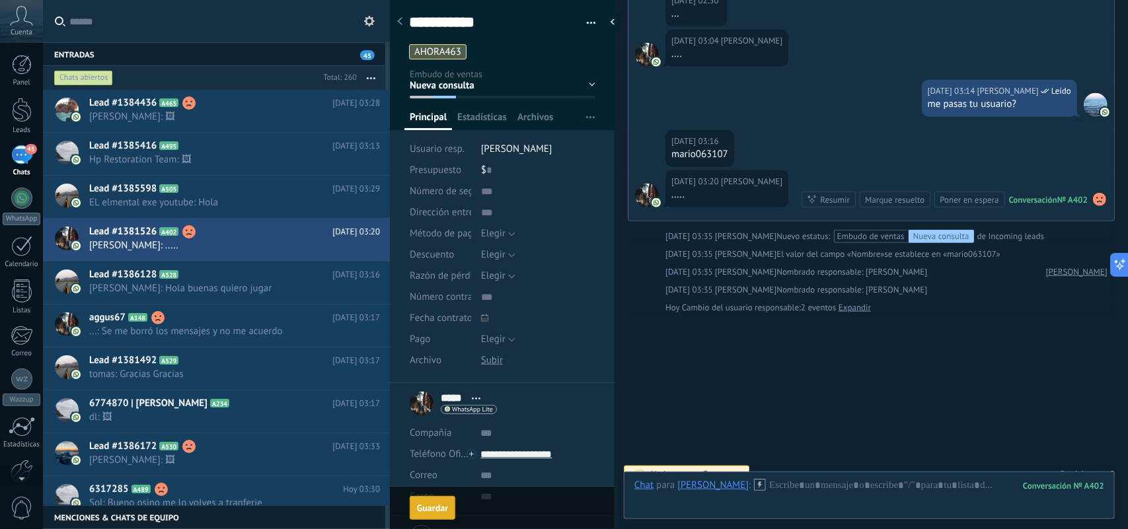
click at [433, 514] on button "Guardar [GEOGRAPHIC_DATA]" at bounding box center [433, 508] width 46 height 24
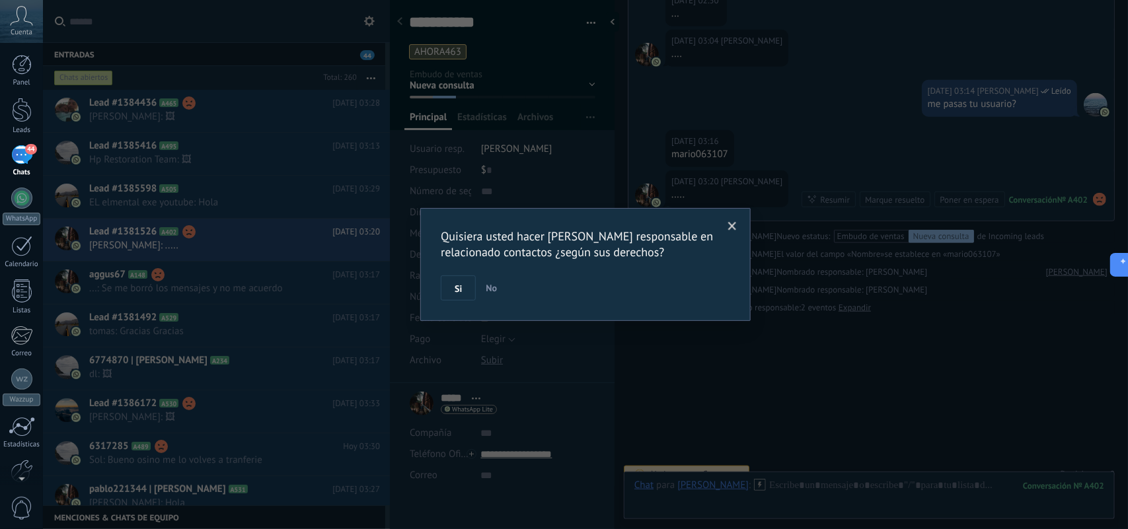
click at [491, 290] on span "No" at bounding box center [491, 288] width 11 height 12
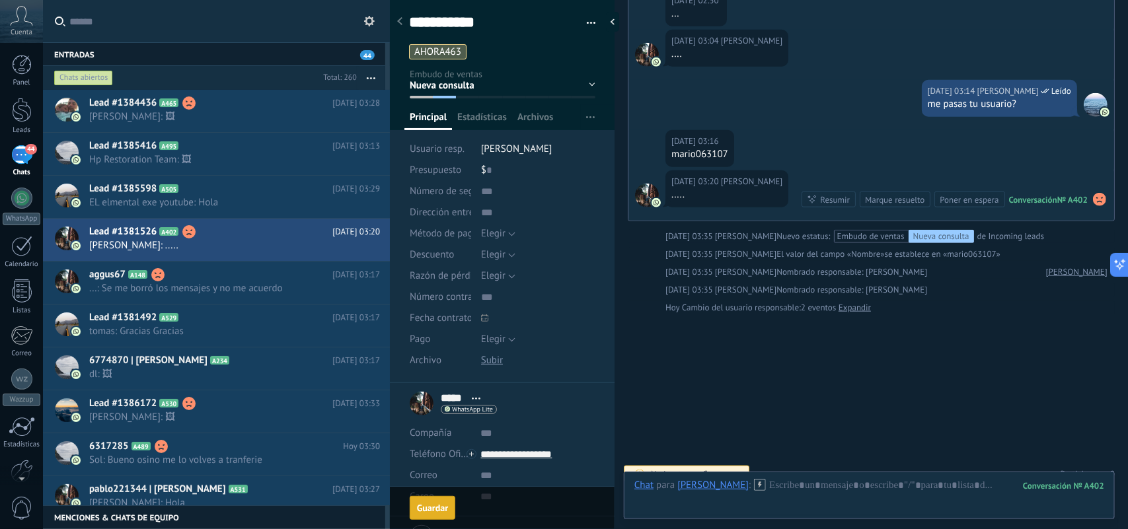
click at [431, 509] on div "Guardar" at bounding box center [432, 508] width 31 height 9
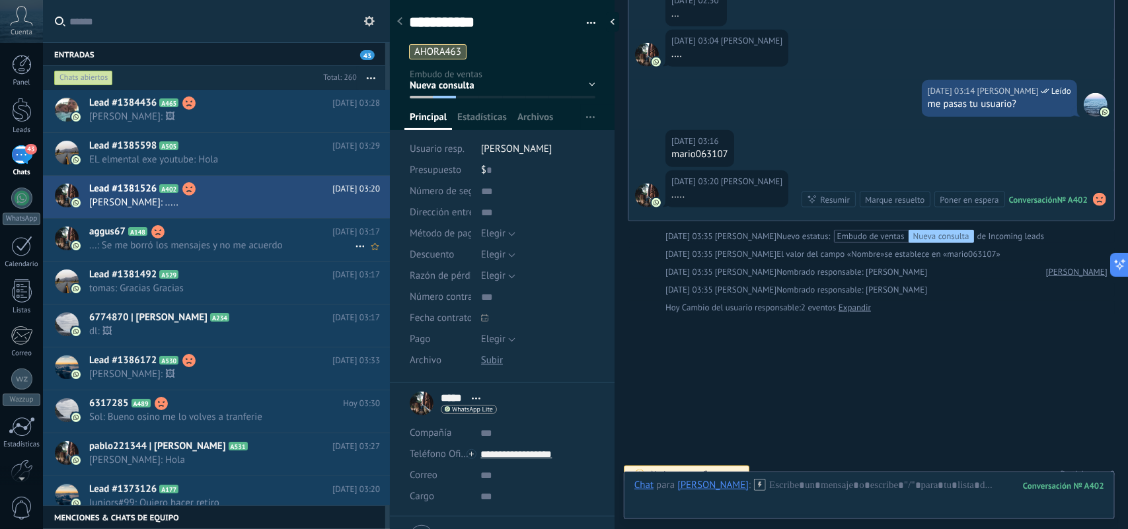
click at [216, 245] on span "...: Se me borró los mensajes y no me acuerdo" at bounding box center [222, 245] width 266 height 13
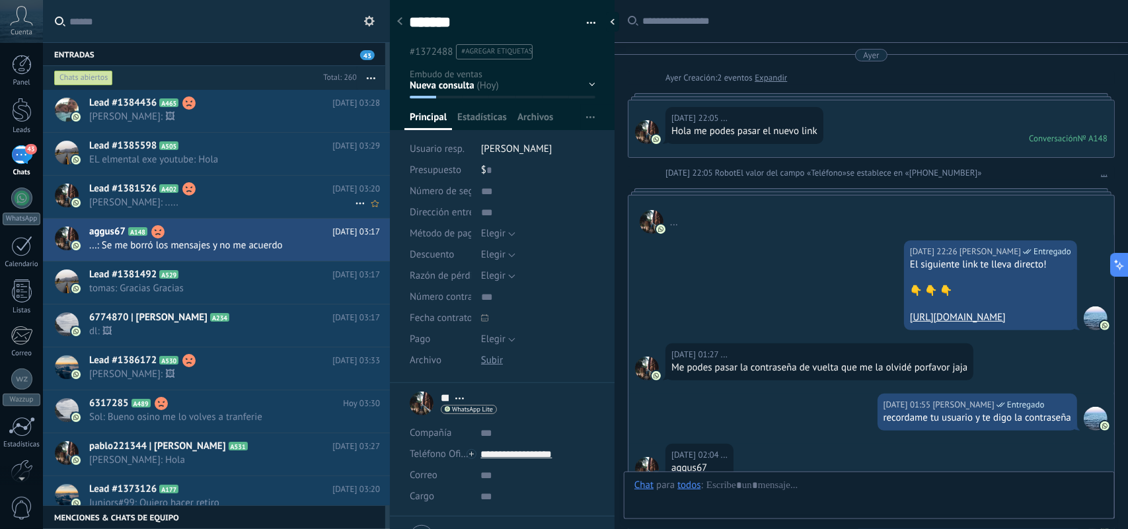
click at [195, 196] on span "[PERSON_NAME]: ....." at bounding box center [222, 202] width 266 height 13
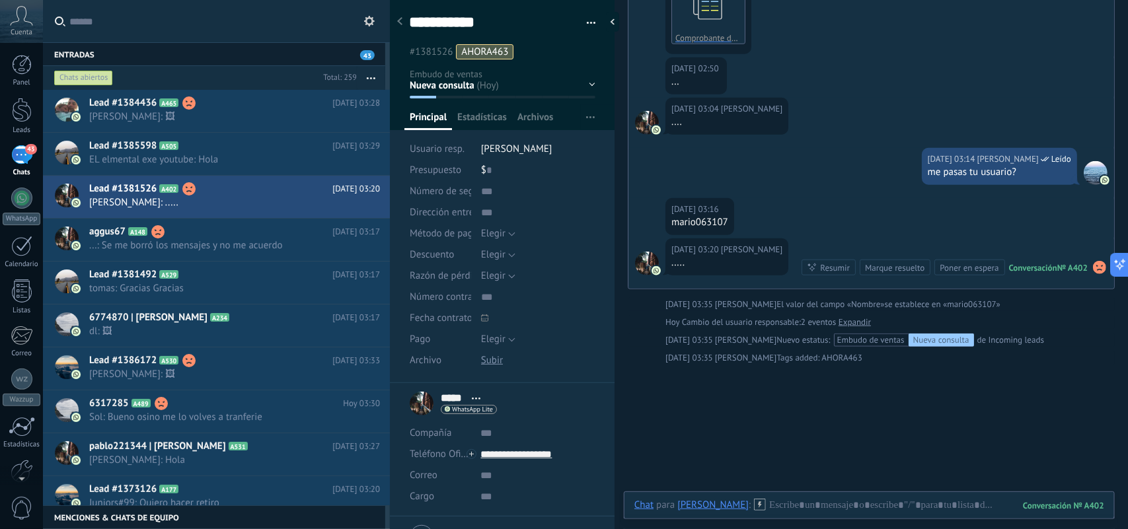
scroll to position [309, 0]
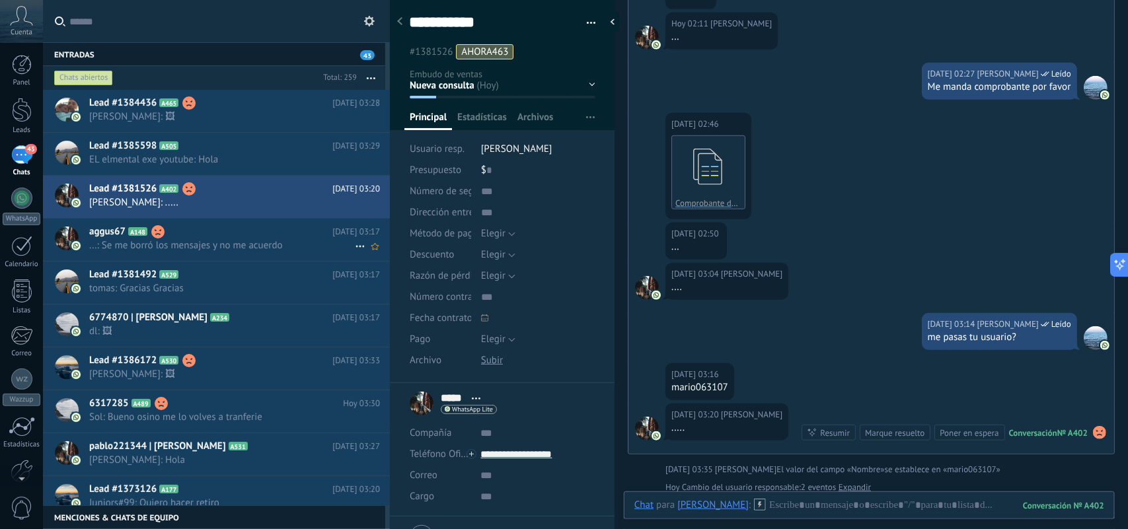
click at [245, 226] on h2 "aggus67 A148" at bounding box center [210, 231] width 243 height 13
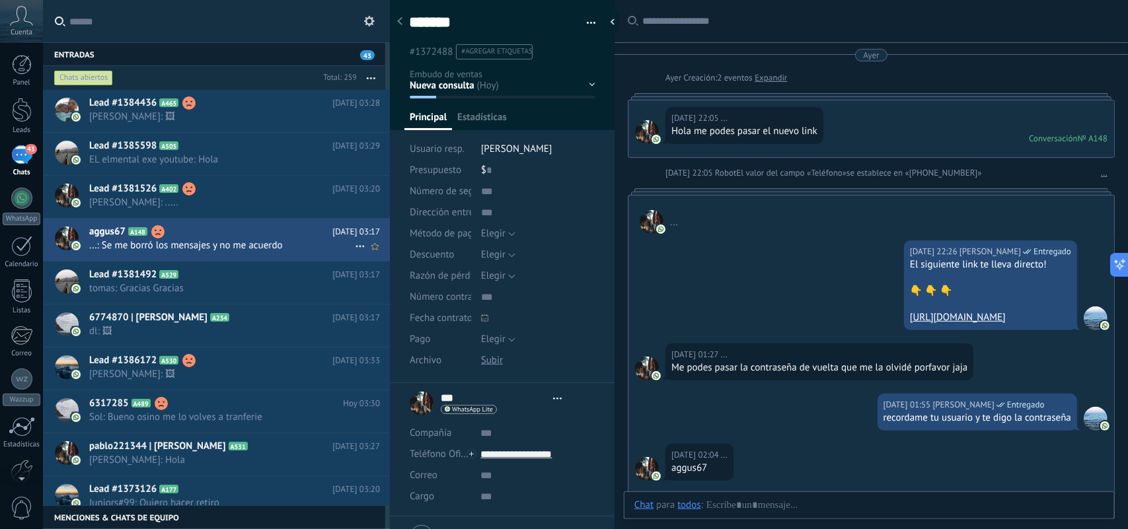
type textarea "*******"
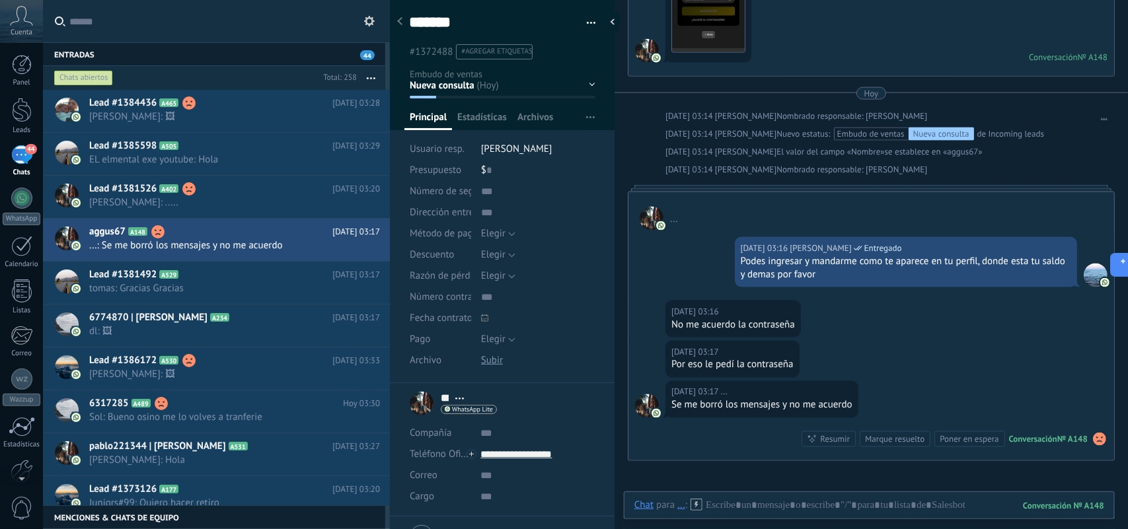
scroll to position [762, 0]
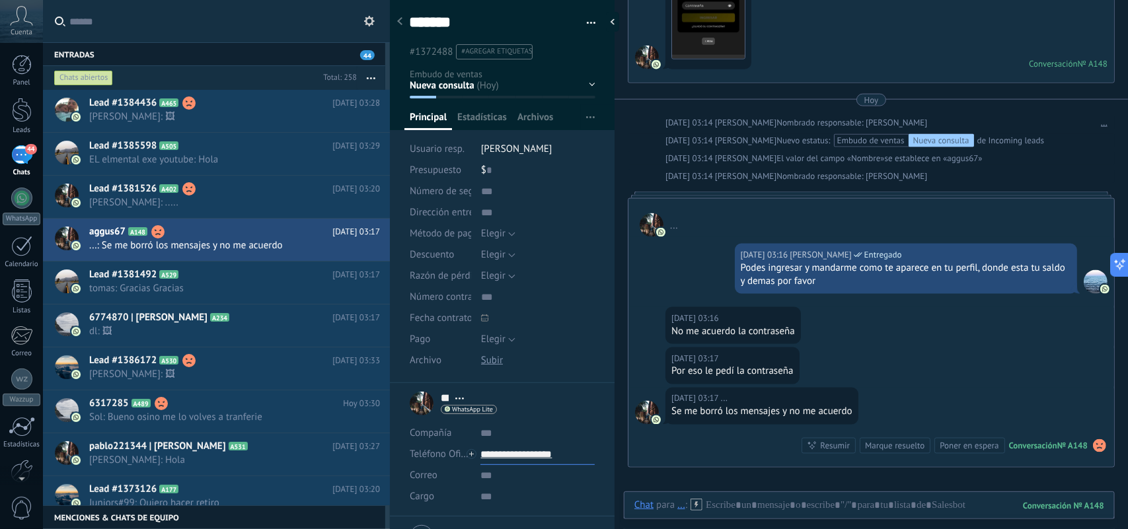
drag, startPoint x: 574, startPoint y: 455, endPoint x: 496, endPoint y: 451, distance: 77.4
click at [481, 455] on input "**********" at bounding box center [538, 454] width 114 height 21
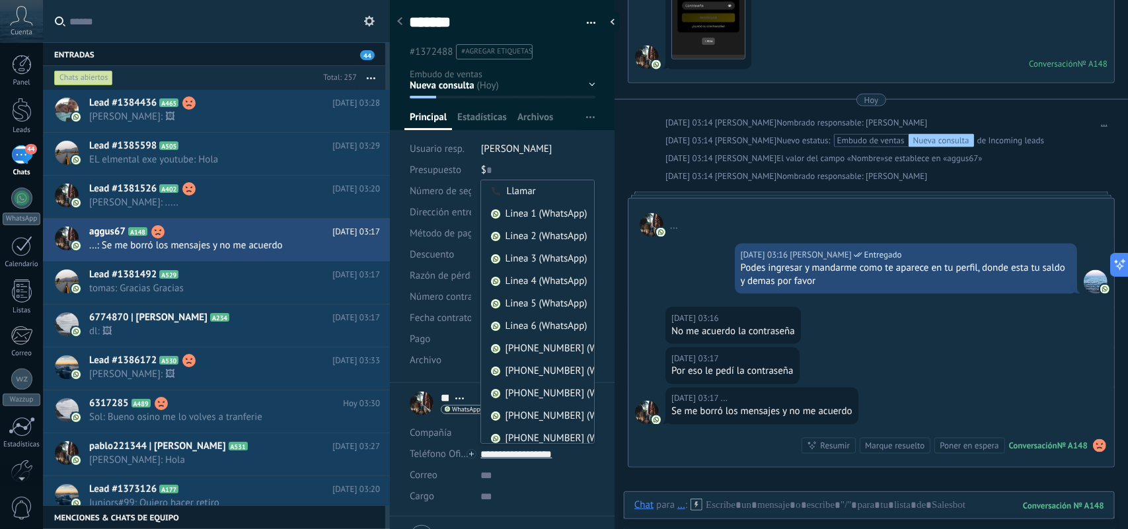
click at [582, 488] on input "text" at bounding box center [538, 497] width 114 height 21
type input "**********"
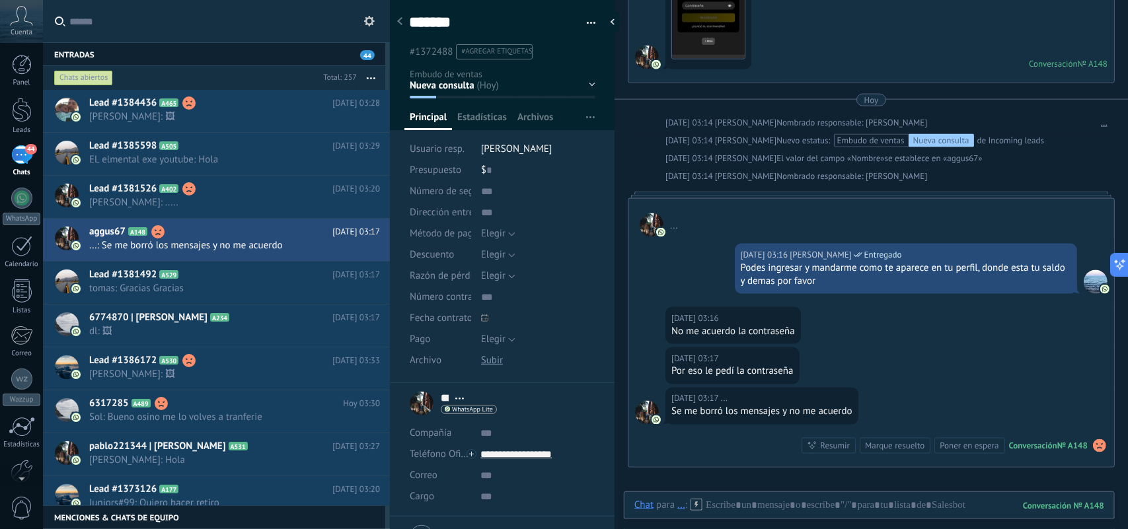
click at [576, 173] on div "$ 0" at bounding box center [538, 170] width 114 height 21
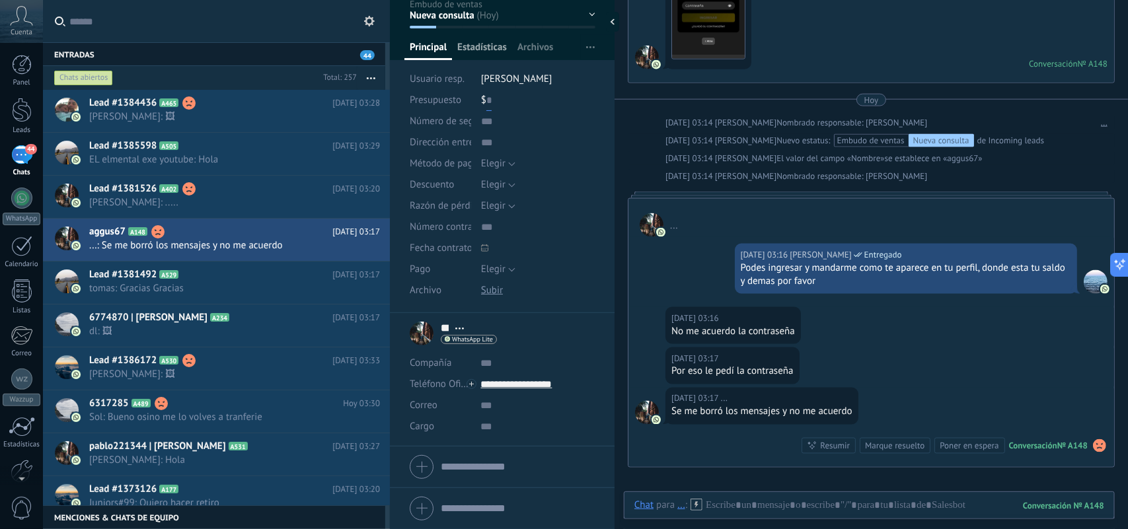
scroll to position [0, 0]
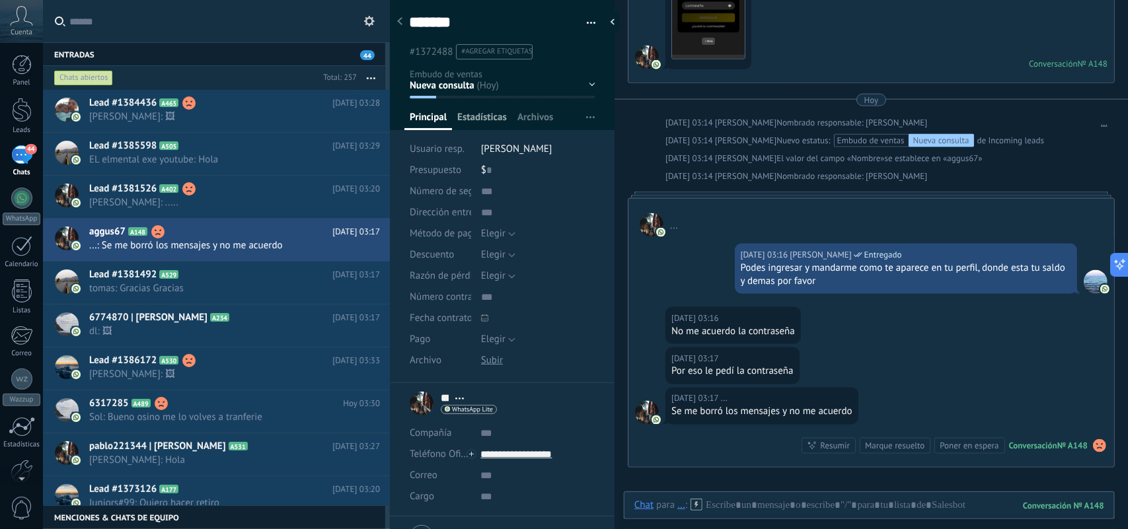
click at [494, 116] on span "Estadísticas" at bounding box center [482, 120] width 50 height 19
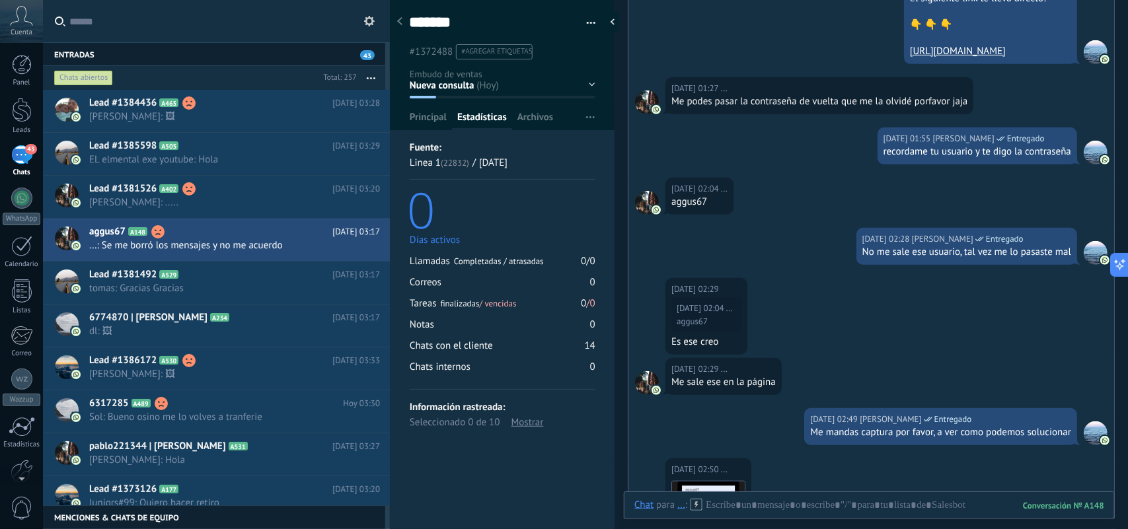
scroll to position [19, 0]
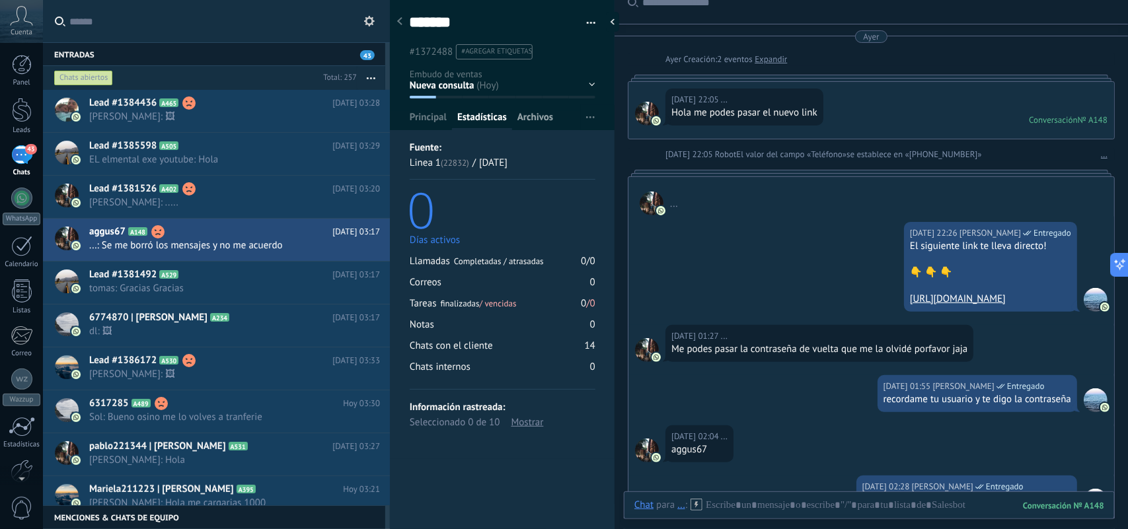
click at [537, 119] on span "Archivos" at bounding box center [536, 120] width 36 height 19
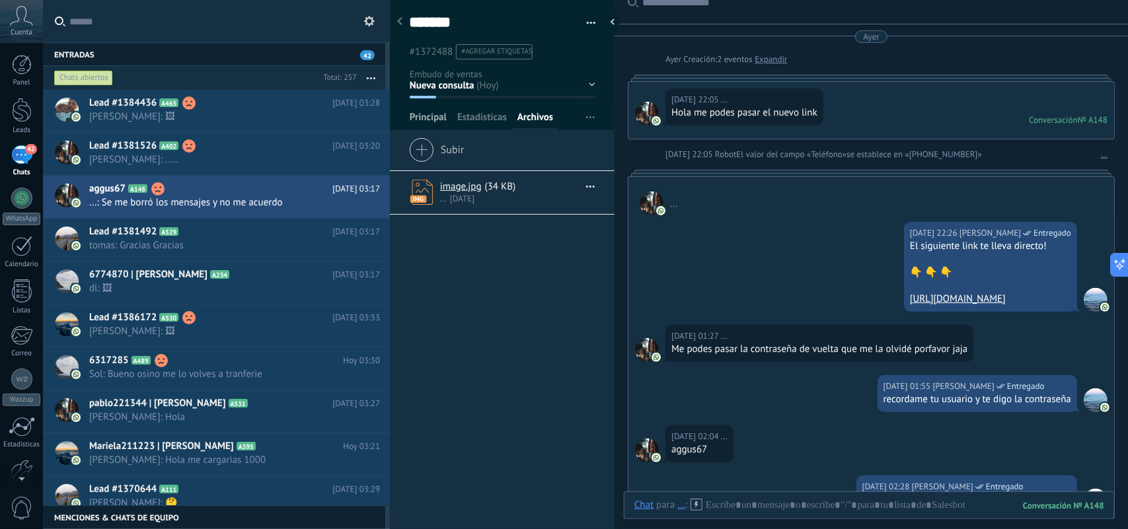
click at [423, 122] on span "Principal" at bounding box center [428, 120] width 37 height 19
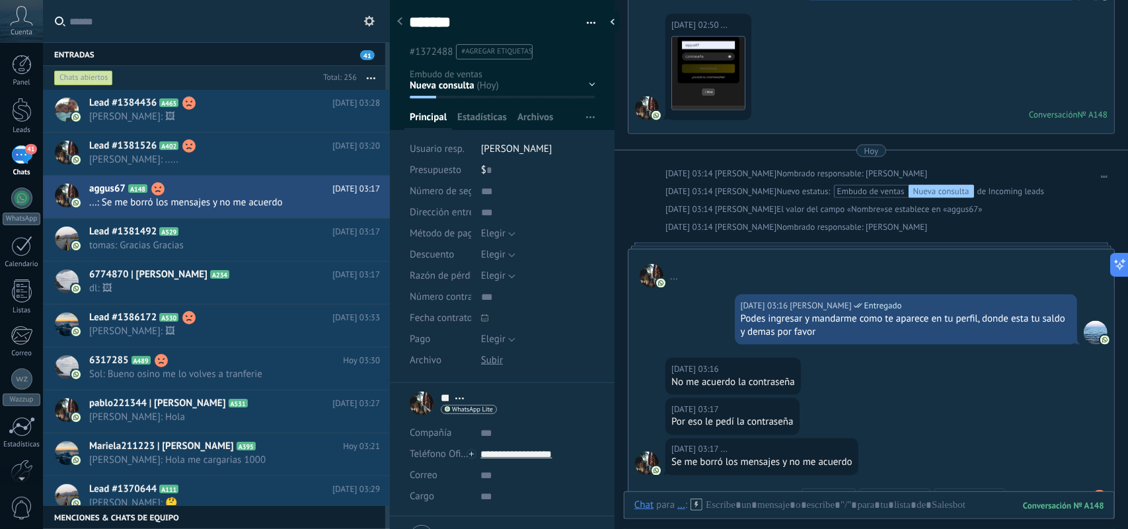
scroll to position [686, 0]
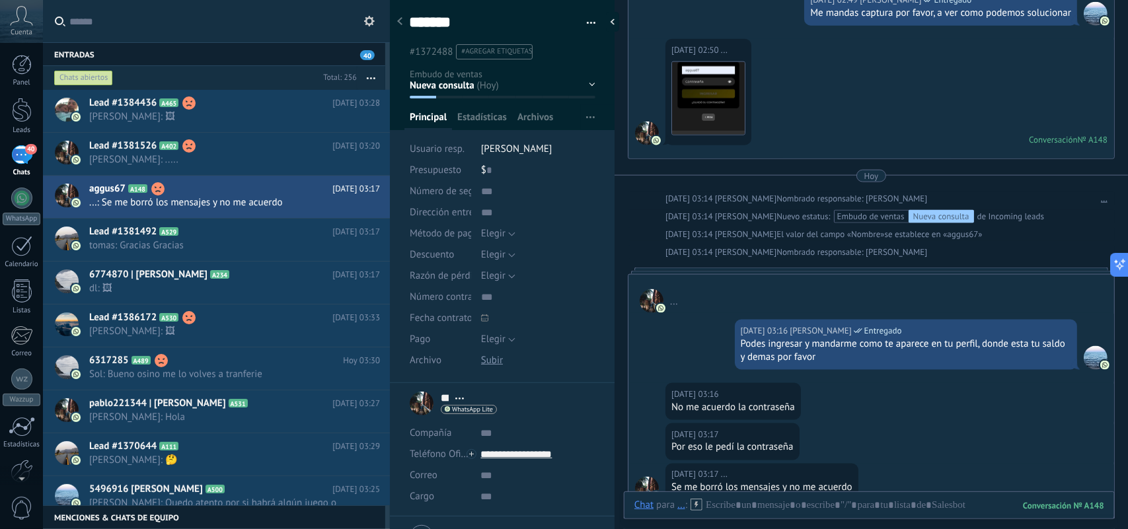
click at [467, 407] on span "WhatsApp Lite" at bounding box center [472, 410] width 41 height 7
click at [553, 389] on div at bounding box center [564, 264] width 1128 height 529
drag, startPoint x: 453, startPoint y: 194, endPoint x: 480, endPoint y: 187, distance: 27.9
click at [453, 193] on span "Número de seguimiento" at bounding box center [461, 191] width 102 height 10
click at [488, 188] on input "text" at bounding box center [538, 191] width 114 height 21
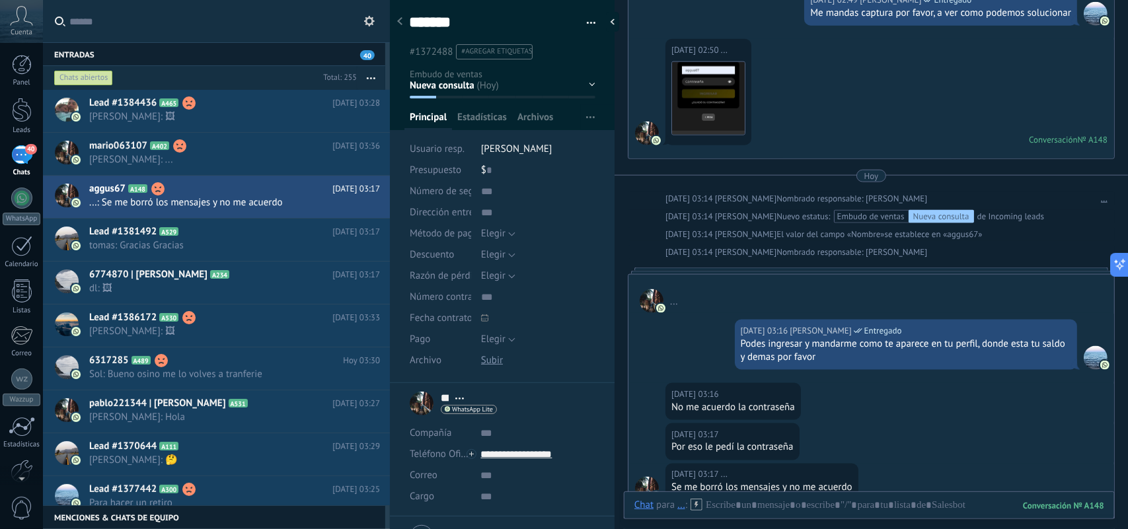
click at [0, 0] on div "Nueva consulta Cualificado Cotización enviada Pedido creado Pedido completado P…" at bounding box center [0, 0] width 0 height 0
click at [619, 53] on div at bounding box center [585, 264] width 1085 height 529
click at [481, 114] on span "Estadísticas" at bounding box center [482, 120] width 50 height 19
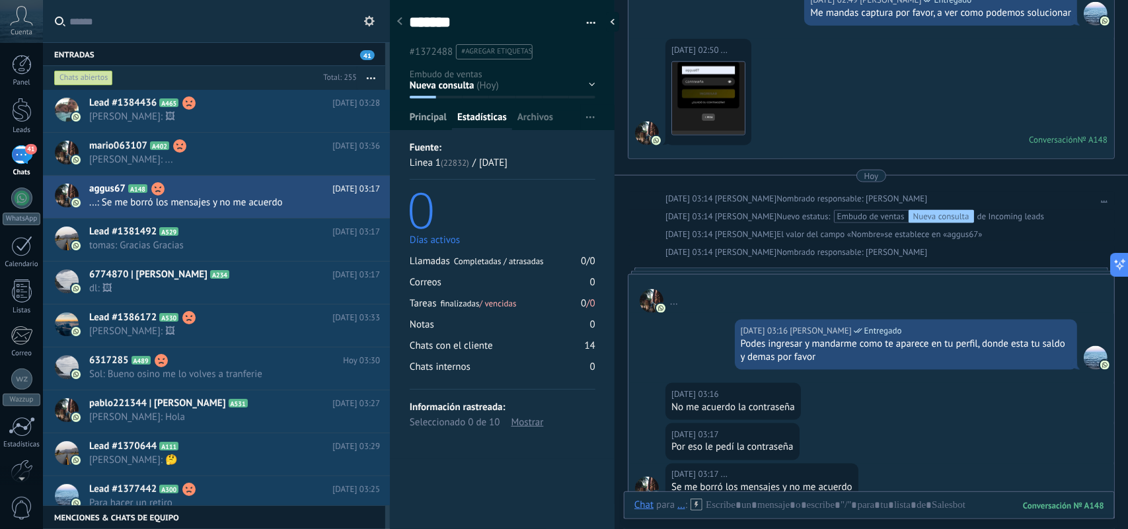
click at [430, 114] on span "Principal" at bounding box center [428, 120] width 37 height 19
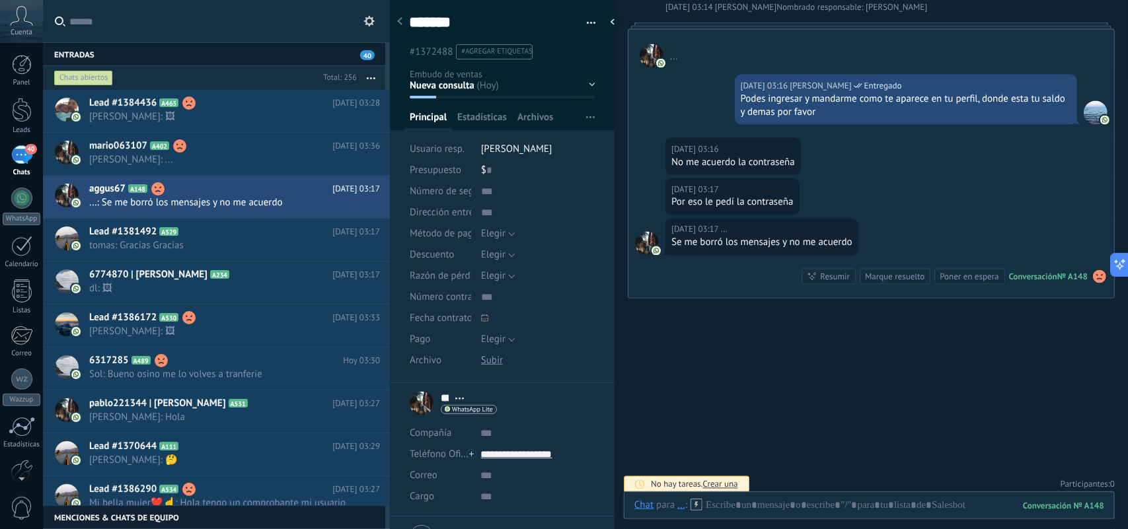
scroll to position [686, 0]
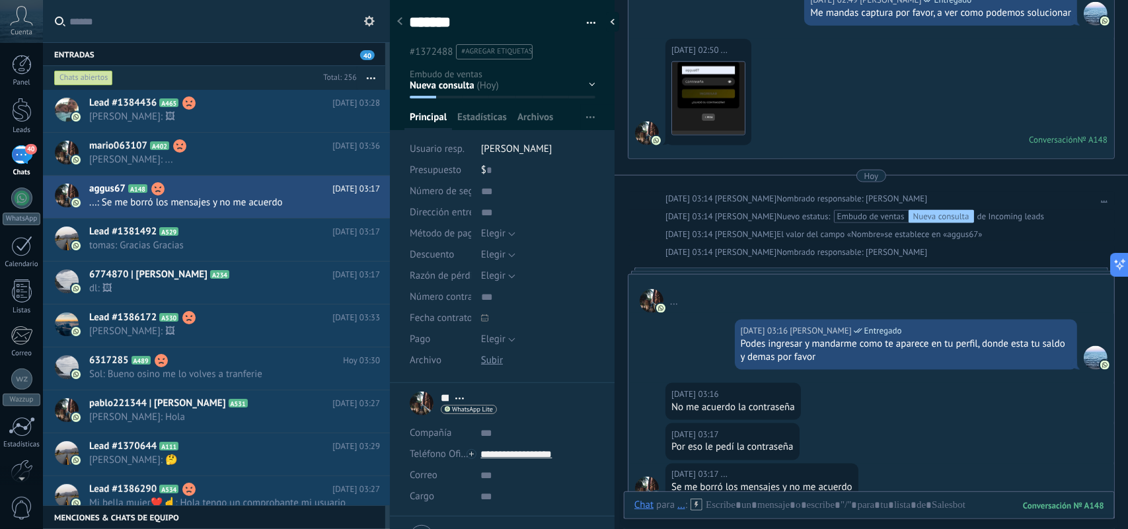
click at [664, 84] on div "[DATE] 02:50 ... Descargar Conversación № A148 Conversación № A148" at bounding box center [872, 99] width 486 height 120
click at [706, 85] on img at bounding box center [708, 98] width 73 height 73
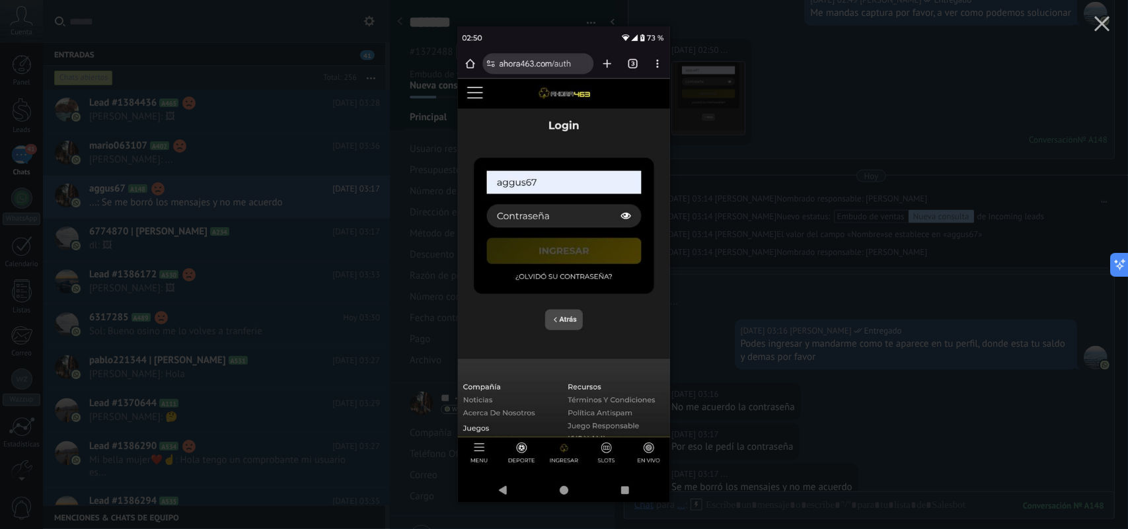
click at [801, 324] on div at bounding box center [564, 264] width 1128 height 529
click at [1101, 24] on img at bounding box center [1105, 21] width 9 height 9
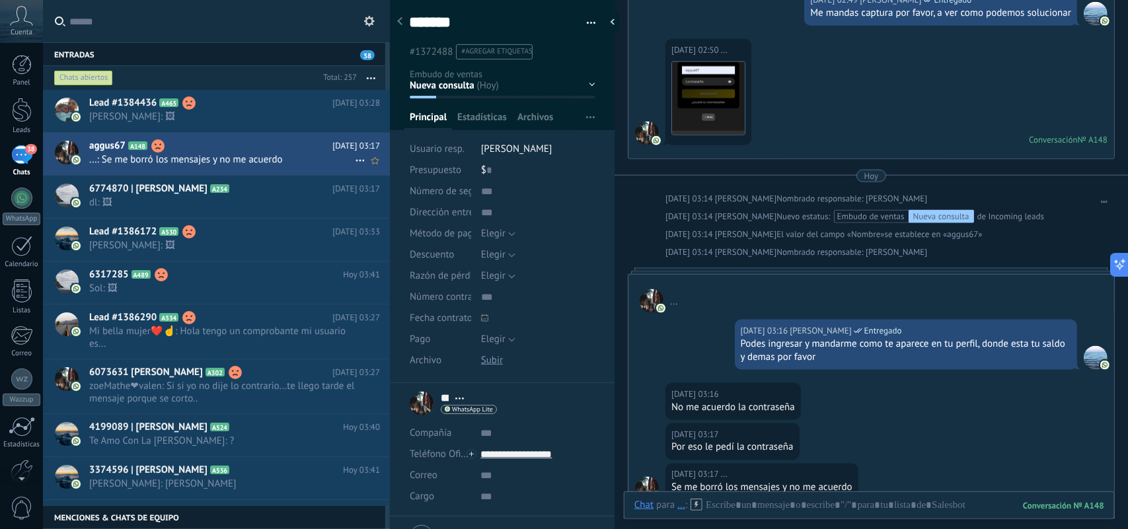
click at [188, 151] on h2 "aggus67 A148" at bounding box center [210, 145] width 243 height 13
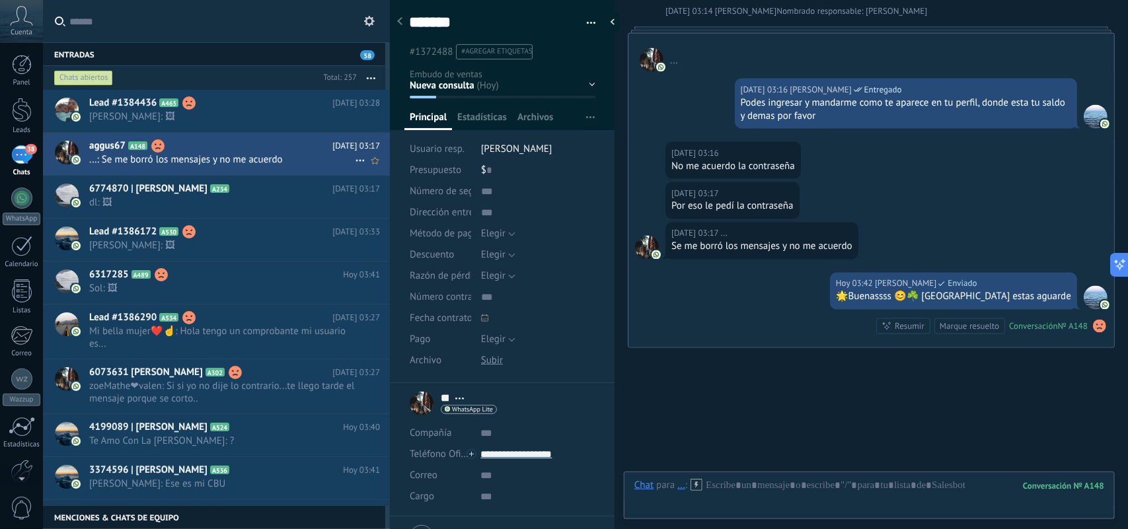
scroll to position [980, 0]
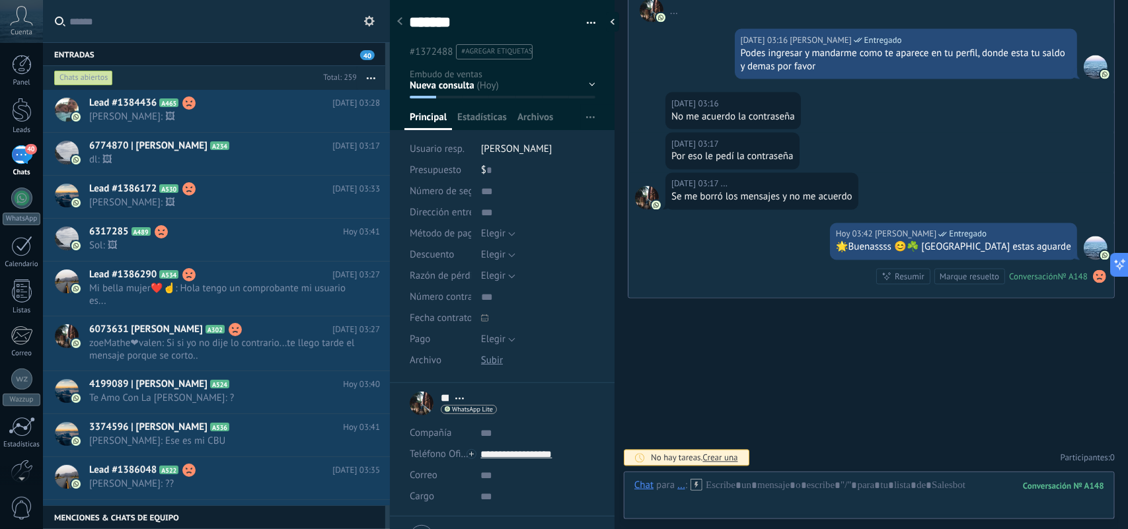
drag, startPoint x: 1078, startPoint y: 0, endPoint x: 701, endPoint y: 316, distance: 492.2
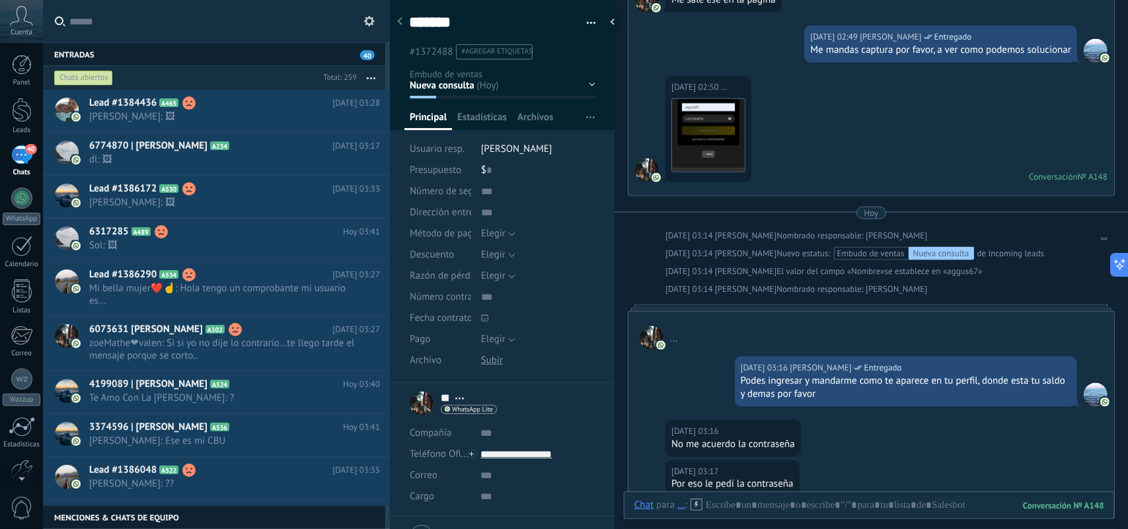
scroll to position [401, 0]
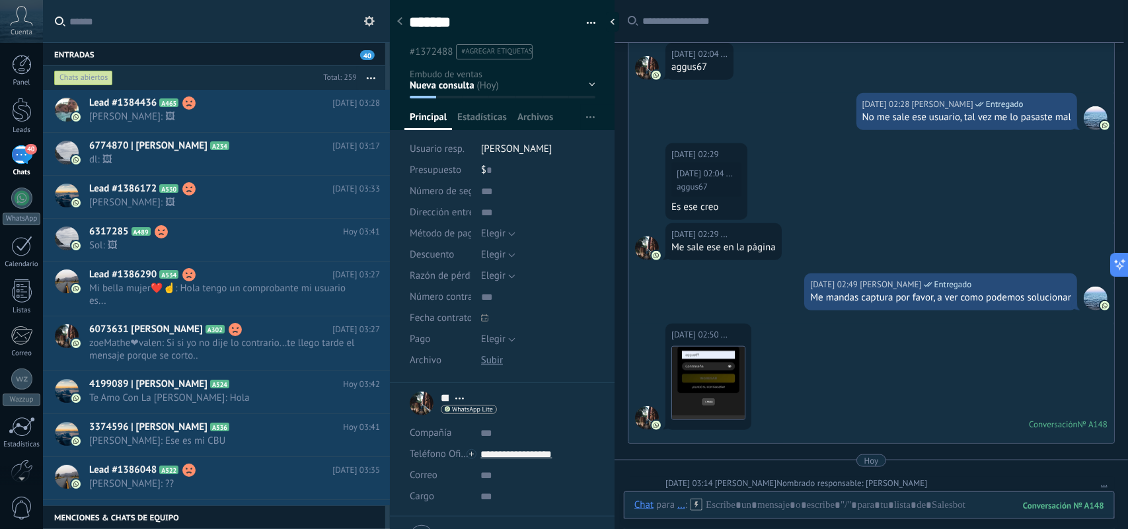
click at [713, 192] on div "aggus67" at bounding box center [705, 187] width 56 height 11
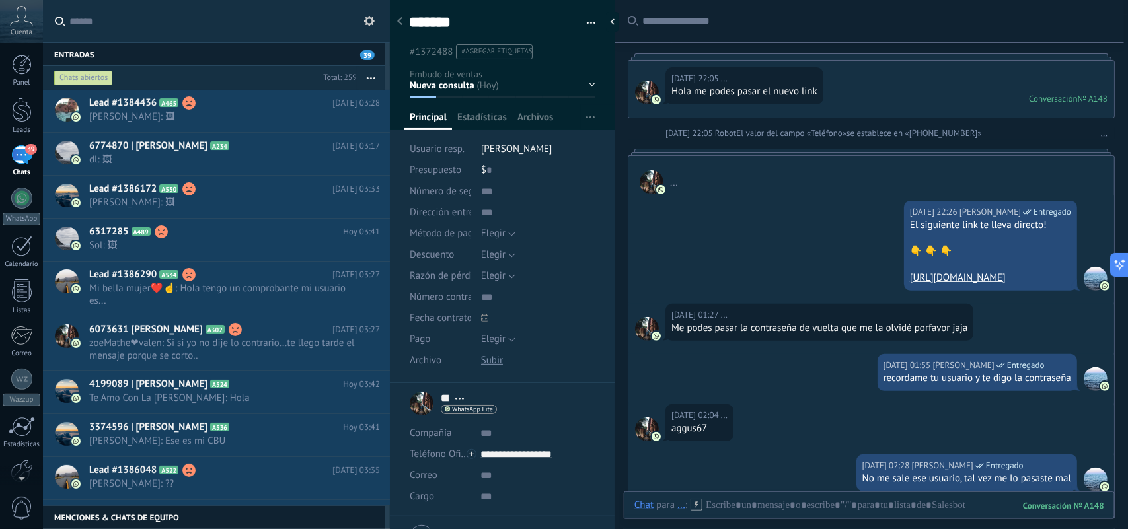
scroll to position [0, 0]
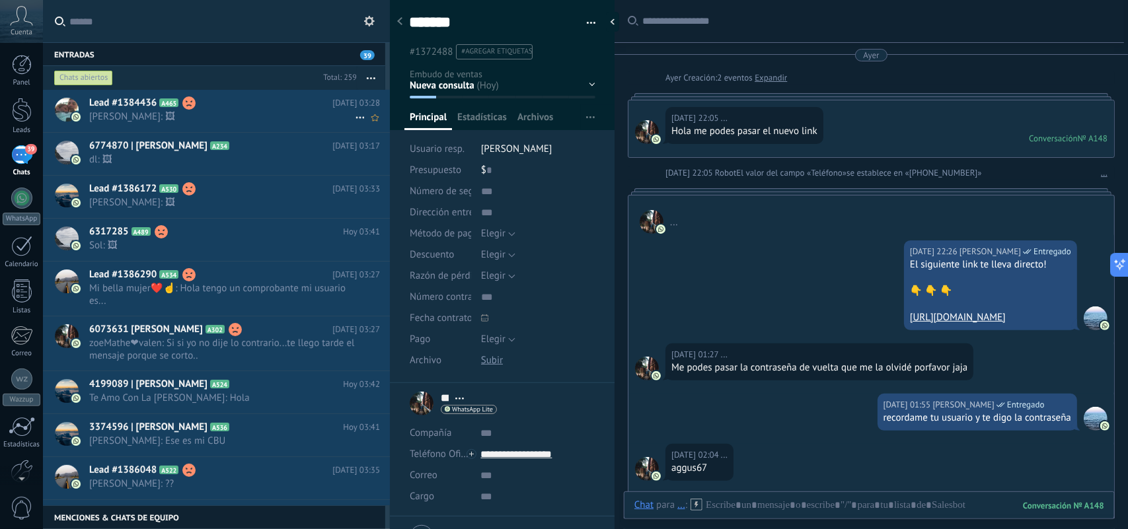
click at [269, 104] on h2 "Lead #1384436 A465" at bounding box center [210, 103] width 243 height 13
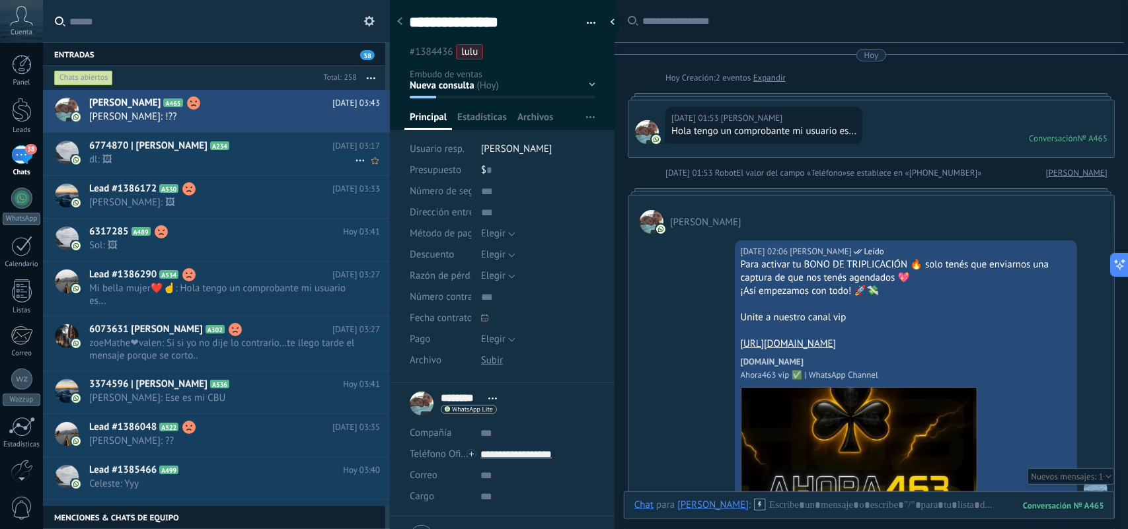
click at [293, 150] on h2 "6774870 | [PERSON_NAME] A234" at bounding box center [210, 145] width 243 height 13
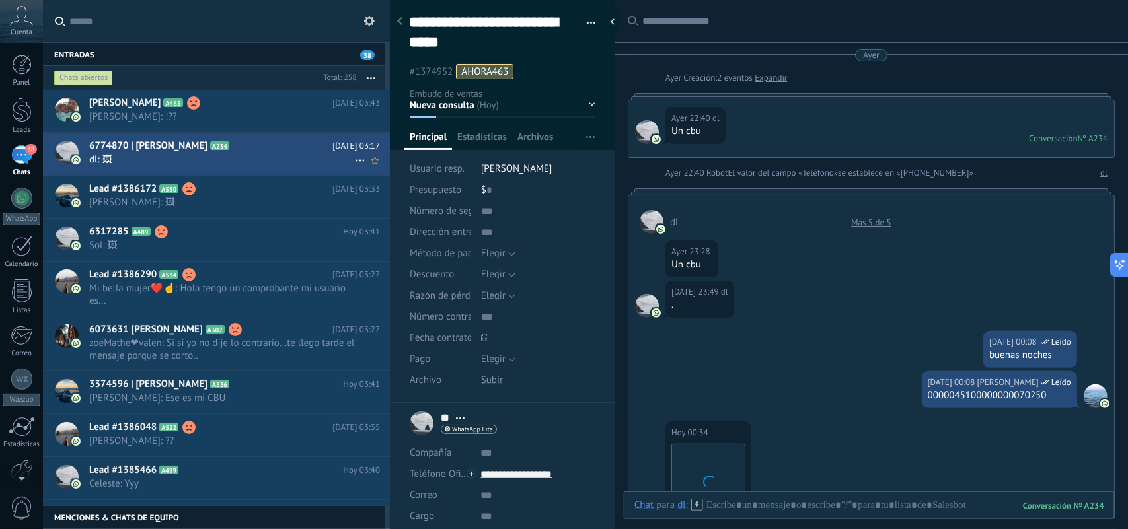
scroll to position [2114, 0]
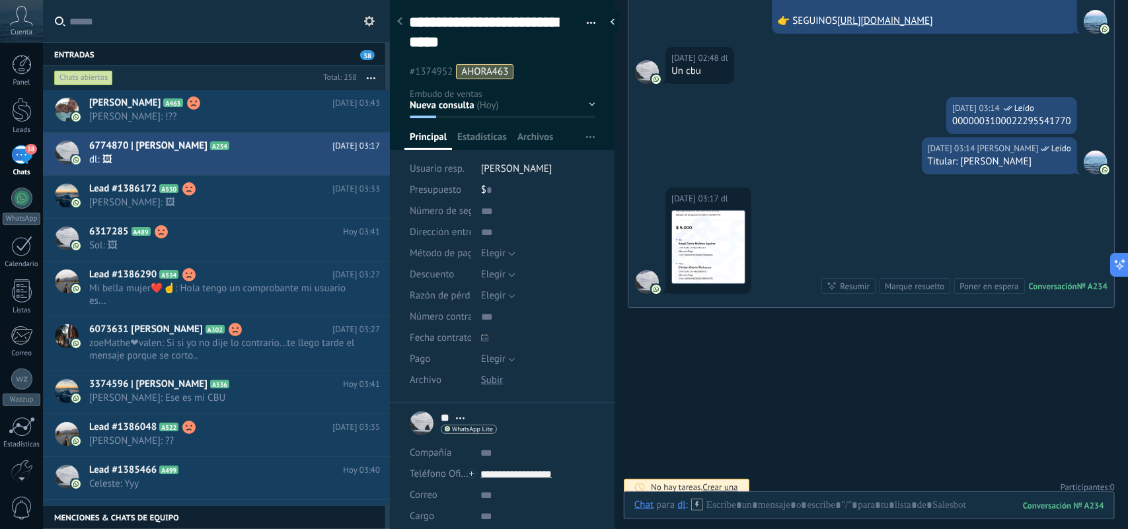
click at [531, 75] on ul "#1374952 AHORA463" at bounding box center [500, 72] width 184 height 18
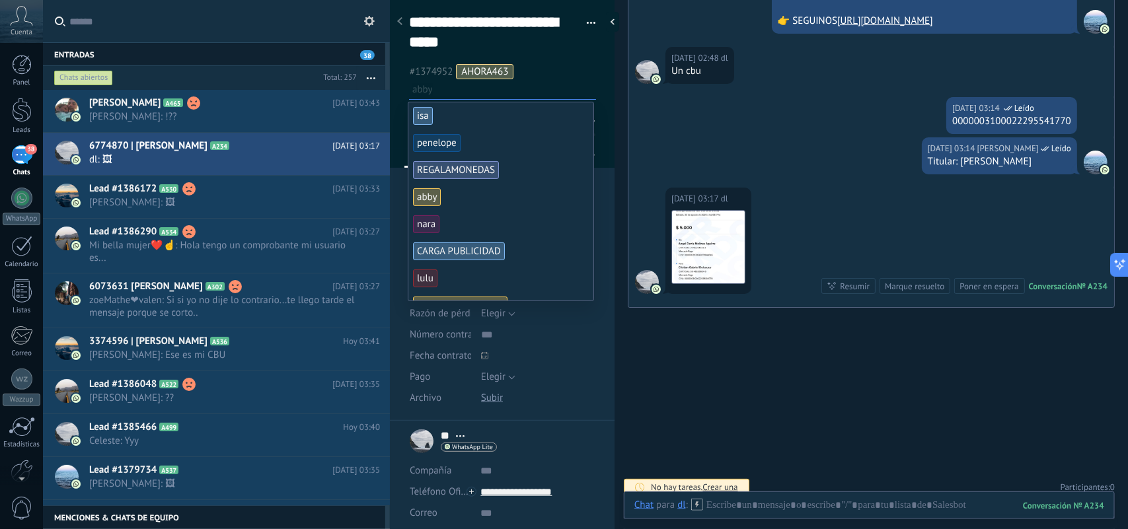
click at [428, 202] on span "abby" at bounding box center [427, 197] width 28 height 18
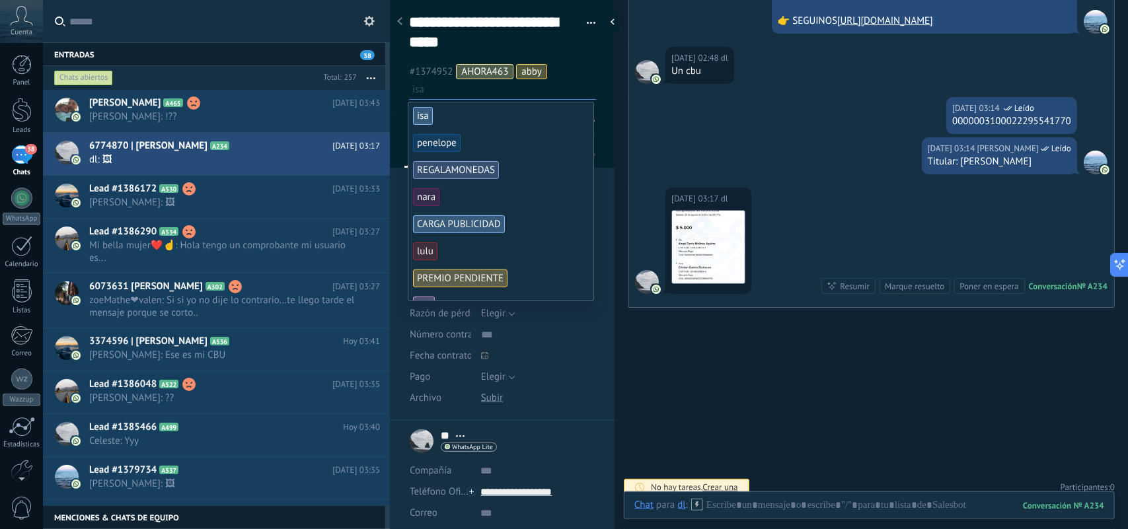
click at [580, 66] on ul "#1374952 AHORA463 [PERSON_NAME]" at bounding box center [503, 81] width 190 height 36
click at [656, 157] on div "[DATE] 03:14 [PERSON_NAME] Titular: [PERSON_NAME]" at bounding box center [872, 162] width 486 height 50
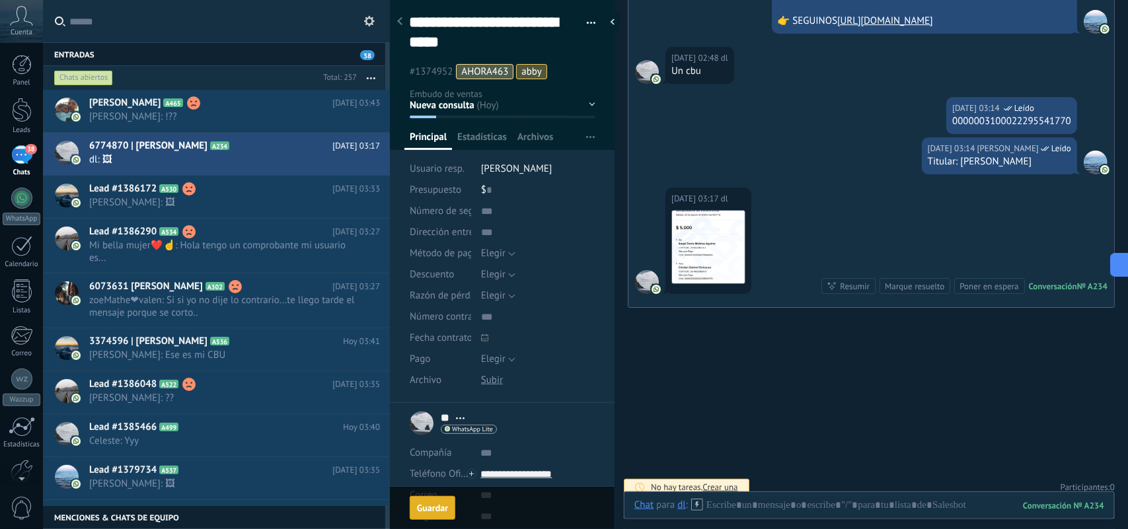
click at [445, 504] on div "Guardar" at bounding box center [432, 508] width 31 height 9
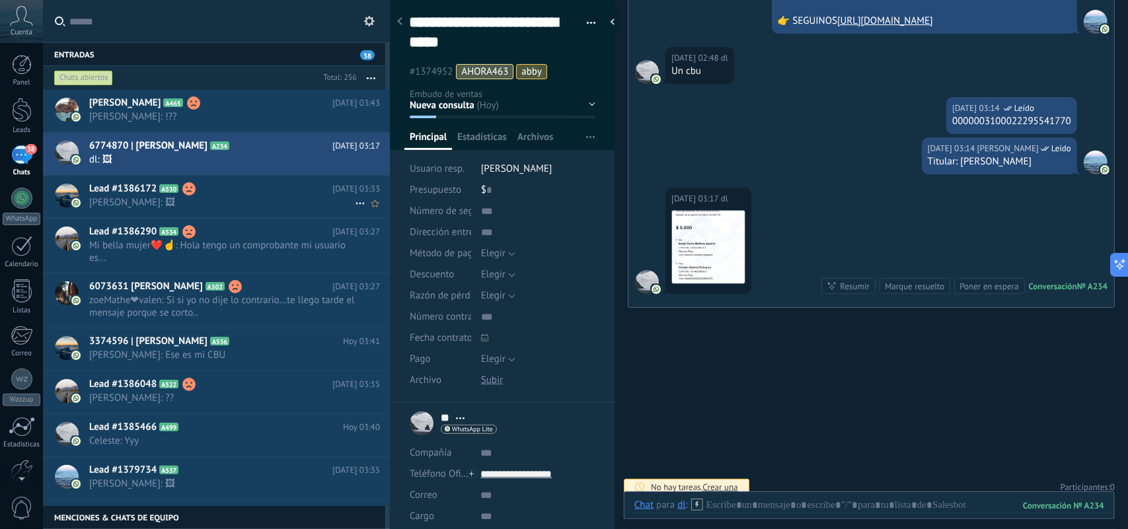
click at [235, 200] on span "[PERSON_NAME]: 🖼" at bounding box center [222, 202] width 266 height 13
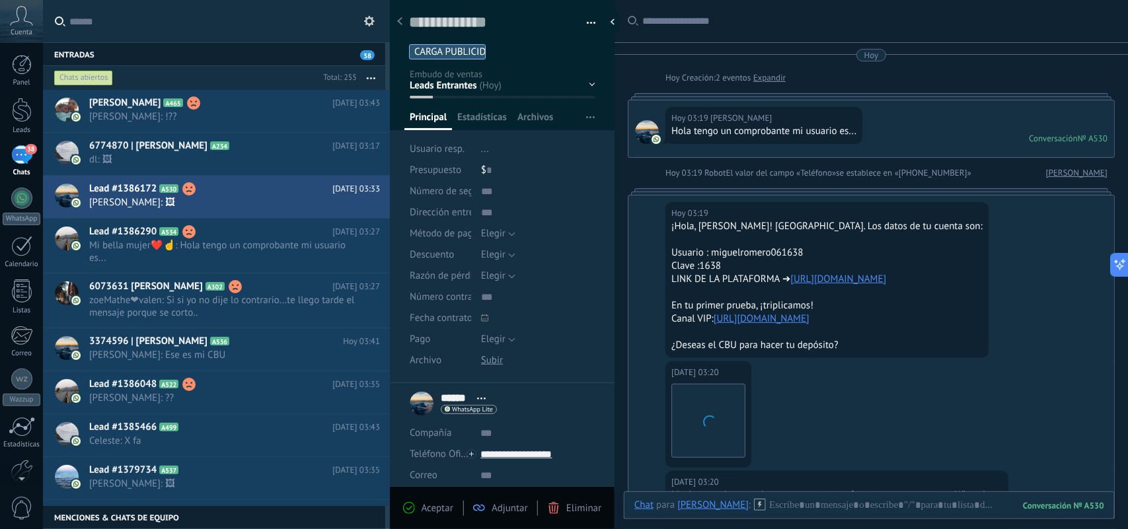
scroll to position [724, 0]
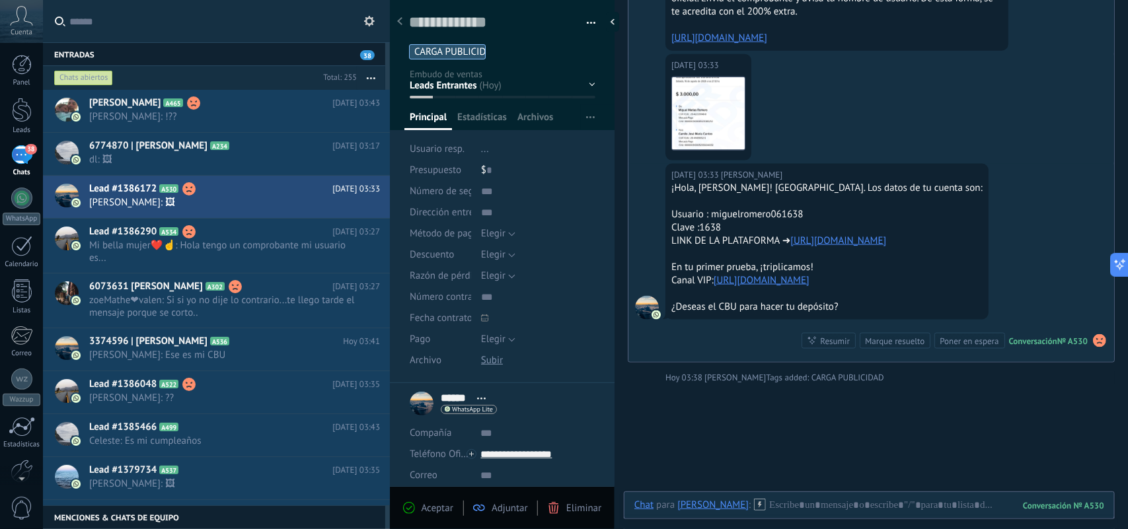
click at [764, 212] on div "Usuario : miguelromero061638" at bounding box center [827, 214] width 311 height 13
copy div "miguelromero061638"
click at [507, 28] on textarea at bounding box center [493, 23] width 168 height 20
paste textarea "**********"
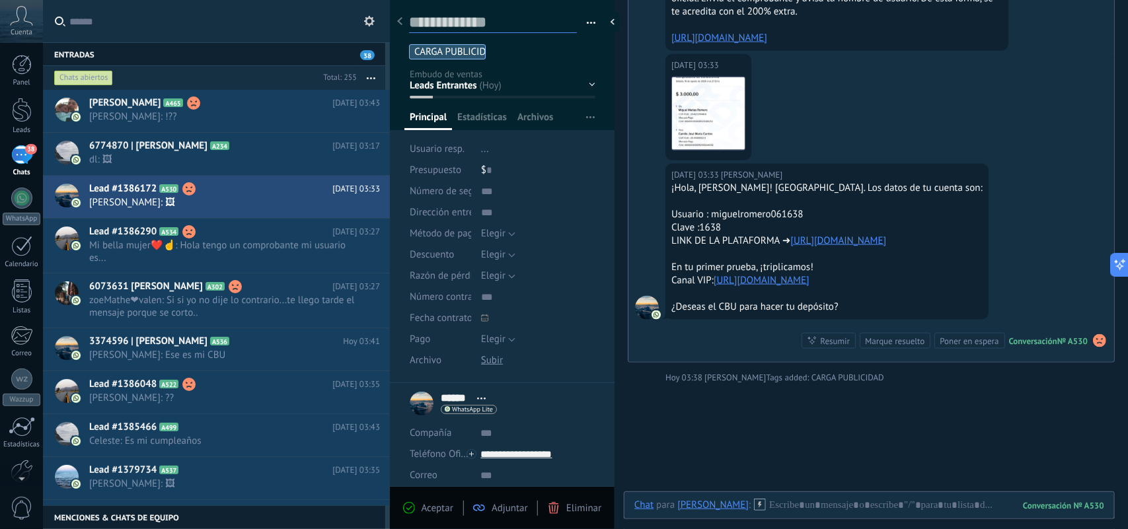
type textarea "**********"
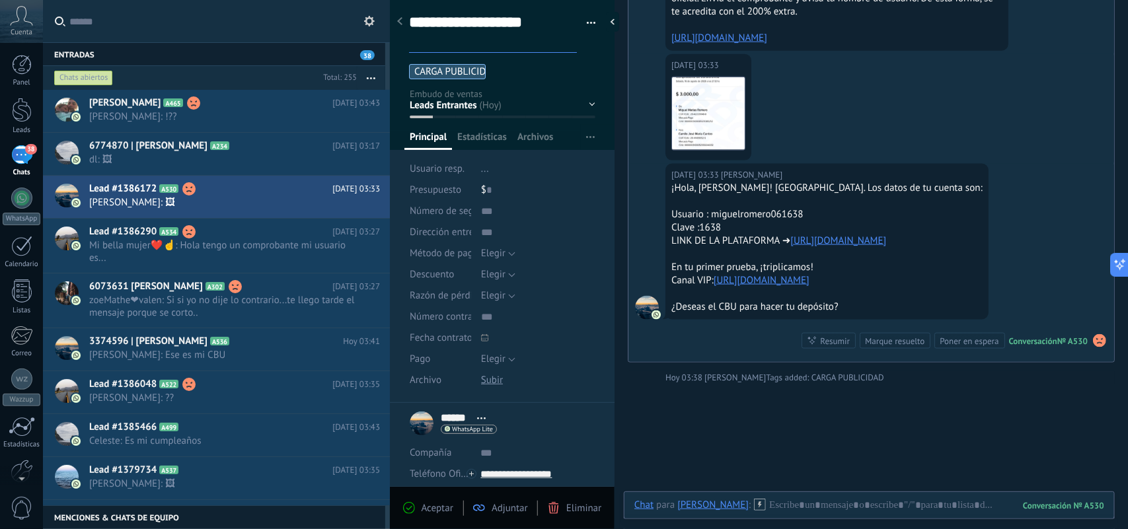
type textarea "**********"
click at [633, 263] on div "[DATE] 03:33 [PERSON_NAME] ¡Hola, [PERSON_NAME]! [GEOGRAPHIC_DATA]. Los datos d…" at bounding box center [872, 263] width 486 height 198
type textarea "**********"
click at [427, 512] on li "****** [PERSON_NAME] ****** [PERSON_NAME] Abrir detalle Copie el nombre" at bounding box center [502, 470] width 225 height 134
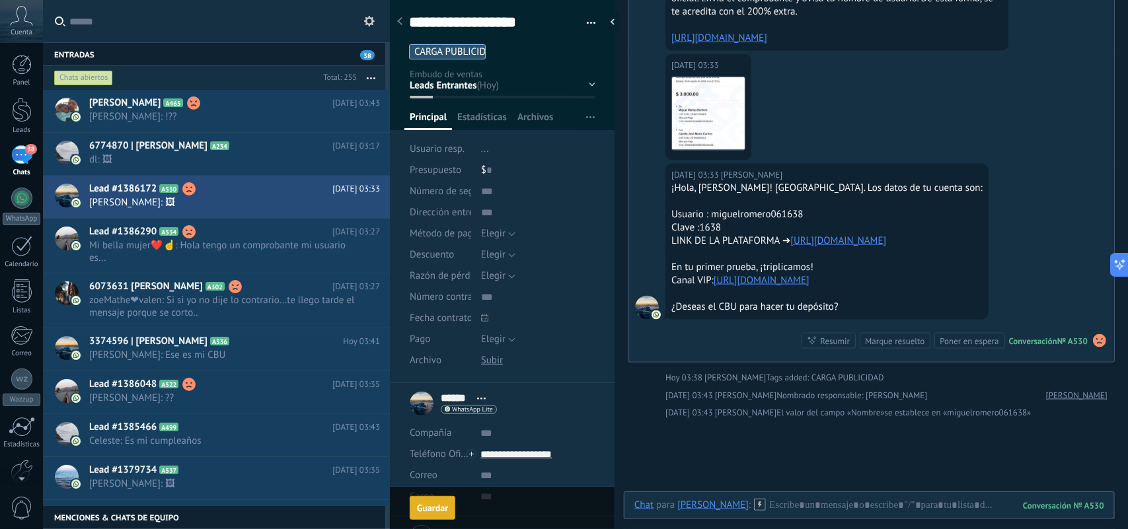
click at [426, 509] on div "Guardar" at bounding box center [432, 508] width 31 height 9
click at [422, 509] on div "Guardar" at bounding box center [432, 508] width 31 height 9
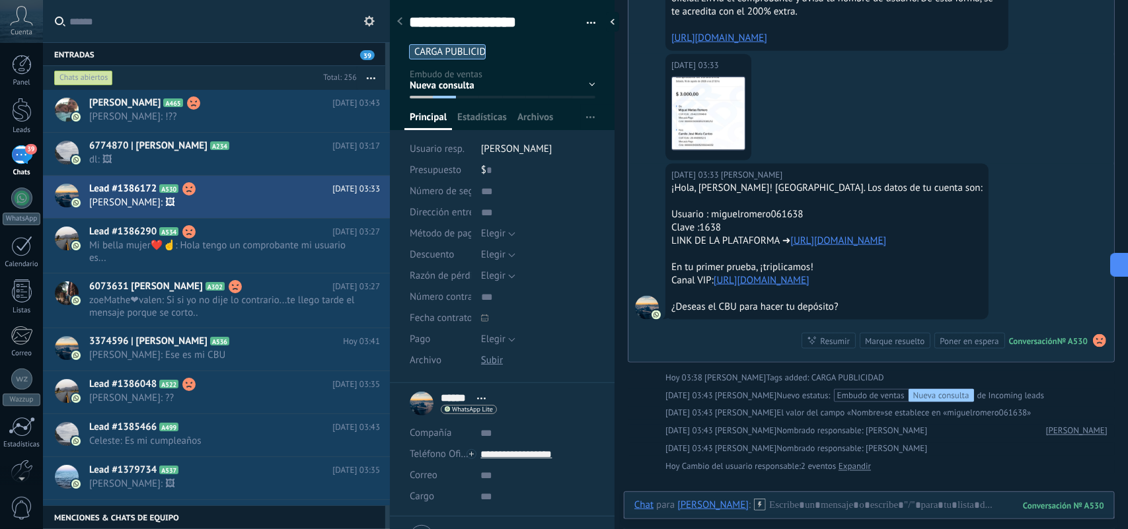
scroll to position [20, 0]
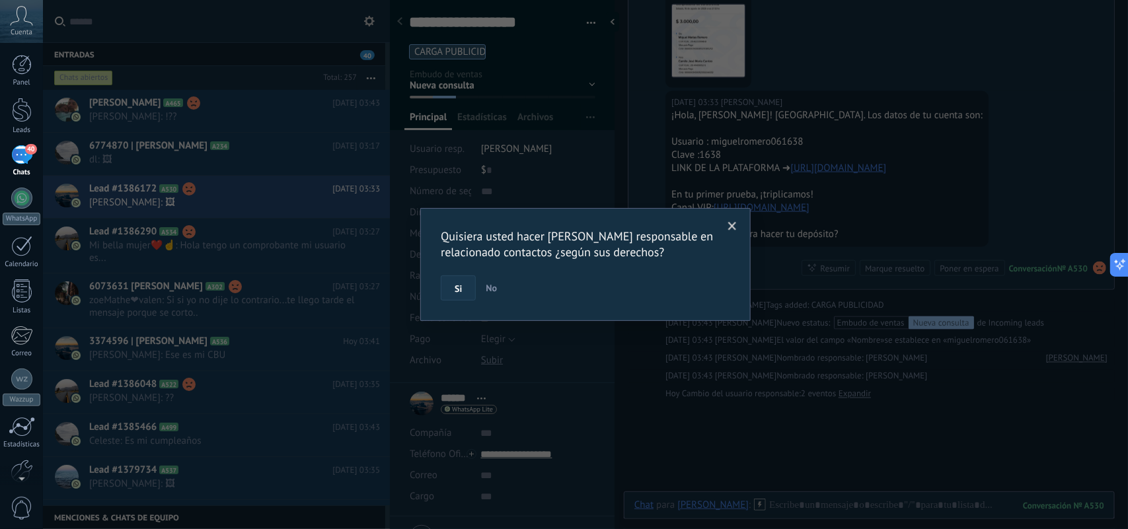
click at [458, 280] on button "Si" at bounding box center [458, 288] width 35 height 25
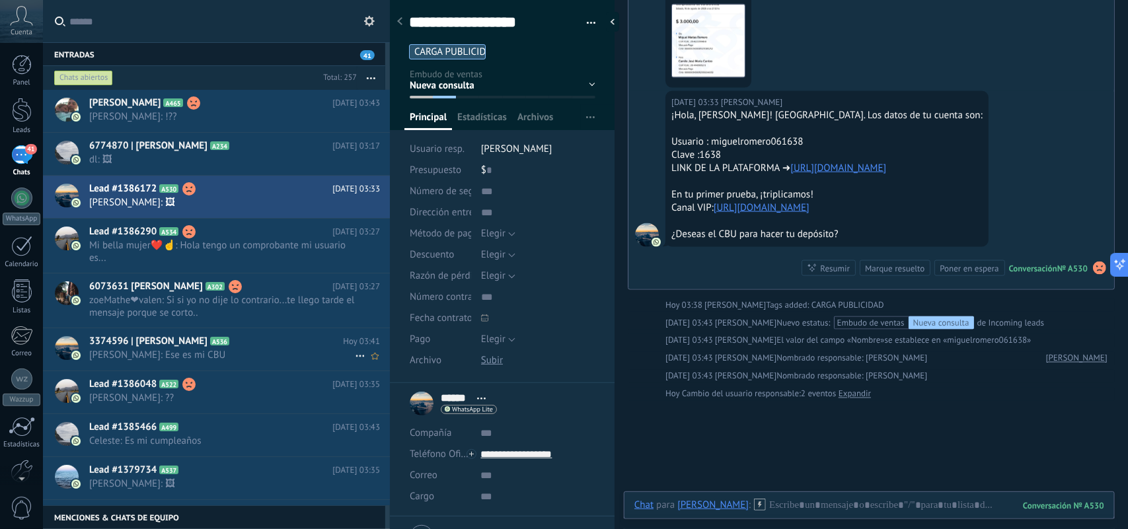
click at [247, 342] on icon at bounding box center [239, 341] width 13 height 13
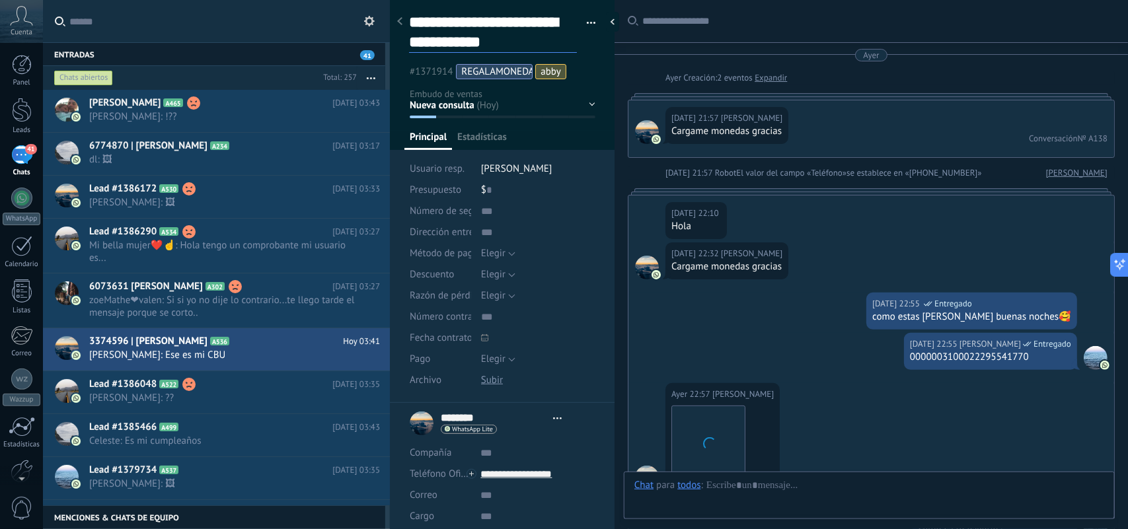
type textarea "**********"
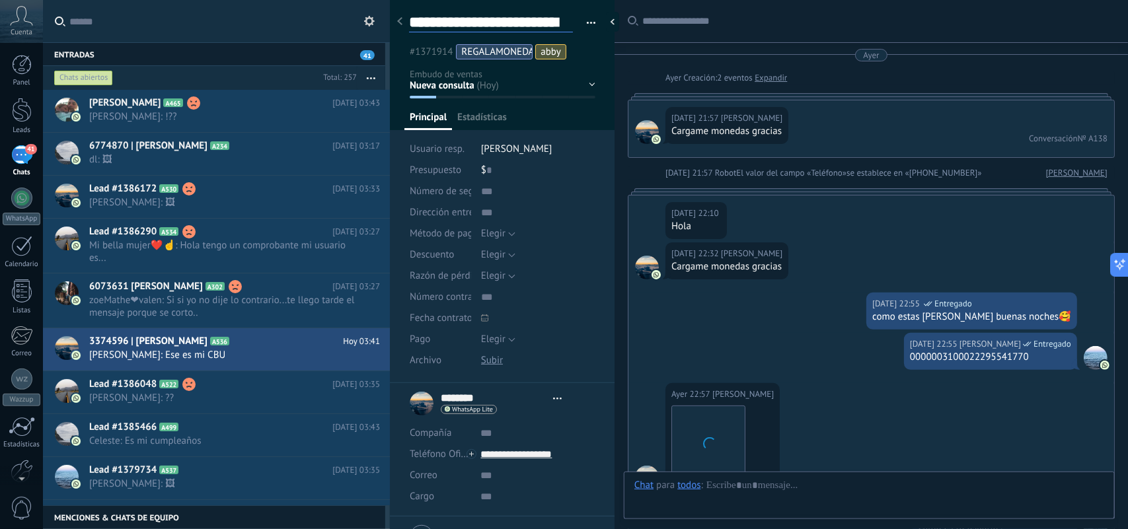
click at [443, 27] on textarea "**********" at bounding box center [491, 23] width 164 height 20
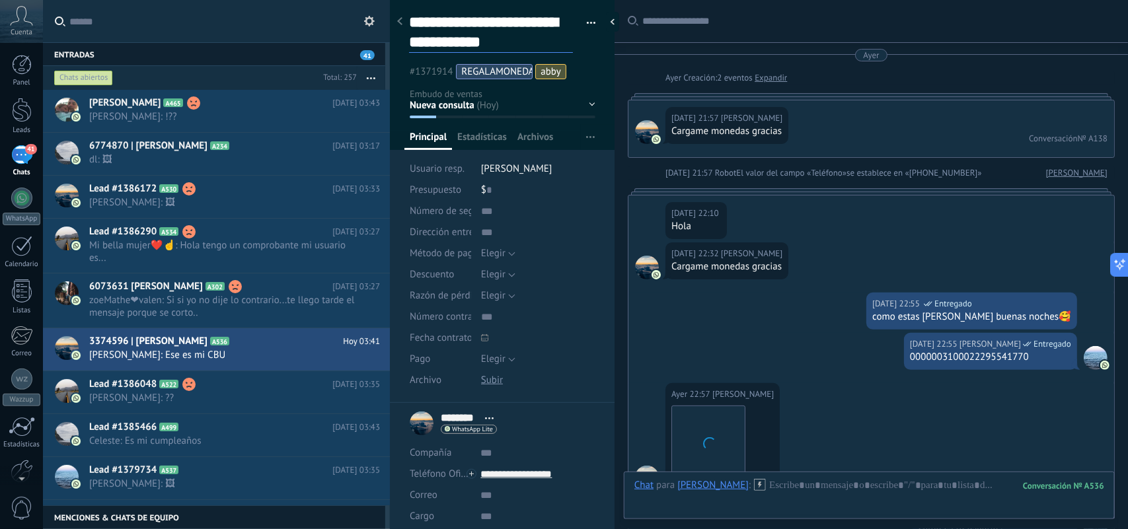
click at [430, 26] on textarea "**********" at bounding box center [491, 33] width 164 height 40
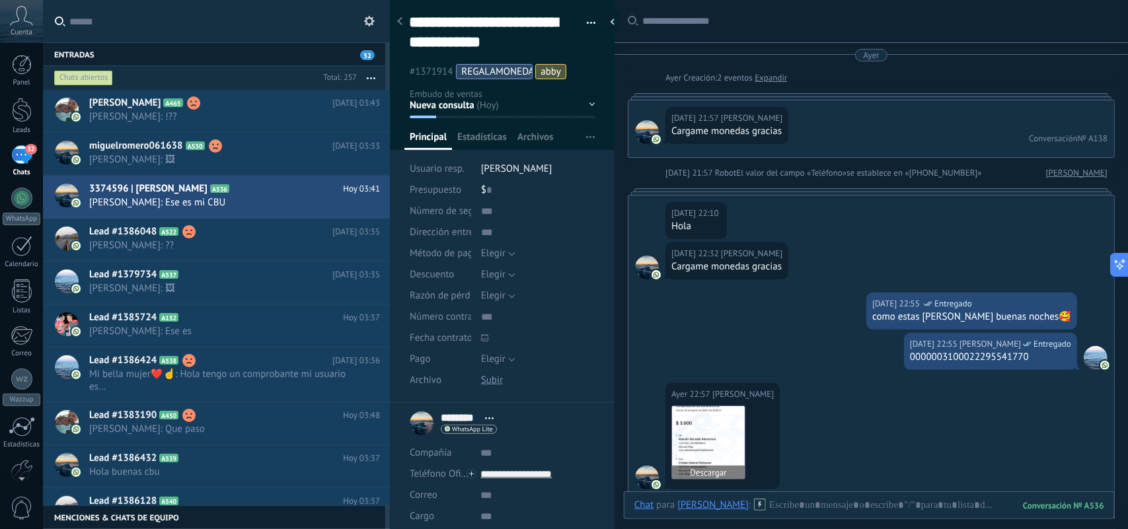
click at [713, 440] on img at bounding box center [708, 443] width 73 height 73
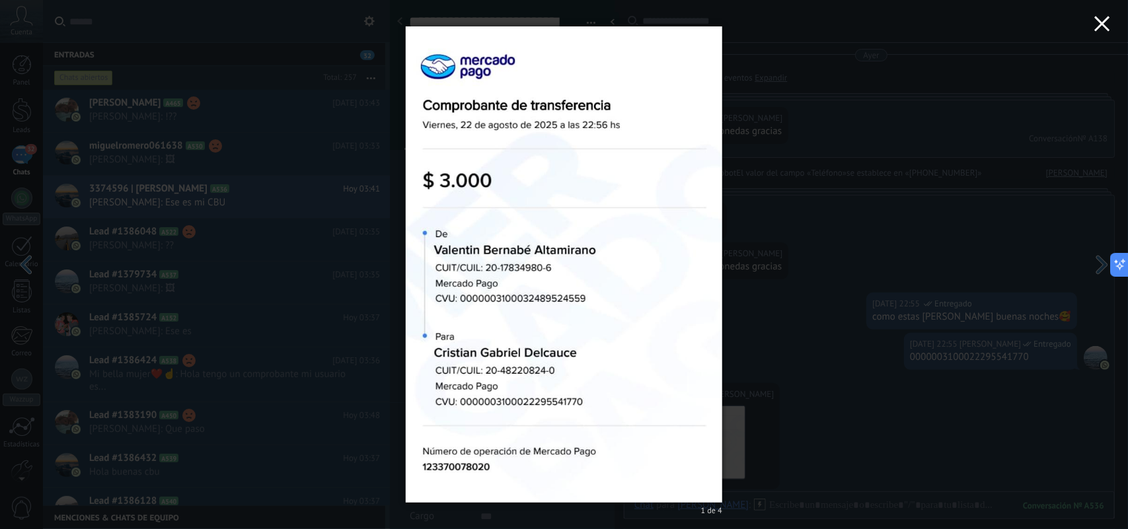
click at [1098, 24] on icon "button" at bounding box center [1103, 24] width 16 height 16
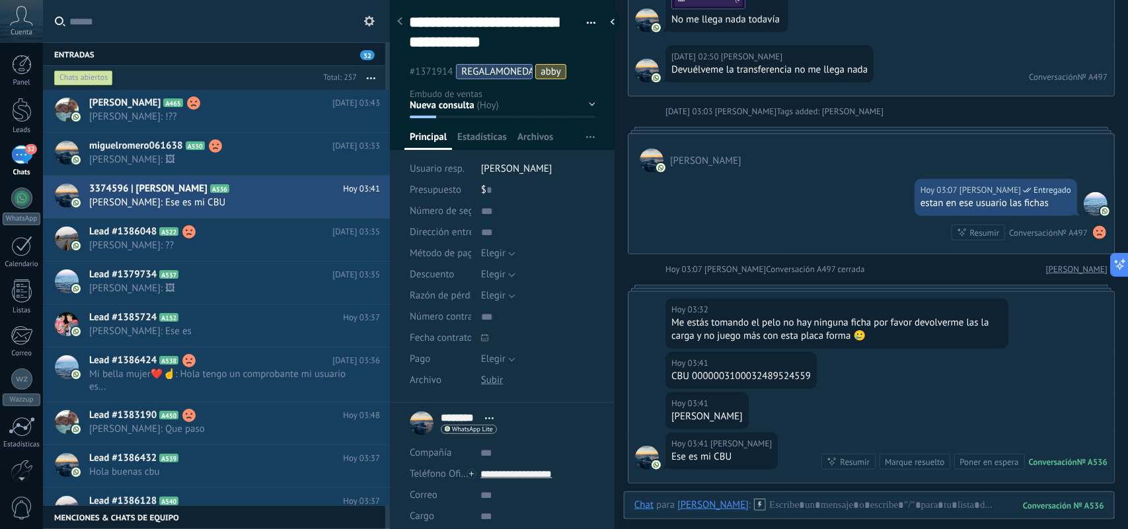
scroll to position [2644, 0]
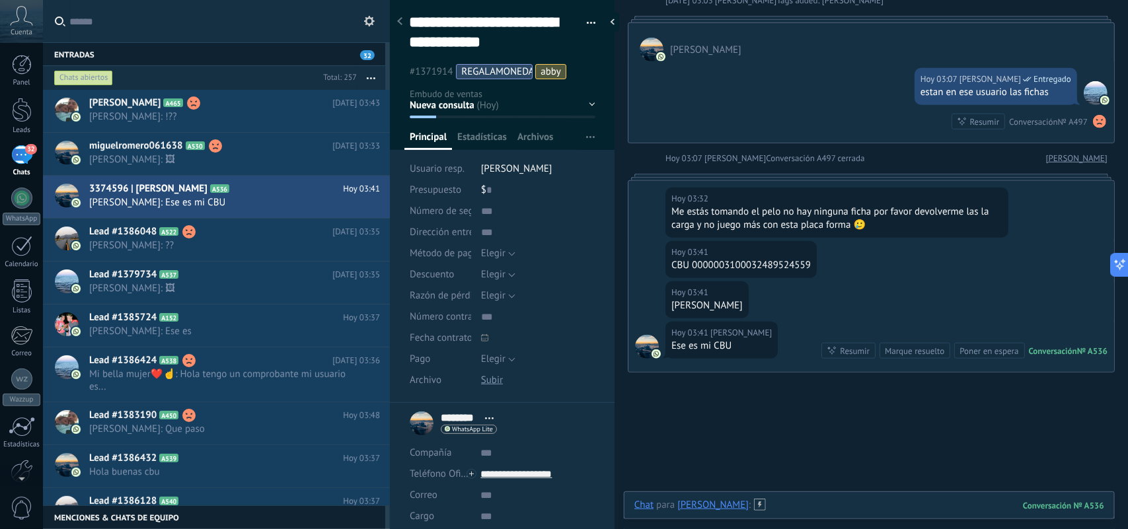
click at [782, 502] on div at bounding box center [870, 519] width 470 height 40
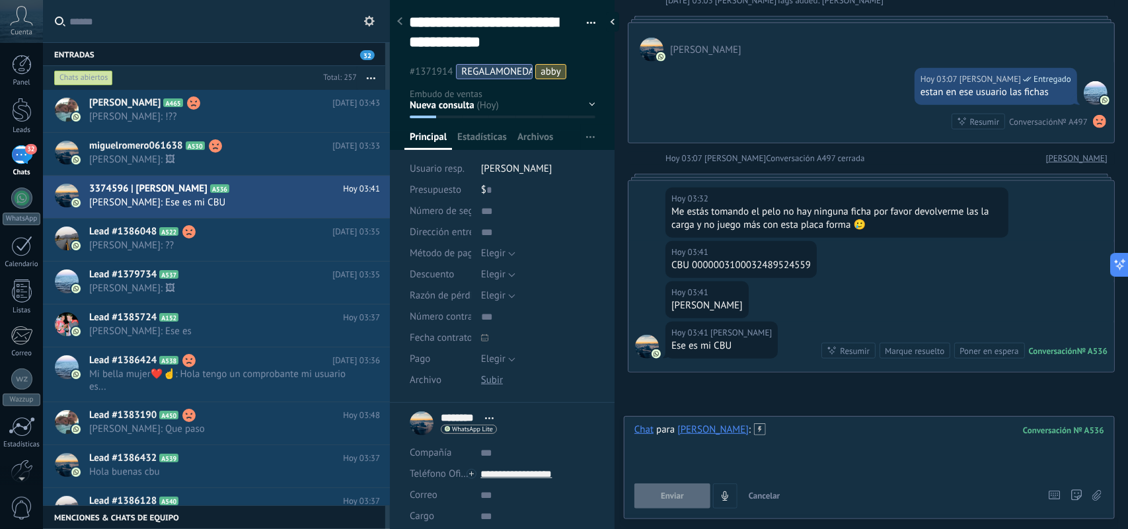
paste div
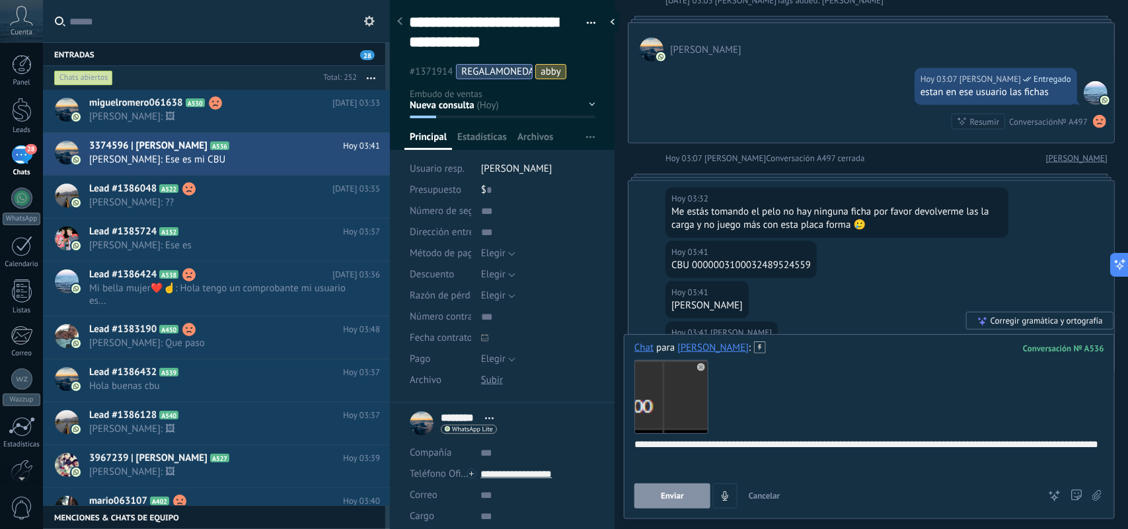
scroll to position [3, 0]
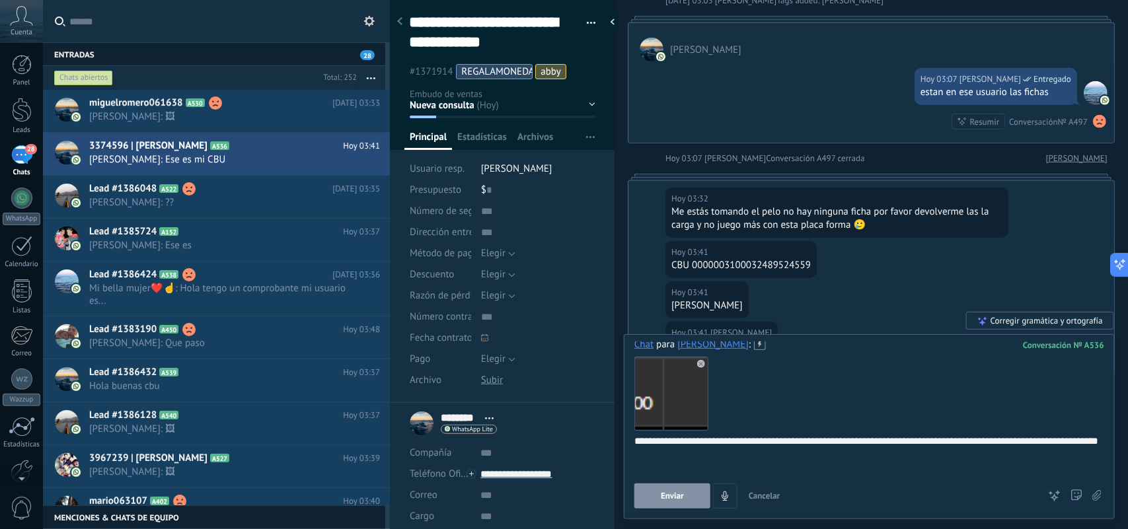
click at [676, 489] on button "Enviar" at bounding box center [673, 496] width 76 height 25
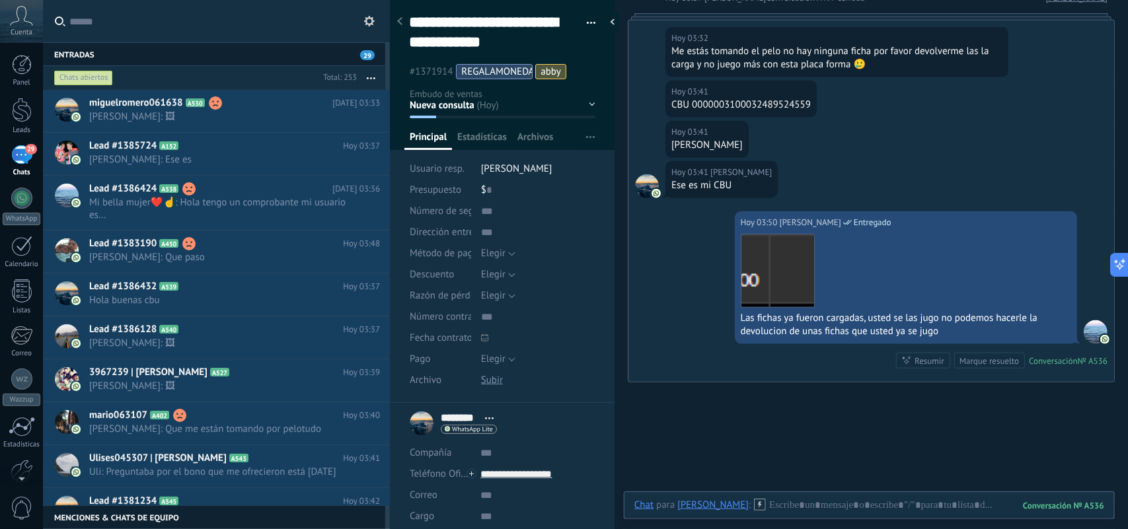
scroll to position [2814, 0]
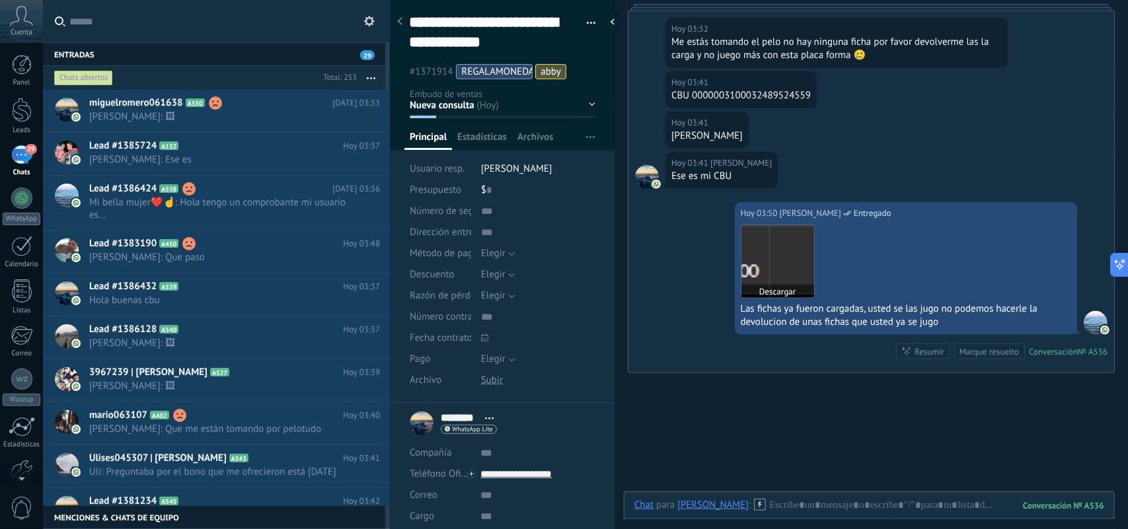
click at [800, 276] on img at bounding box center [778, 261] width 73 height 73
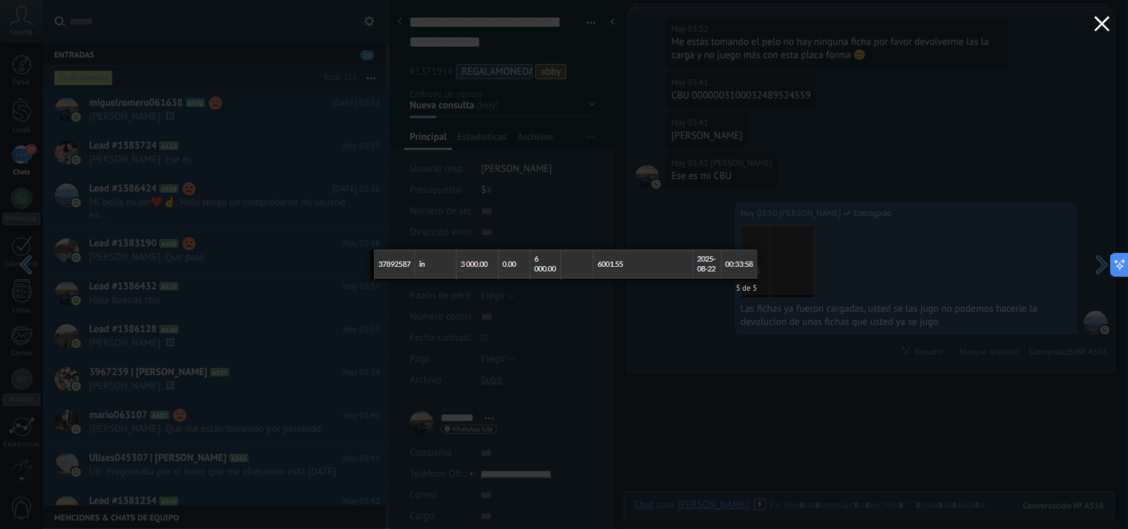
click at [1105, 17] on icon "button" at bounding box center [1103, 24] width 16 height 16
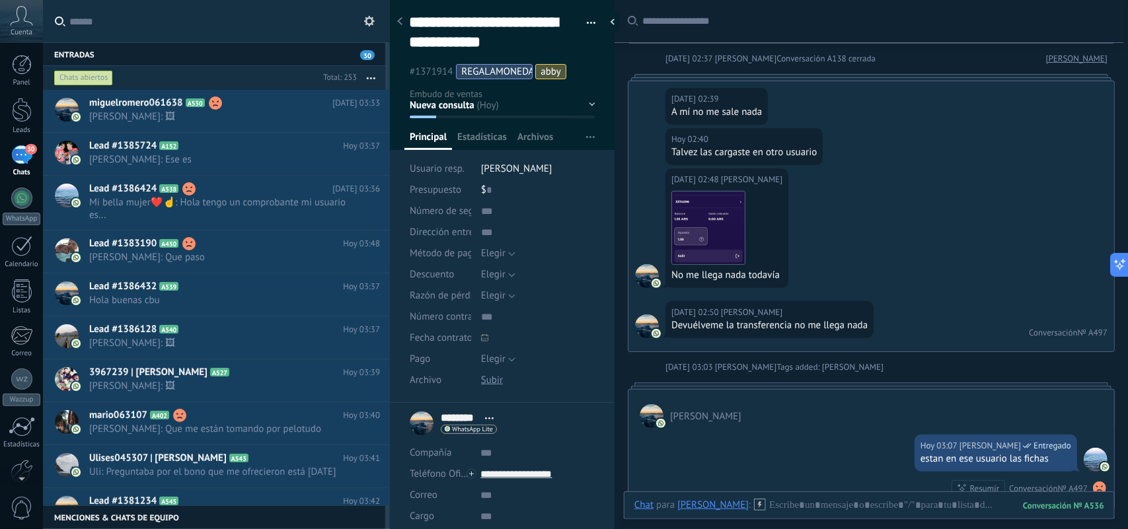
scroll to position [2236, 0]
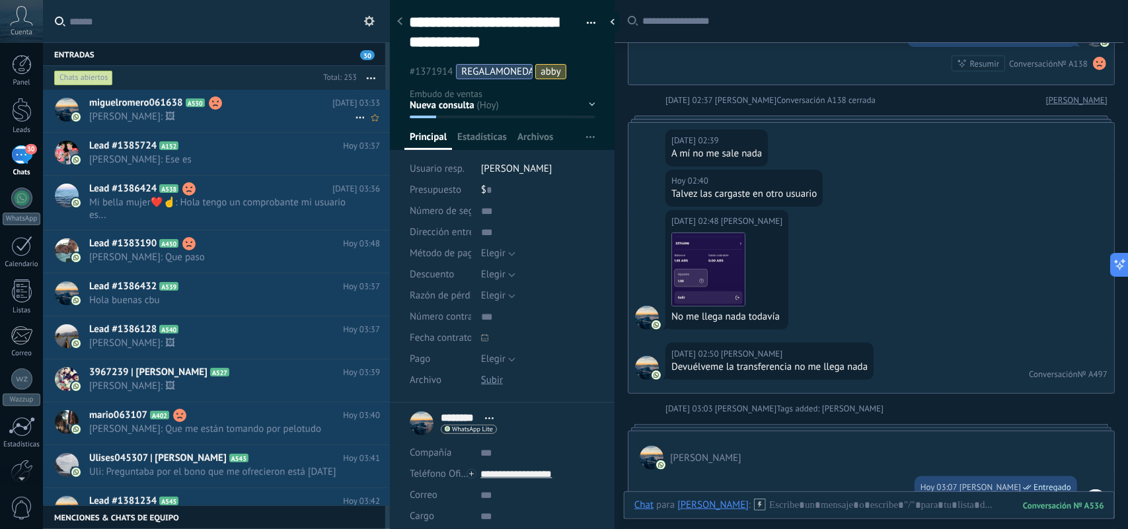
click at [261, 121] on span "[PERSON_NAME]: 🖼" at bounding box center [222, 116] width 266 height 13
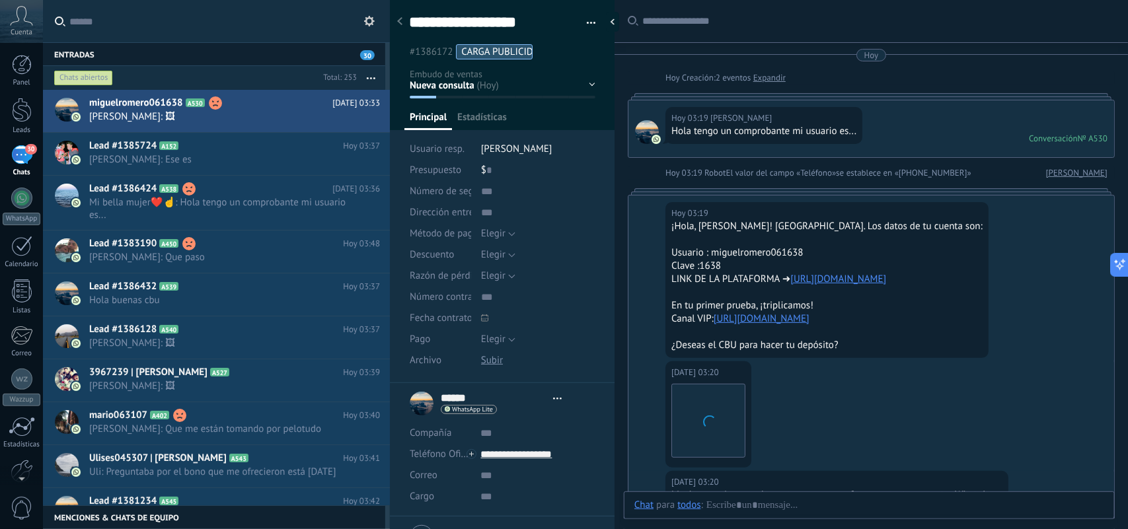
scroll to position [20, 0]
click at [372, 80] on button "button" at bounding box center [371, 78] width 28 height 24
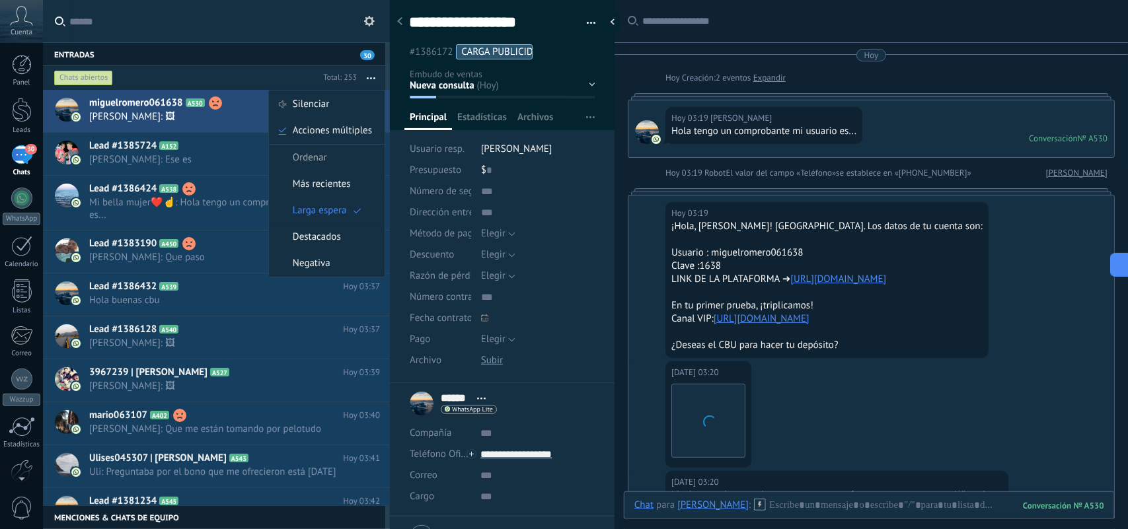
scroll to position [758, 0]
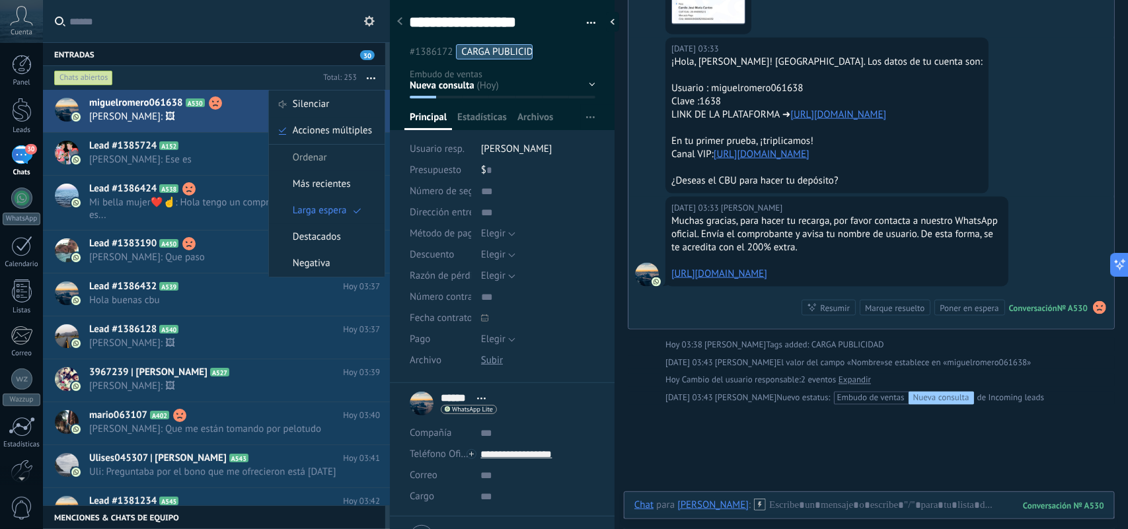
click at [603, 182] on div "**********" at bounding box center [502, 187] width 225 height 392
click at [281, 73] on div "Chats abiertos" at bounding box center [185, 78] width 266 height 24
click at [0, 0] on div "Abierto" at bounding box center [0, 0] width 0 height 0
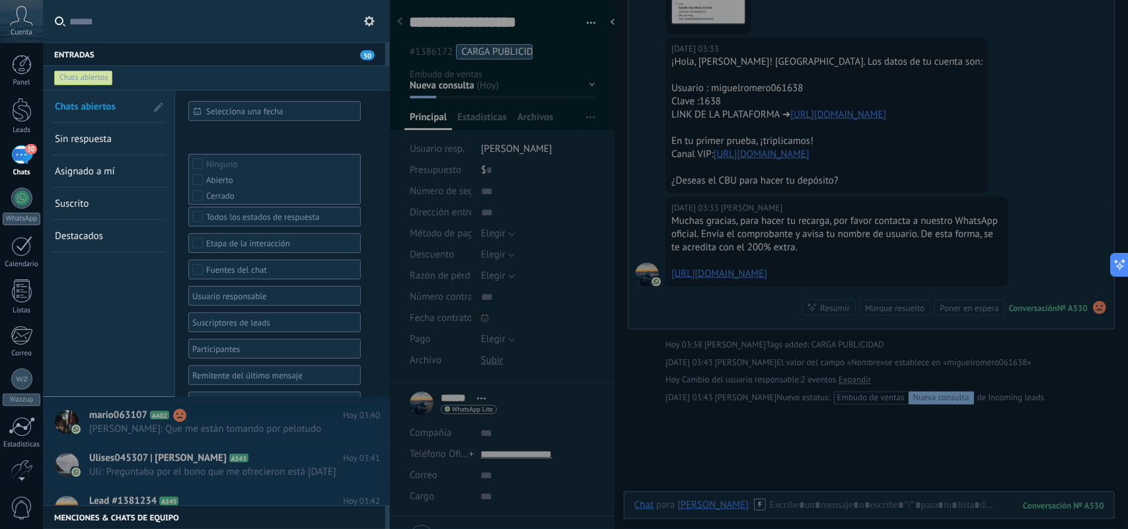
click at [199, 68] on div "Chats abiertos" at bounding box center [204, 78] width 305 height 24
click at [610, 259] on div at bounding box center [564, 264] width 1128 height 529
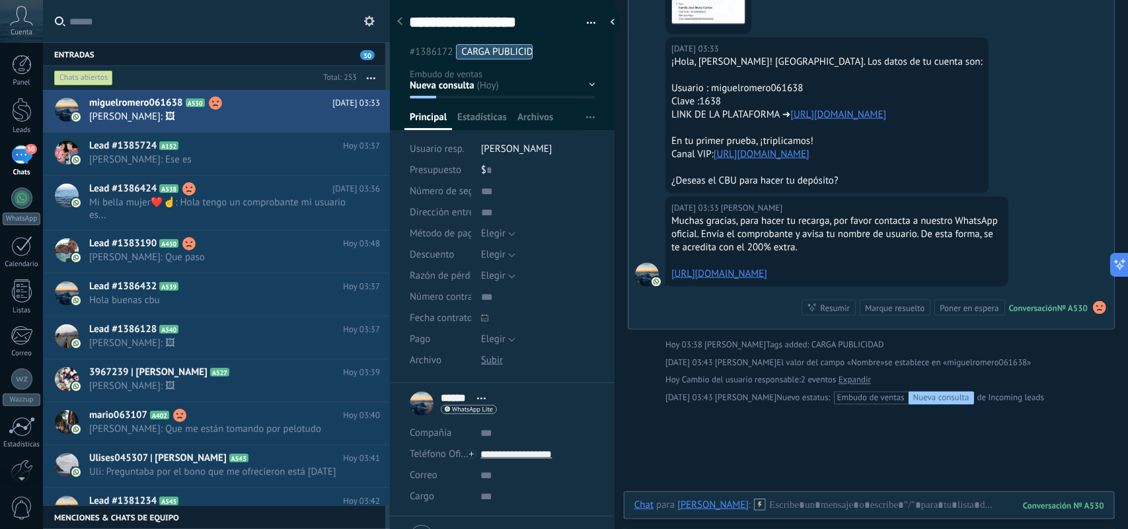
click at [104, 74] on div "Chats abiertos" at bounding box center [83, 78] width 59 height 16
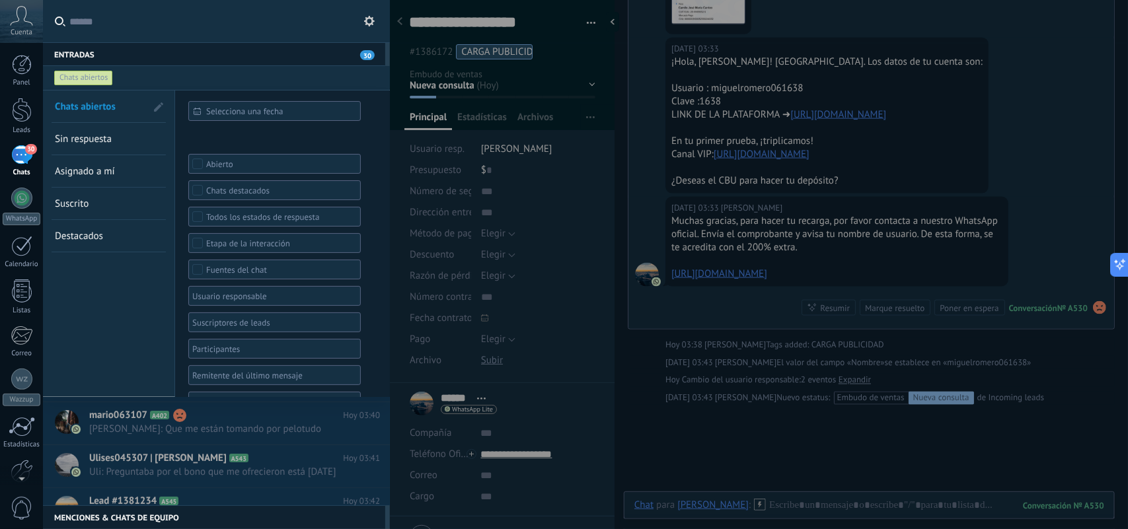
drag, startPoint x: 155, startPoint y: 83, endPoint x: 136, endPoint y: 83, distance: 19.8
click at [155, 83] on div "Chats abiertos" at bounding box center [204, 78] width 305 height 24
click at [159, 80] on div "Chats abiertos" at bounding box center [204, 78] width 305 height 24
click at [309, 13] on input "text" at bounding box center [224, 21] width 310 height 42
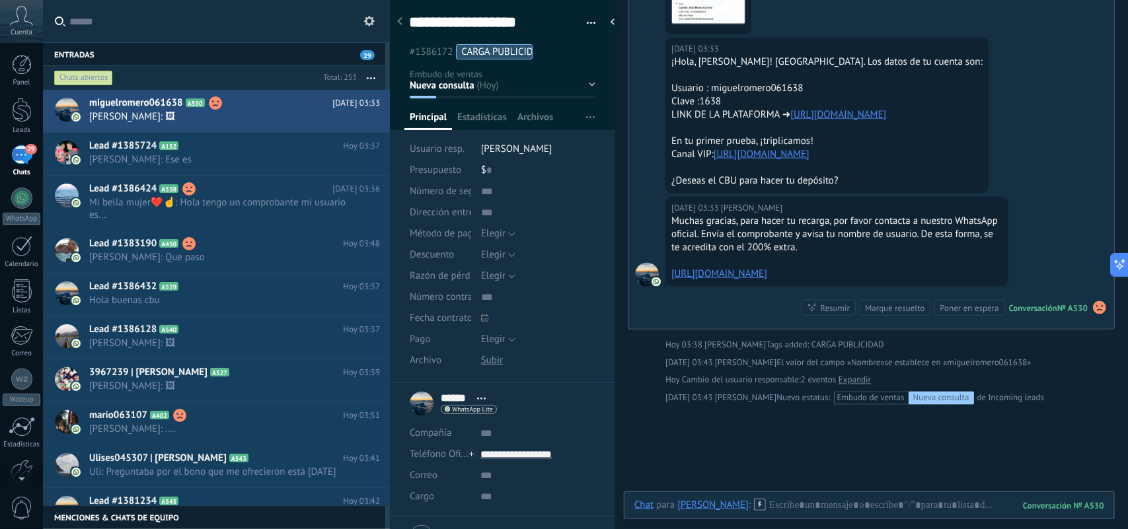
click at [620, 180] on div at bounding box center [564, 264] width 1128 height 529
click at [73, 78] on div "Chats abiertos" at bounding box center [83, 78] width 59 height 16
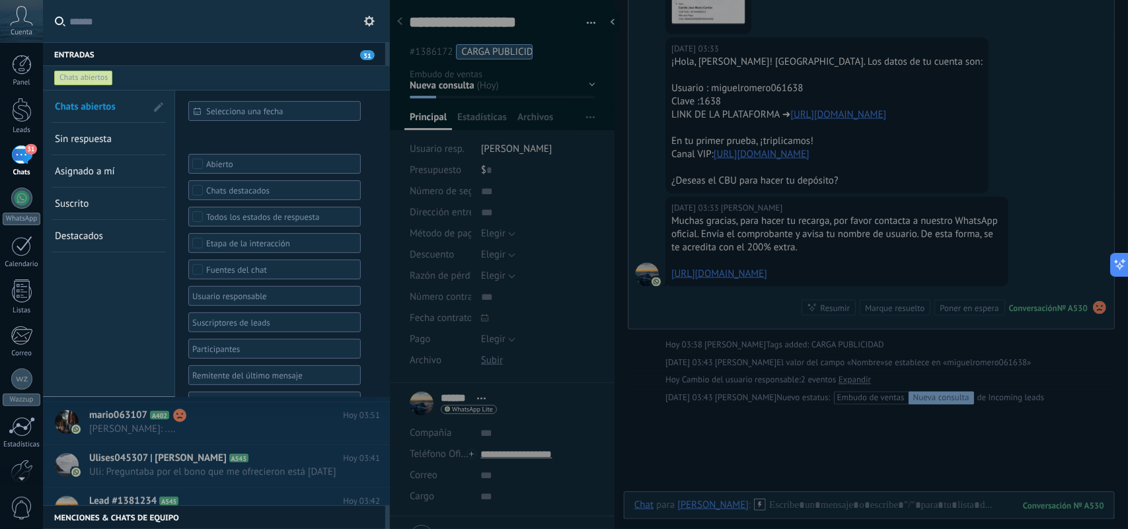
drag, startPoint x: 99, startPoint y: 139, endPoint x: 110, endPoint y: 142, distance: 11.1
click at [99, 139] on span "Sin respuesta" at bounding box center [83, 139] width 57 height 13
click at [81, 137] on div at bounding box center [564, 264] width 1128 height 529
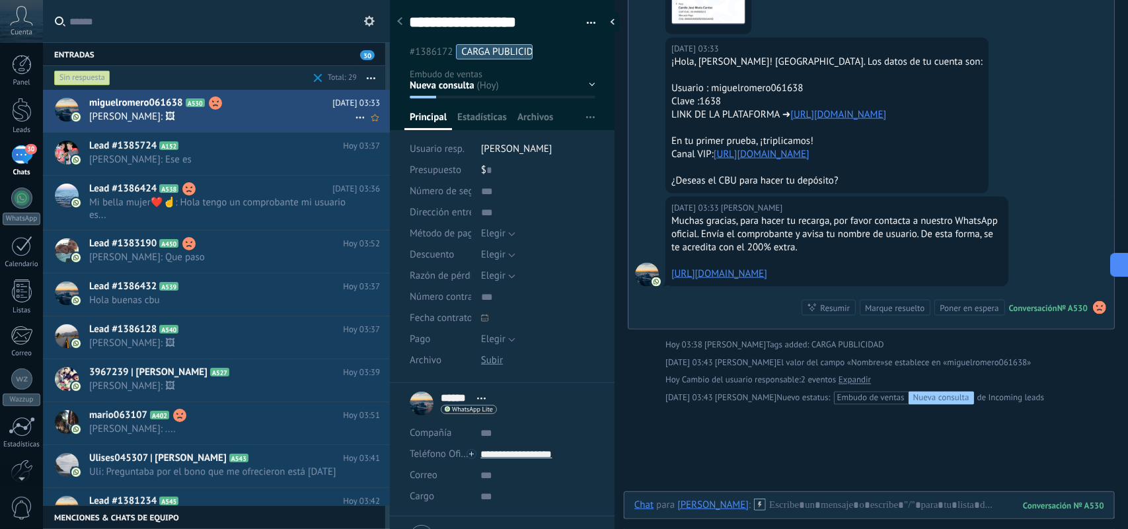
click at [266, 124] on div "miguelromero061638 A530 [DATE] 03:33 [PERSON_NAME]: 🖼" at bounding box center [239, 111] width 301 height 42
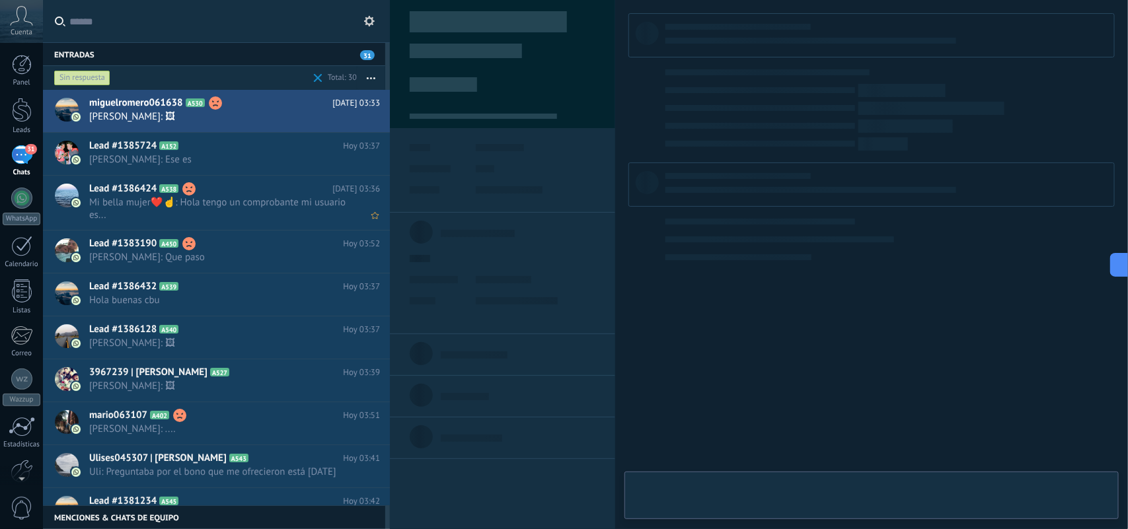
click at [278, 203] on span "Mi bella mujer❤️☝: Hola tengo un comprobante mi usuario es..." at bounding box center [222, 208] width 266 height 25
click at [88, 75] on div "Sin respuesta" at bounding box center [82, 78] width 56 height 16
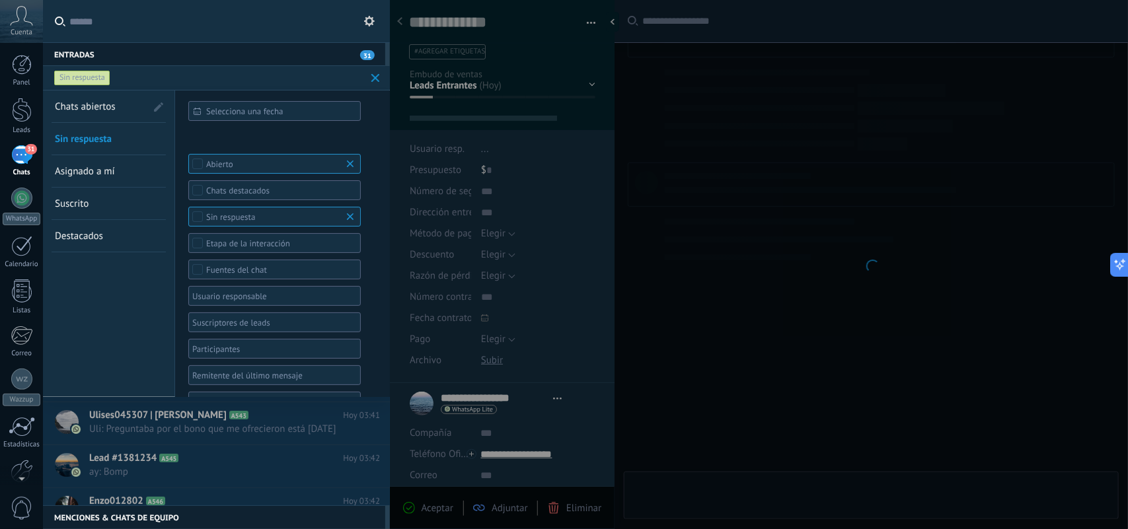
click at [781, 235] on div at bounding box center [564, 264] width 1128 height 529
click at [379, 79] on div at bounding box center [564, 264] width 1128 height 529
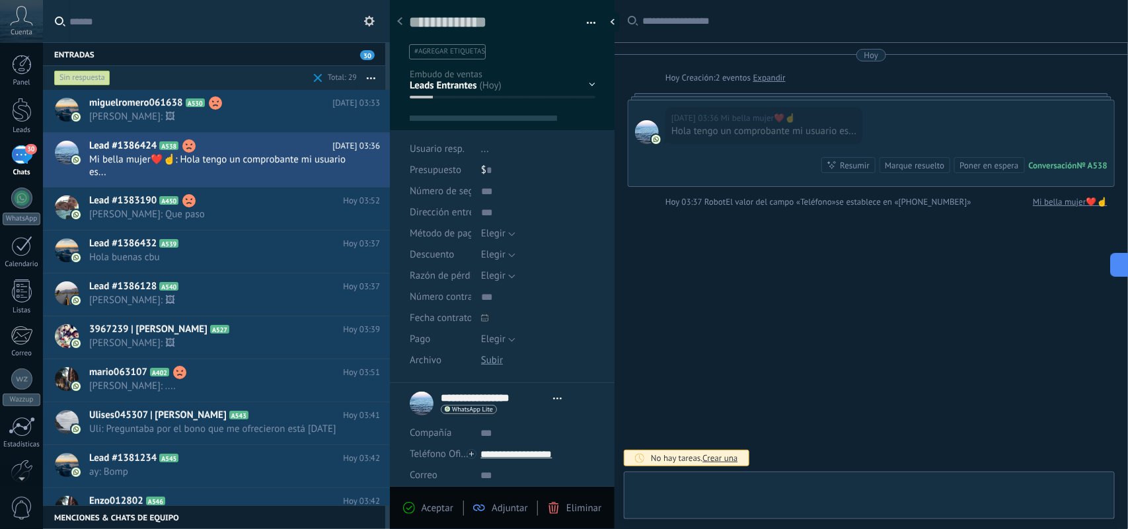
click at [98, 78] on div at bounding box center [564, 264] width 1128 height 529
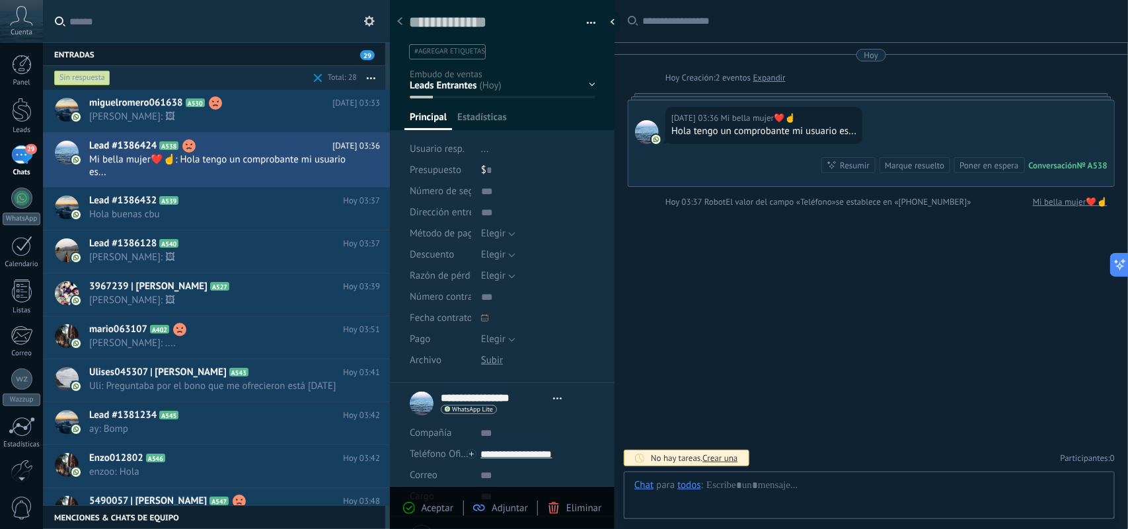
drag, startPoint x: 95, startPoint y: 78, endPoint x: 159, endPoint y: 63, distance: 66.5
click at [97, 73] on div "Sin respuesta" at bounding box center [82, 78] width 56 height 16
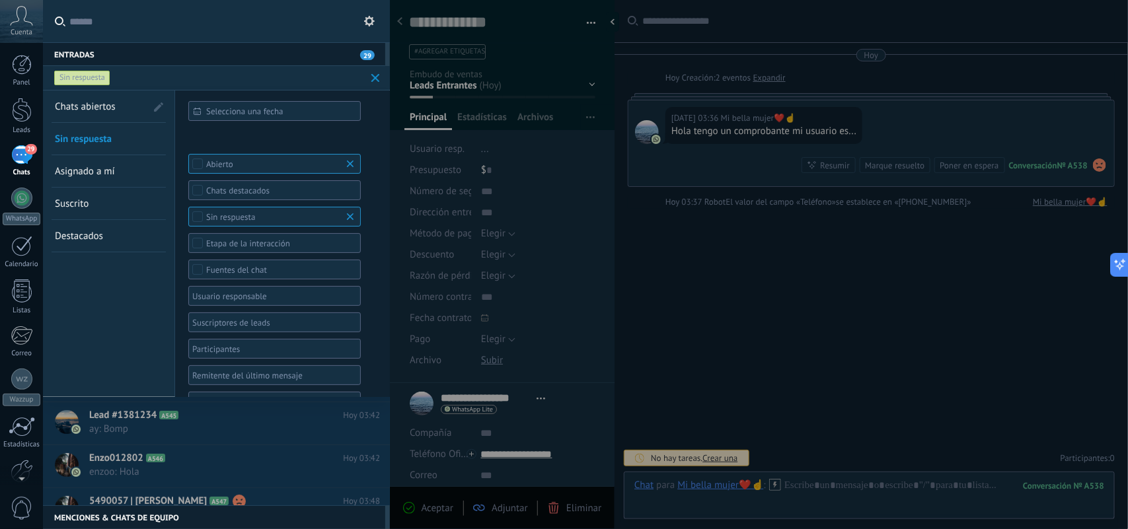
click at [350, 219] on b at bounding box center [352, 216] width 16 height 13
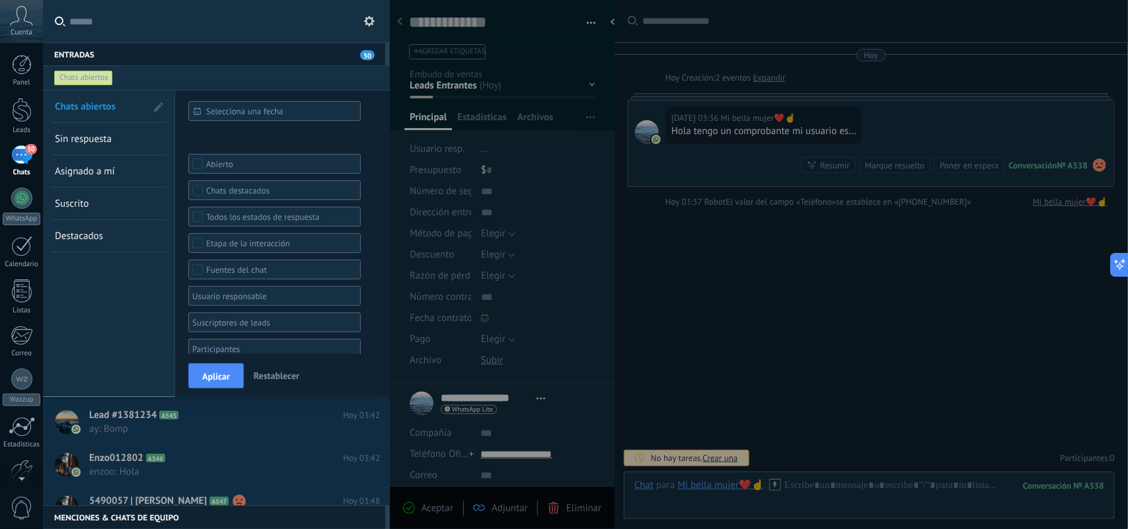
scroll to position [20, 0]
click at [226, 375] on span "Aplicar" at bounding box center [216, 376] width 28 height 9
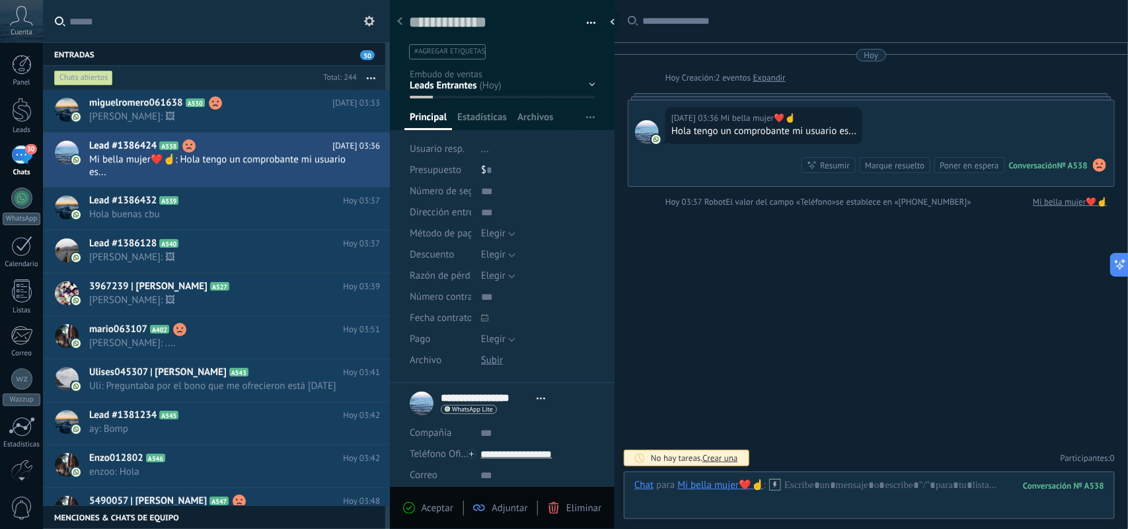
click at [91, 79] on div "Chats abiertos" at bounding box center [83, 78] width 59 height 16
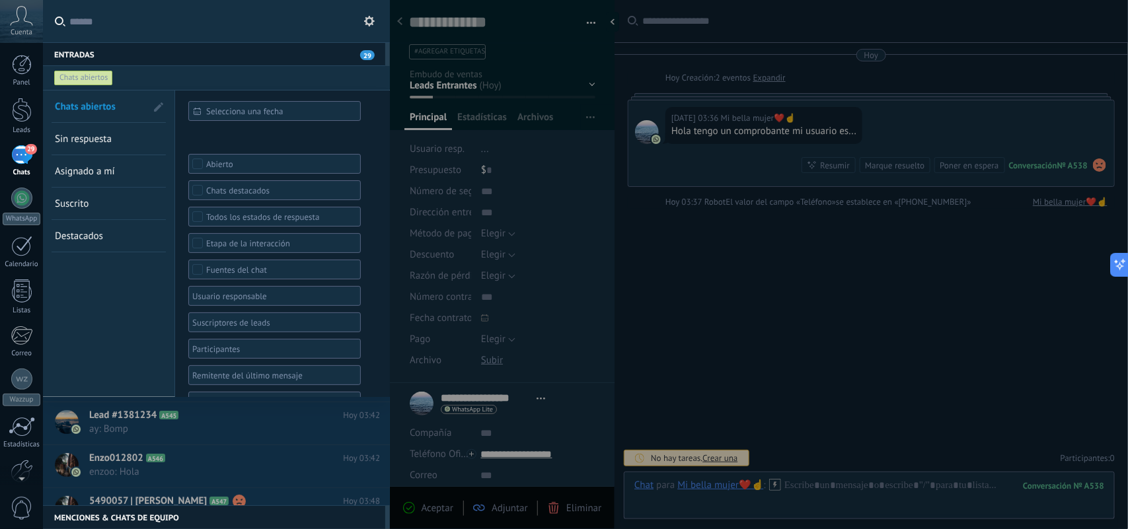
click at [102, 143] on span "Sin respuesta" at bounding box center [83, 139] width 57 height 13
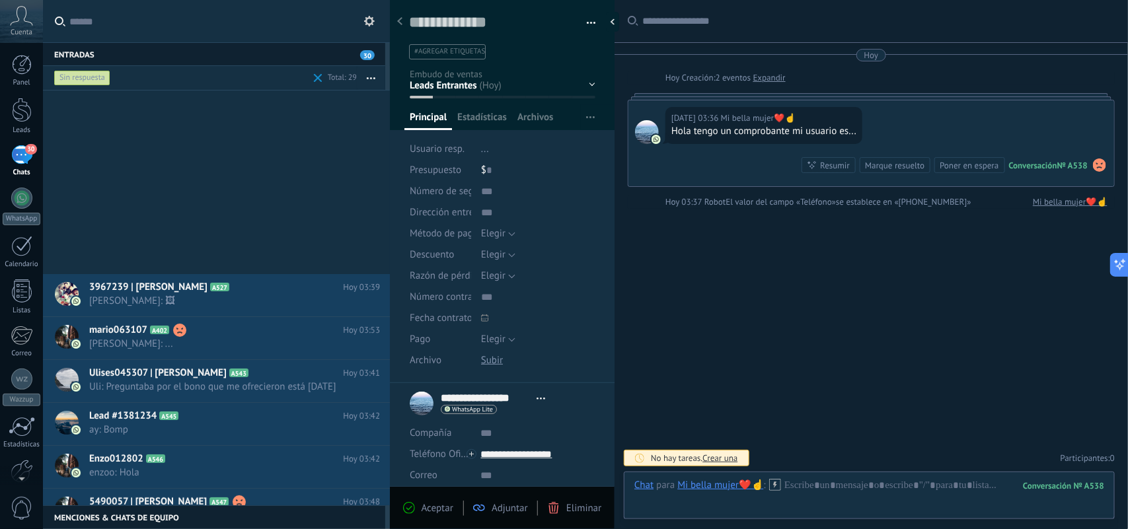
scroll to position [347, 0]
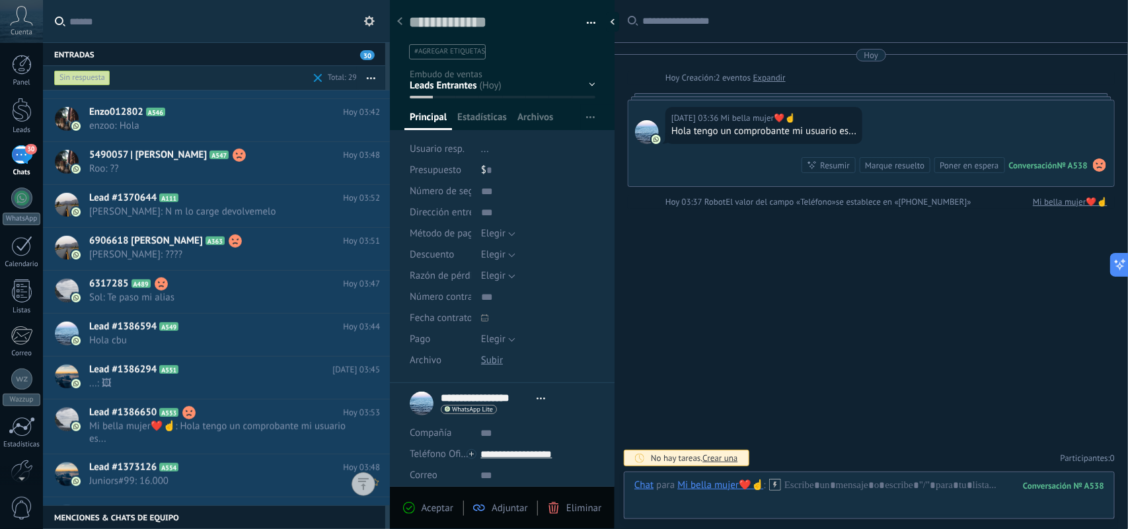
click at [235, 480] on span "Juniors#99: 16.000" at bounding box center [222, 481] width 266 height 13
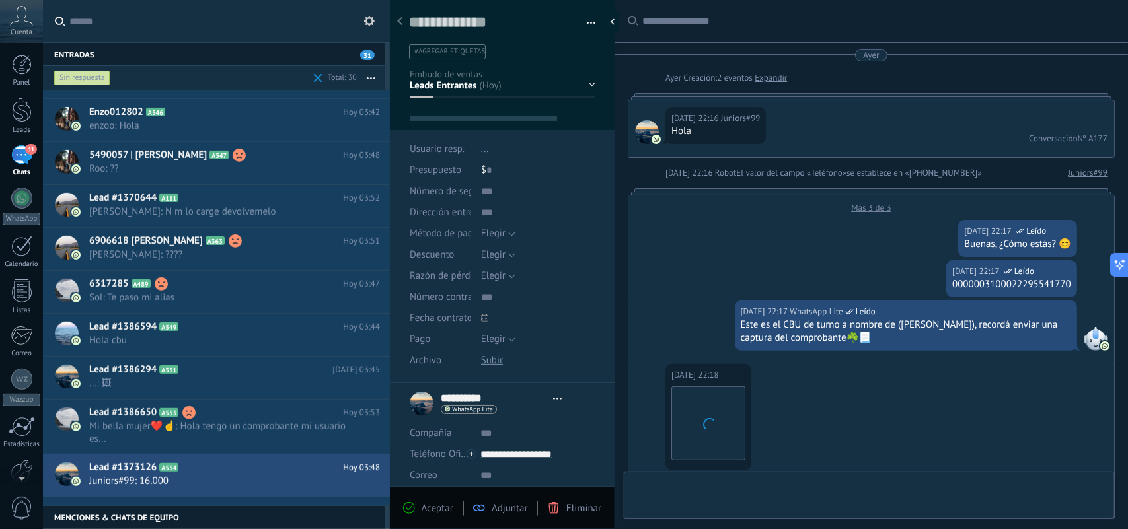
click at [470, 46] on li "#agregar etiquetas" at bounding box center [447, 51] width 77 height 15
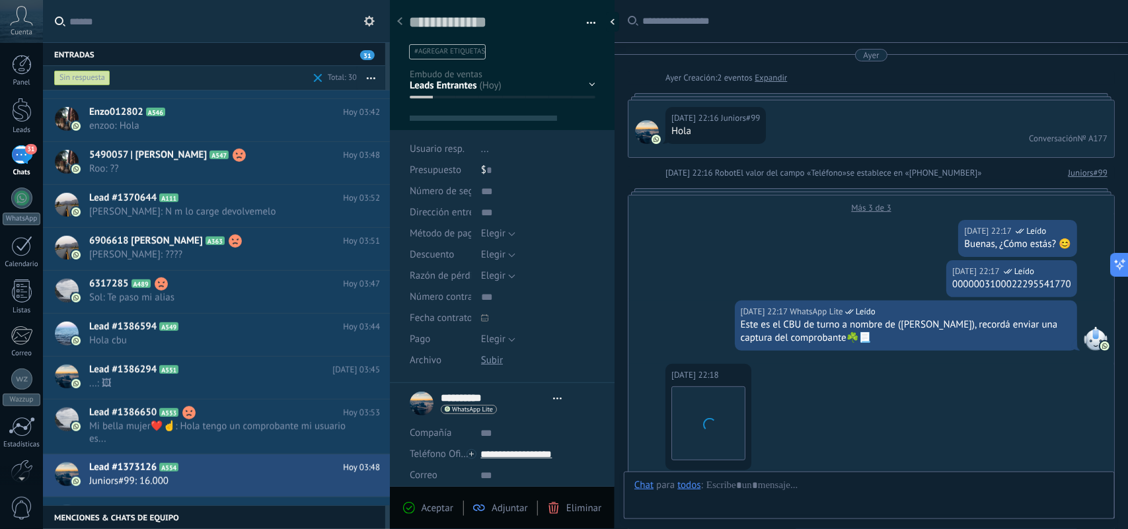
type textarea "**********"
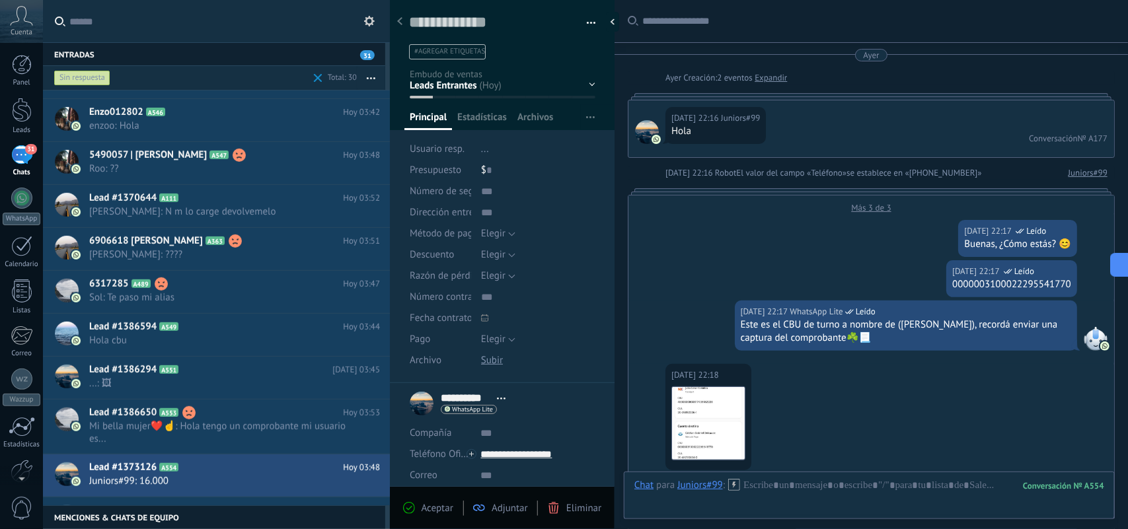
scroll to position [1005, 0]
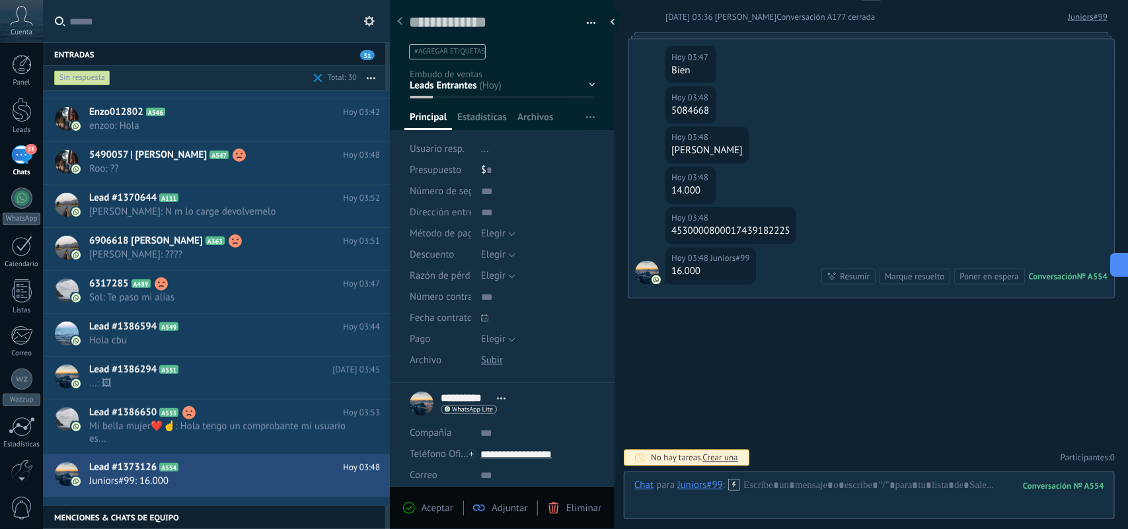
click at [454, 48] on span "#agregar etiquetas" at bounding box center [449, 51] width 71 height 9
click at [510, 54] on input "text" at bounding box center [501, 52] width 178 height 14
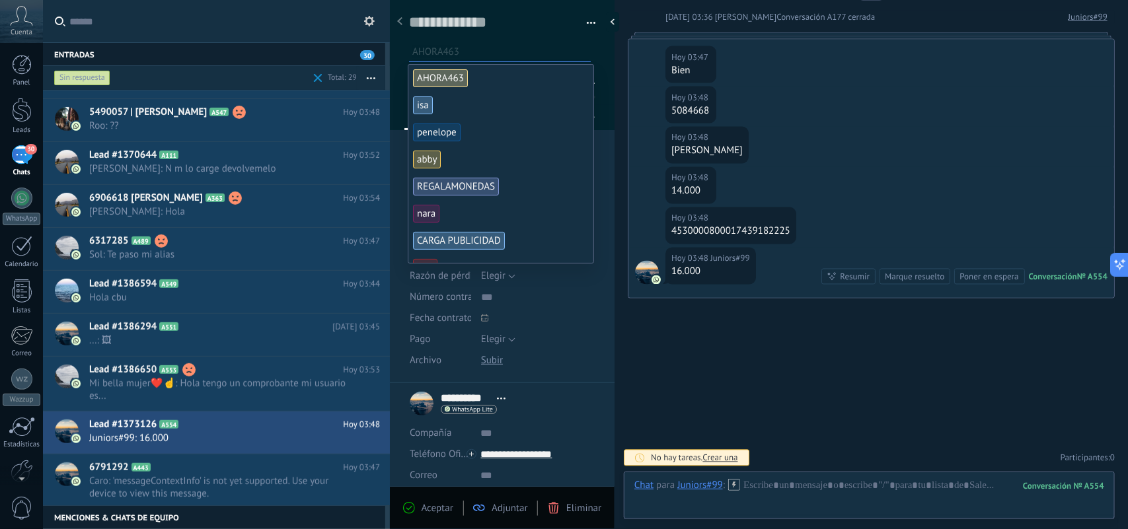
scroll to position [20, 0]
click at [432, 215] on span "nara" at bounding box center [426, 214] width 26 height 18
click at [477, 259] on span "PREMIO PENDIENTE" at bounding box center [460, 268] width 95 height 18
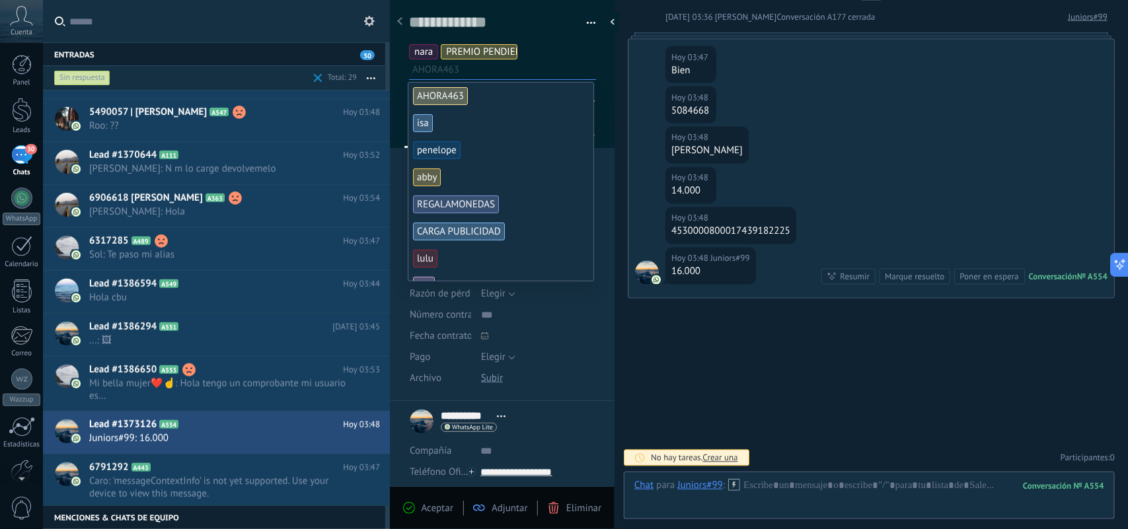
scroll to position [0, 0]
click at [596, 360] on div "Guardar y crear Imprimir Administrar etiquetas Exportar a excel" at bounding box center [502, 196] width 225 height 410
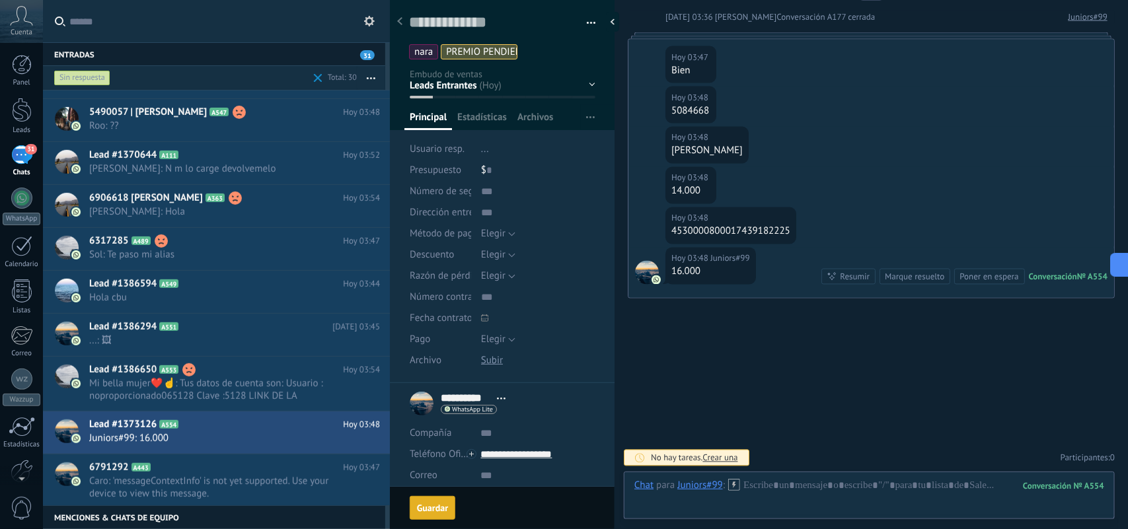
click at [433, 506] on div "Guardar" at bounding box center [432, 508] width 31 height 9
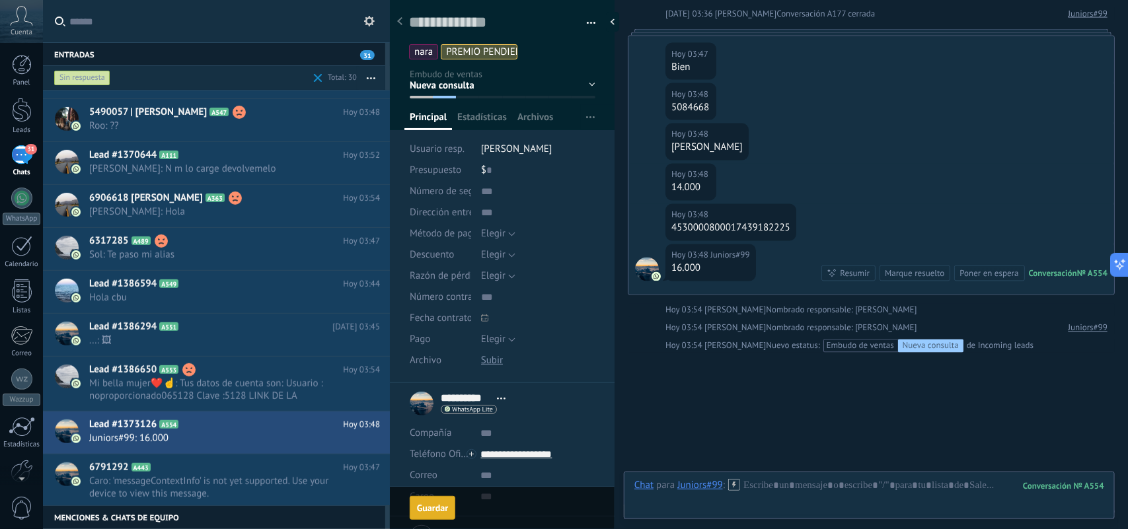
click at [694, 101] on div "5084668" at bounding box center [691, 107] width 39 height 13
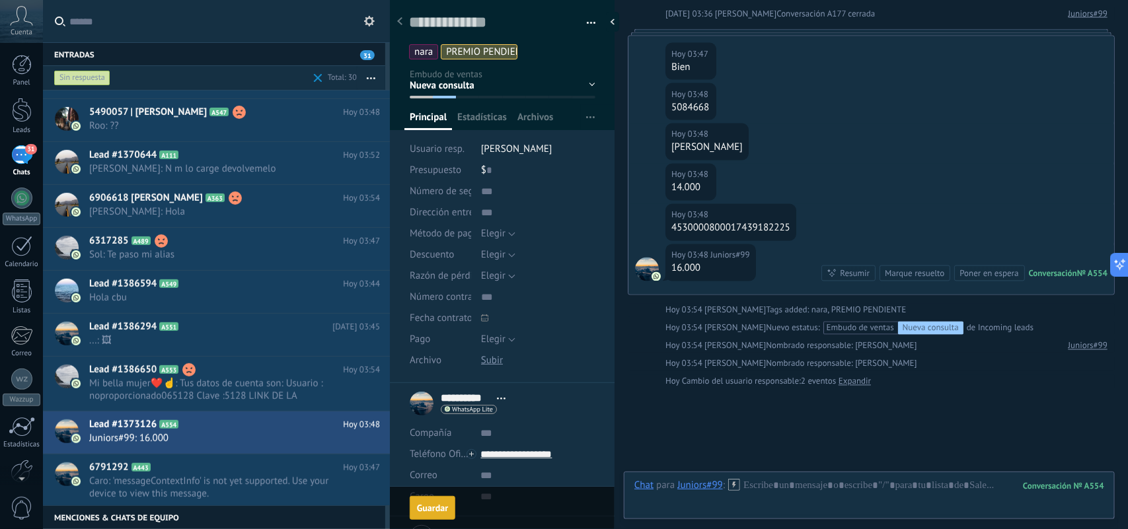
click at [694, 101] on div "5084668" at bounding box center [691, 107] width 39 height 13
click at [685, 101] on div "5084668" at bounding box center [691, 107] width 39 height 13
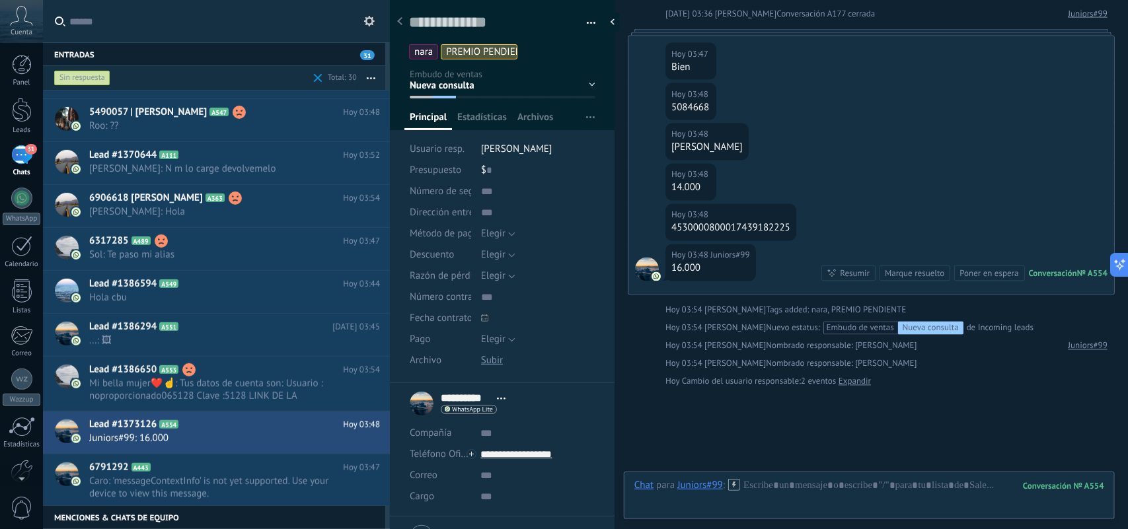
scroll to position [1062, 0]
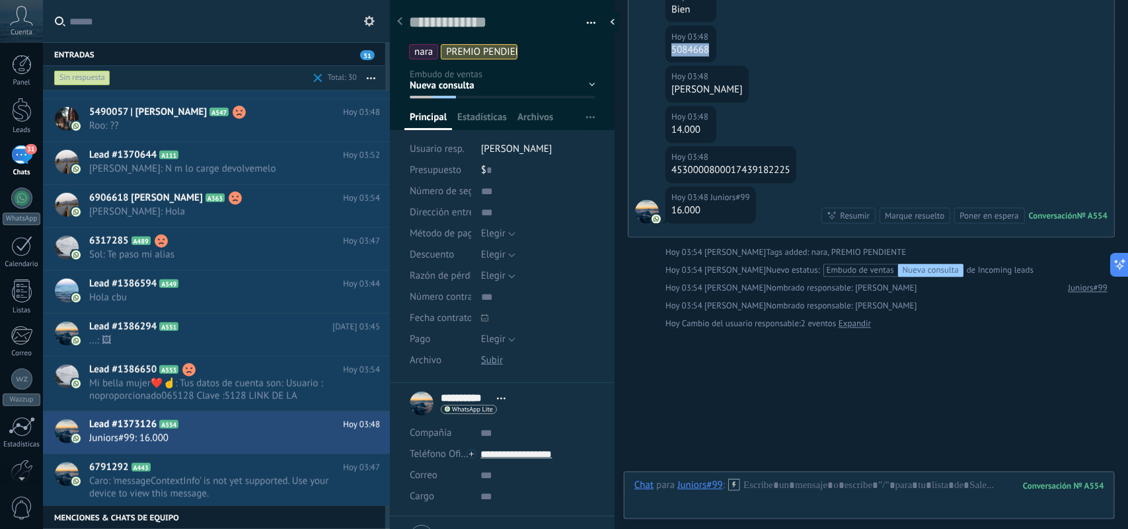
copy div "5084668"
click at [501, 28] on textarea at bounding box center [493, 23] width 168 height 20
paste textarea "*******"
type textarea "*******"
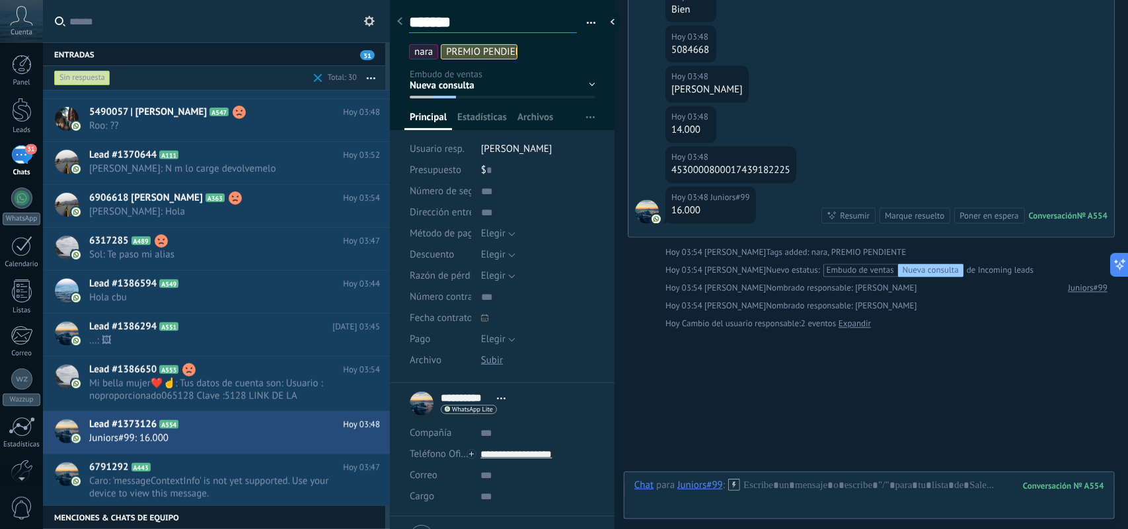
scroll to position [20, 0]
type textarea "*******"
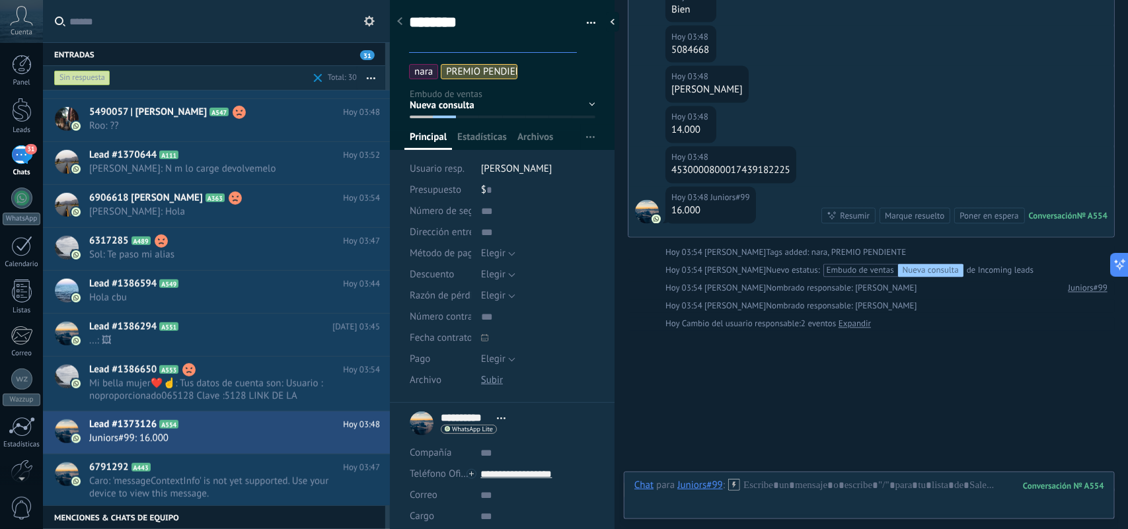
scroll to position [40, 0]
click at [602, 319] on div "******* Guardar y crear Imprimir Administrar etiquetas Exportar a excel" at bounding box center [502, 197] width 225 height 412
type textarea "*******"
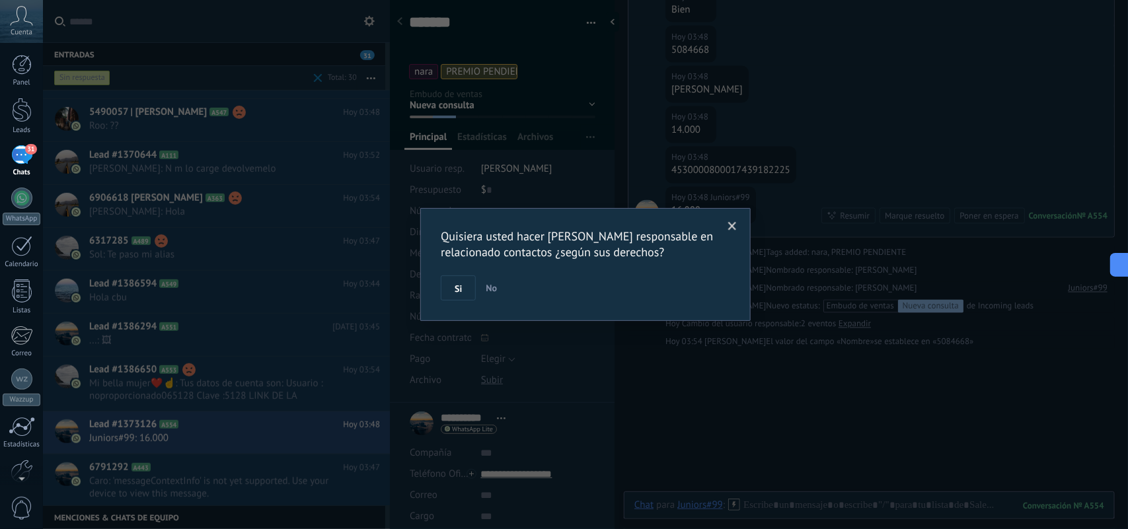
scroll to position [1081, 0]
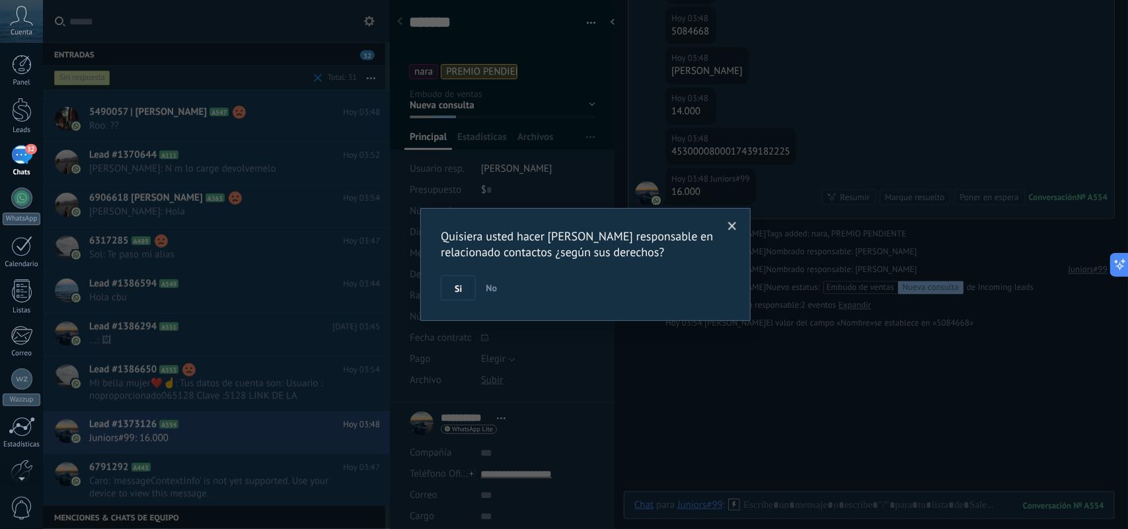
click at [466, 275] on div "Quisiera usted hacer Laura Ahora responsable en relacionado contactos ¿según su…" at bounding box center [586, 265] width 290 height 72
click at [460, 286] on span "Si" at bounding box center [458, 288] width 7 height 9
click at [458, 288] on div "Quisiera usted hacer Laura Ahora responsable en relacionado contactos ¿según su…" at bounding box center [585, 264] width 1085 height 529
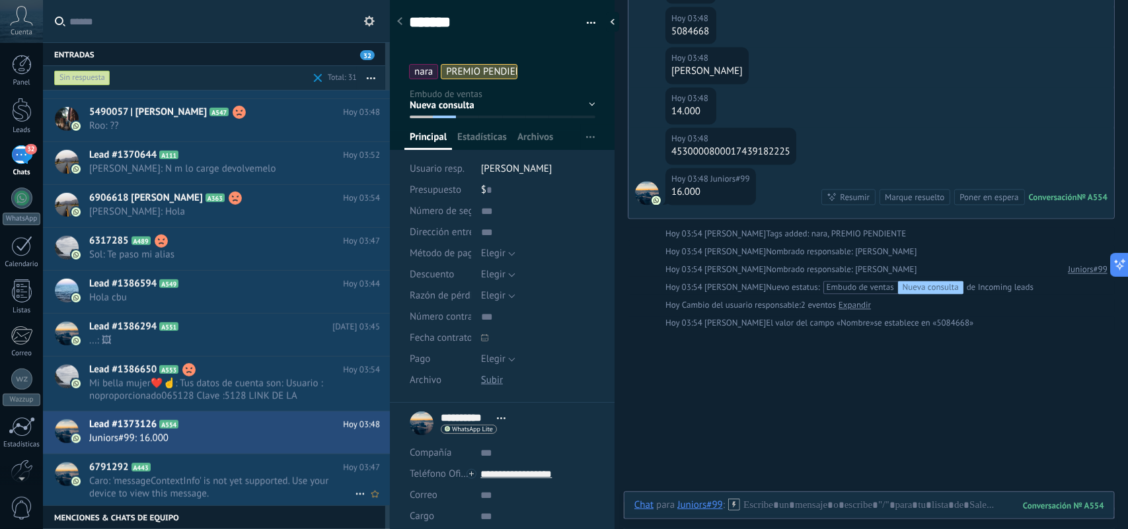
click at [250, 485] on span "Caro: 'messageContextInfo' is not yet supported. Use your device to view this m…" at bounding box center [222, 487] width 266 height 25
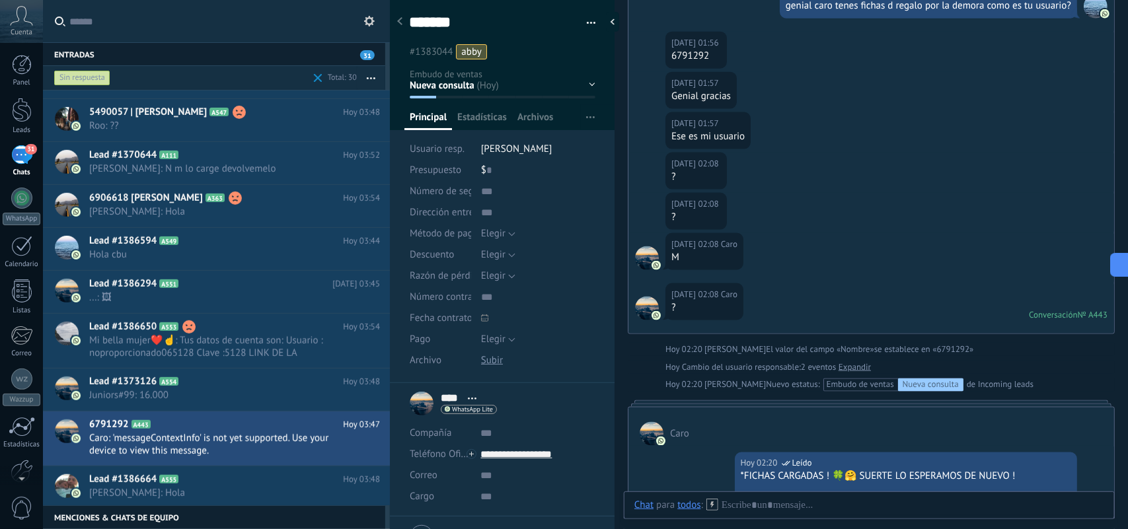
scroll to position [20, 0]
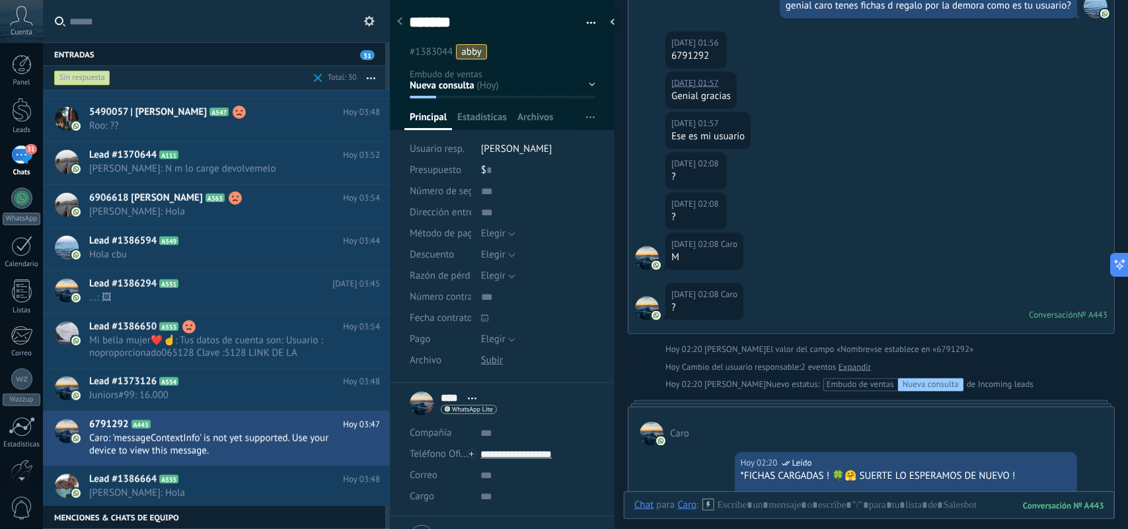
click at [695, 58] on div "6791292" at bounding box center [697, 56] width 50 height 13
click at [861, 212] on div "Hoy 02:08 Caro ?" at bounding box center [872, 213] width 486 height 40
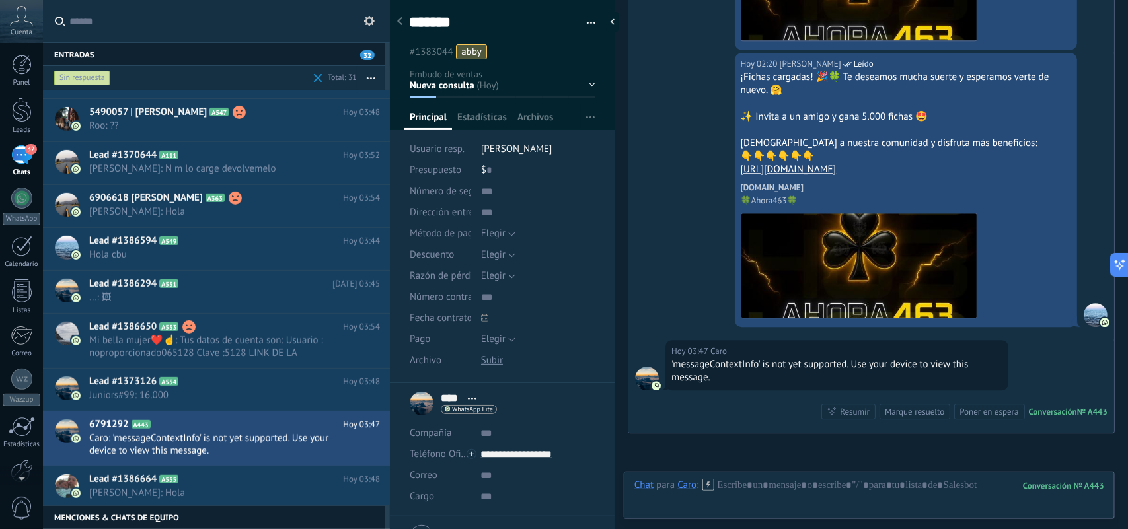
scroll to position [1631, 0]
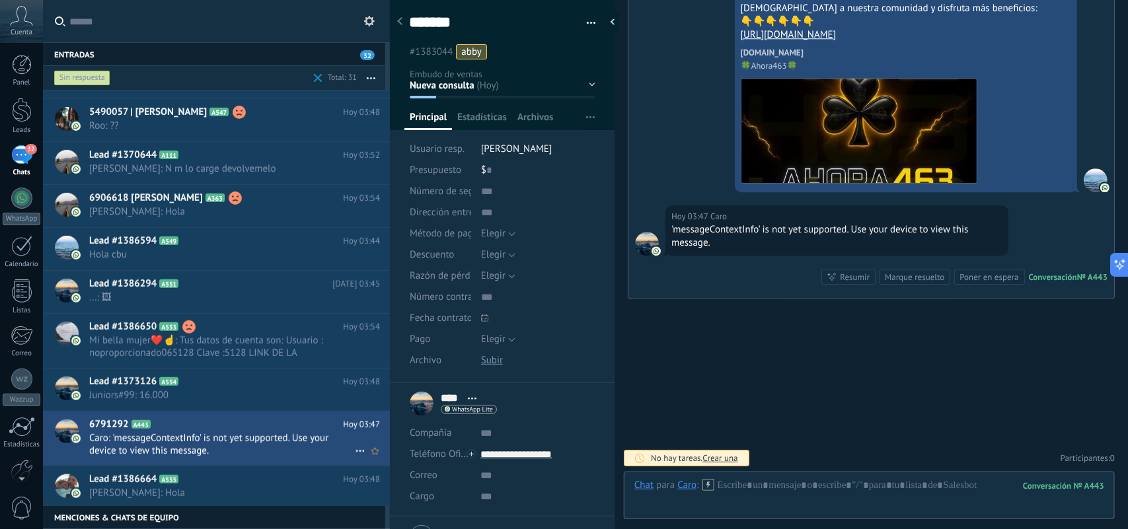
click at [356, 453] on use at bounding box center [360, 452] width 9 height 2
click at [404, 483] on span "Conversación cerrada" at bounding box center [420, 486] width 90 height 26
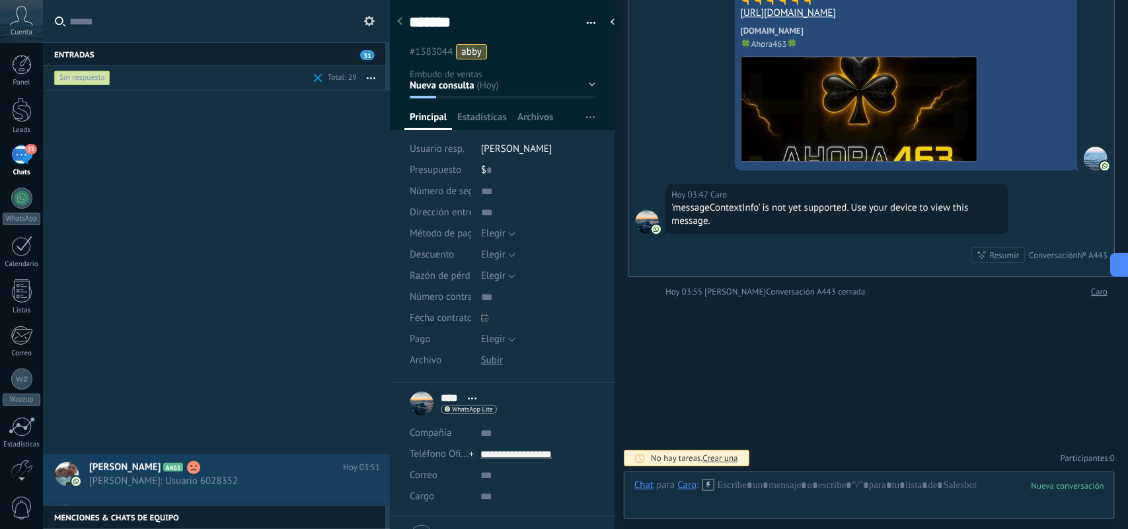
scroll to position [853, 0]
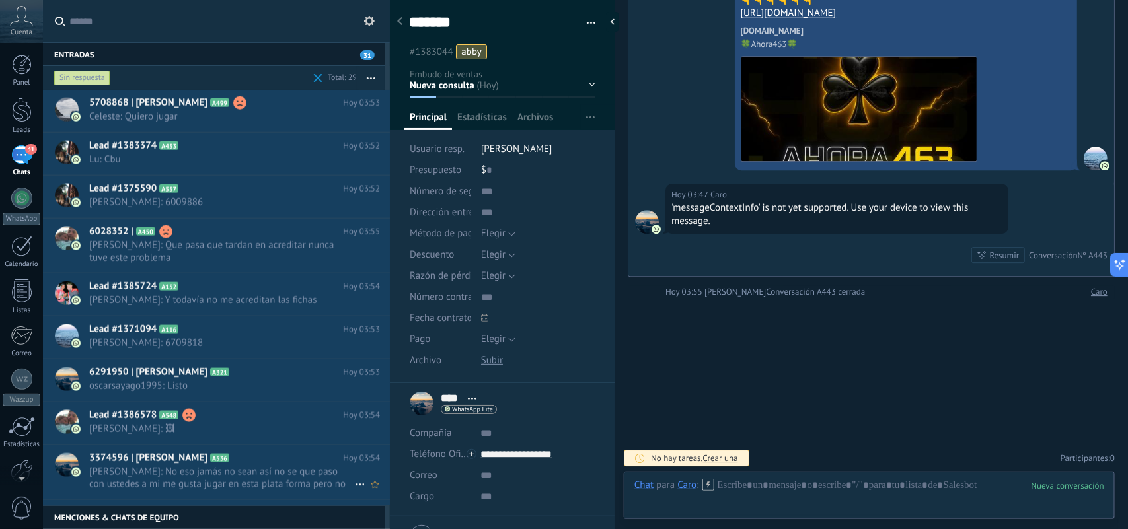
click at [274, 484] on span "Valentín: No eso jamás no sean así no se que paso con ustedes a mi me gusta jug…" at bounding box center [222, 478] width 266 height 25
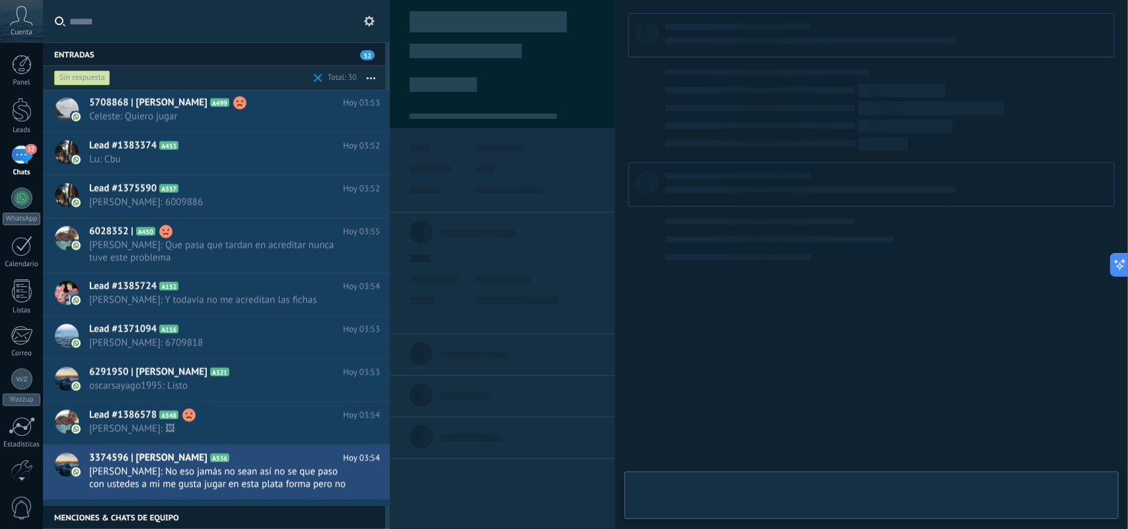
scroll to position [855, 0]
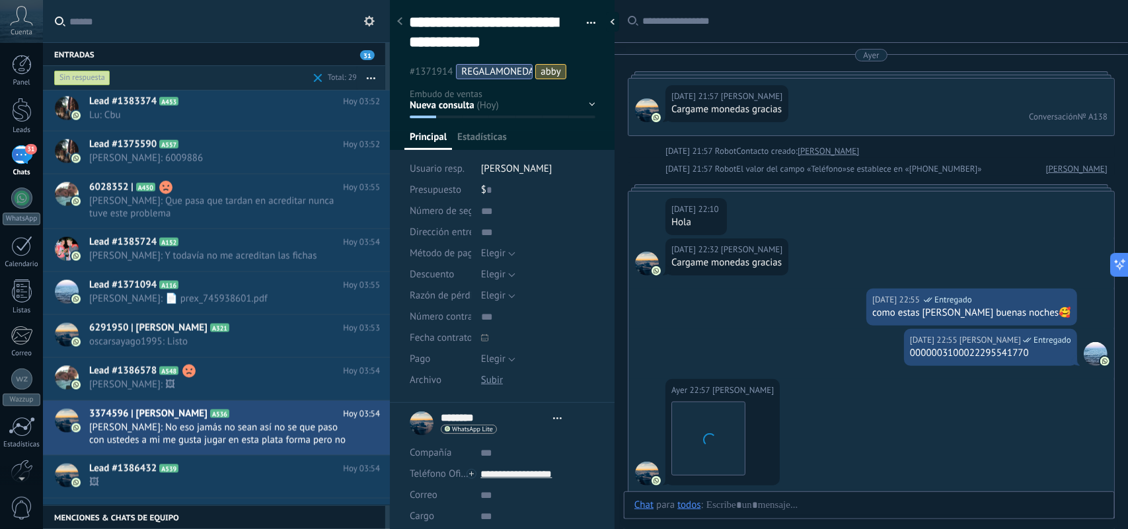
type textarea "**********"
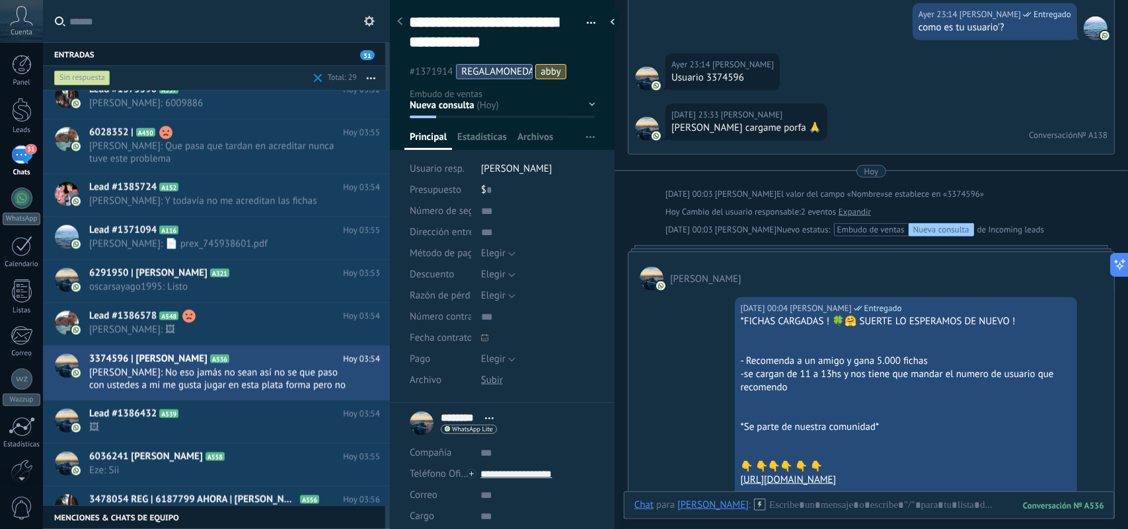
scroll to position [248, 0]
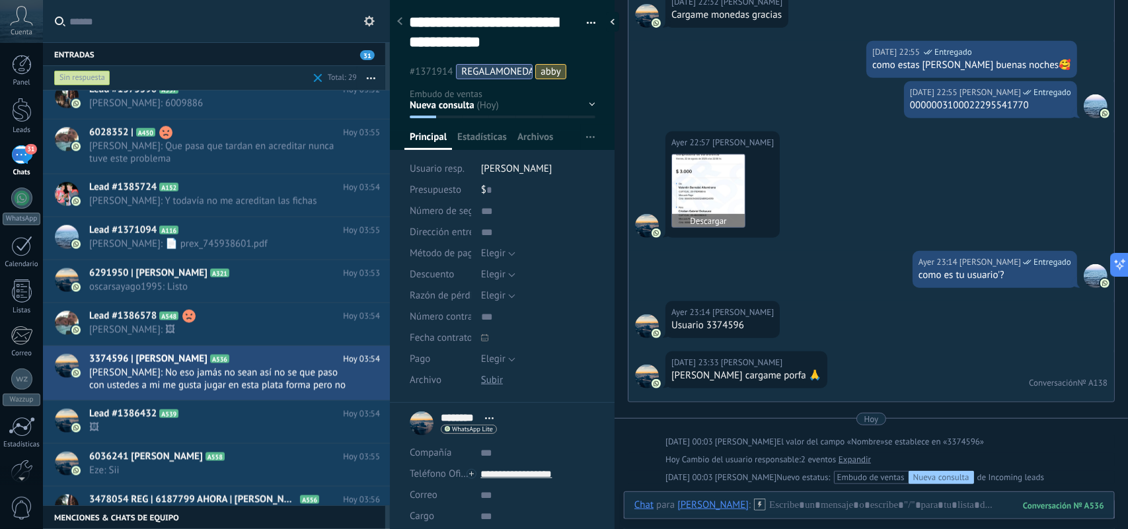
click at [728, 178] on img at bounding box center [708, 191] width 73 height 73
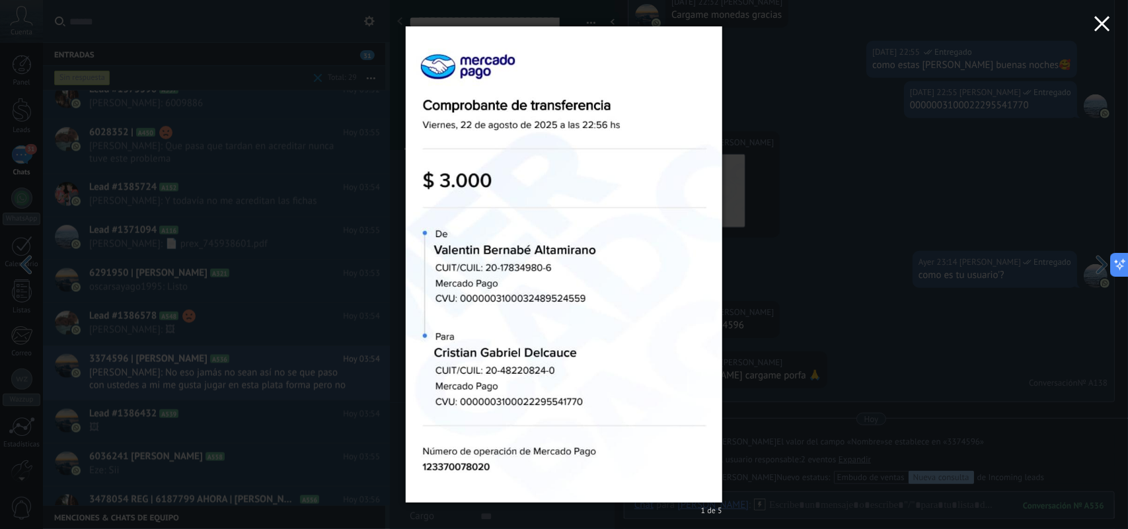
click at [1099, 28] on use "button" at bounding box center [1102, 23] width 15 height 15
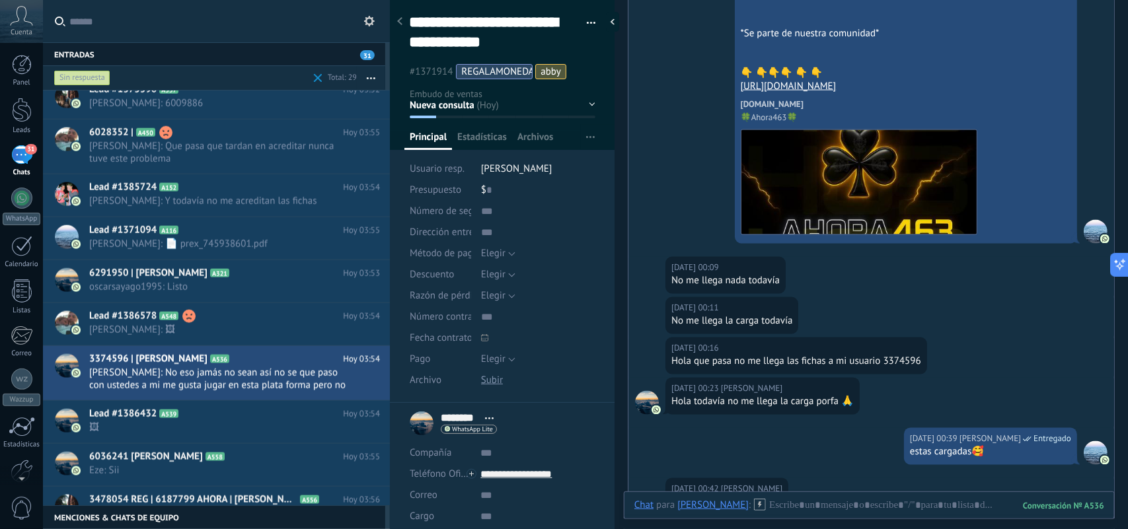
scroll to position [909, 0]
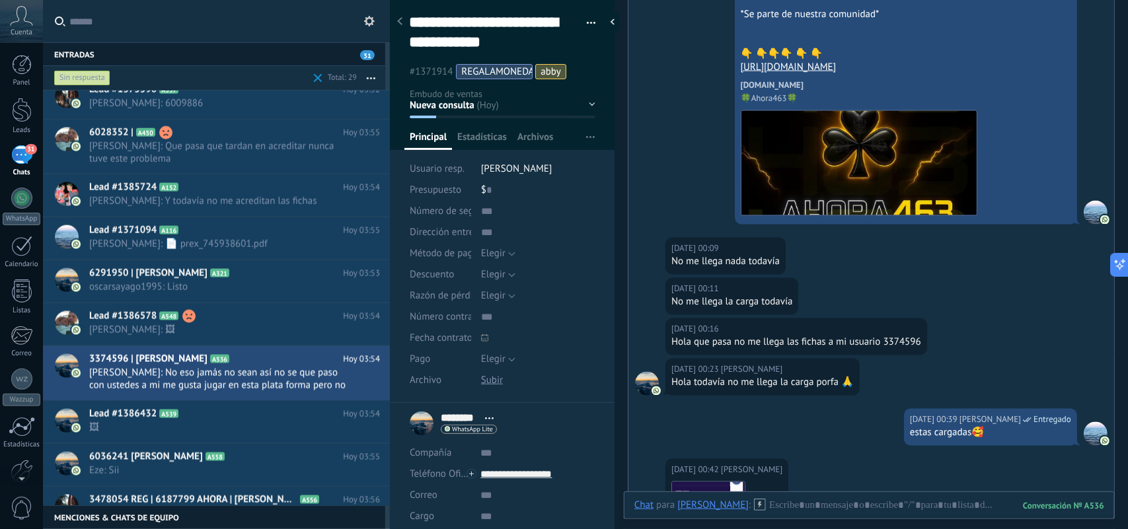
click at [906, 350] on div "Hola que pasa no me llega las fichas a mi usuario 3374596" at bounding box center [797, 342] width 250 height 13
click at [906, 352] on div "Hoy 00:16 Valentín Hola que pasa no me llega las fichas a mi usuario 3374596" at bounding box center [797, 337] width 262 height 37
click at [907, 345] on div "Hola que pasa no me llega las fichas a mi usuario 3374596" at bounding box center [797, 342] width 250 height 13
click at [892, 336] on div "Hoy 00:16 Valentín" at bounding box center [797, 329] width 250 height 13
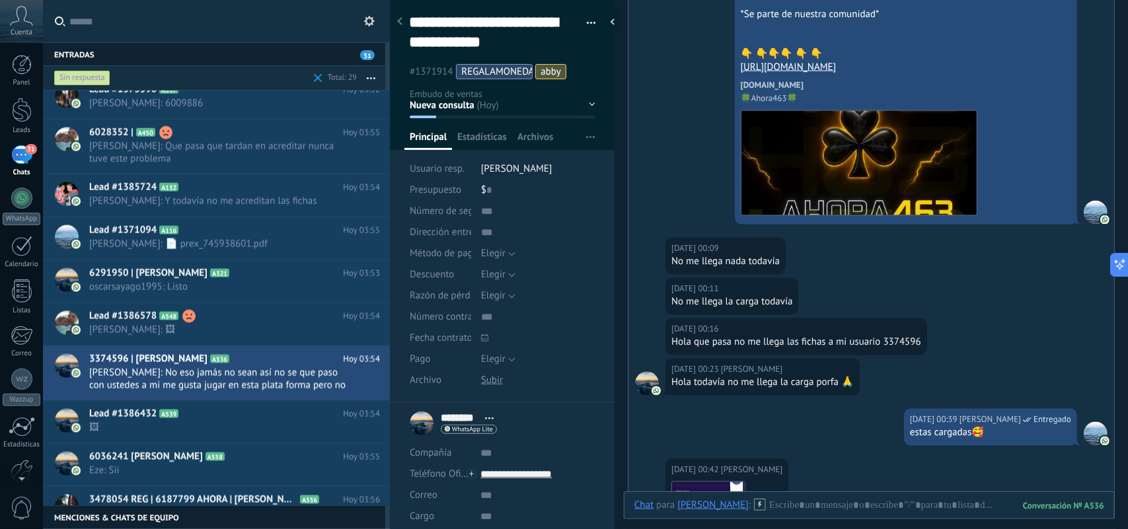
click at [892, 336] on div "Hoy 00:16 Valentín" at bounding box center [797, 329] width 250 height 13
click at [901, 348] on div "Hola que pasa no me llega las fichas a mi usuario 3374596" at bounding box center [797, 342] width 250 height 13
click at [902, 350] on div "Hola que pasa no me llega las fichas a mi usuario 3374596" at bounding box center [797, 342] width 250 height 13
click at [907, 346] on div "Hola que pasa no me llega las fichas a mi usuario 3374596" at bounding box center [797, 342] width 250 height 13
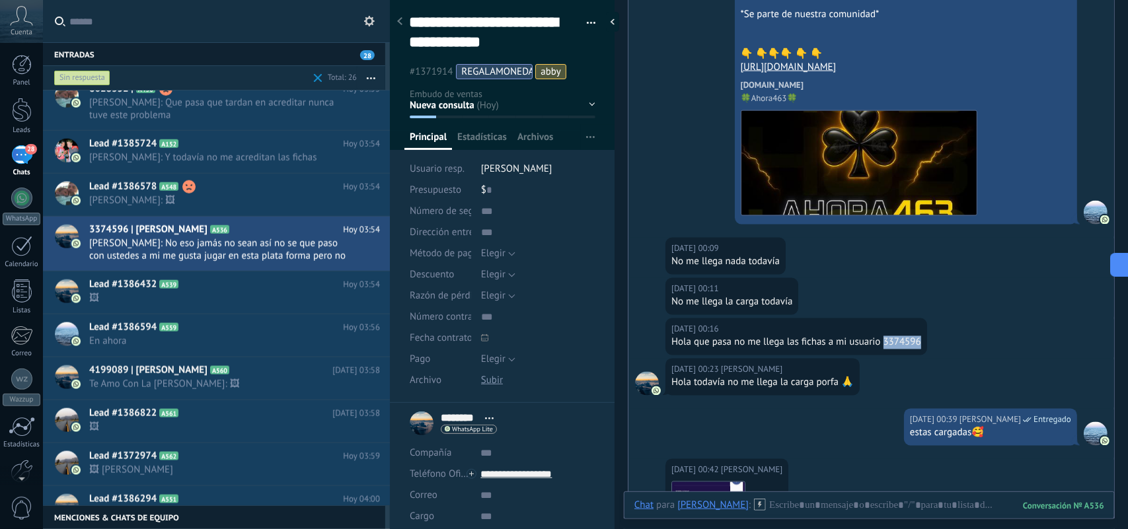
scroll to position [683, 0]
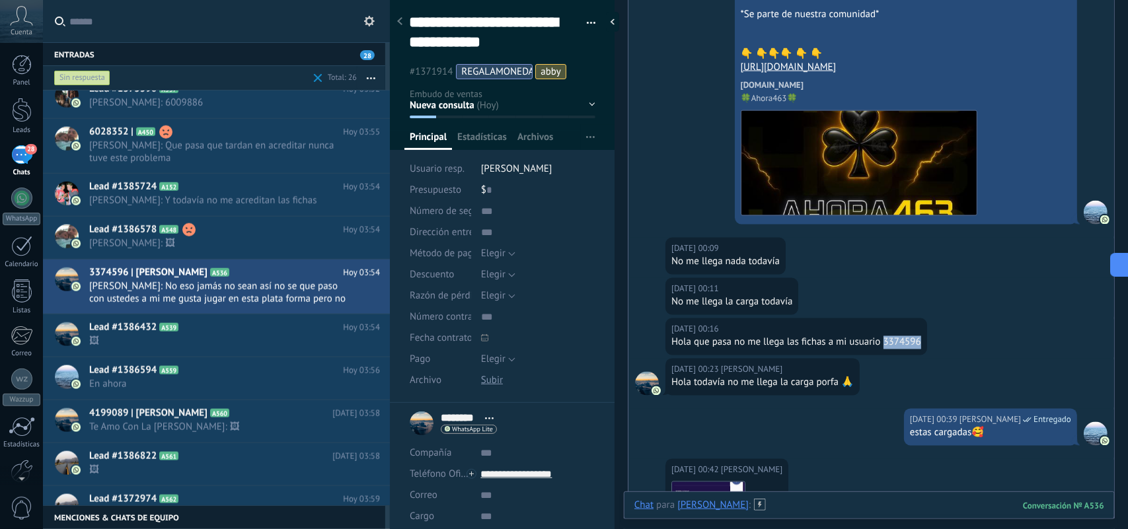
click at [794, 508] on div at bounding box center [870, 519] width 470 height 40
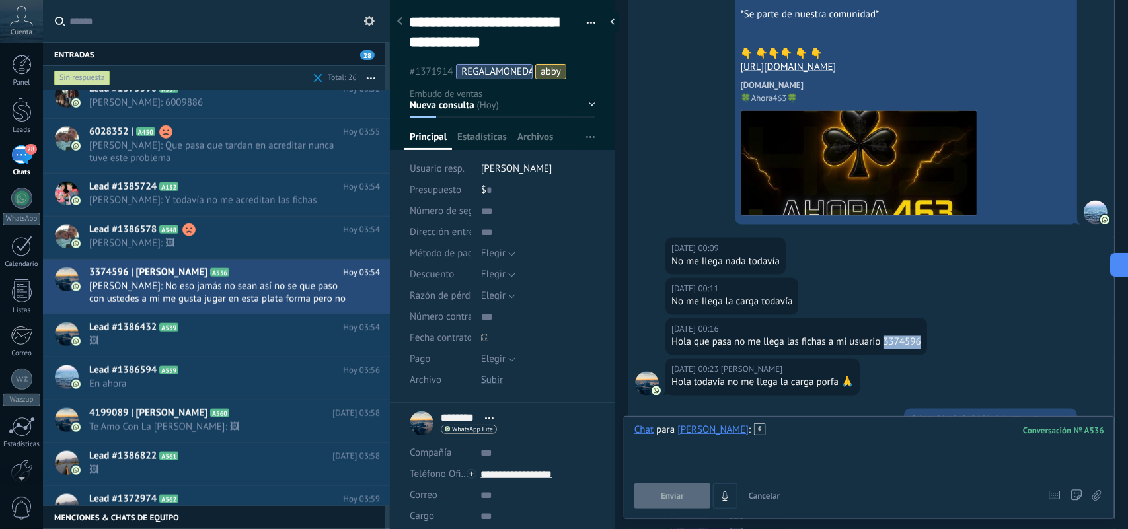
scroll to position [1570, 0]
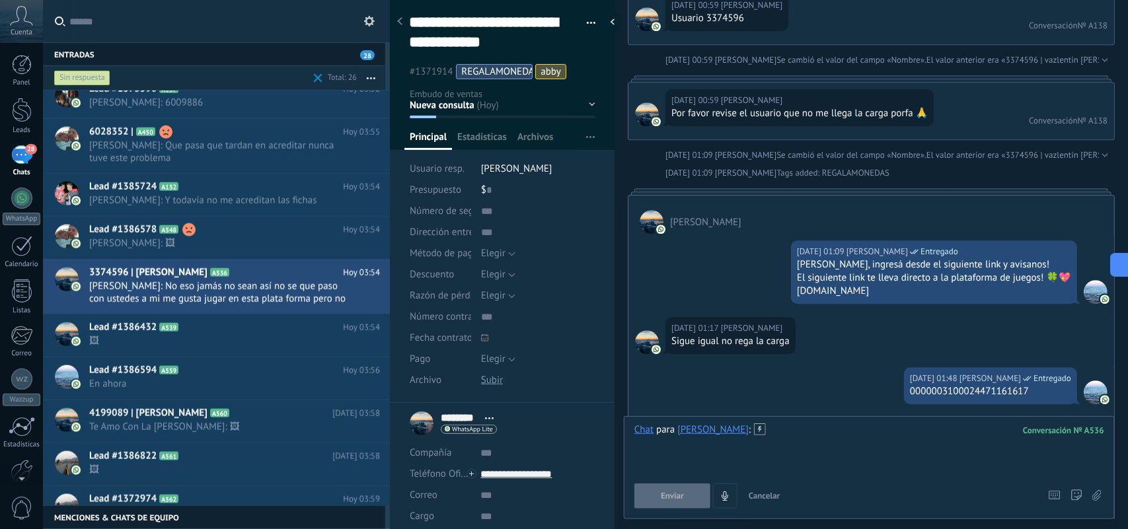
click at [808, 471] on div at bounding box center [870, 449] width 470 height 50
click at [775, 448] on div at bounding box center [870, 449] width 470 height 50
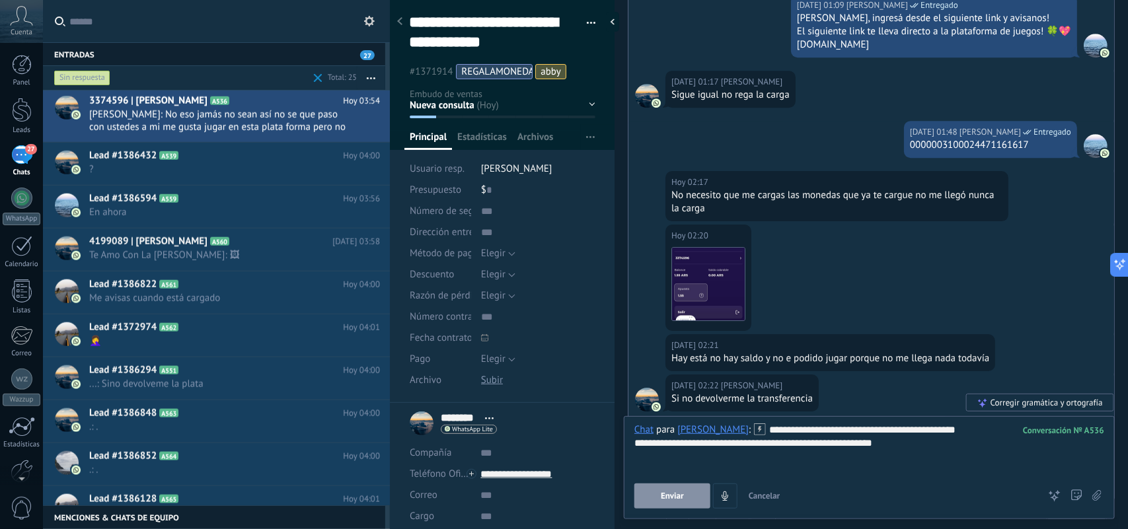
scroll to position [2064, 0]
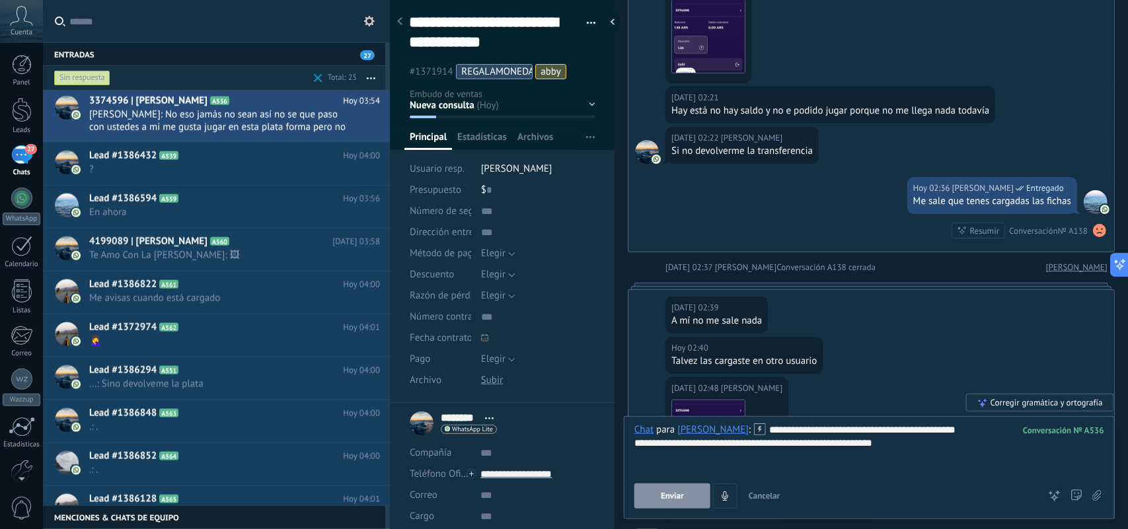
click at [664, 497] on span "Enviar" at bounding box center [672, 496] width 23 height 9
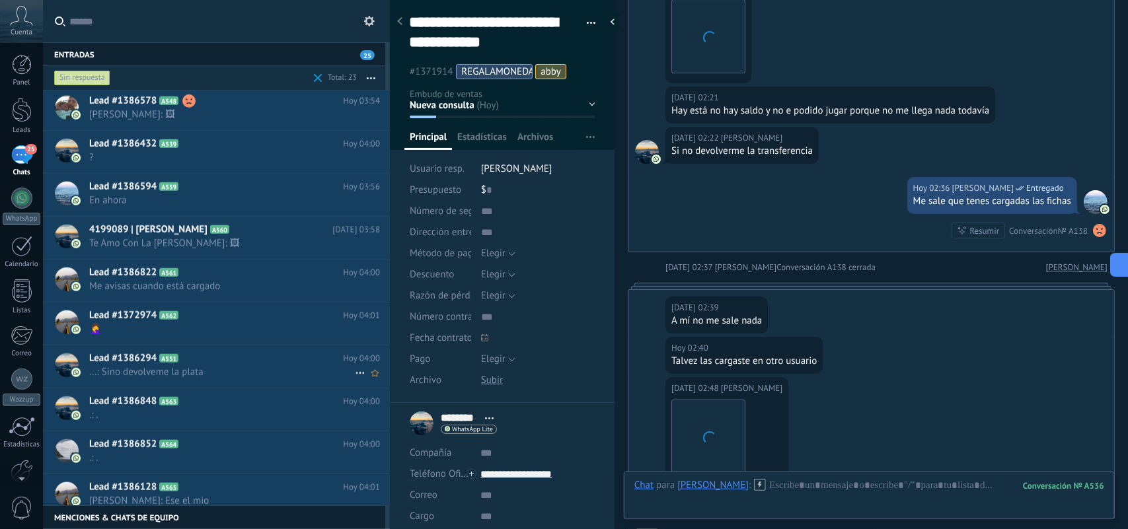
click at [258, 366] on h2 "Lead #1386294 A551" at bounding box center [216, 358] width 254 height 13
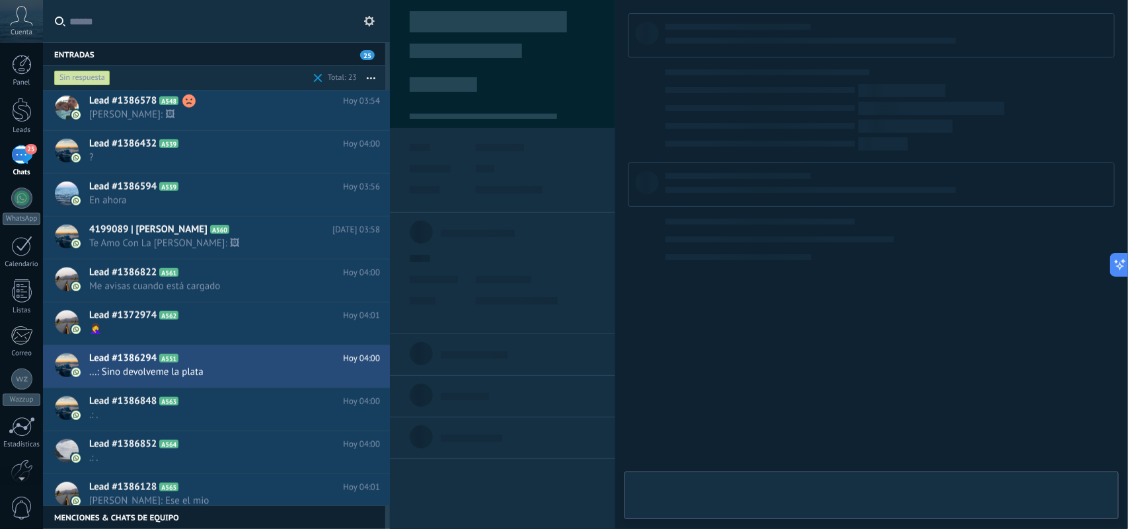
scroll to position [585, 0]
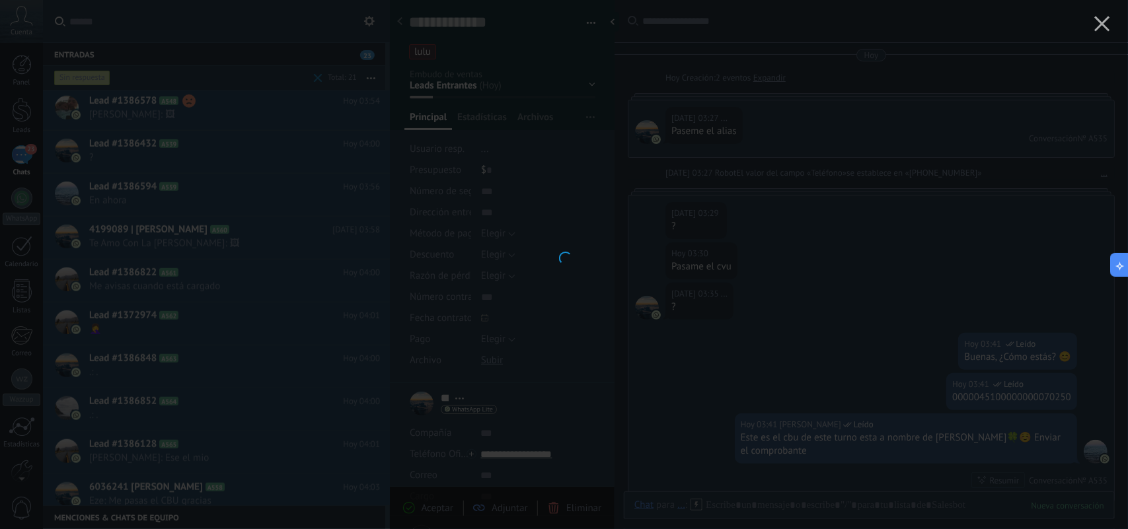
click at [1107, 24] on icon "button" at bounding box center [1103, 24] width 16 height 16
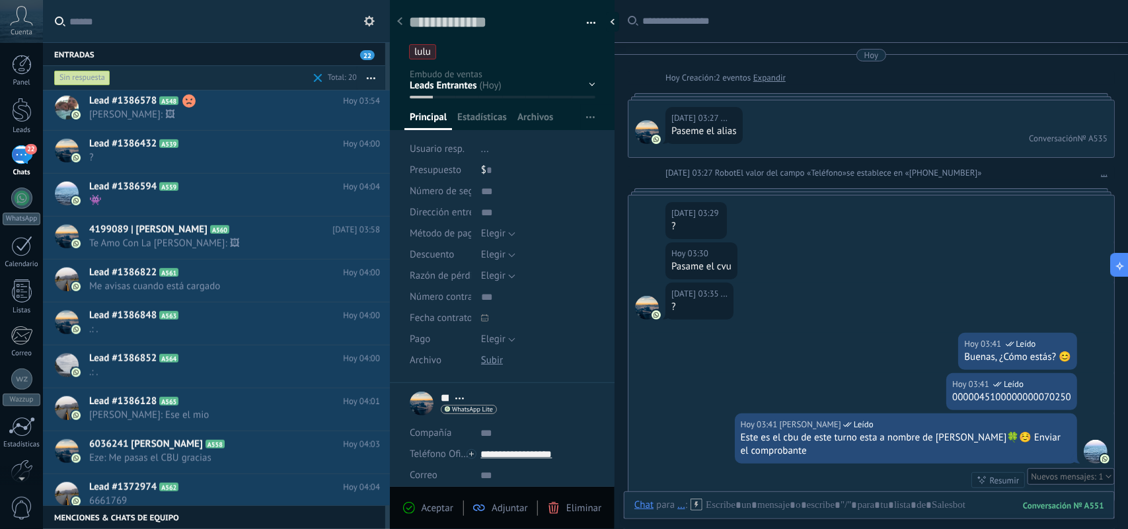
scroll to position [470, 0]
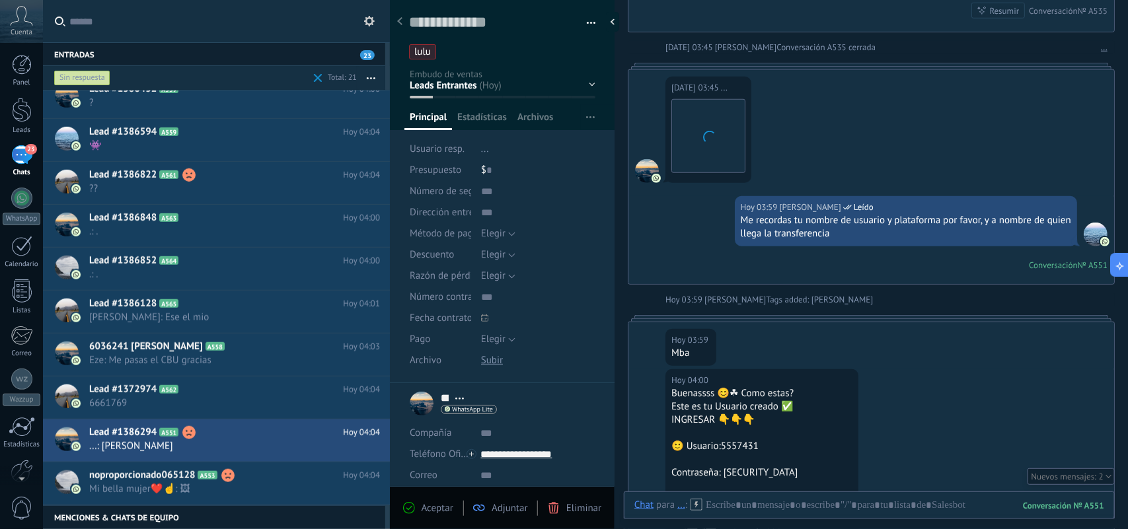
click at [739, 440] on div "🙂 Usuario:5557431" at bounding box center [762, 446] width 181 height 13
click at [748, 440] on div "🙂 Usuario:5557431" at bounding box center [762, 446] width 181 height 13
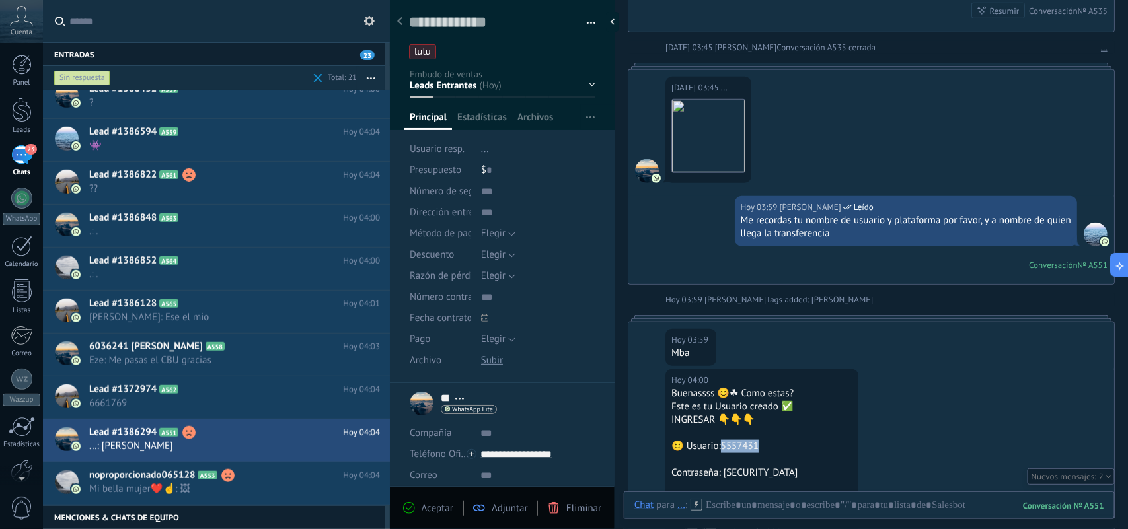
click at [750, 440] on div "🙂 Usuario:5557431" at bounding box center [762, 446] width 181 height 13
copy div "557431"
click at [485, 24] on textarea at bounding box center [493, 23] width 168 height 20
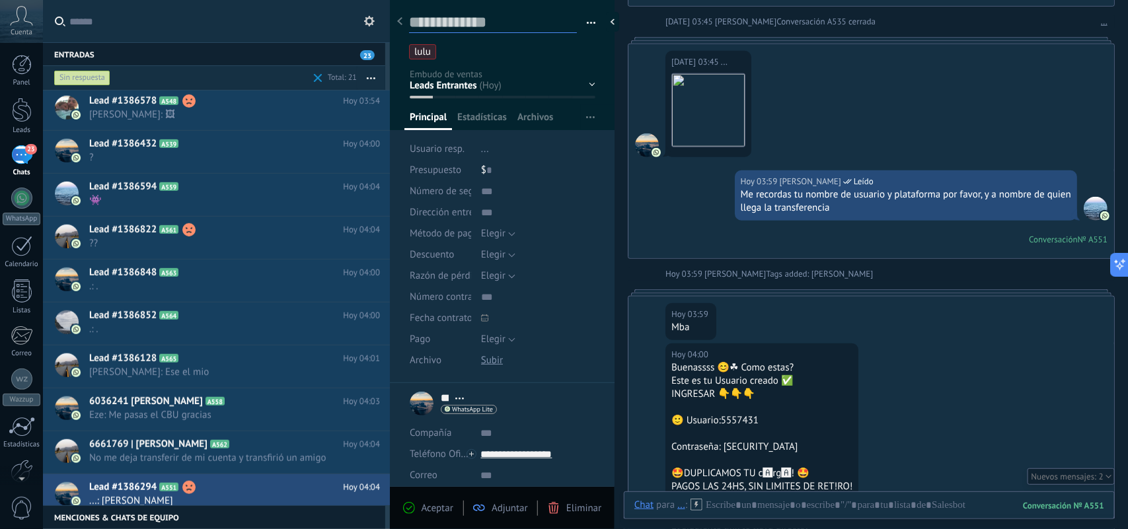
click at [485, 24] on textarea at bounding box center [493, 23] width 168 height 20
click at [745, 424] on div "🙂 Usuario:5557431" at bounding box center [762, 420] width 181 height 13
copy div "557431"
click at [481, 23] on textarea at bounding box center [493, 23] width 168 height 20
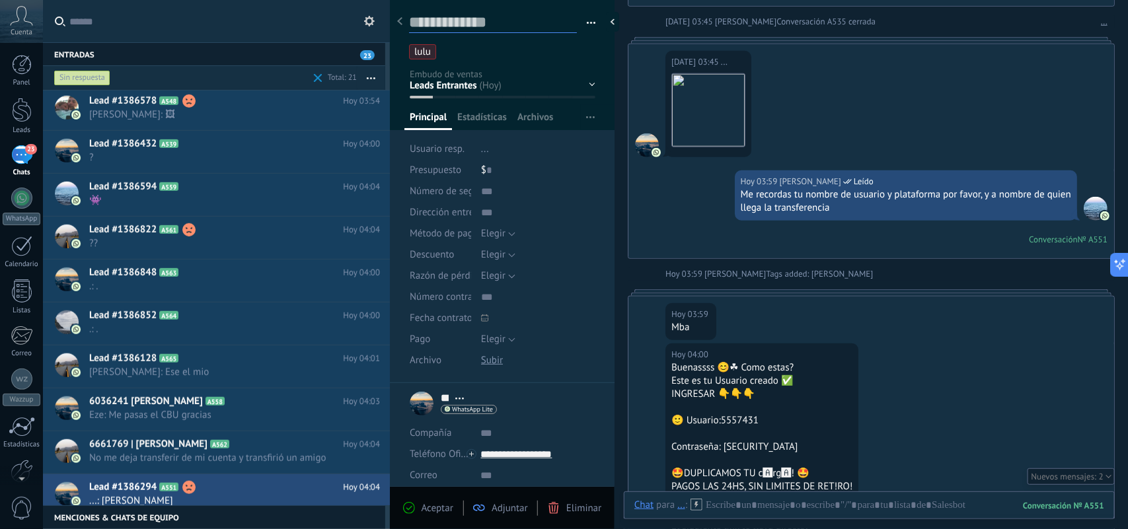
paste textarea "*******"
type textarea "*******"
click at [414, 509] on use at bounding box center [409, 508] width 12 height 12
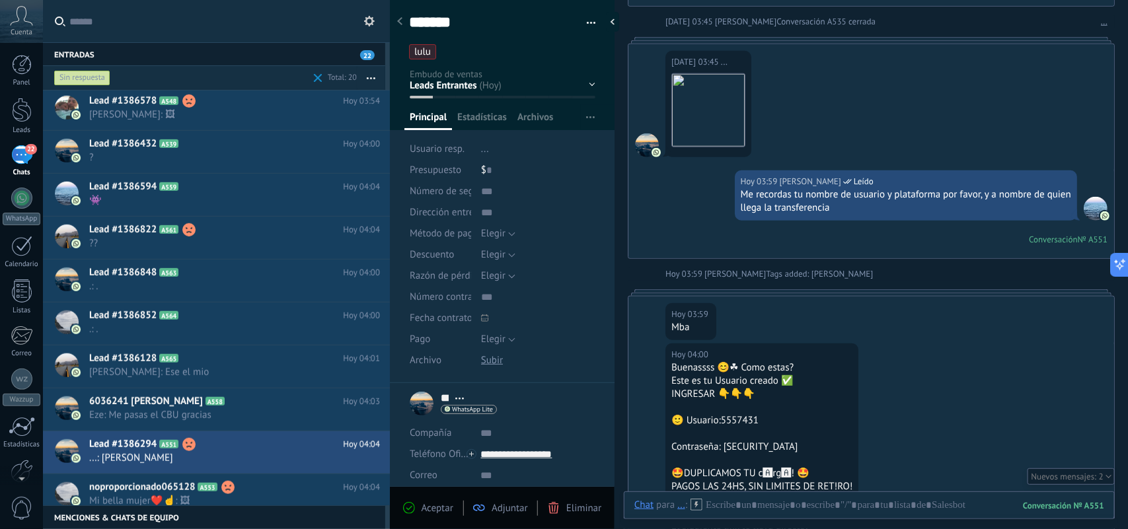
click at [547, 58] on ul "lulu" at bounding box center [500, 52] width 184 height 18
click at [418, 513] on span "button" at bounding box center [421, 508] width 15 height 15
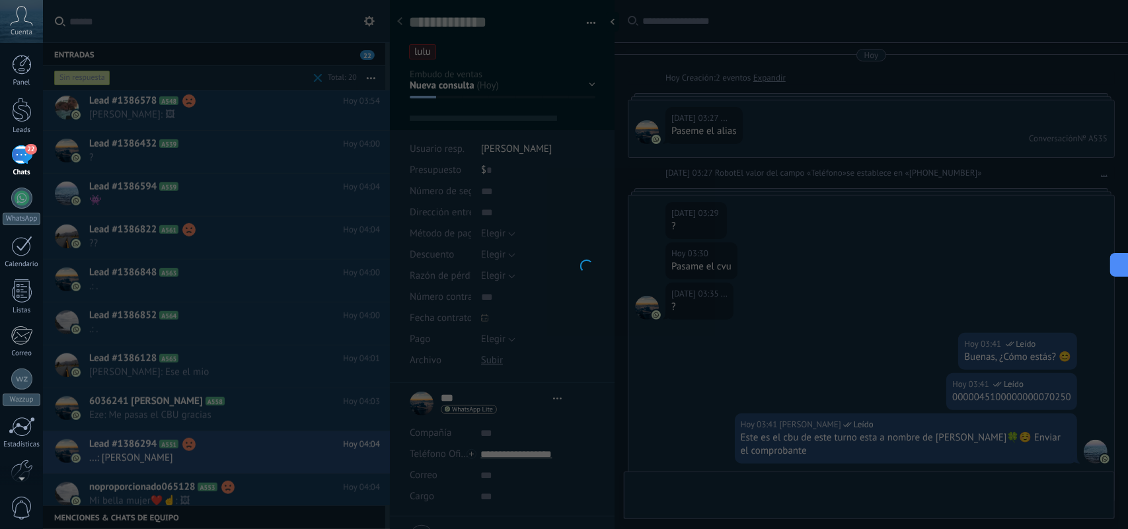
scroll to position [995, 0]
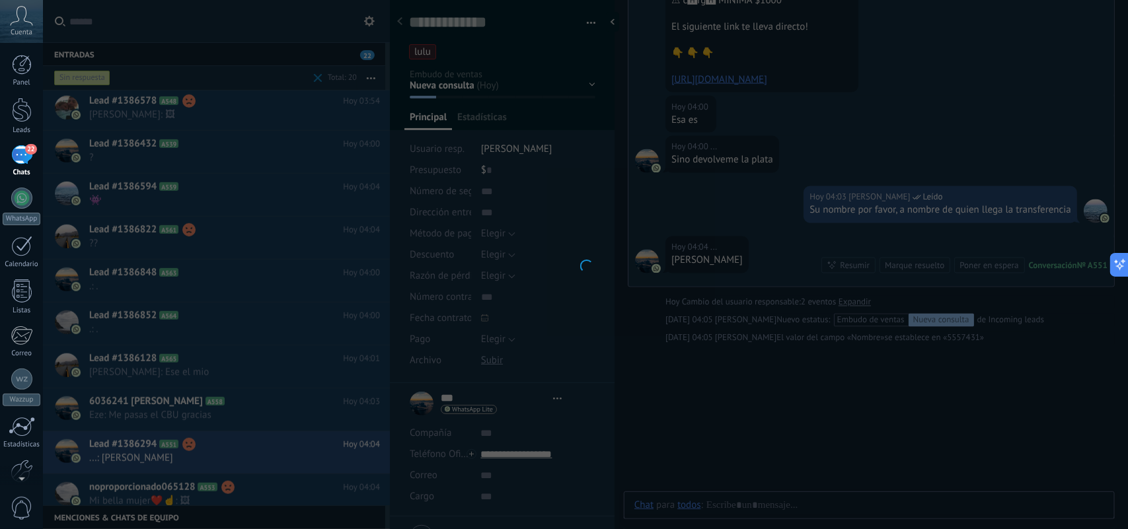
type textarea "**********"
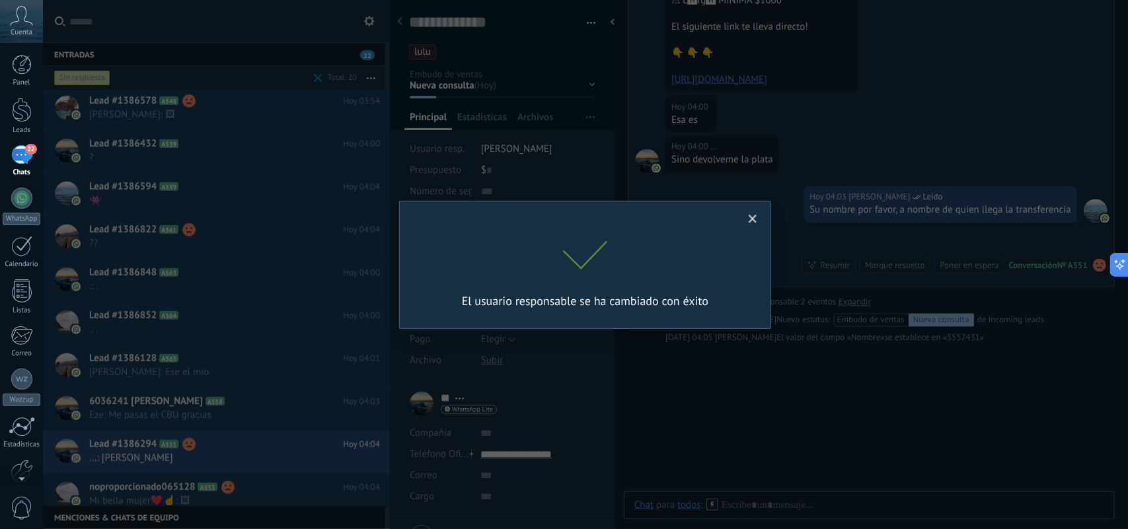
click at [756, 219] on div "Quisiera usted hacer Laura Ahora responsable en relacionado contactos ¿según su…" at bounding box center [585, 264] width 1085 height 529
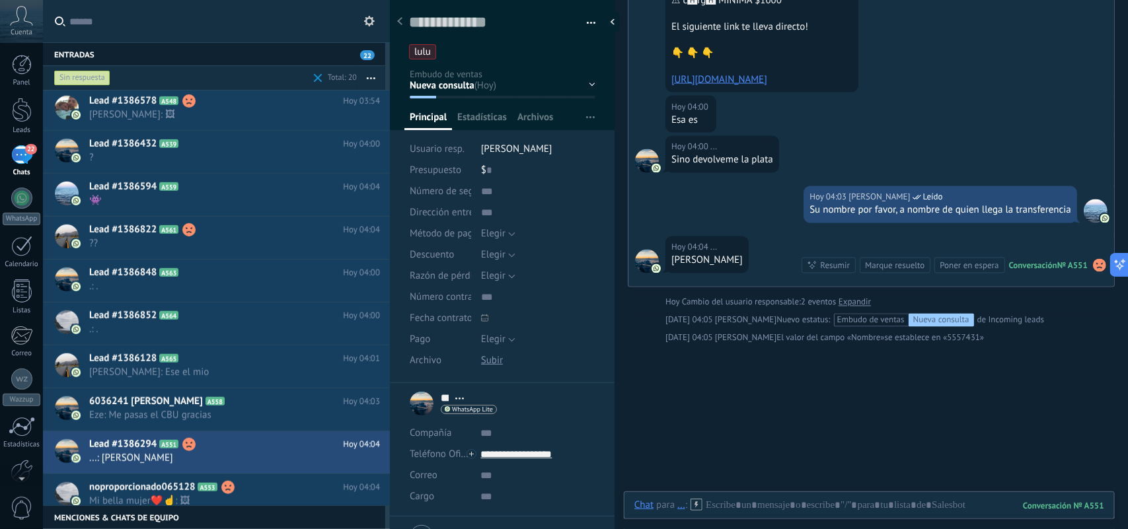
scroll to position [20, 0]
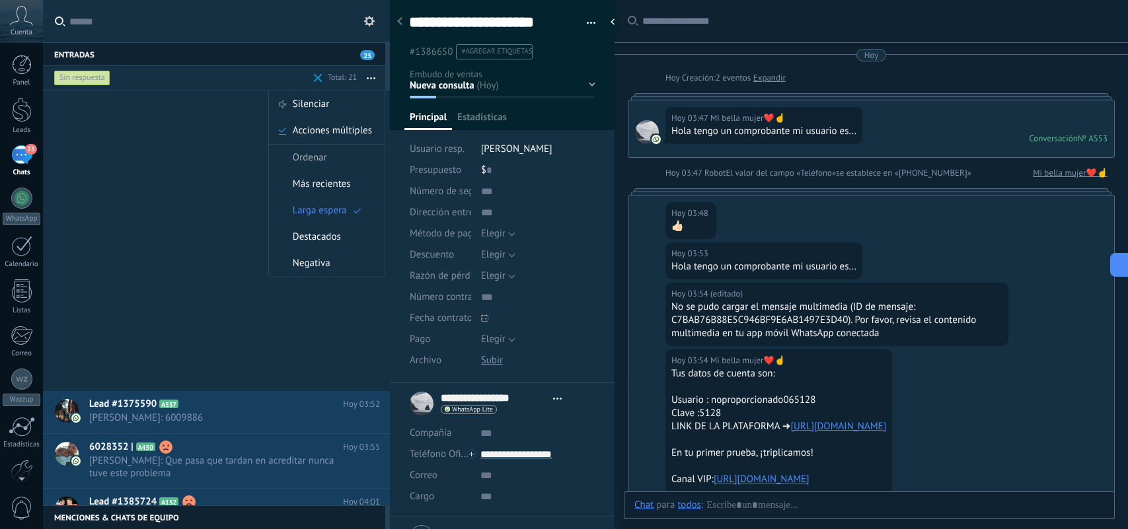
click at [328, 210] on span "Larga espera" at bounding box center [320, 211] width 54 height 26
click at [0, 0] on div at bounding box center [0, 0] width 0 height 0
click at [374, 75] on button "button" at bounding box center [371, 78] width 28 height 24
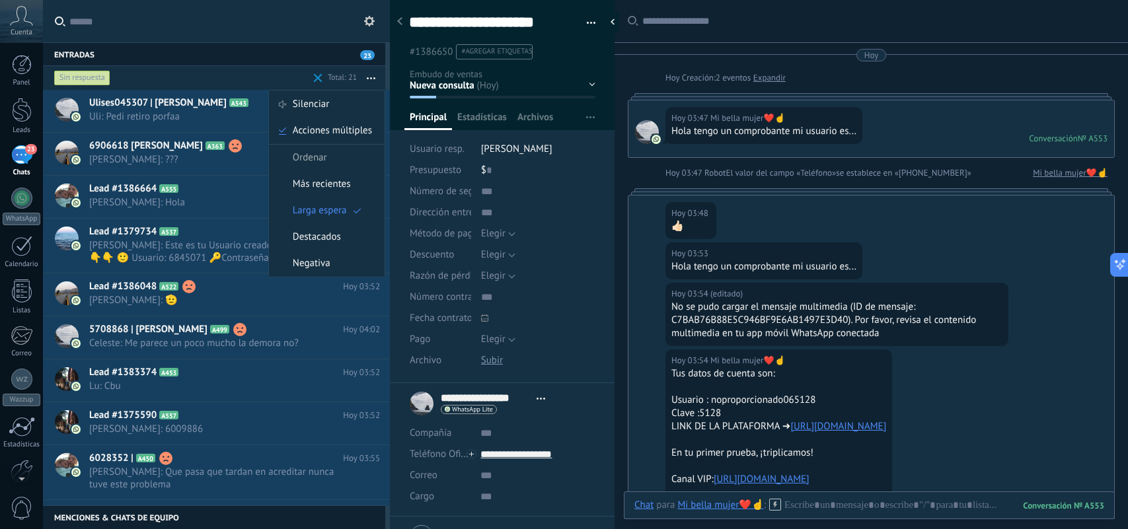
click at [163, 50] on div "Entradas 23" at bounding box center [214, 54] width 342 height 24
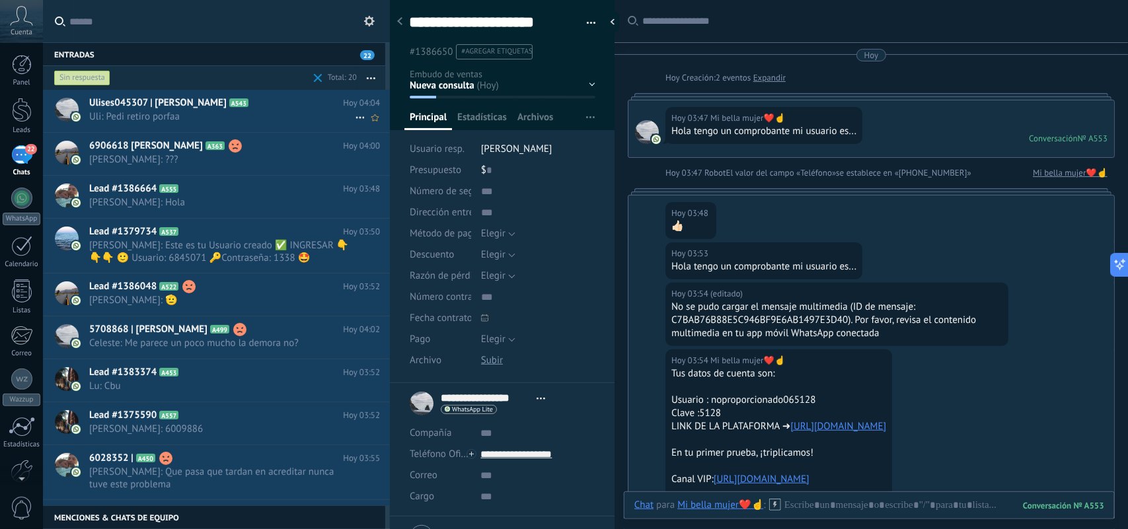
click at [235, 123] on div "Ulises045307 | [PERSON_NAME] A543 [DATE] 04:04 Uli: Pedi retiro porfaa" at bounding box center [239, 111] width 301 height 42
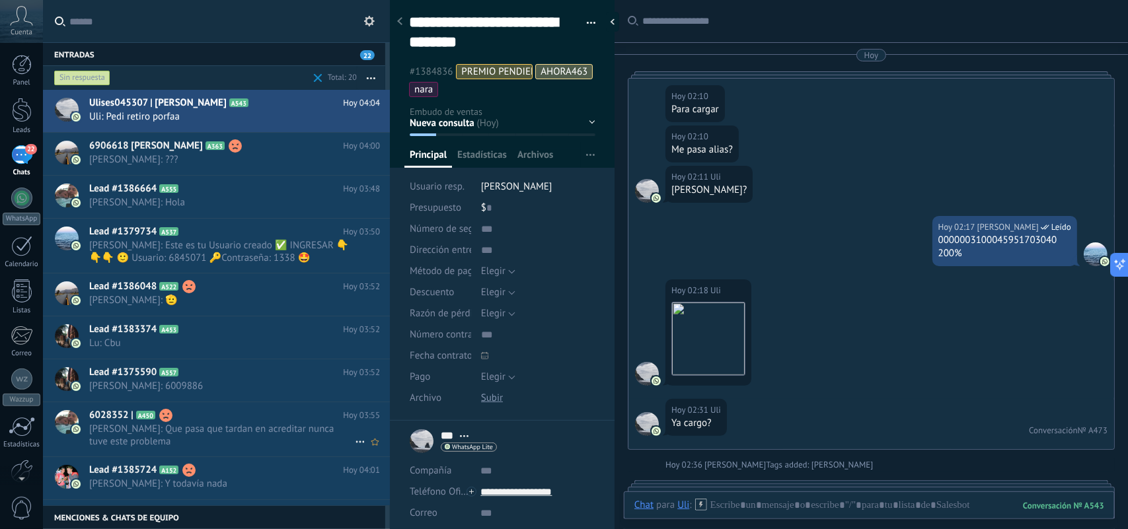
click at [239, 433] on span "[PERSON_NAME]: Que pasa que tardan en acreditar nunca tuve este problema" at bounding box center [222, 435] width 266 height 25
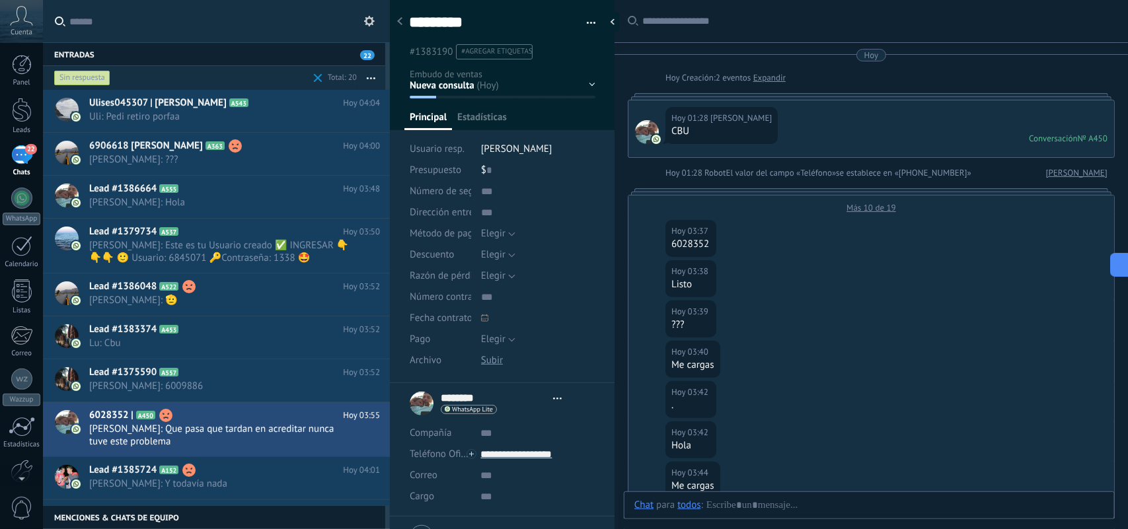
type textarea "*********"
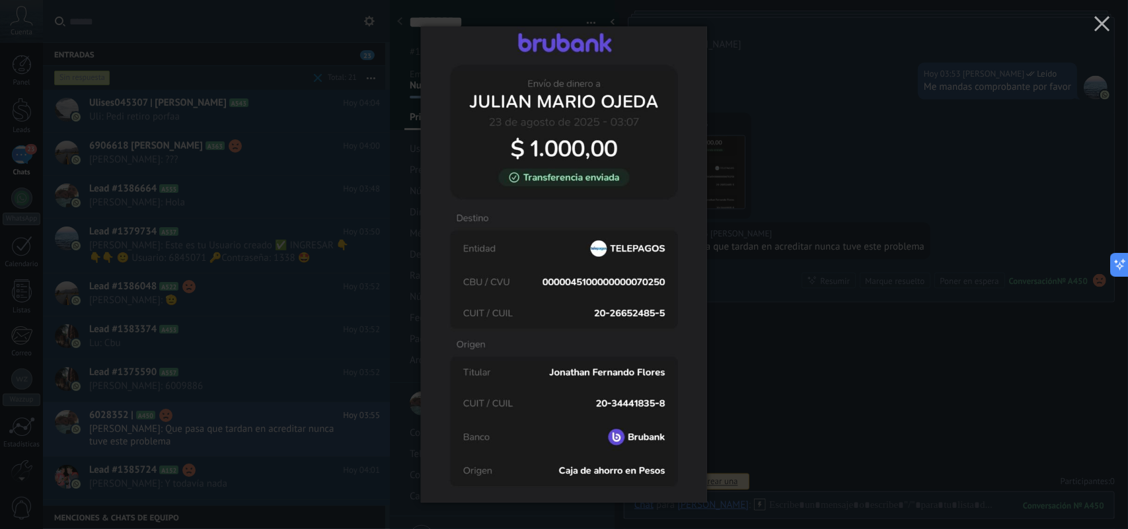
scroll to position [771, 0]
click at [1104, 25] on div "[PERSON_NAME]" at bounding box center [872, 37] width 486 height 38
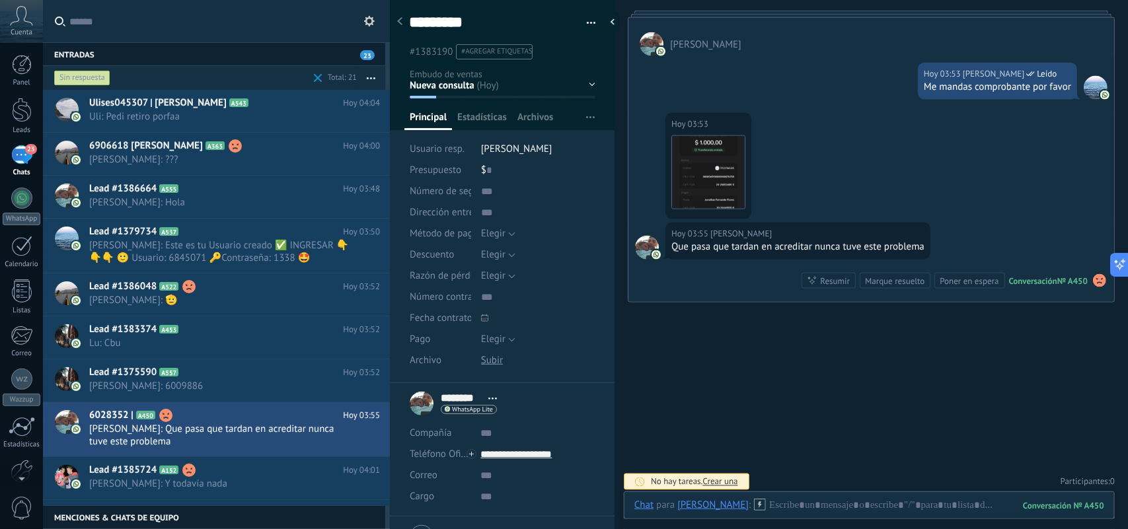
click at [475, 54] on span "#agregar etiquetas" at bounding box center [496, 51] width 71 height 9
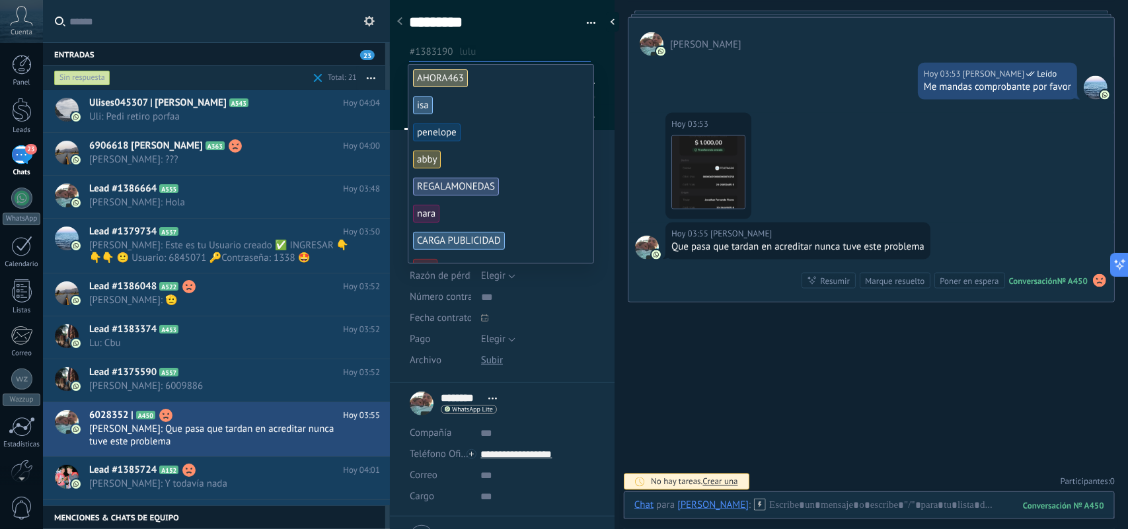
scroll to position [83, 0]
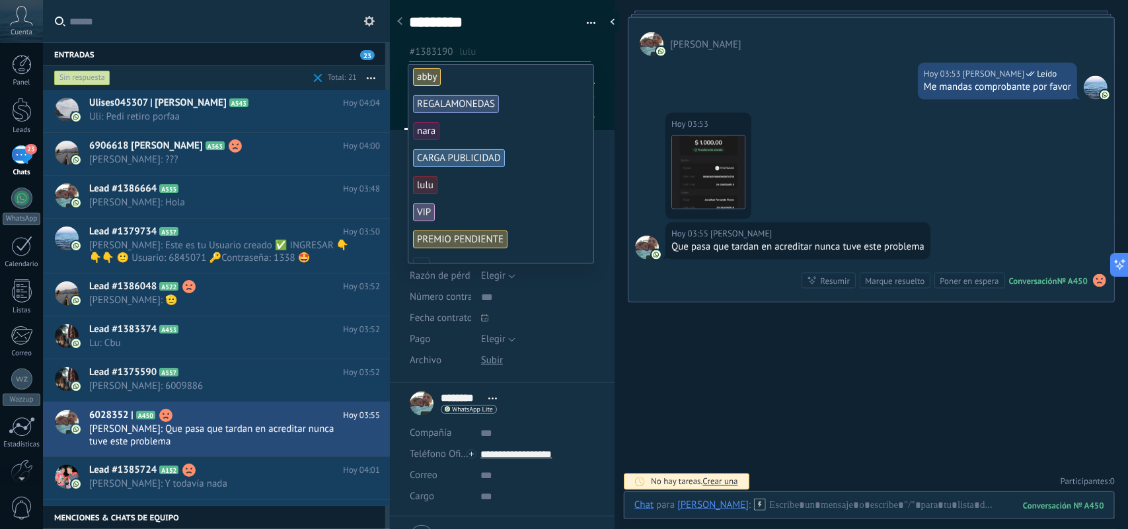
click at [424, 187] on span "lulu" at bounding box center [425, 185] width 24 height 18
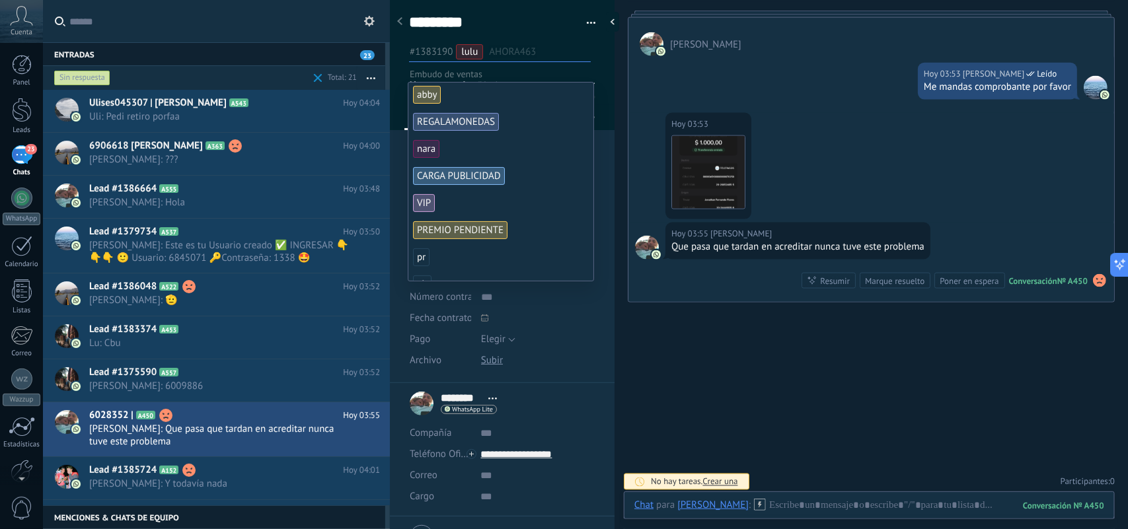
scroll to position [0, 0]
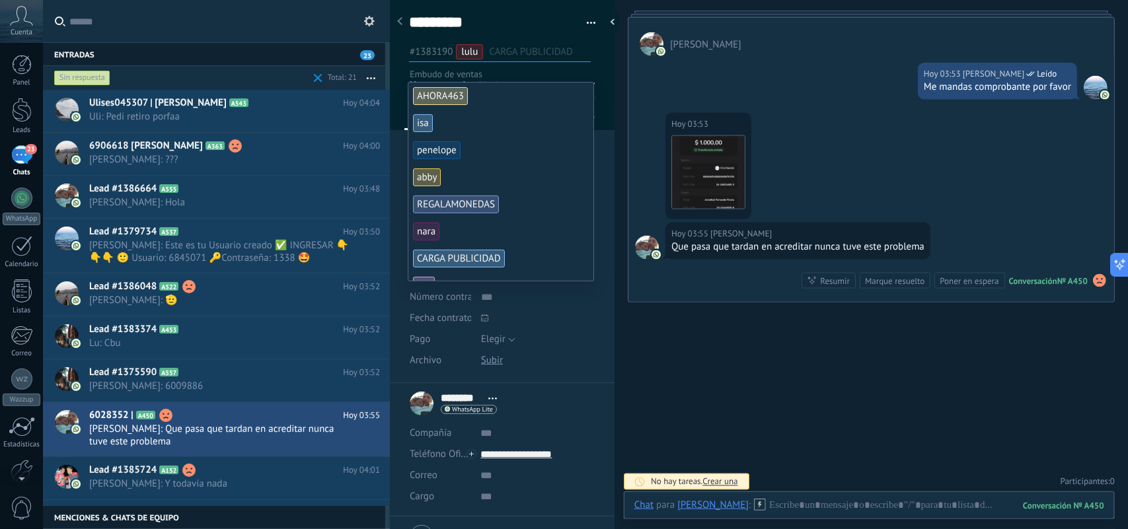
click at [603, 364] on div "********* 6028352 | Guardar y crear Imprimir Administrar etiquetas Exportar a e…" at bounding box center [502, 187] width 225 height 392
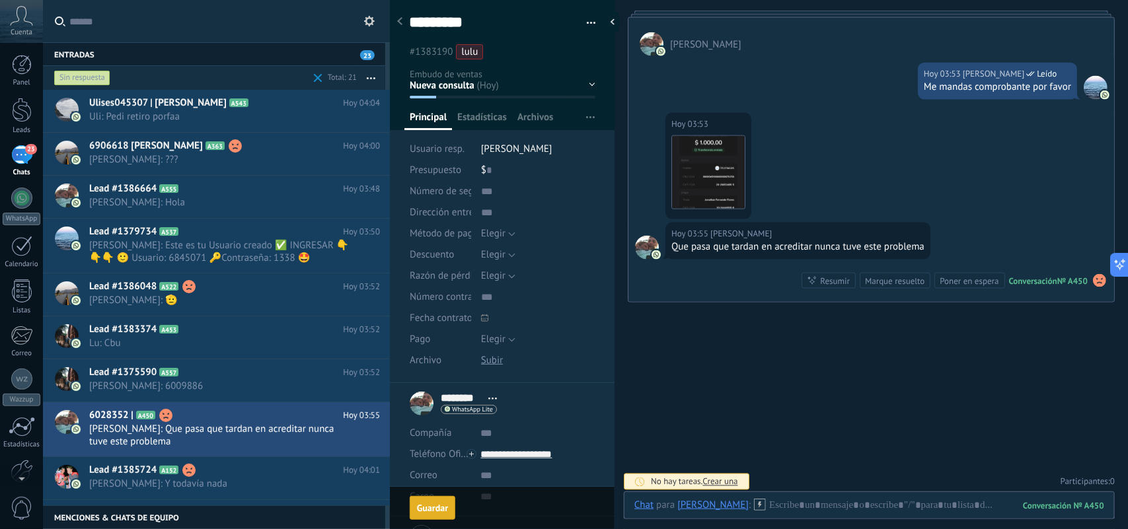
click at [426, 504] on div "Guardar" at bounding box center [432, 508] width 31 height 9
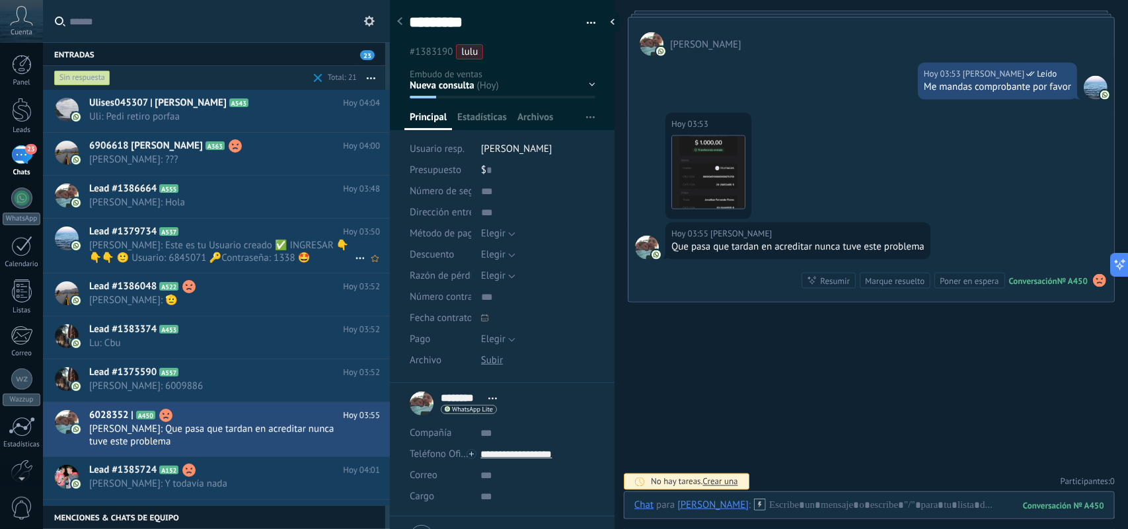
drag, startPoint x: 286, startPoint y: 209, endPoint x: 291, endPoint y: 253, distance: 43.9
click at [285, 206] on span "[PERSON_NAME]: Hola" at bounding box center [222, 202] width 266 height 13
click at [291, 253] on span "[PERSON_NAME]: Este es tu Usuario creado ✅ INGRESAR 👇👇👇 🙂 Usuario: 6845071 🔑Con…" at bounding box center [222, 251] width 266 height 25
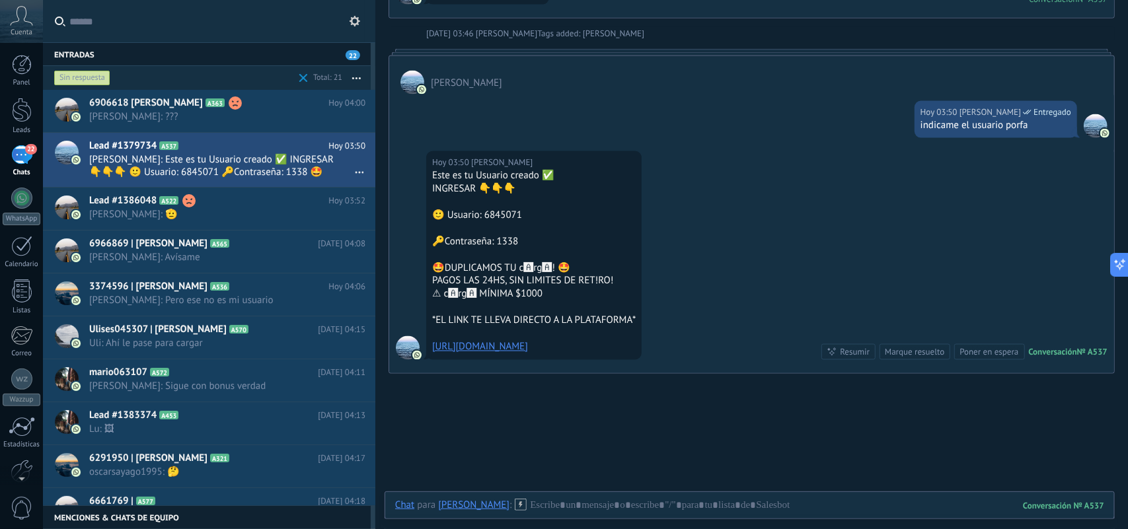
click at [362, 79] on button "button" at bounding box center [356, 78] width 28 height 24
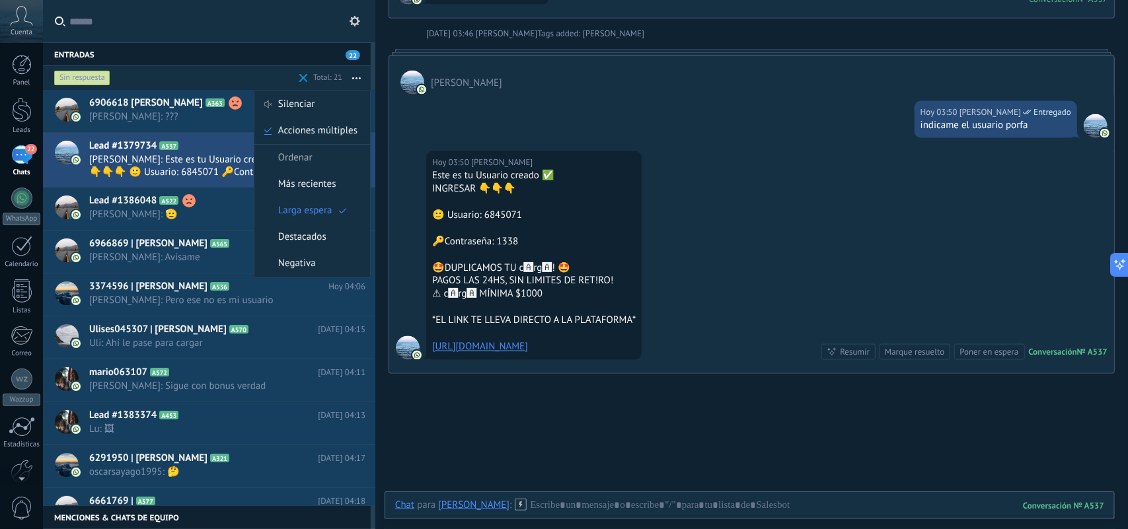
click at [87, 78] on div "Sin respuesta" at bounding box center [82, 78] width 56 height 16
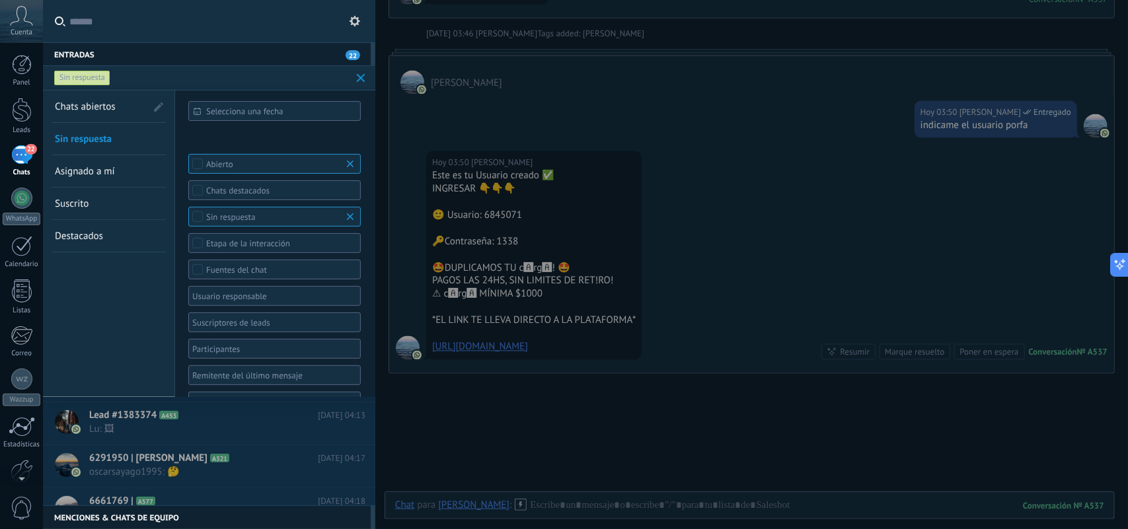
click at [95, 102] on span "Chats abiertos" at bounding box center [85, 106] width 61 height 13
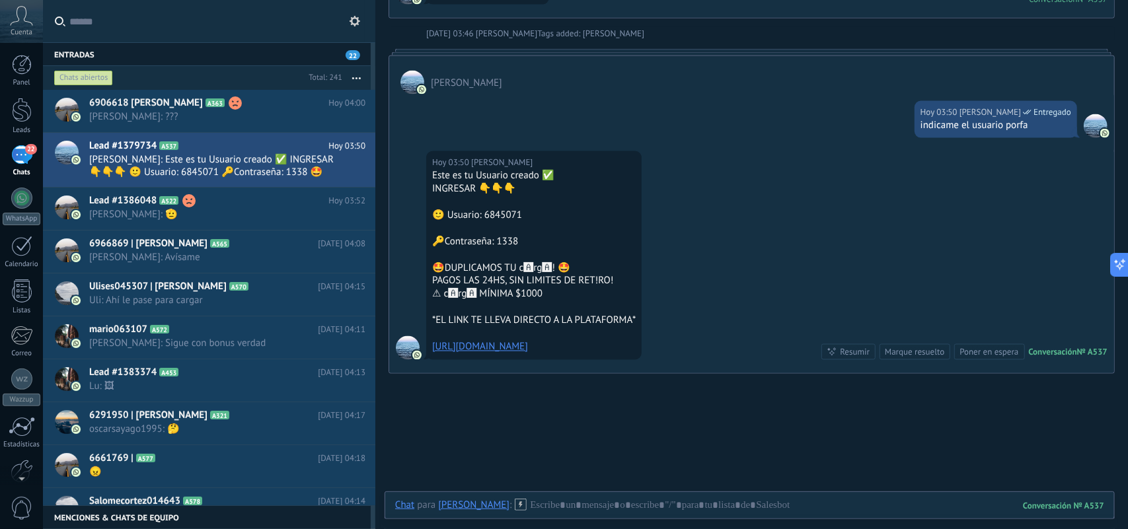
click at [356, 75] on button "button" at bounding box center [356, 78] width 28 height 24
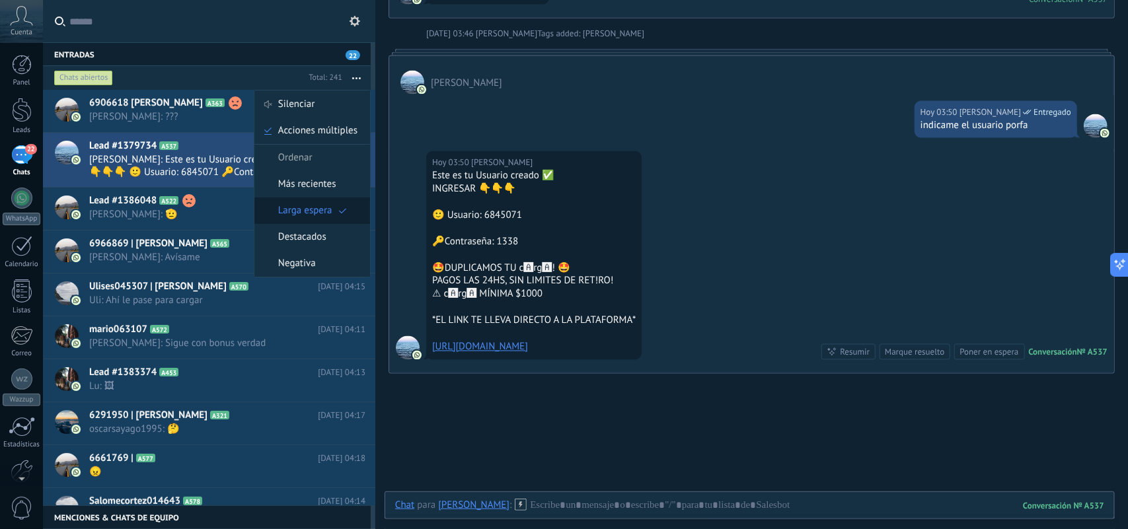
click at [324, 212] on span "Larga espera" at bounding box center [305, 211] width 54 height 26
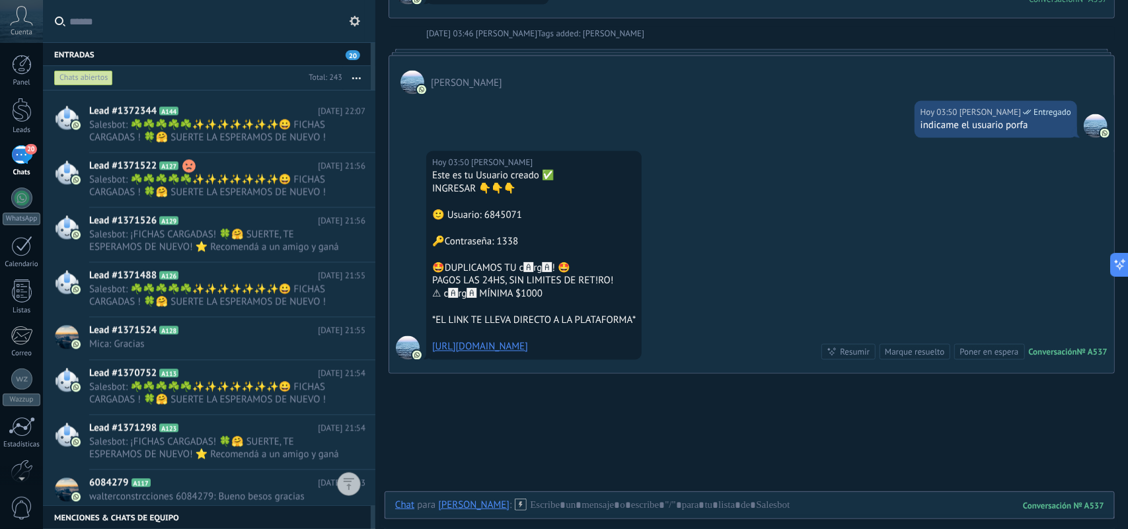
scroll to position [10499, 0]
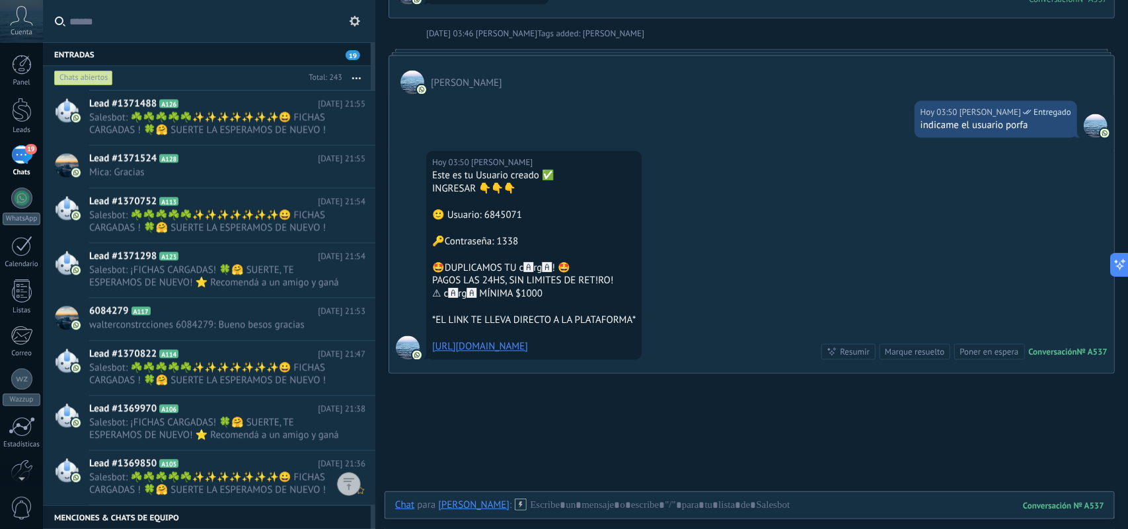
click at [338, 494] on icon at bounding box center [346, 491] width 16 height 16
click at [365, 500] on span "Conversación cerrada" at bounding box center [405, 498] width 90 height 26
click at [338, 434] on icon at bounding box center [346, 436] width 16 height 16
click at [362, 442] on span "Conversación cerrada" at bounding box center [405, 443] width 90 height 26
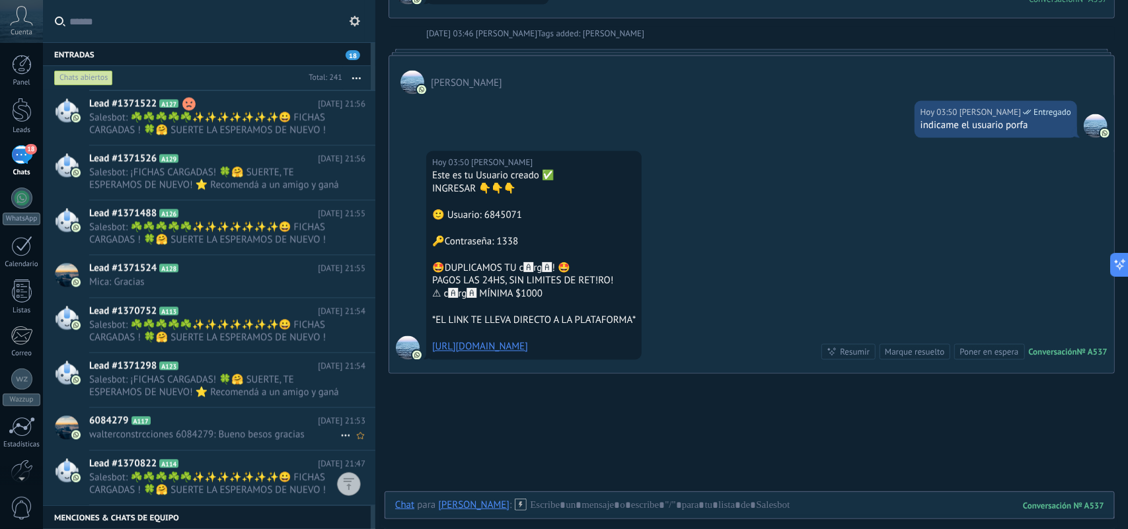
scroll to position [10389, 0]
click at [338, 491] on icon at bounding box center [346, 491] width 16 height 16
click at [369, 496] on span "Conversación cerrada" at bounding box center [405, 498] width 90 height 26
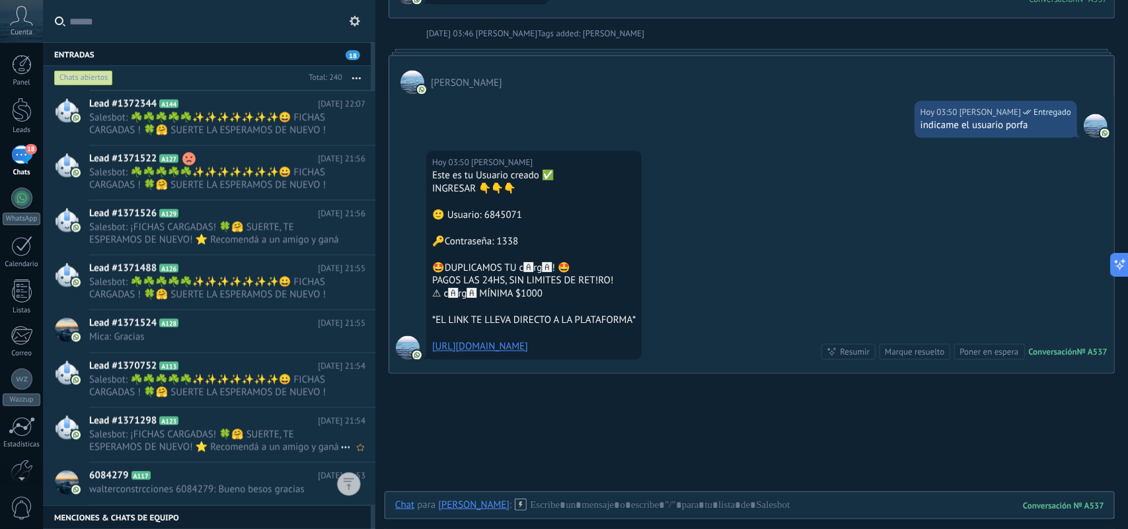
scroll to position [10335, 0]
click at [338, 493] on icon at bounding box center [346, 491] width 16 height 16
click at [350, 496] on icon at bounding box center [350, 497] width 9 height 9
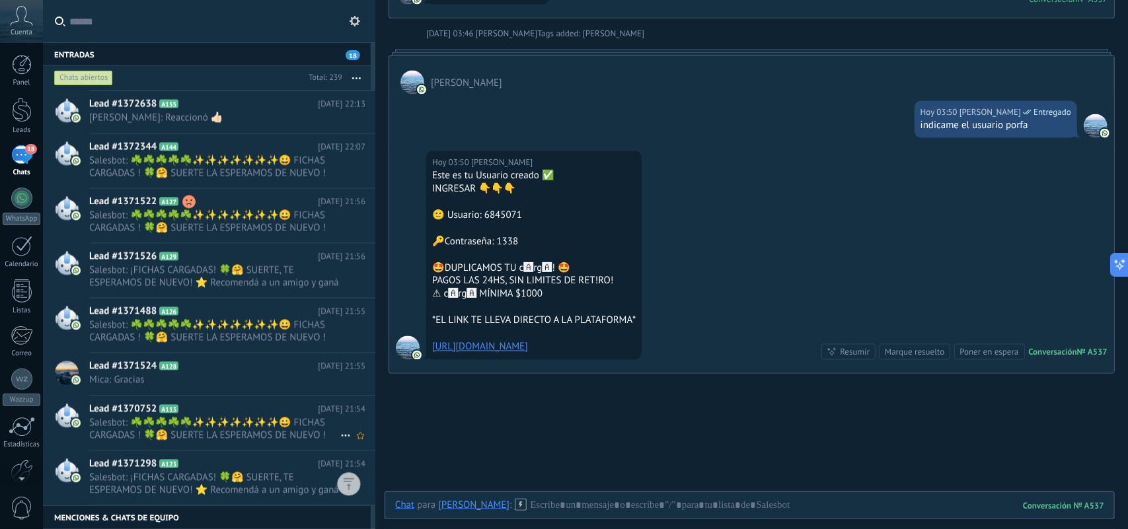
scroll to position [10292, 0]
click at [341, 436] on use at bounding box center [345, 436] width 9 height 2
click at [358, 445] on div "Conversación cerrada" at bounding box center [397, 443] width 105 height 26
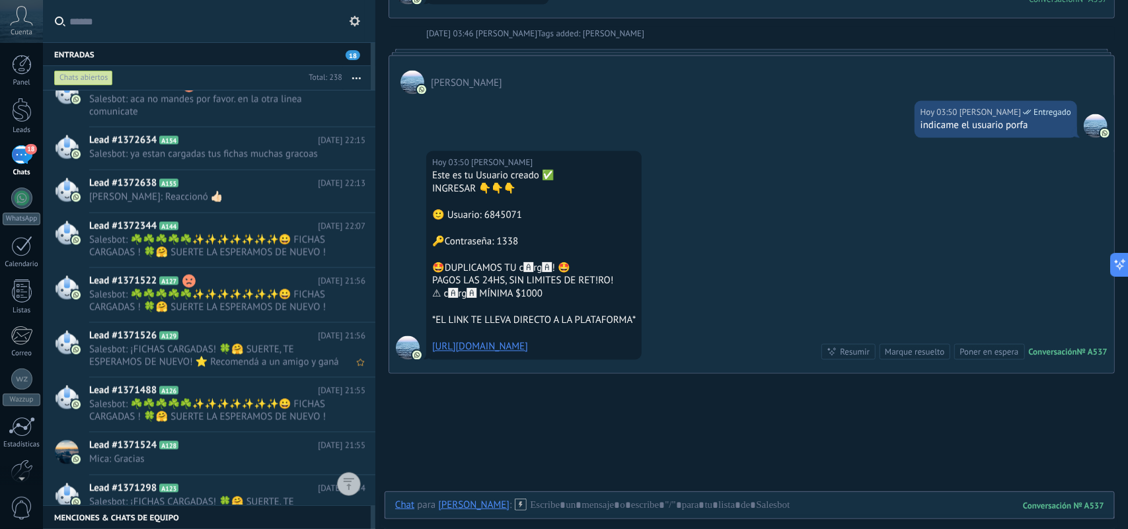
click at [344, 436] on div "Lead #1371524 A128 [DATE] 21:55 Mica: Gracias" at bounding box center [232, 454] width 286 height 42
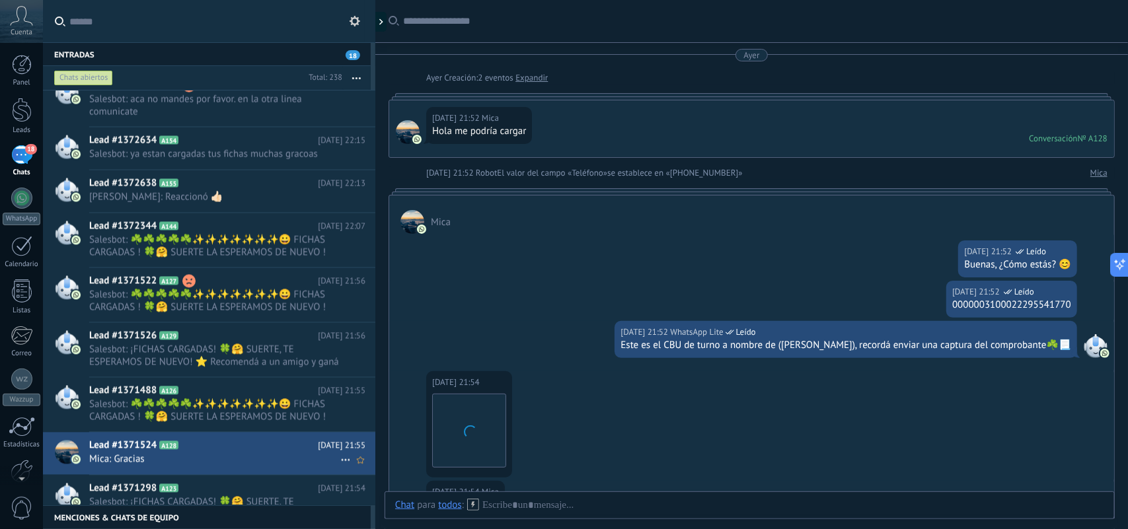
scroll to position [436, 0]
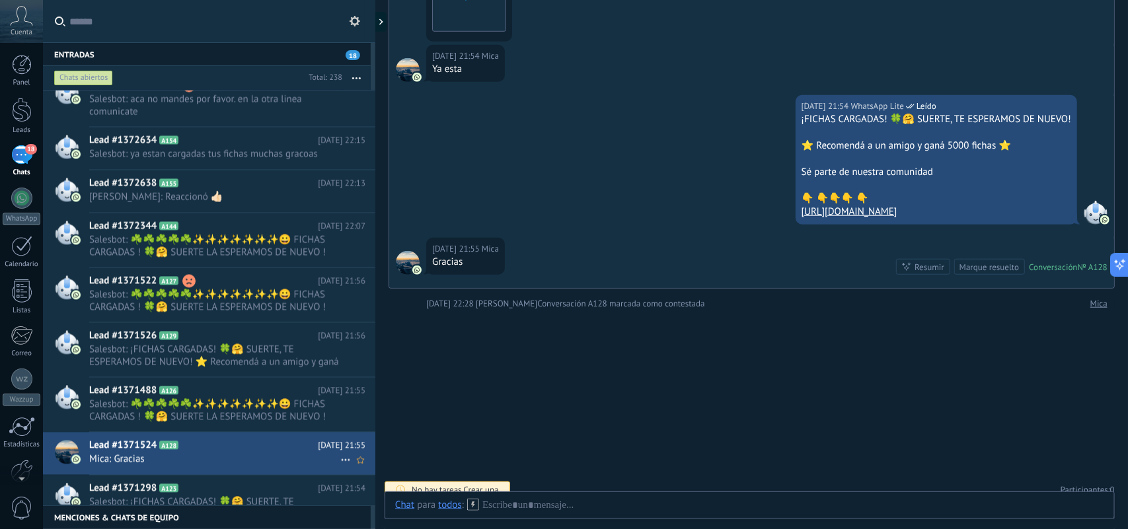
click at [342, 461] on use at bounding box center [345, 461] width 9 height 2
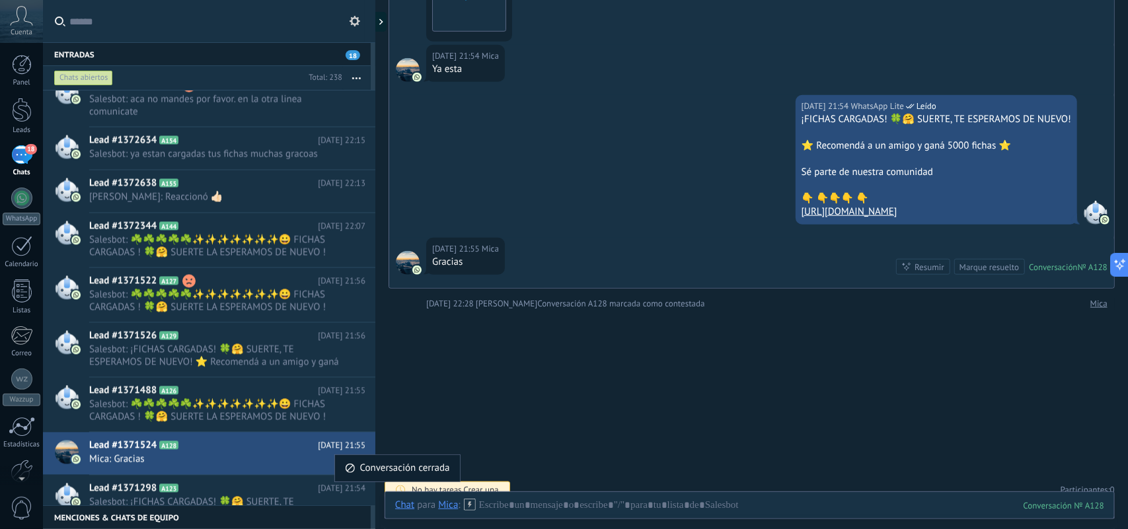
click at [372, 468] on span "Conversación cerrada" at bounding box center [405, 468] width 90 height 26
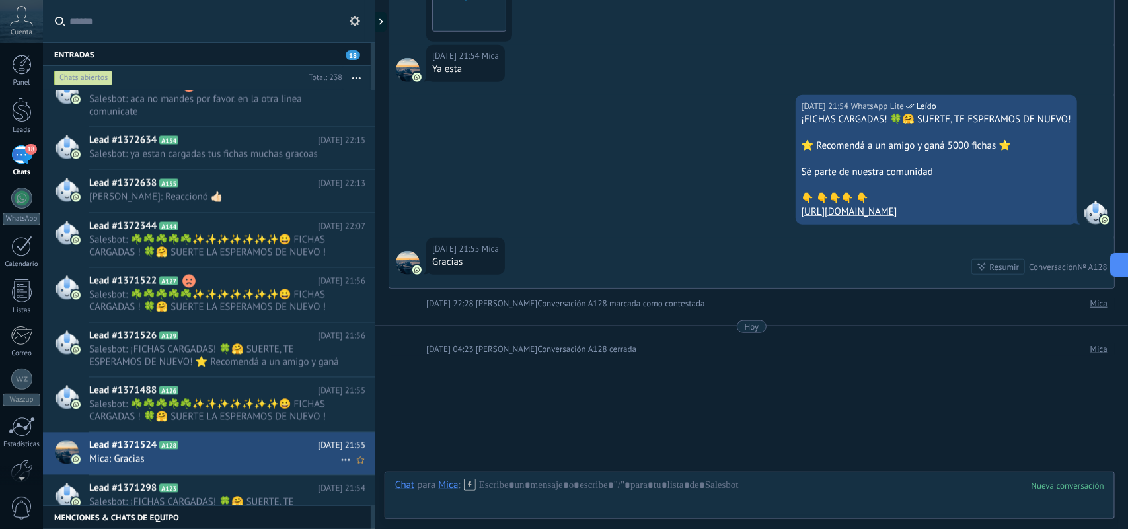
click at [339, 475] on link "Lead #1371524 A128 Ayer 21:55 Mica: Gracias" at bounding box center [209, 454] width 332 height 42
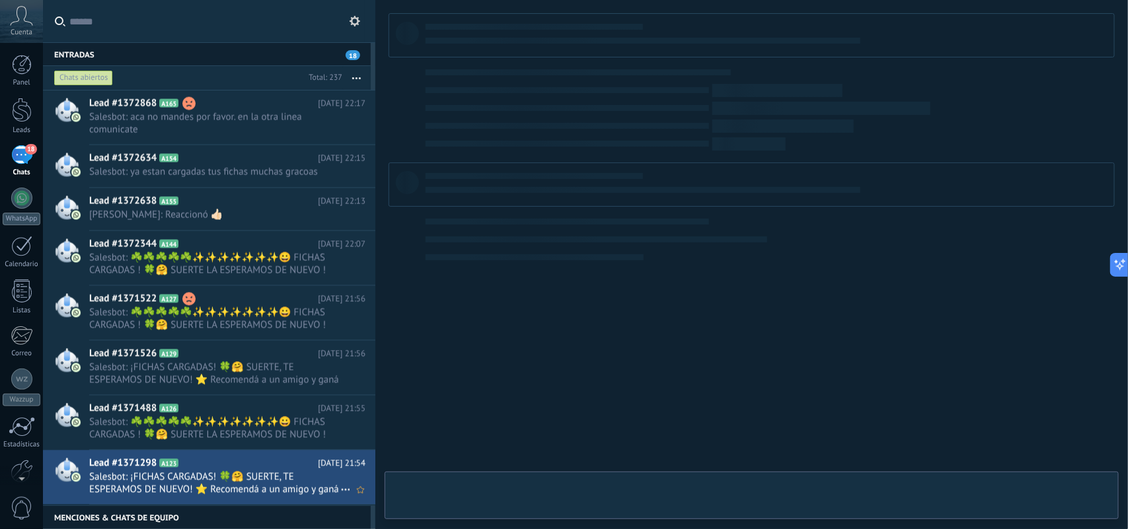
click at [342, 488] on icon at bounding box center [346, 491] width 16 height 16
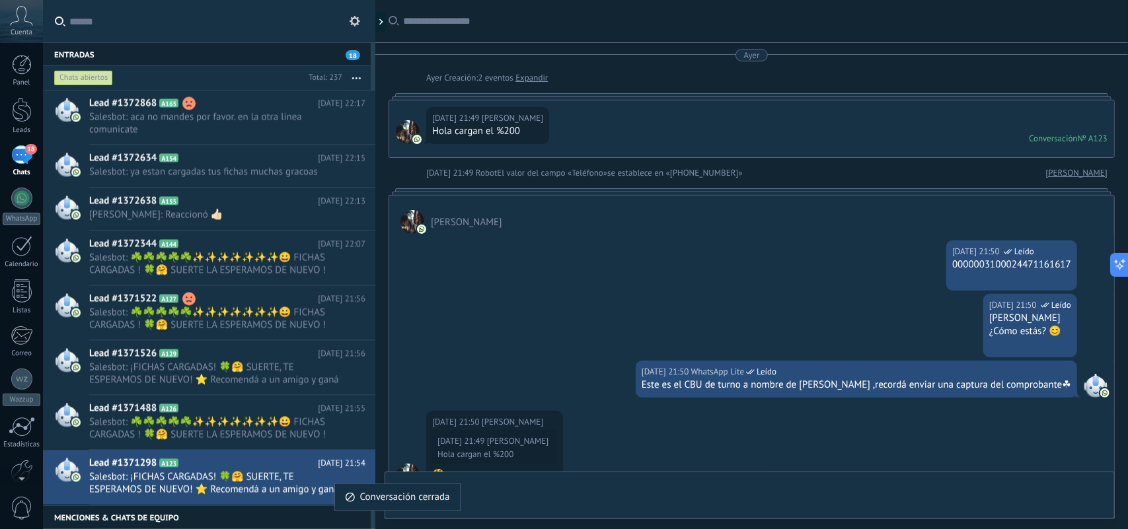
click at [368, 493] on span "Conversación cerrada" at bounding box center [405, 498] width 90 height 26
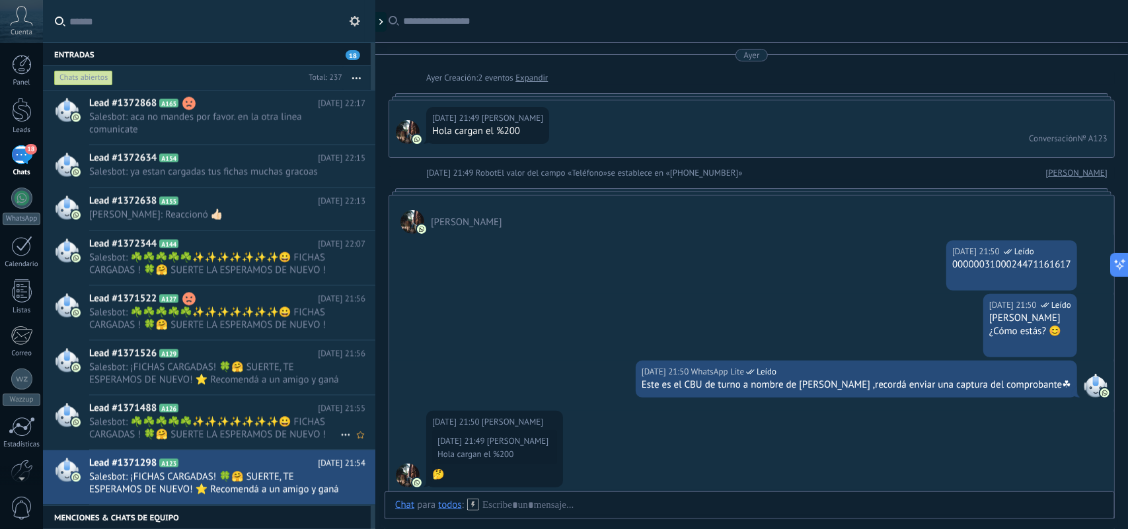
click at [342, 395] on link "Lead #1371526 A129 Ayer 21:56 Salesbot: ¡FICHAS CARGADAS! 🍀🤗 SUERTE, TE ESPERAM…" at bounding box center [209, 368] width 332 height 54
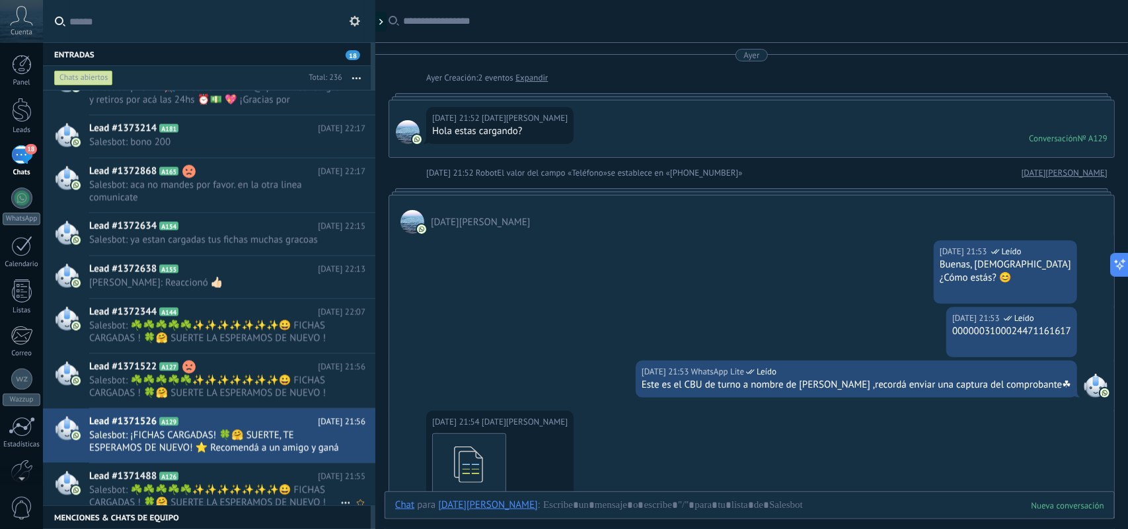
scroll to position [10177, 0]
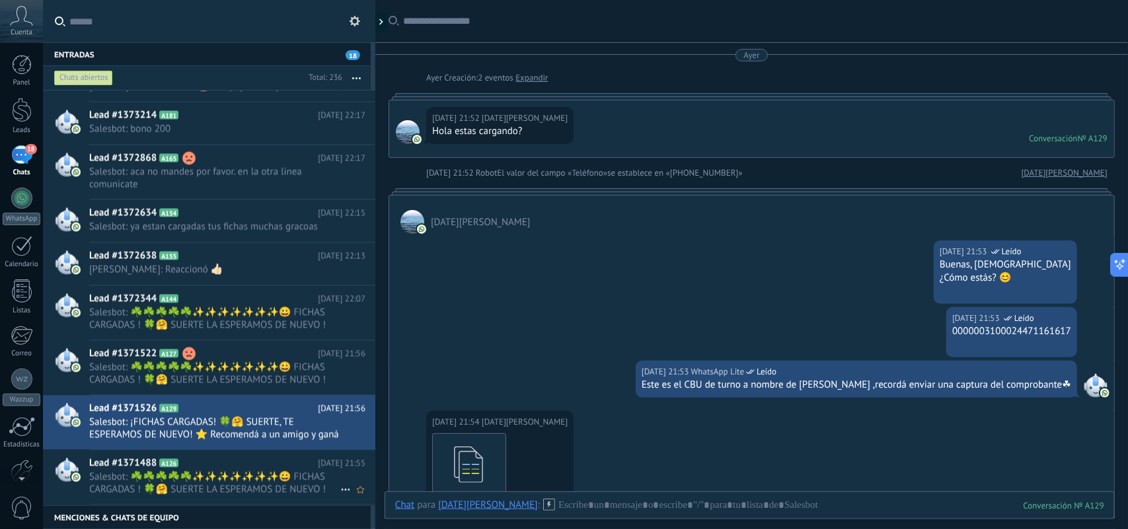
click at [341, 491] on use at bounding box center [345, 491] width 9 height 2
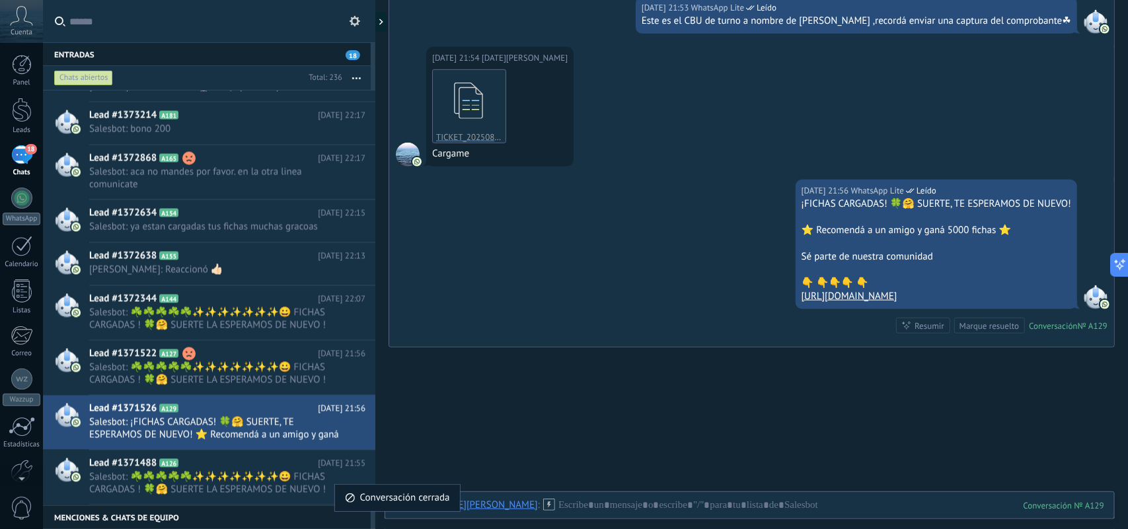
click at [354, 496] on use at bounding box center [350, 498] width 9 height 9
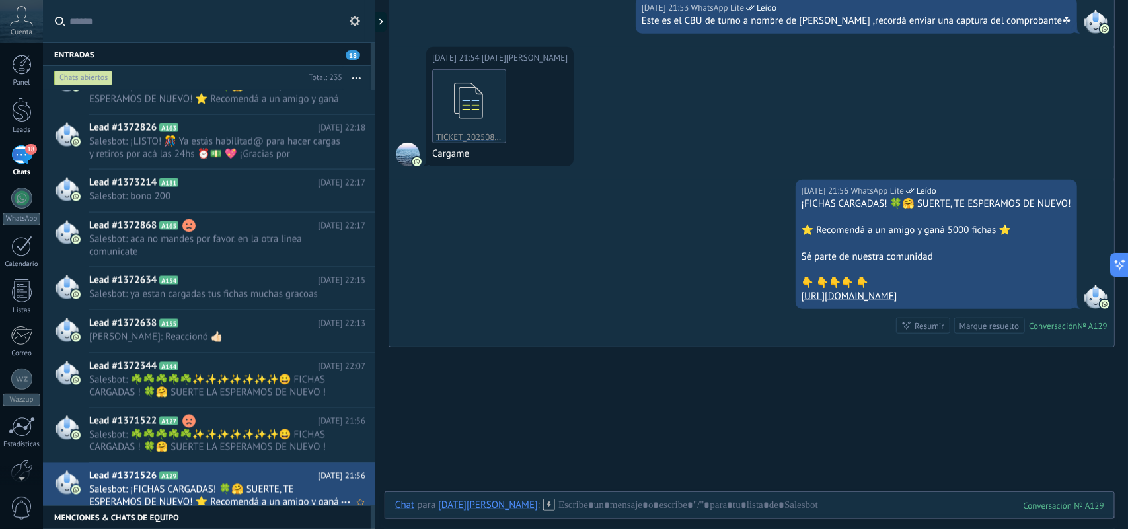
scroll to position [10122, 0]
click at [341, 500] on icon at bounding box center [346, 503] width 16 height 16
click at [358, 504] on div "Conversación cerrada" at bounding box center [397, 506] width 105 height 26
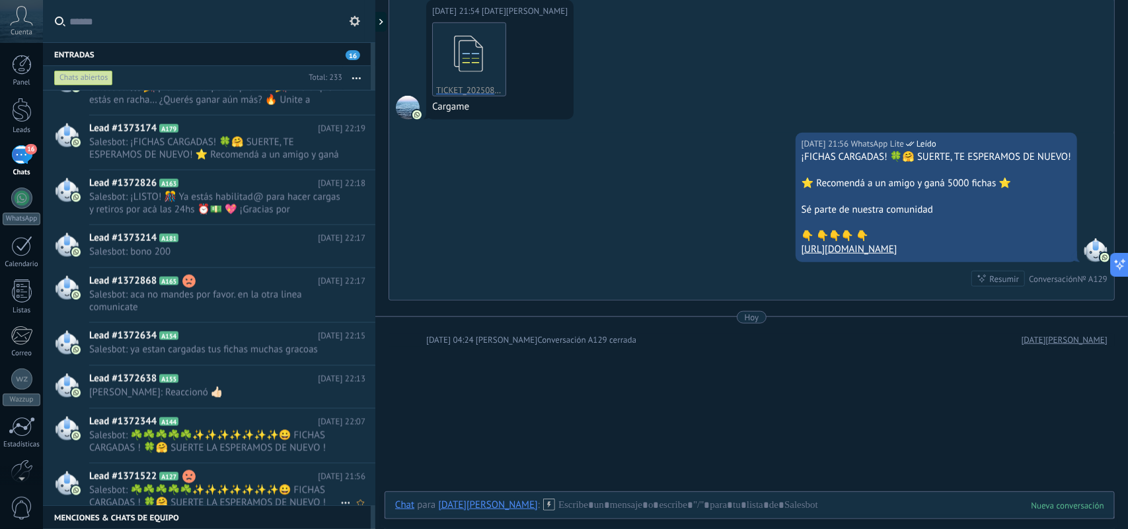
scroll to position [10049, 0]
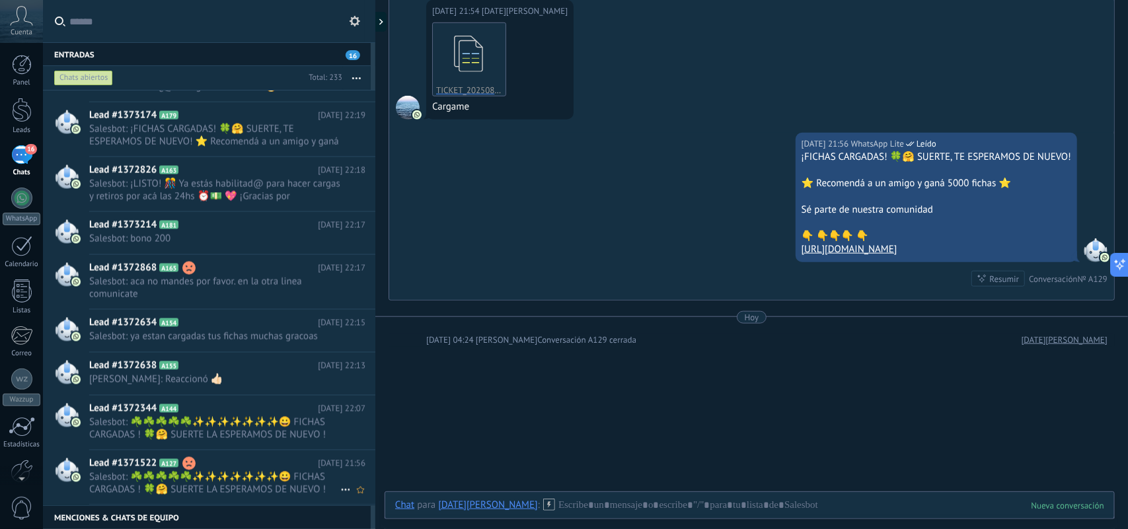
click at [339, 491] on icon at bounding box center [346, 491] width 16 height 16
click at [361, 496] on span "Conversación cerrada" at bounding box center [405, 498] width 90 height 26
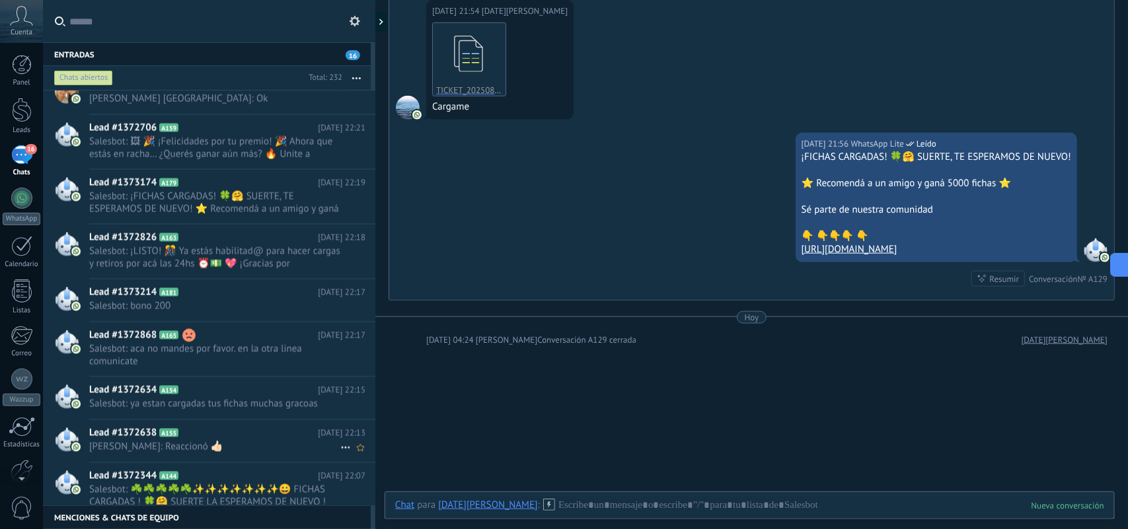
scroll to position [9995, 0]
click at [338, 438] on span "[DATE] 22:13" at bounding box center [342, 433] width 48 height 13
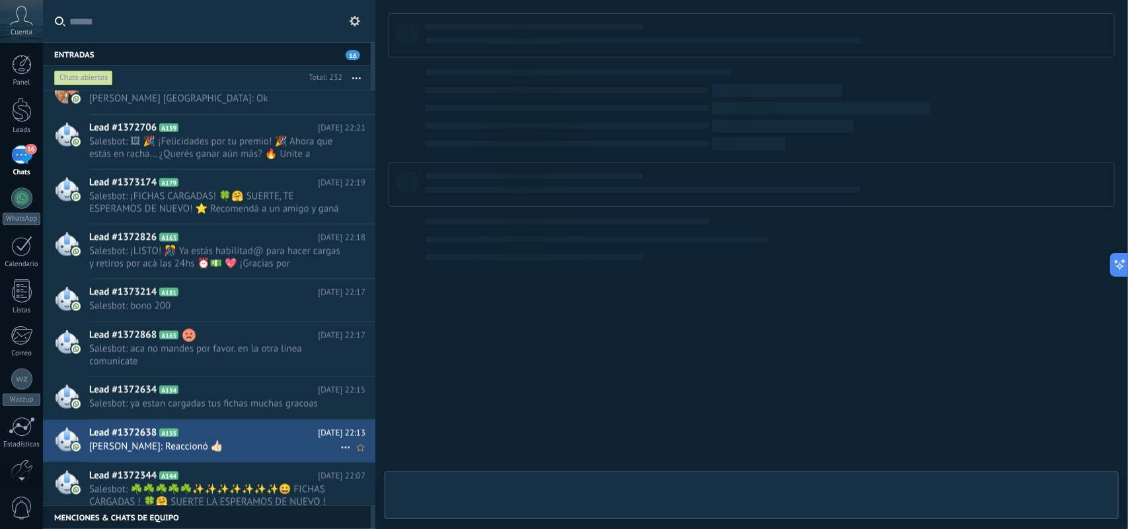
click at [339, 447] on icon at bounding box center [346, 448] width 16 height 16
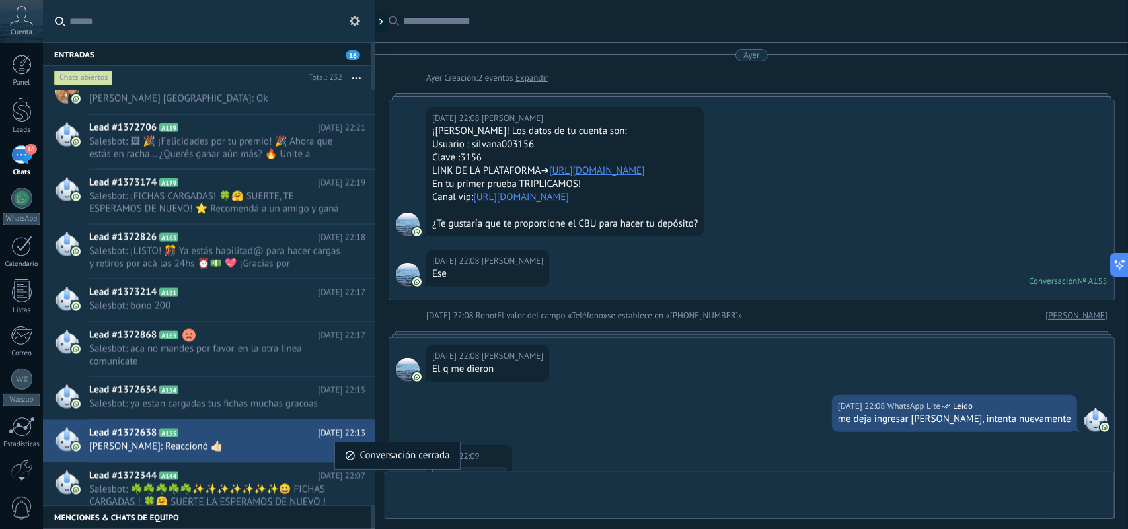
click at [364, 461] on span "Conversación cerrada" at bounding box center [405, 456] width 90 height 26
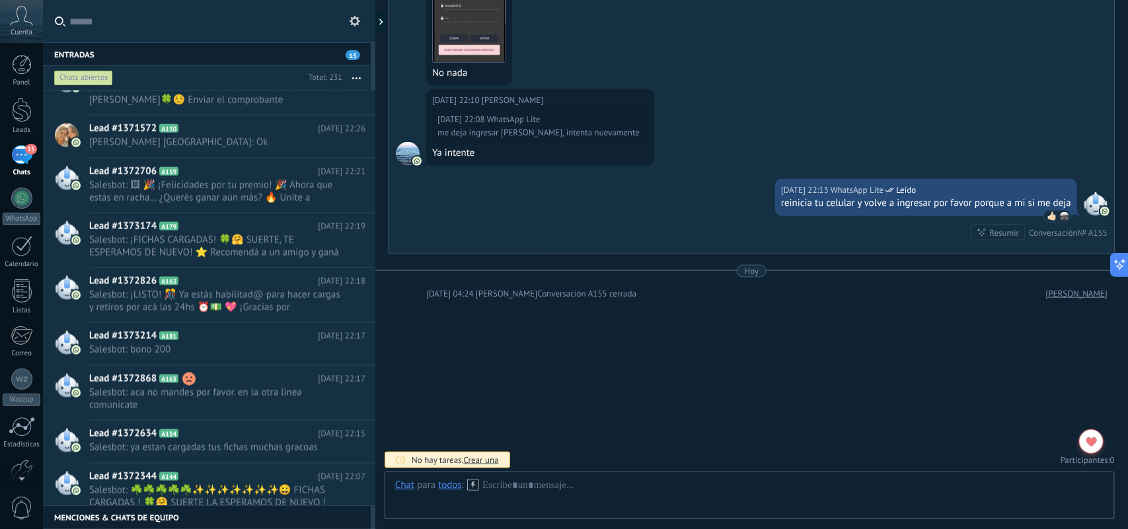
scroll to position [9977, 0]
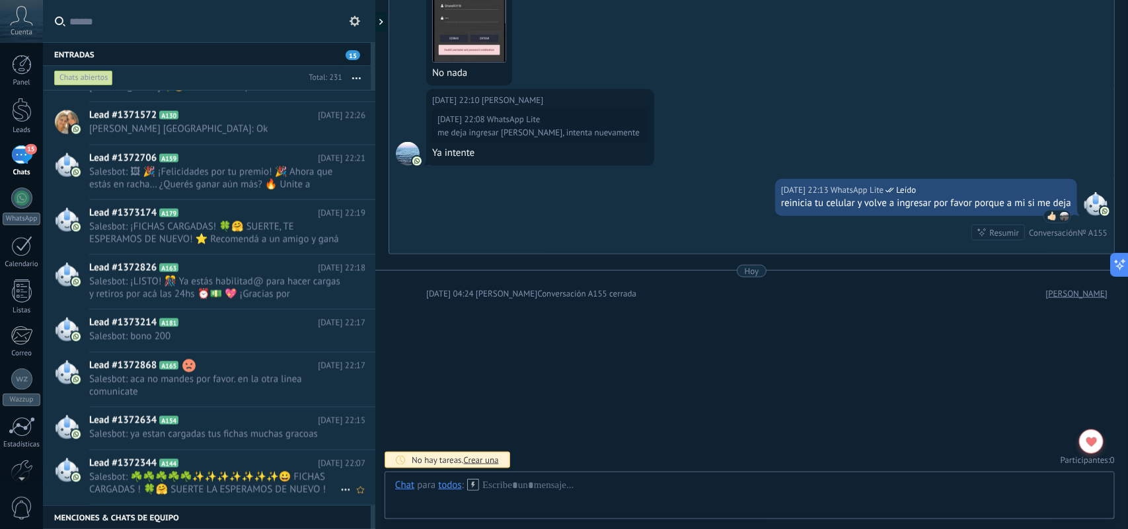
click at [340, 489] on icon at bounding box center [346, 491] width 16 height 16
drag, startPoint x: 352, startPoint y: 496, endPoint x: 424, endPoint y: 523, distance: 77.4
click at [352, 497] on icon at bounding box center [350, 497] width 9 height 9
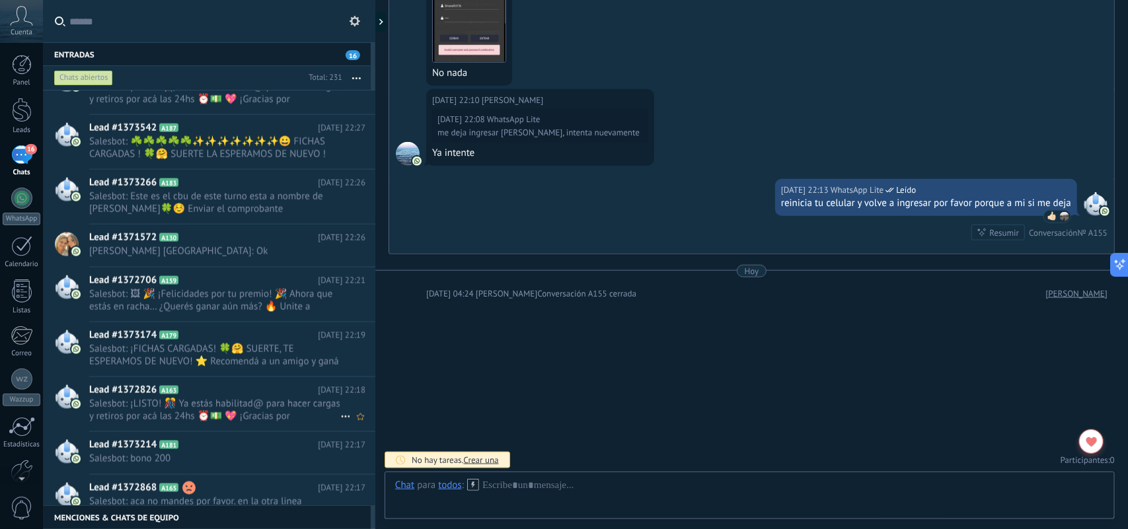
scroll to position [9989, 0]
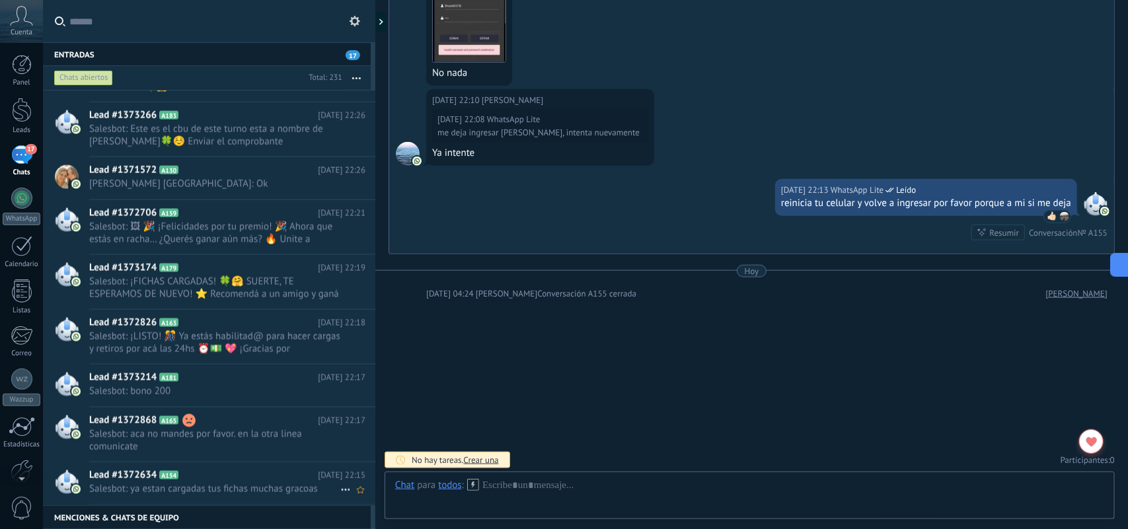
click at [339, 490] on icon at bounding box center [346, 491] width 16 height 16
click at [367, 501] on span "Conversación cerrada" at bounding box center [405, 498] width 90 height 26
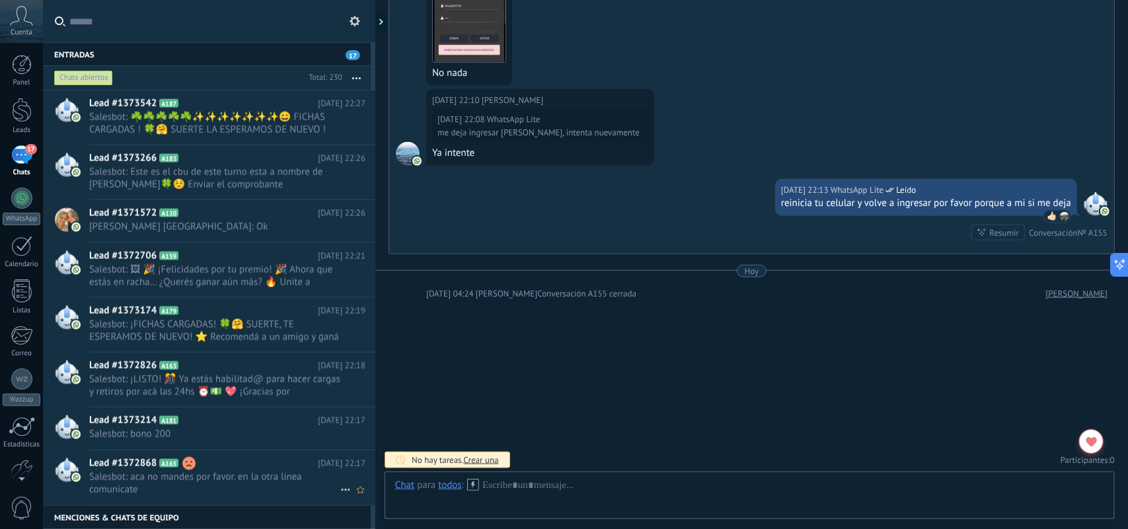
scroll to position [9946, 0]
click at [338, 432] on icon at bounding box center [346, 436] width 16 height 16
click at [347, 445] on use at bounding box center [350, 442] width 9 height 9
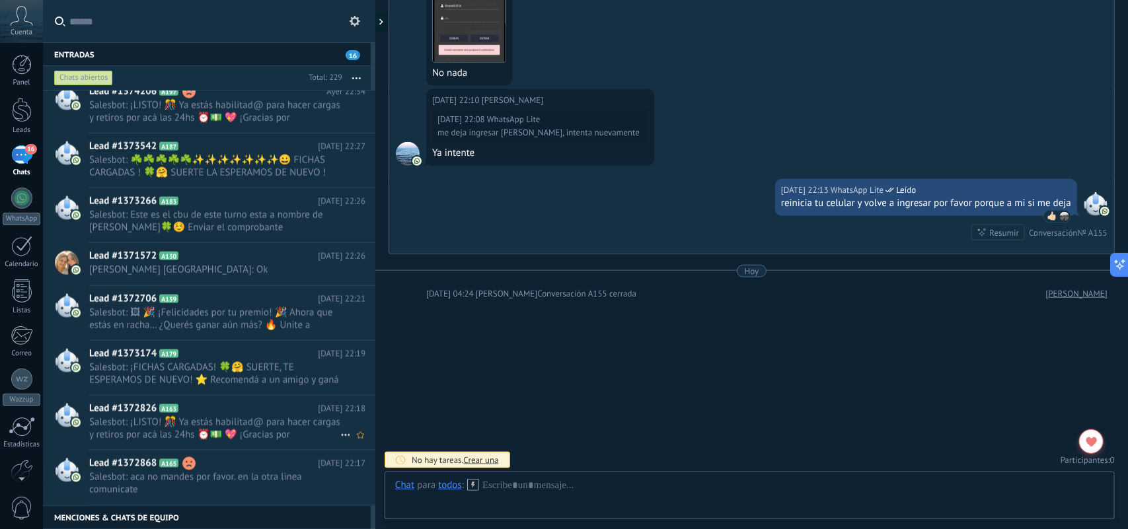
scroll to position [9903, 0]
click at [0, 0] on use at bounding box center [0, 0] width 0 height 0
click at [368, 503] on span "Conversación cerrada" at bounding box center [405, 498] width 90 height 26
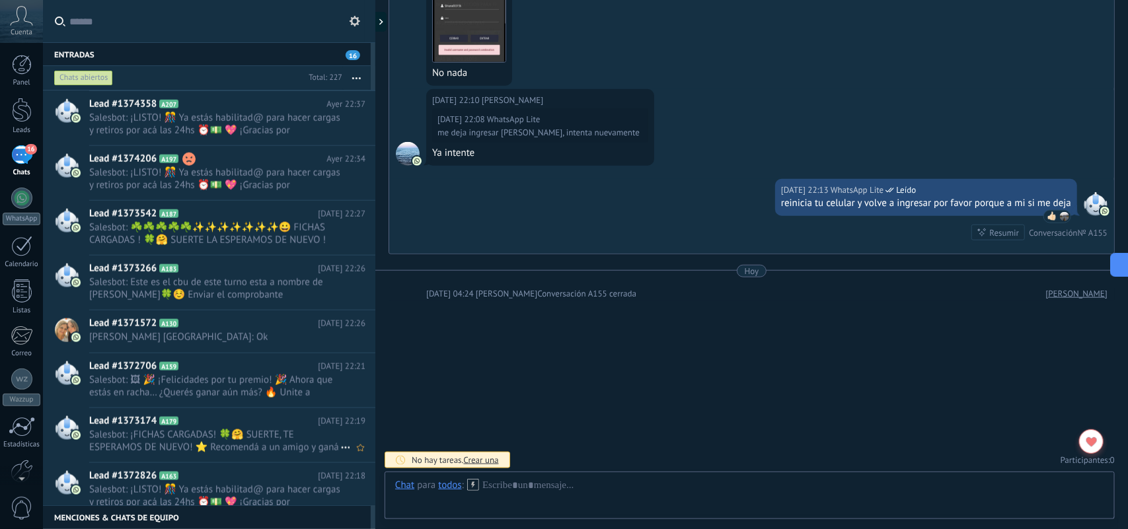
scroll to position [9806, 0]
click at [339, 434] on span "Salesbot: ¡FICHAS CARGADAS! 🍀🤗 SUERTE, TE ESPERAMOS DE NUEVO! ⭐ Recomendá a un …" at bounding box center [227, 441] width 276 height 25
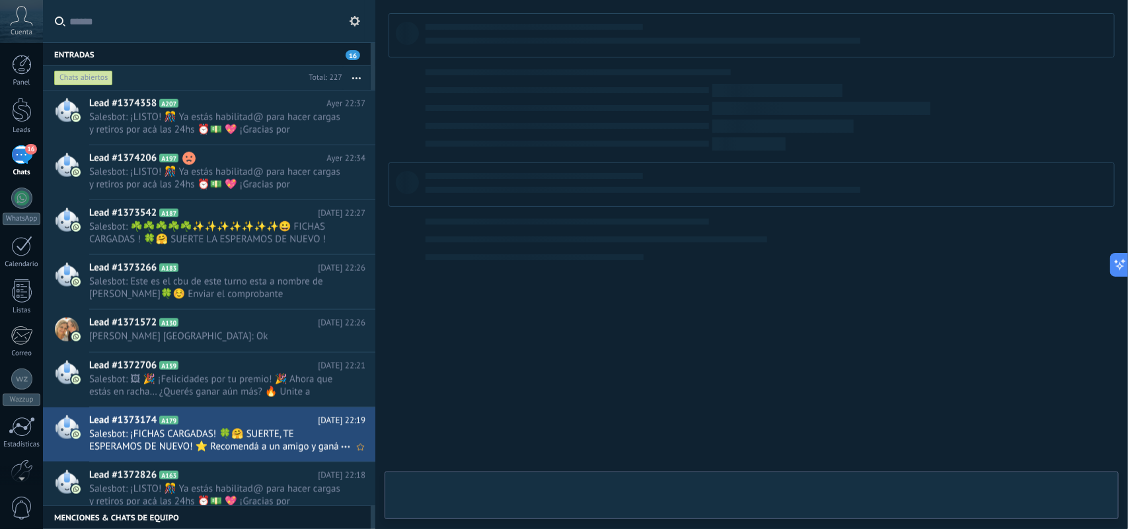
drag, startPoint x: 338, startPoint y: 451, endPoint x: 334, endPoint y: 460, distance: 10.3
click at [338, 451] on icon at bounding box center [346, 448] width 16 height 16
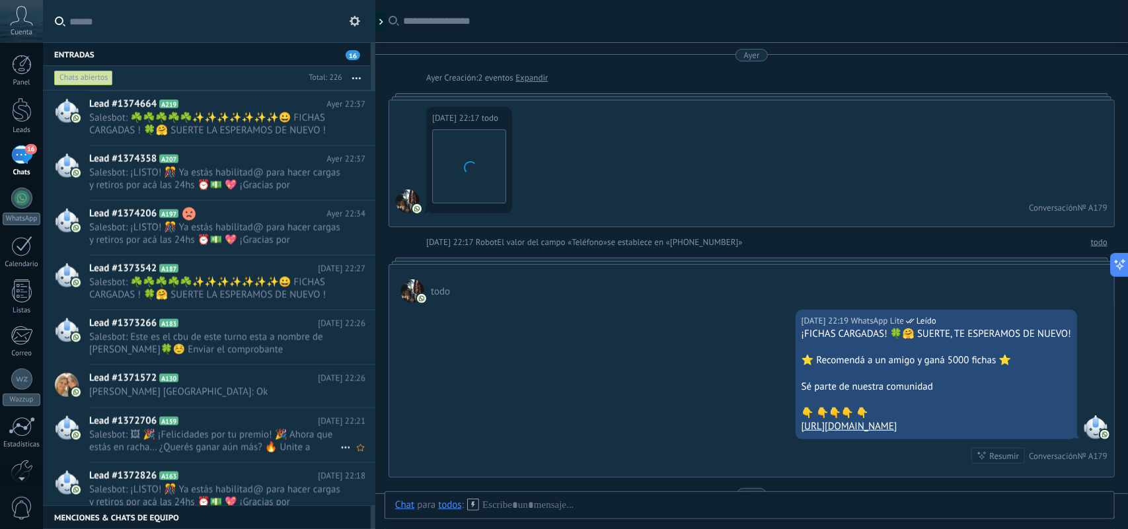
scroll to position [151, 0]
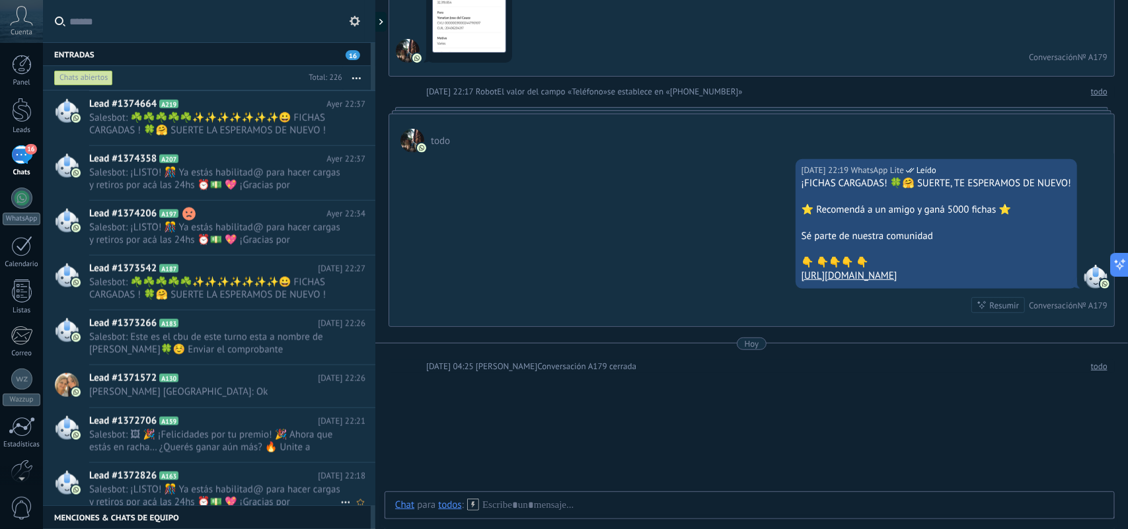
click at [338, 500] on icon at bounding box center [346, 503] width 16 height 16
click at [344, 497] on icon at bounding box center [346, 503] width 16 height 16
click at [355, 503] on span at bounding box center [350, 506] width 11 height 9
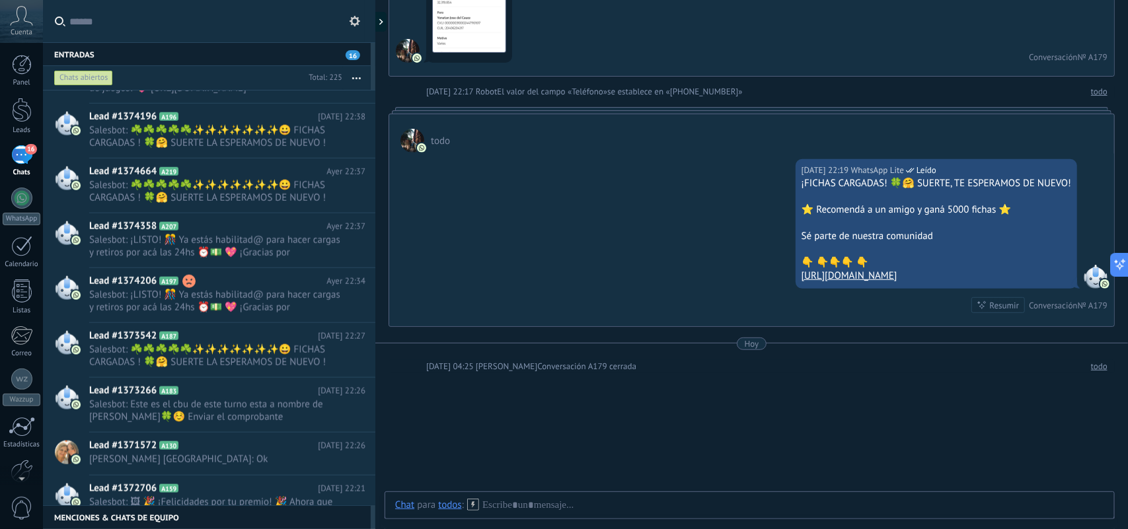
scroll to position [9734, 0]
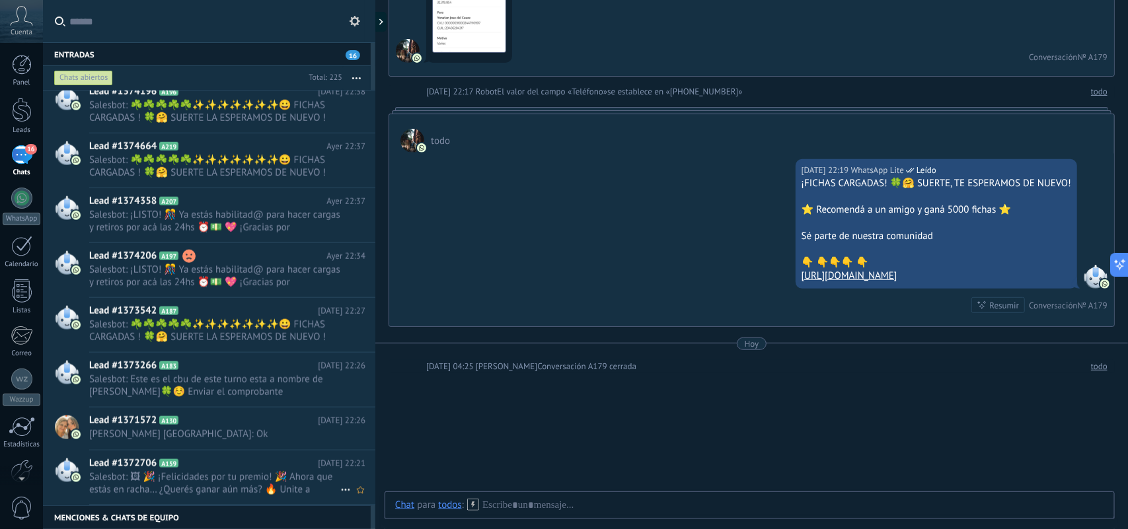
click at [338, 490] on icon at bounding box center [346, 491] width 16 height 16
click at [362, 496] on span "Conversación cerrada" at bounding box center [405, 498] width 90 height 26
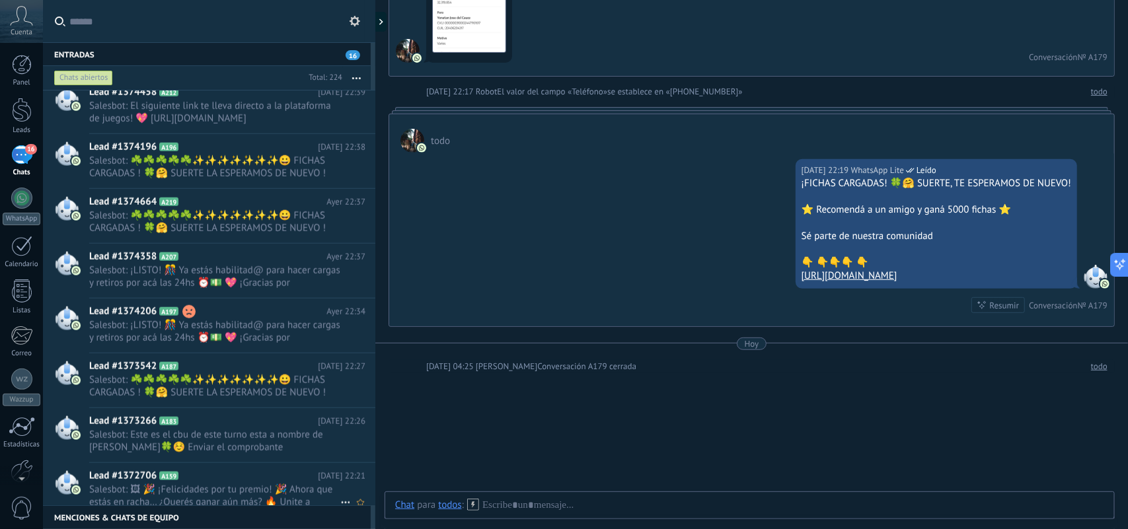
scroll to position [9702, 0]
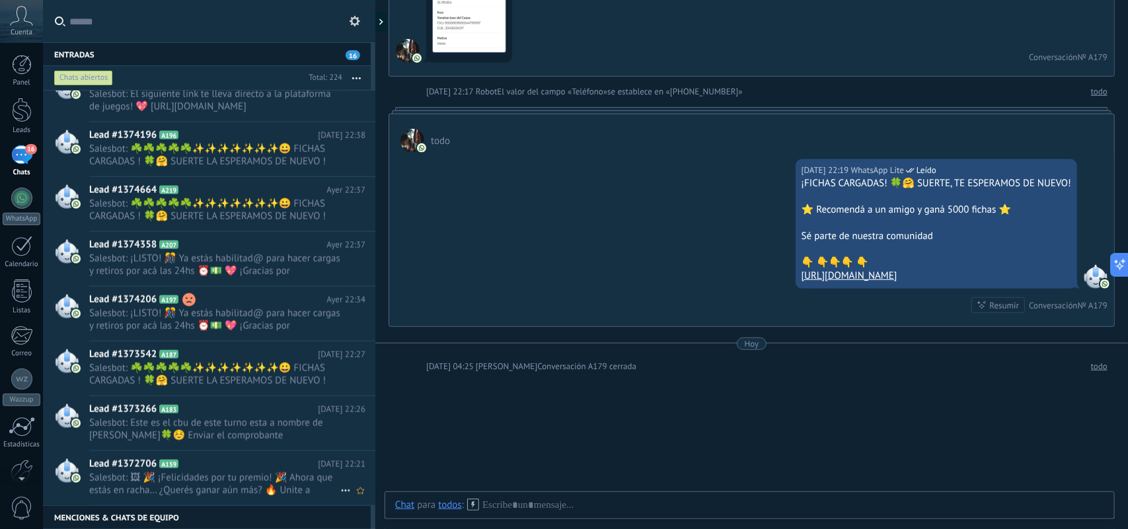
click at [341, 492] on use at bounding box center [345, 491] width 9 height 2
click at [354, 497] on use at bounding box center [350, 498] width 9 height 9
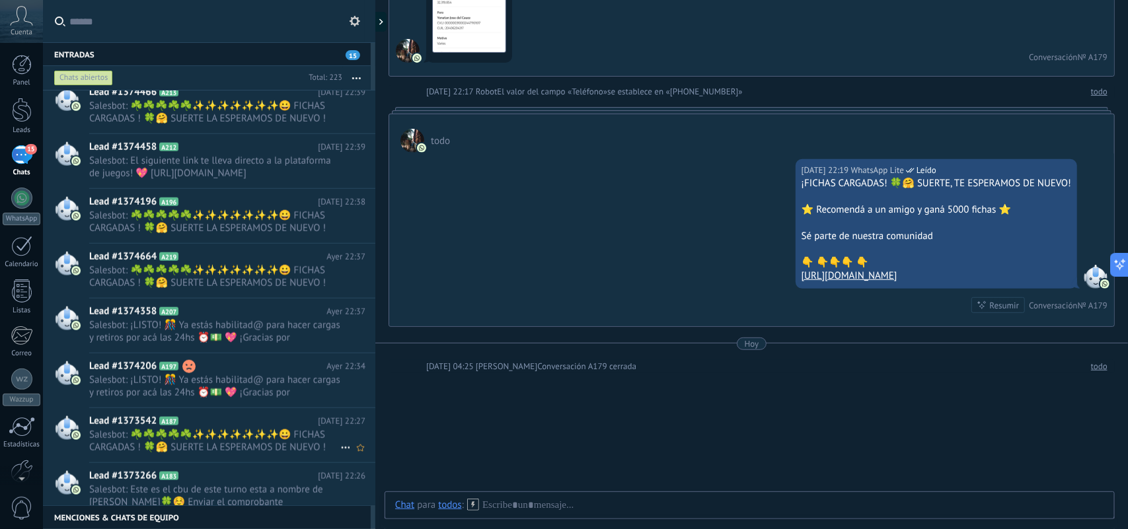
scroll to position [9648, 0]
click at [341, 500] on icon at bounding box center [346, 503] width 16 height 16
click at [360, 506] on span "Conversación cerrada" at bounding box center [405, 506] width 90 height 26
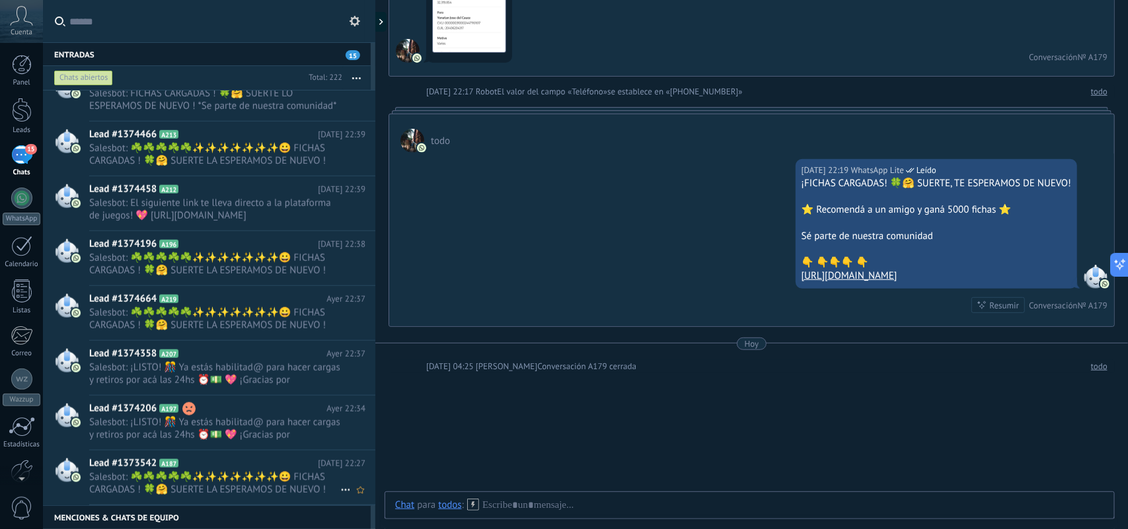
click at [339, 483] on icon at bounding box center [346, 491] width 16 height 16
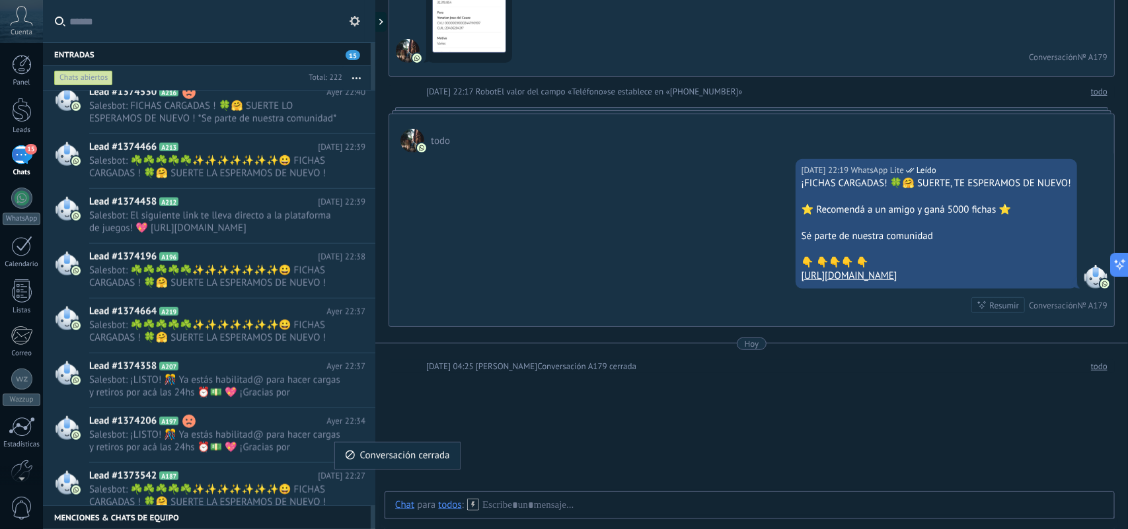
scroll to position [9606, 0]
click at [364, 453] on span "Conversación cerrada" at bounding box center [405, 456] width 90 height 26
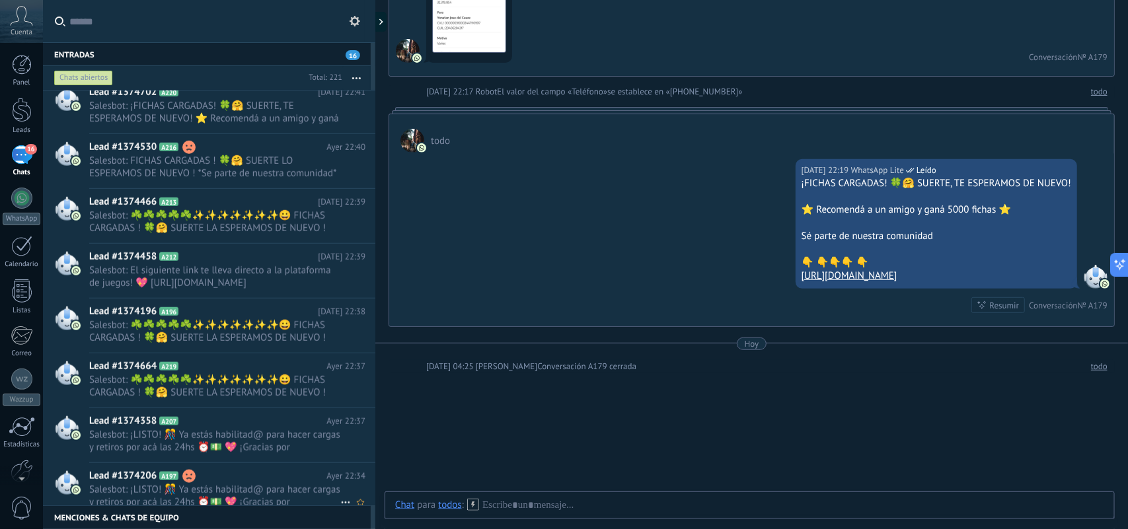
scroll to position [9576, 0]
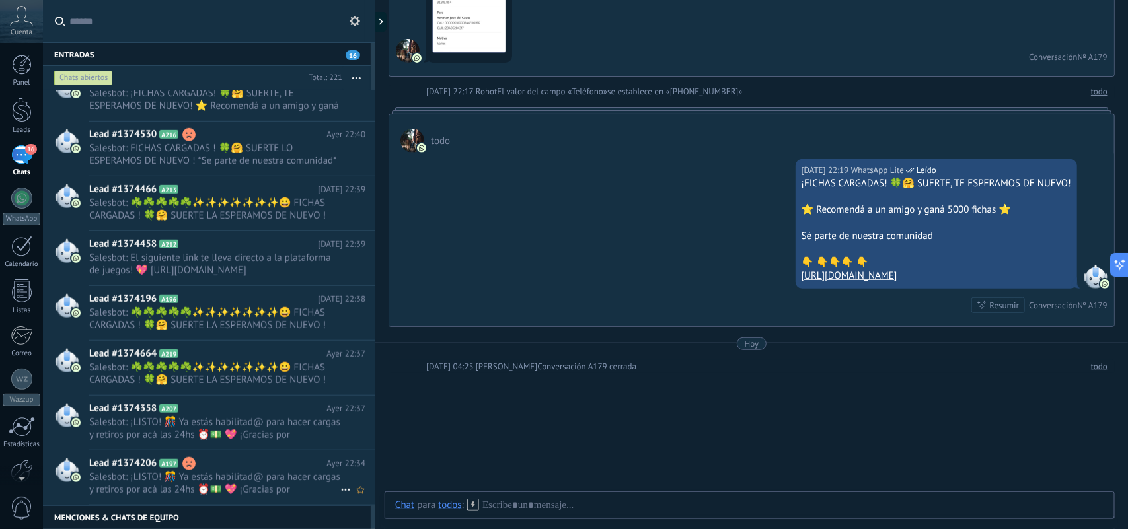
click at [344, 490] on icon at bounding box center [346, 491] width 16 height 16
click at [354, 494] on icon at bounding box center [350, 497] width 9 height 9
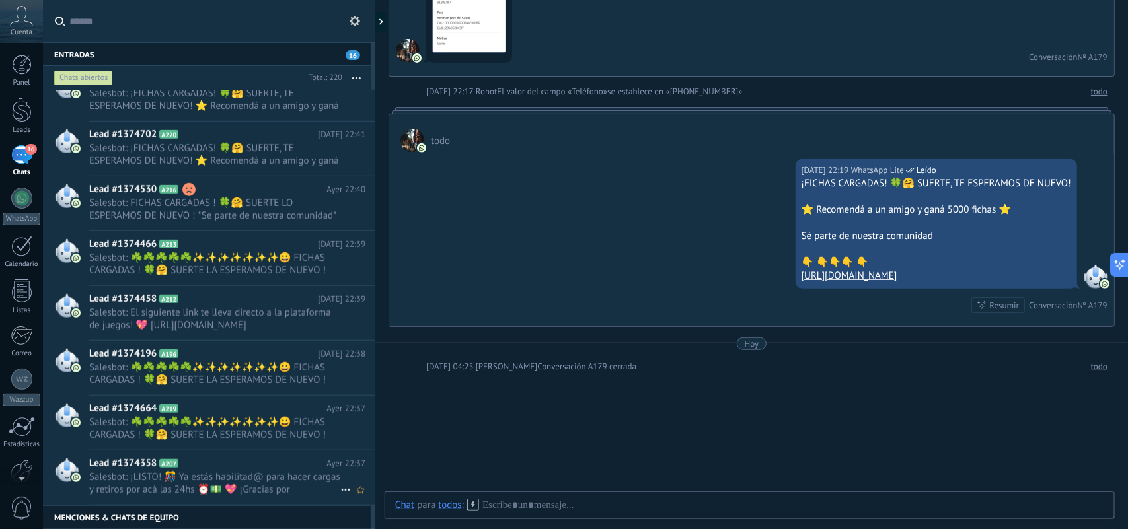
scroll to position [9521, 0]
click at [340, 491] on icon at bounding box center [346, 491] width 16 height 16
click at [364, 497] on span "Conversación cerrada" at bounding box center [405, 499] width 90 height 26
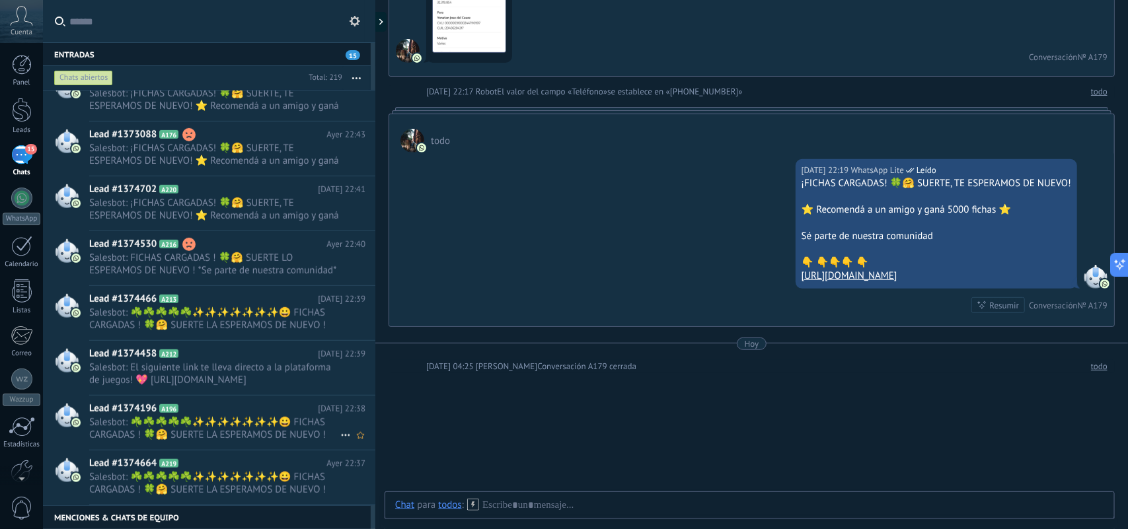
click at [338, 437] on icon at bounding box center [346, 436] width 16 height 16
click at [360, 446] on span "Conversación cerrada" at bounding box center [405, 443] width 90 height 26
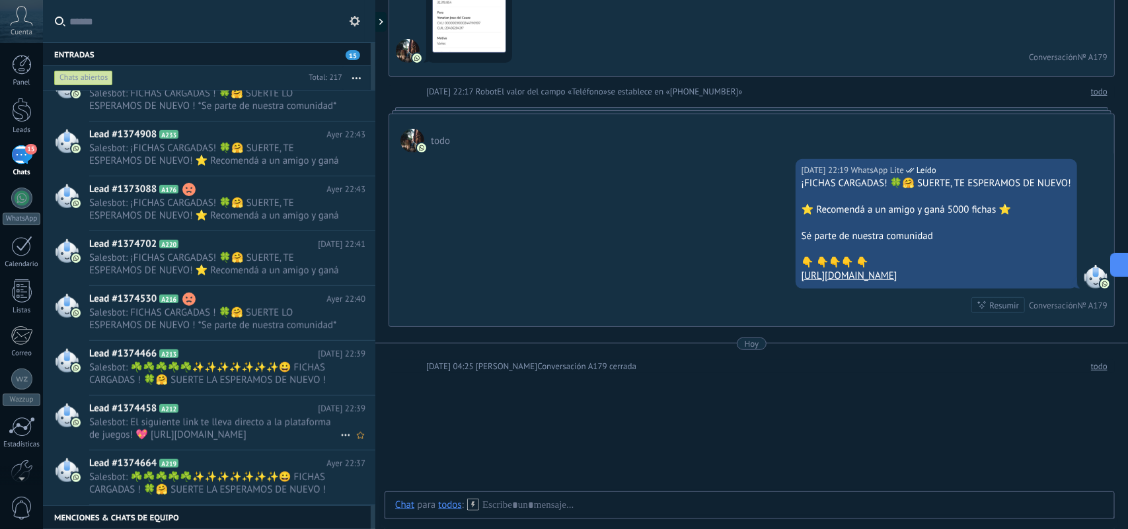
scroll to position [9369, 0]
click at [342, 490] on icon at bounding box center [346, 491] width 16 height 16
click at [358, 504] on div "Conversación cerrada" at bounding box center [397, 498] width 105 height 26
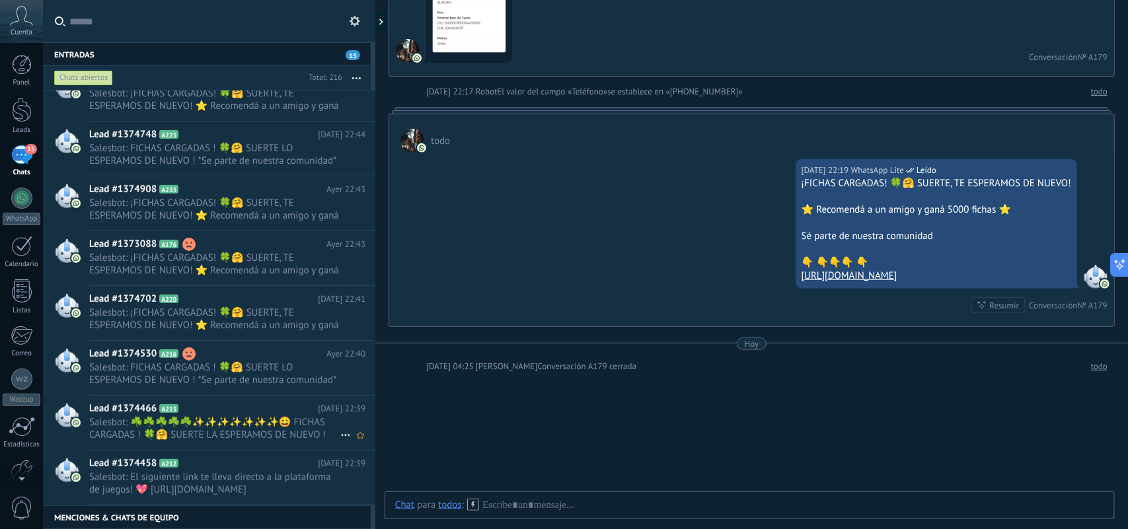
scroll to position [9314, 0]
click at [338, 434] on icon at bounding box center [346, 436] width 16 height 16
click at [362, 445] on span "Conversación cerrada" at bounding box center [405, 443] width 90 height 26
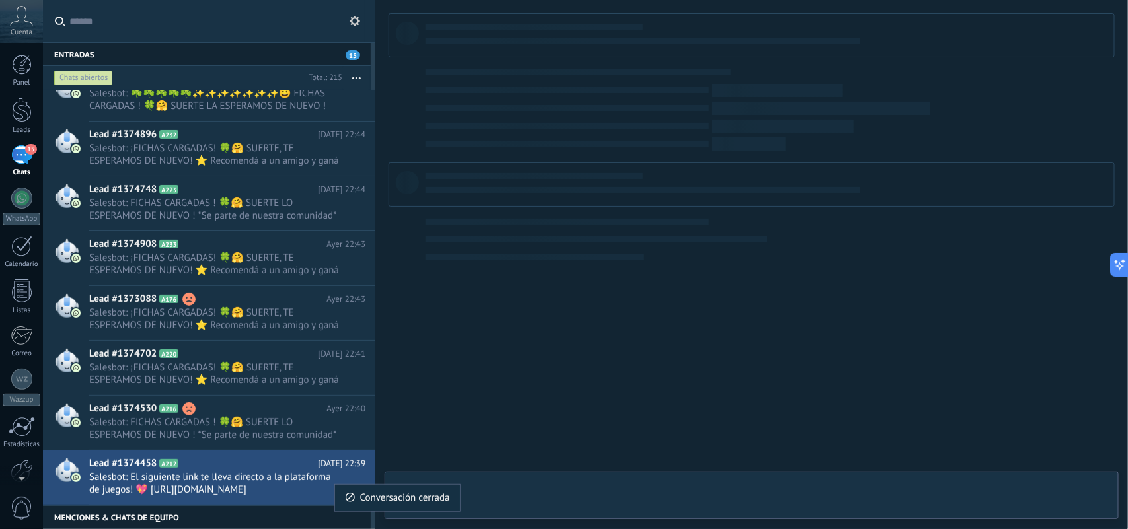
click at [358, 494] on div "Conversación cerrada" at bounding box center [397, 498] width 105 height 26
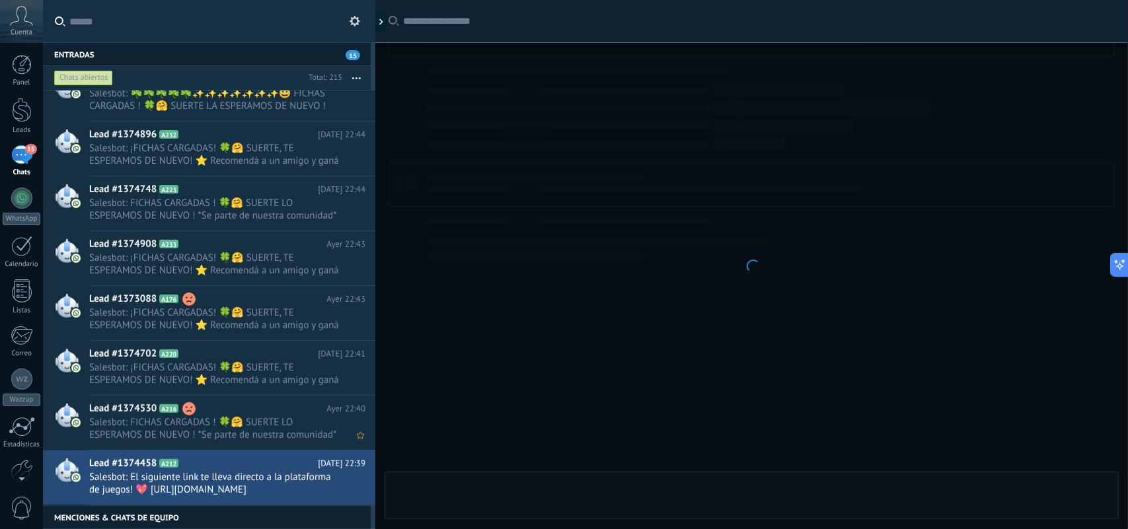
scroll to position [9259, 0]
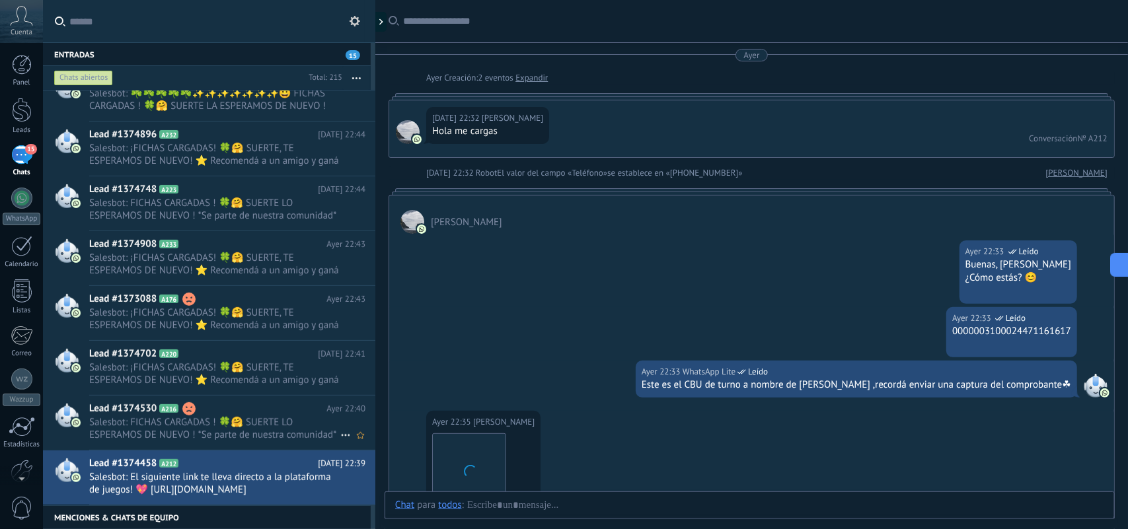
click at [338, 434] on icon at bounding box center [346, 436] width 16 height 16
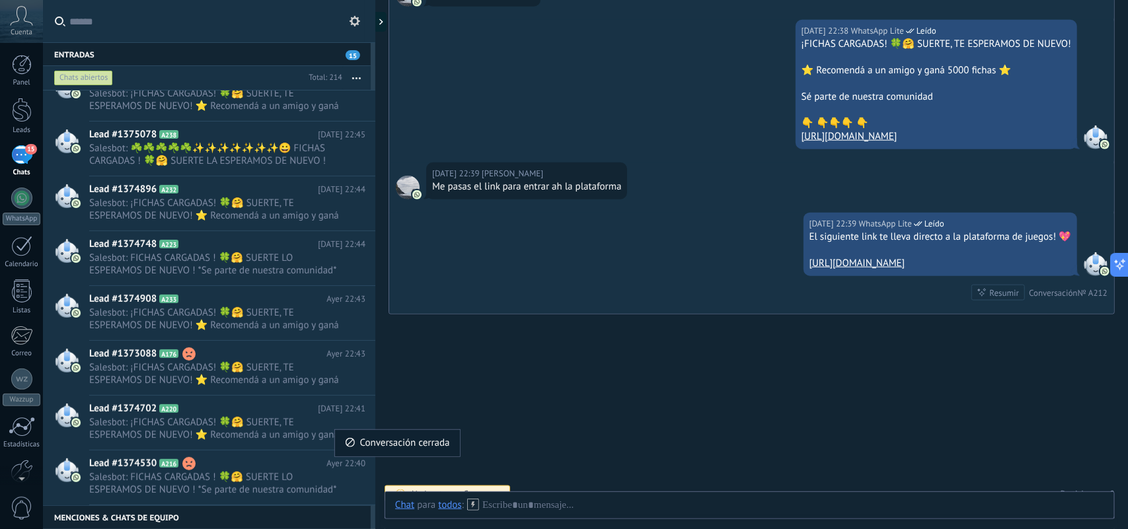
click at [354, 447] on icon at bounding box center [350, 442] width 9 height 9
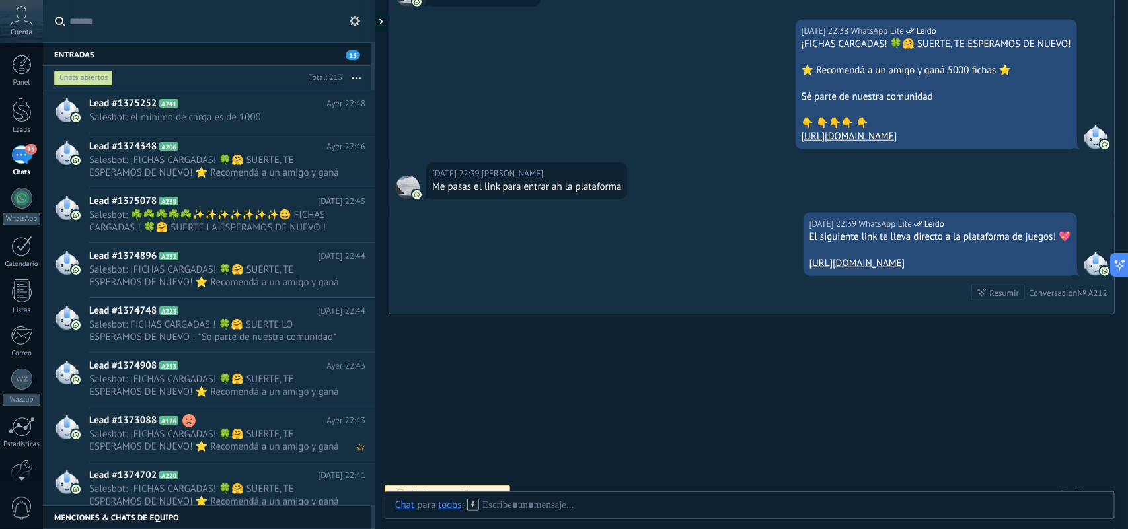
click at [0, 0] on use at bounding box center [0, 0] width 0 height 0
click at [352, 496] on use at bounding box center [350, 498] width 9 height 9
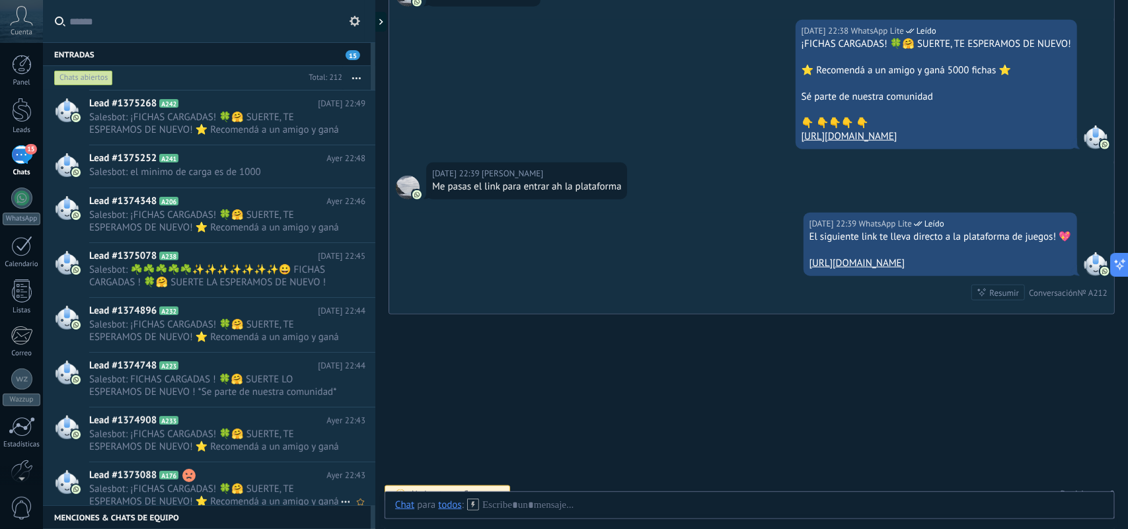
scroll to position [9094, 0]
click at [341, 494] on icon at bounding box center [346, 502] width 16 height 16
click at [352, 491] on div "Conversación cerrada" at bounding box center [397, 498] width 105 height 26
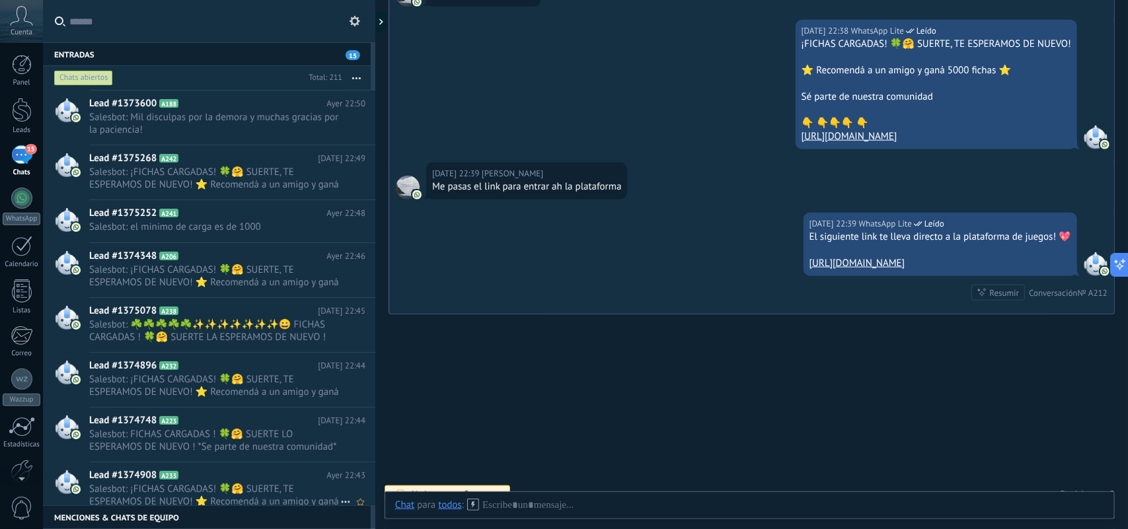
scroll to position [9039, 0]
click at [339, 494] on icon at bounding box center [346, 502] width 16 height 16
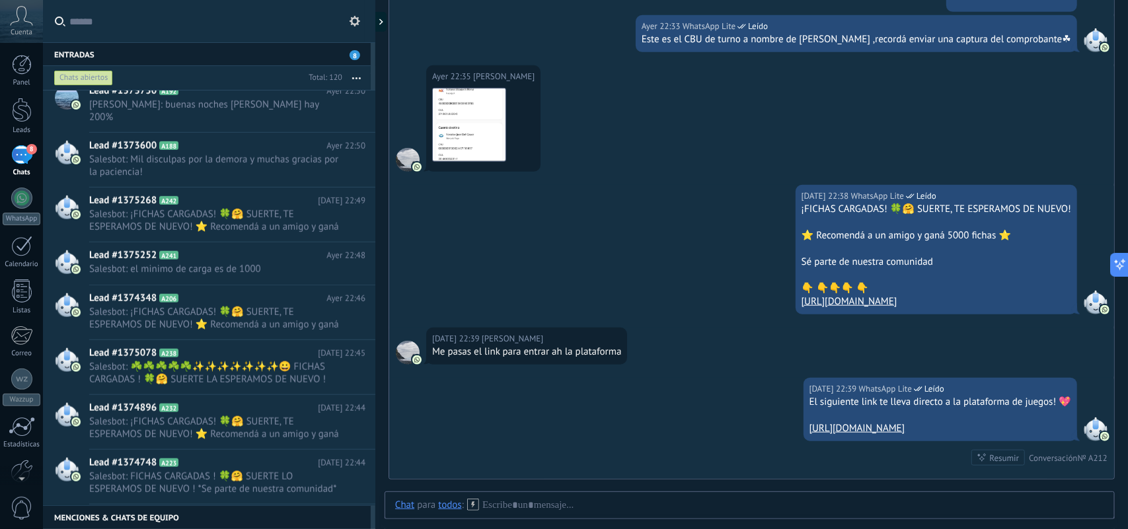
scroll to position [4716, 0]
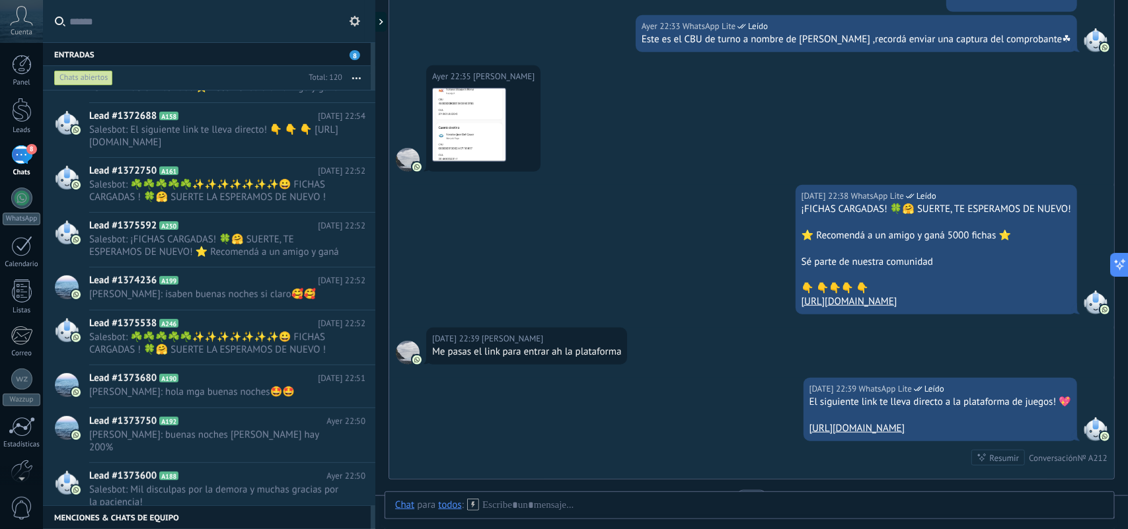
click at [355, 77] on icon "button" at bounding box center [356, 78] width 9 height 2
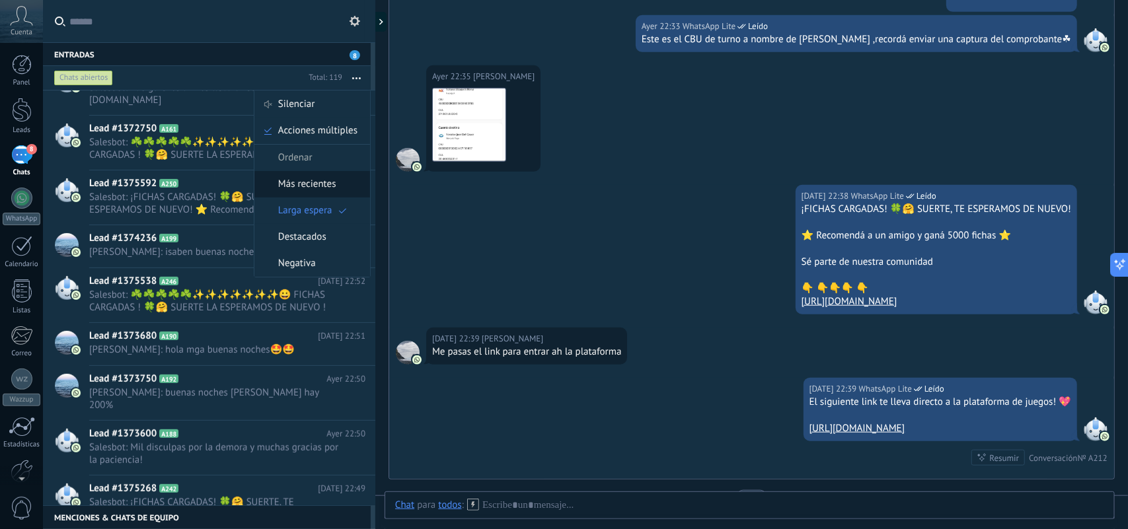
click at [319, 190] on span "Más recientes" at bounding box center [307, 184] width 58 height 26
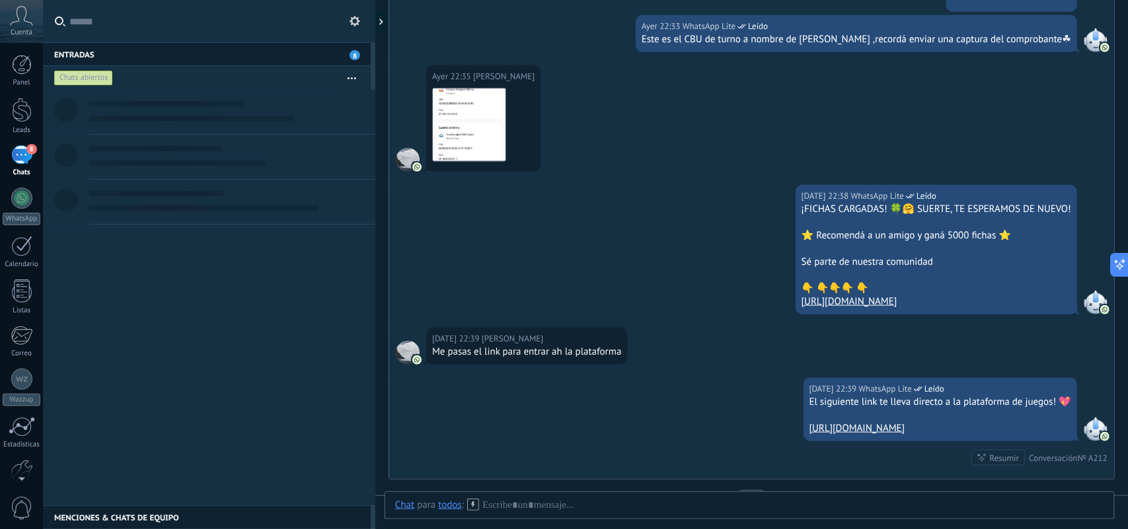
scroll to position [0, 0]
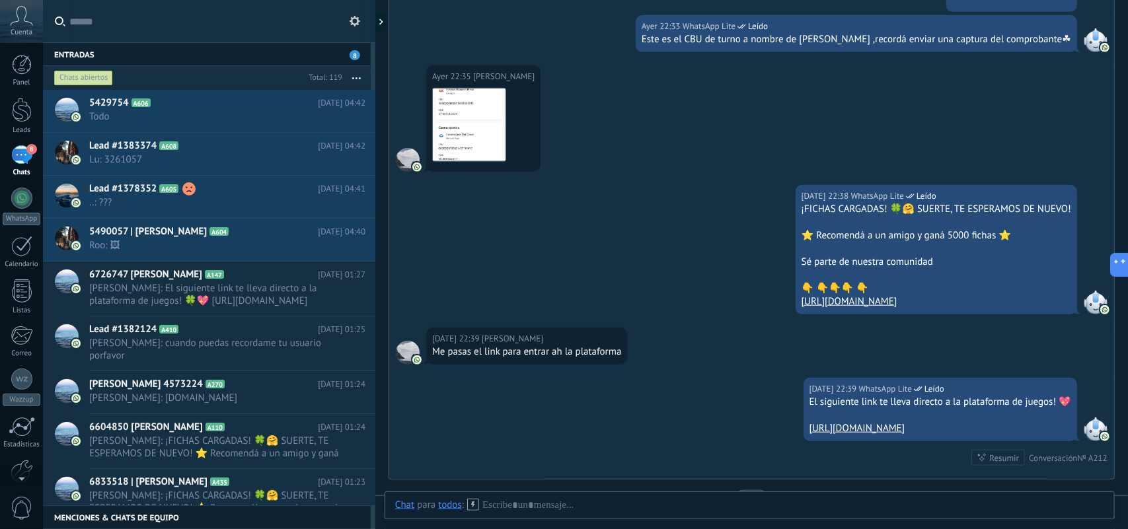
click at [361, 71] on button "button" at bounding box center [356, 78] width 28 height 24
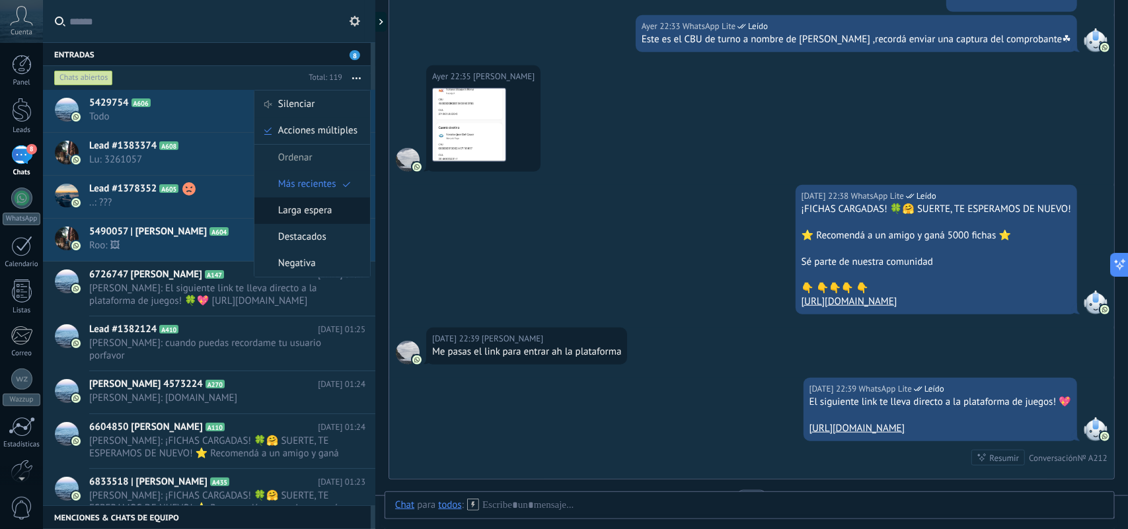
click at [321, 216] on span "Larga espera" at bounding box center [305, 211] width 54 height 26
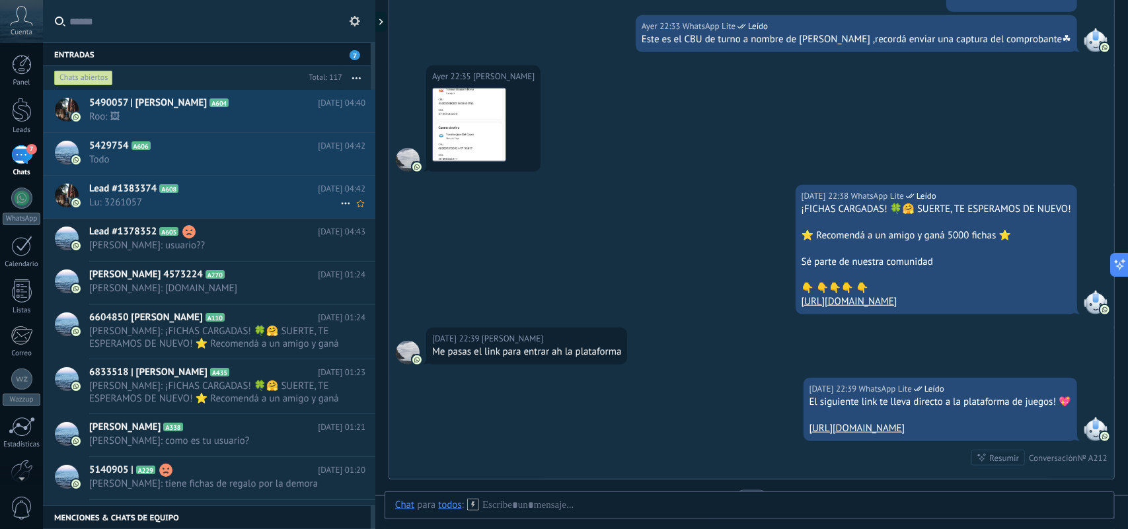
click at [245, 200] on span "Lu: 3261057" at bounding box center [214, 202] width 251 height 13
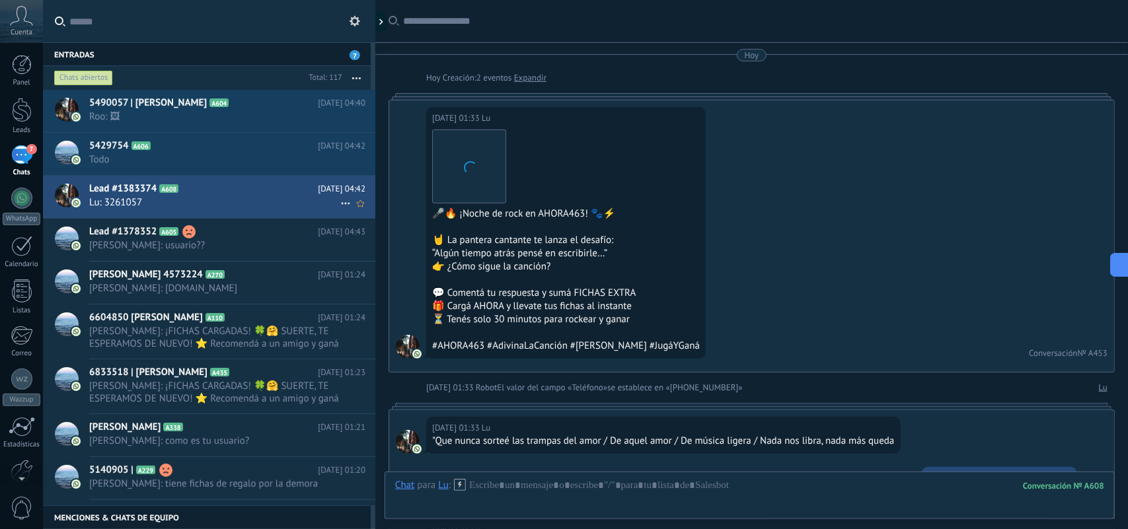
scroll to position [671, 0]
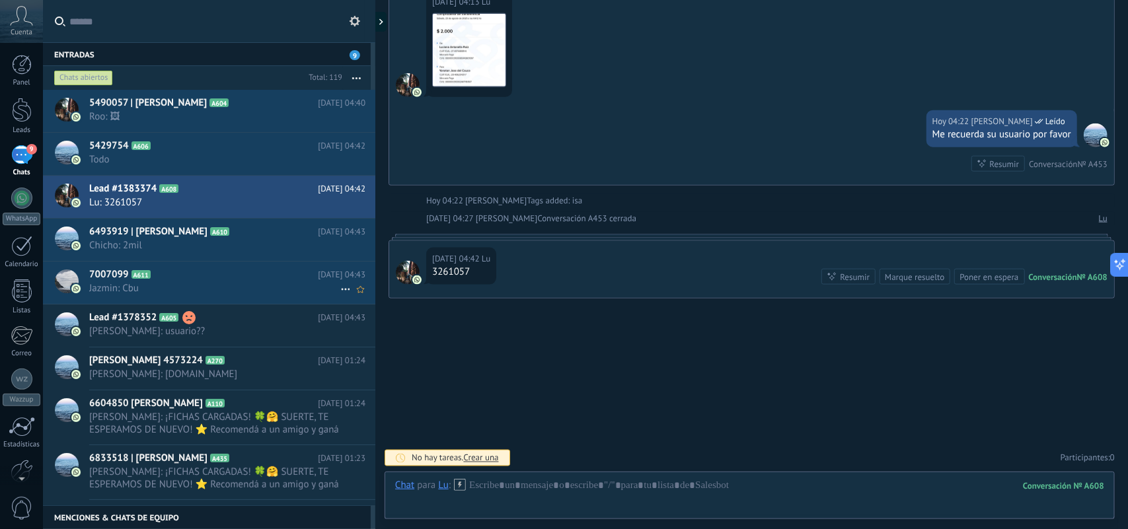
click at [246, 285] on span "Jazmin: Cbu" at bounding box center [214, 288] width 251 height 13
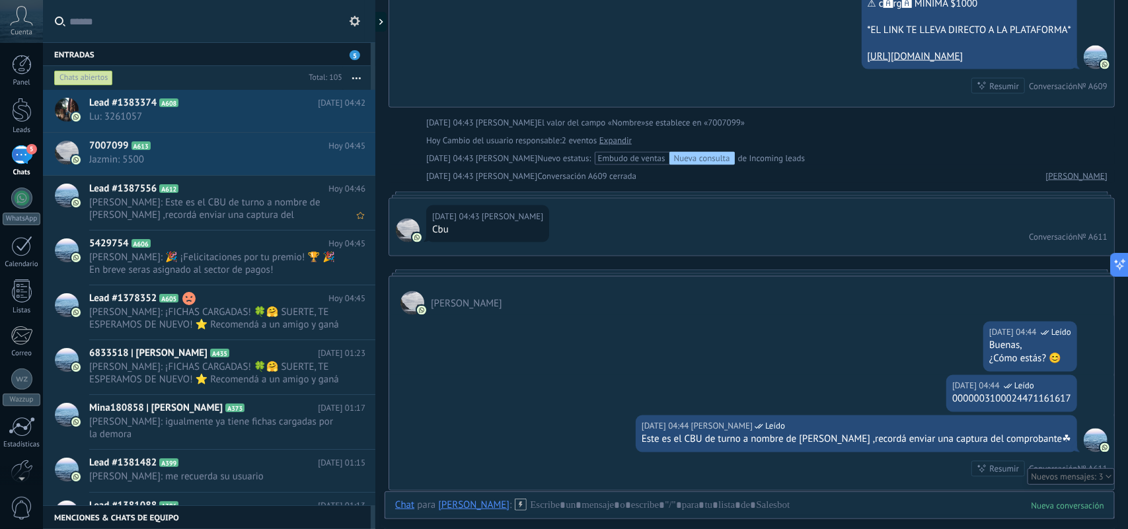
scroll to position [824, 0]
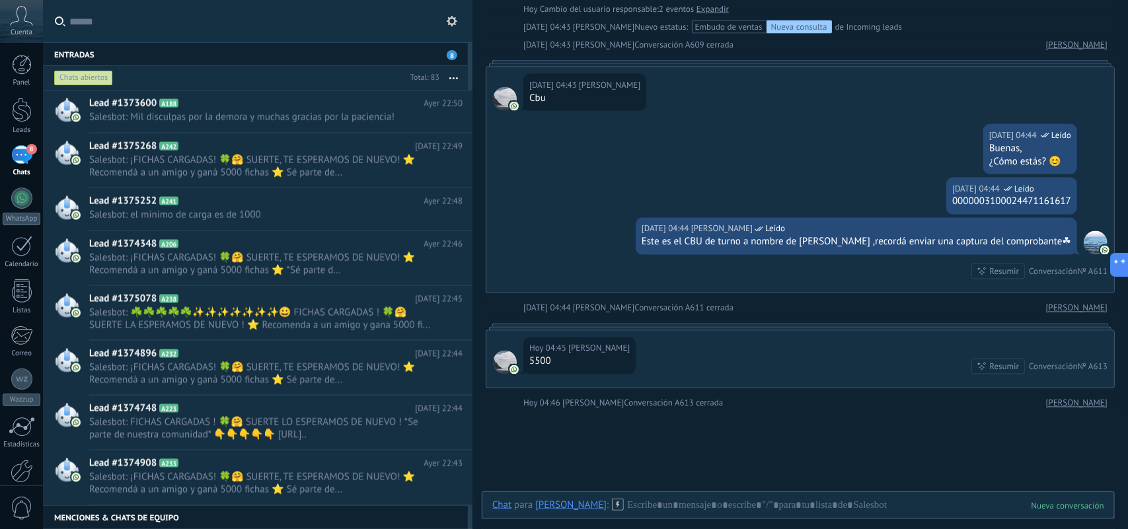
scroll to position [3337, 0]
click at [435, 490] on icon at bounding box center [443, 491] width 16 height 16
click at [481, 500] on span "Conversación cerrada" at bounding box center [502, 498] width 90 height 26
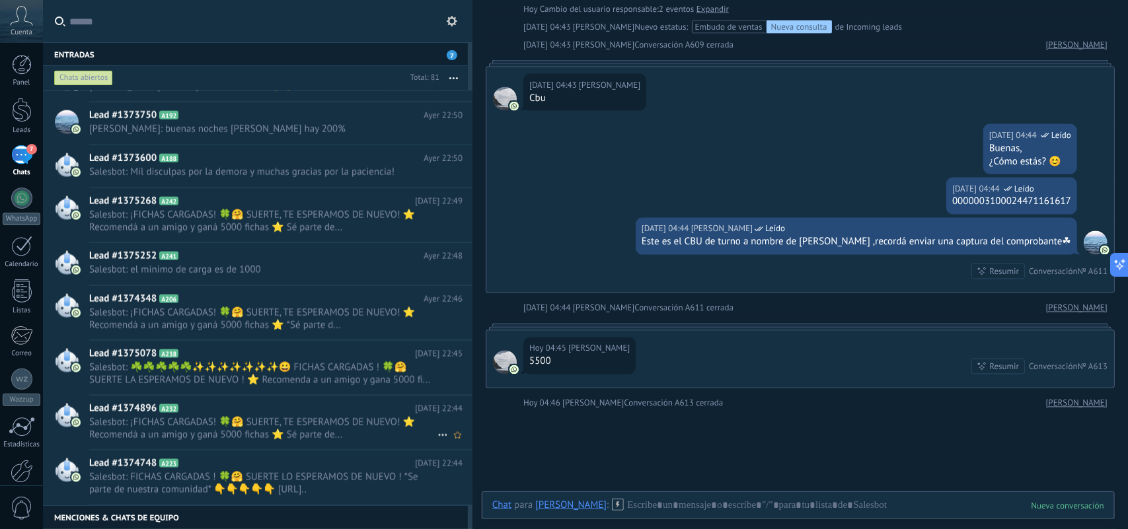
click at [436, 440] on icon at bounding box center [443, 436] width 16 height 16
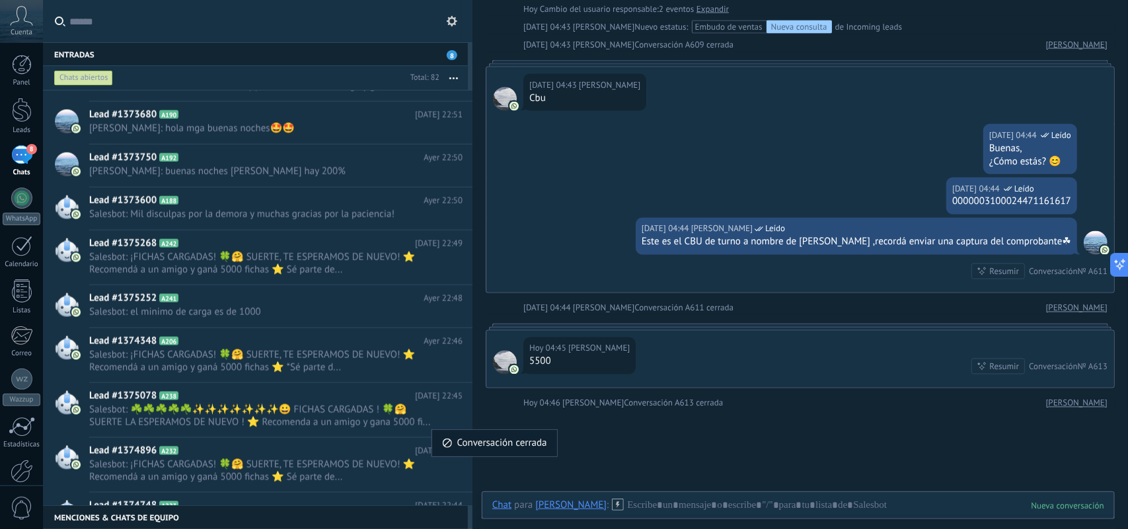
click at [461, 444] on span "Conversación cerrada" at bounding box center [502, 443] width 90 height 26
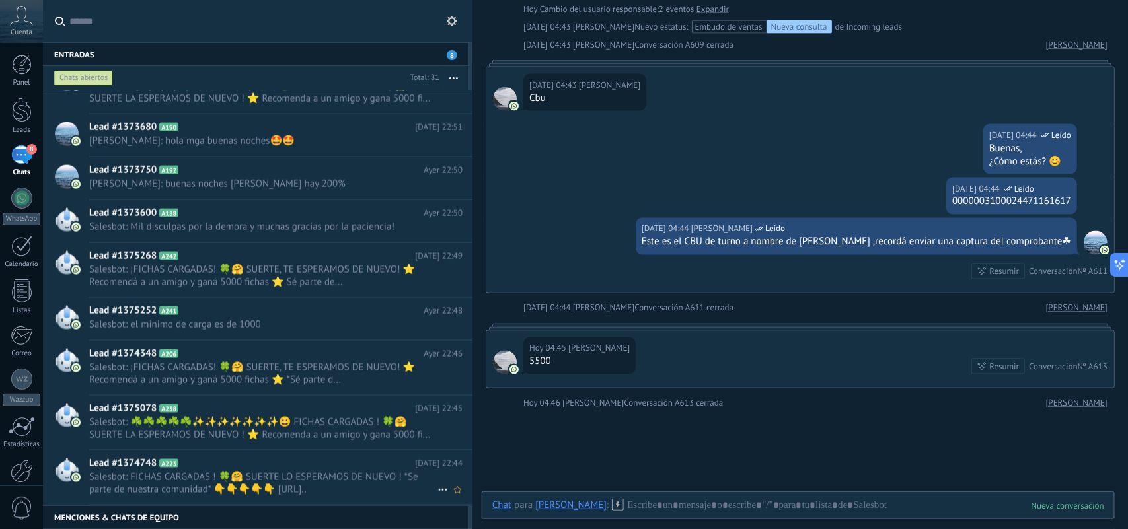
click at [437, 494] on icon at bounding box center [443, 491] width 16 height 16
click at [475, 497] on span "Conversación cerrada" at bounding box center [502, 498] width 90 height 26
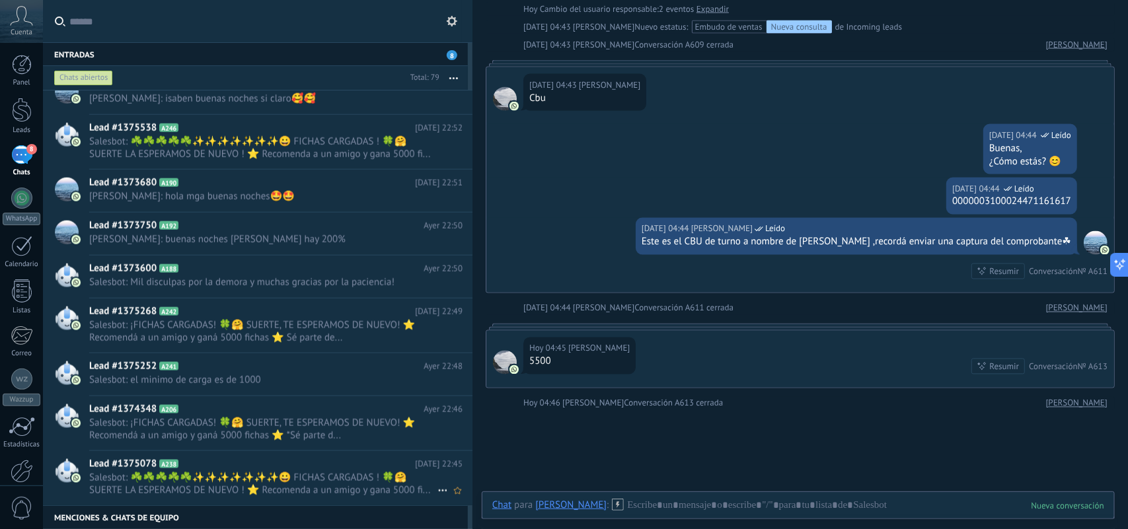
click at [438, 490] on icon at bounding box center [443, 491] width 16 height 16
click at [463, 493] on span "Conversación cerrada" at bounding box center [502, 499] width 90 height 26
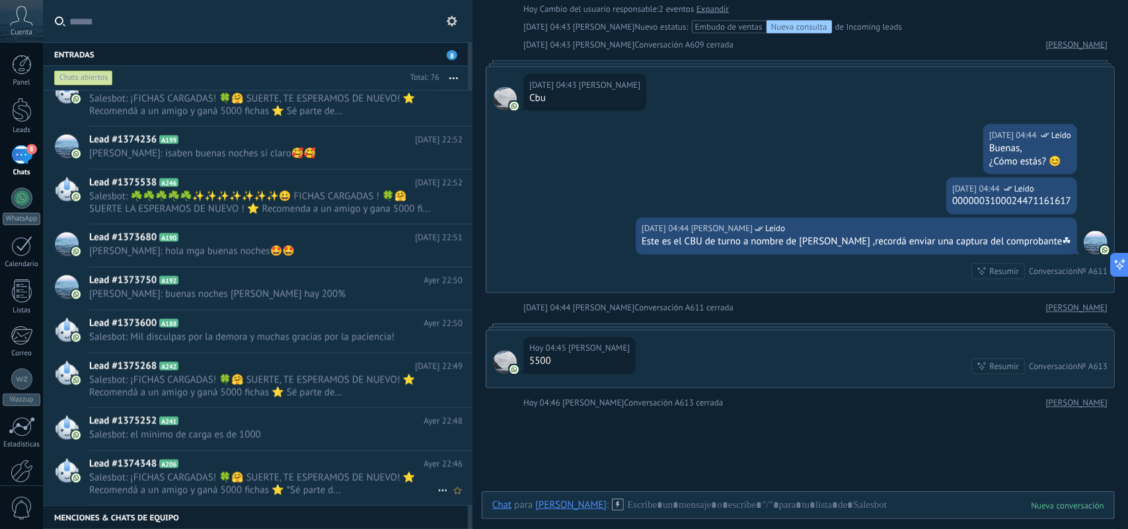
scroll to position [2991, 0]
click at [435, 488] on icon at bounding box center [443, 491] width 16 height 16
click at [457, 499] on span "Conversación cerrada" at bounding box center [502, 498] width 90 height 26
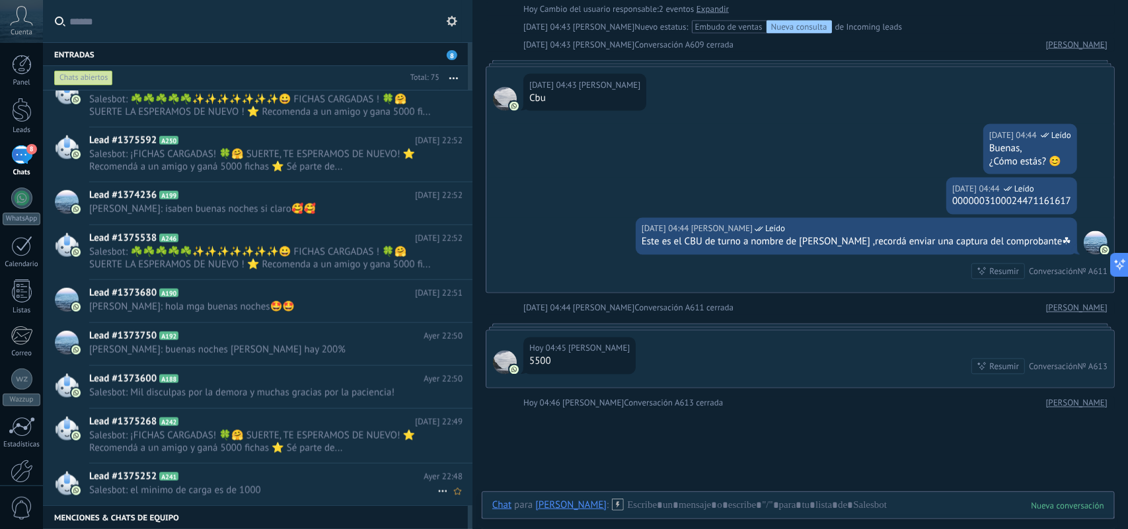
scroll to position [2948, 0]
click at [438, 491] on icon at bounding box center [443, 491] width 16 height 16
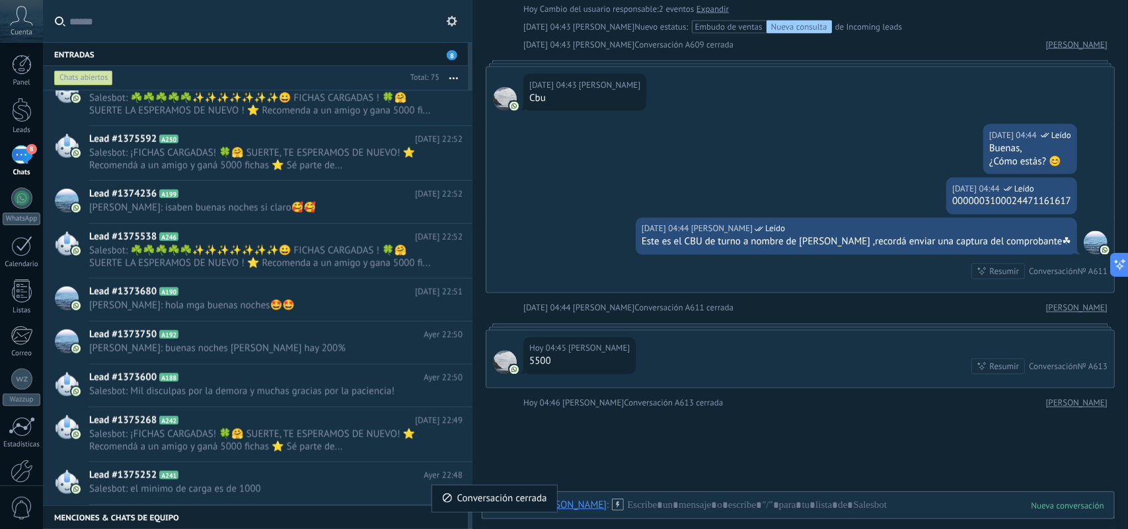
click at [471, 503] on span "Conversación cerrada" at bounding box center [502, 499] width 90 height 26
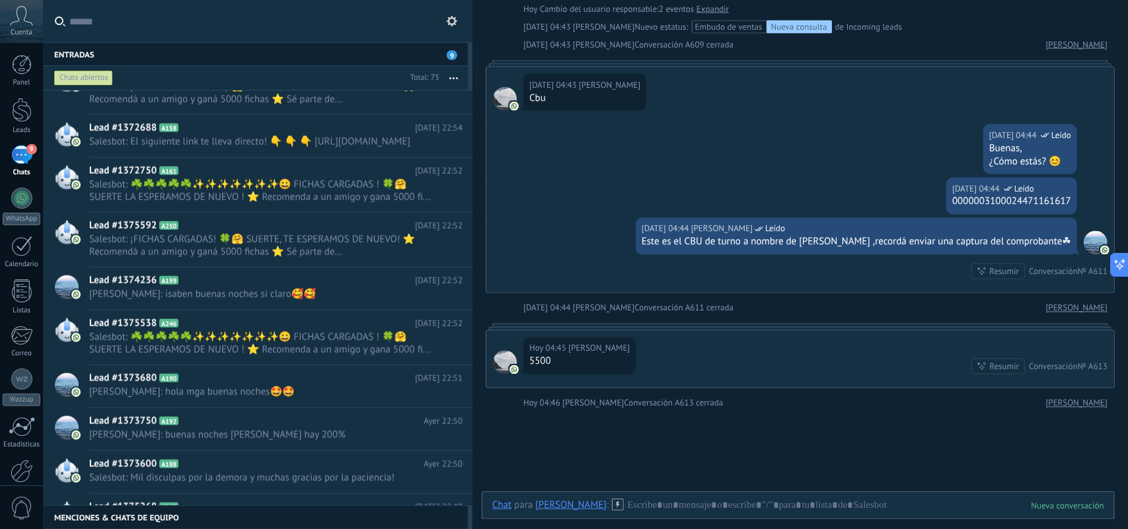
scroll to position [2949, 0]
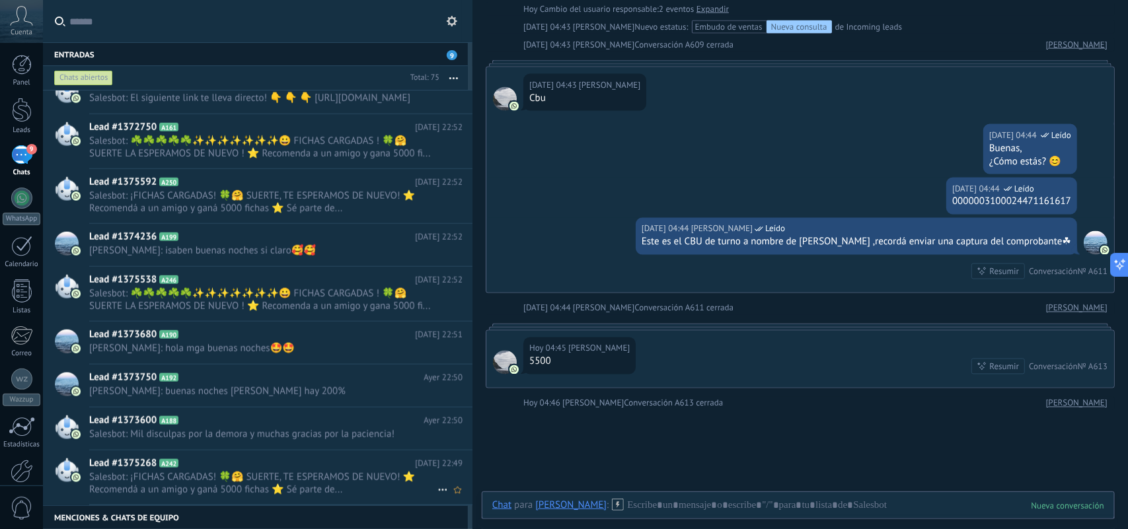
click at [438, 491] on icon at bounding box center [443, 491] width 16 height 16
click at [451, 496] on icon at bounding box center [447, 498] width 9 height 9
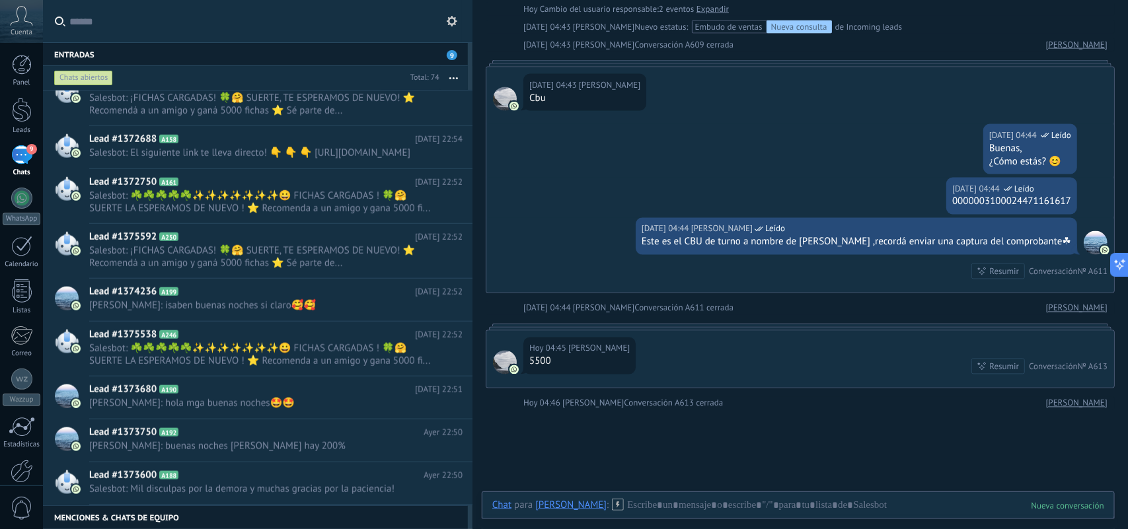
scroll to position [2894, 0]
click at [435, 490] on icon at bounding box center [443, 491] width 16 height 16
click at [457, 494] on span "Conversación cerrada" at bounding box center [502, 498] width 90 height 26
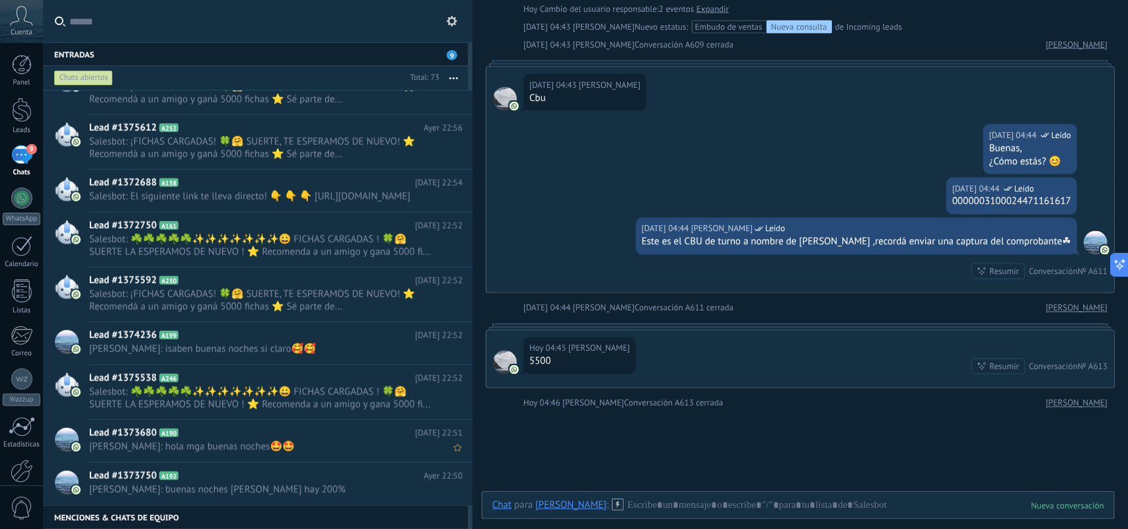
scroll to position [2851, 0]
click at [436, 491] on icon at bounding box center [443, 491] width 16 height 16
click at [457, 494] on span "Conversación cerrada" at bounding box center [502, 499] width 90 height 26
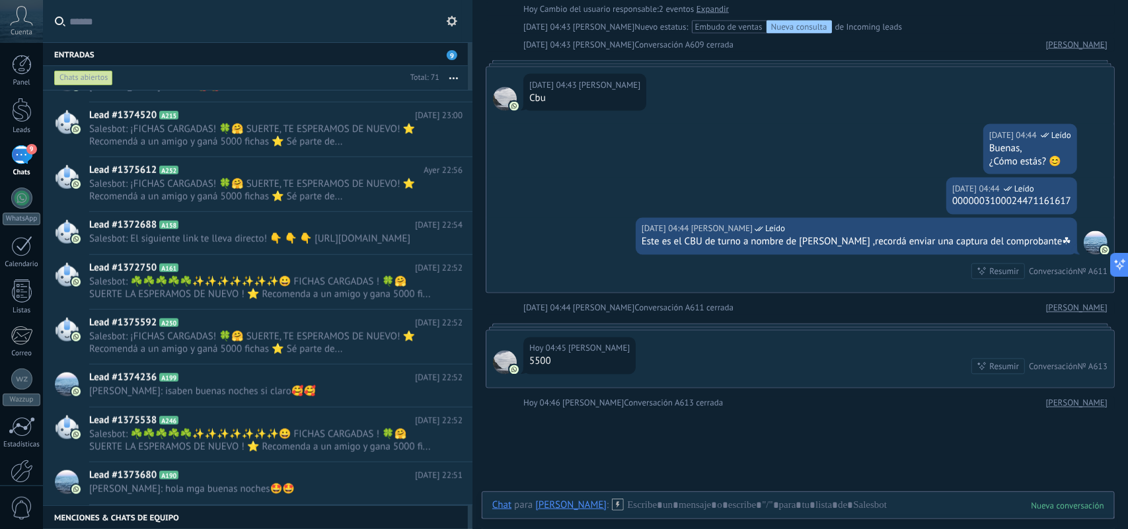
scroll to position [2780, 0]
click at [435, 490] on icon at bounding box center [443, 491] width 16 height 16
click at [458, 498] on span "Conversación cerrada" at bounding box center [502, 498] width 90 height 26
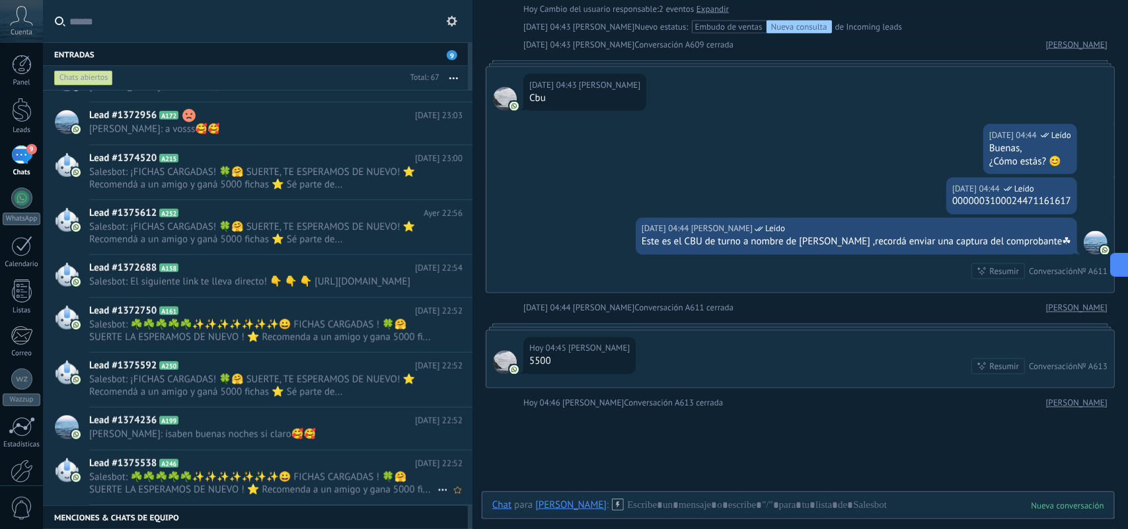
scroll to position [2621, 0]
click at [435, 491] on icon at bounding box center [443, 491] width 16 height 16
click at [453, 496] on div "Conversación cerrada" at bounding box center [494, 499] width 105 height 26
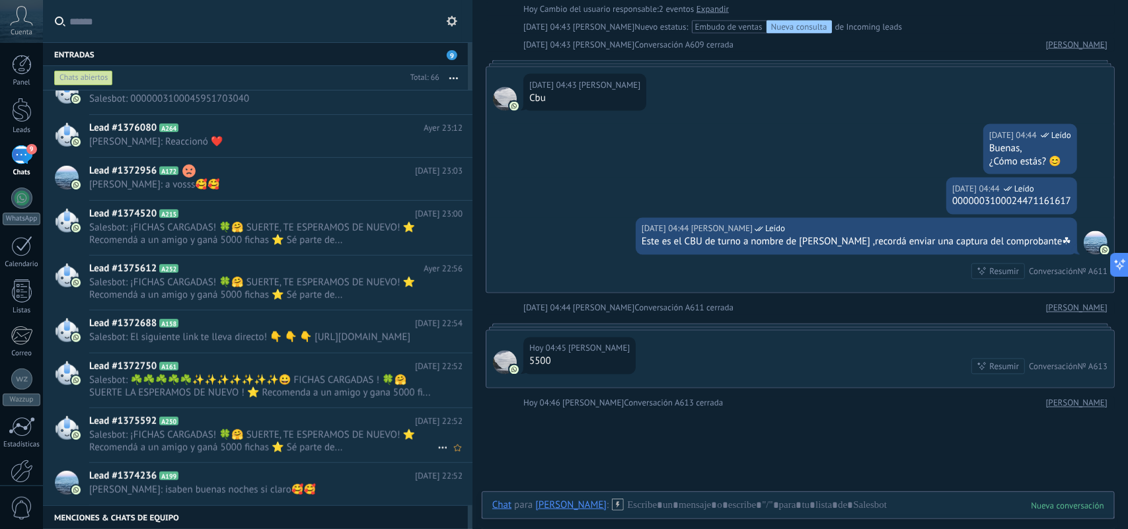
click at [438, 453] on icon at bounding box center [443, 448] width 16 height 16
click at [450, 460] on icon at bounding box center [447, 455] width 9 height 9
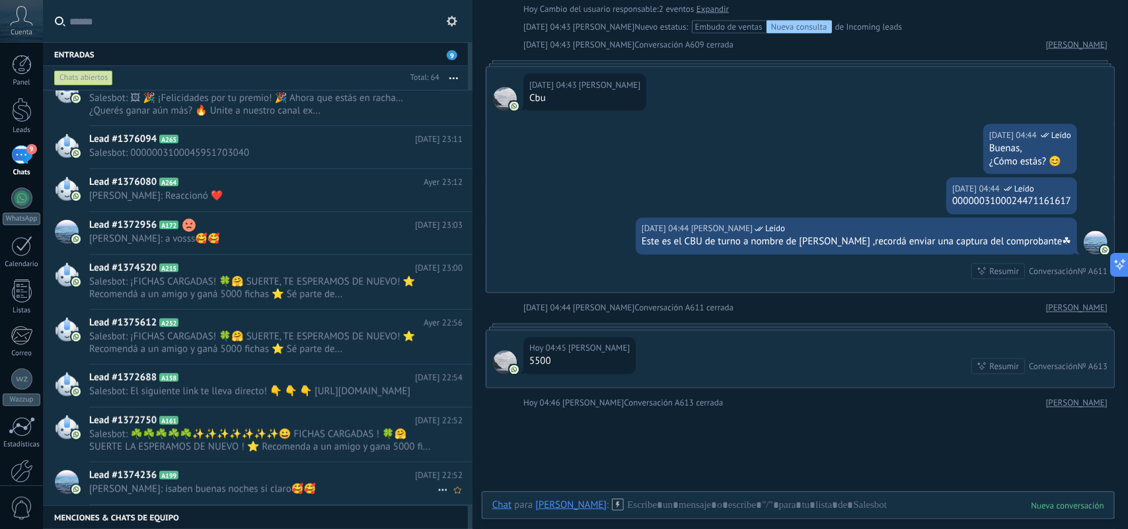
scroll to position [2482, 0]
click at [440, 490] on icon at bounding box center [443, 491] width 16 height 16
click at [467, 493] on span "Conversación cerrada" at bounding box center [502, 499] width 90 height 26
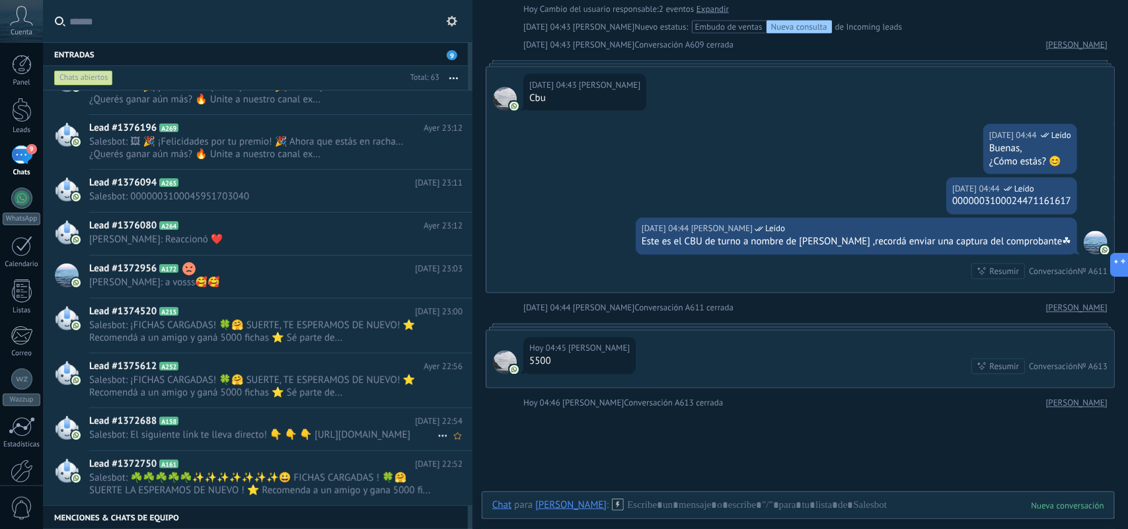
scroll to position [2439, 0]
click at [438, 438] on icon at bounding box center [443, 436] width 16 height 16
click at [461, 450] on span "Conversación cerrada" at bounding box center [502, 445] width 90 height 26
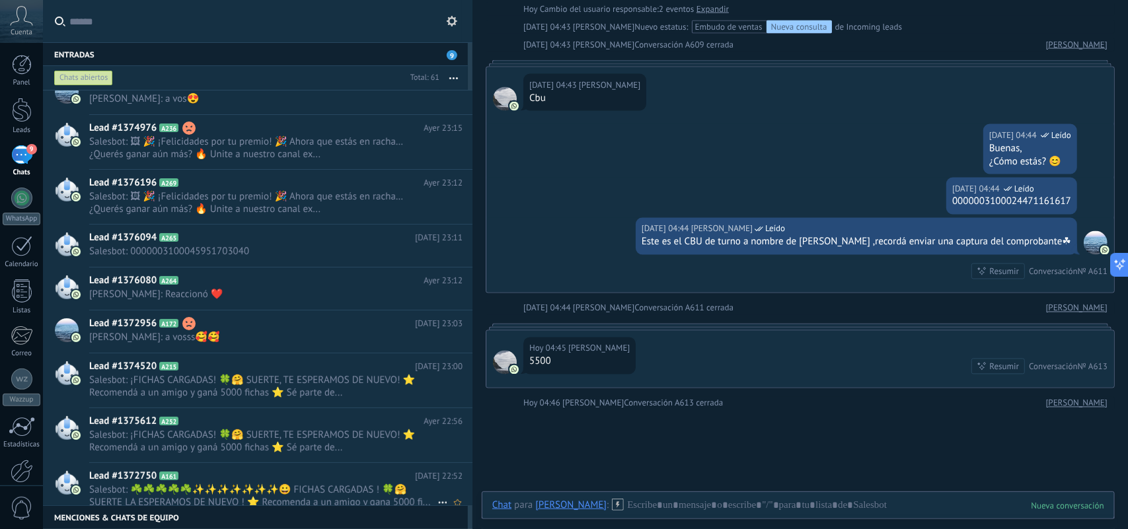
click at [440, 502] on icon at bounding box center [443, 503] width 16 height 16
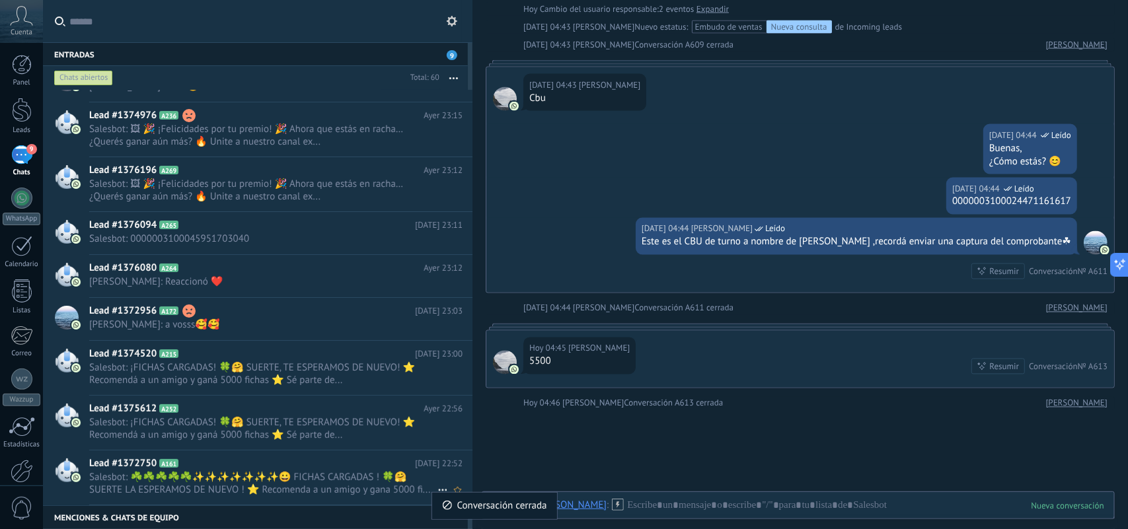
click at [465, 502] on span "Conversación cerrada" at bounding box center [502, 506] width 90 height 26
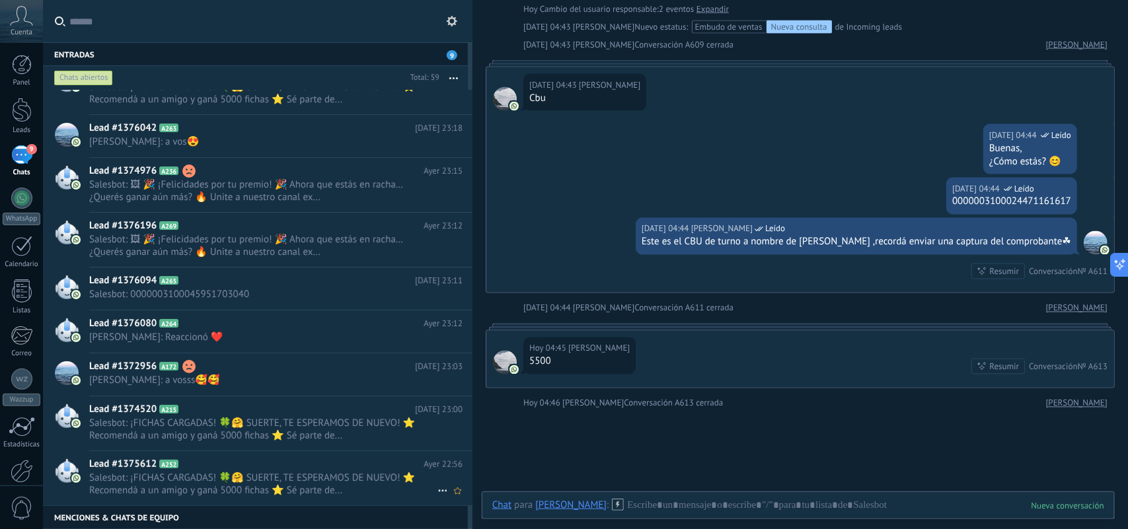
scroll to position [2269, 0]
click at [438, 492] on use at bounding box center [442, 491] width 9 height 2
click at [466, 496] on span "Conversación cerrada" at bounding box center [502, 499] width 90 height 26
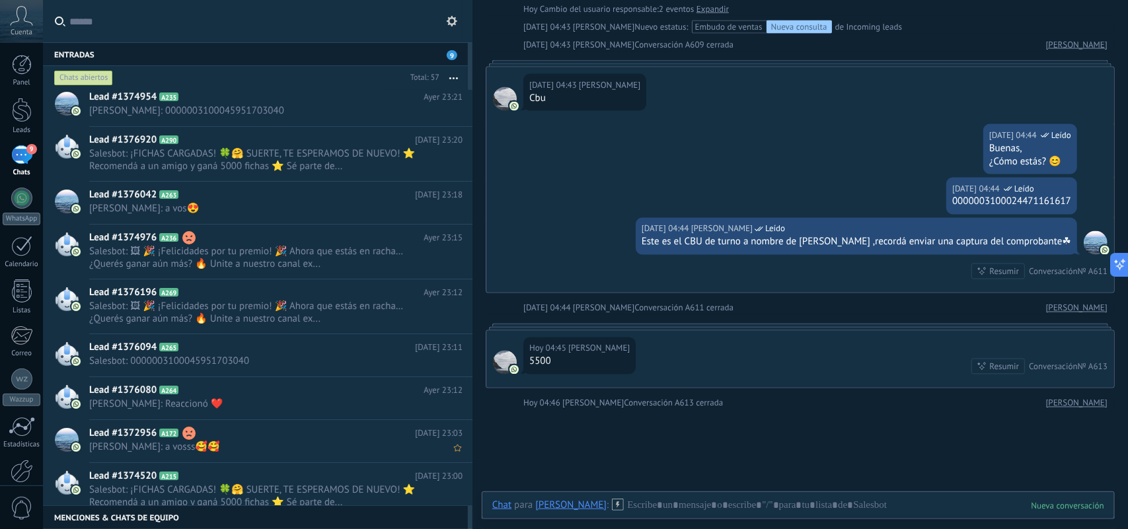
scroll to position [2185, 0]
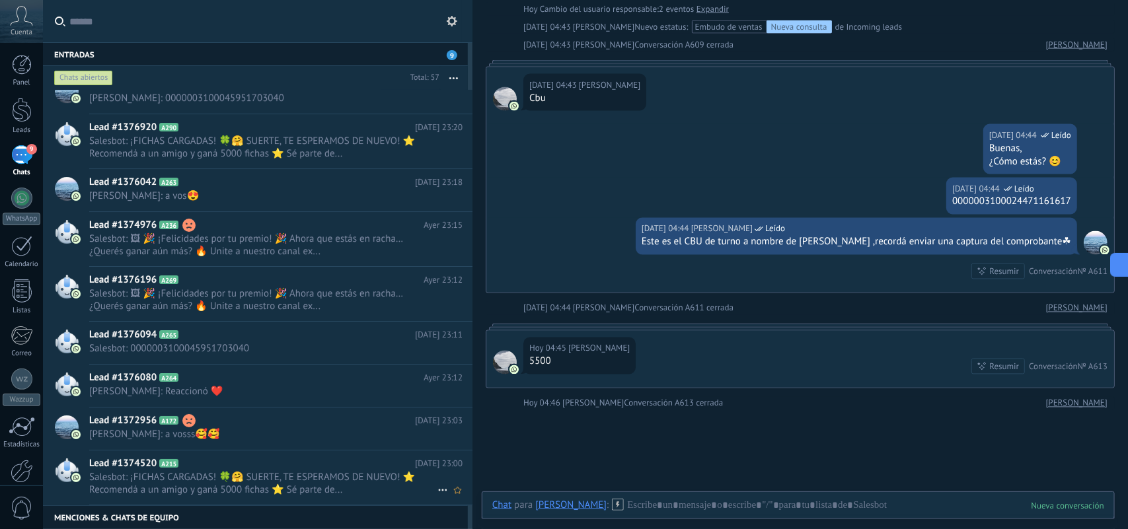
click at [438, 493] on icon at bounding box center [443, 491] width 16 height 16
click at [463, 496] on span "Conversación cerrada" at bounding box center [502, 499] width 90 height 26
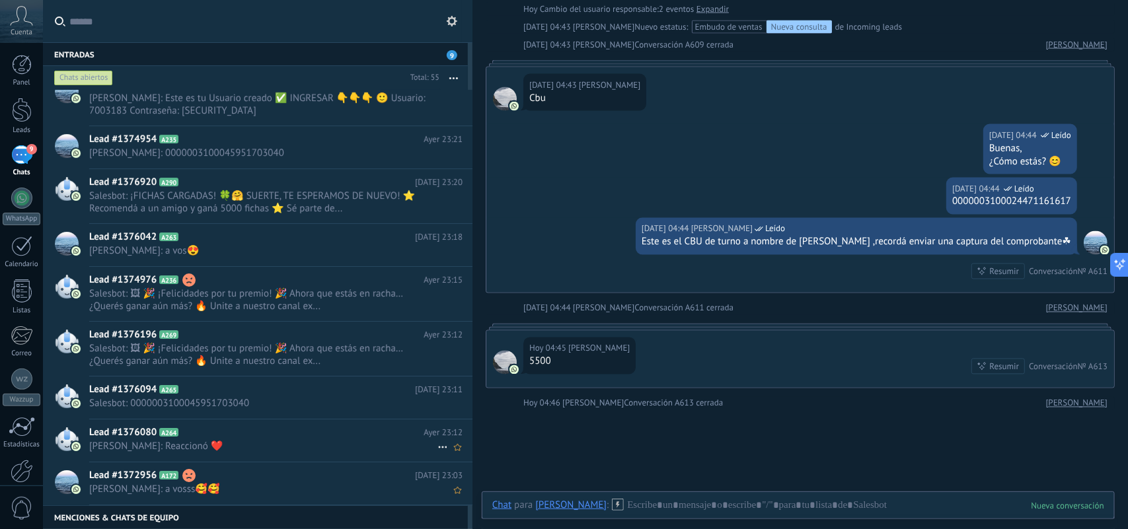
scroll to position [0, 0]
click at [440, 448] on icon at bounding box center [443, 448] width 16 height 16
click at [469, 461] on span "Conversación cerrada" at bounding box center [502, 455] width 90 height 26
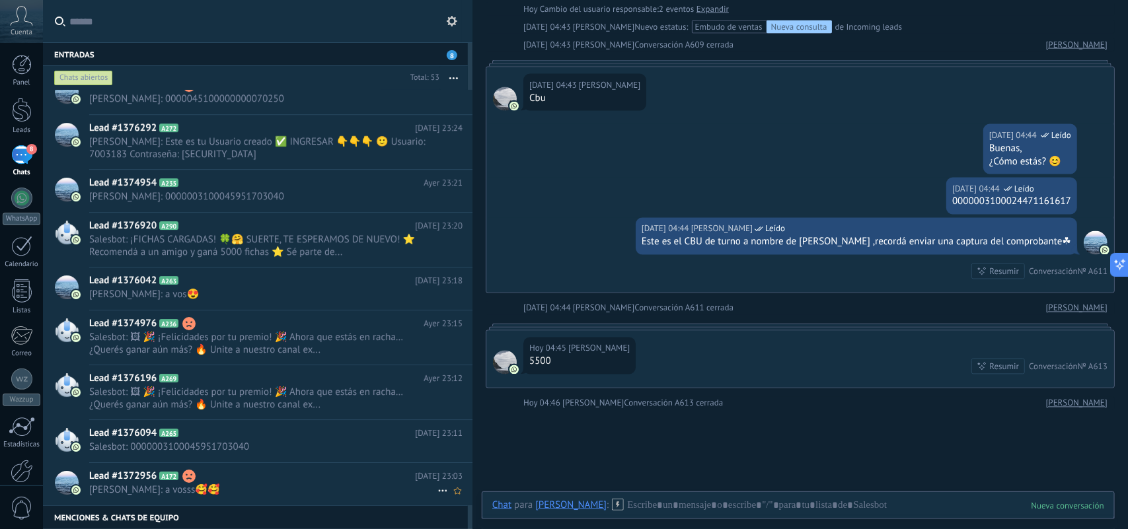
scroll to position [2014, 0]
drag, startPoint x: 435, startPoint y: 483, endPoint x: 442, endPoint y: 492, distance: 11.4
click at [437, 483] on span "Ayer 23:03" at bounding box center [439, 475] width 48 height 13
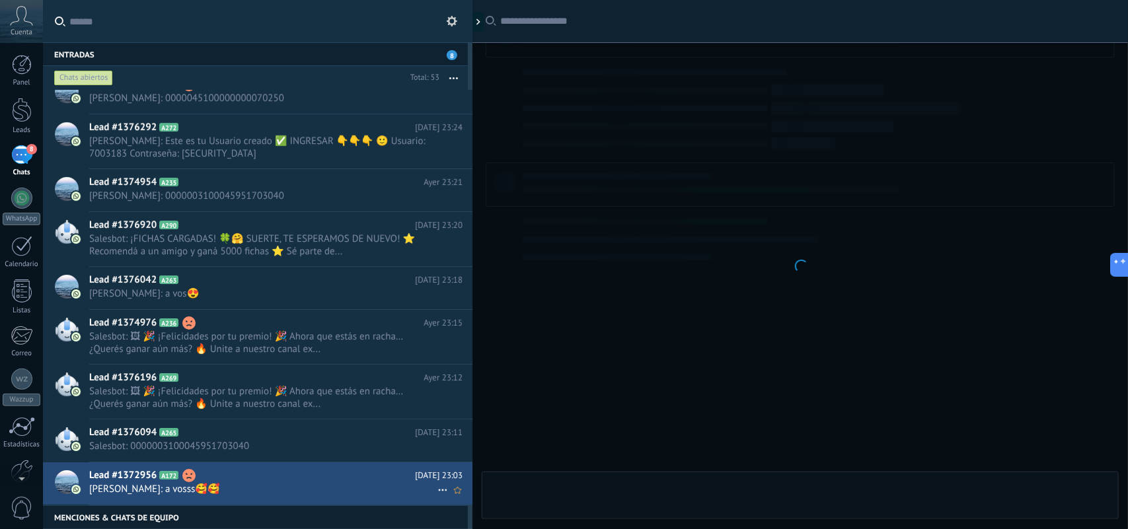
click at [438, 492] on use at bounding box center [442, 491] width 9 height 2
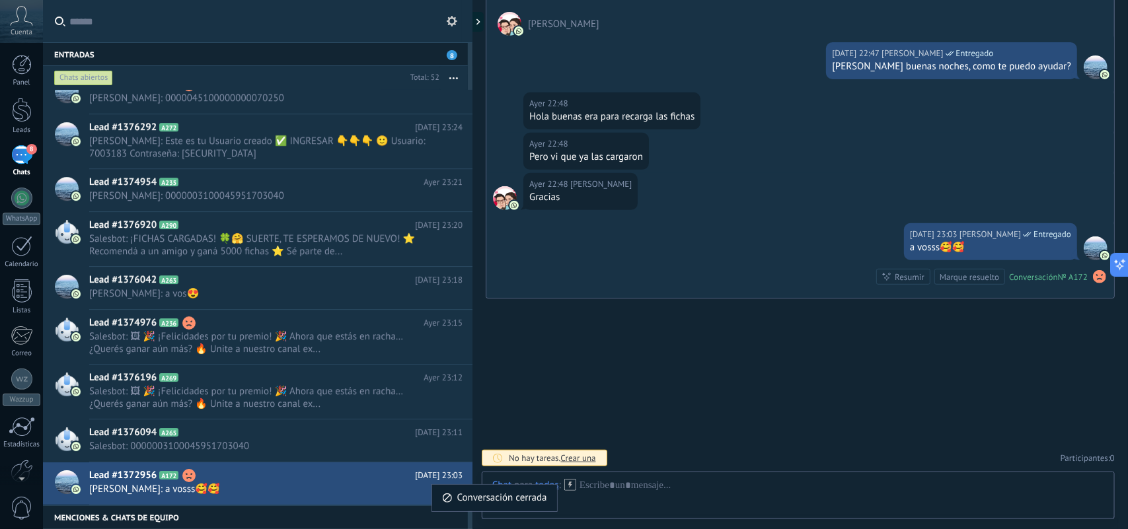
scroll to position [1971, 0]
click at [464, 499] on span "Conversación cerrada" at bounding box center [502, 498] width 90 height 26
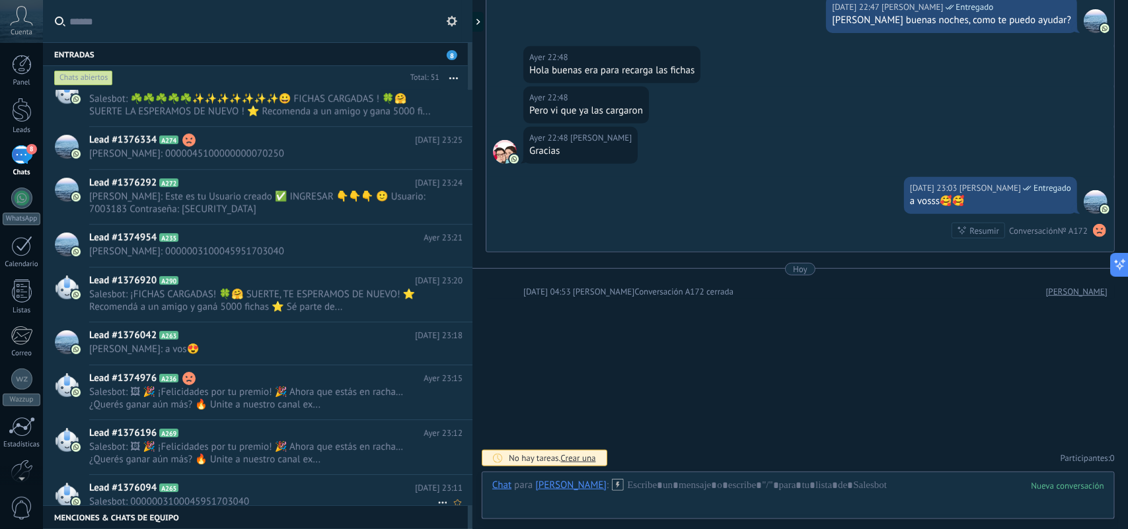
scroll to position [1941, 0]
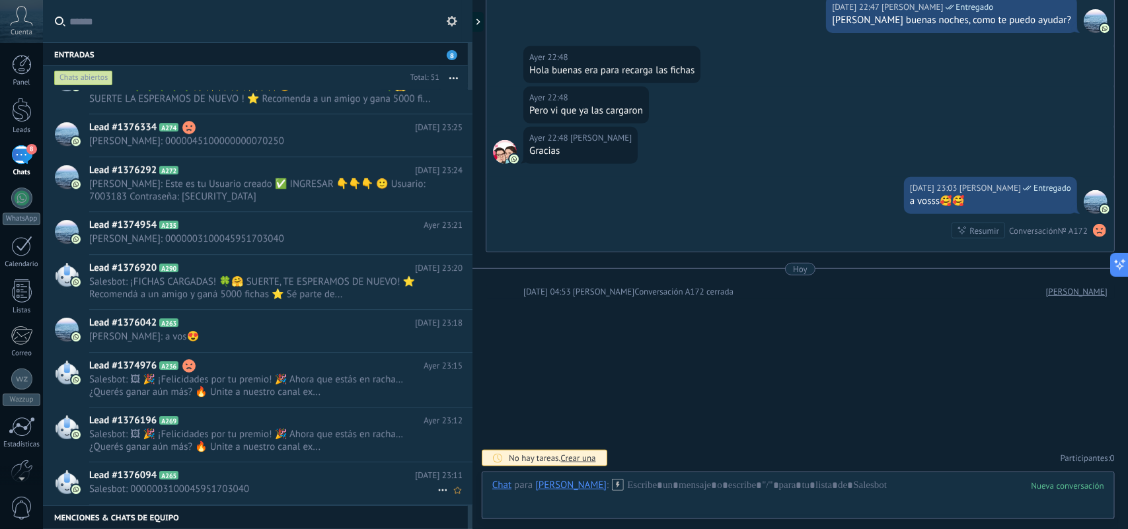
click at [440, 491] on icon at bounding box center [443, 491] width 16 height 16
click at [466, 499] on span "Conversación cerrada" at bounding box center [502, 498] width 90 height 26
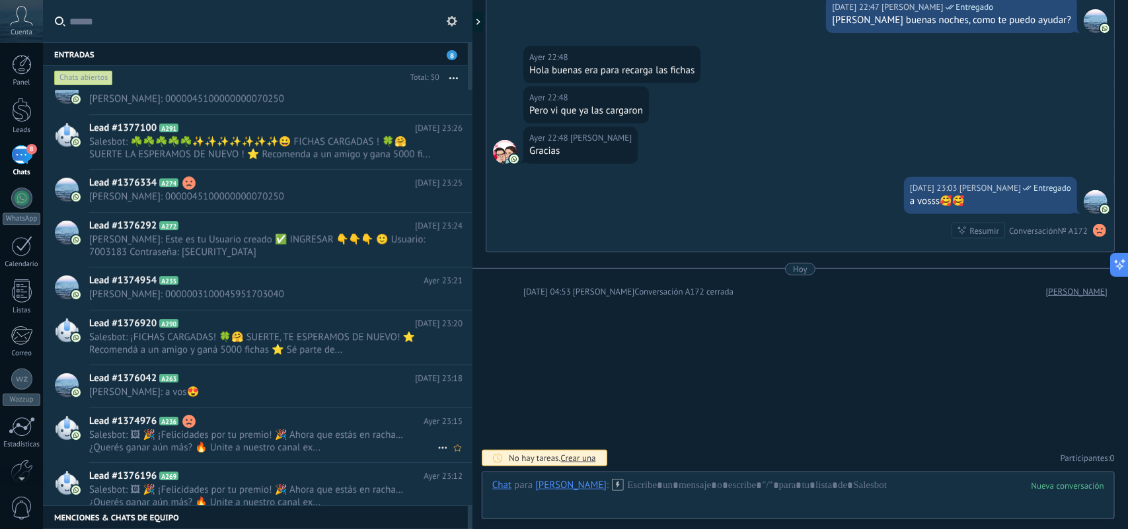
click at [436, 446] on icon at bounding box center [443, 448] width 16 height 16
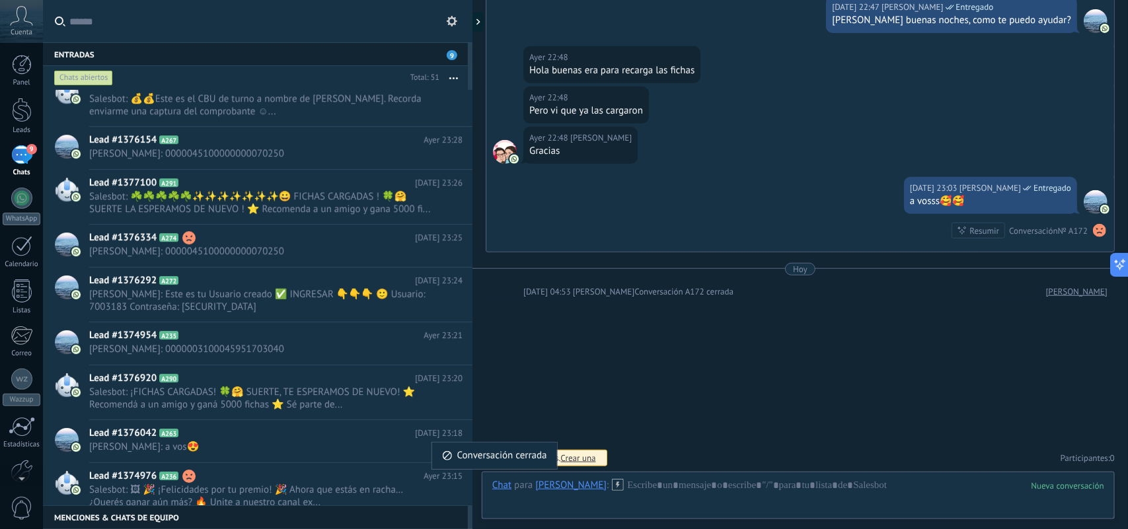
click at [457, 454] on span "Conversación cerrada" at bounding box center [502, 456] width 90 height 26
click at [440, 497] on icon at bounding box center [443, 503] width 16 height 16
click at [465, 504] on span "Conversación cerrada" at bounding box center [502, 506] width 90 height 26
click at [438, 453] on icon at bounding box center [443, 448] width 16 height 16
click at [471, 463] on span "Conversación cerrada" at bounding box center [502, 456] width 90 height 26
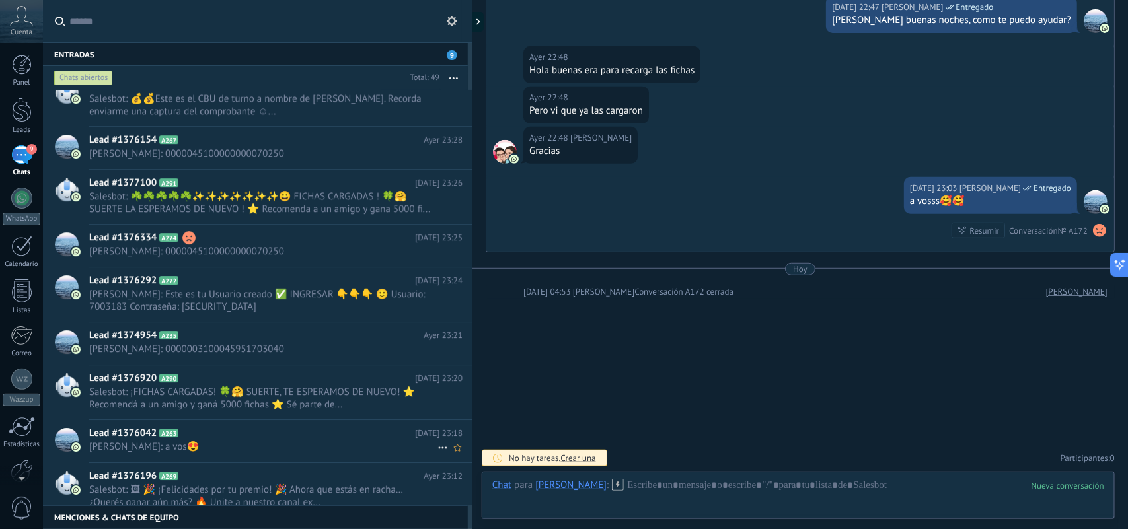
scroll to position [1867, 0]
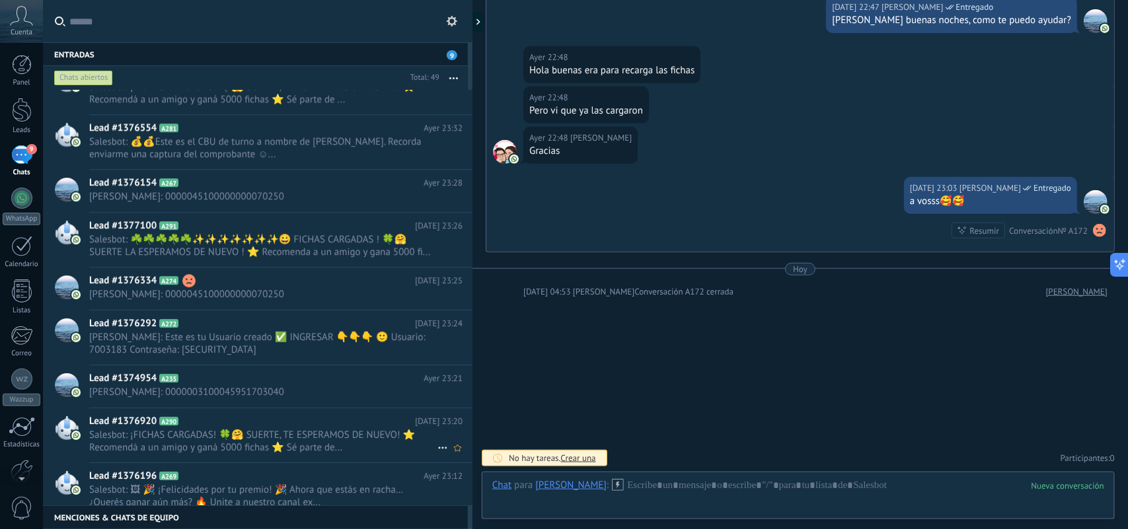
click at [437, 449] on icon at bounding box center [443, 448] width 16 height 16
click at [461, 457] on span "Conversación cerrada" at bounding box center [502, 456] width 90 height 26
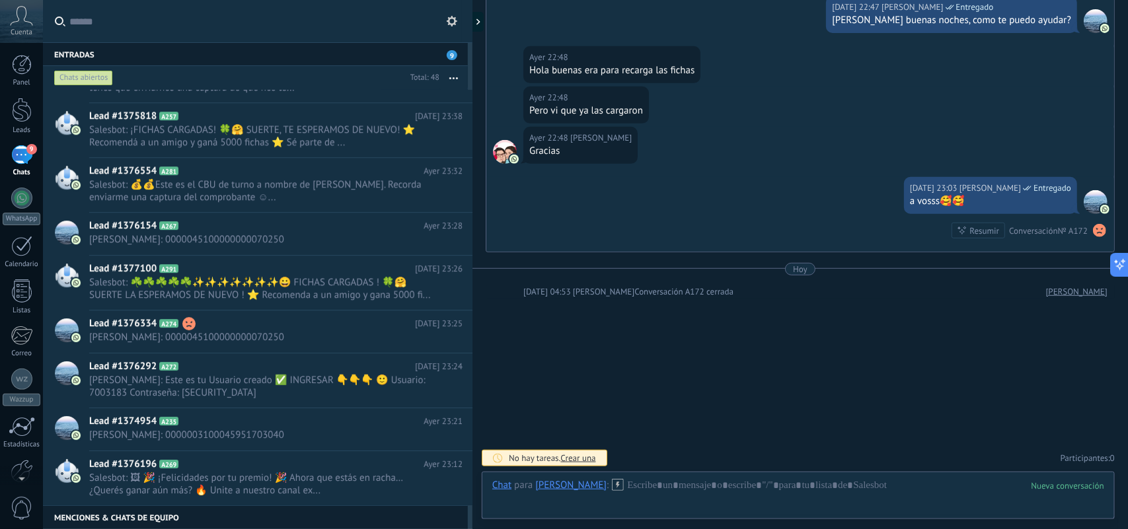
scroll to position [1825, 0]
click at [440, 487] on icon at bounding box center [443, 491] width 16 height 16
click at [464, 500] on span "Conversación cerrada" at bounding box center [502, 499] width 90 height 26
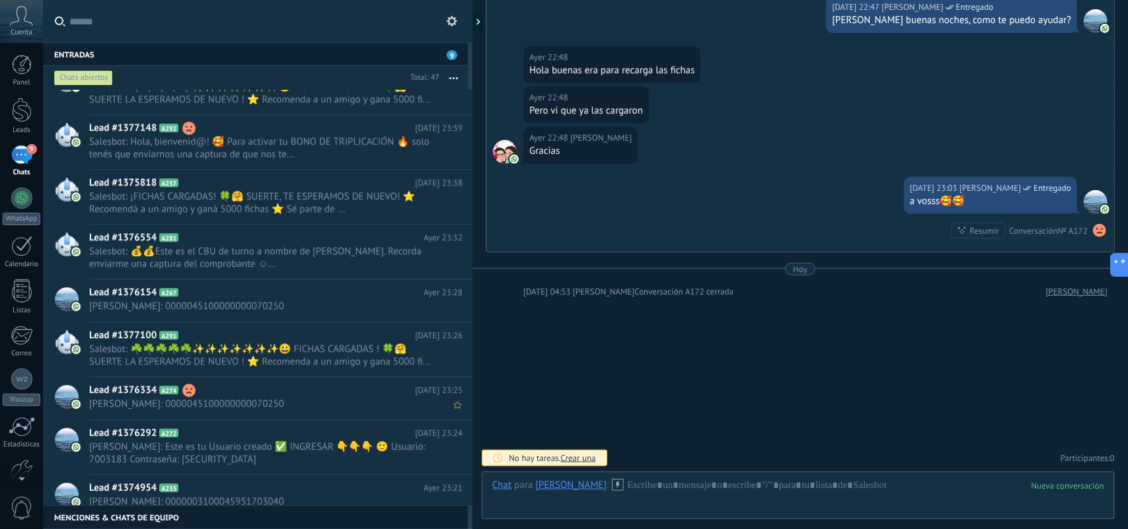
scroll to position [1772, 0]
click at [435, 461] on icon at bounding box center [443, 459] width 16 height 16
click at [456, 467] on div "Conversación cerrada" at bounding box center [494, 467] width 105 height 26
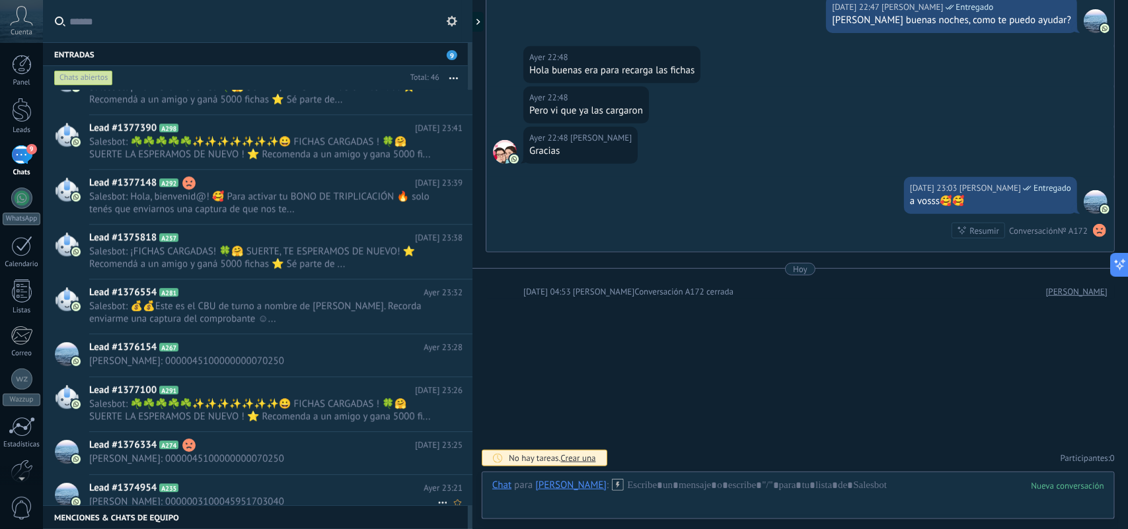
scroll to position [1740, 0]
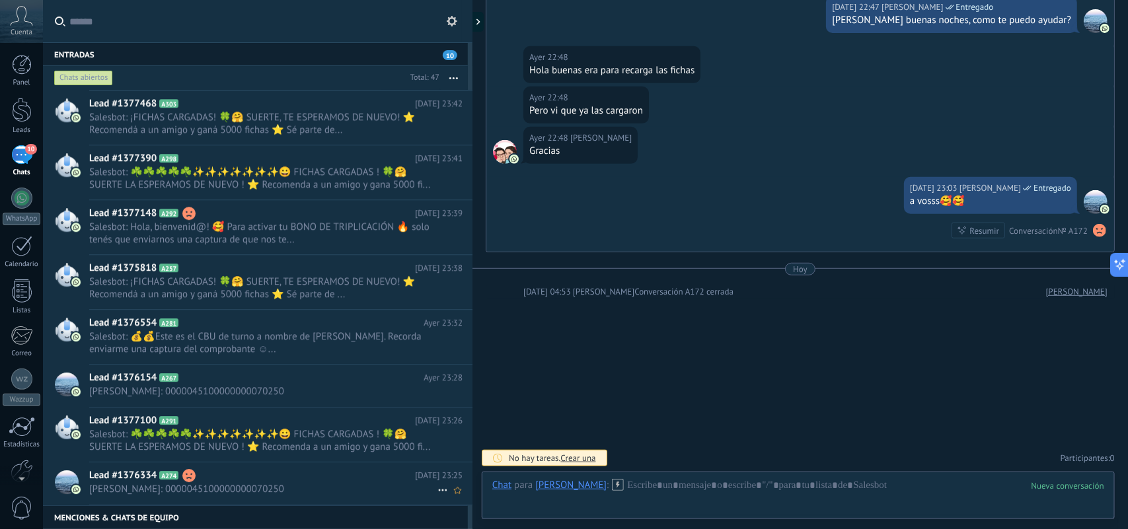
click at [440, 489] on icon at bounding box center [443, 491] width 16 height 16
click at [463, 496] on span "Conversación cerrada" at bounding box center [502, 498] width 90 height 26
click at [440, 450] on icon at bounding box center [443, 448] width 16 height 16
click at [463, 458] on span "Conversación cerrada" at bounding box center [502, 455] width 90 height 26
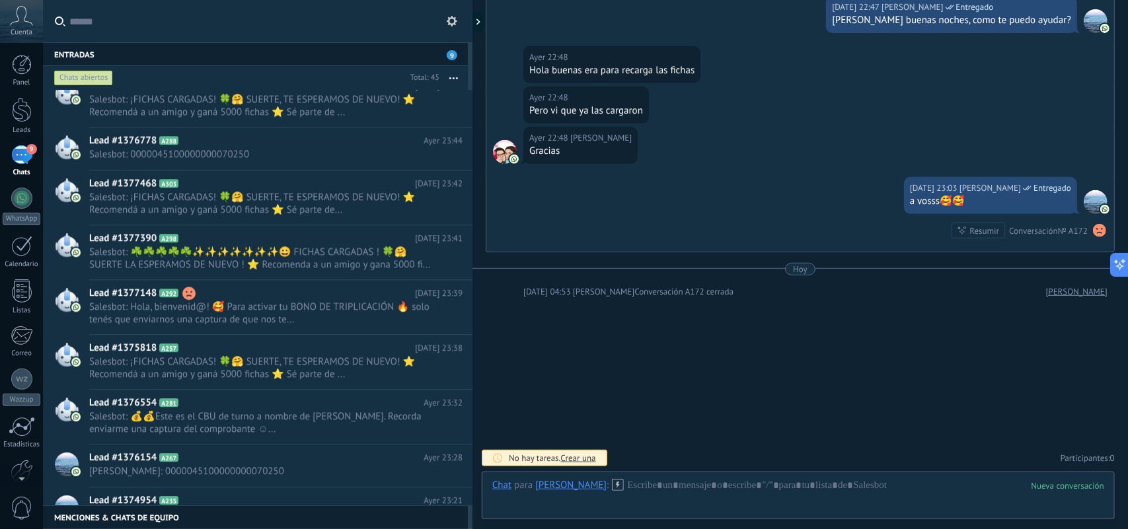
scroll to position [1711, 0]
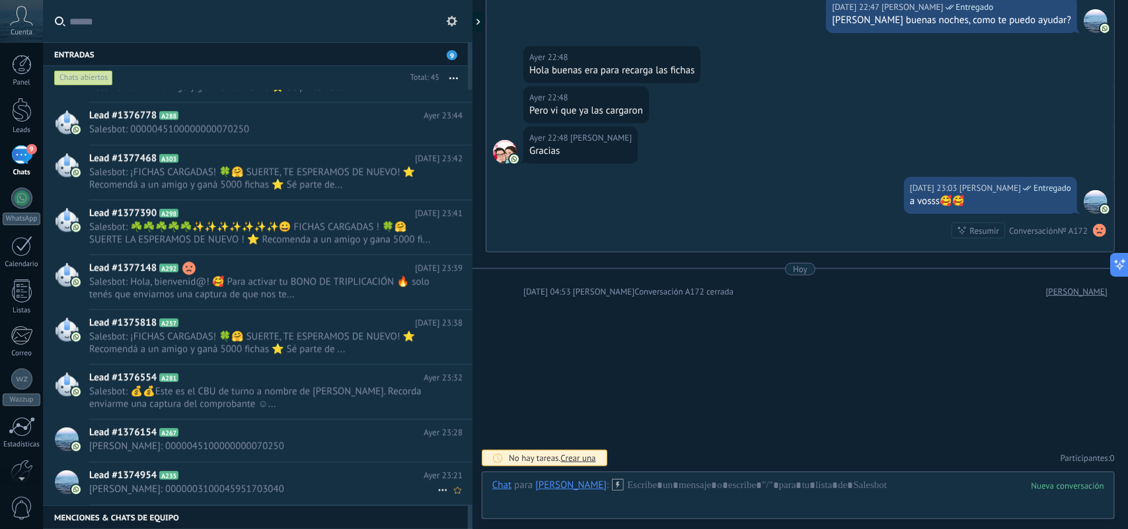
click at [435, 492] on icon at bounding box center [443, 491] width 16 height 16
click at [454, 496] on div "Conversación cerrada" at bounding box center [494, 498] width 105 height 26
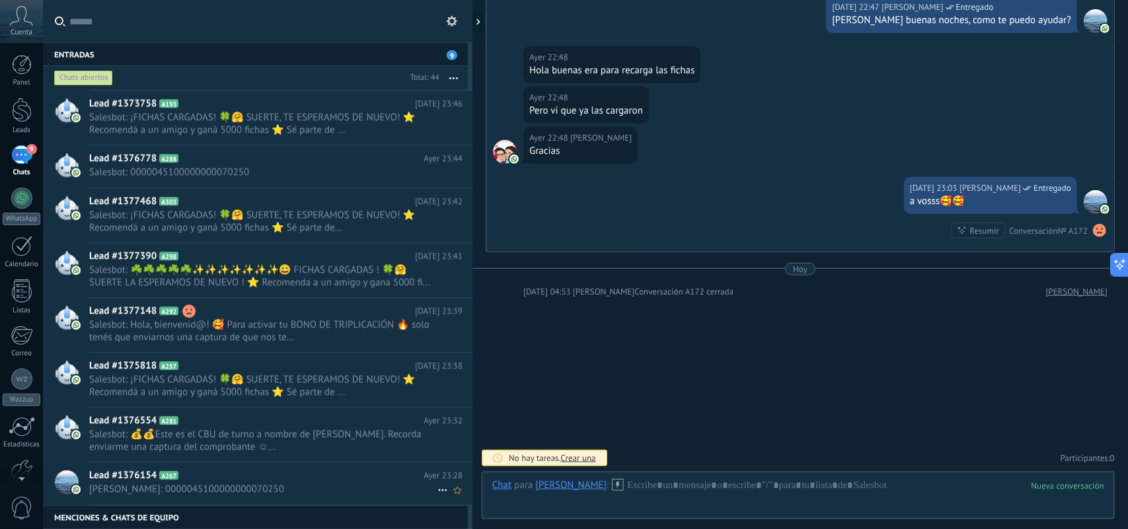
scroll to position [1668, 0]
click at [435, 451] on icon at bounding box center [443, 448] width 16 height 16
click at [454, 457] on div "Conversación cerrada" at bounding box center [494, 455] width 105 height 26
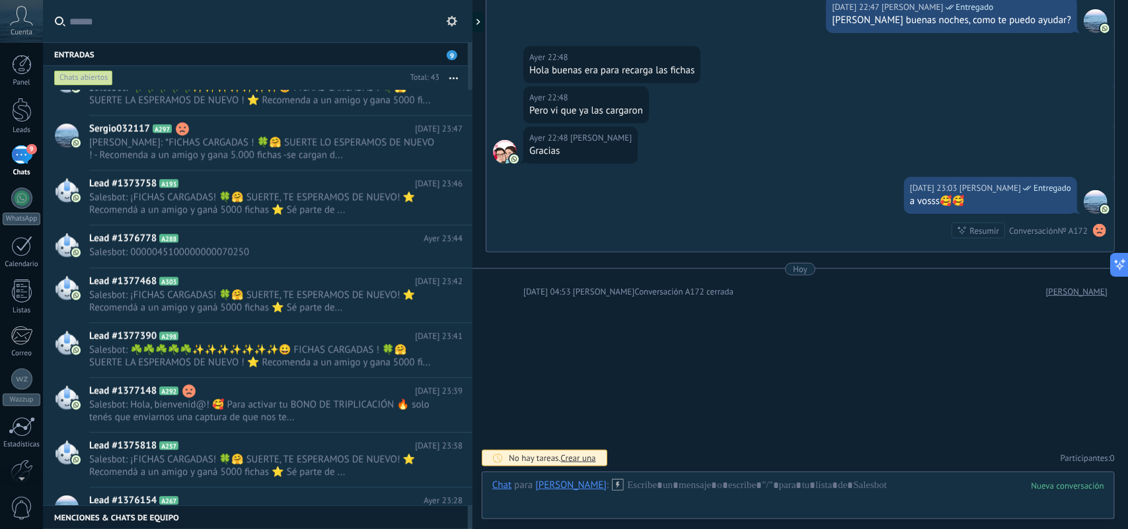
scroll to position [1638, 0]
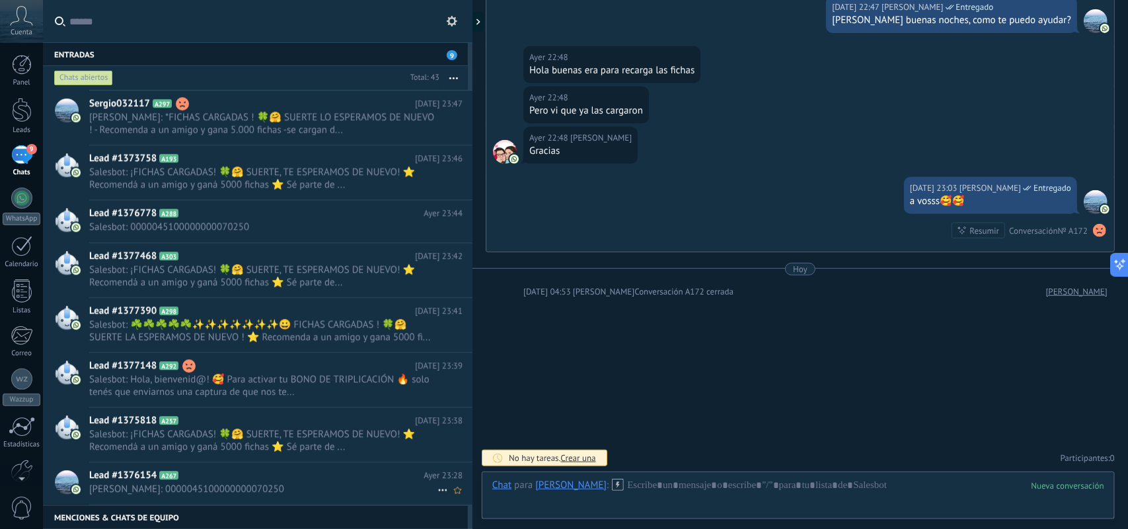
click at [438, 490] on icon at bounding box center [443, 491] width 16 height 16
click at [445, 492] on div "Conversación cerrada" at bounding box center [494, 498] width 105 height 26
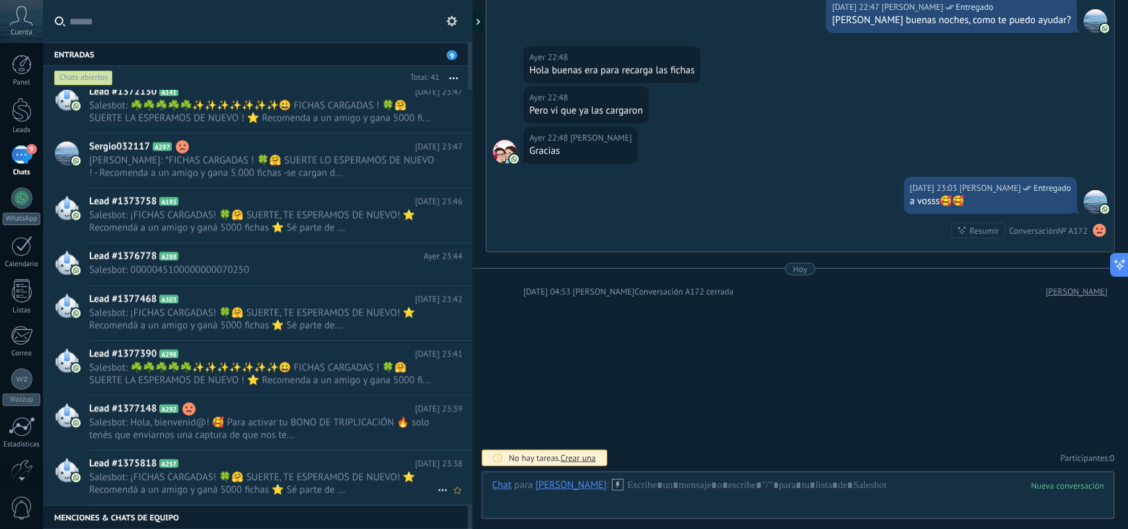
scroll to position [1553, 0]
click at [435, 486] on icon at bounding box center [443, 491] width 16 height 16
click at [456, 494] on div "Conversación cerrada" at bounding box center [494, 498] width 105 height 26
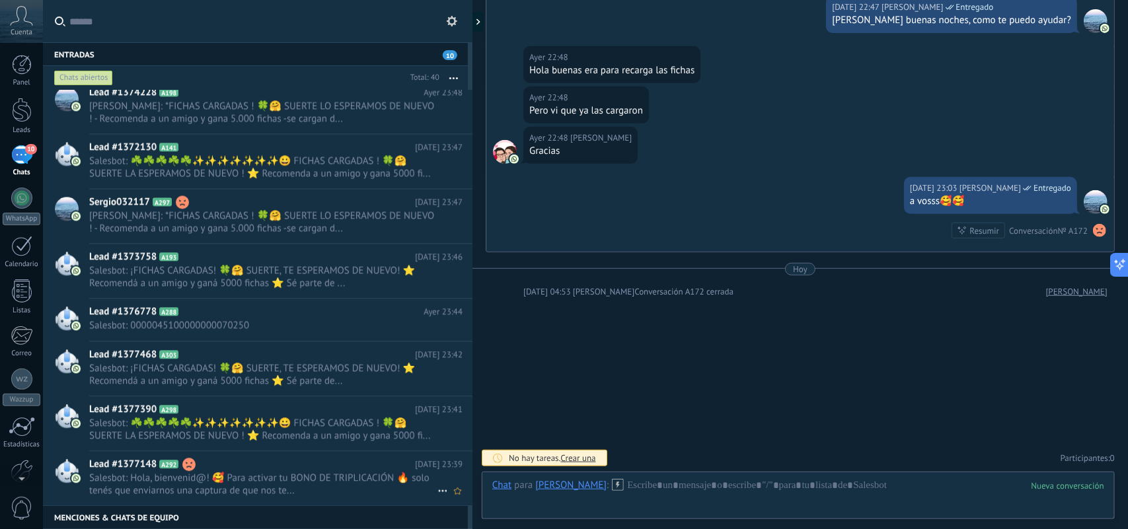
click at [438, 490] on icon at bounding box center [443, 491] width 16 height 16
click at [457, 496] on span "Conversación cerrada" at bounding box center [502, 499] width 90 height 26
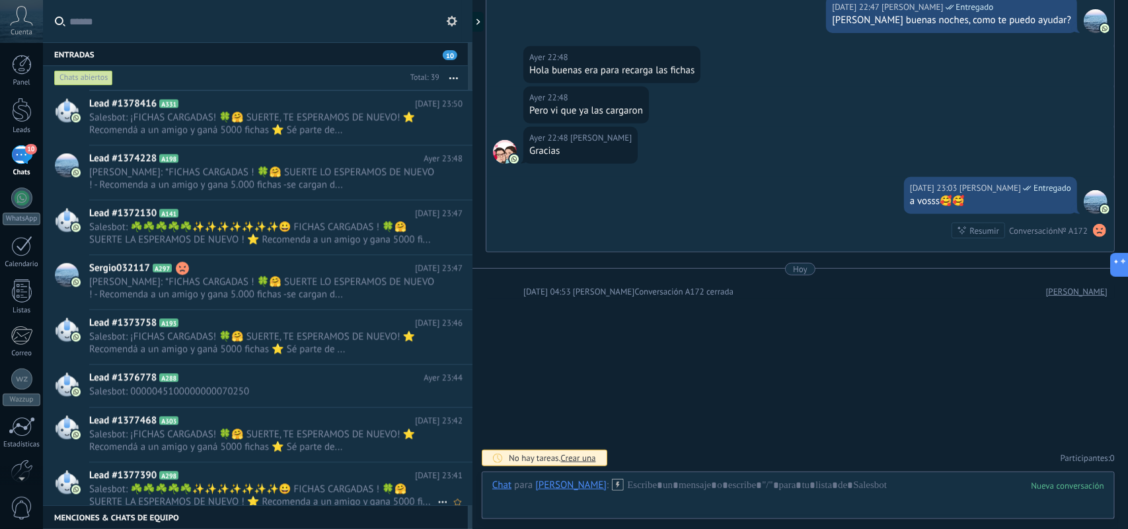
click at [438, 490] on span "Salesbot: ☘️☘️☘️☘️☘️✨✨✨✨✨✨✨😀 FICHAS CARGADAS ! 🍀🤗 SUERTE LA ESPERAMOS DE NUEVO …" at bounding box center [275, 495] width 373 height 25
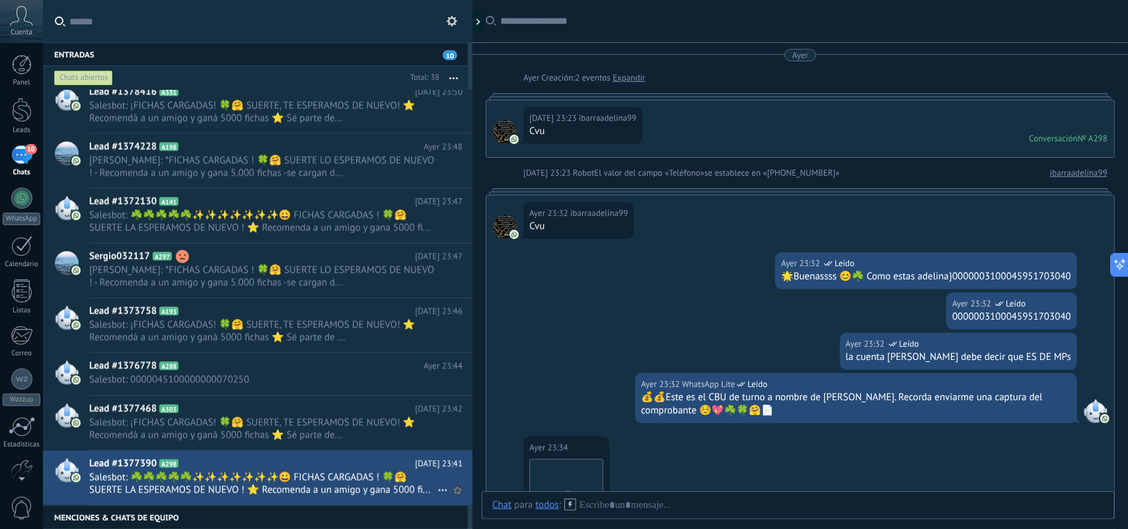
scroll to position [597, 0]
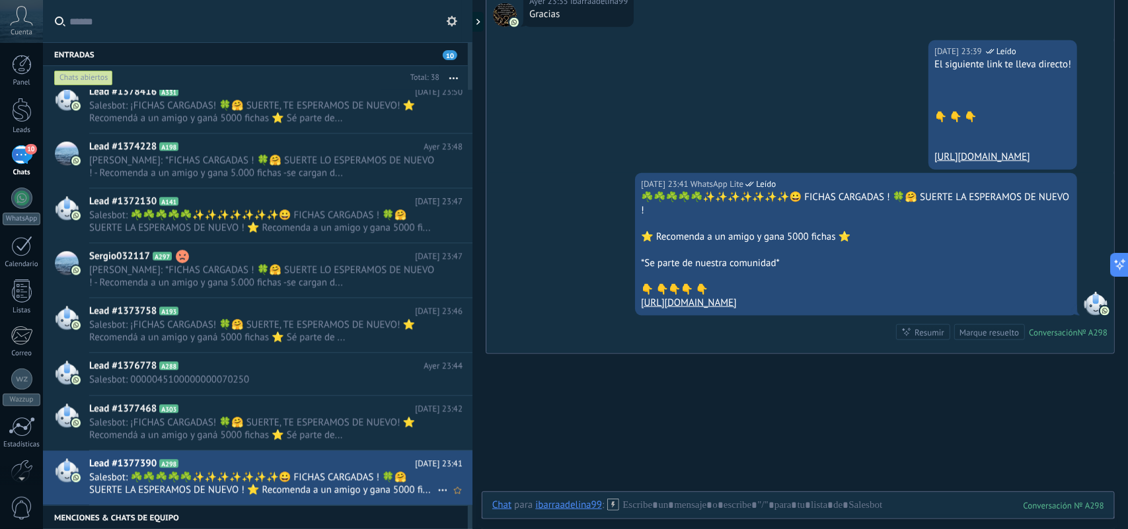
click at [438, 490] on use at bounding box center [442, 491] width 9 height 2
click at [463, 496] on span "Conversación cerrada" at bounding box center [502, 498] width 90 height 26
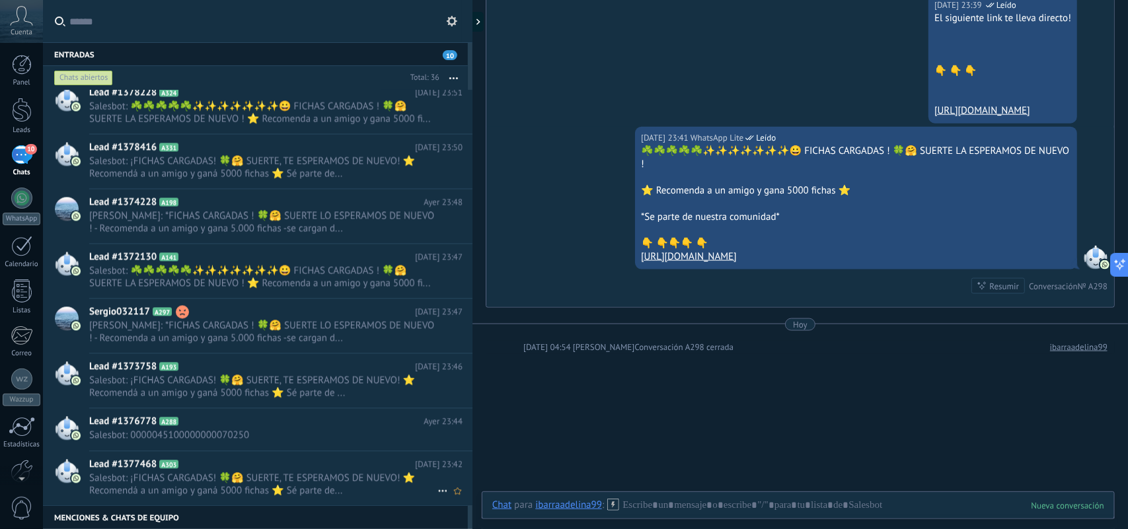
scroll to position [1315, 0]
click at [441, 492] on use at bounding box center [442, 491] width 9 height 2
click at [465, 498] on span "Conversación cerrada" at bounding box center [502, 499] width 90 height 26
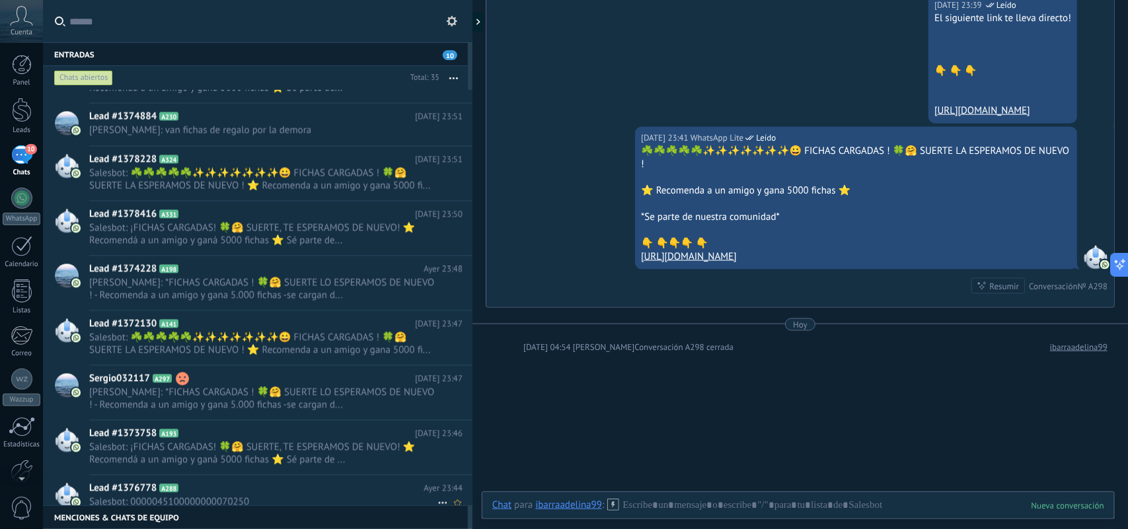
scroll to position [1261, 0]
click at [0, 0] on icon at bounding box center [0, 0] width 0 height 0
click at [461, 504] on span "Conversación cerrada" at bounding box center [502, 506] width 90 height 26
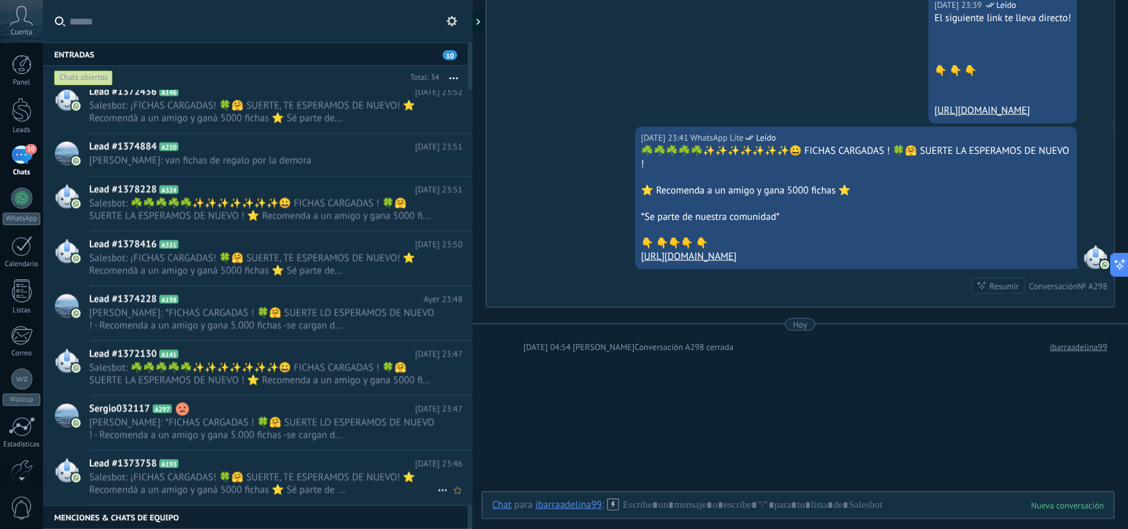
click at [442, 467] on span "Ayer 23:46" at bounding box center [439, 463] width 48 height 13
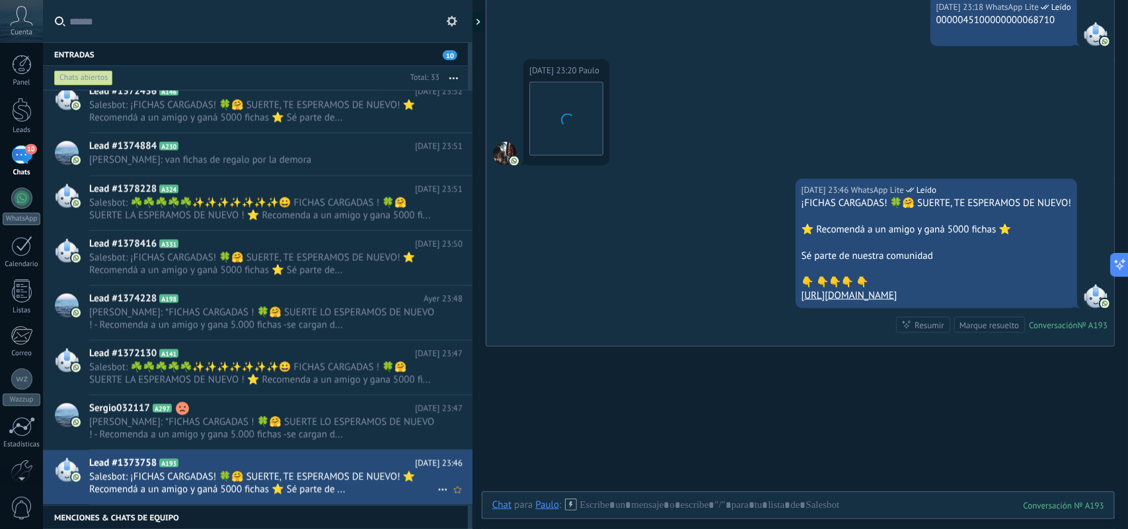
scroll to position [1177, 0]
click at [438, 496] on link "Lead #1373758 A193 Ayer 23:46 Salesbot: ¡FICHAS CARGADAS! 🍀🤗 SUERTE, TE ESPERAM…" at bounding box center [258, 478] width 430 height 54
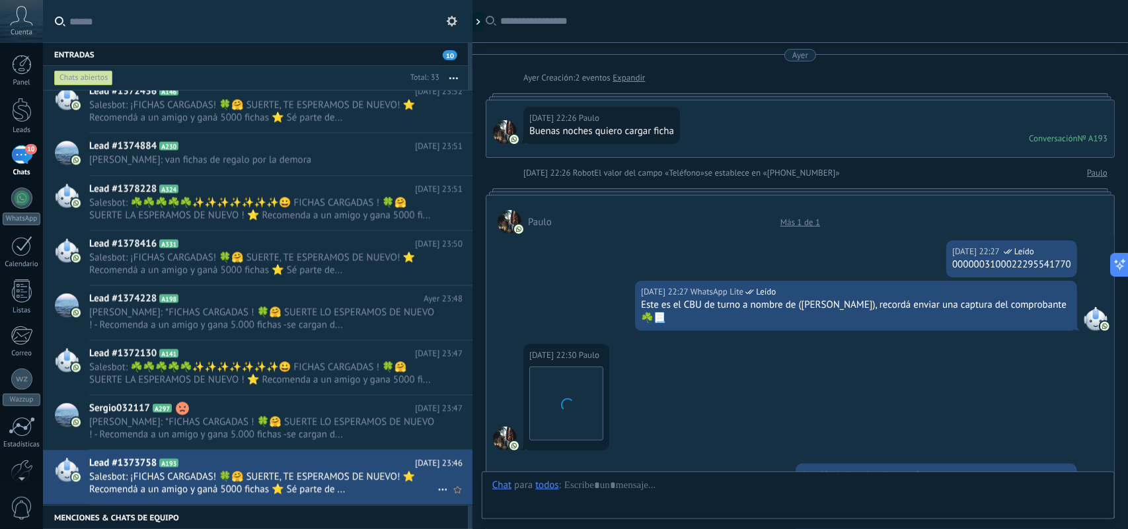
scroll to position [818, 0]
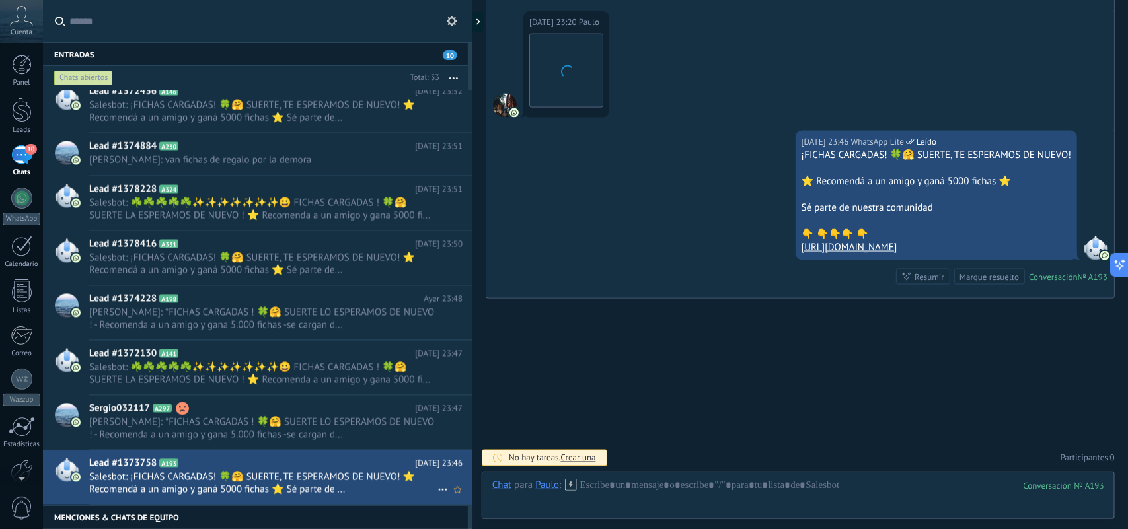
click at [438, 490] on icon at bounding box center [443, 491] width 16 height 16
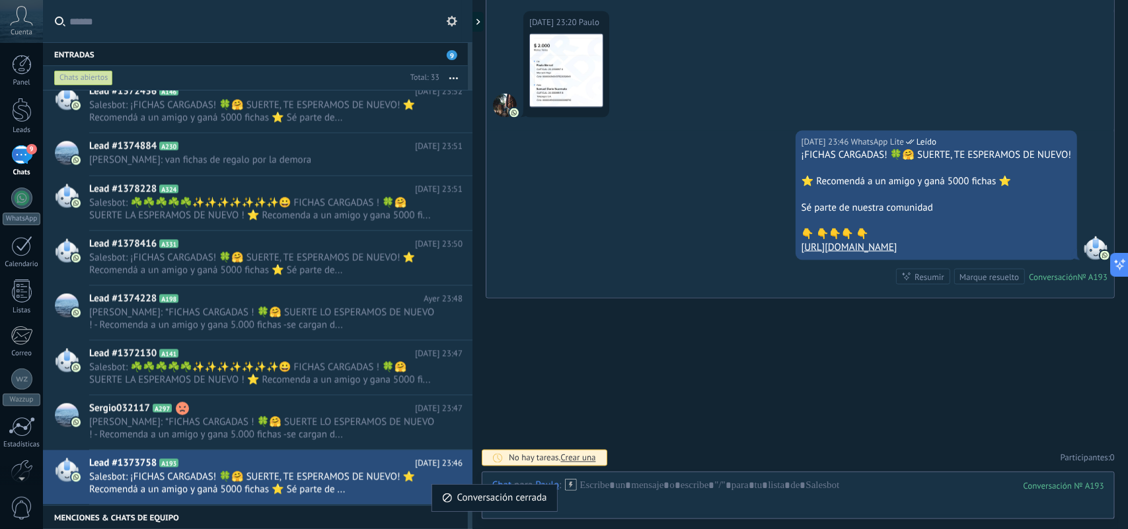
click at [461, 498] on span "Conversación cerrada" at bounding box center [502, 498] width 90 height 26
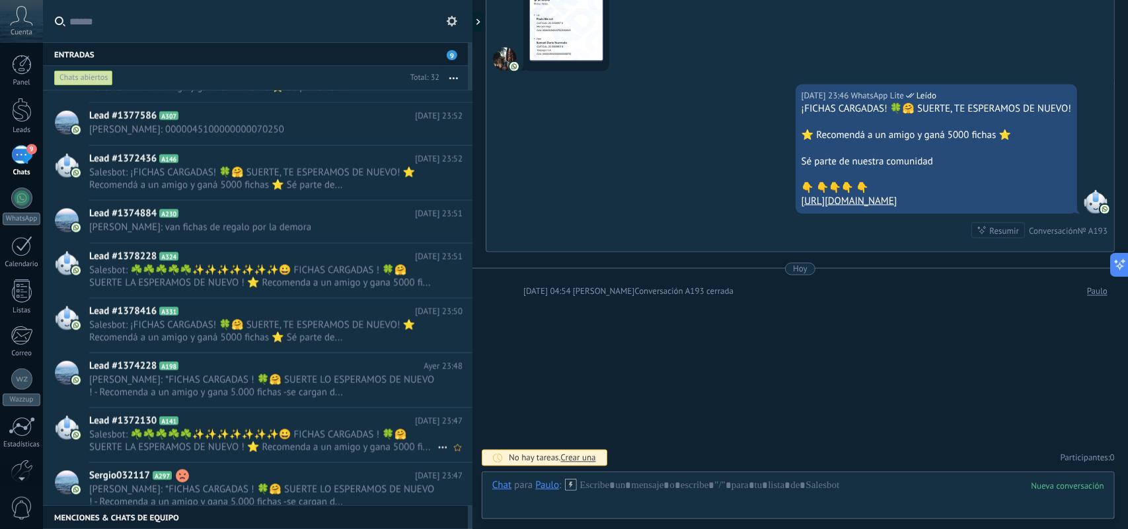
scroll to position [1122, 0]
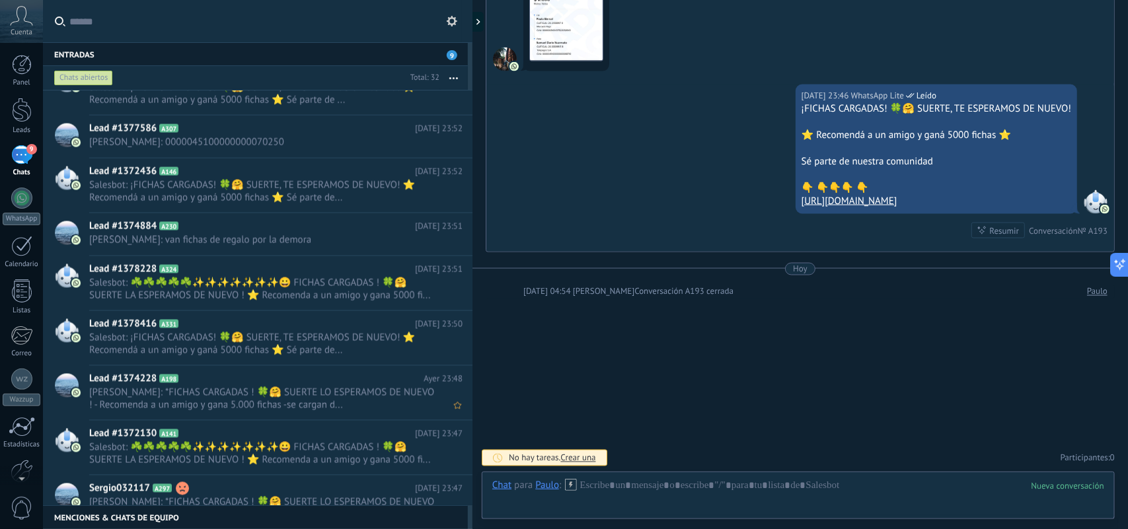
click at [435, 451] on span "Salesbot: ☘️☘️☘️☘️☘️✨✨✨✨✨✨✨😀 FICHAS CARGADAS ! 🍀🤗 SUERTE LA ESPERAMOS DE NUEVO …" at bounding box center [275, 454] width 373 height 25
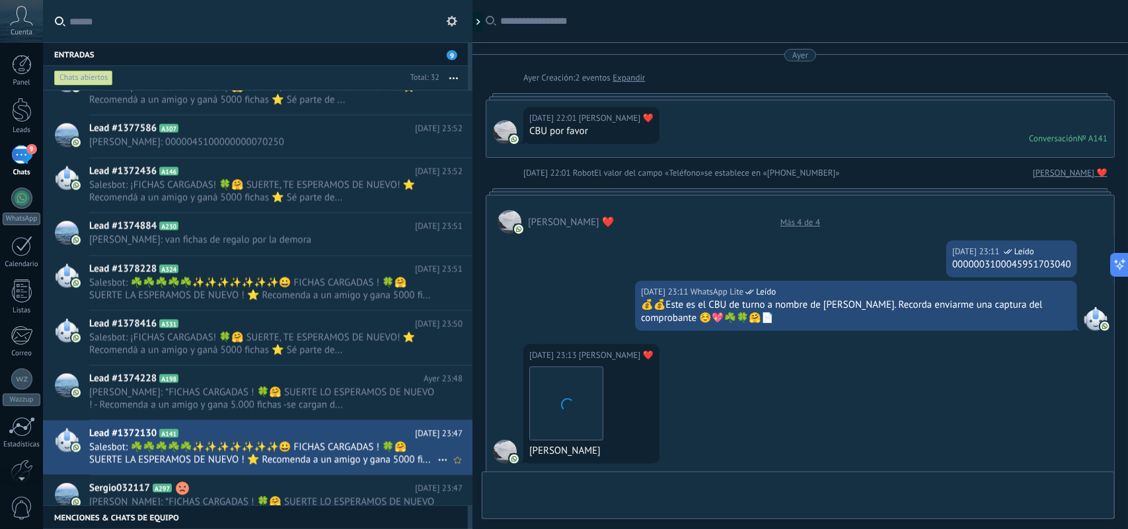
click at [441, 463] on icon at bounding box center [443, 461] width 16 height 16
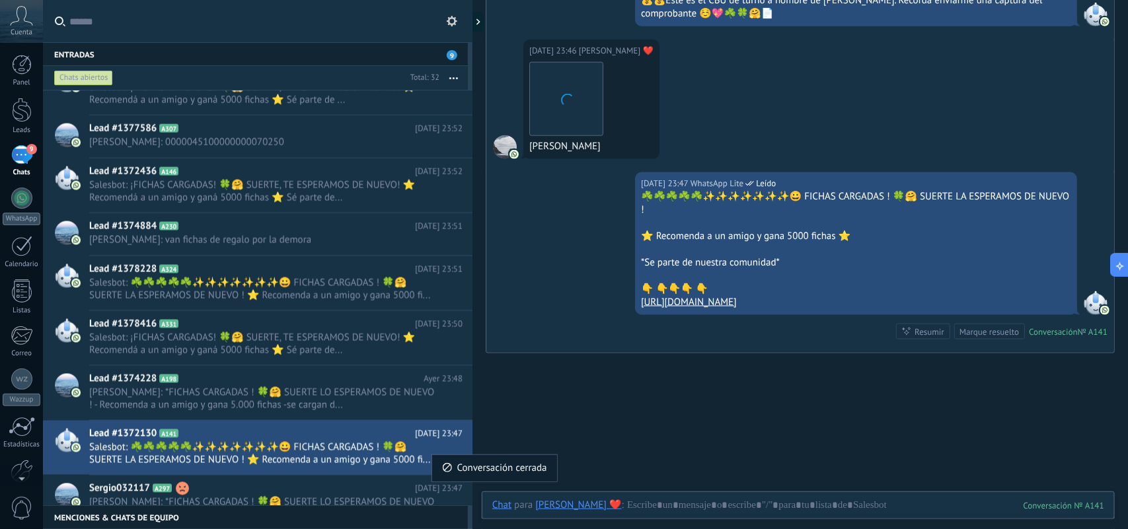
click at [468, 473] on span "Conversación cerrada" at bounding box center [502, 468] width 90 height 26
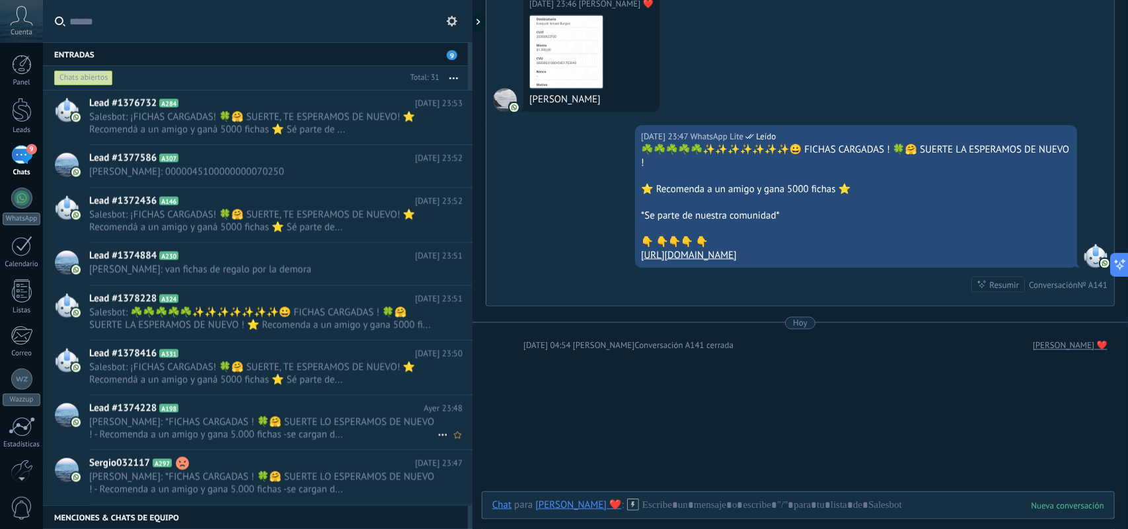
click at [438, 437] on use at bounding box center [442, 436] width 9 height 2
click at [464, 449] on span "Conversación cerrada" at bounding box center [502, 443] width 90 height 26
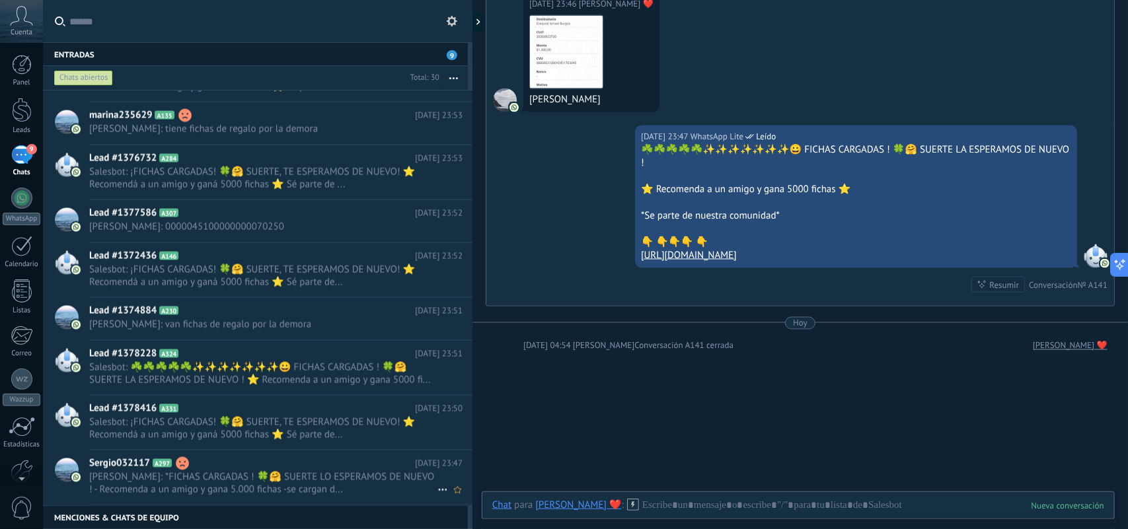
click at [436, 494] on icon at bounding box center [443, 491] width 16 height 16
click at [460, 490] on span "Conversación cerrada" at bounding box center [502, 498] width 90 height 26
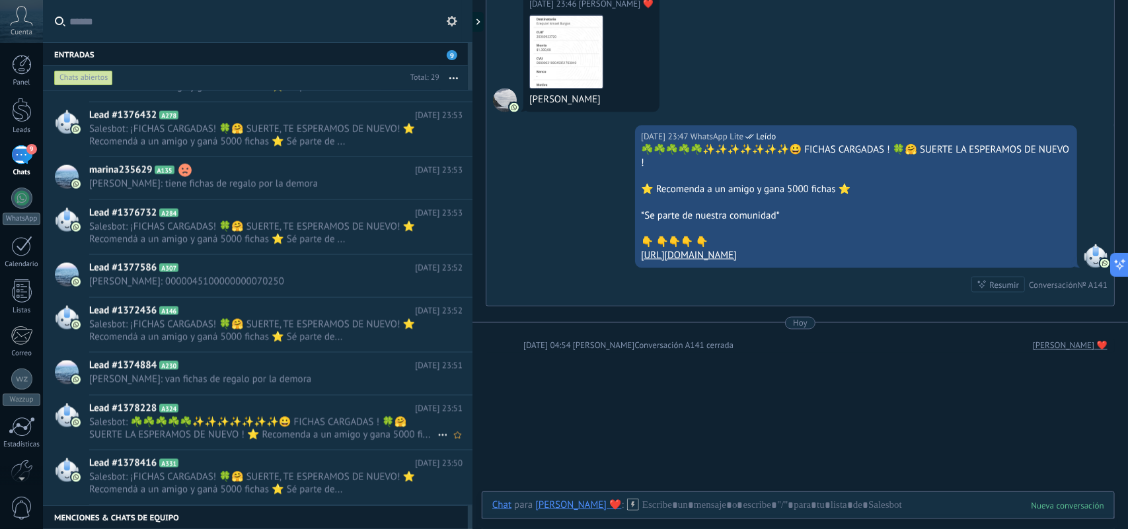
click at [435, 443] on icon at bounding box center [443, 436] width 16 height 16
click at [435, 438] on li "Conversación cerrada" at bounding box center [494, 443] width 125 height 26
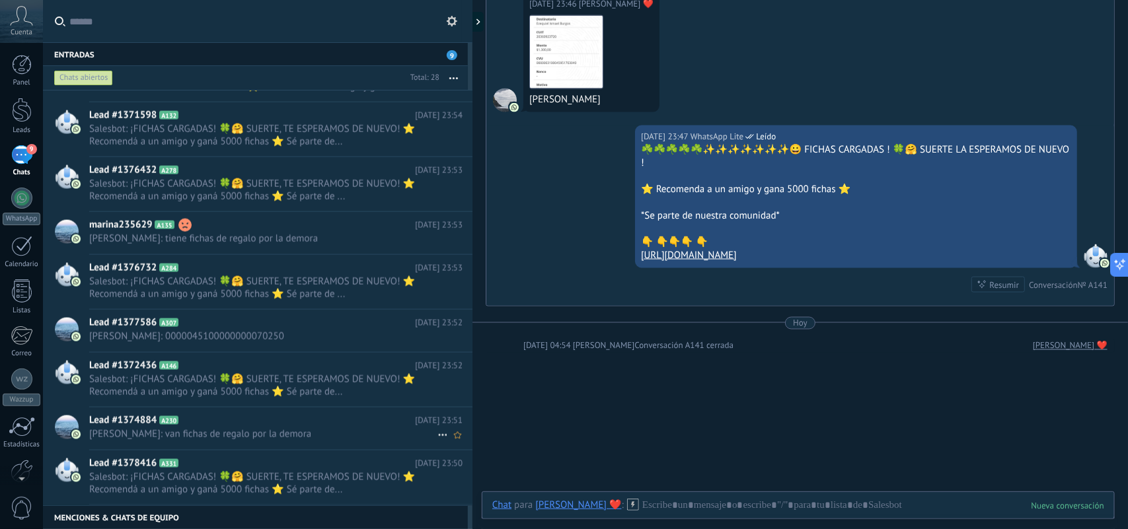
click at [438, 437] on use at bounding box center [442, 436] width 9 height 2
click at [453, 446] on div "Conversación cerrada" at bounding box center [494, 443] width 105 height 26
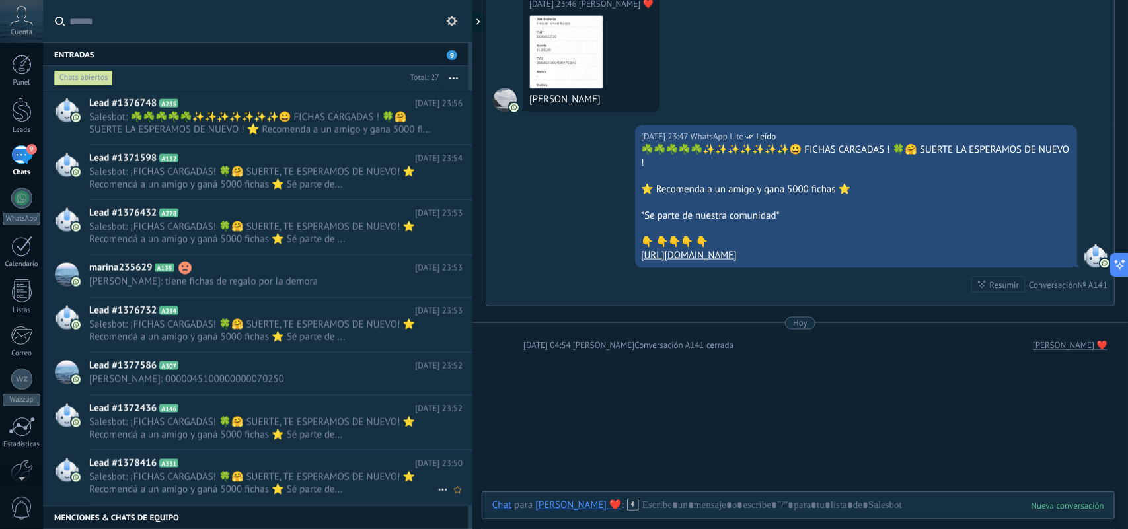
click at [435, 489] on icon at bounding box center [443, 491] width 16 height 16
click at [444, 496] on use at bounding box center [447, 497] width 9 height 9
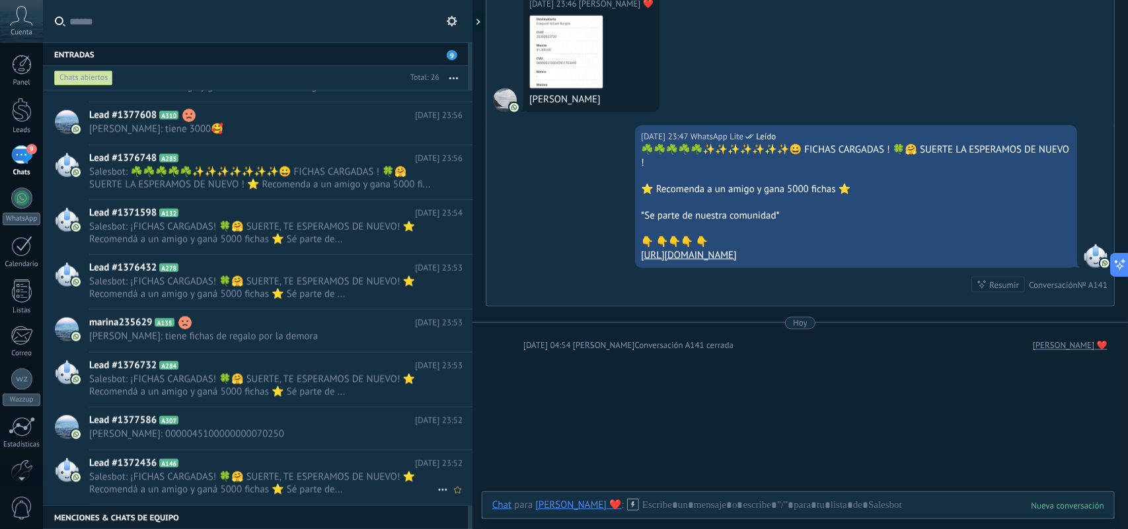
click at [438, 490] on icon at bounding box center [443, 491] width 16 height 16
click at [438, 491] on li "Conversación cerrada" at bounding box center [494, 498] width 125 height 26
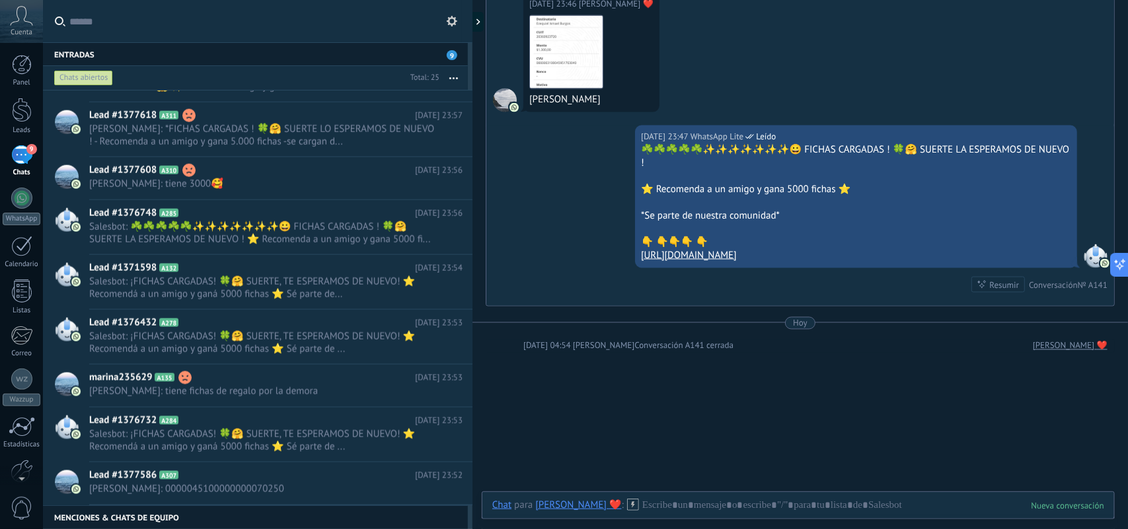
click at [0, 0] on icon at bounding box center [0, 0] width 0 height 0
click at [438, 491] on li "Conversación cerrada" at bounding box center [494, 498] width 125 height 26
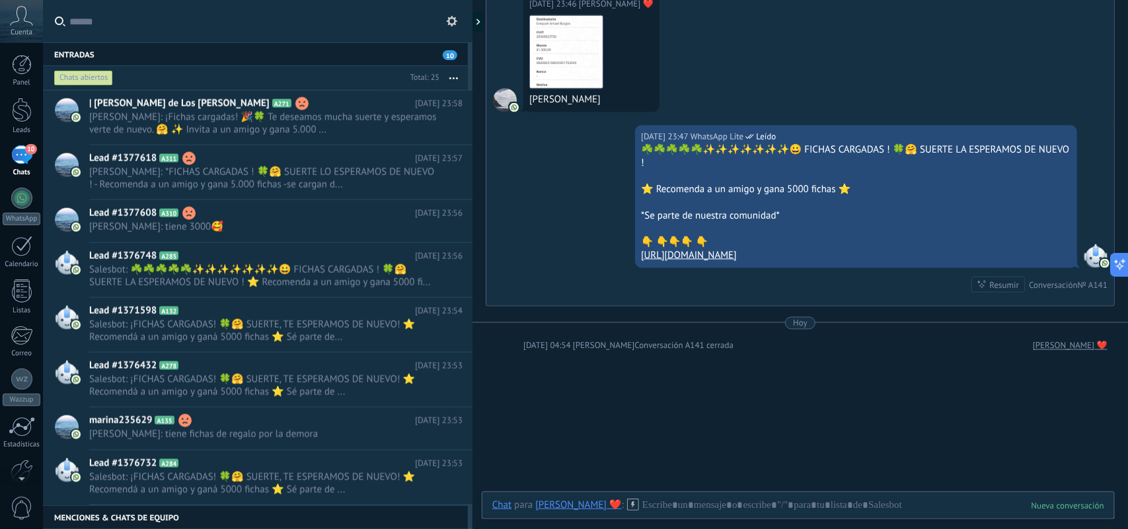
click at [0, 0] on icon at bounding box center [0, 0] width 0 height 0
click at [438, 491] on li "Conversación cerrada" at bounding box center [494, 498] width 125 height 26
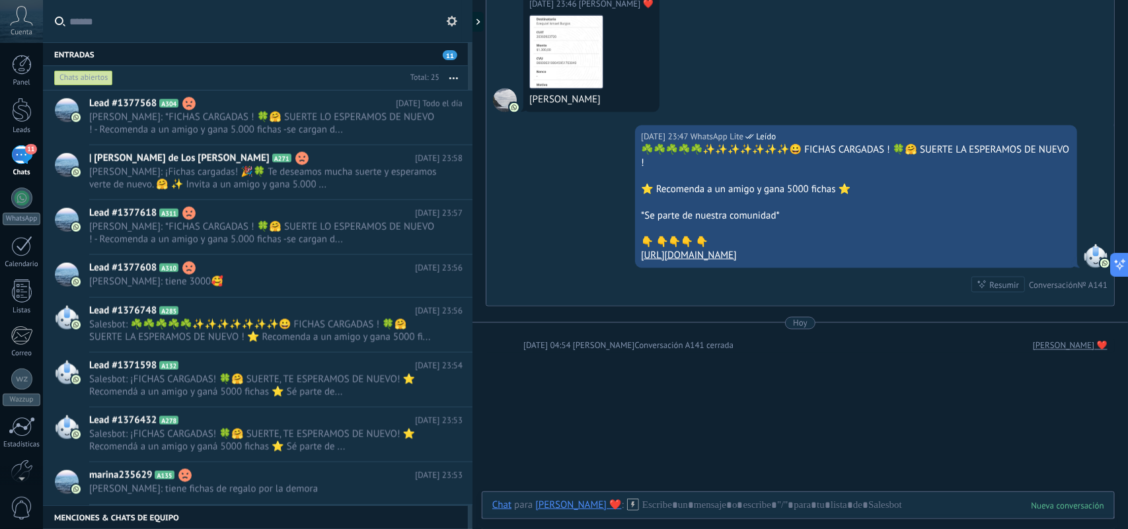
click at [0, 0] on use at bounding box center [0, 0] width 0 height 0
click at [438, 491] on li "Conversación cerrada" at bounding box center [494, 498] width 125 height 26
click at [0, 0] on use at bounding box center [0, 0] width 0 height 0
click at [438, 491] on li "Conversación cerrada" at bounding box center [494, 498] width 125 height 26
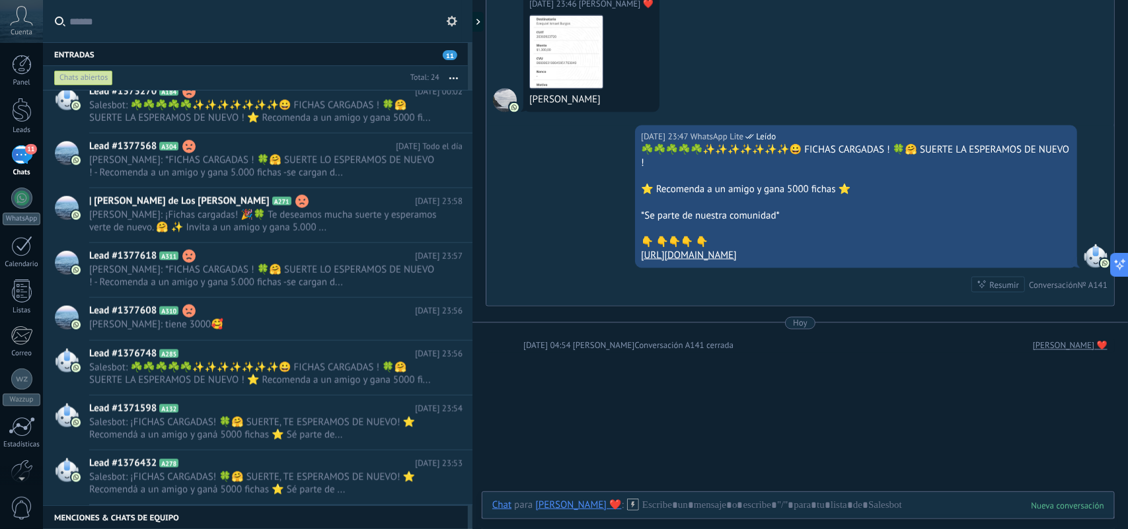
click at [0, 0] on use at bounding box center [0, 0] width 0 height 0
click at [438, 491] on li "Conversación cerrada" at bounding box center [494, 498] width 125 height 26
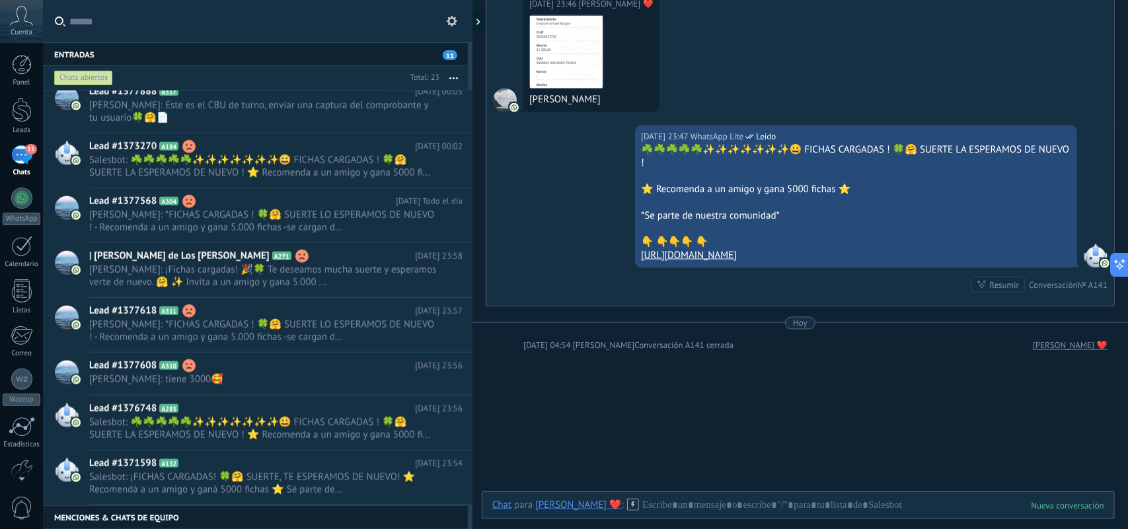
click at [0, 0] on use at bounding box center [0, 0] width 0 height 0
click at [438, 491] on li "Conversación cerrada" at bounding box center [494, 498] width 125 height 26
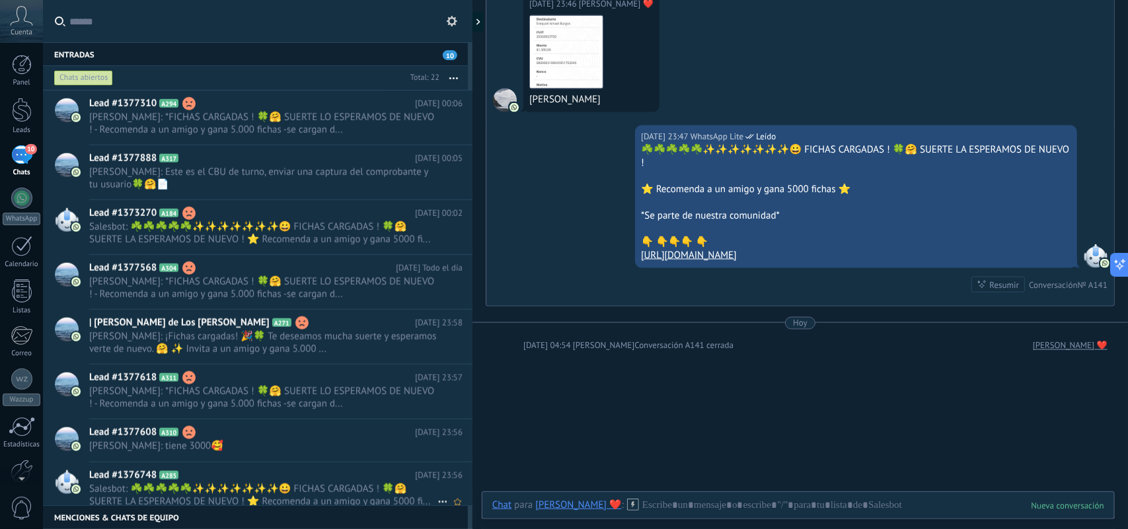
click at [438, 504] on use at bounding box center [442, 503] width 9 height 2
click at [438, 504] on li "Conversación cerrada" at bounding box center [494, 506] width 125 height 26
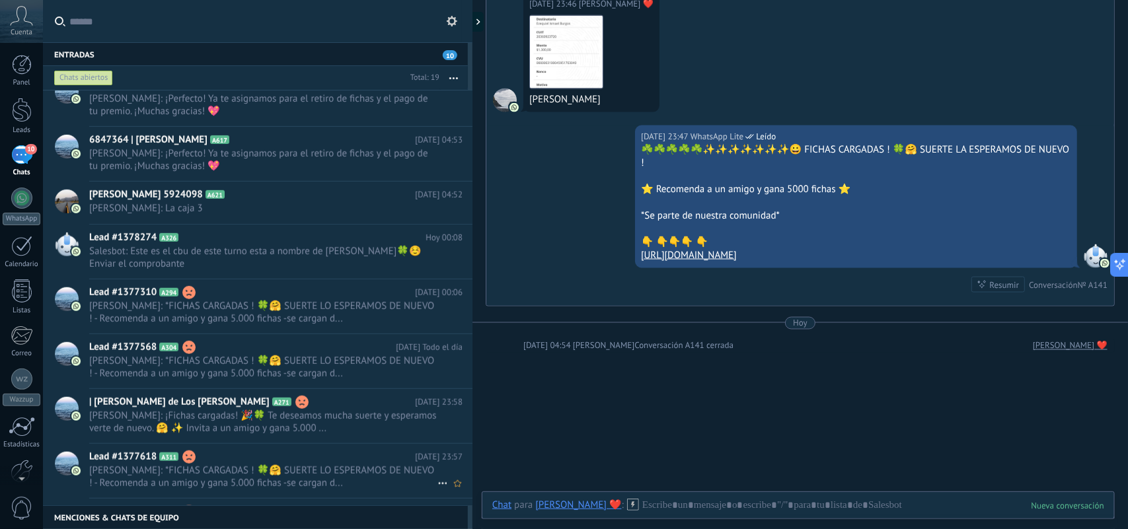
click at [437, 485] on icon at bounding box center [443, 484] width 16 height 16
click at [450, 489] on use at bounding box center [447, 491] width 9 height 9
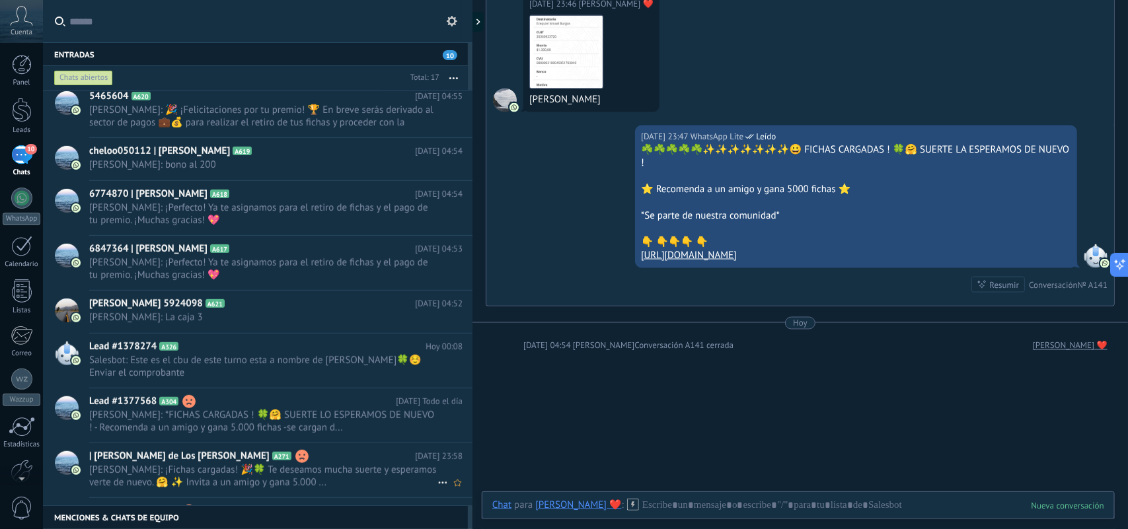
click at [436, 483] on icon at bounding box center [443, 483] width 16 height 16
click at [449, 488] on use at bounding box center [447, 491] width 9 height 9
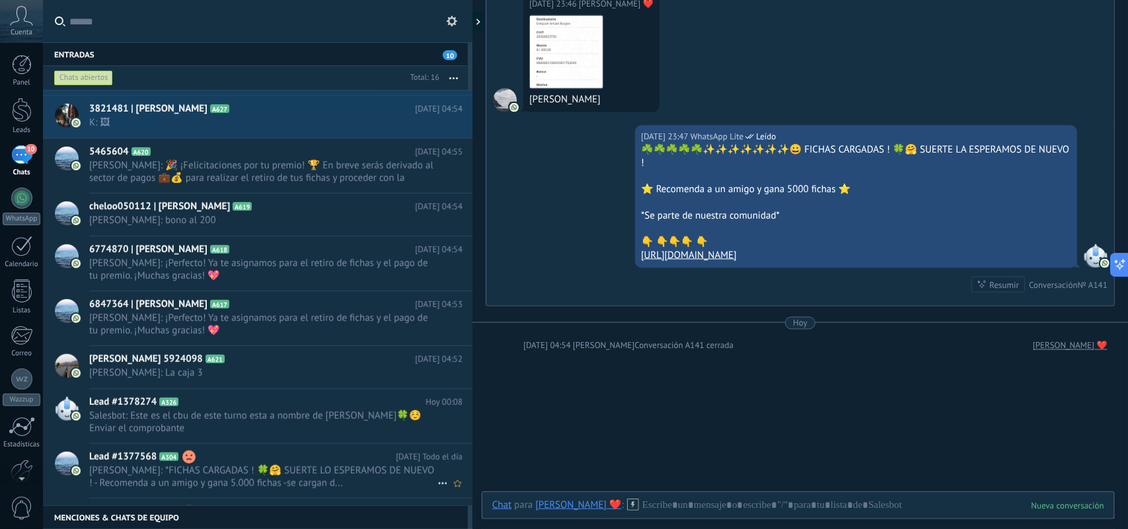
click at [436, 485] on icon at bounding box center [443, 484] width 16 height 16
click at [450, 492] on icon at bounding box center [447, 491] width 9 height 9
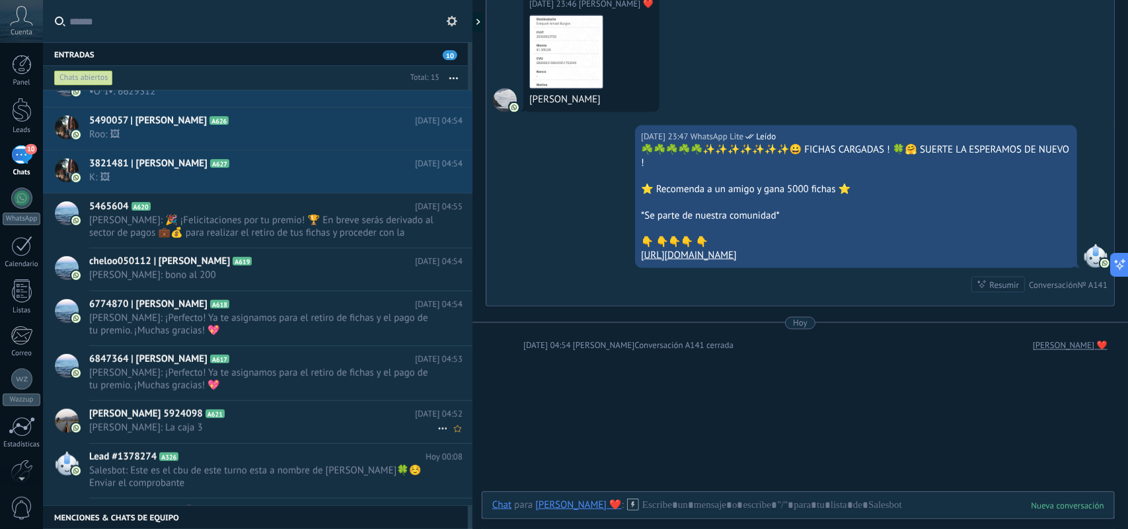
click at [437, 430] on icon at bounding box center [443, 429] width 16 height 16
click at [453, 441] on div "Conversación cerrada" at bounding box center [494, 437] width 105 height 26
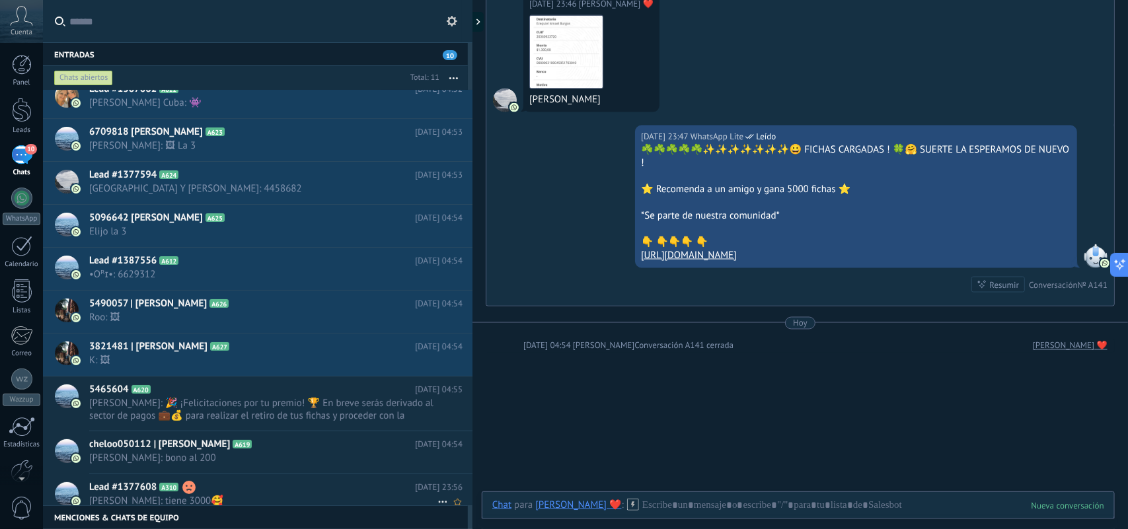
click at [438, 502] on icon at bounding box center [443, 502] width 16 height 16
click at [446, 503] on icon at bounding box center [447, 505] width 9 height 9
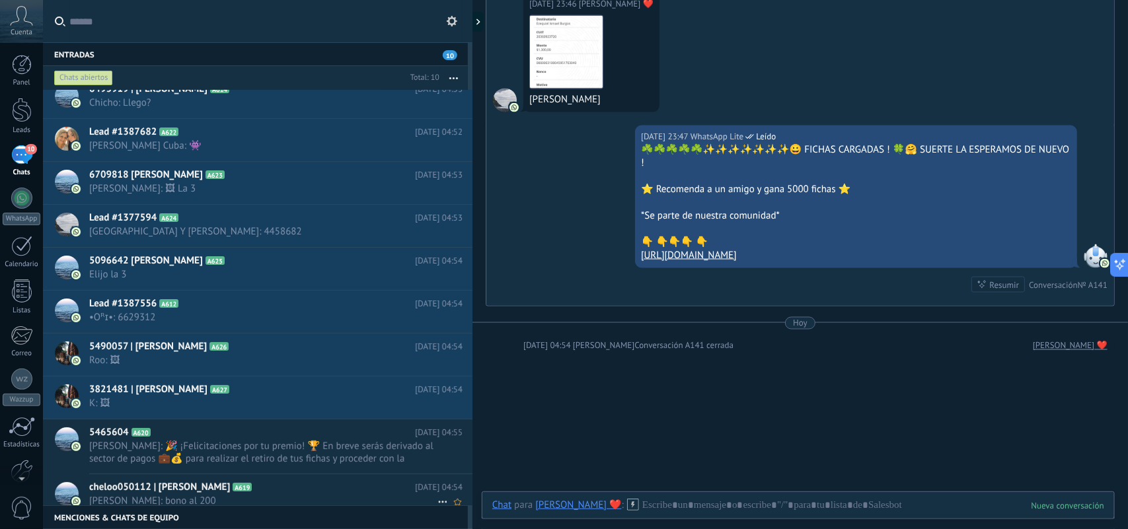
click at [438, 502] on icon at bounding box center [443, 502] width 16 height 16
click at [447, 503] on icon at bounding box center [447, 505] width 9 height 9
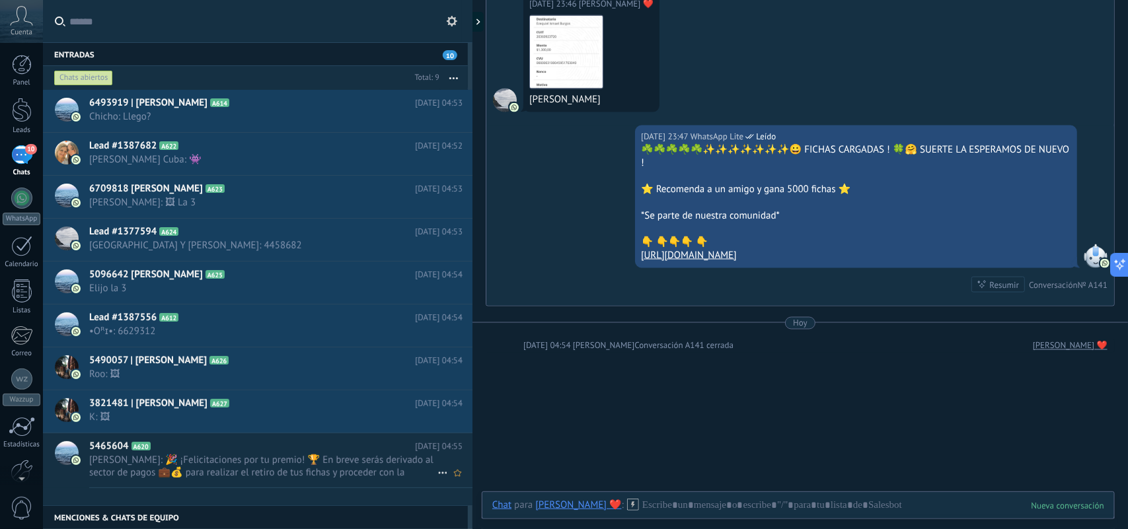
click at [435, 476] on icon at bounding box center [443, 473] width 16 height 16
click at [453, 485] on div "Conversación cerrada" at bounding box center [494, 481] width 105 height 26
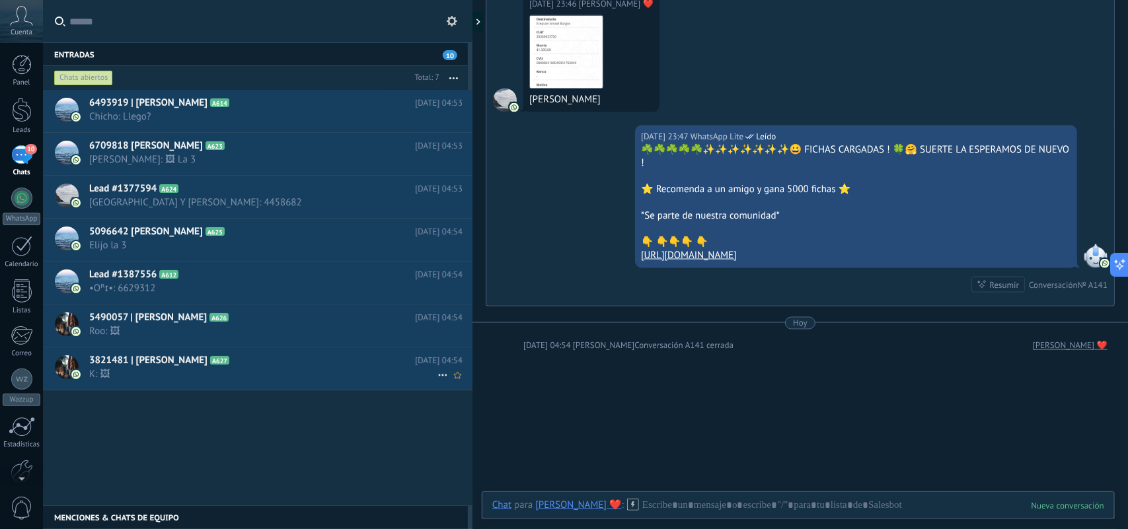
click at [284, 382] on div "3821481 | Paola Rojas A627 Hoy 04:54 K: 🖼" at bounding box center [280, 369] width 383 height 42
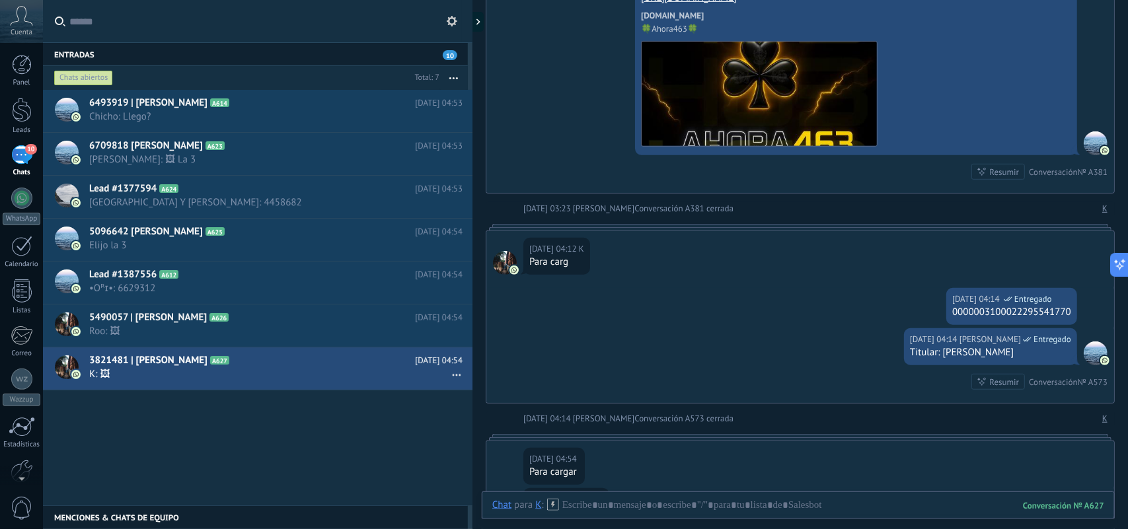
scroll to position [2751, 0]
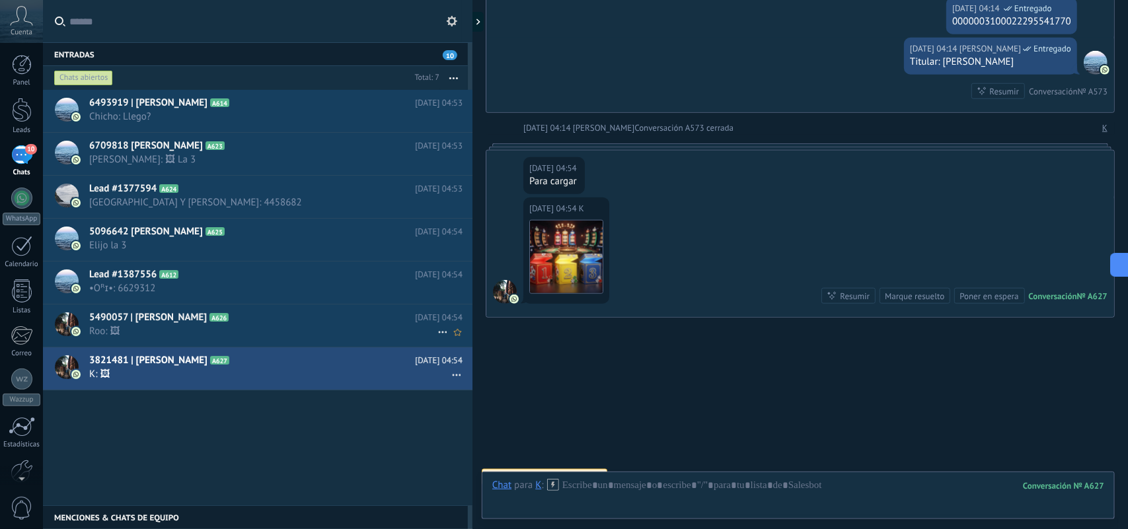
click at [325, 319] on h2 "5490057 | rocio baez A626" at bounding box center [252, 317] width 326 height 13
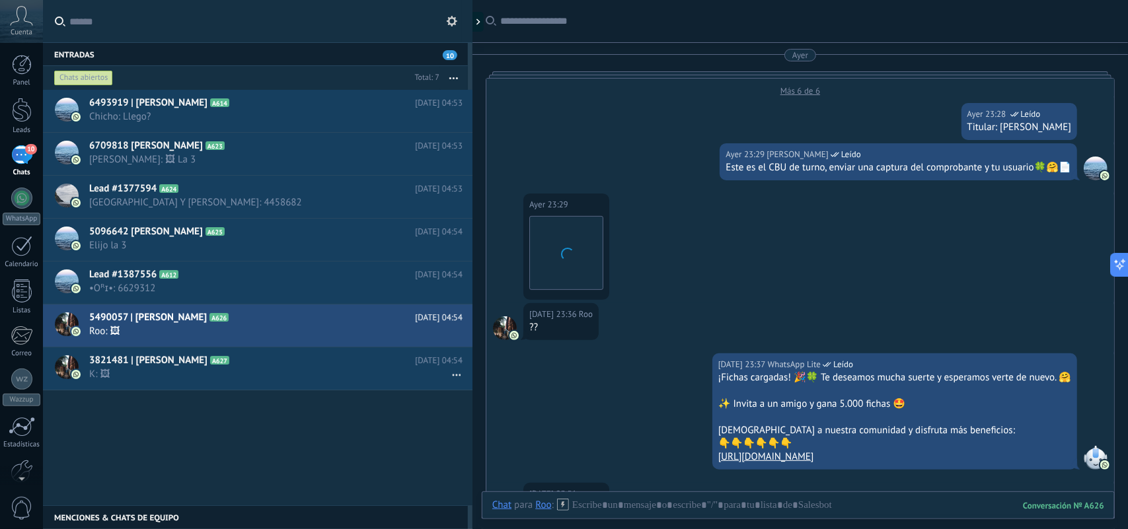
scroll to position [2762, 0]
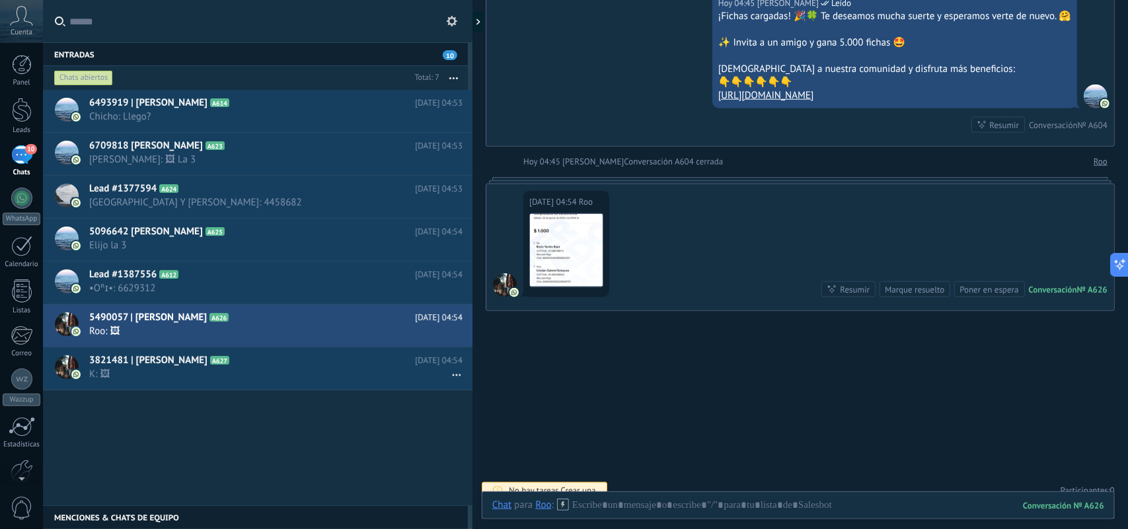
click at [351, 414] on div "6493919 | Juan Pablo Peretto A614 Hoy 04:53 Chicho: Llego? 6709818 enzo peralta…" at bounding box center [258, 298] width 430 height 416
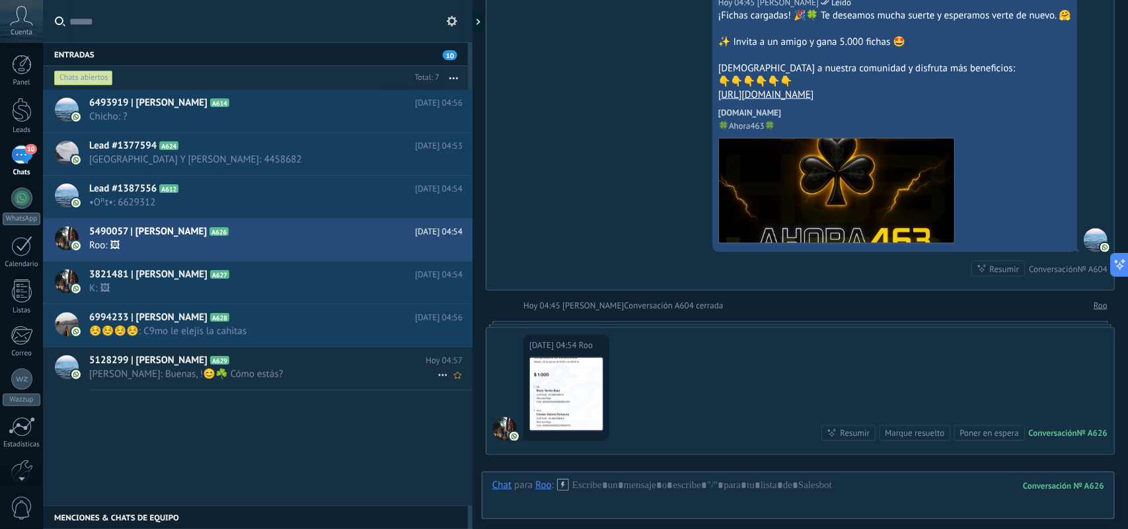
click at [262, 374] on span "Laura Ahora: Buenas, !😊☘️ Cómo estás?" at bounding box center [263, 374] width 348 height 13
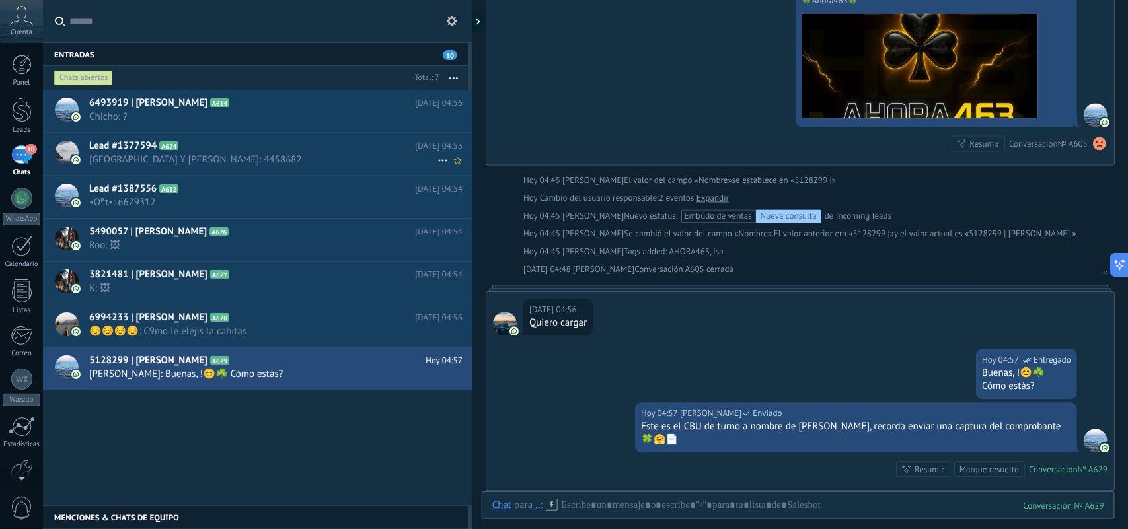
scroll to position [1391, 0]
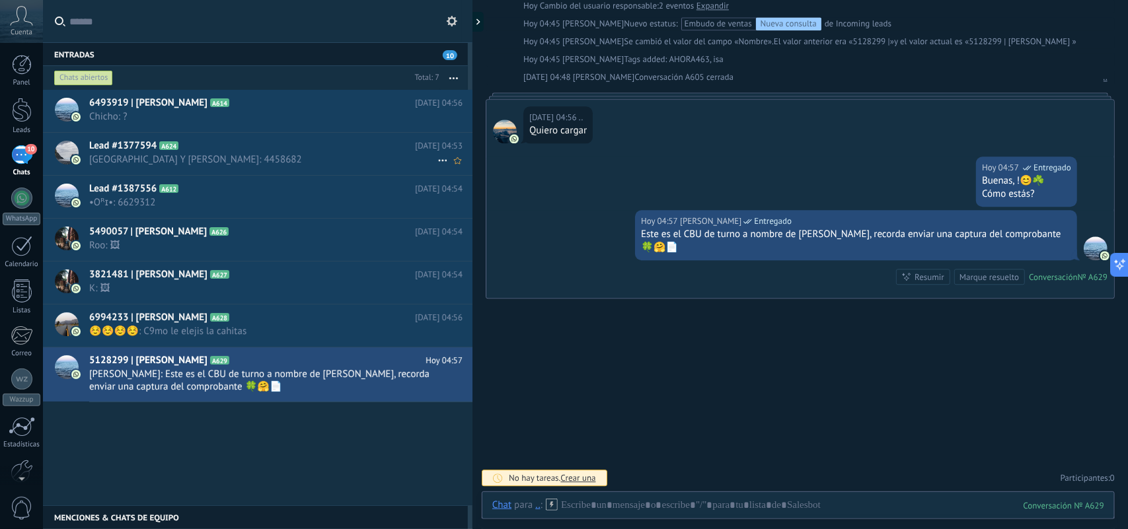
click at [190, 167] on div "Lead #1377594 A624 Hoy 04:53 Roma Y Franchesco: 4458682" at bounding box center [280, 154] width 383 height 42
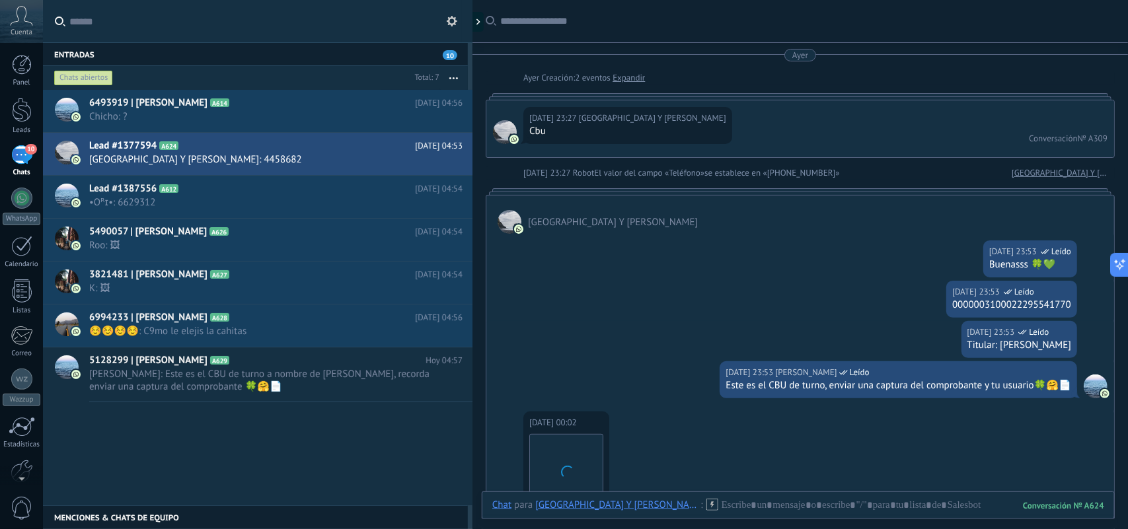
scroll to position [770, 0]
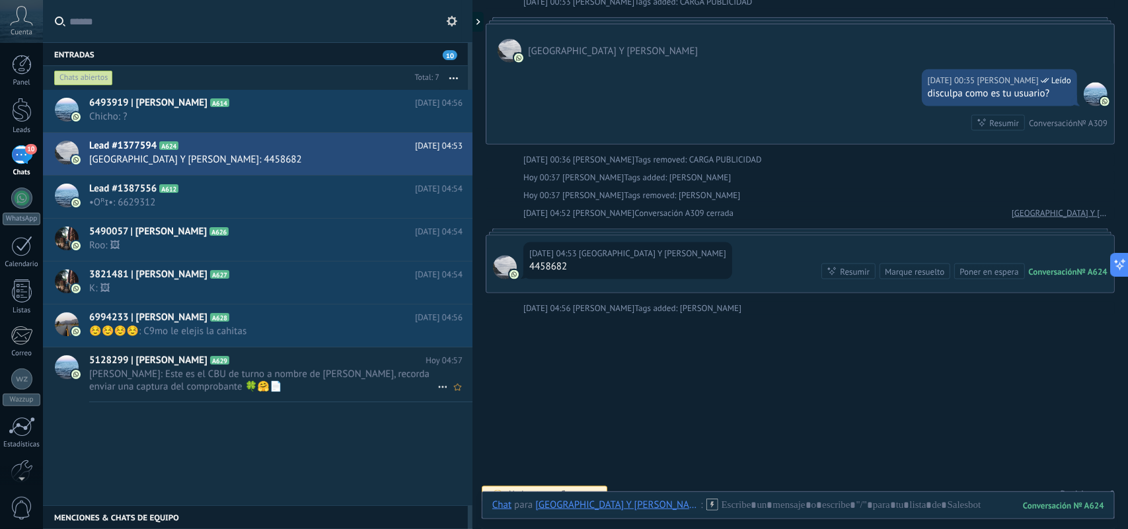
click at [435, 390] on icon at bounding box center [443, 387] width 16 height 16
click at [432, 430] on div at bounding box center [564, 264] width 1128 height 529
click at [371, 380] on span "Laura Ahora: 0000045100000000068710" at bounding box center [263, 374] width 348 height 13
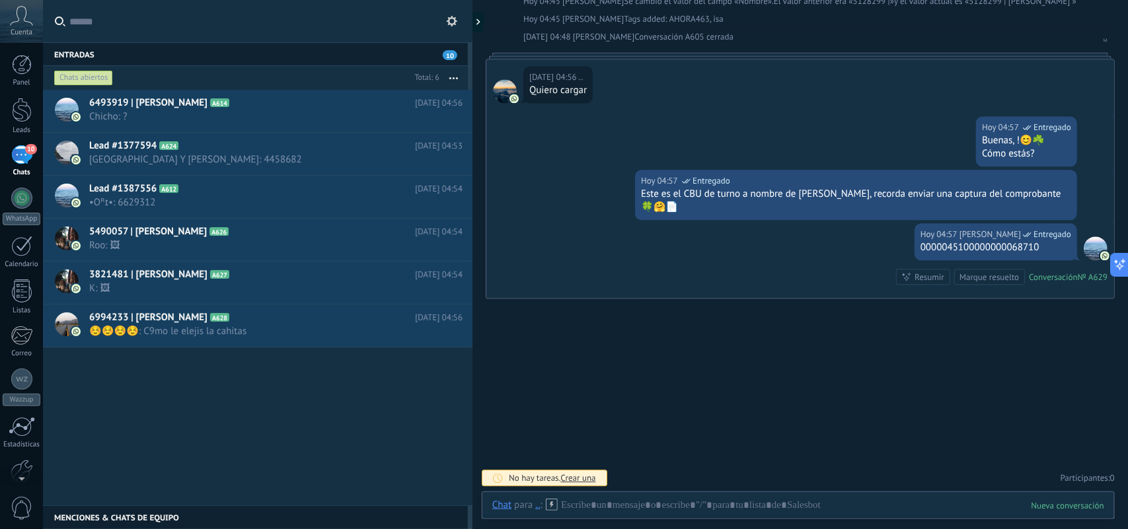
scroll to position [1436, 0]
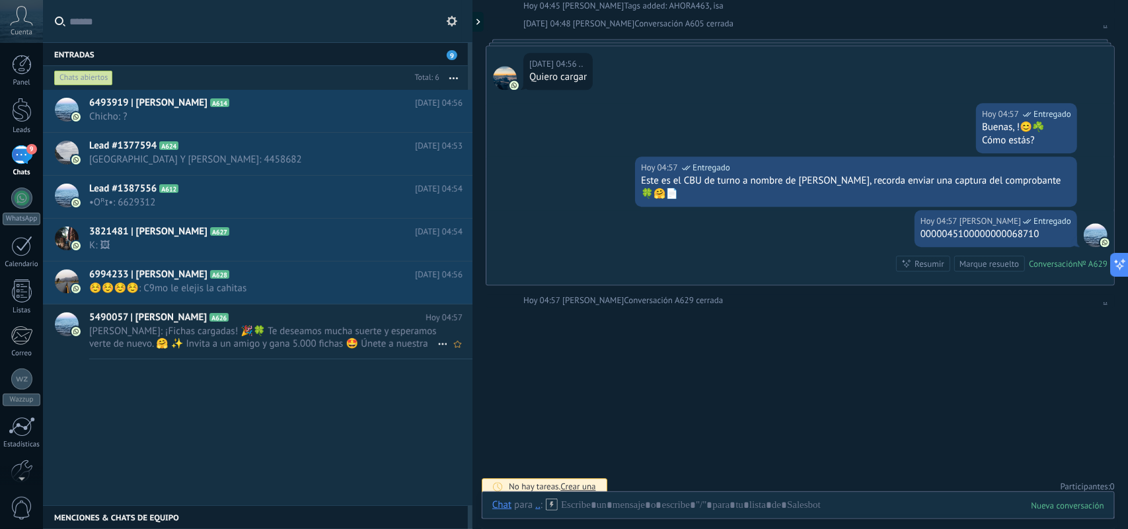
click at [414, 344] on span "[PERSON_NAME]: ¡Fichas cargadas! 🎉🍀 Te deseamos mucha suerte y esperamos verte …" at bounding box center [263, 337] width 348 height 25
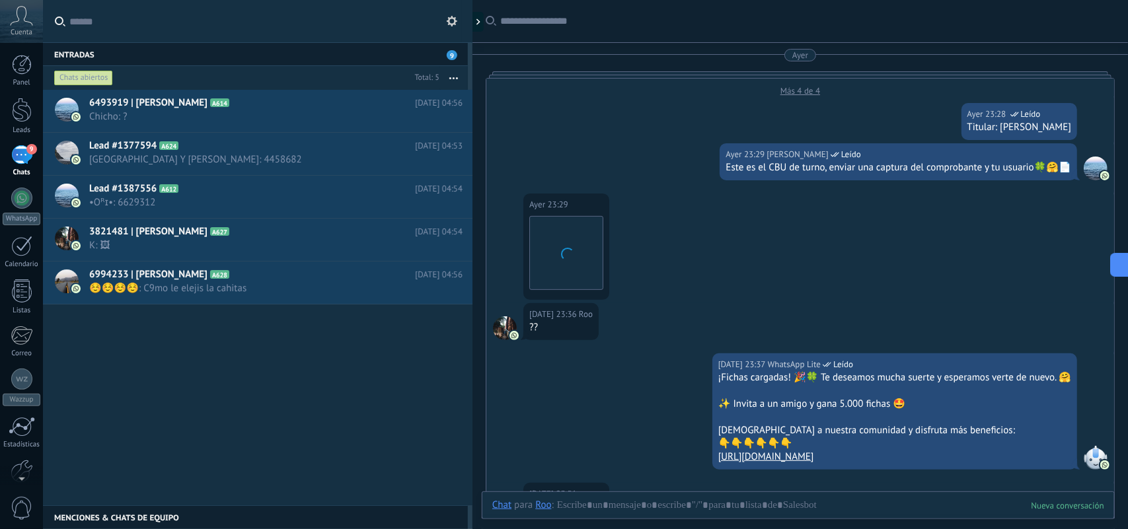
click at [435, 342] on div "6493919 | Juan Pablo Peretto A614 Hoy 04:56 Chicho: ? Lead #1377594 A624 A612" at bounding box center [258, 298] width 430 height 416
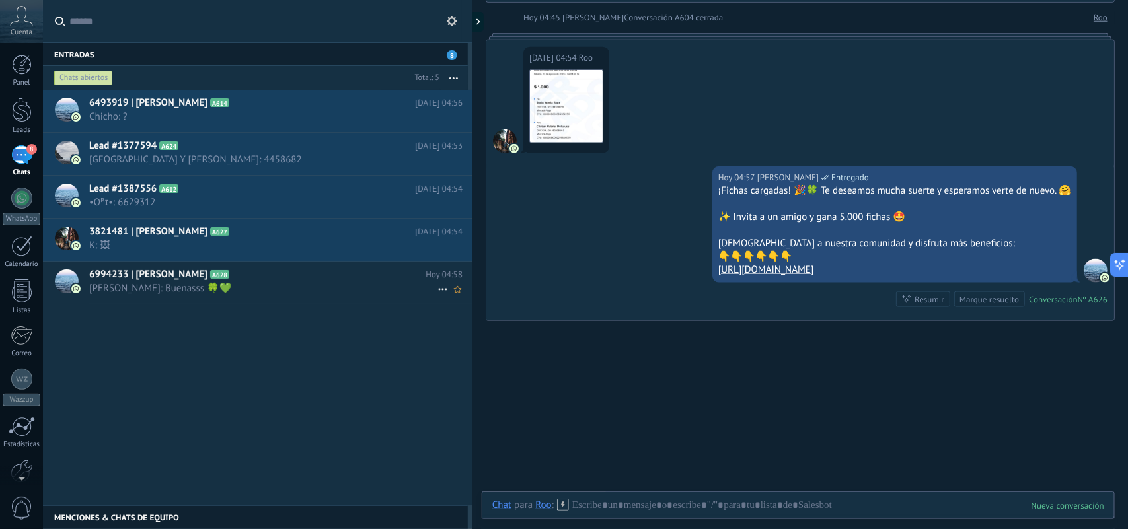
click at [247, 276] on icon at bounding box center [239, 274] width 13 height 13
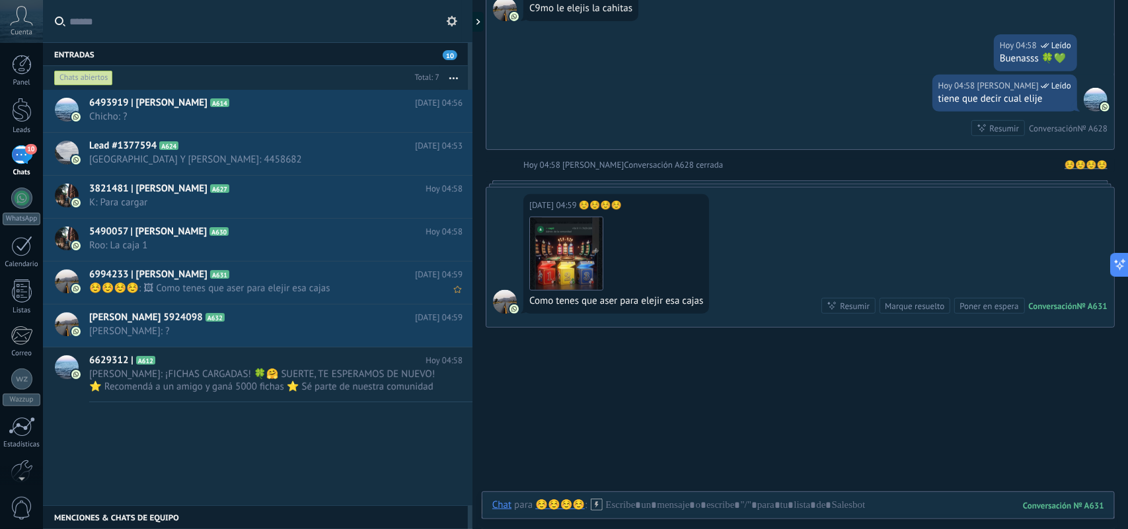
scroll to position [2523, 0]
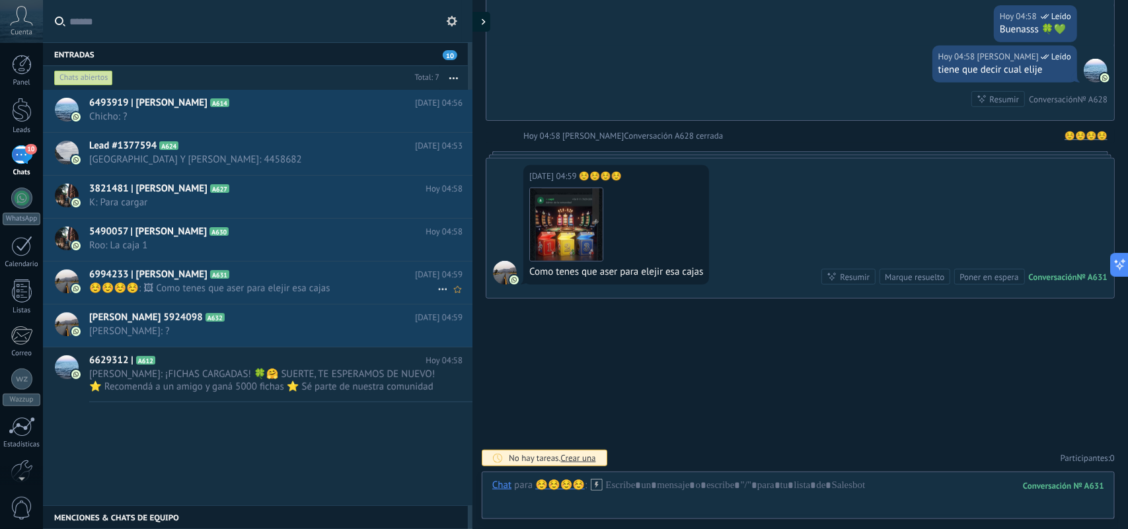
click at [485, 20] on icon at bounding box center [484, 22] width 4 height 7
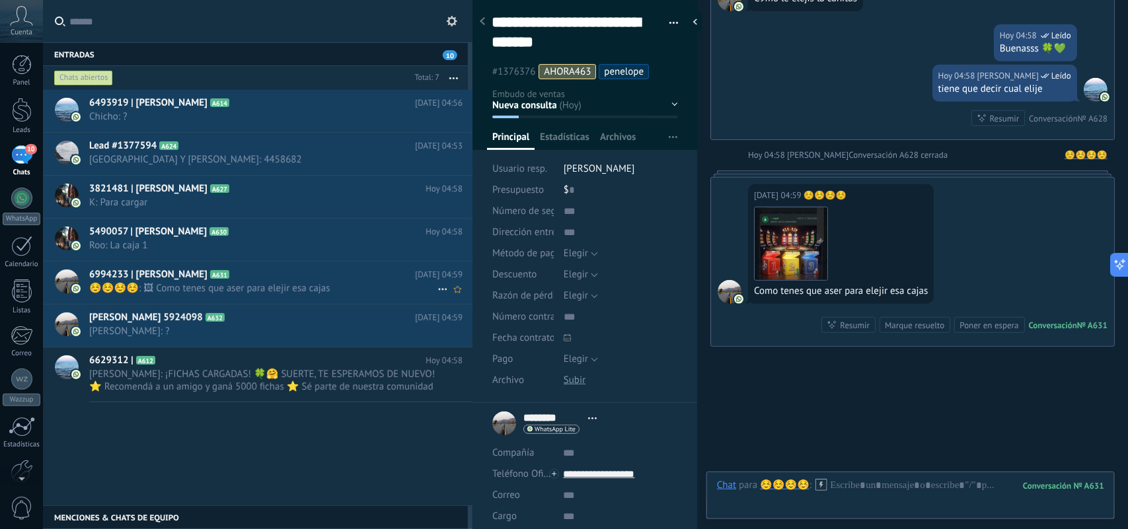
scroll to position [40, 0]
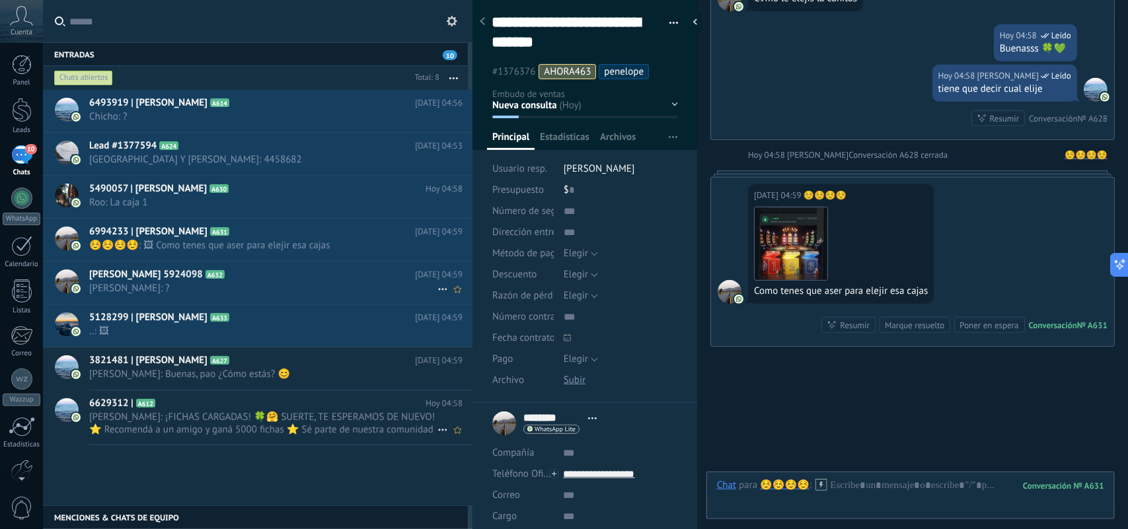
click at [292, 415] on span "[PERSON_NAME]: ¡FICHAS CARGADAS! 🍀🤗 SUERTE, TE ESPERAMOS DE NUEVO! ⭐ Recomendá …" at bounding box center [263, 423] width 348 height 25
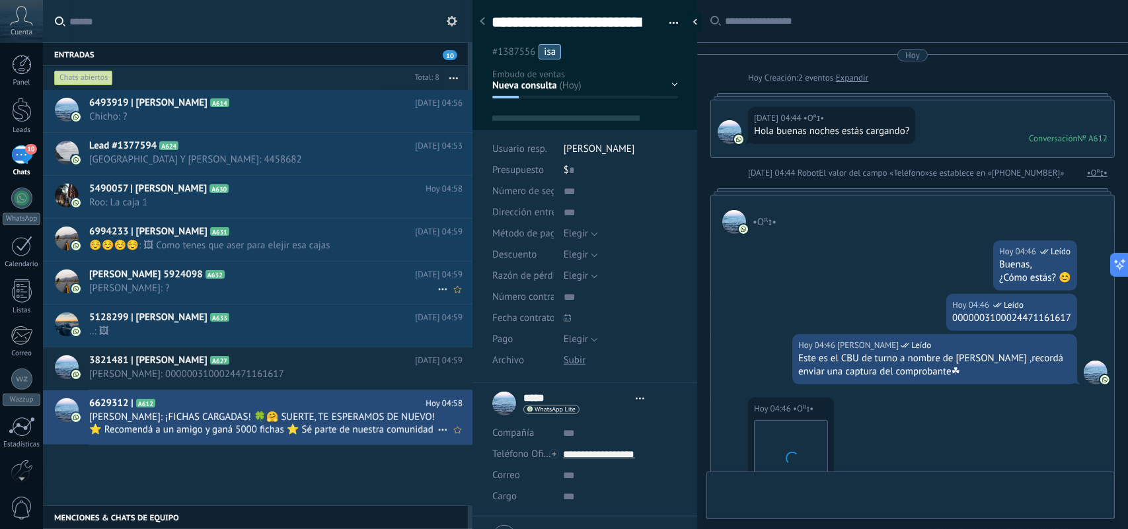
click at [440, 433] on icon at bounding box center [443, 430] width 16 height 16
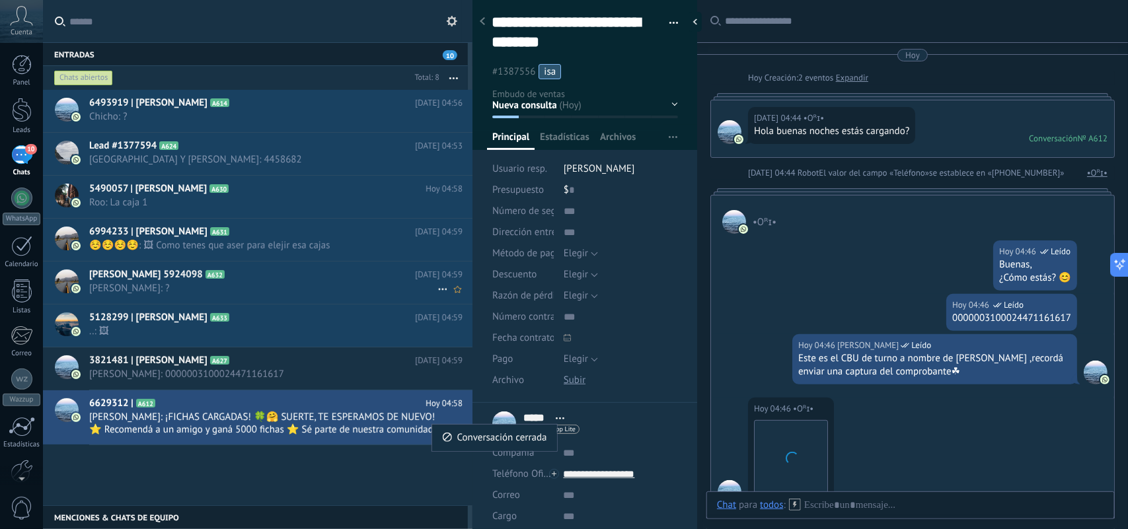
scroll to position [609, 0]
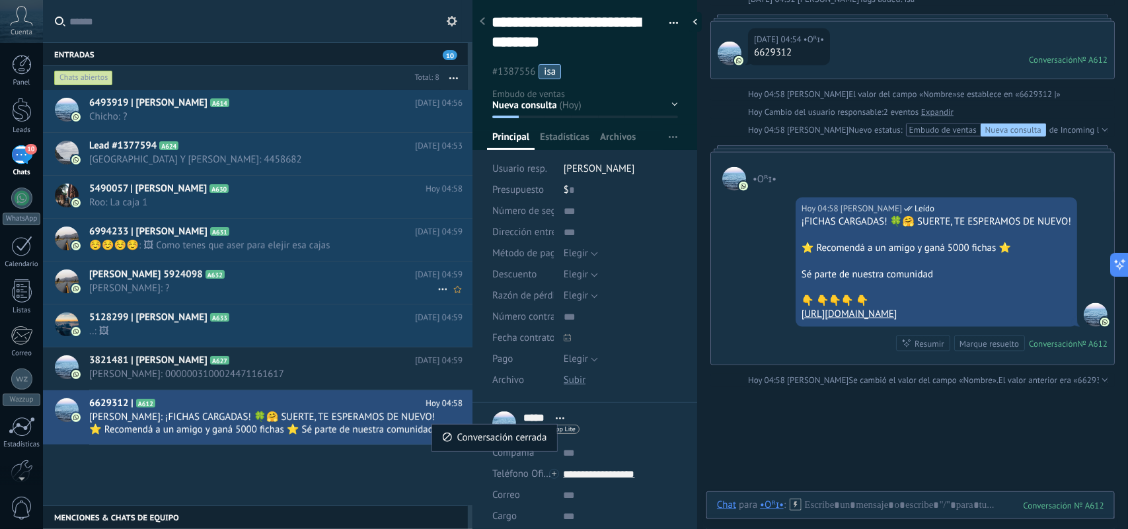
click at [477, 444] on span "Conversación cerrada" at bounding box center [502, 438] width 90 height 26
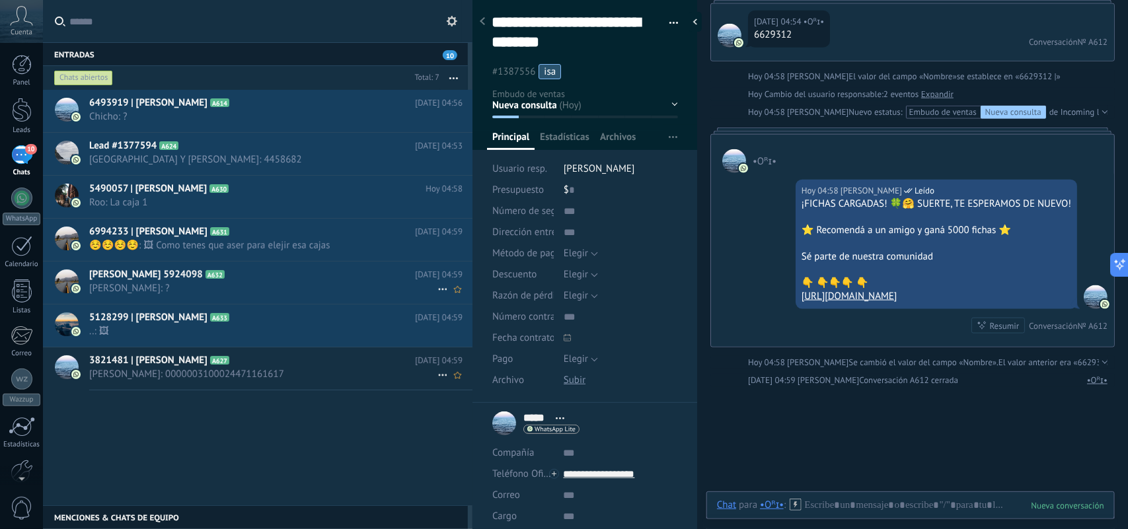
click at [395, 372] on span "Laura Ahora: 0000003100024471161617" at bounding box center [263, 374] width 348 height 13
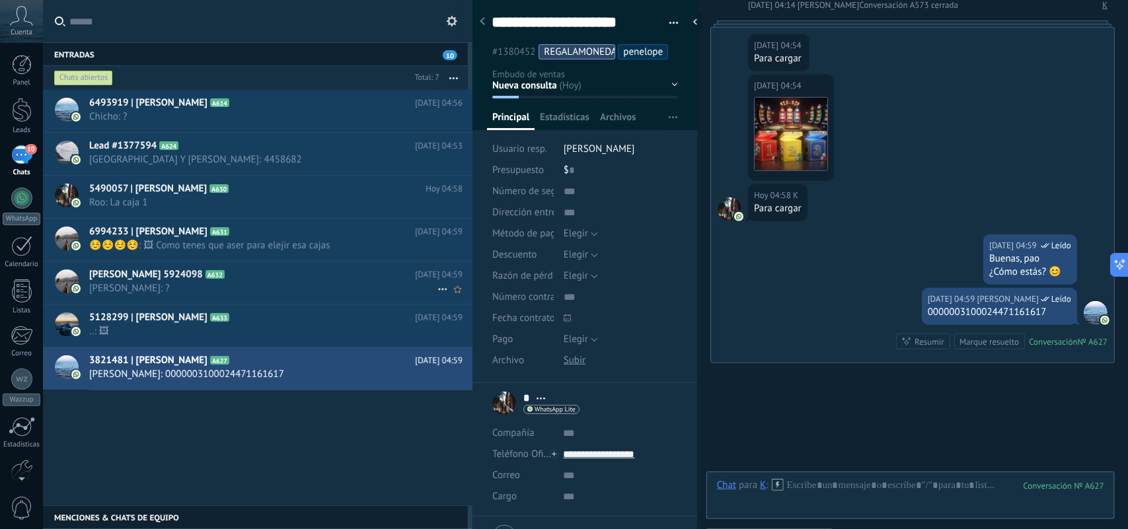
scroll to position [2709, 0]
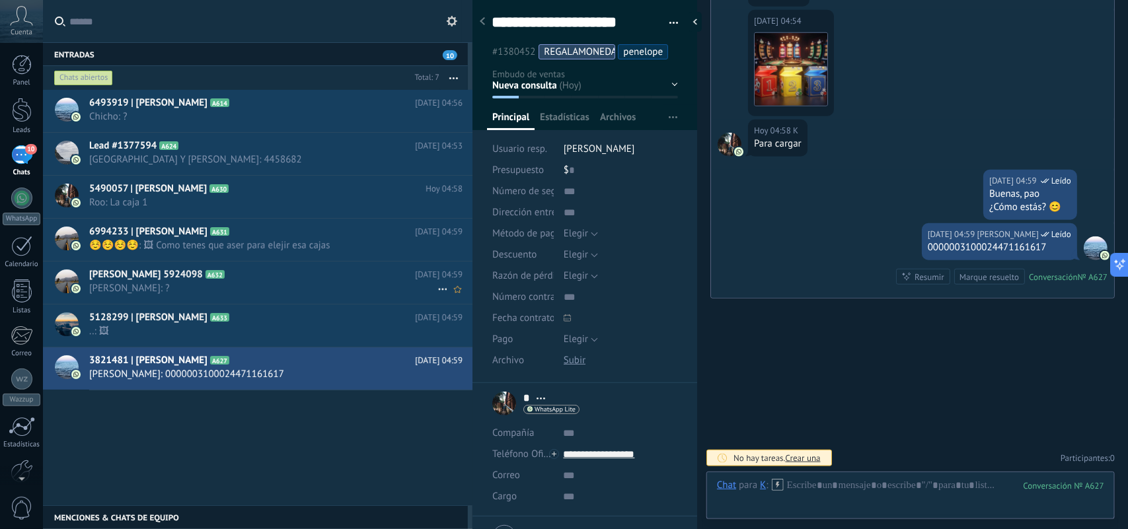
click at [629, 58] on li "penelope" at bounding box center [643, 51] width 50 height 15
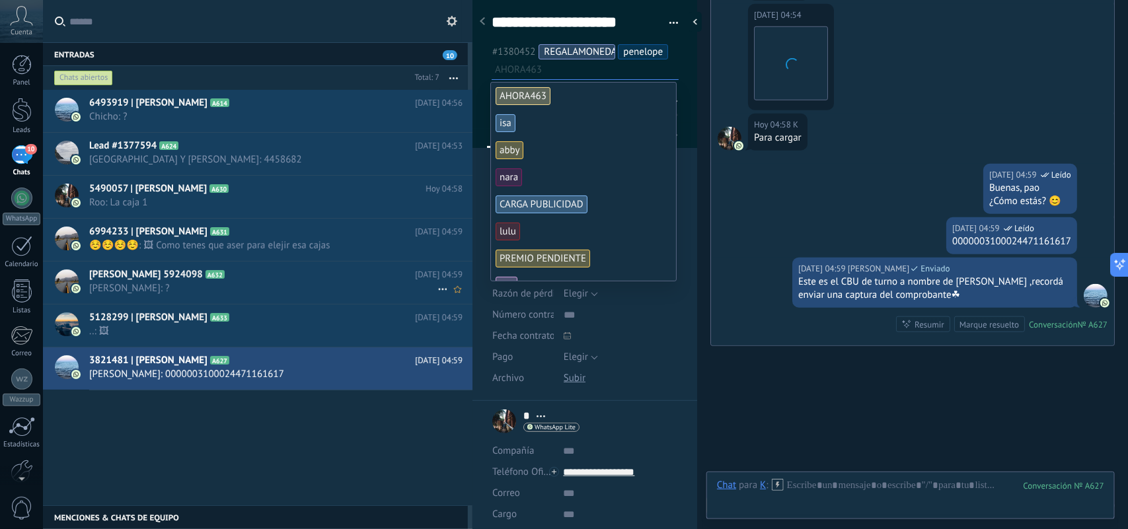
scroll to position [2762, 0]
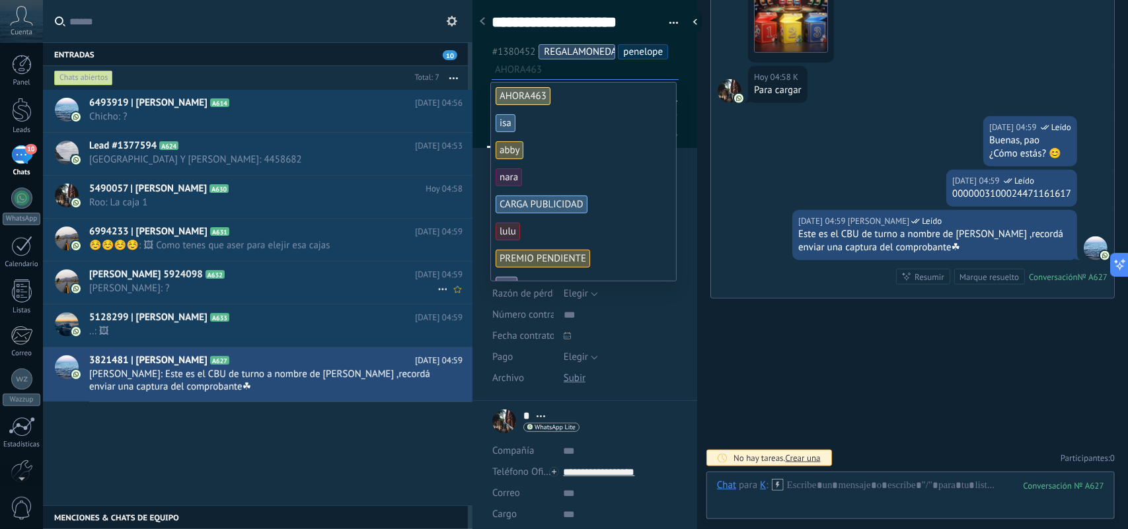
click at [635, 55] on span "penelope" at bounding box center [643, 52] width 40 height 13
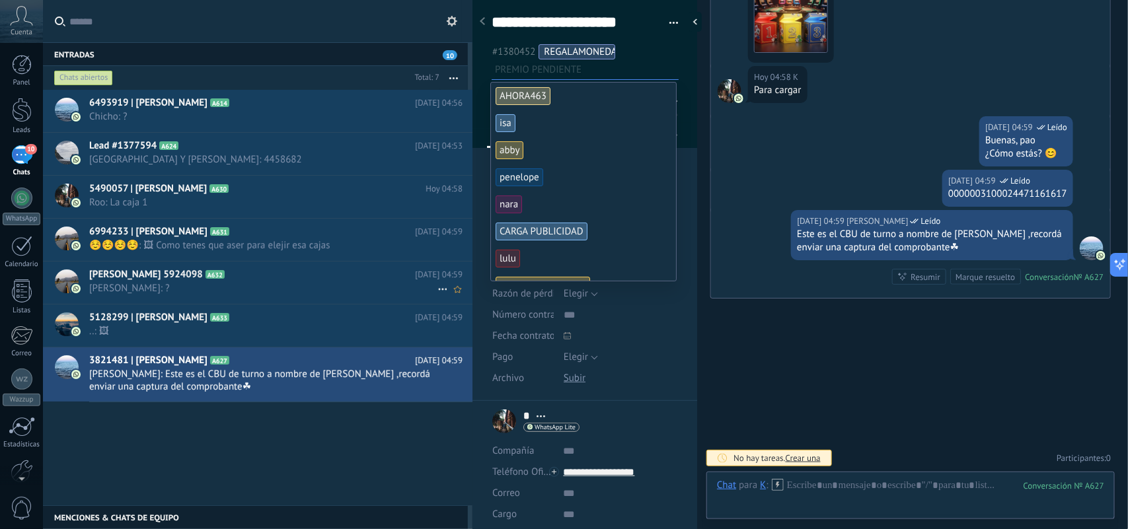
click at [246, 461] on div "6493919 | Juan Pablo Peretto A614 Hoy 04:56 Chicho: ? Lead #1377594 A624 A630" at bounding box center [258, 298] width 430 height 416
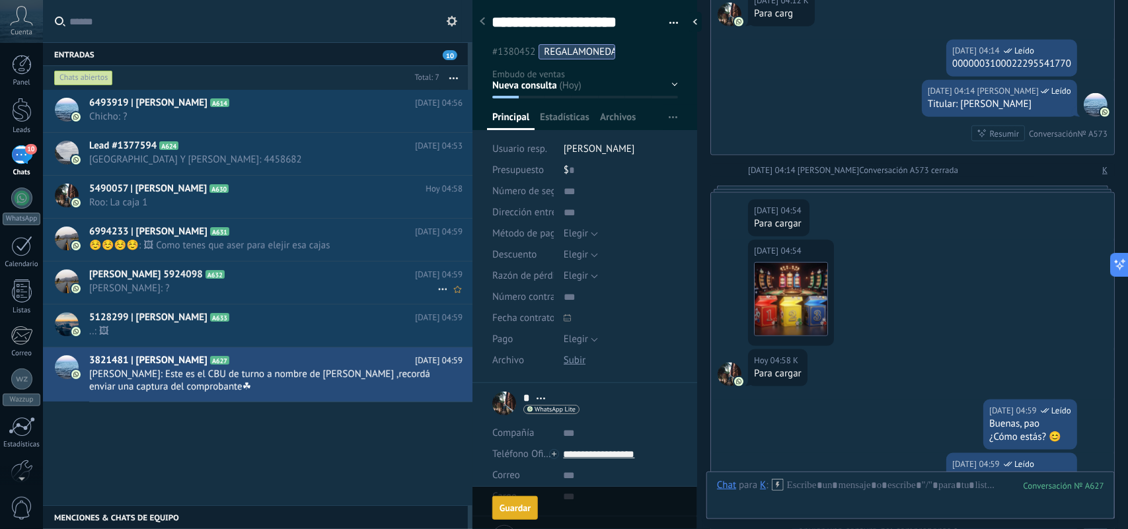
scroll to position [3051, 0]
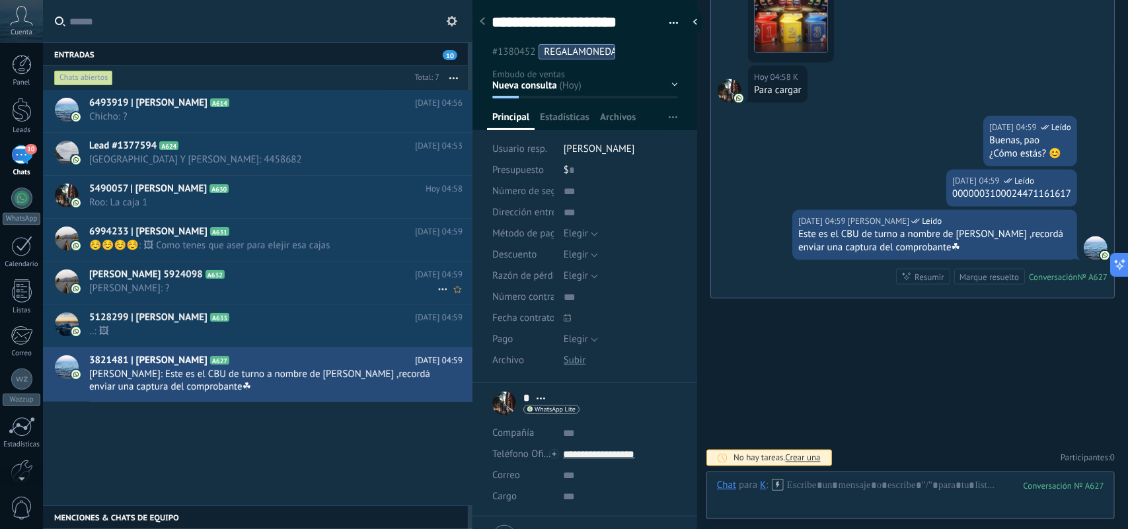
click at [315, 455] on div "6493919 | Juan Pablo Peretto A614 Hoy 04:56 Chicho: ? Lead #1377594 A624 A630" at bounding box center [258, 298] width 430 height 416
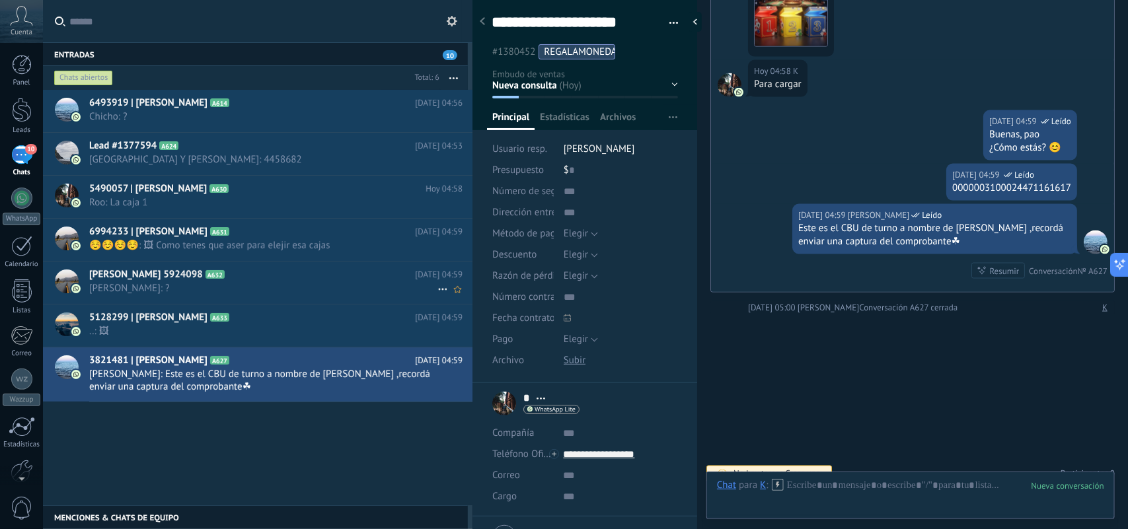
scroll to position [3074, 0]
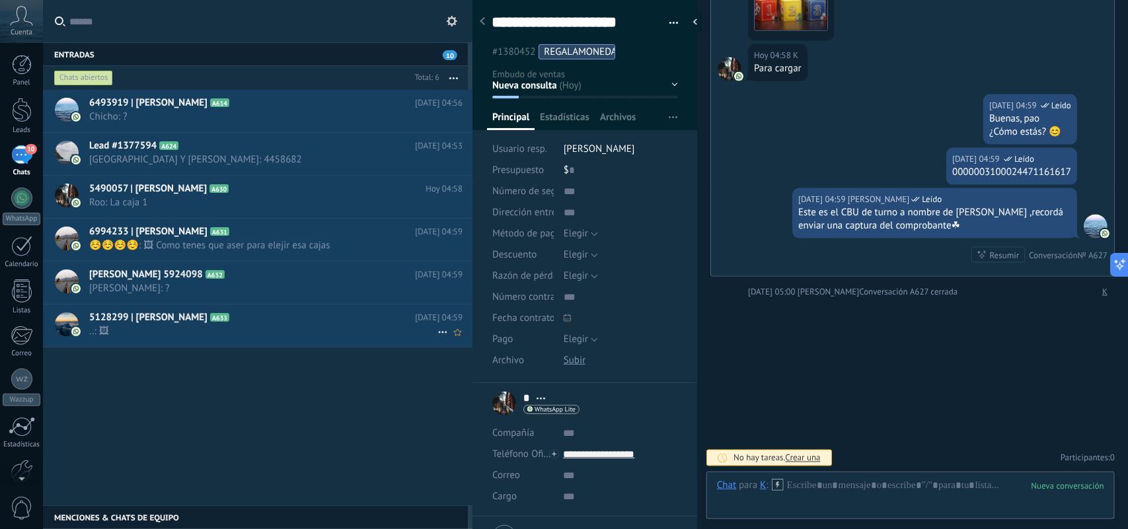
click at [309, 332] on span "..: 🖼" at bounding box center [263, 331] width 348 height 13
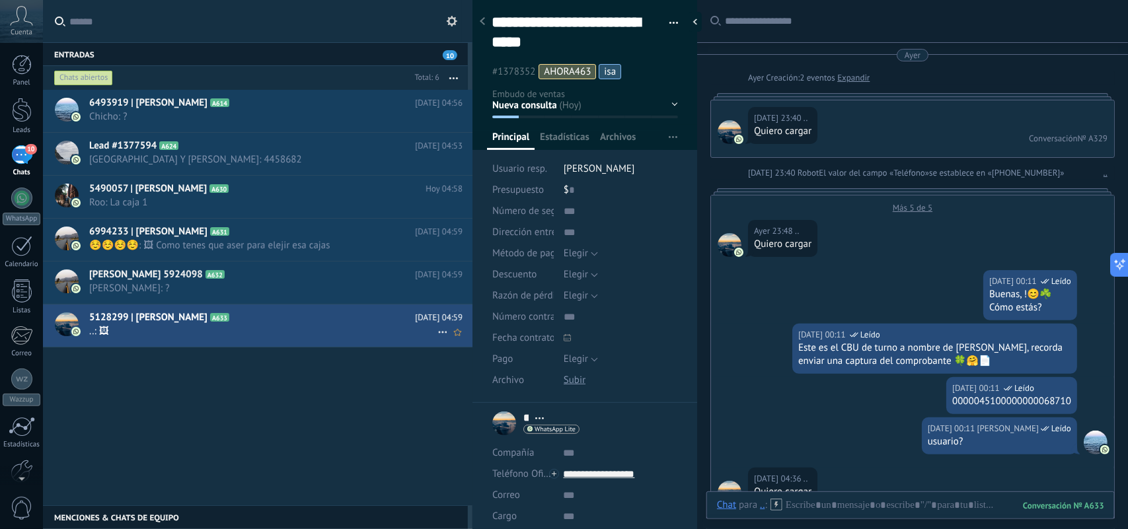
scroll to position [1454, 0]
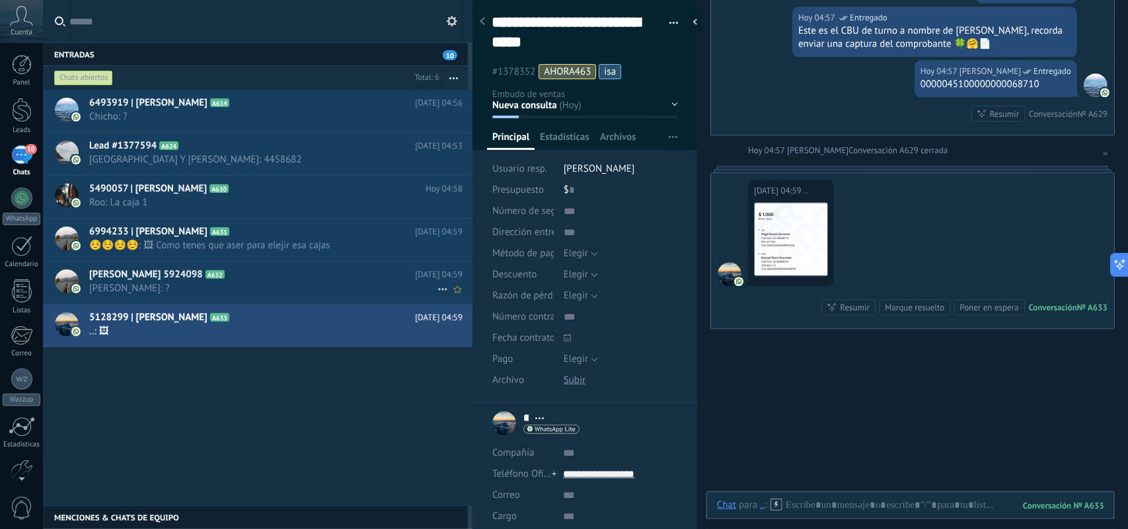
click at [329, 284] on span "Pablo Daniele: ?" at bounding box center [263, 288] width 348 height 13
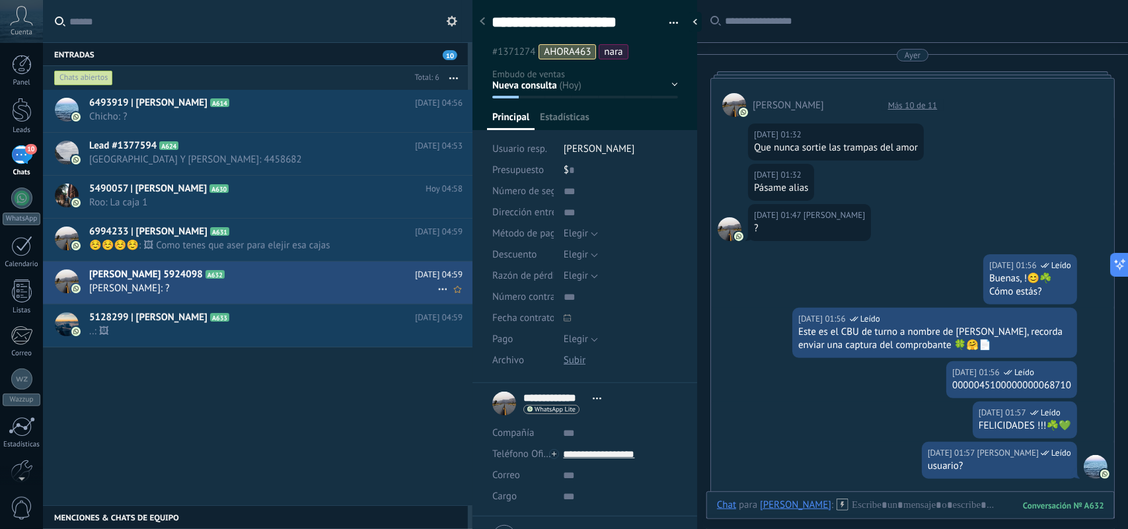
scroll to position [2076, 0]
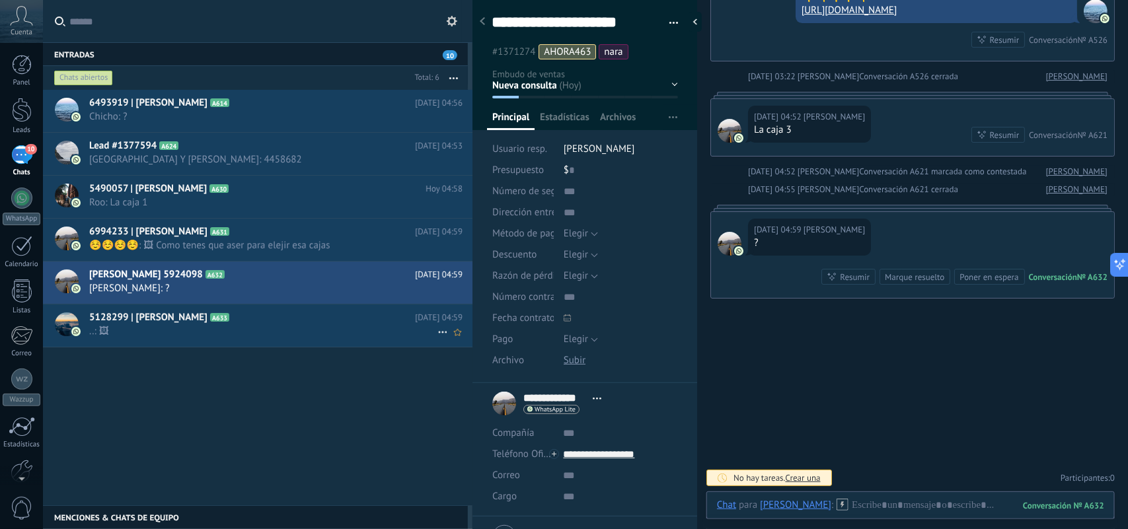
click at [344, 334] on span "..: 🖼" at bounding box center [263, 331] width 348 height 13
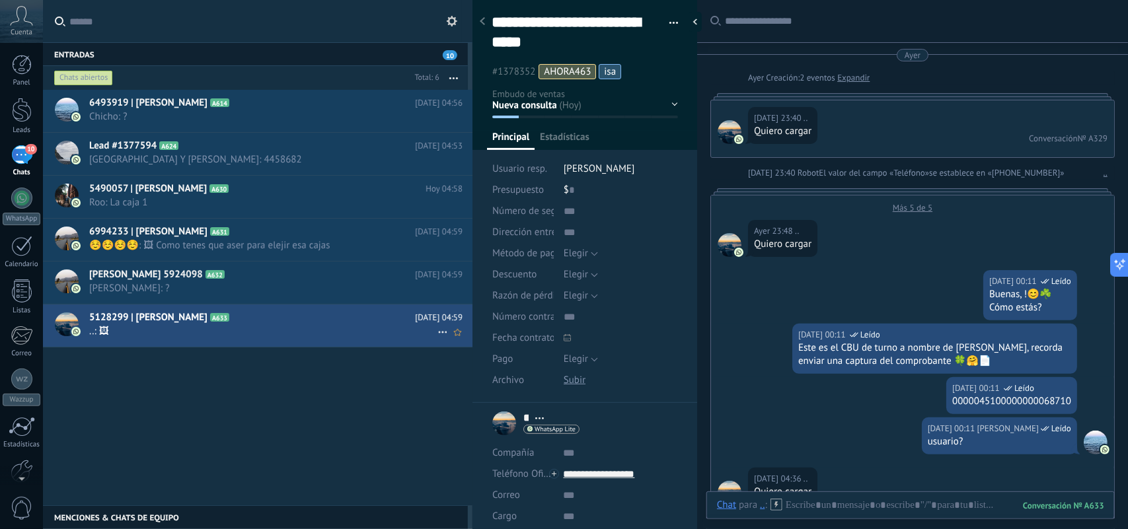
scroll to position [1454, 0]
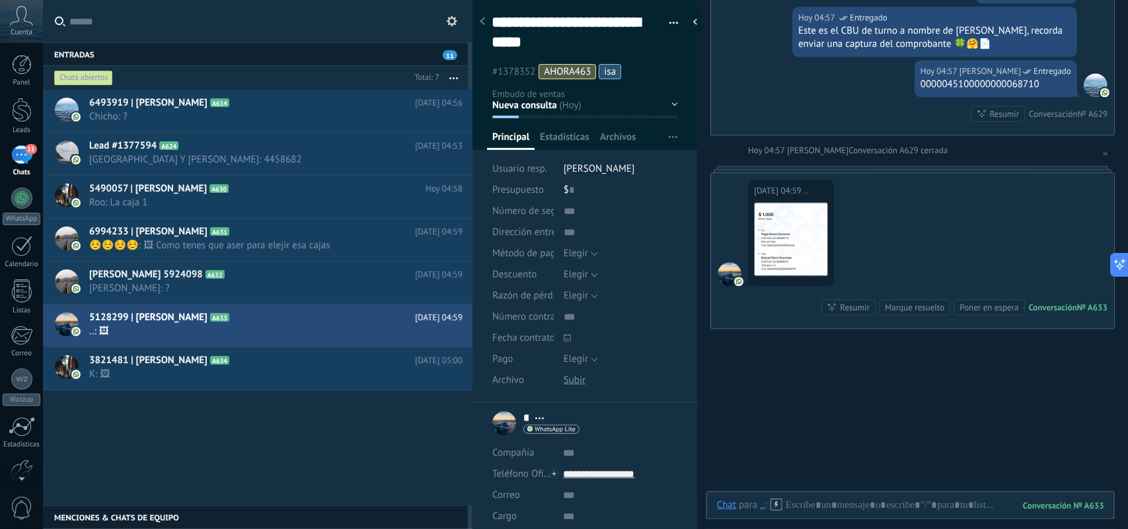
click at [318, 457] on div "6493919 | Juan Pablo Peretto A614 Hoy 04:56 Chicho: ? Lead #1377594 A624 A630" at bounding box center [258, 298] width 430 height 416
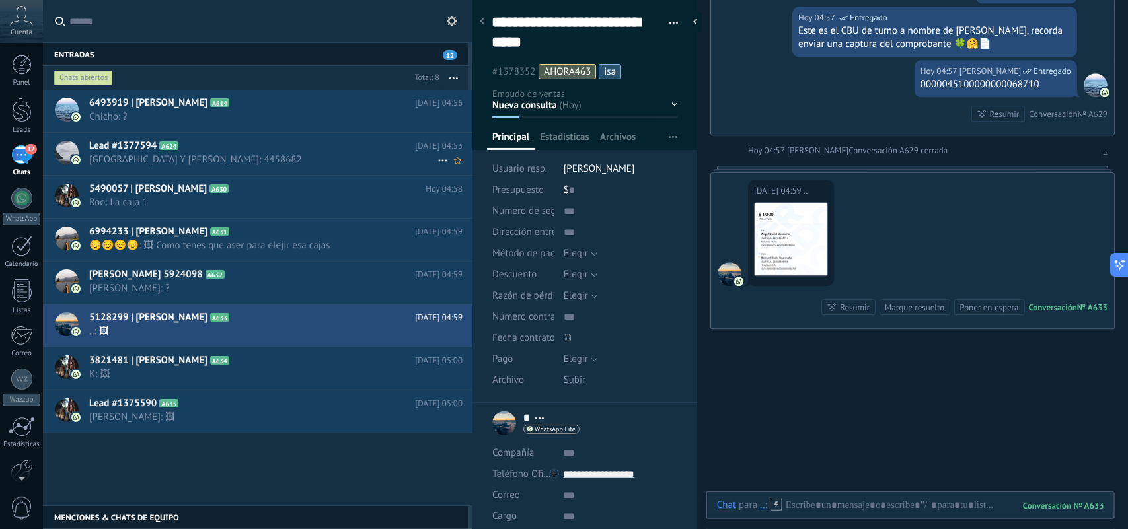
click at [360, 153] on span "Roma Y Franchesco: 4458682" at bounding box center [263, 159] width 348 height 13
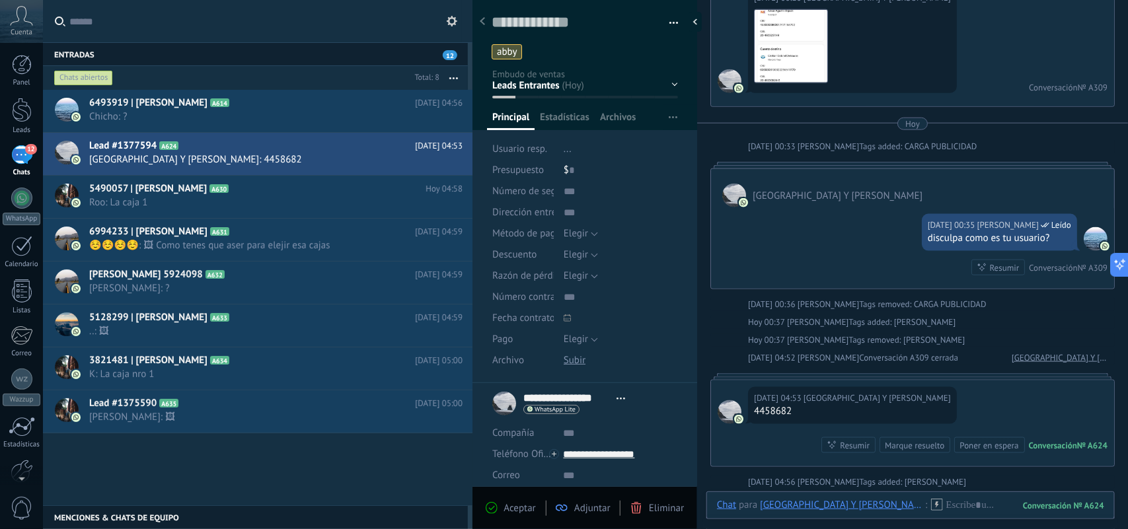
scroll to position [585, 0]
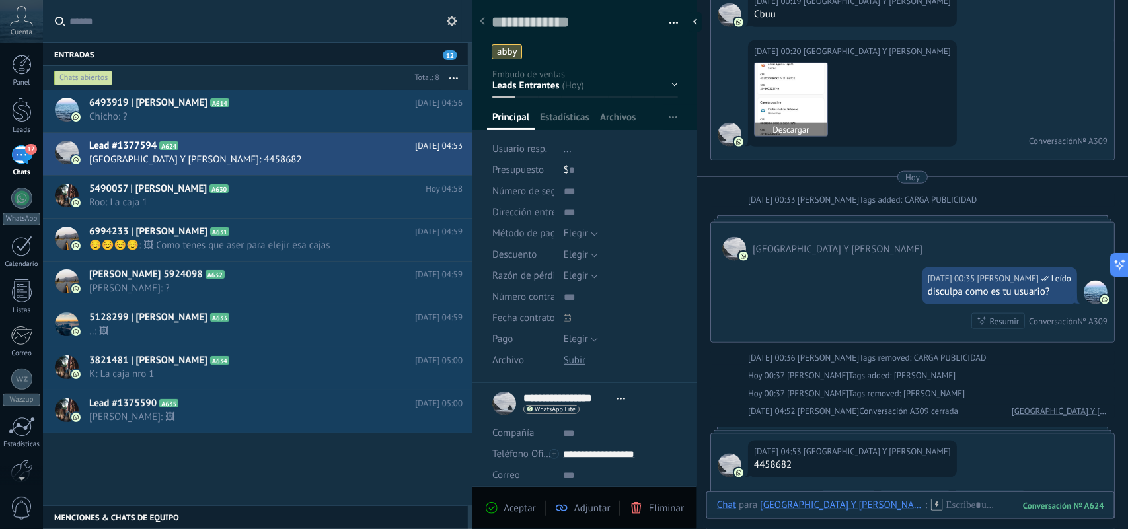
click at [791, 87] on img at bounding box center [791, 99] width 73 height 73
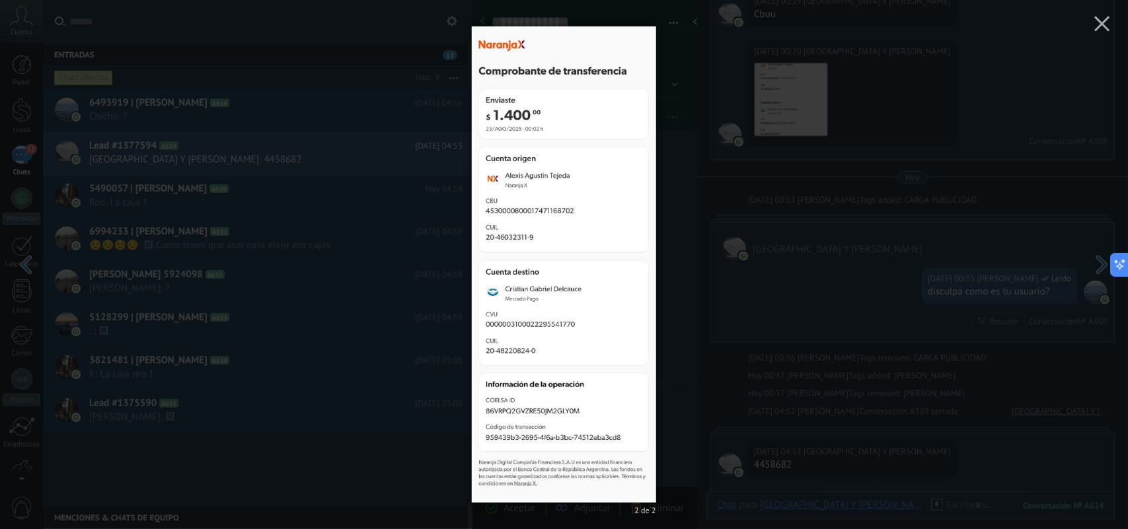
click at [883, 190] on div "2 de 2" at bounding box center [564, 264] width 1128 height 529
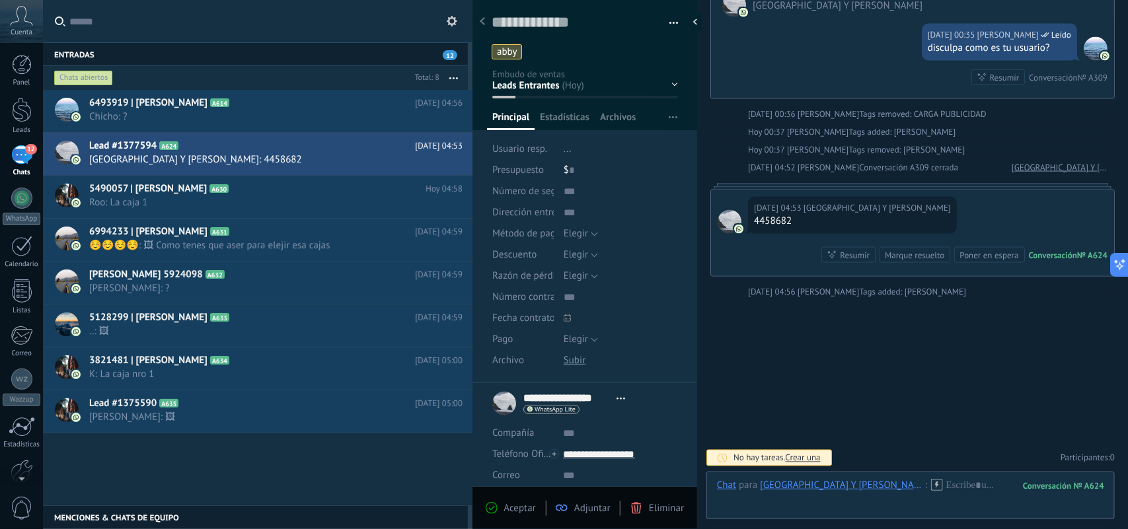
scroll to position [113, 0]
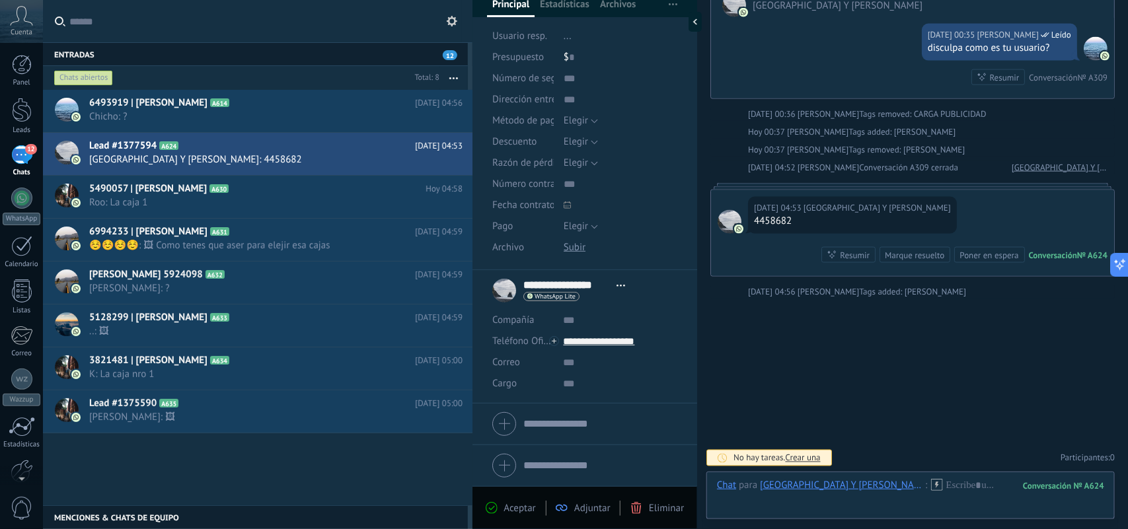
click at [344, 454] on div "6493919 | Juan Pablo Peretto A614 Hoy 04:56 Chicho: ? Lead #1377594 A624 A630" at bounding box center [258, 298] width 430 height 416
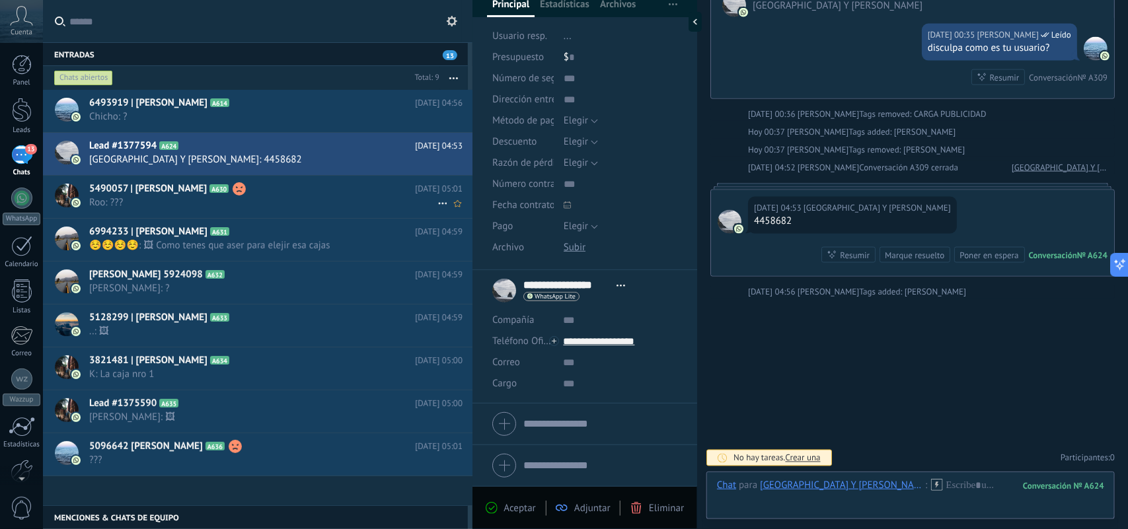
click at [233, 189] on use at bounding box center [239, 188] width 13 height 13
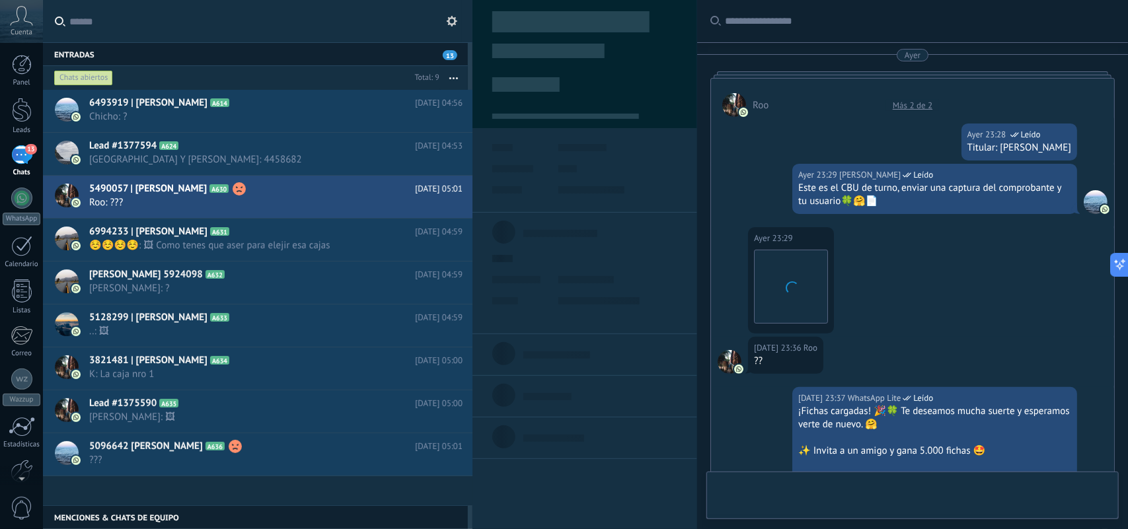
type textarea "**********"
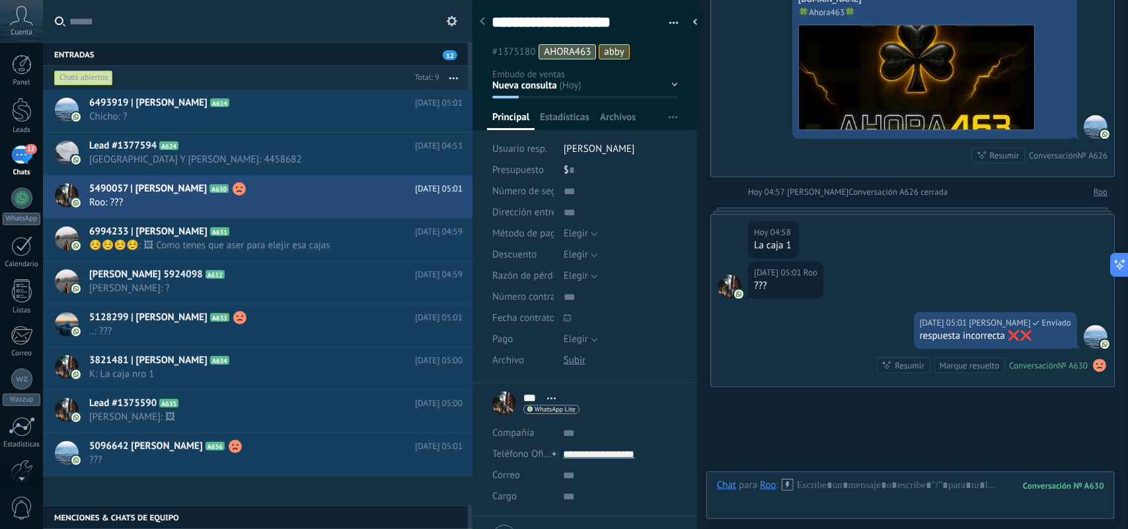
scroll to position [3827, 0]
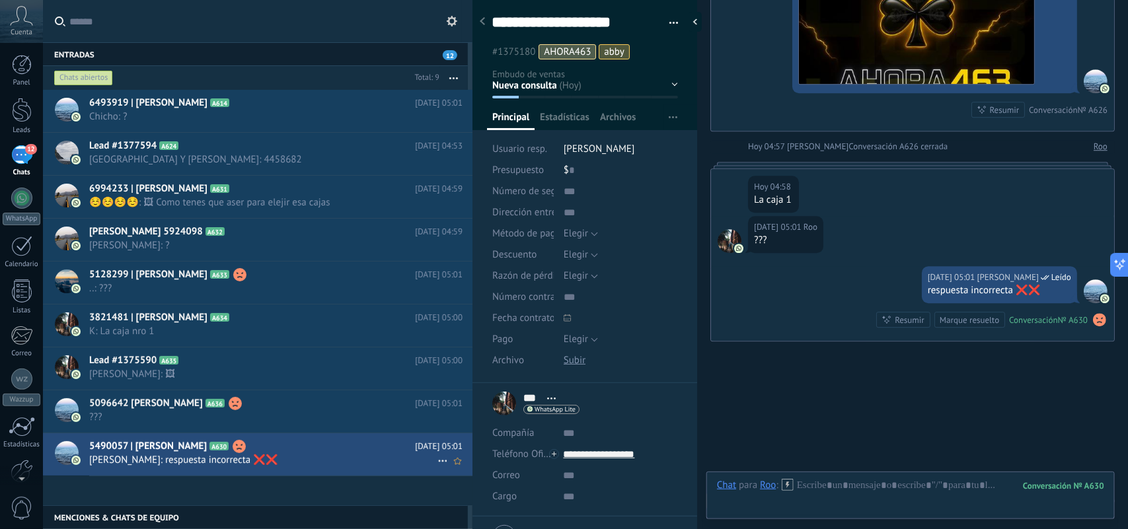
click at [438, 463] on use at bounding box center [442, 462] width 9 height 2
click at [461, 468] on span "Conversación cerrada" at bounding box center [502, 469] width 90 height 26
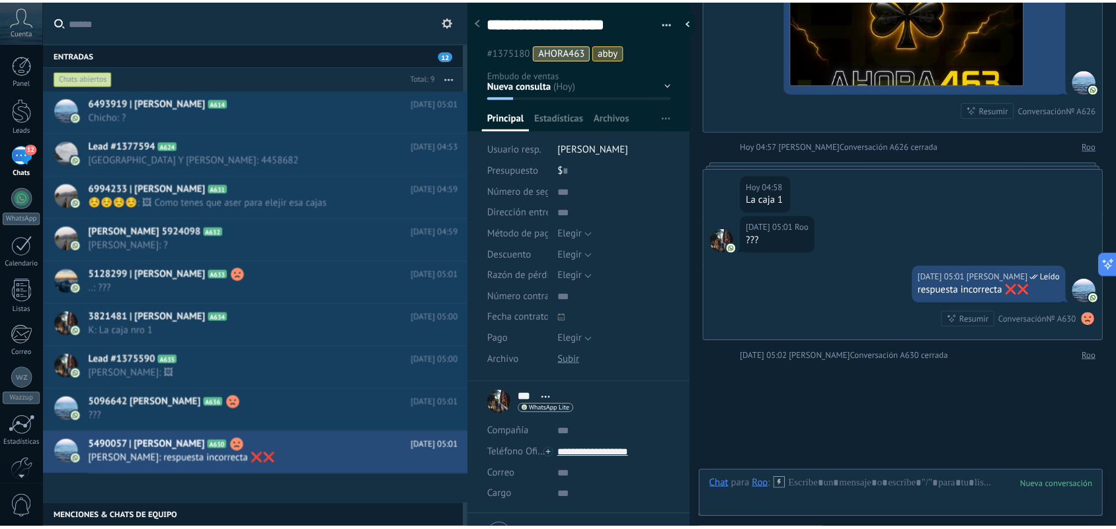
scroll to position [3848, 0]
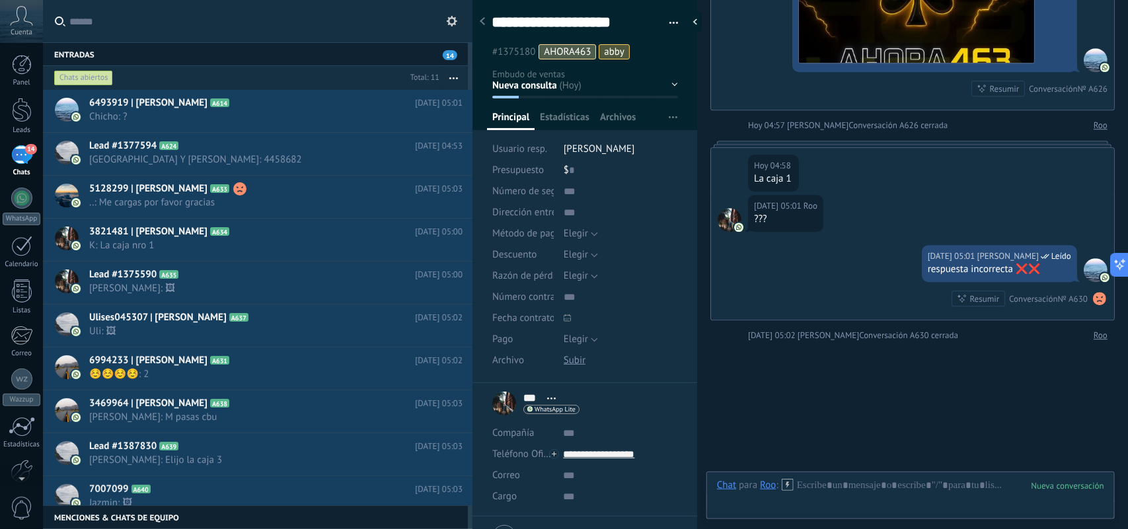
drag, startPoint x: 15, startPoint y: 110, endPoint x: 1058, endPoint y: 331, distance: 1066.3
click at [15, 110] on div at bounding box center [22, 110] width 20 height 24
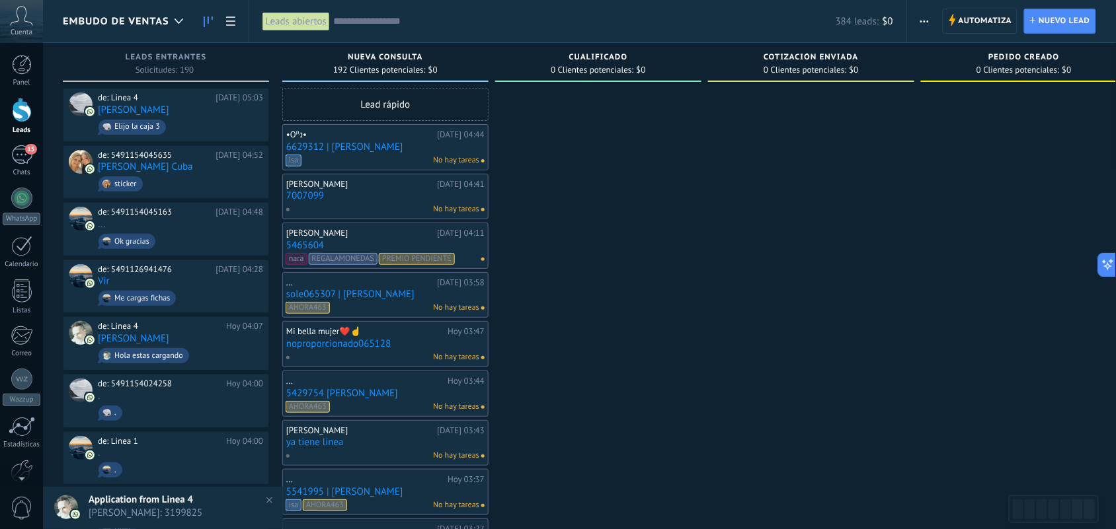
click at [202, 15] on link at bounding box center [208, 22] width 22 height 26
click at [20, 67] on div at bounding box center [22, 65] width 20 height 20
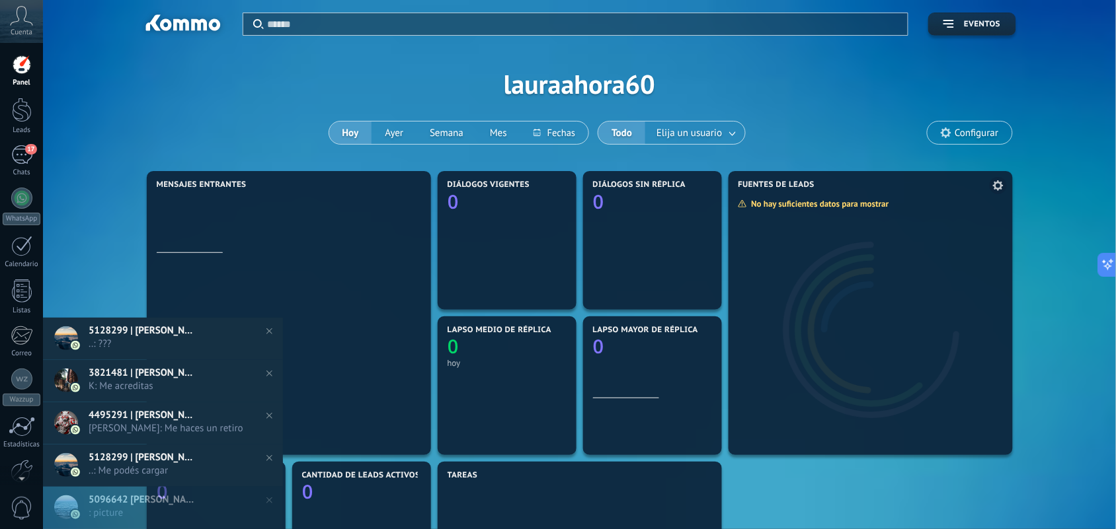
click at [999, 182] on use at bounding box center [998, 185] width 11 height 11
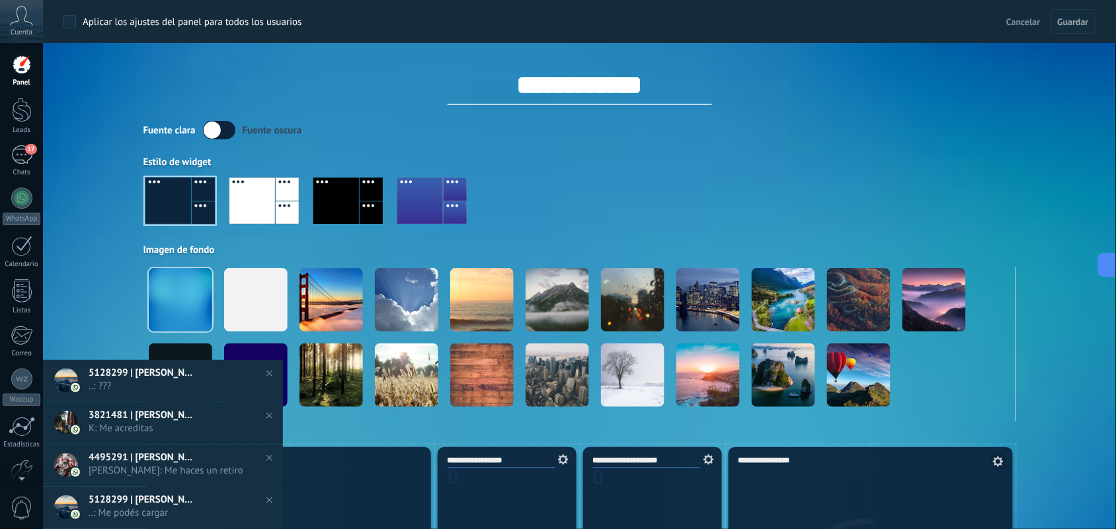
click at [999, 182] on div at bounding box center [579, 206] width 873 height 75
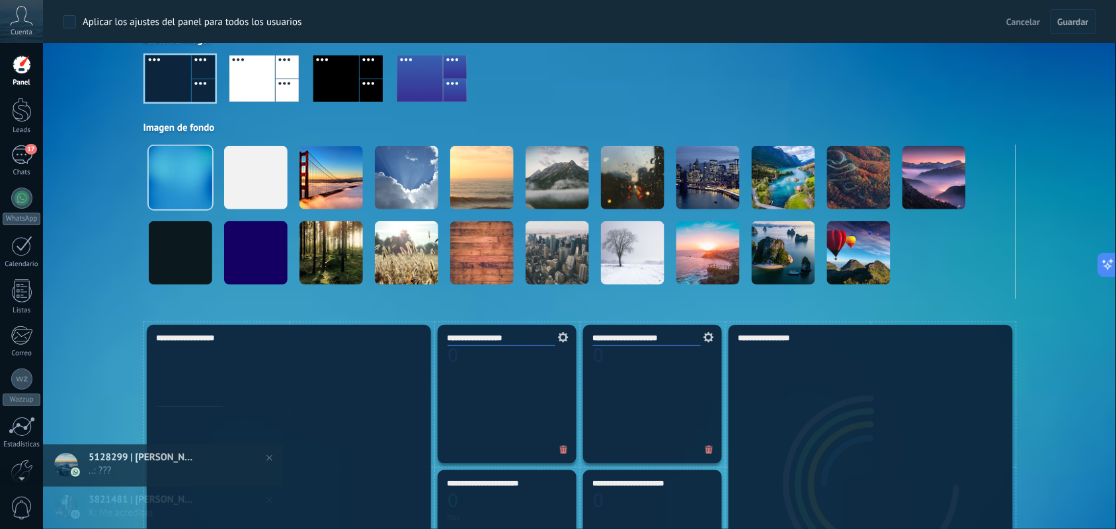
scroll to position [248, 0]
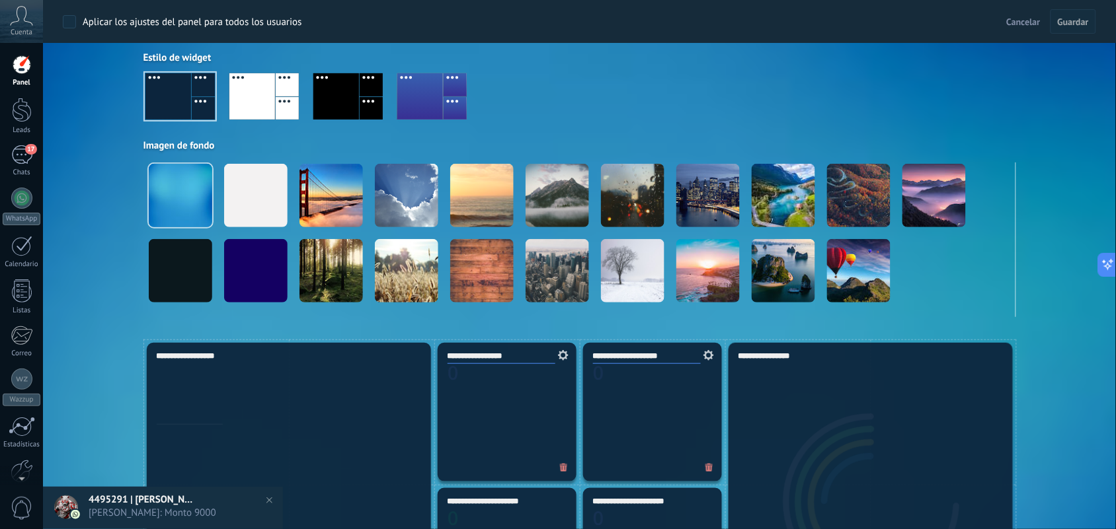
scroll to position [0, 0]
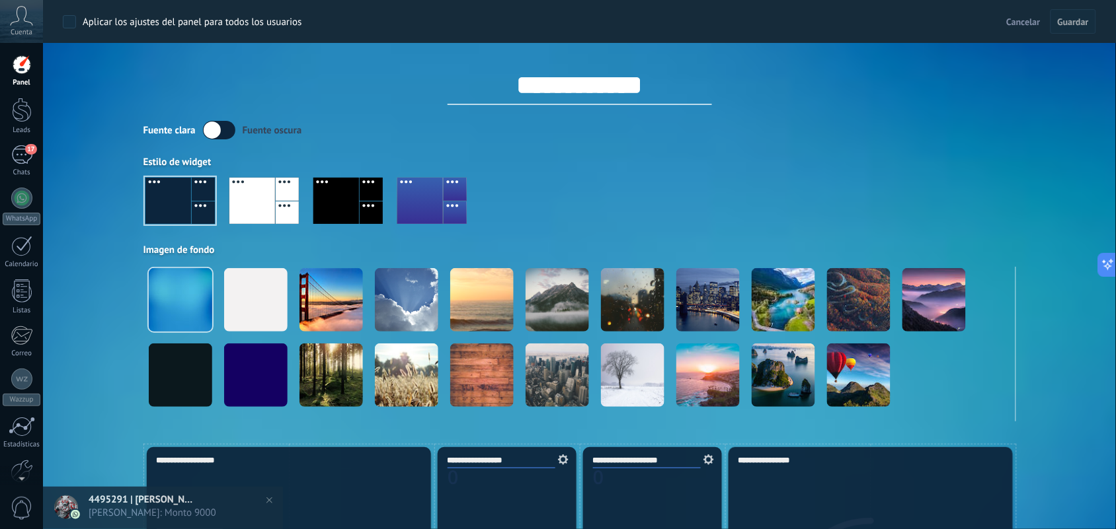
click at [214, 126] on label at bounding box center [219, 130] width 32 height 19
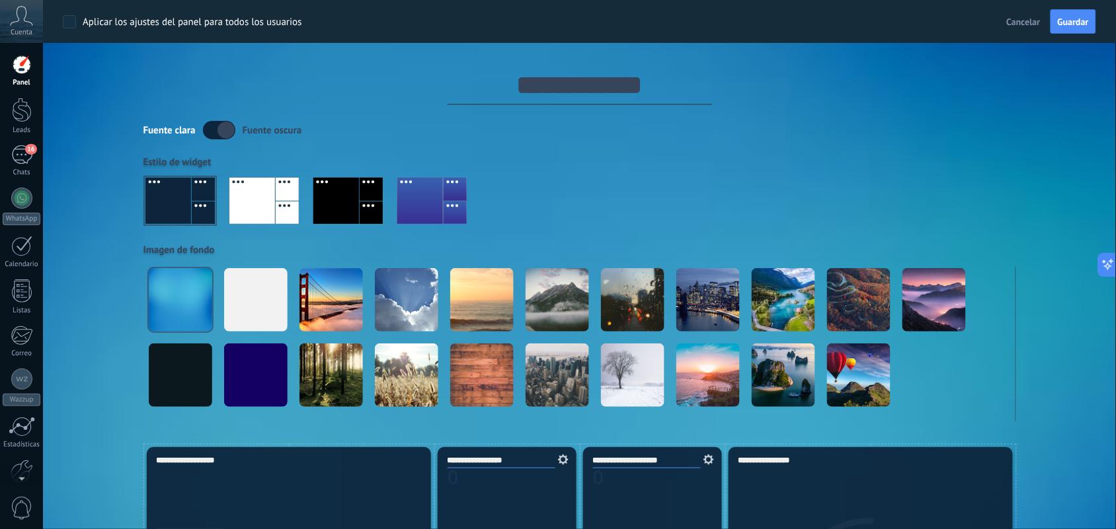
click at [466, 163] on div "Estilo de widget" at bounding box center [579, 162] width 873 height 13
click at [342, 218] on div at bounding box center [336, 201] width 46 height 46
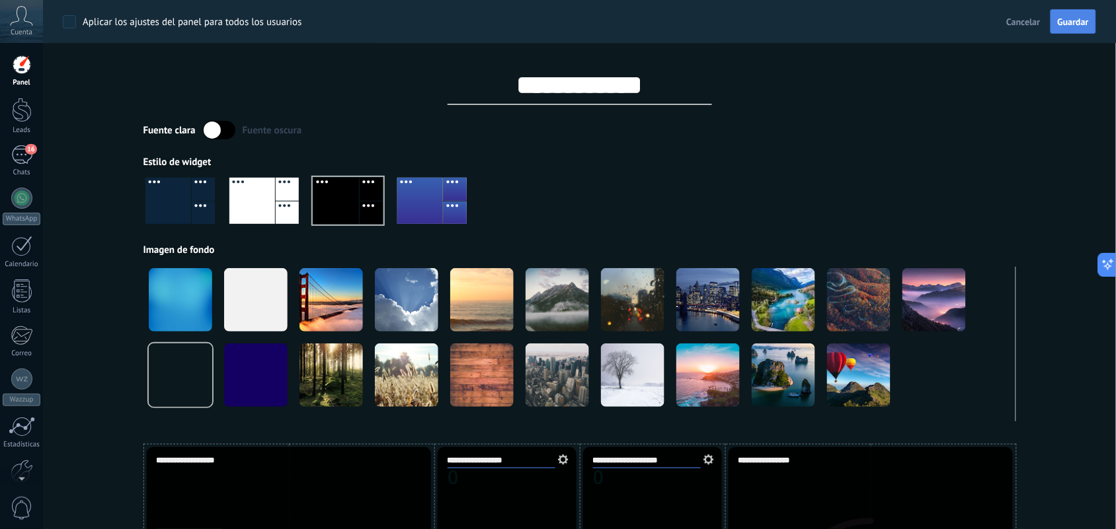
click at [1075, 22] on span "Guardar" at bounding box center [1073, 21] width 31 height 9
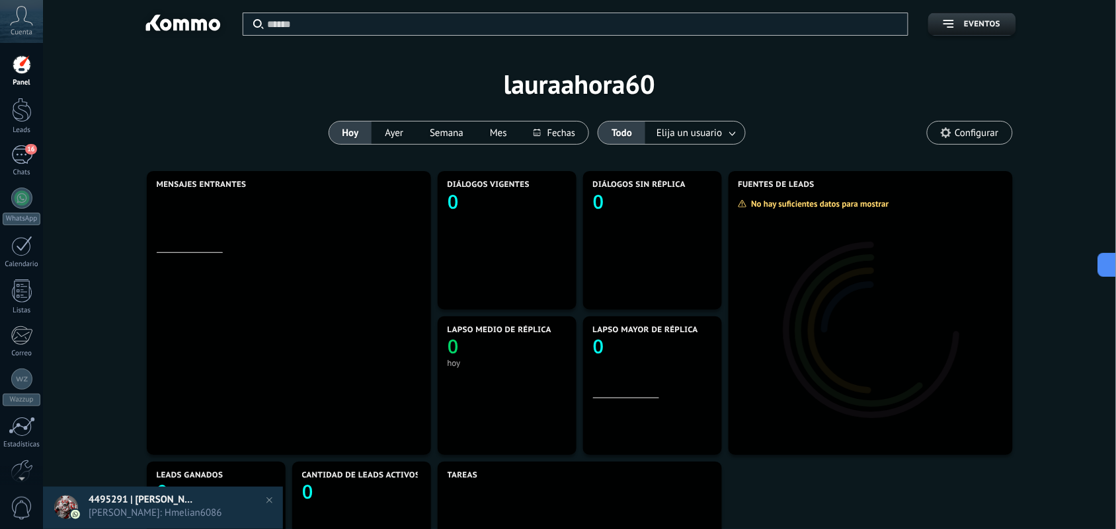
click at [351, 132] on button "Hoy" at bounding box center [350, 133] width 43 height 22
click at [391, 137] on button "Ayer" at bounding box center [393, 133] width 45 height 22
click at [672, 137] on span "Elija un usuario" at bounding box center [689, 133] width 71 height 18
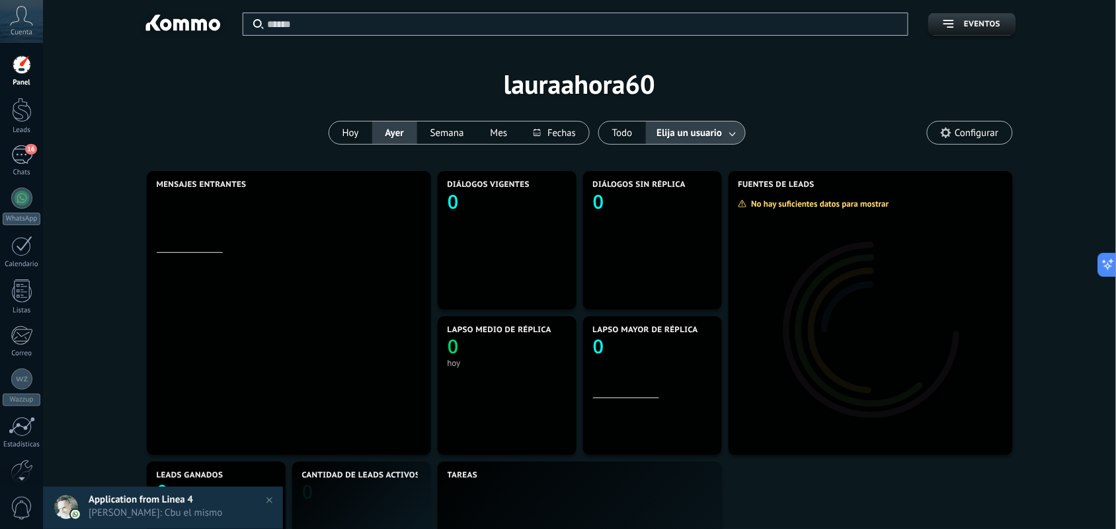
click at [732, 136] on link at bounding box center [733, 133] width 24 height 22
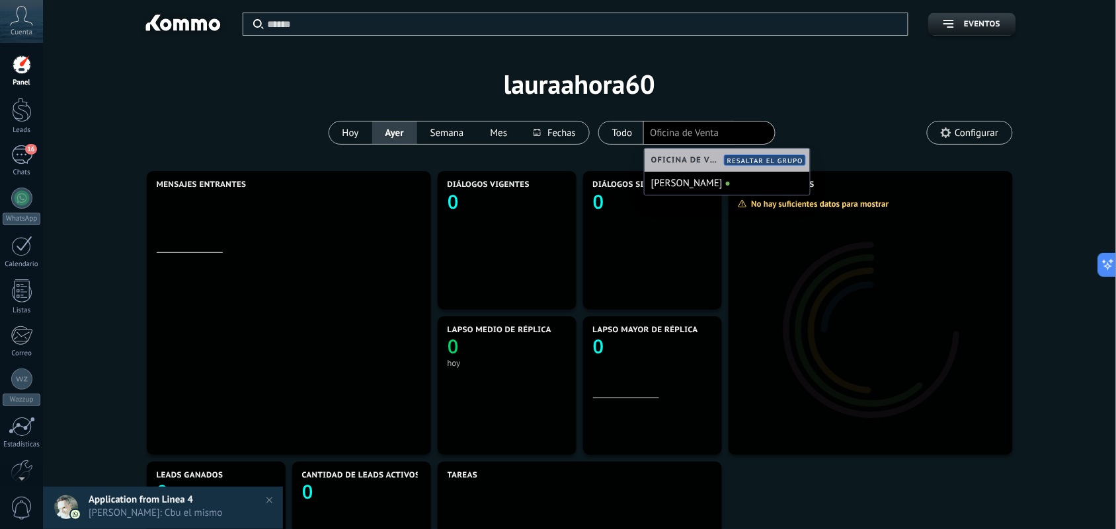
click at [745, 159] on span "Resaltar el grupo" at bounding box center [765, 161] width 76 height 9
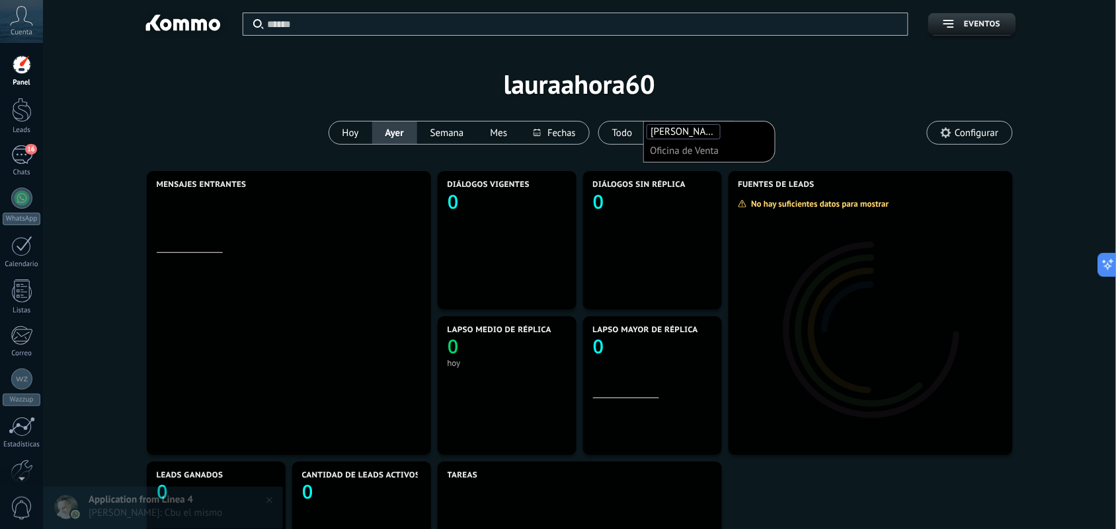
click at [777, 104] on div "Aplicar Eventos lauraahora60 Hoy Ayer Semana Mes Todo Elija un usuario Laura Ah…" at bounding box center [579, 84] width 1033 height 168
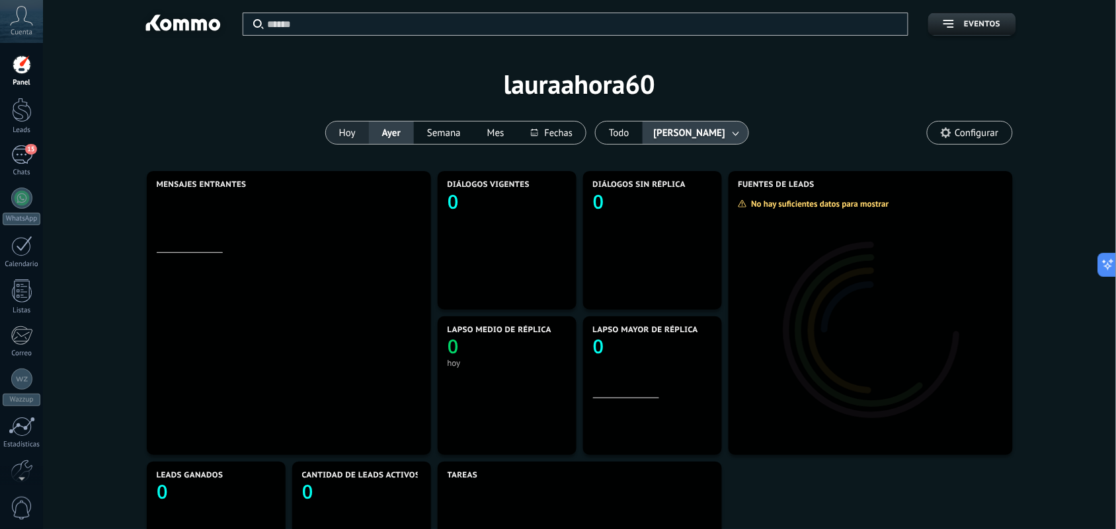
click at [356, 133] on button "Hoy" at bounding box center [347, 133] width 43 height 22
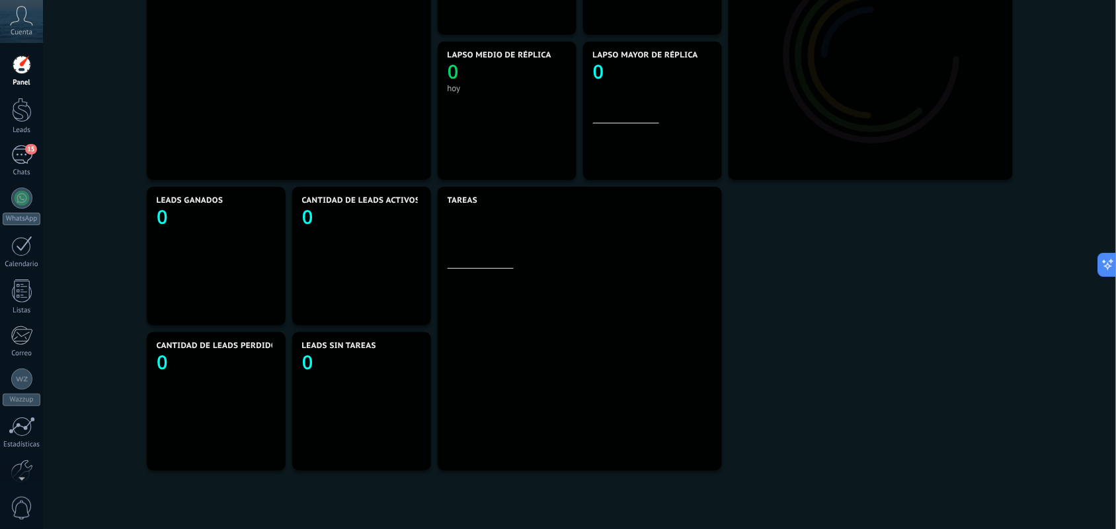
scroll to position [75, 0]
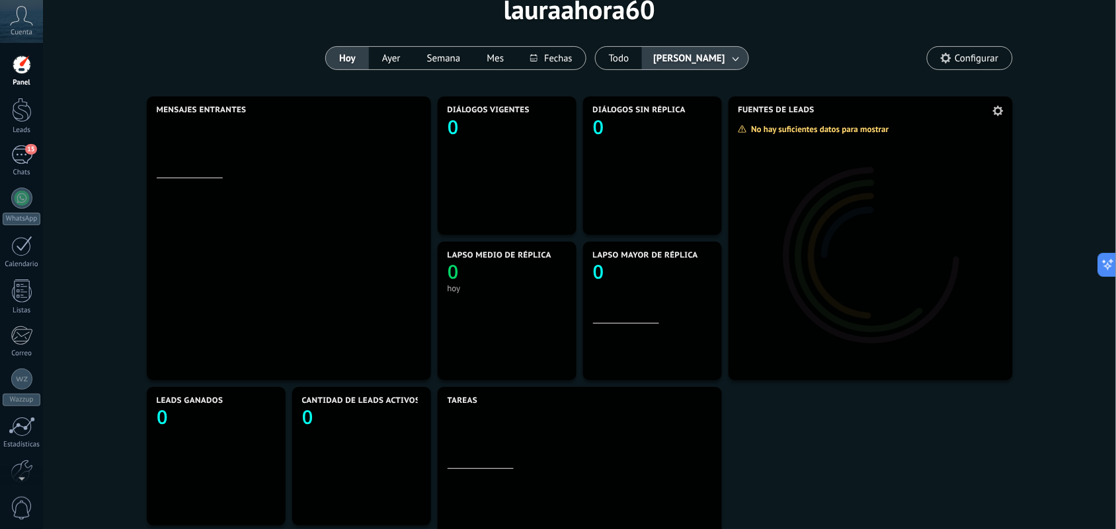
click at [831, 210] on div at bounding box center [870, 248] width 284 height 264
click at [850, 127] on div "No hay suficientes datos para mostrar" at bounding box center [818, 129] width 161 height 11
click at [1002, 110] on use at bounding box center [998, 111] width 11 height 11
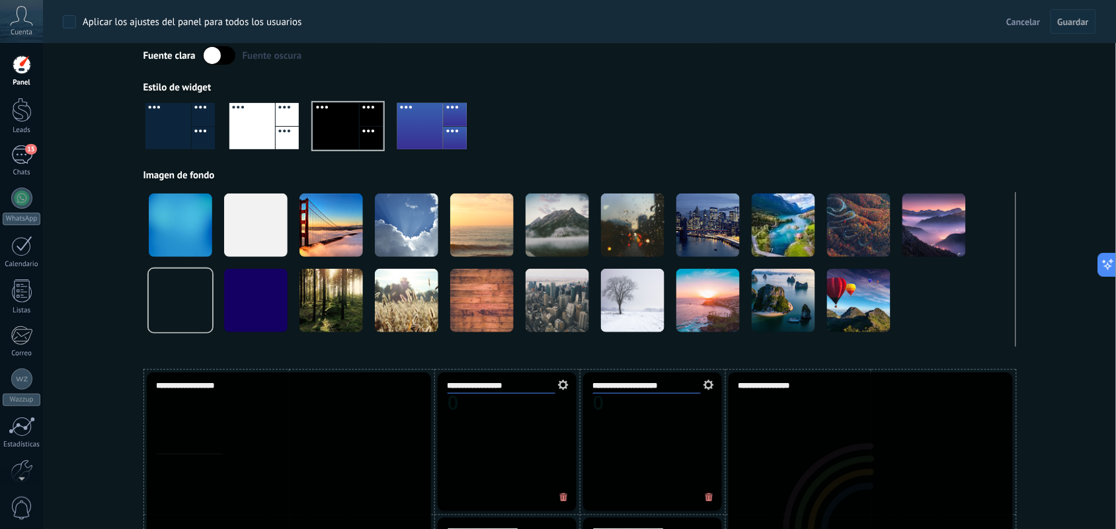
click at [808, 128] on div at bounding box center [579, 131] width 873 height 75
click at [1015, 25] on span "Cancelar" at bounding box center [1024, 22] width 34 height 12
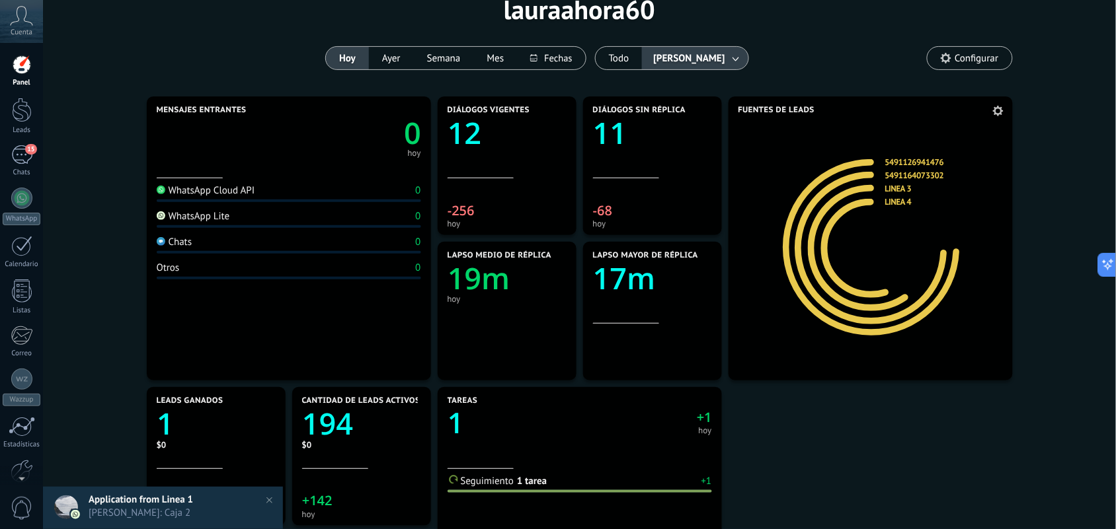
click at [894, 160] on link "5491126941476" at bounding box center [914, 162] width 59 height 11
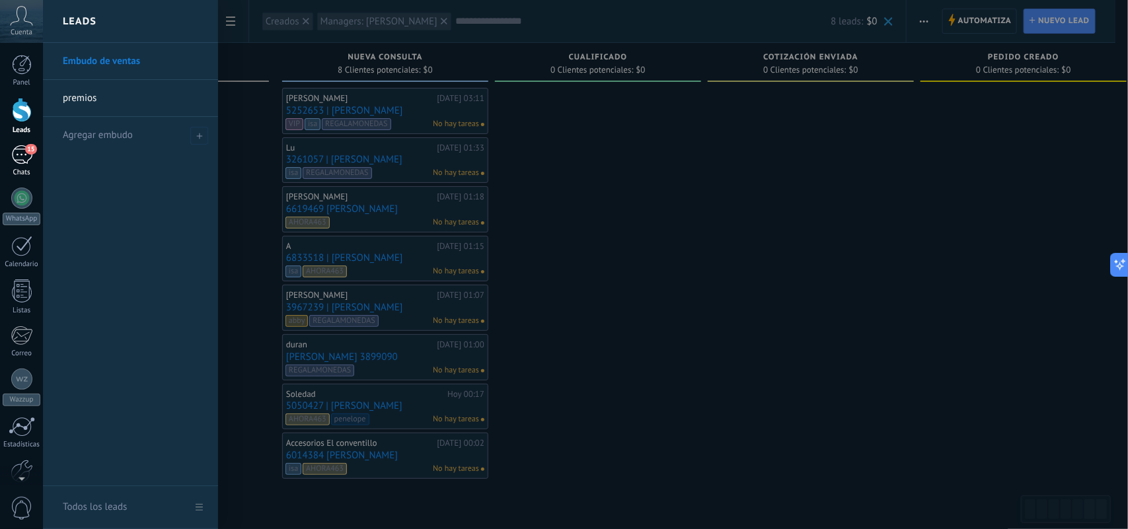
click at [24, 157] on div "15" at bounding box center [21, 154] width 21 height 19
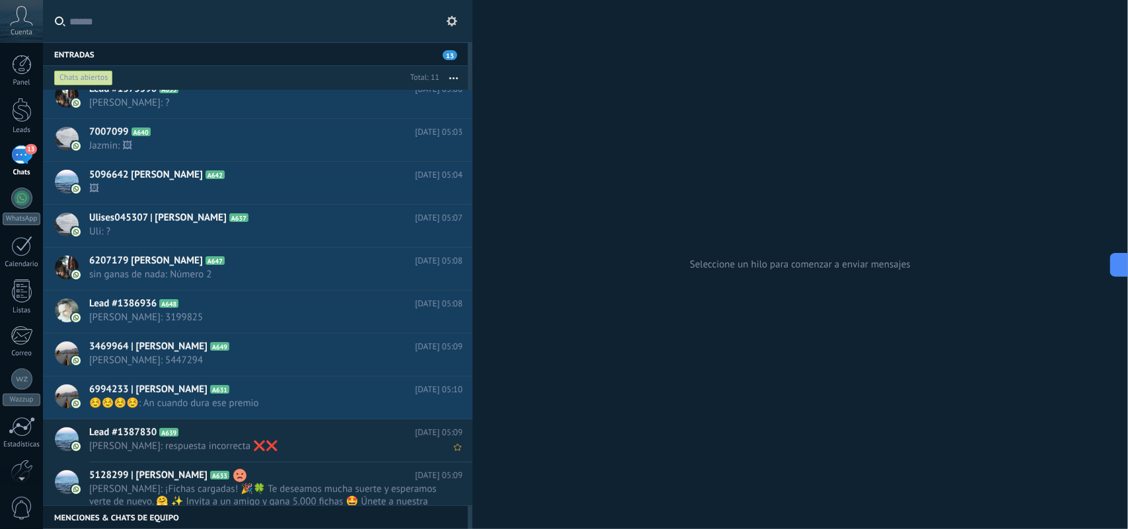
scroll to position [54, 0]
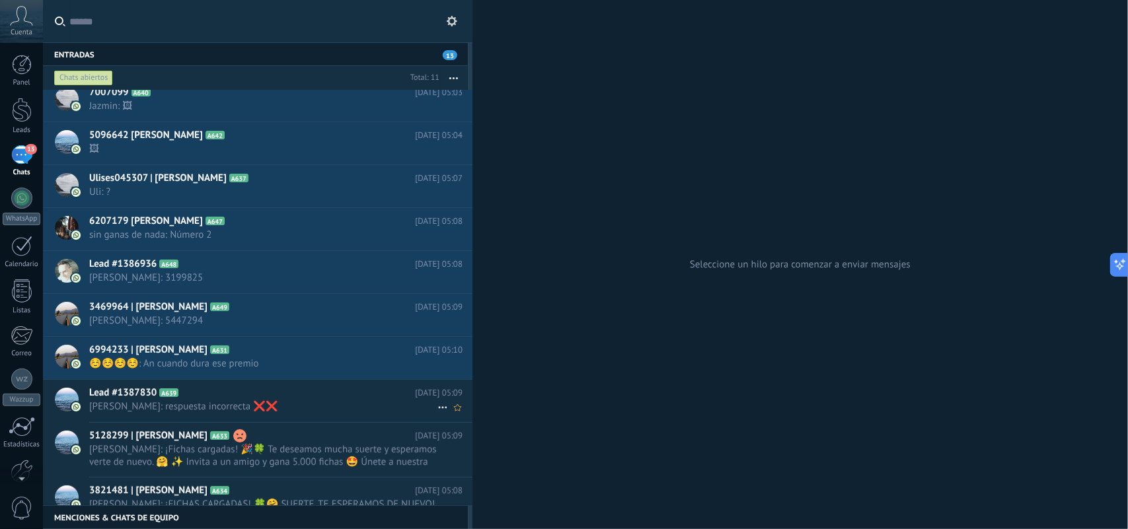
click at [438, 407] on icon at bounding box center [443, 408] width 16 height 16
click at [467, 414] on span "Conversación cerrada" at bounding box center [502, 416] width 90 height 26
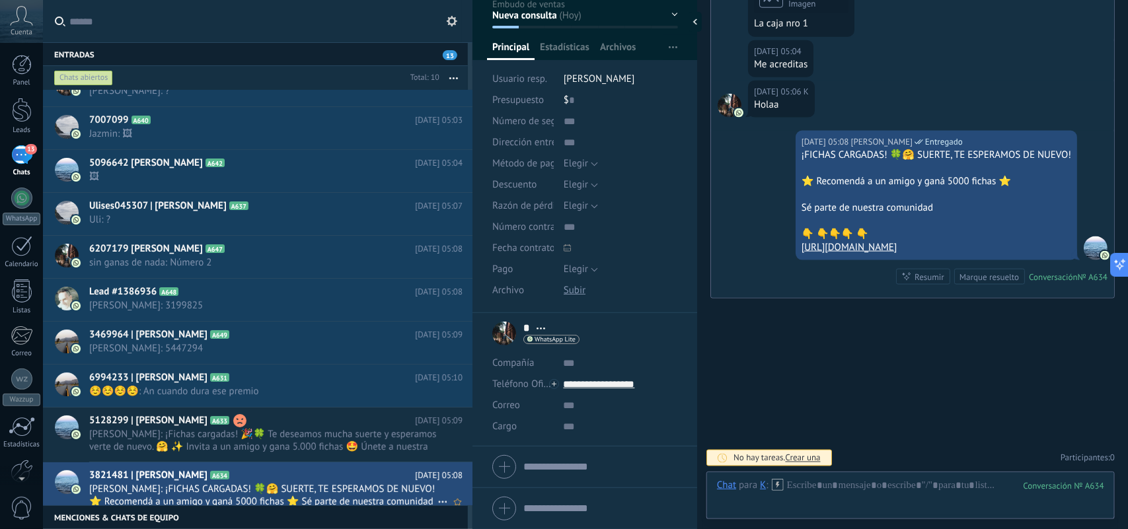
click at [438, 504] on use at bounding box center [442, 503] width 9 height 2
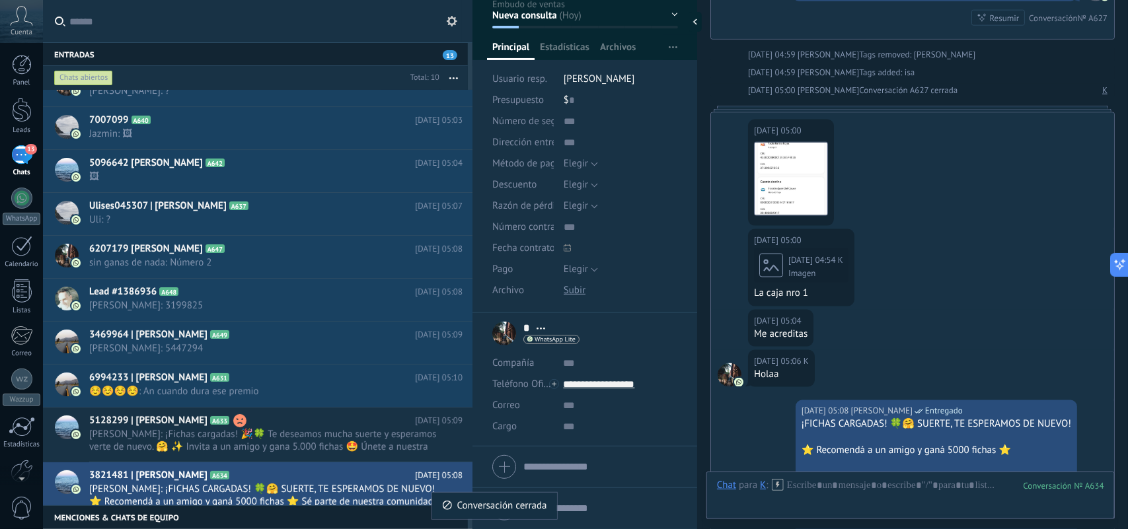
scroll to position [3297, 0]
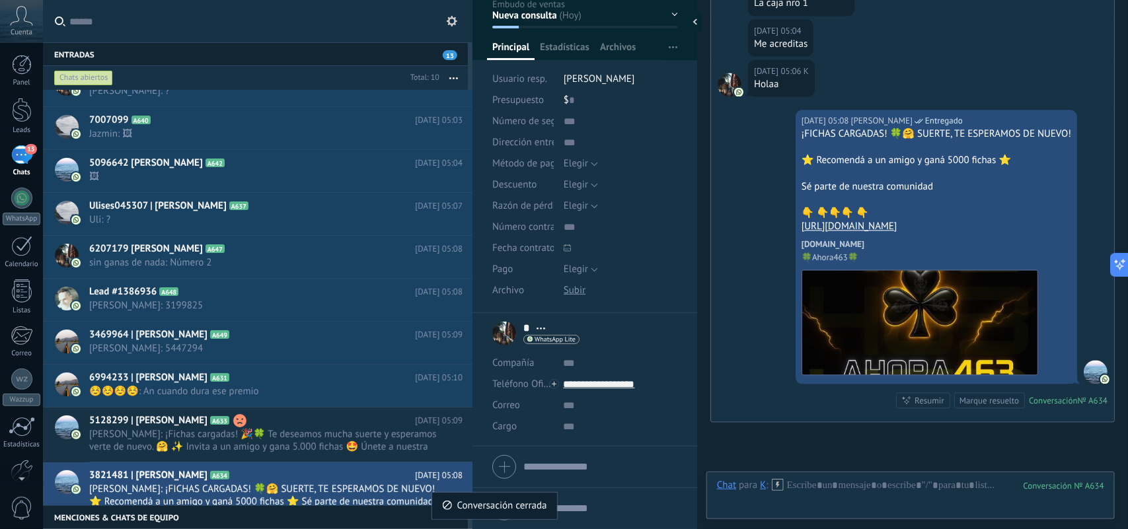
click at [453, 509] on div "Conversación cerrada" at bounding box center [494, 506] width 105 height 26
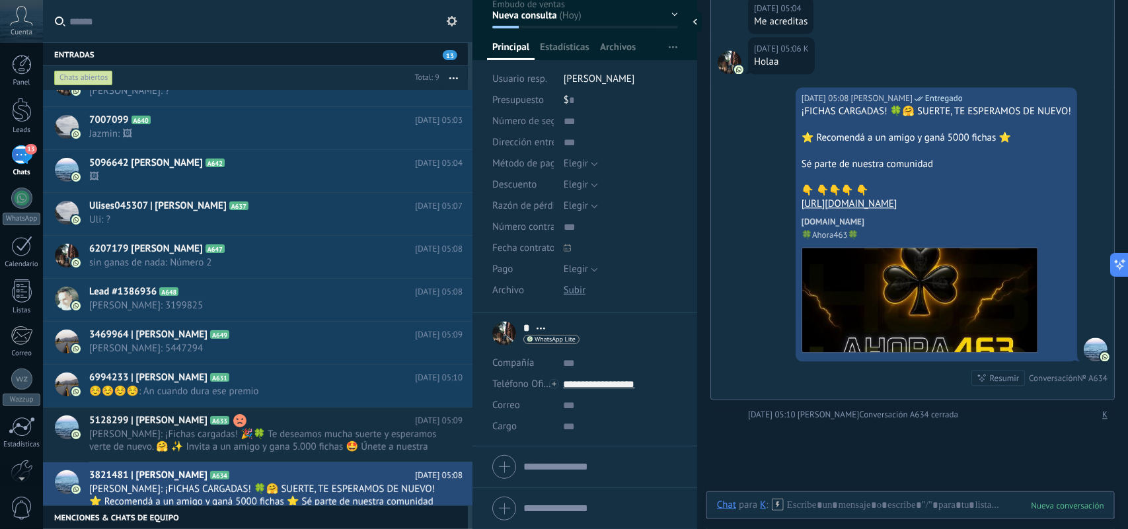
scroll to position [0, 0]
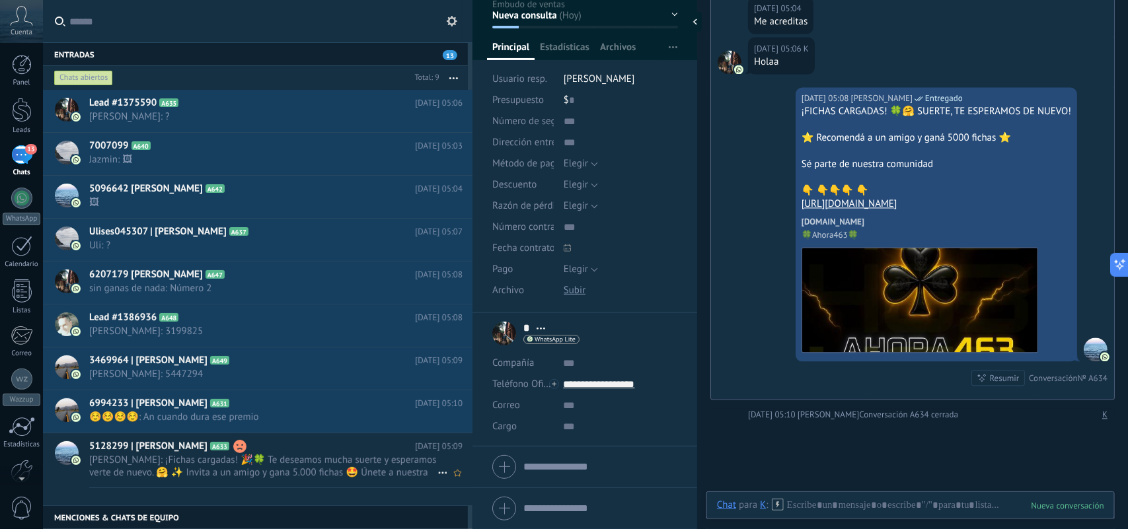
click at [435, 475] on icon at bounding box center [443, 473] width 16 height 16
click at [457, 485] on span "Conversación cerrada" at bounding box center [502, 481] width 90 height 26
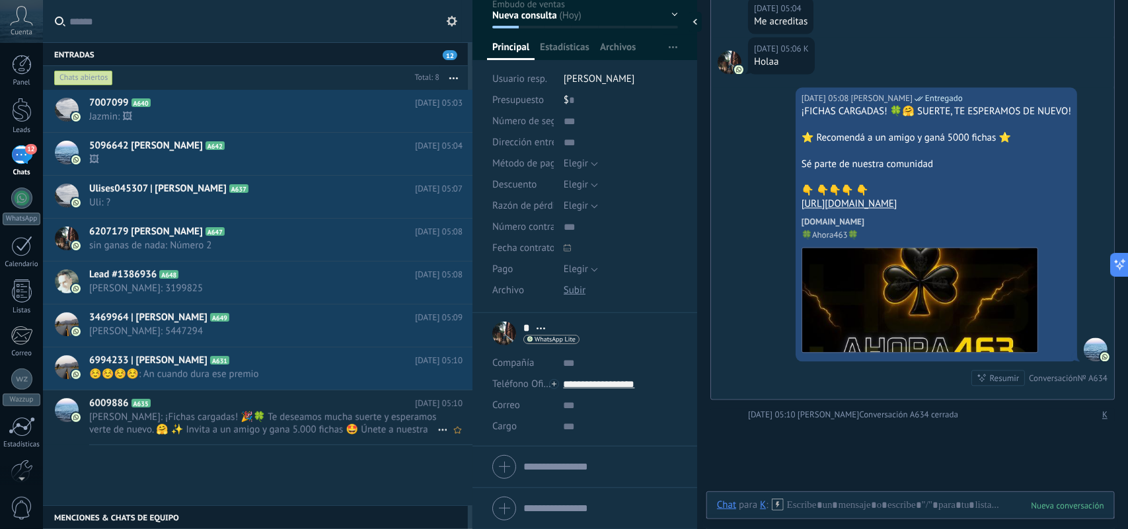
click at [269, 418] on span "[PERSON_NAME]: ¡Fichas cargadas! 🎉🍀 Te deseamos mucha suerte y esperamos verte …" at bounding box center [263, 423] width 348 height 25
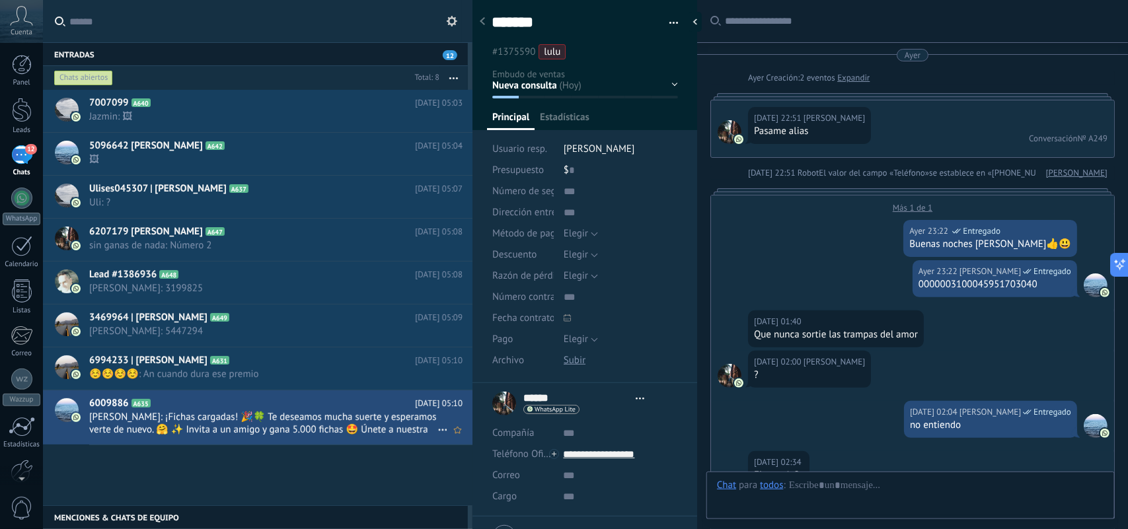
click at [438, 432] on use at bounding box center [442, 431] width 9 height 2
type textarea "*******"
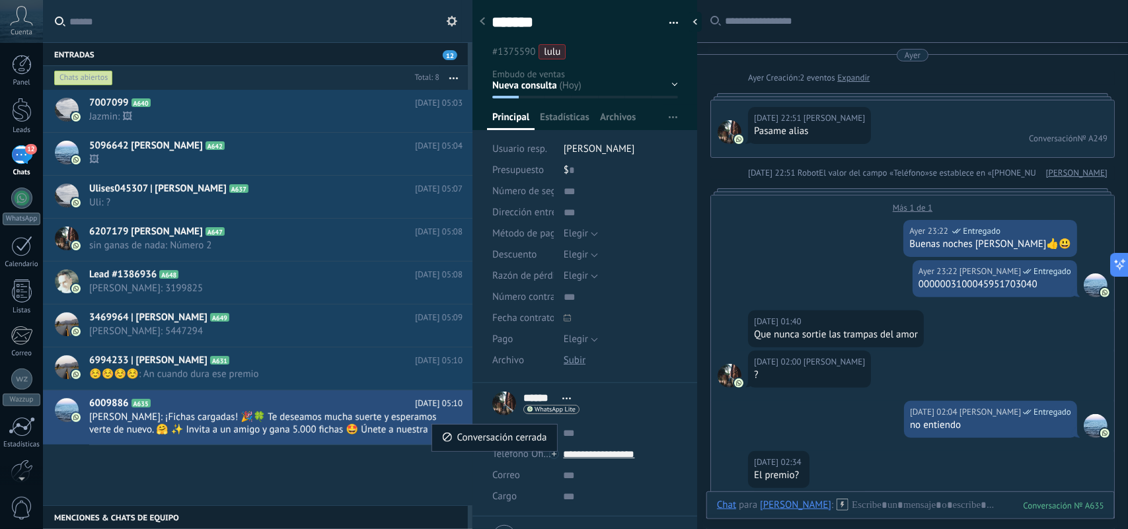
scroll to position [1107, 0]
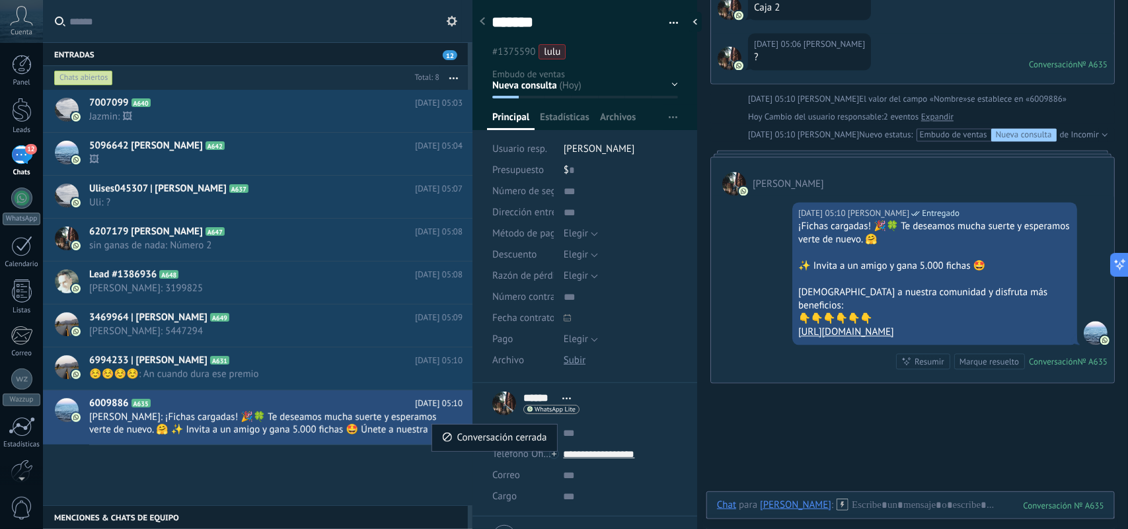
click at [454, 438] on div "Conversación cerrada" at bounding box center [494, 438] width 105 height 26
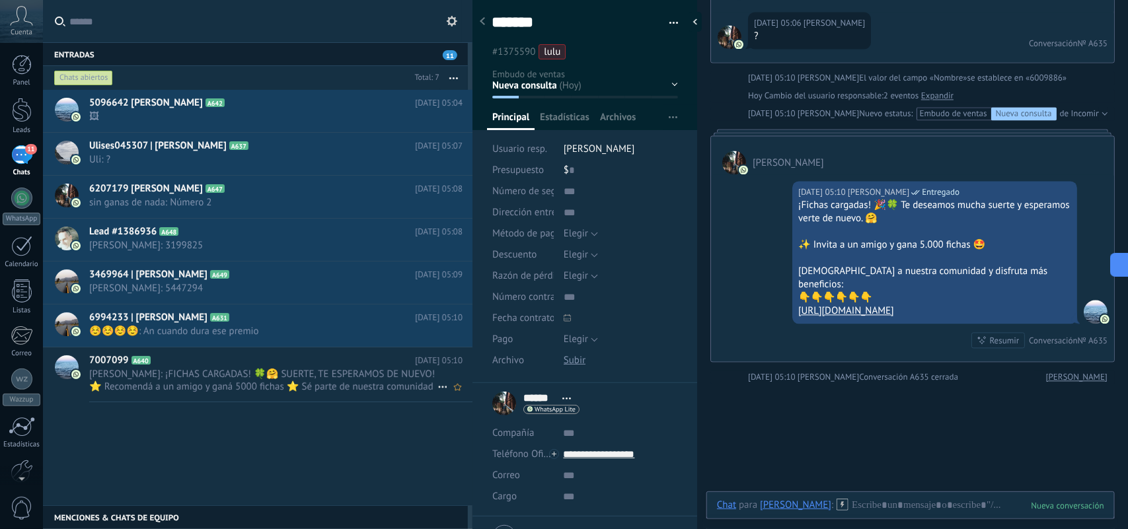
click at [436, 385] on icon at bounding box center [443, 387] width 16 height 16
click at [461, 397] on span "Conversación cerrada" at bounding box center [502, 394] width 90 height 26
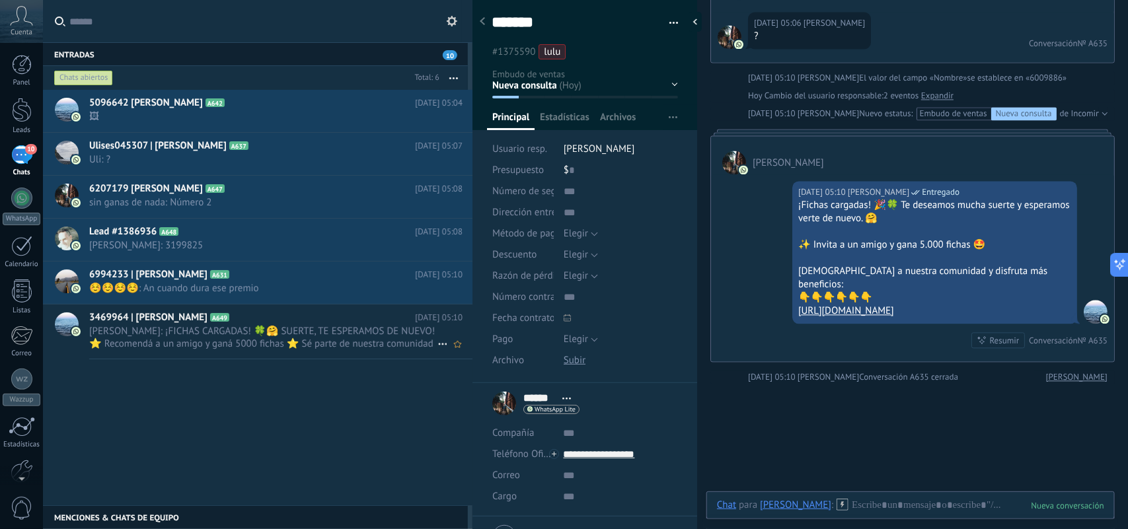
click at [440, 346] on icon at bounding box center [443, 344] width 16 height 16
click at [464, 354] on span "Conversación cerrada" at bounding box center [502, 351] width 90 height 26
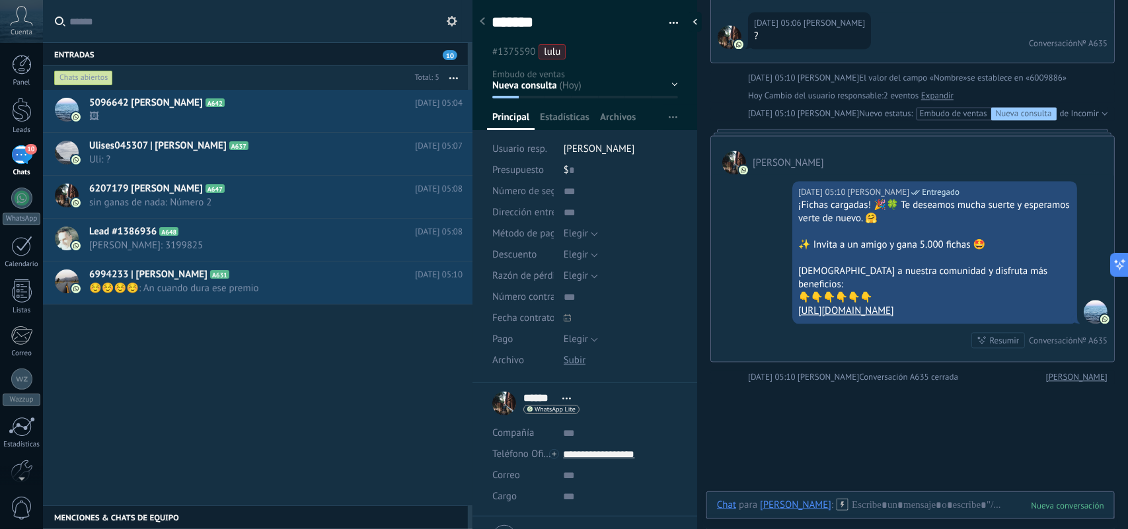
click at [448, 50] on span "10" at bounding box center [450, 55] width 15 height 10
click at [451, 54] on span "10" at bounding box center [450, 55] width 15 height 10
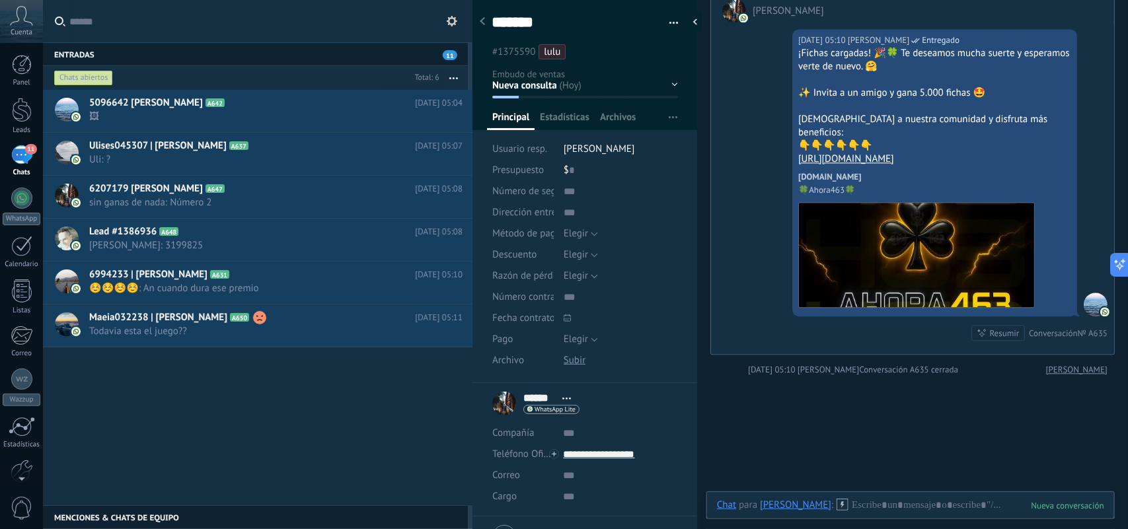
scroll to position [1350, 0]
